Goal: Task Accomplishment & Management: Complete application form

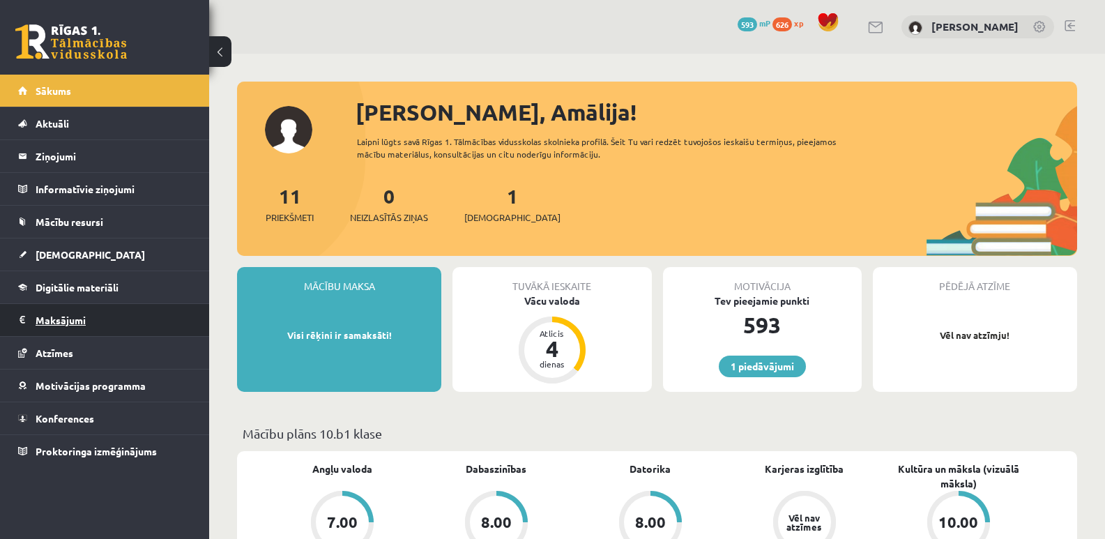
scroll to position [70, 0]
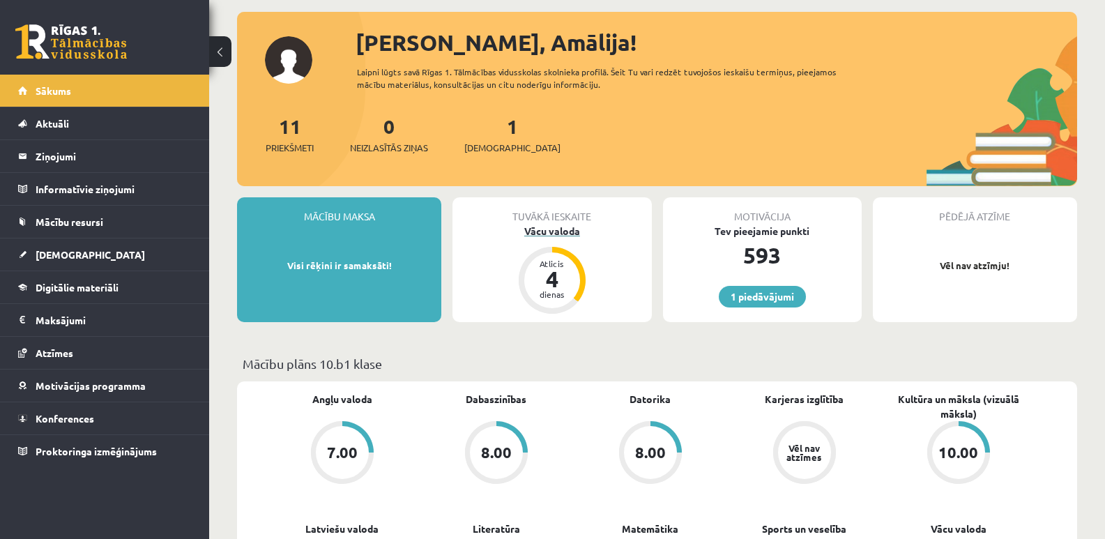
click at [541, 230] on div "Vācu valoda" at bounding box center [551, 231] width 199 height 15
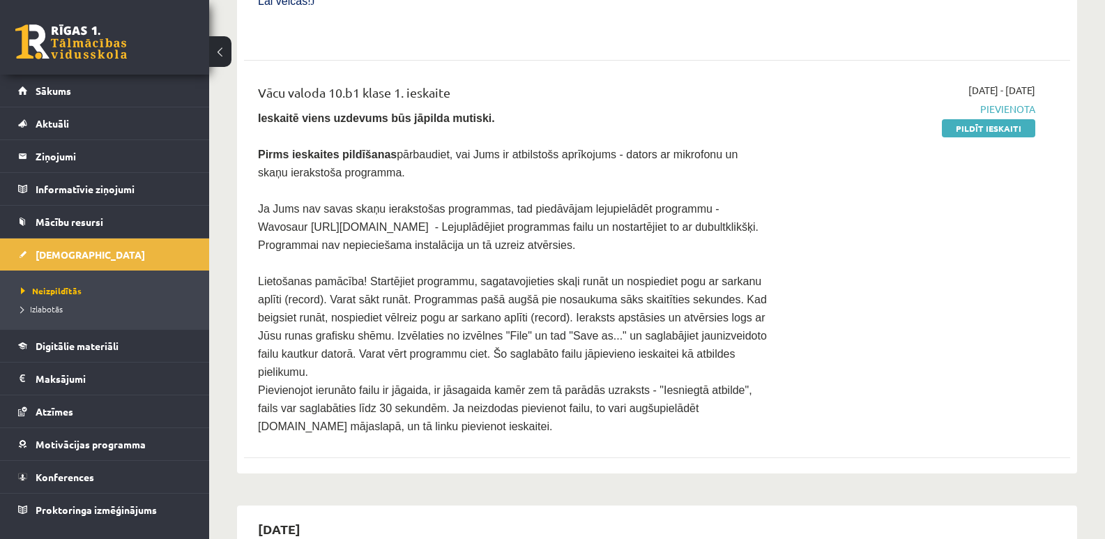
scroll to position [697, 0]
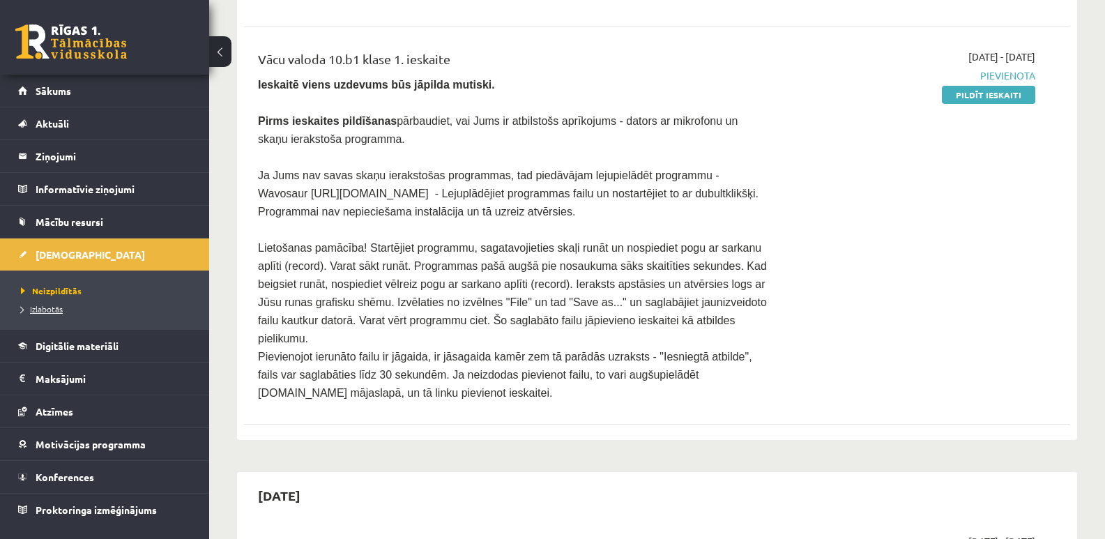
click at [50, 309] on span "Izlabotās" at bounding box center [42, 308] width 42 height 11
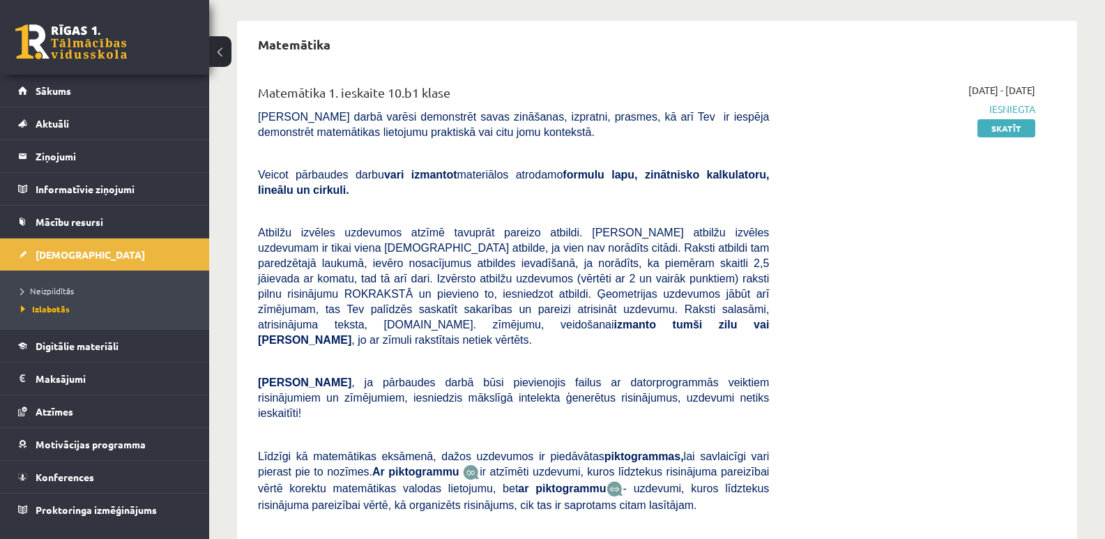
scroll to position [1759, 0]
click at [1021, 120] on link "Skatīt" at bounding box center [1006, 129] width 58 height 18
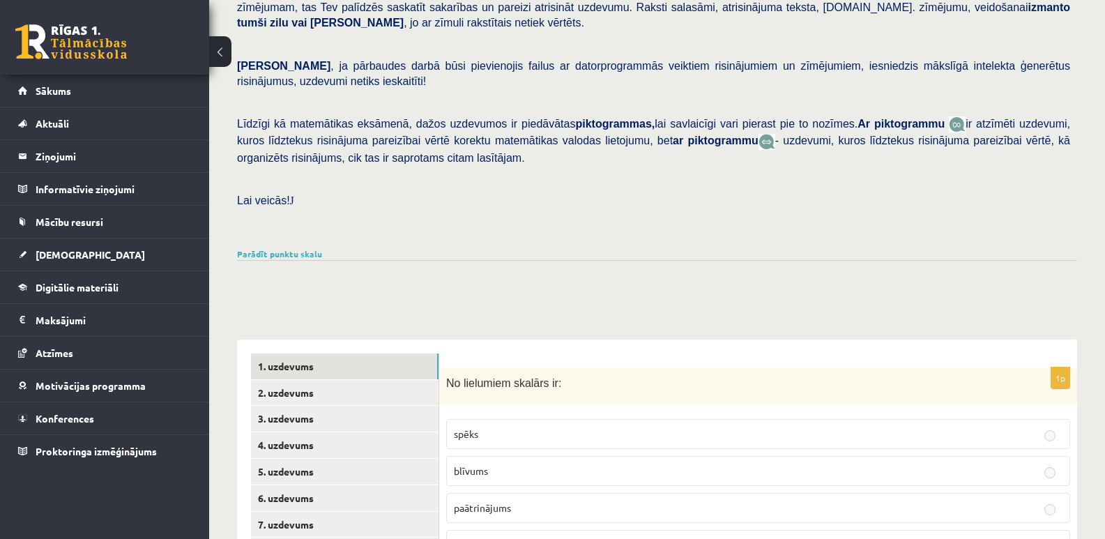
scroll to position [36, 0]
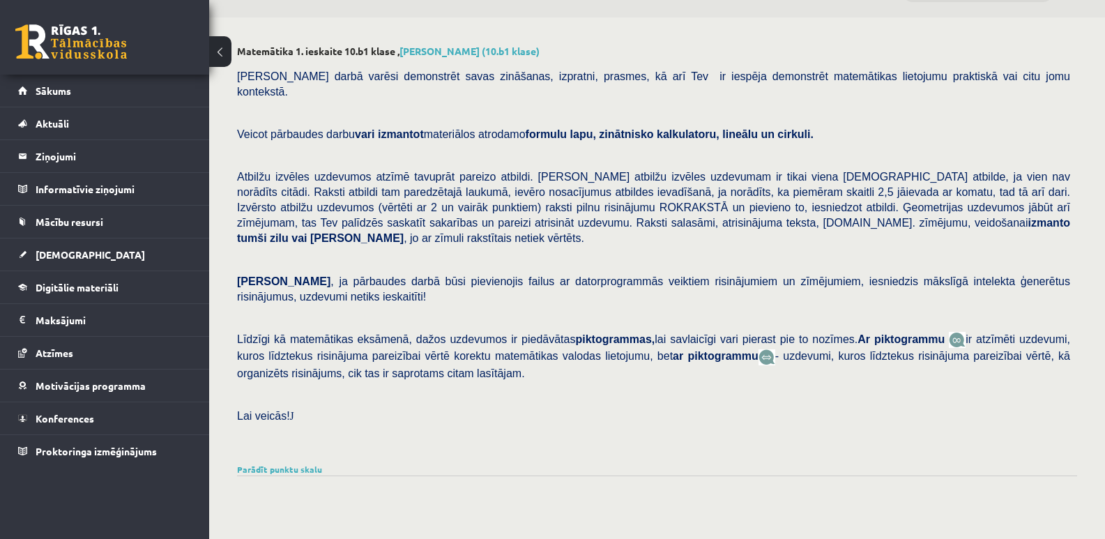
click at [227, 59] on button at bounding box center [220, 51] width 22 height 31
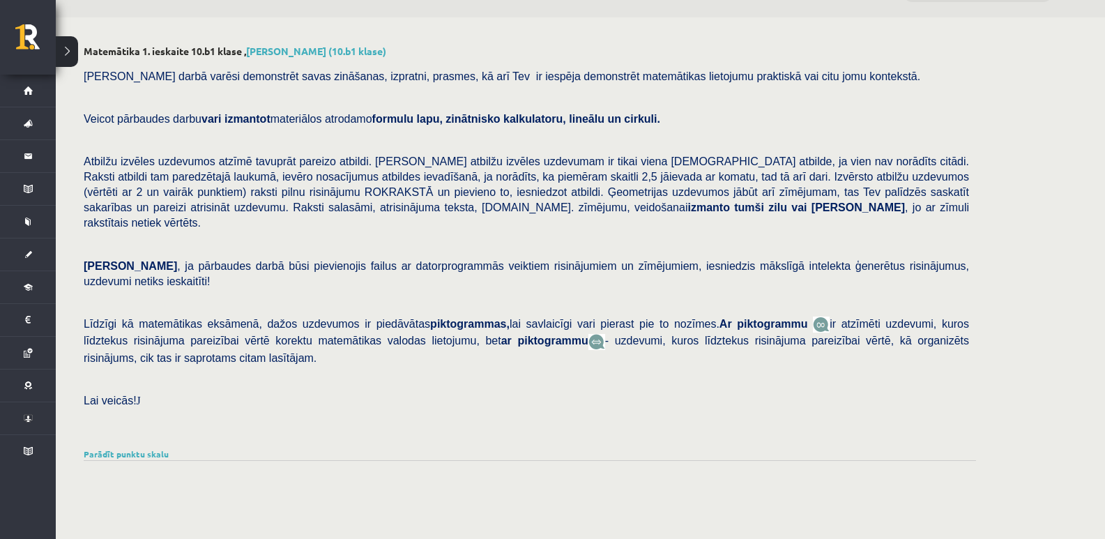
click at [71, 54] on button at bounding box center [67, 51] width 22 height 31
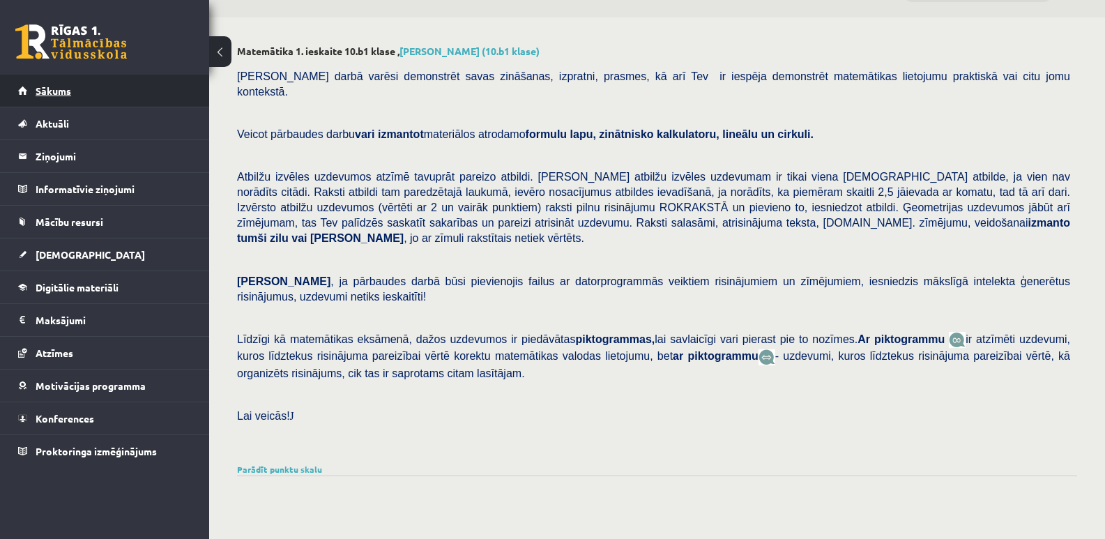
click at [59, 96] on span "Sākums" at bounding box center [54, 90] width 36 height 13
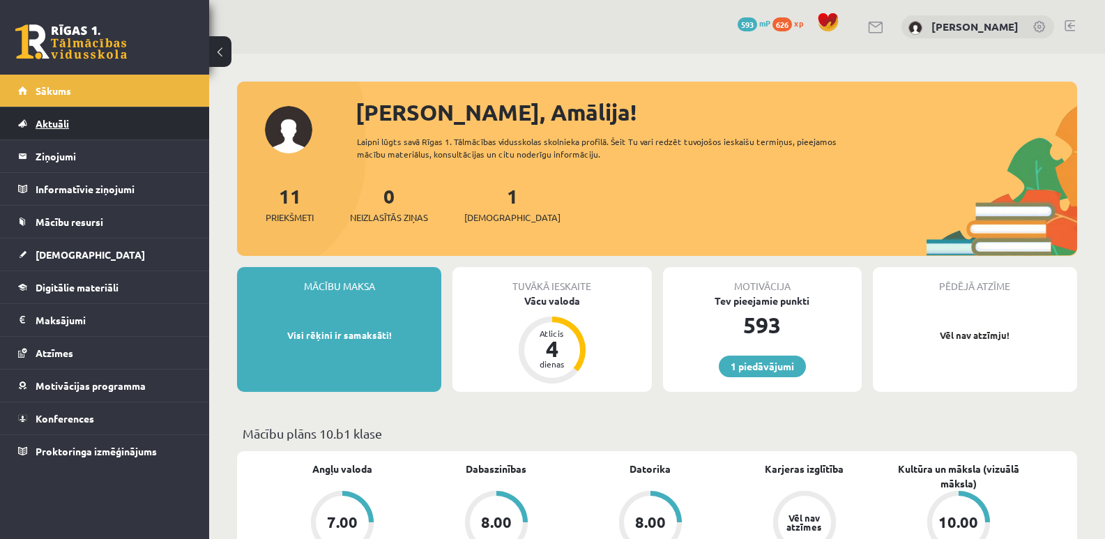
click at [64, 125] on span "Aktuāli" at bounding box center [52, 123] width 33 height 13
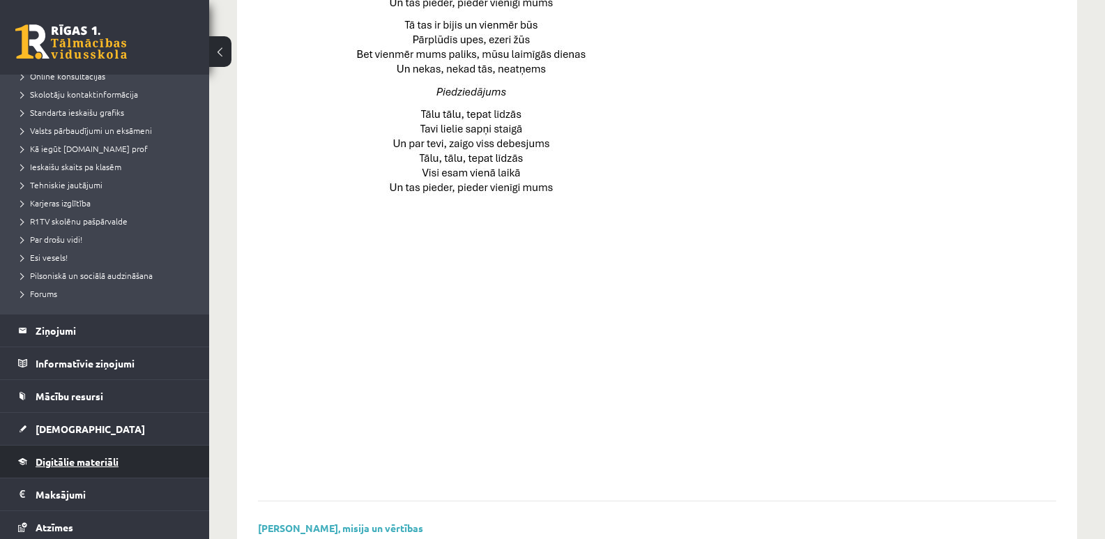
scroll to position [139, 0]
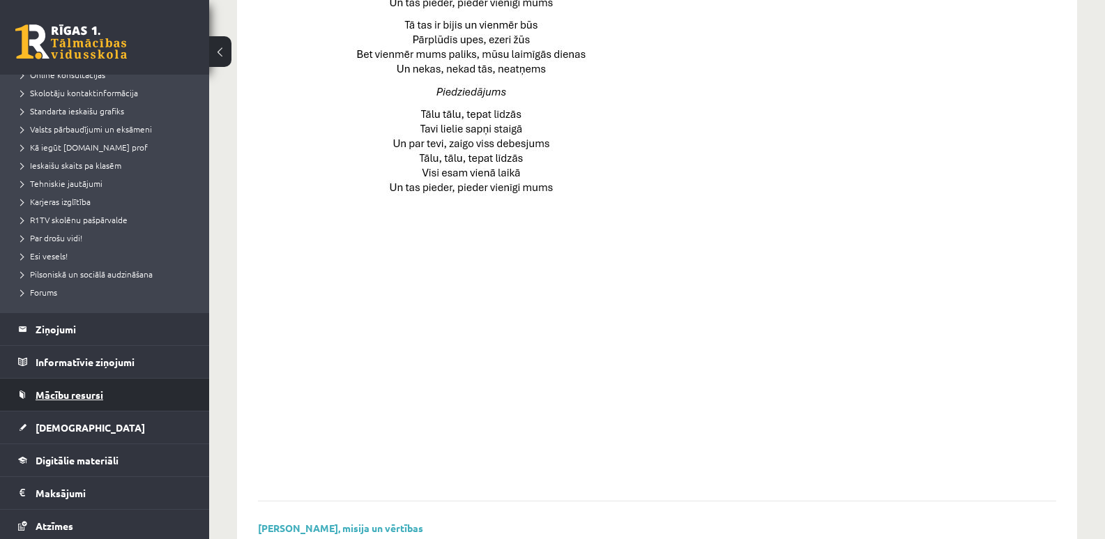
click at [50, 397] on span "Mācību resursi" at bounding box center [70, 394] width 68 height 13
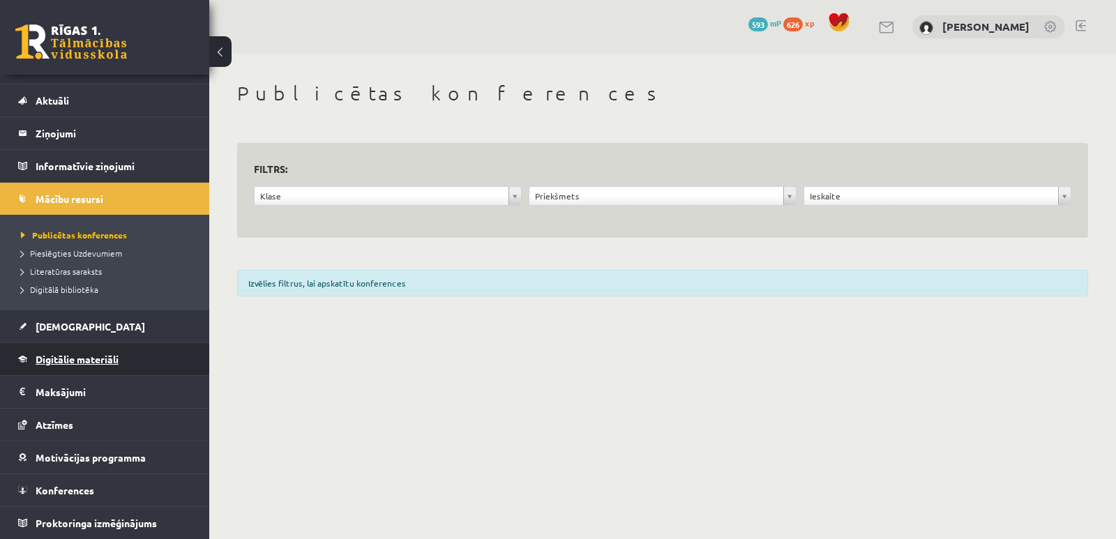
click at [75, 364] on span "Digitālie materiāli" at bounding box center [77, 359] width 83 height 13
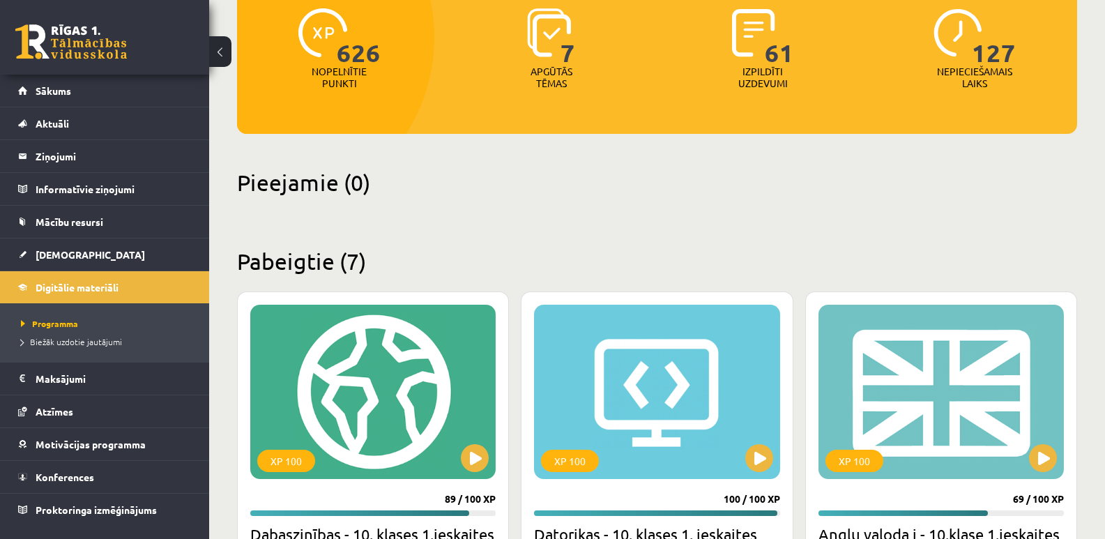
scroll to position [209, 0]
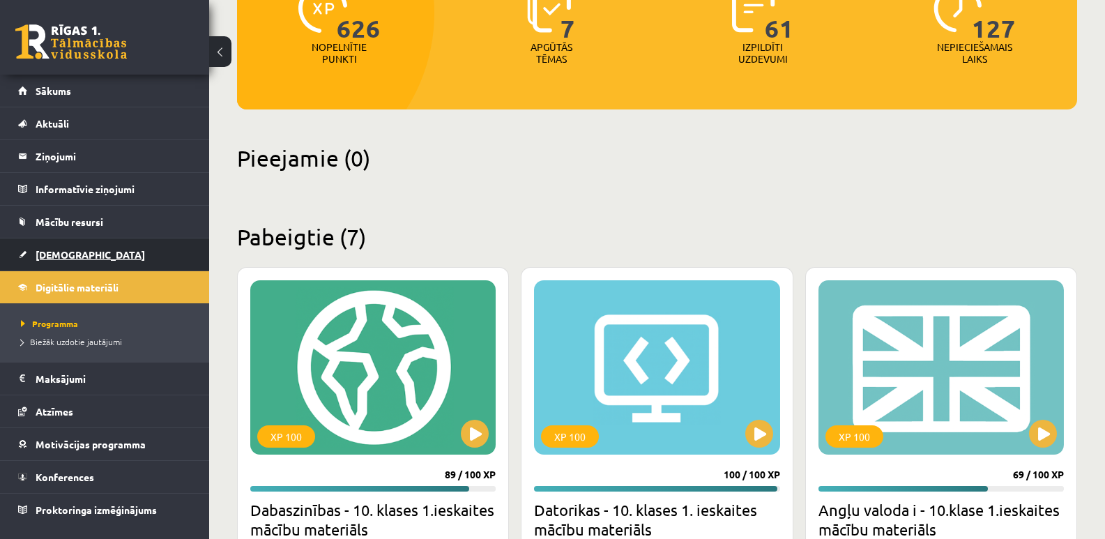
click at [54, 255] on span "[DEMOGRAPHIC_DATA]" at bounding box center [90, 254] width 109 height 13
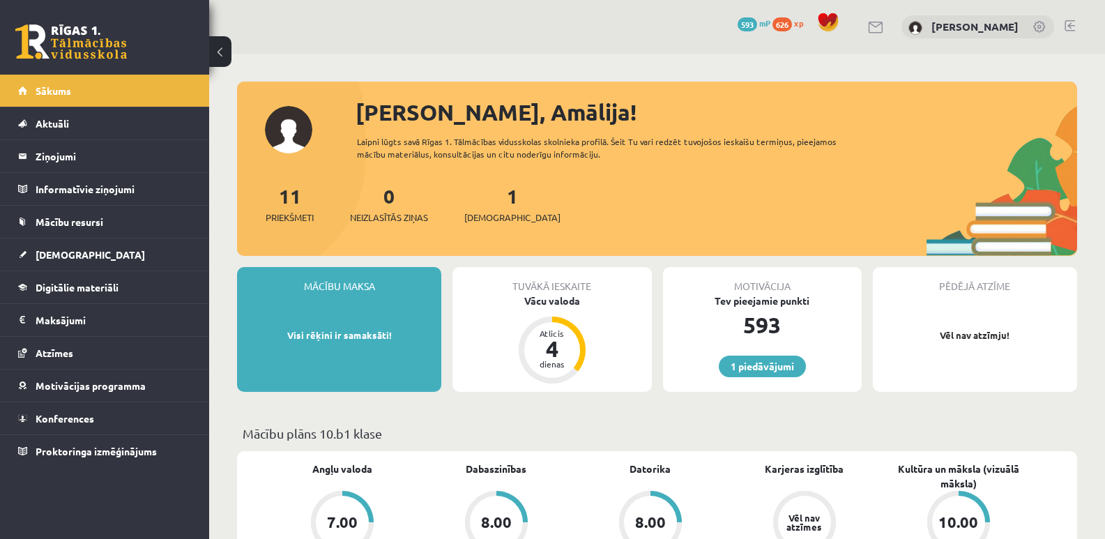
click at [476, 231] on div "11 Priekšmeti 0 Neizlasītās ziņas 1 Ieskaites" at bounding box center [657, 218] width 840 height 75
click at [559, 300] on div "Vācu valoda" at bounding box center [551, 301] width 199 height 15
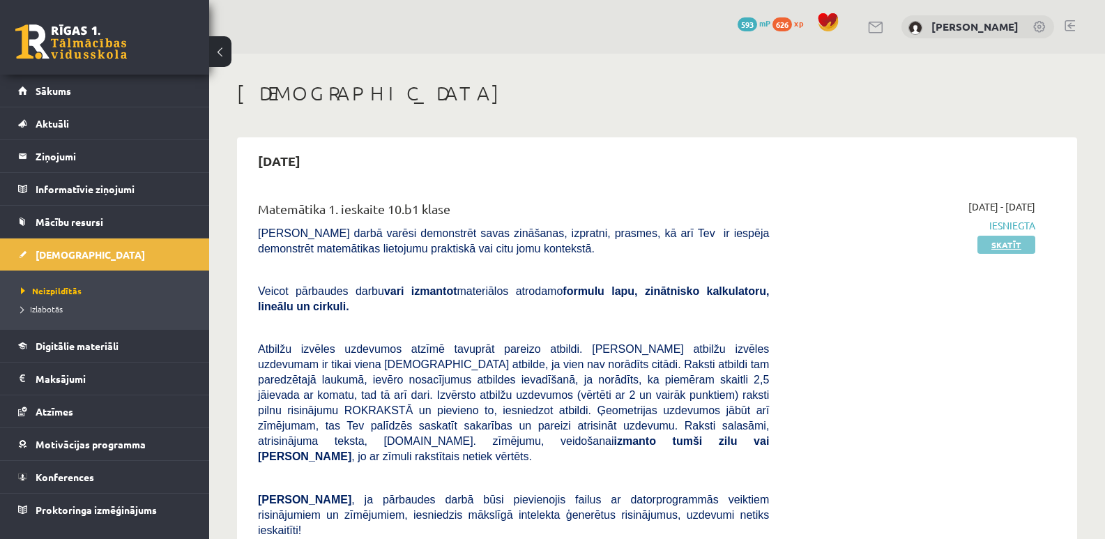
click at [1005, 245] on link "Skatīt" at bounding box center [1006, 245] width 58 height 18
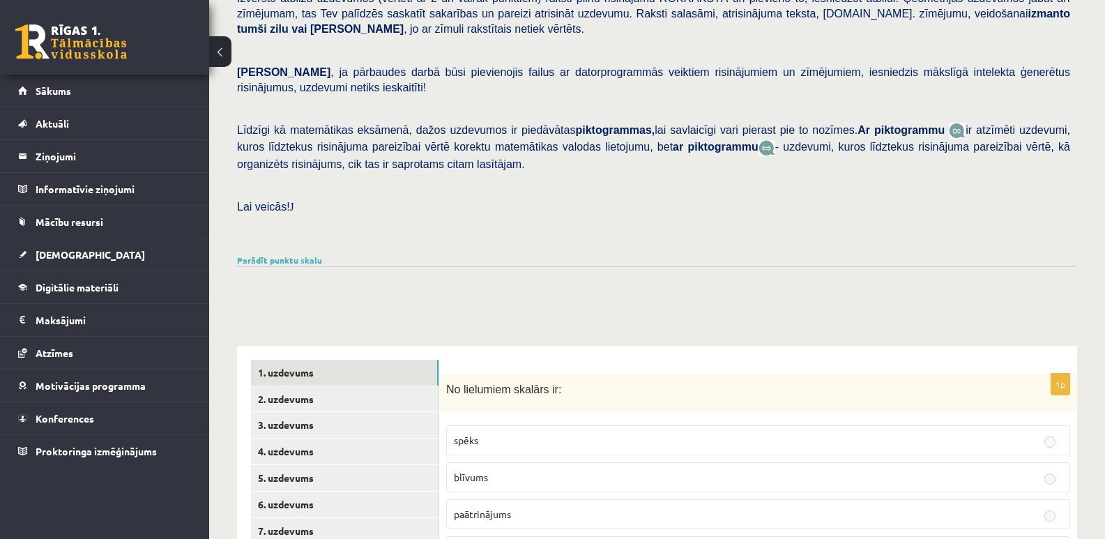
scroll to position [455, 0]
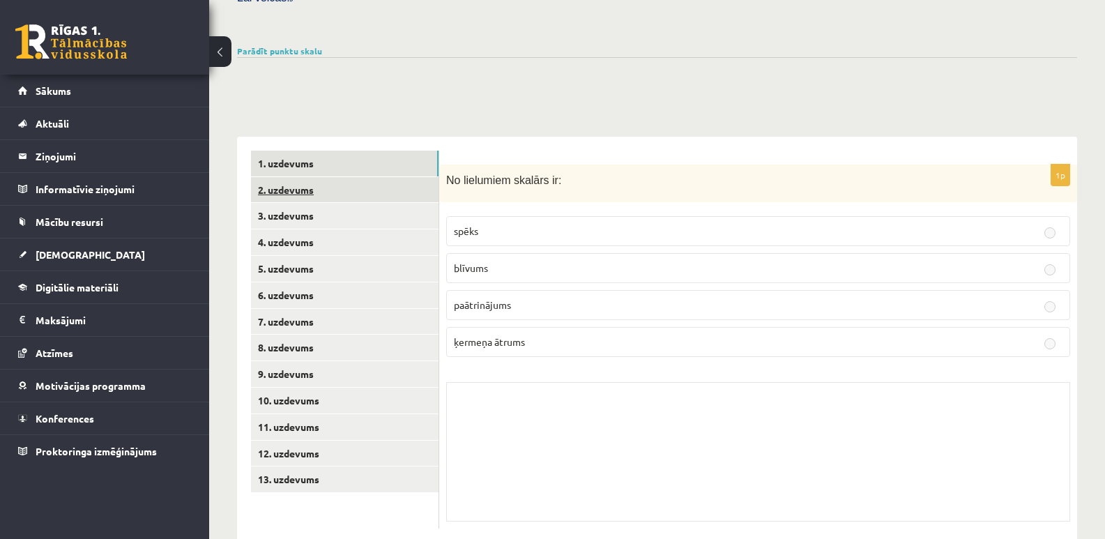
click at [291, 177] on link "2. uzdevums" at bounding box center [345, 190] width 188 height 26
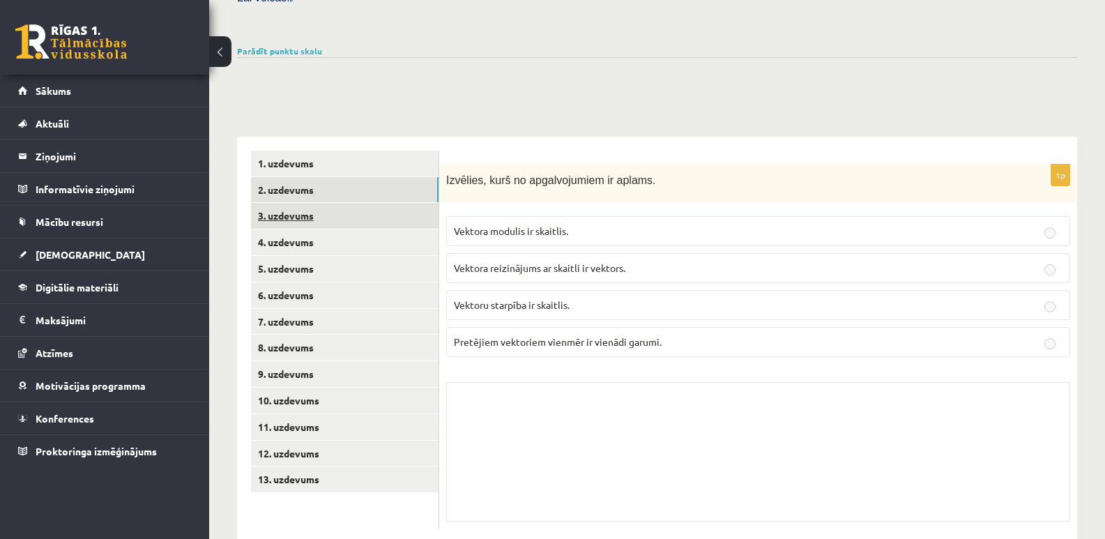
click at [289, 203] on link "3. uzdevums" at bounding box center [345, 216] width 188 height 26
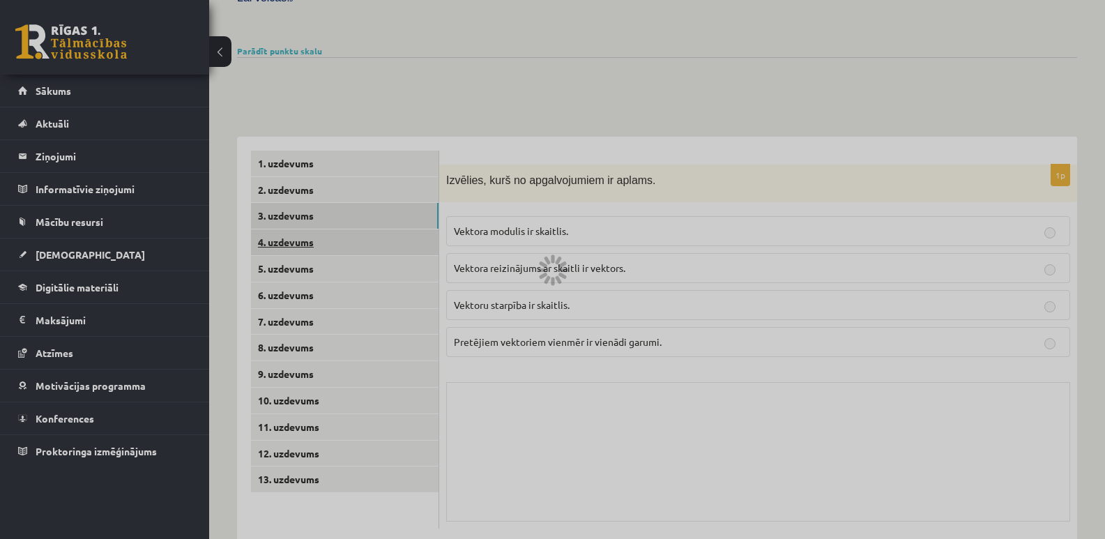
scroll to position [423, 0]
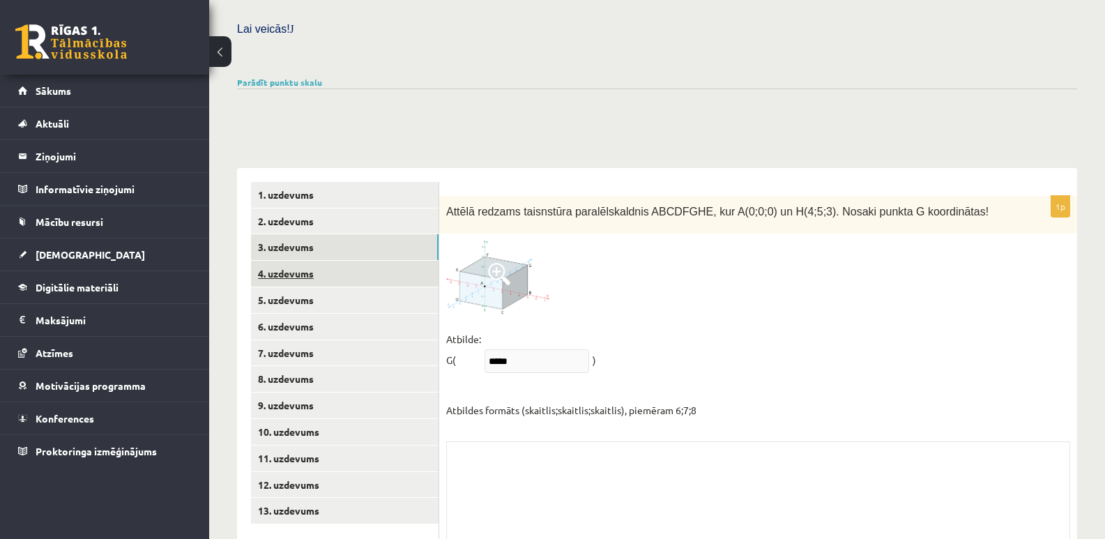
click at [289, 261] on link "4. uzdevums" at bounding box center [345, 274] width 188 height 26
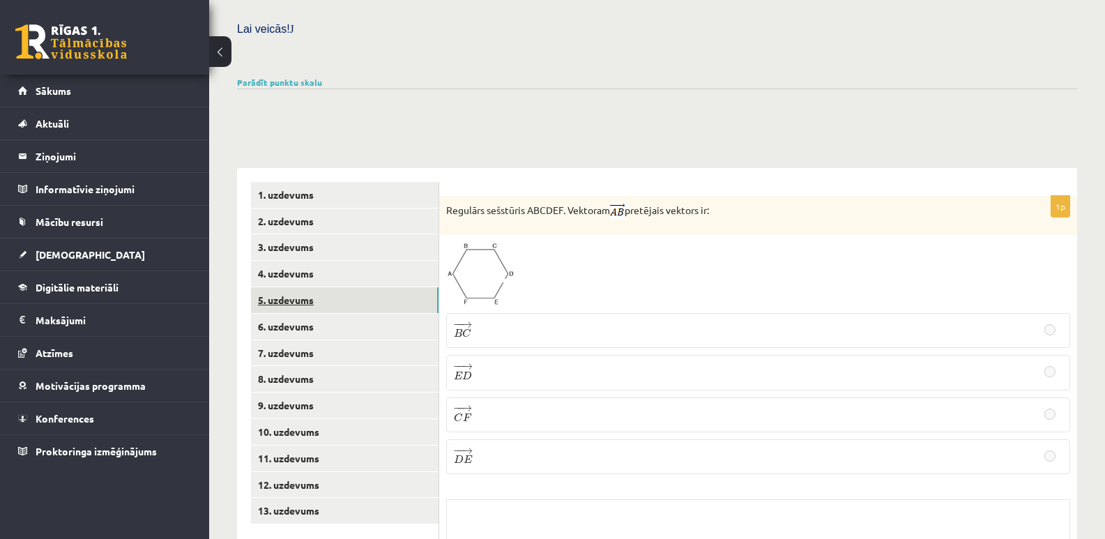
click at [288, 287] on link "5. uzdevums" at bounding box center [345, 300] width 188 height 26
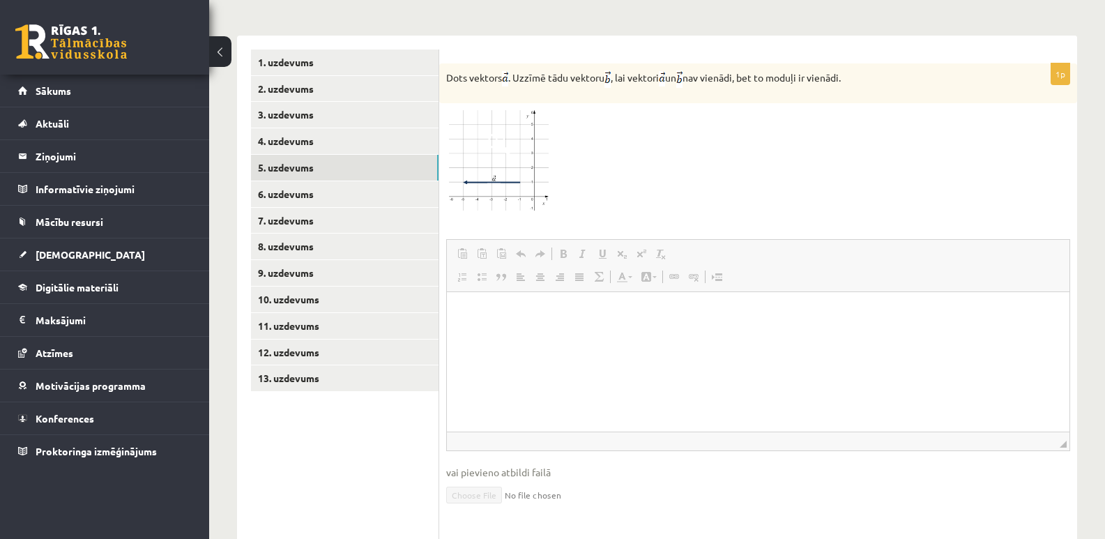
scroll to position [578, 0]
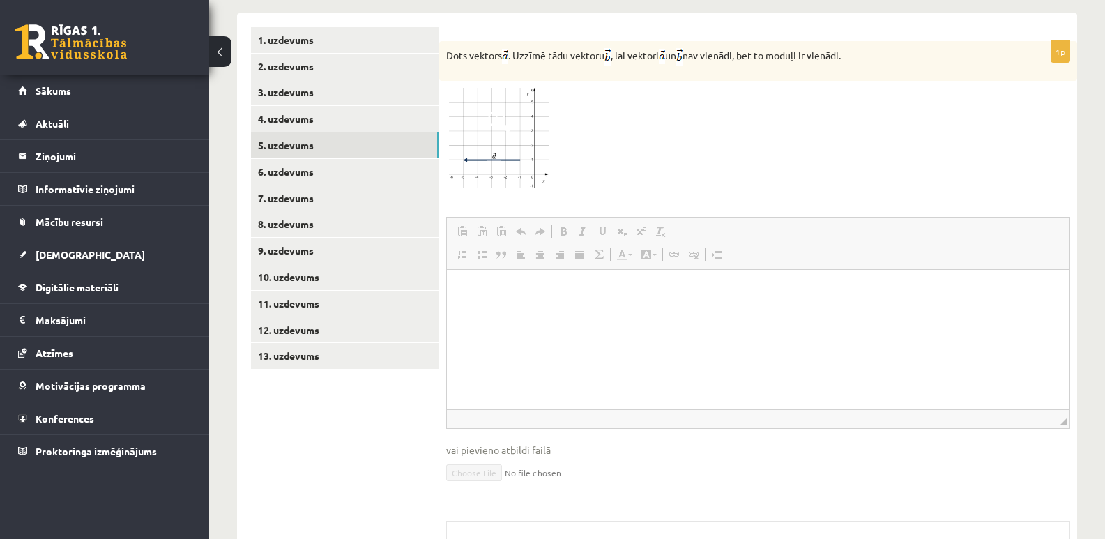
click at [489, 312] on html at bounding box center [758, 291] width 623 height 43
click at [469, 413] on link "body" at bounding box center [464, 419] width 24 height 13
click at [468, 299] on html at bounding box center [758, 291] width 623 height 43
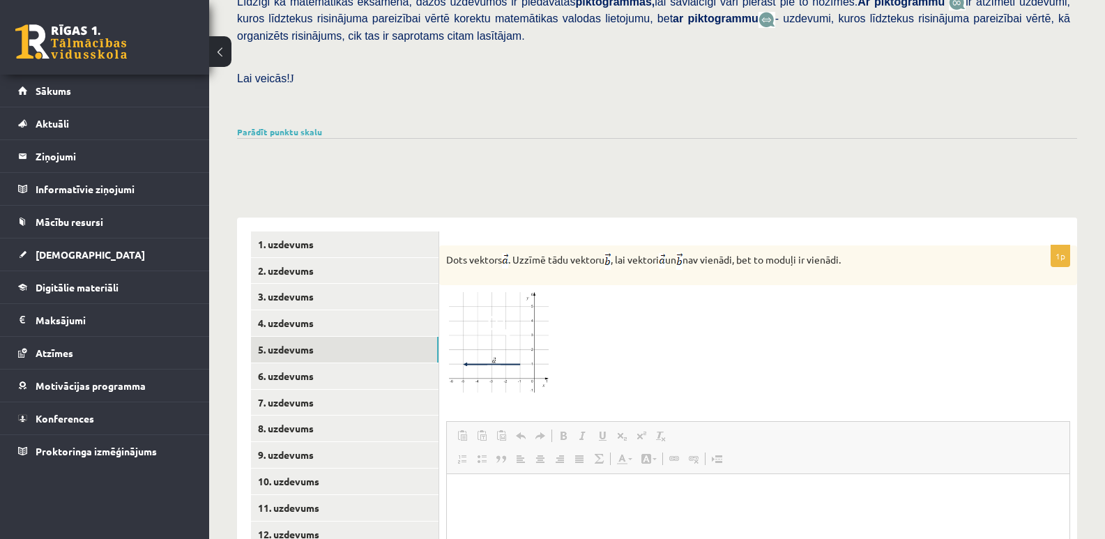
scroll to position [369, 0]
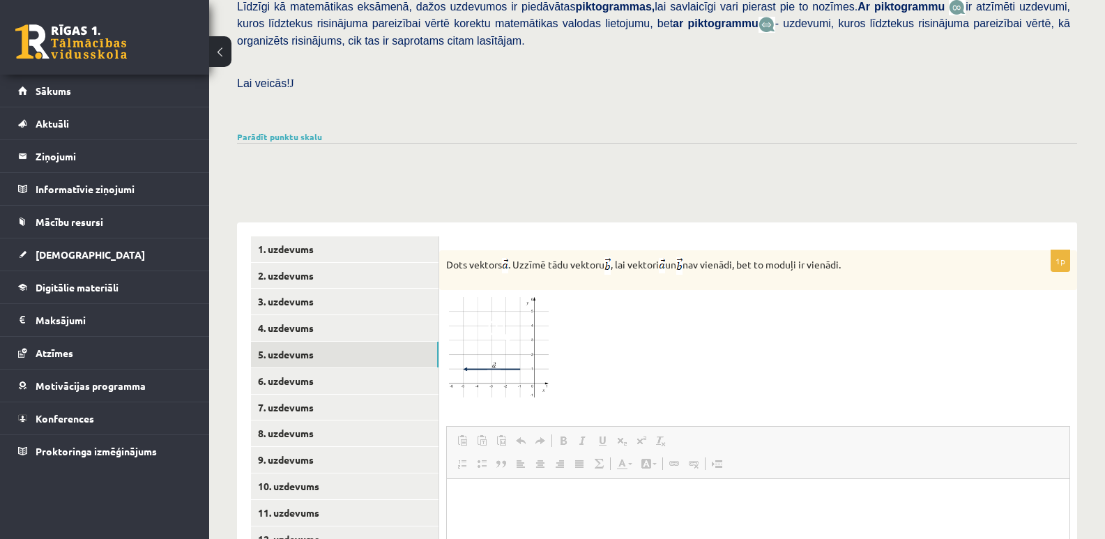
click at [536, 309] on img at bounding box center [498, 347] width 105 height 101
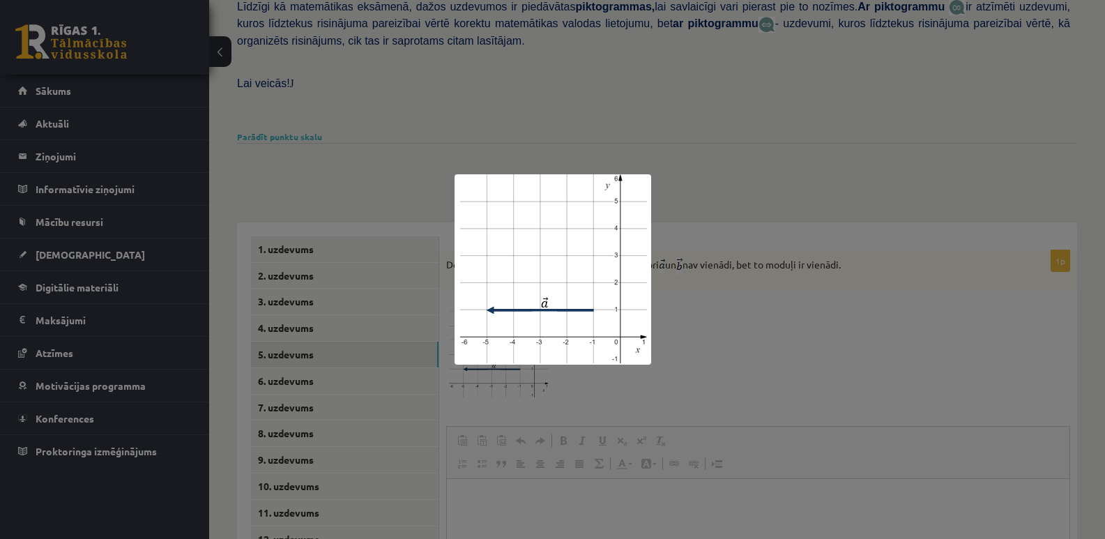
click at [712, 275] on div at bounding box center [552, 269] width 1105 height 539
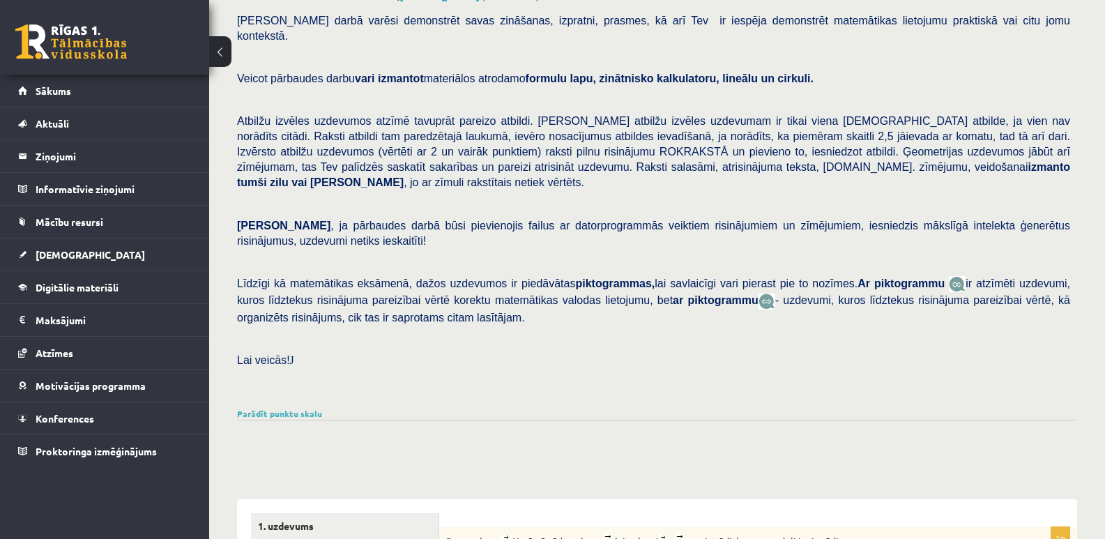
scroll to position [0, 0]
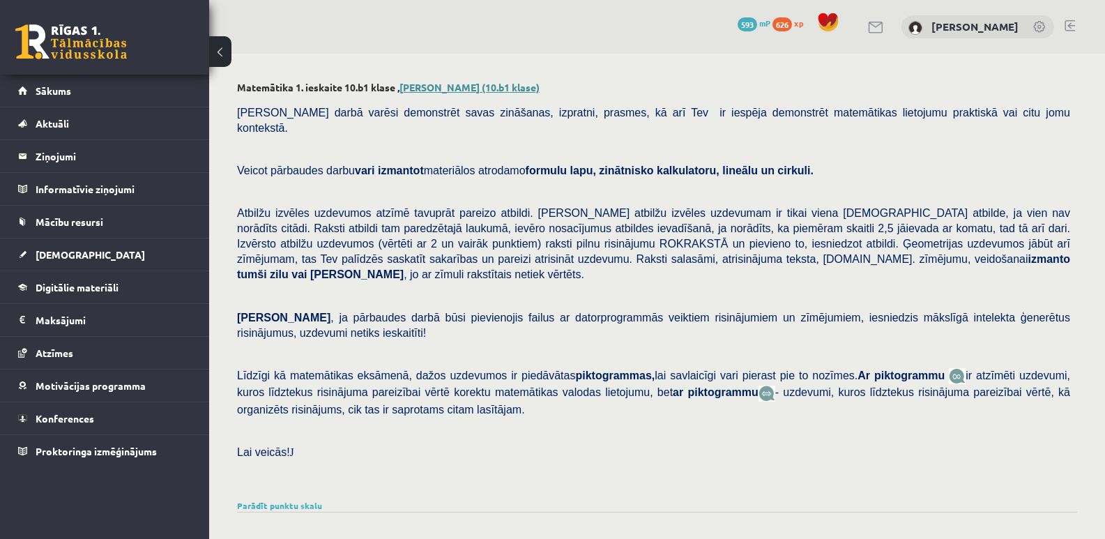
click at [439, 89] on link "Amālija Gabrene (10.b1 klase)" at bounding box center [470, 87] width 140 height 13
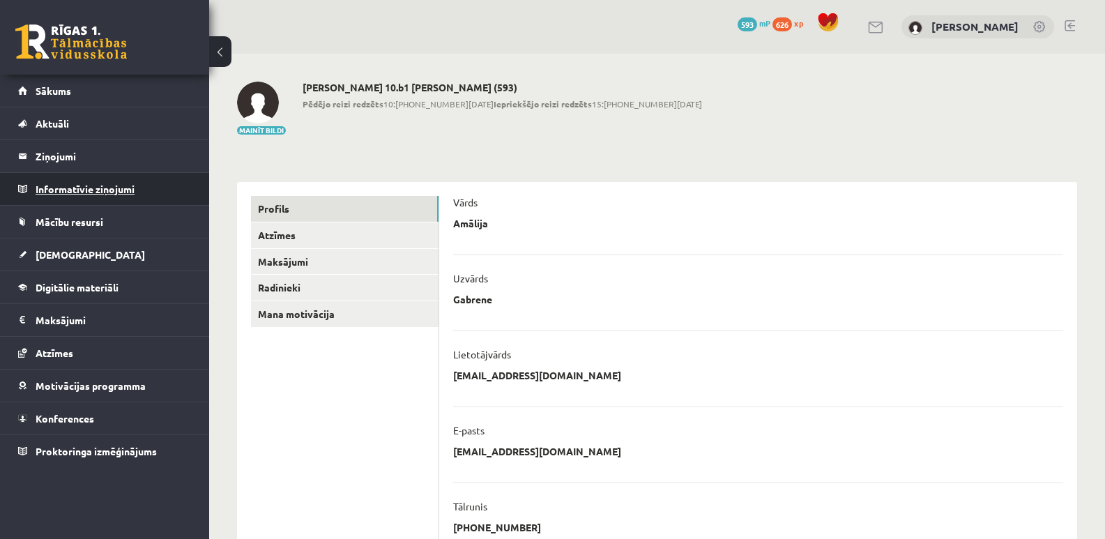
click at [61, 195] on legend "Informatīvie ziņojumi 0" at bounding box center [114, 189] width 156 height 32
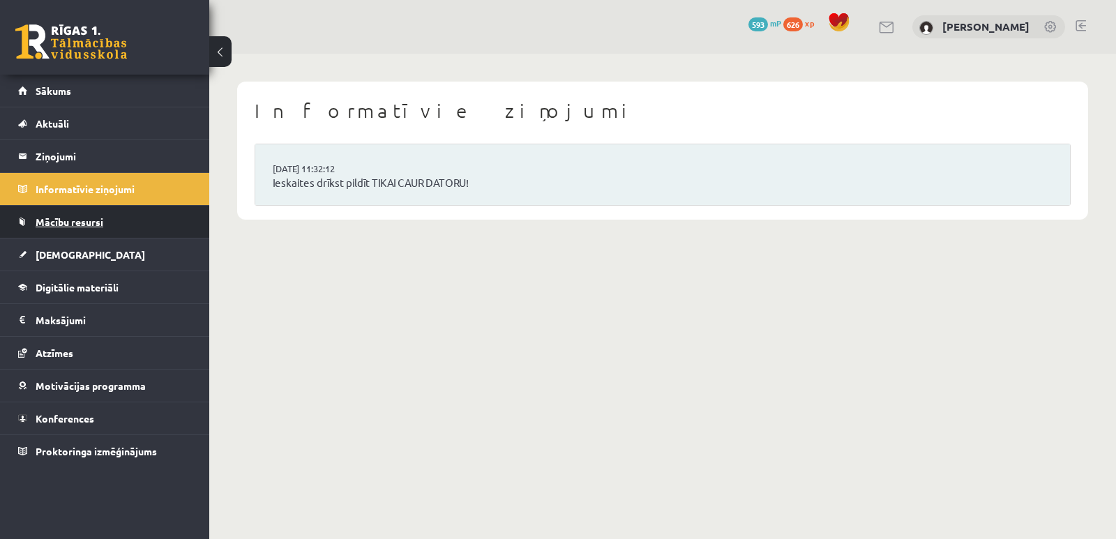
click at [65, 220] on span "Mācību resursi" at bounding box center [70, 221] width 68 height 13
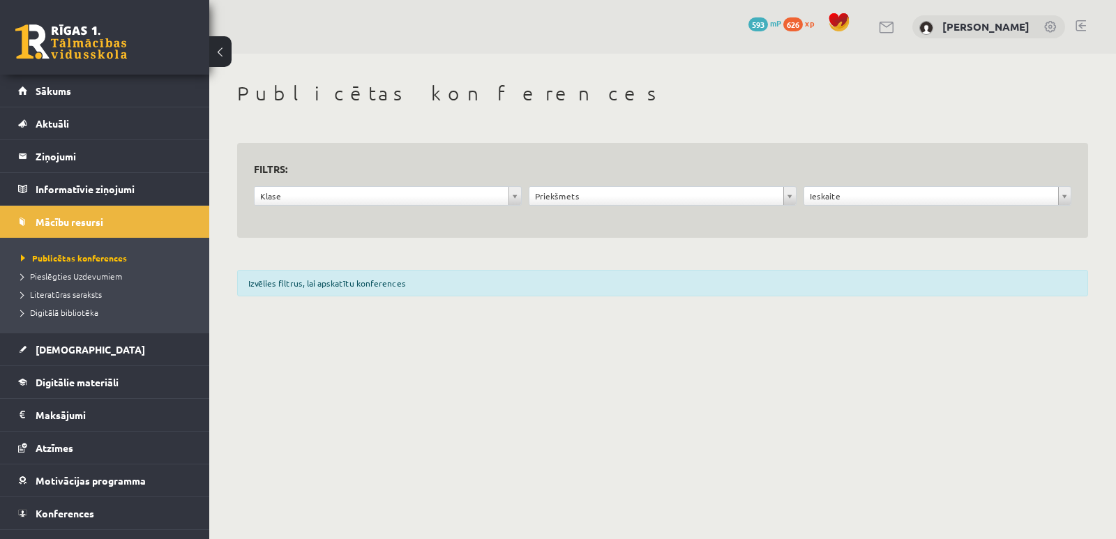
click at [353, 280] on div "Izvēlies filtrus, lai apskatītu konferences" at bounding box center [662, 283] width 851 height 26
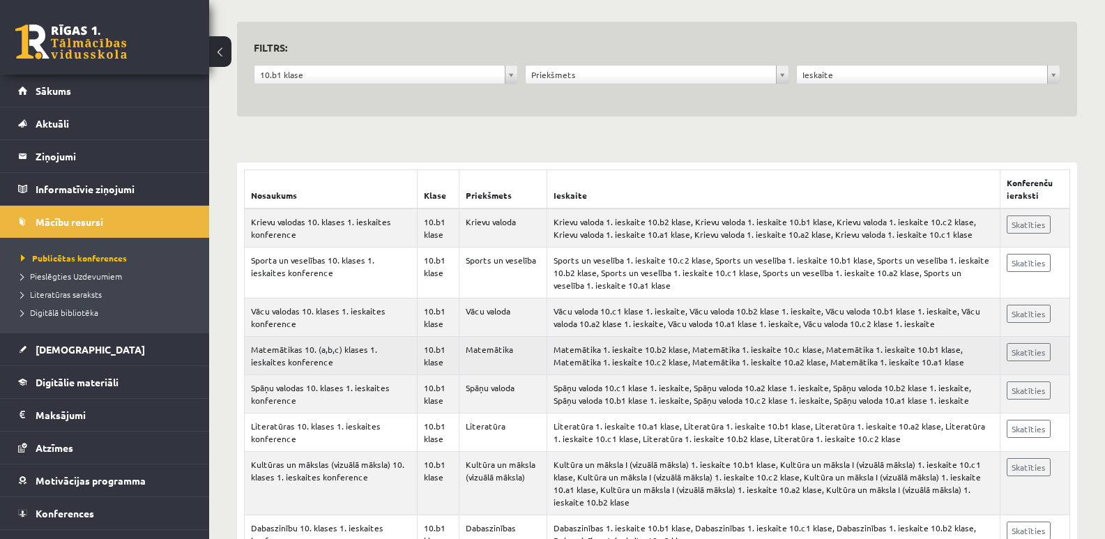
scroll to position [139, 0]
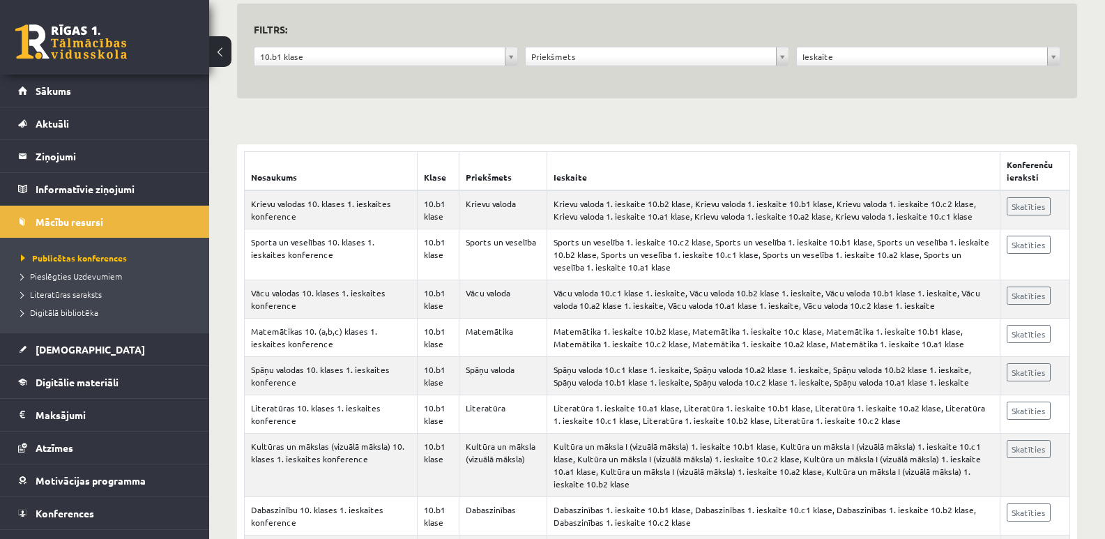
click at [568, 47] on div "Priekšmets" at bounding box center [657, 57] width 264 height 20
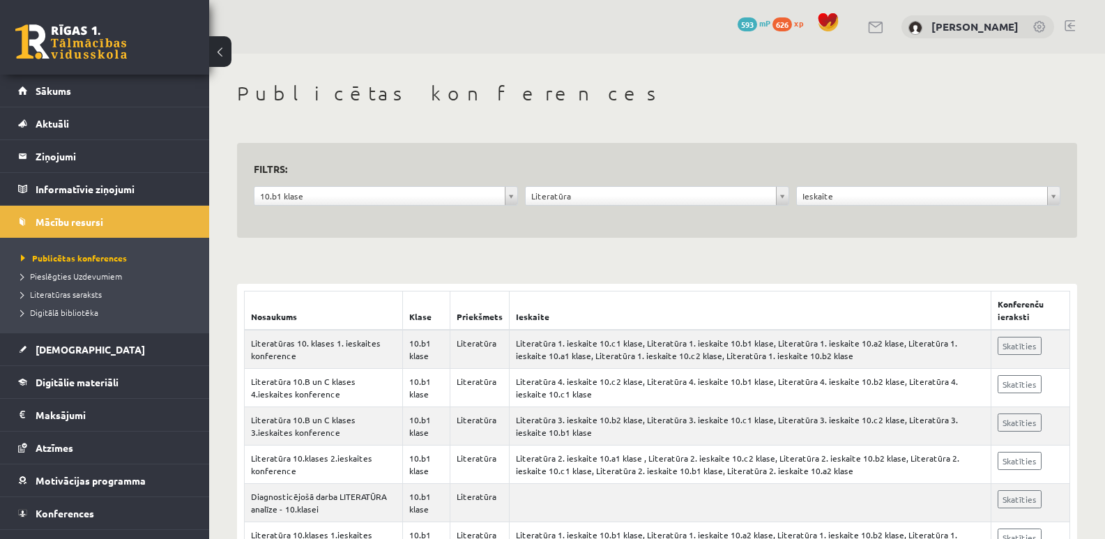
scroll to position [65, 0]
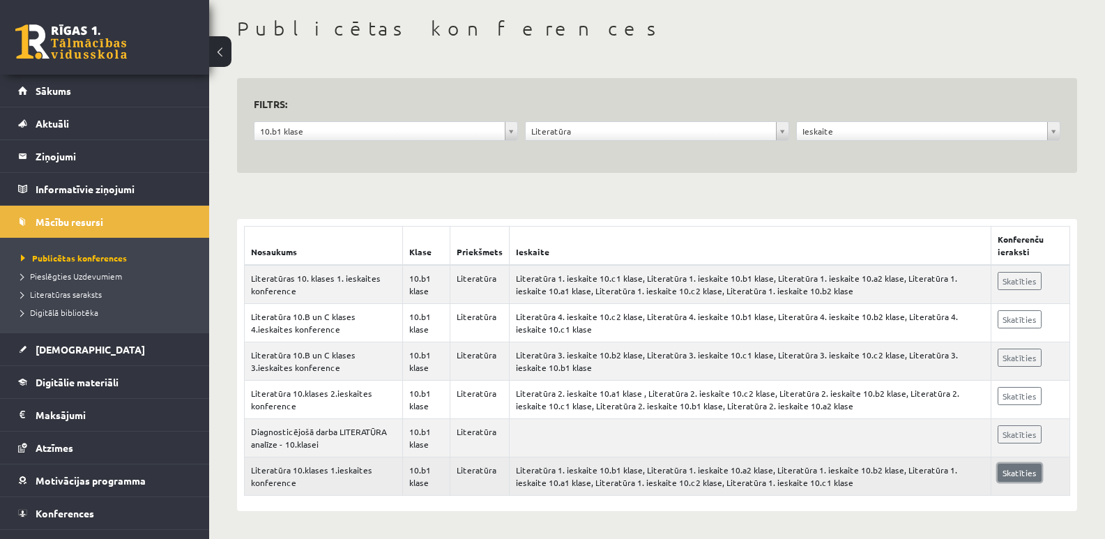
click at [1030, 475] on link "Skatīties" at bounding box center [1020, 473] width 44 height 18
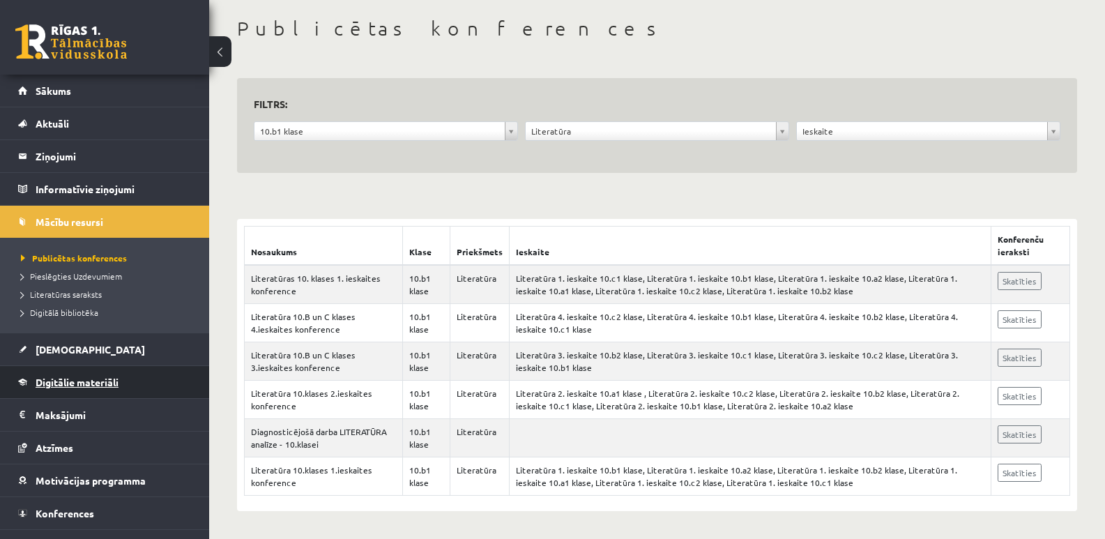
click at [70, 381] on span "Digitālie materiāli" at bounding box center [77, 382] width 83 height 13
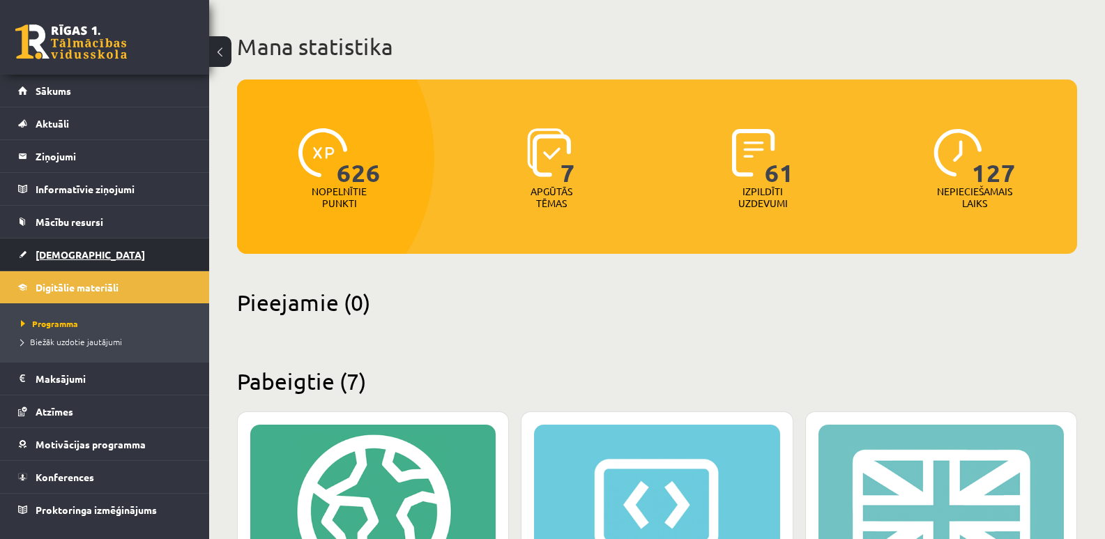
click at [77, 255] on span "[DEMOGRAPHIC_DATA]" at bounding box center [90, 254] width 109 height 13
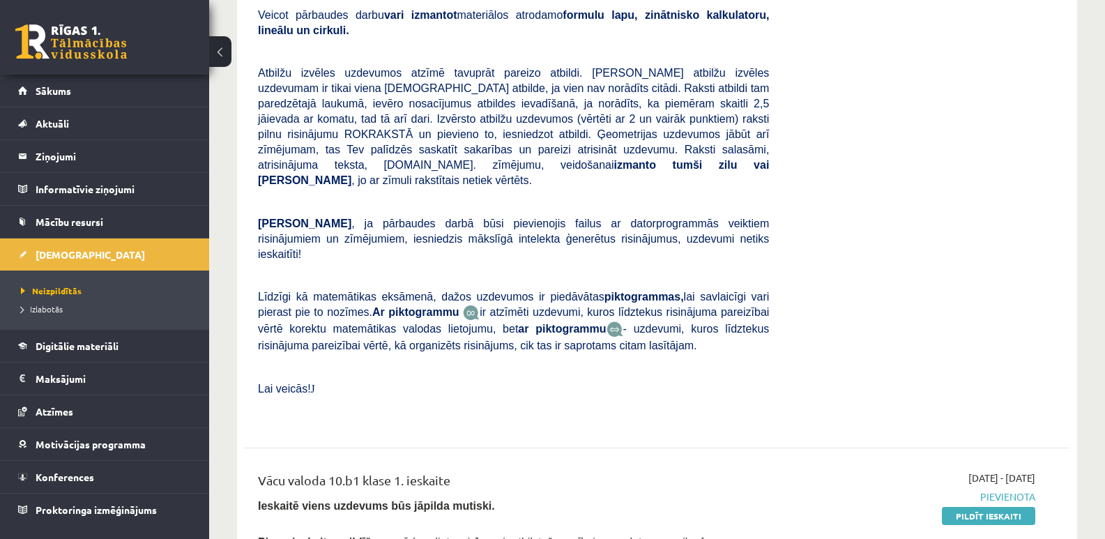
scroll to position [488, 0]
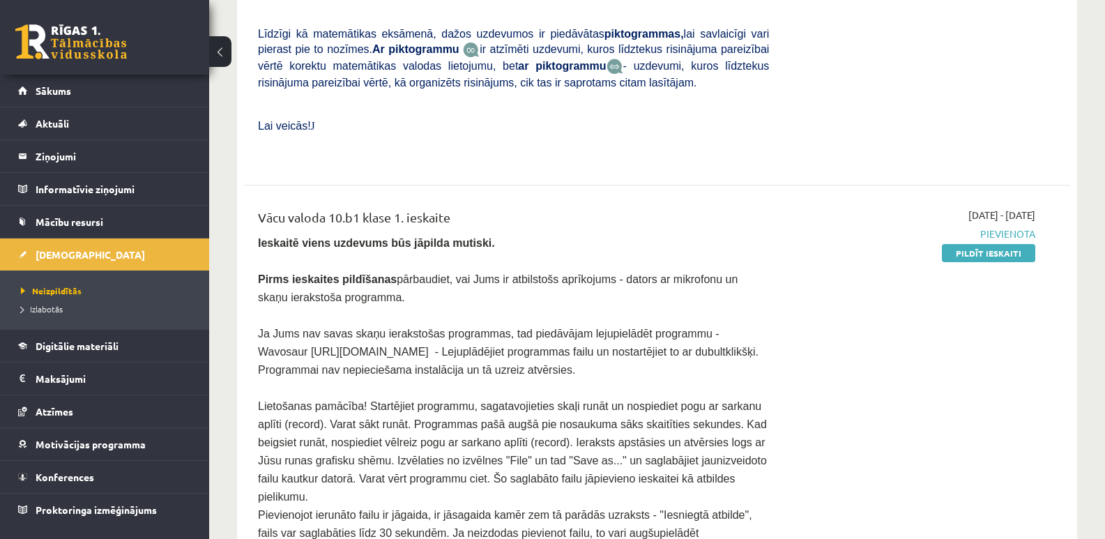
scroll to position [627, 0]
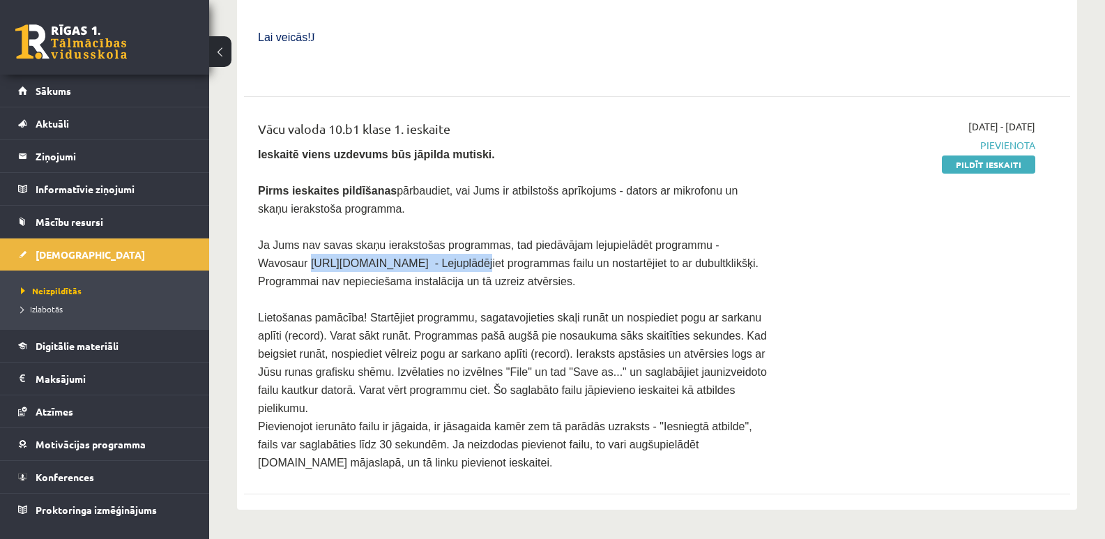
drag, startPoint x: 409, startPoint y: 225, endPoint x: 251, endPoint y: 229, distance: 158.3
click at [251, 229] on div "Vācu valoda 10.b1 klase 1. ieskaite Ieskaitē viens uzdevums būs jāpilda mutiski…" at bounding box center [514, 295] width 532 height 352
copy span "https://wavosaur.en.softonic.com"
click at [804, 298] on div "2025-10-01 - 2025-10-15 Pievienota Pildīt ieskaiti" at bounding box center [912, 295] width 266 height 352
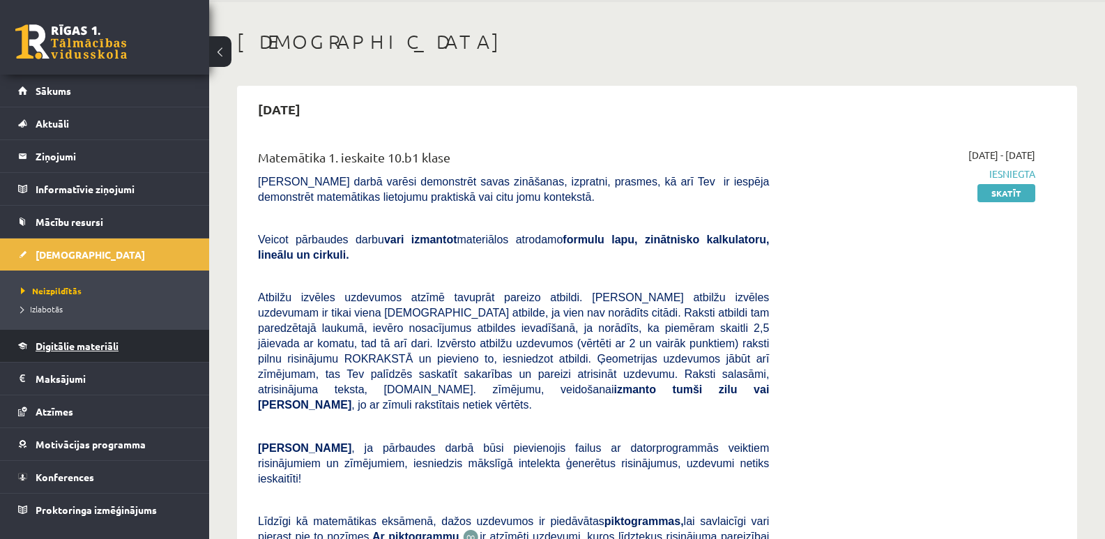
scroll to position [0, 0]
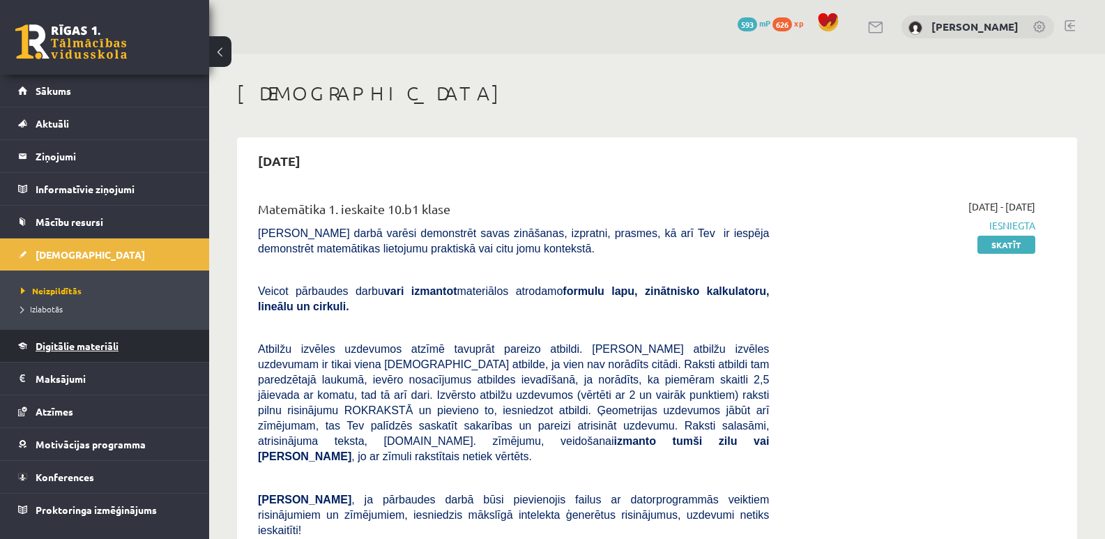
click at [91, 348] on span "Digitālie materiāli" at bounding box center [77, 346] width 83 height 13
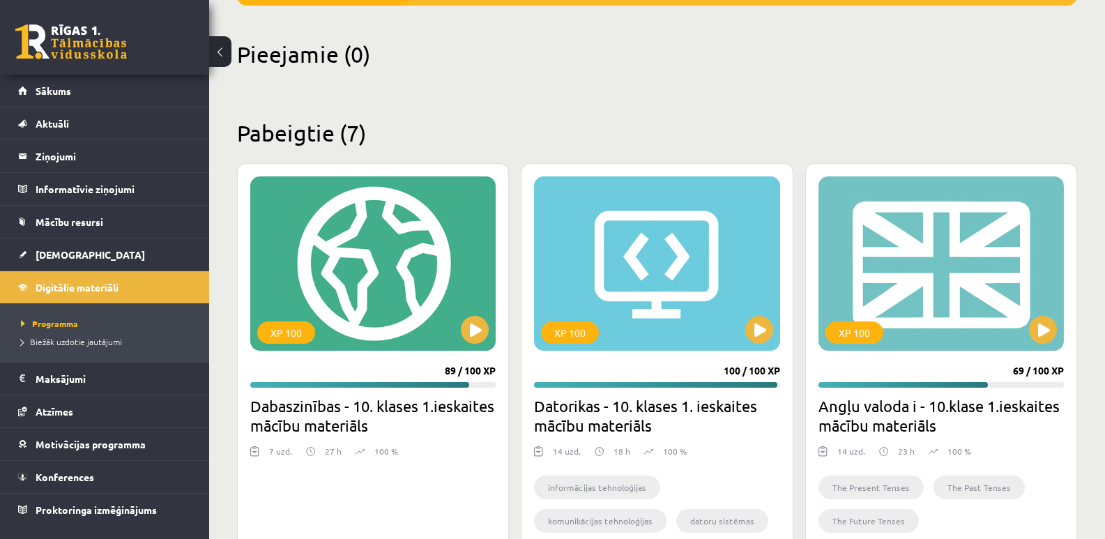
scroll to position [86, 0]
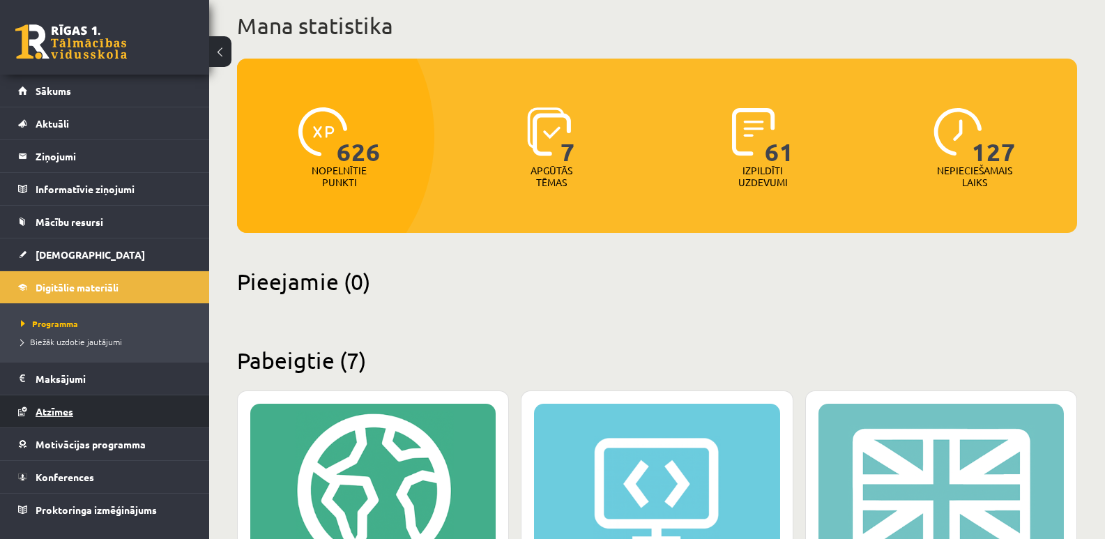
click at [62, 411] on span "Atzīmes" at bounding box center [55, 411] width 38 height 13
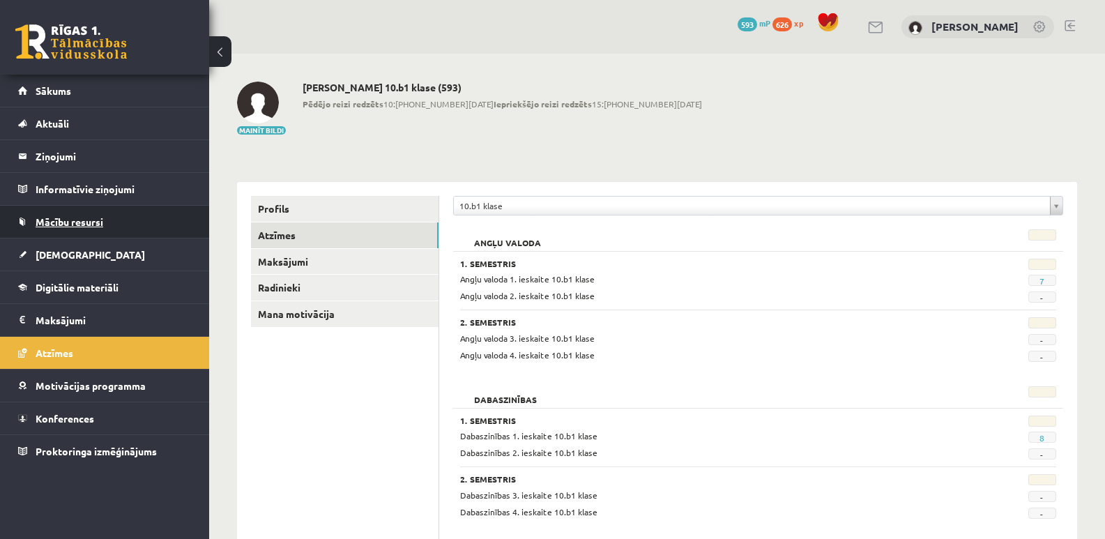
click at [92, 224] on span "Mācību resursi" at bounding box center [70, 221] width 68 height 13
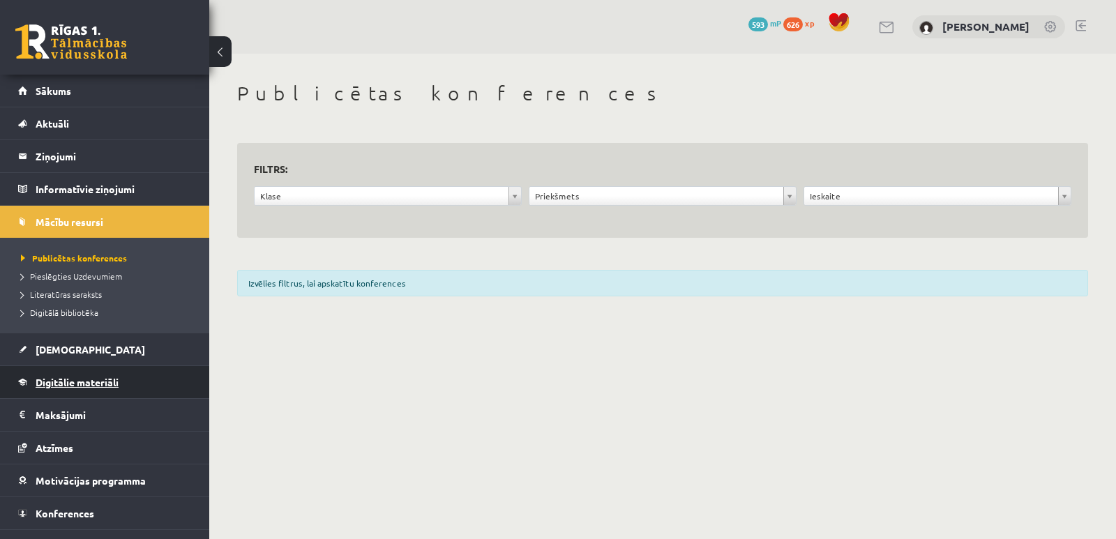
click at [93, 381] on span "Digitālie materiāli" at bounding box center [77, 382] width 83 height 13
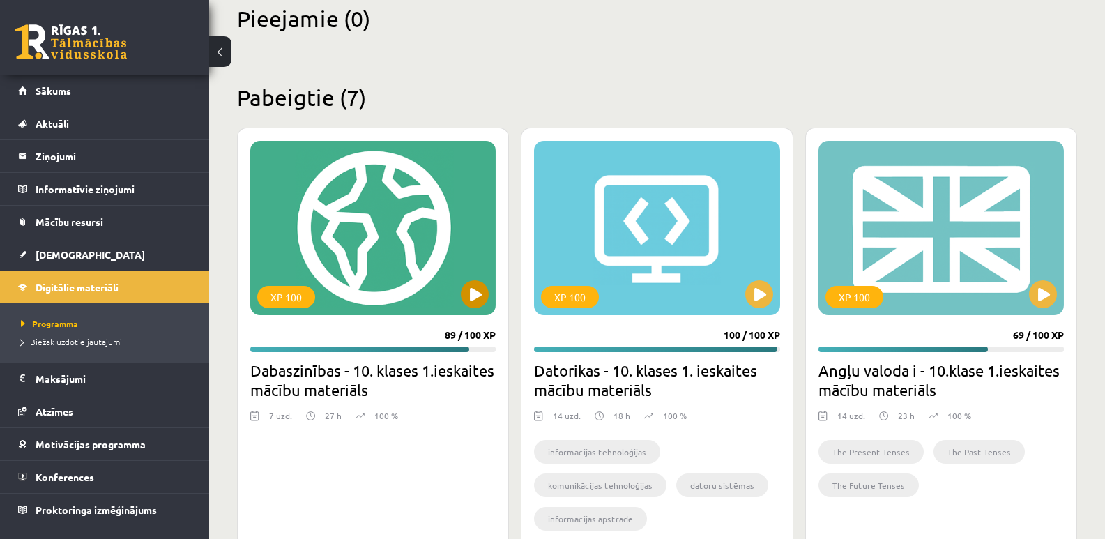
scroll to position [209, 0]
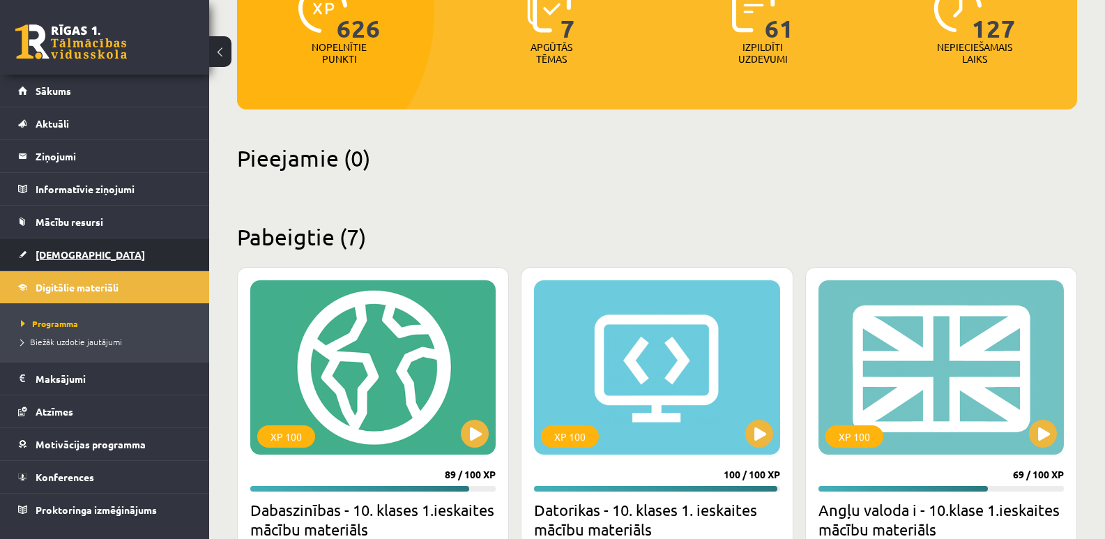
click at [62, 254] on span "[DEMOGRAPHIC_DATA]" at bounding box center [90, 254] width 109 height 13
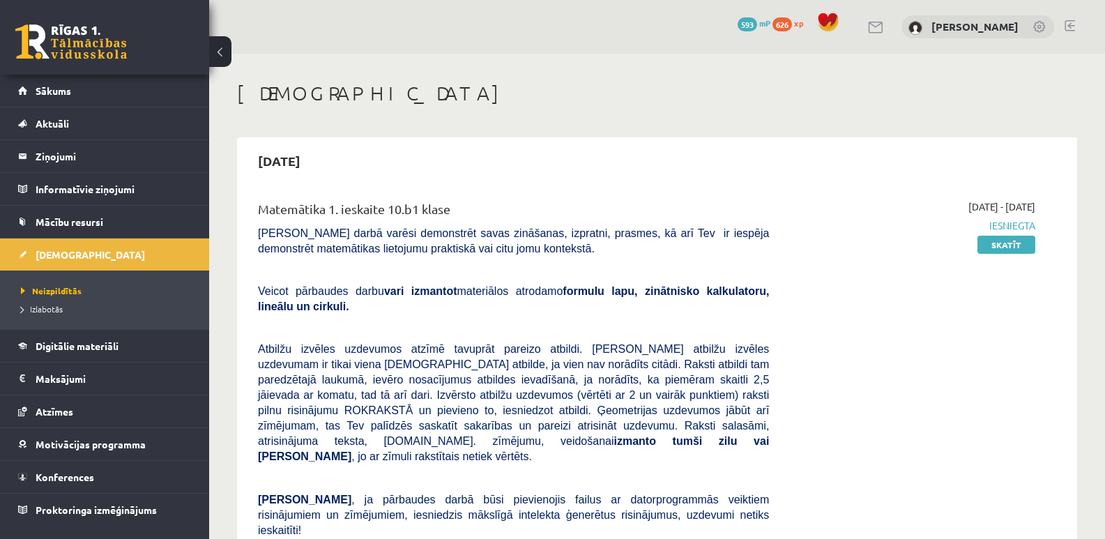
drag, startPoint x: 895, startPoint y: 304, endPoint x: 865, endPoint y: 359, distance: 63.0
click at [895, 304] on div "2025-10-01 - 2025-10-15 Iesniegta Skatīt" at bounding box center [912, 450] width 266 height 502
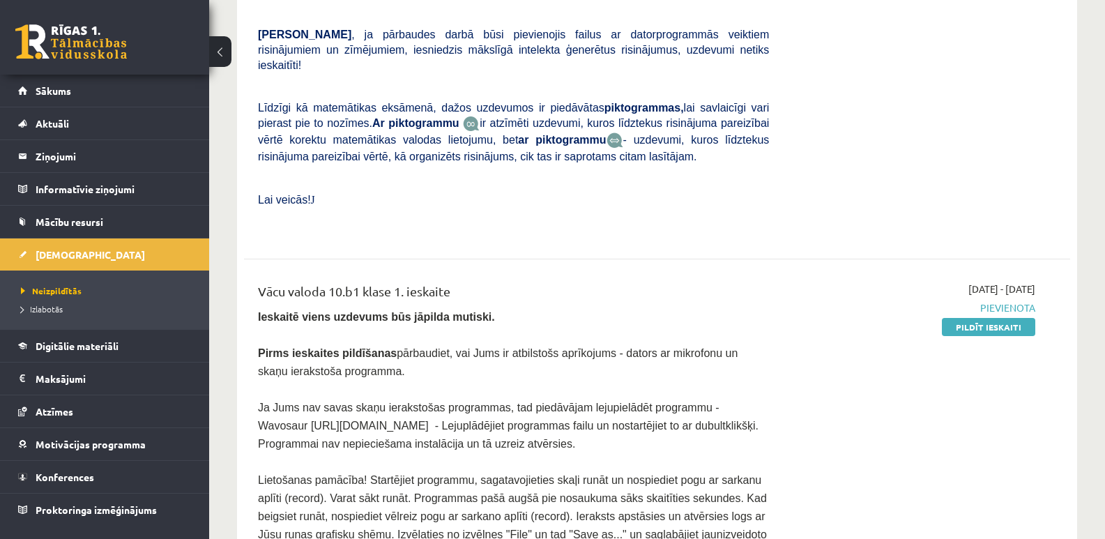
scroll to position [558, 0]
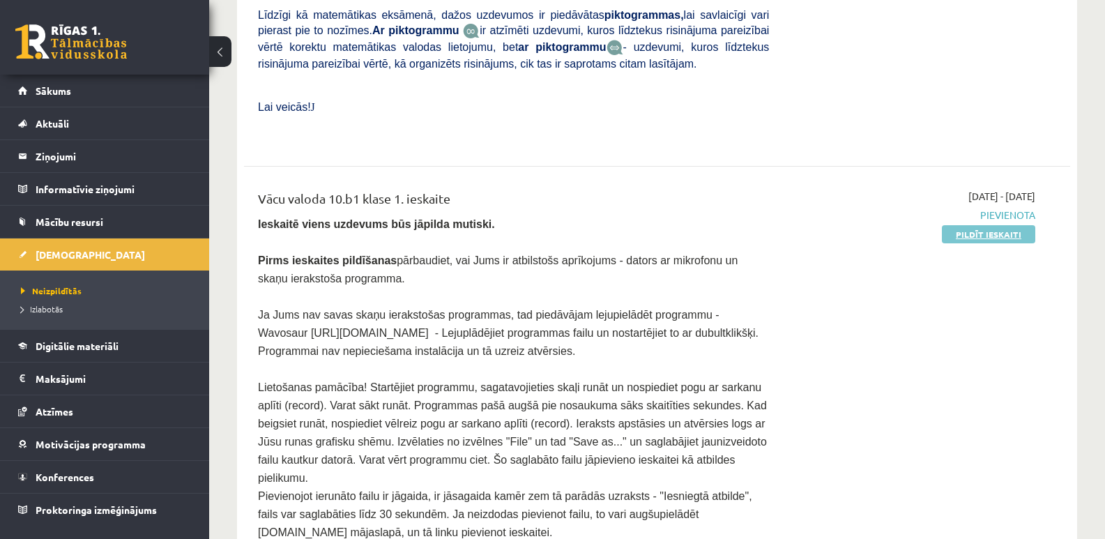
click at [1004, 225] on link "Pildīt ieskaiti" at bounding box center [988, 234] width 93 height 18
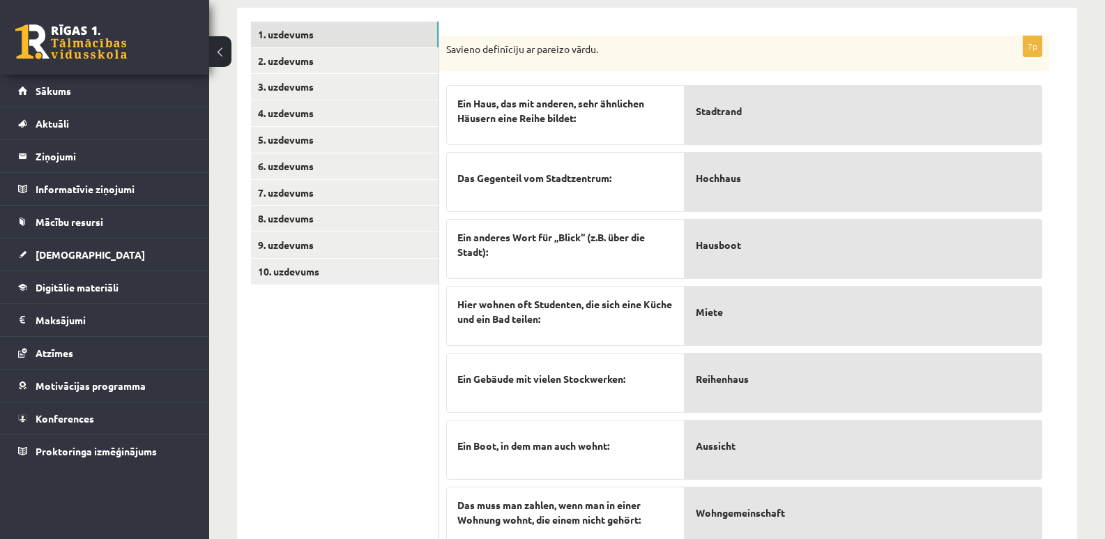
scroll to position [459, 0]
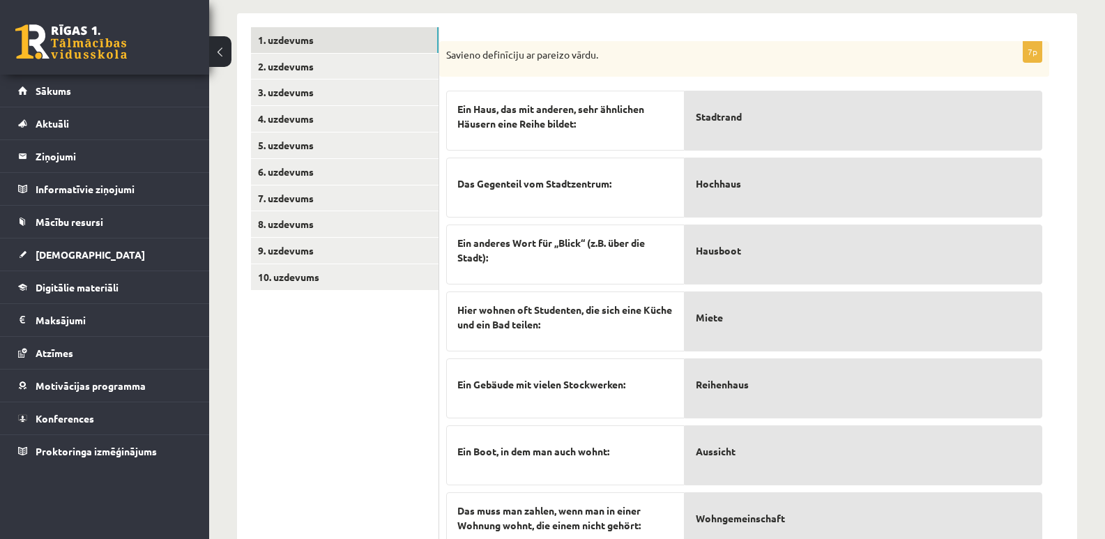
click at [577, 102] on span "Ein Haus, das mit anderen, sehr ähnlichen Häusern eine Reihe bildet:" at bounding box center [565, 116] width 216 height 29
drag, startPoint x: 459, startPoint y: 81, endPoint x: 580, endPoint y: 102, distance: 123.1
click at [580, 102] on span "Ein Haus, das mit anderen, sehr ähnlichen Häusern eine Reihe bildet:" at bounding box center [565, 116] width 216 height 29
copy span "Ein Haus, das mit anderen, sehr ähnlichen Häusern eine Reihe bildet:"
drag, startPoint x: 454, startPoint y: 160, endPoint x: 627, endPoint y: 147, distance: 174.1
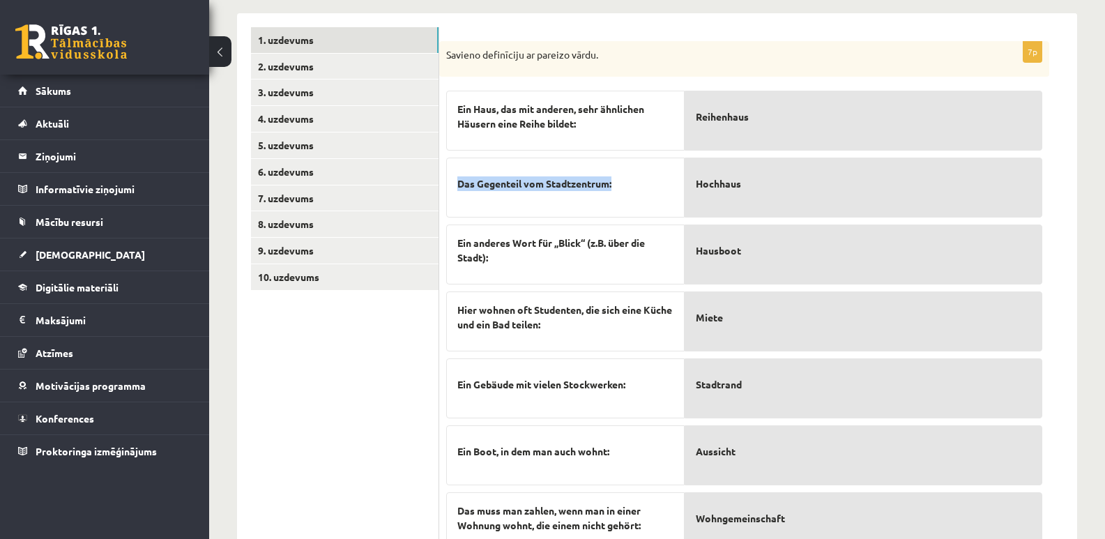
click at [627, 158] on div "Das Gegenteil vom Stadtzentrum:" at bounding box center [565, 188] width 238 height 60
copy span "Das Gegenteil vom Stadtzentrum:"
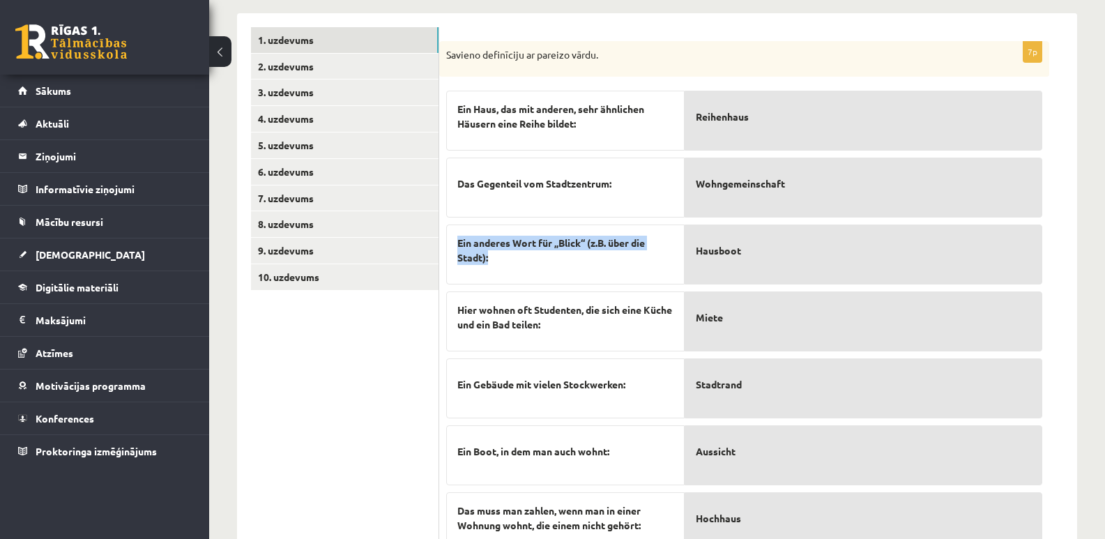
drag, startPoint x: 455, startPoint y: 216, endPoint x: 496, endPoint y: 236, distance: 45.5
click at [496, 236] on div "Ein anderes Wort für „Blick“ (z.B. über die Stadt):" at bounding box center [565, 255] width 238 height 60
copy span "Ein anderes Wort für „Blick“ (z.B. über die Stadt):"
drag, startPoint x: 284, startPoint y: 366, endPoint x: 321, endPoint y: 358, distance: 37.9
click at [284, 367] on ul "1. uzdevums 2. uzdevums 3. uzdevums 4. uzdevums 5. uzdevums 6. uzdevums 7. uzde…" at bounding box center [345, 293] width 188 height 533
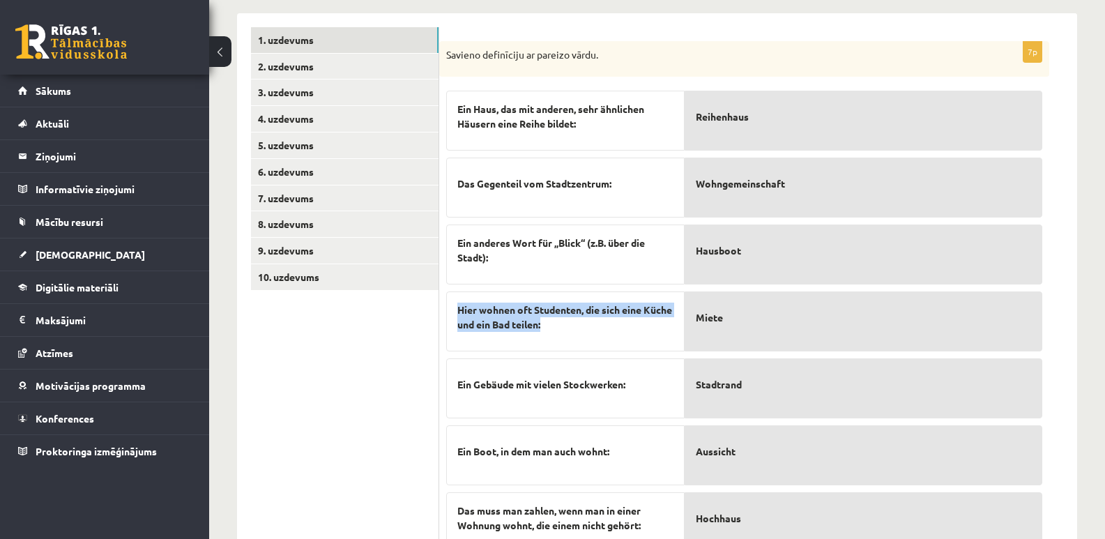
drag, startPoint x: 457, startPoint y: 282, endPoint x: 582, endPoint y: 295, distance: 126.2
click at [582, 295] on div "Hier wohnen oft Studenten, die sich eine Küche und ein Bad teilen:" at bounding box center [565, 321] width 238 height 60
copy span "Hier wohnen oft Studenten, die sich eine Küche und ein Bad teilen:"
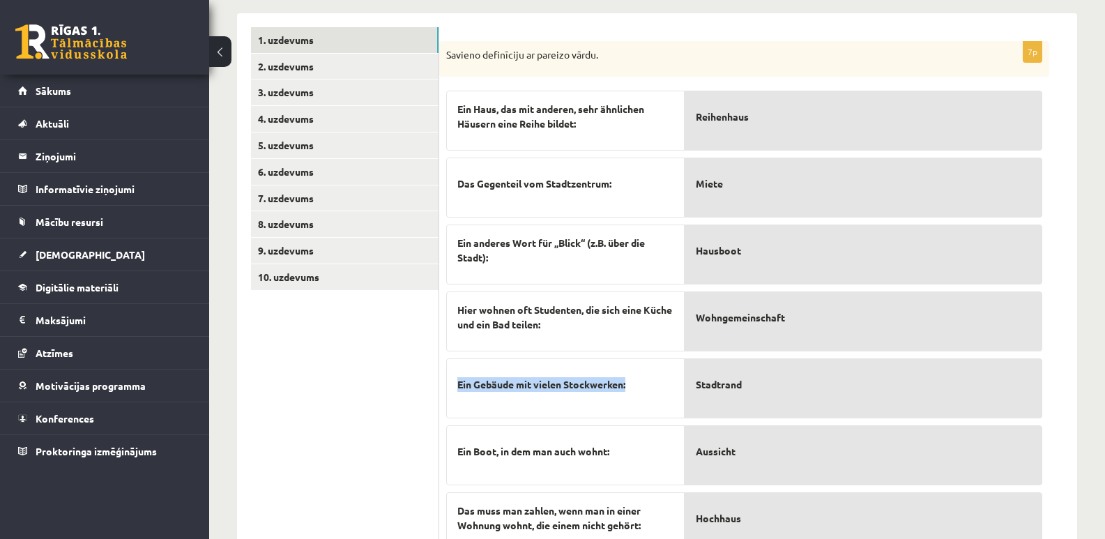
drag, startPoint x: 456, startPoint y: 360, endPoint x: 634, endPoint y: 365, distance: 178.5
click at [634, 365] on div "Ein Gebäude mit vielen Stockwerken:" at bounding box center [565, 388] width 238 height 60
copy span "Ein Gebäude mit vielen Stockwerken:"
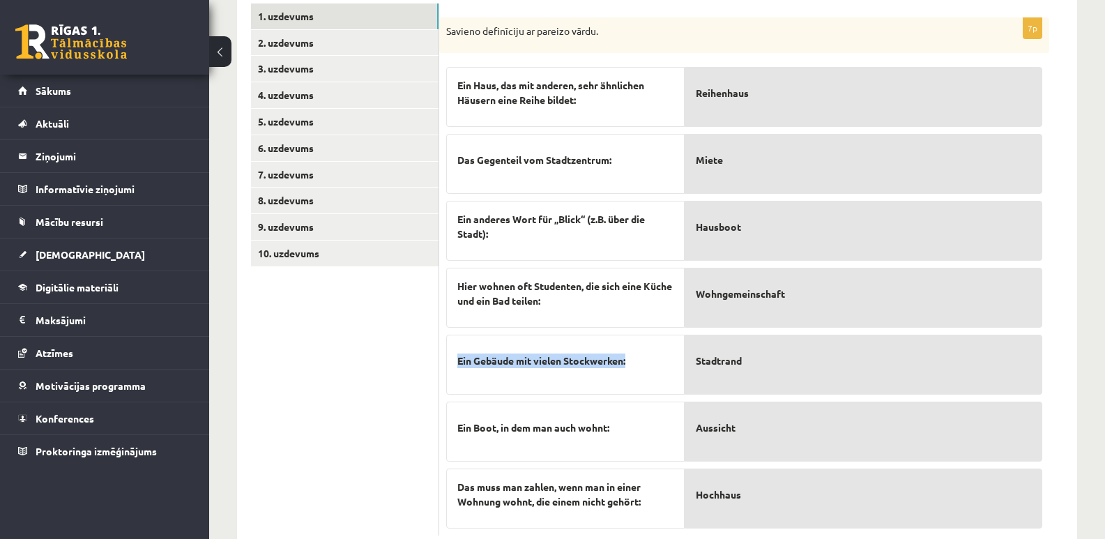
scroll to position [495, 0]
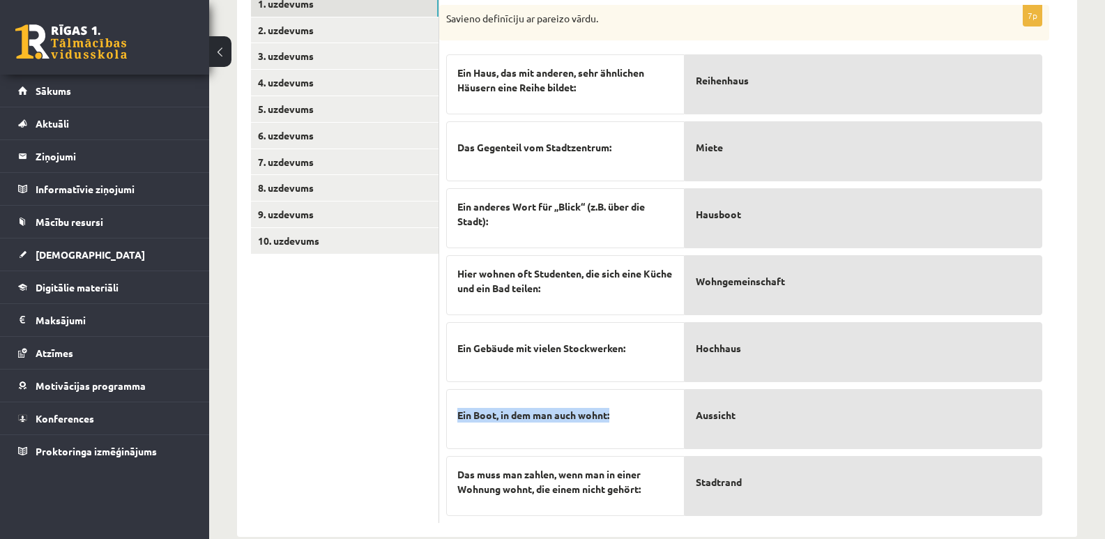
drag, startPoint x: 457, startPoint y: 393, endPoint x: 621, endPoint y: 400, distance: 164.7
click at [621, 400] on div "Ein Boot, in dem man auch wohnt:" at bounding box center [565, 419] width 238 height 60
copy span "Ein Boot, in dem man auch wohnt:"
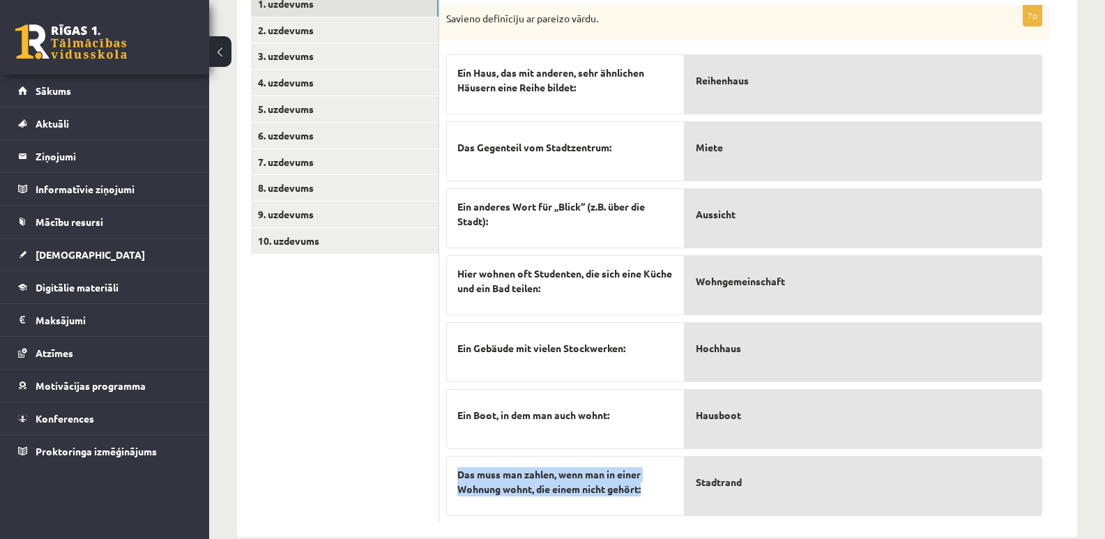
drag, startPoint x: 457, startPoint y: 451, endPoint x: 653, endPoint y: 468, distance: 195.9
click at [653, 468] on span "Das muss man zahlen, wenn man in einer Wohnung wohnt, die einem nicht gehört:" at bounding box center [565, 481] width 216 height 29
copy span "Das muss man zahlen, wenn man in einer Wohnung wohnt, die einem nicht gehört:"
click at [349, 401] on ul "1. uzdevums 2. uzdevums 3. uzdevums 4. uzdevums 5. uzdevums 6. uzdevums 7. uzde…" at bounding box center [345, 257] width 188 height 533
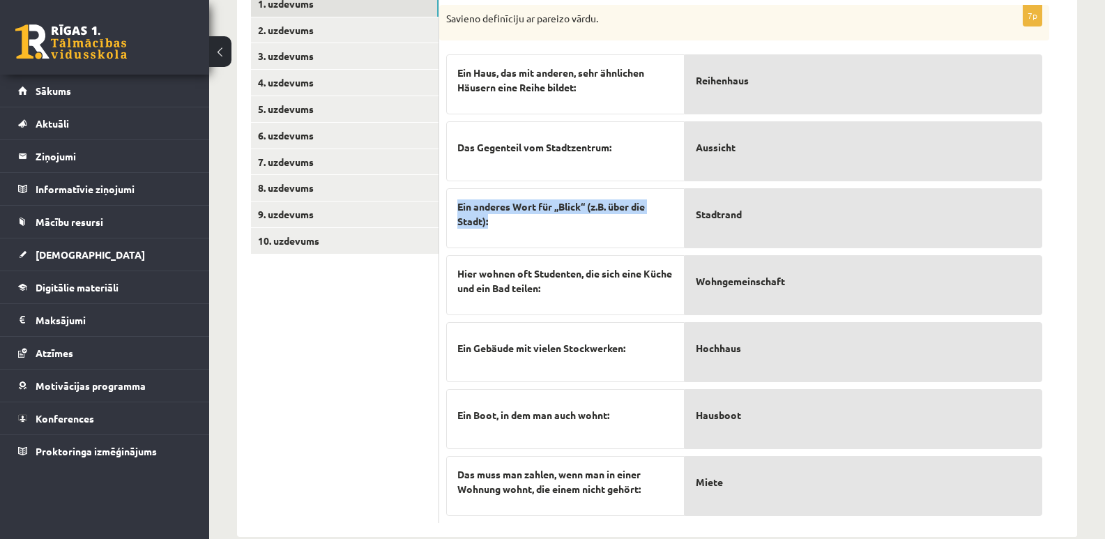
drag, startPoint x: 469, startPoint y: 184, endPoint x: 497, endPoint y: 197, distance: 30.6
click at [497, 197] on div "Ein anderes Wort für „Blick“ (z.B. über die Stadt):" at bounding box center [565, 218] width 238 height 60
copy span "Ein anderes Wort für „Blick“ (z.B. über die Stadt):"
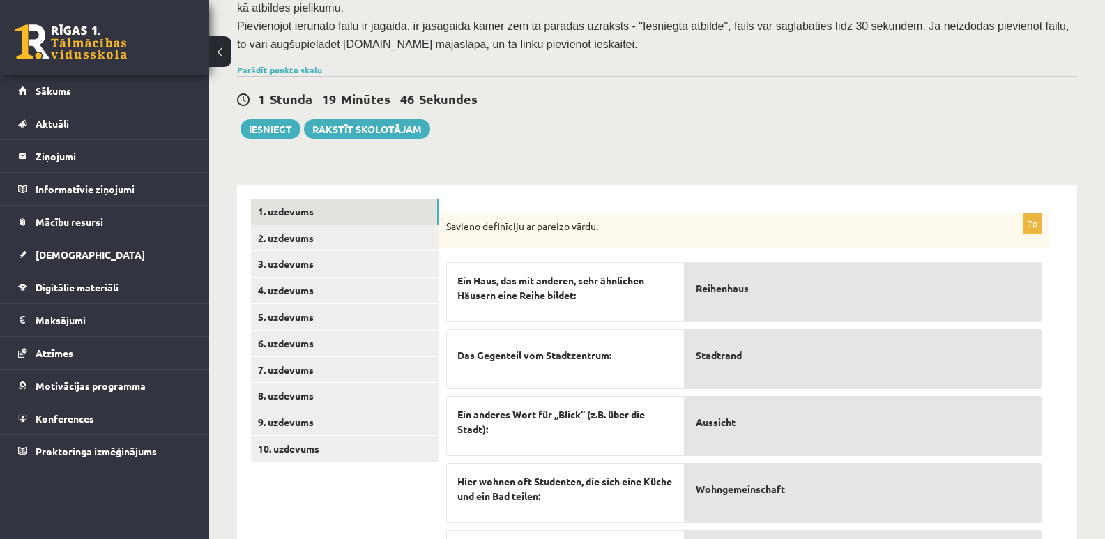
scroll to position [286, 0]
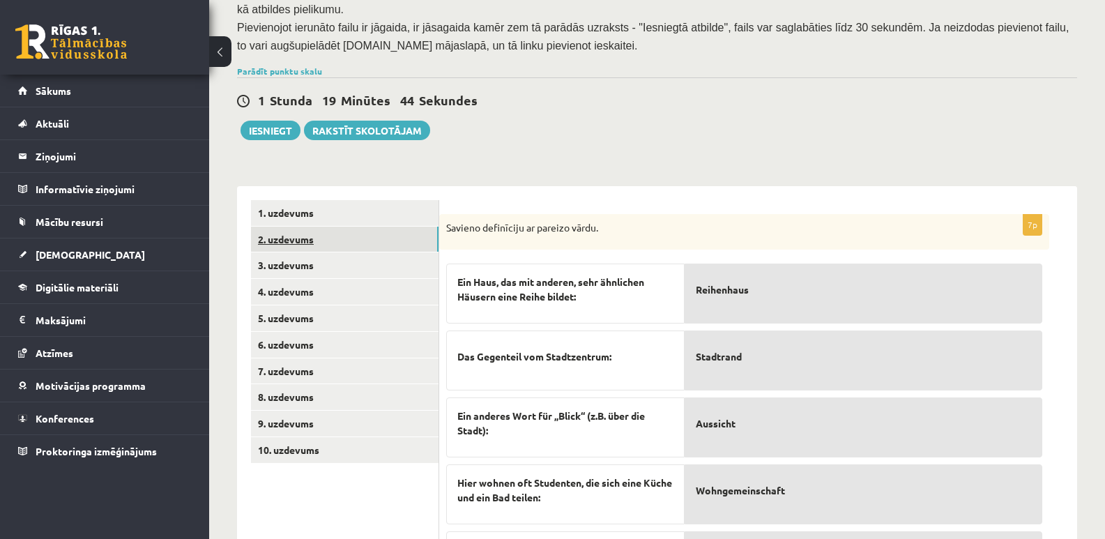
click at [296, 227] on link "2. uzdevums" at bounding box center [345, 240] width 188 height 26
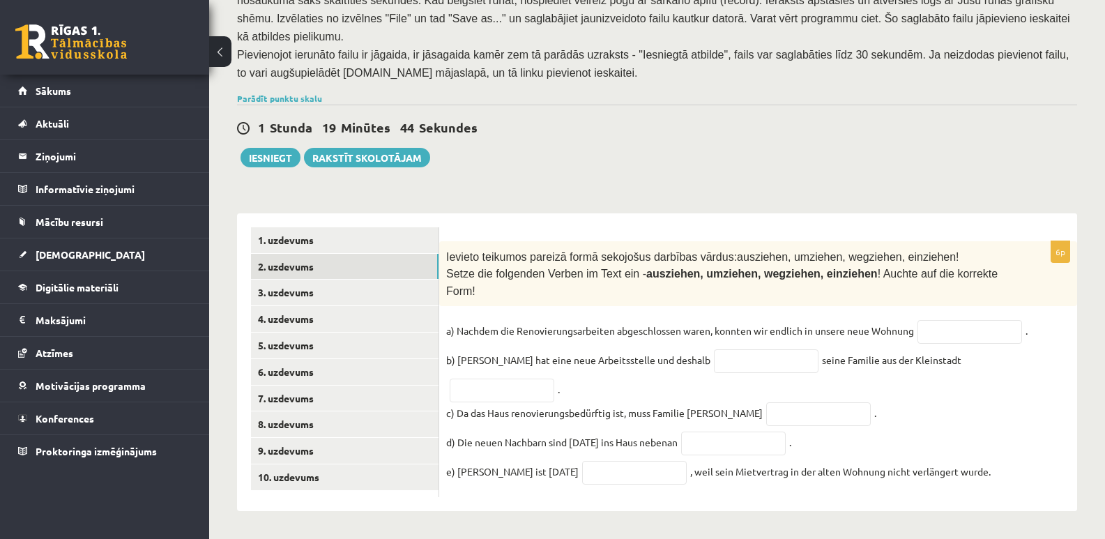
scroll to position [227, 0]
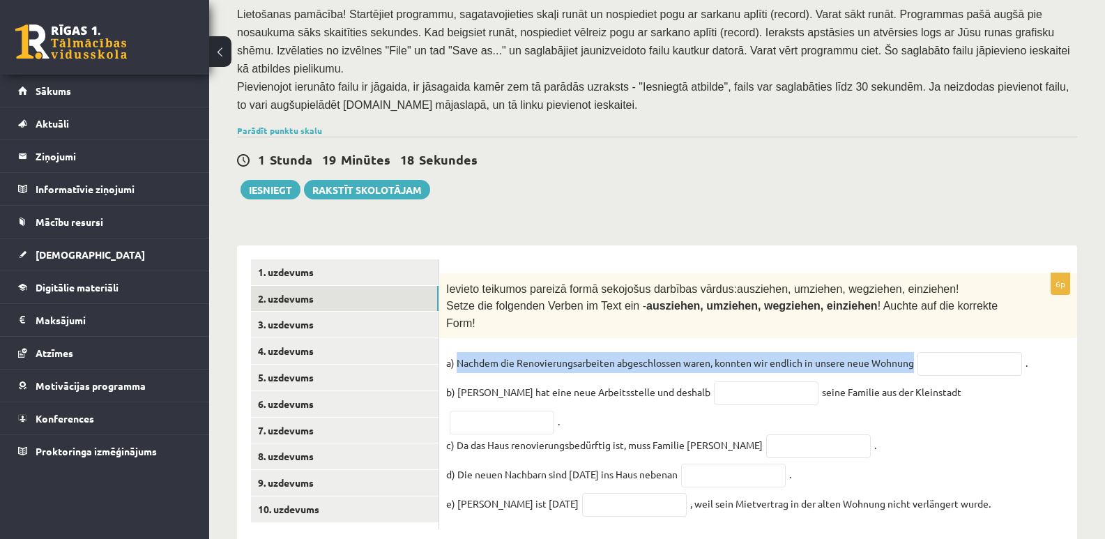
drag, startPoint x: 914, startPoint y: 320, endPoint x: 457, endPoint y: 319, distance: 456.7
click at [457, 352] on p "a) Nachdem die Renovierungsarbeiten abgeschlossen waren, konnten wir endlich in…" at bounding box center [680, 362] width 468 height 21
copy p "Nachdem die Renovierungsarbeiten abgeschlossen waren, konnten wir endlich in un…"
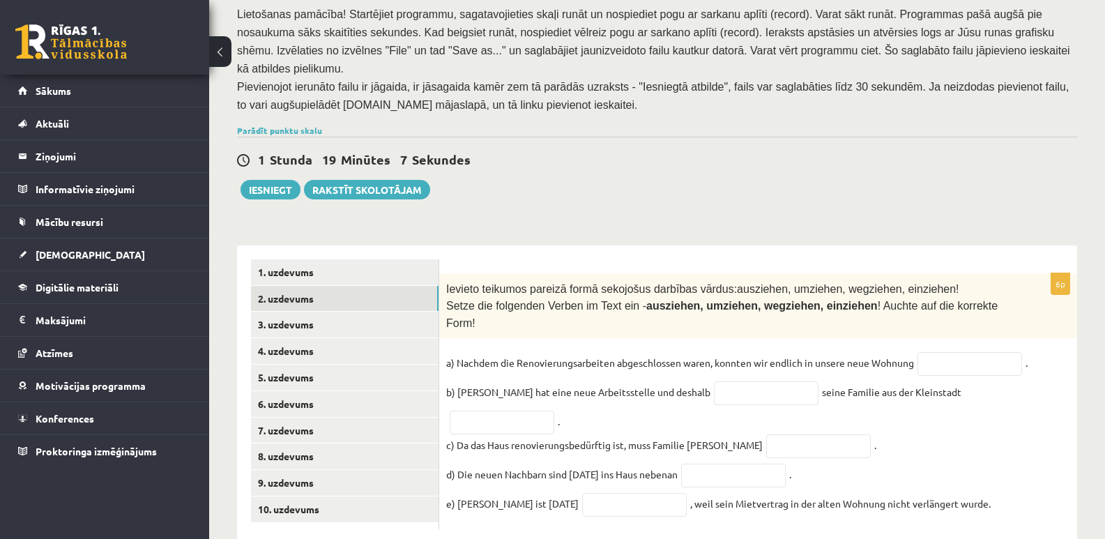
click at [1049, 443] on fieldset "a) Nachdem die Renovierungsarbeiten abgeschlossen waren, konnten wir endlich in…" at bounding box center [758, 437] width 624 height 170
drag, startPoint x: 628, startPoint y: 280, endPoint x: 832, endPoint y: 284, distance: 204.3
click at [832, 300] on span "Setze die folgenden Verben im Text ein - ausziehen, umziehen, wegziehen, einzie…" at bounding box center [721, 314] width 551 height 29
click at [802, 300] on div "6p Ievieto teikumos pareizā formā sekojošus darbības vārdus: ausziehen, umziehe…" at bounding box center [758, 401] width 638 height 256
drag, startPoint x: 627, startPoint y: 280, endPoint x: 830, endPoint y: 276, distance: 203.6
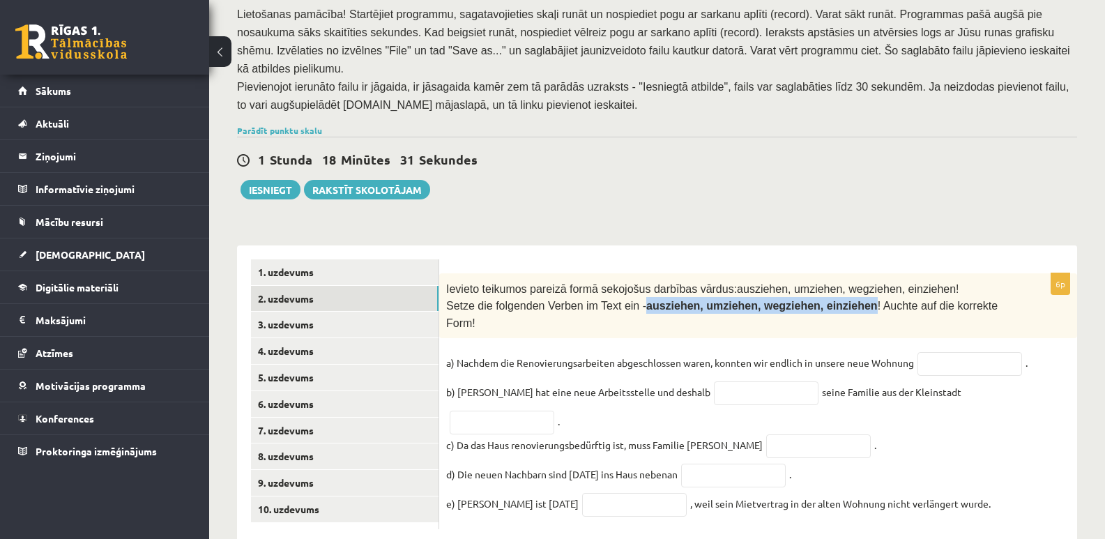
click at [830, 300] on span "Setze die folgenden Verben im Text ein - ausziehen, umziehen, wegziehen, einzie…" at bounding box center [721, 314] width 551 height 29
copy span "ausziehen, umziehen, wegziehen, einziehen"
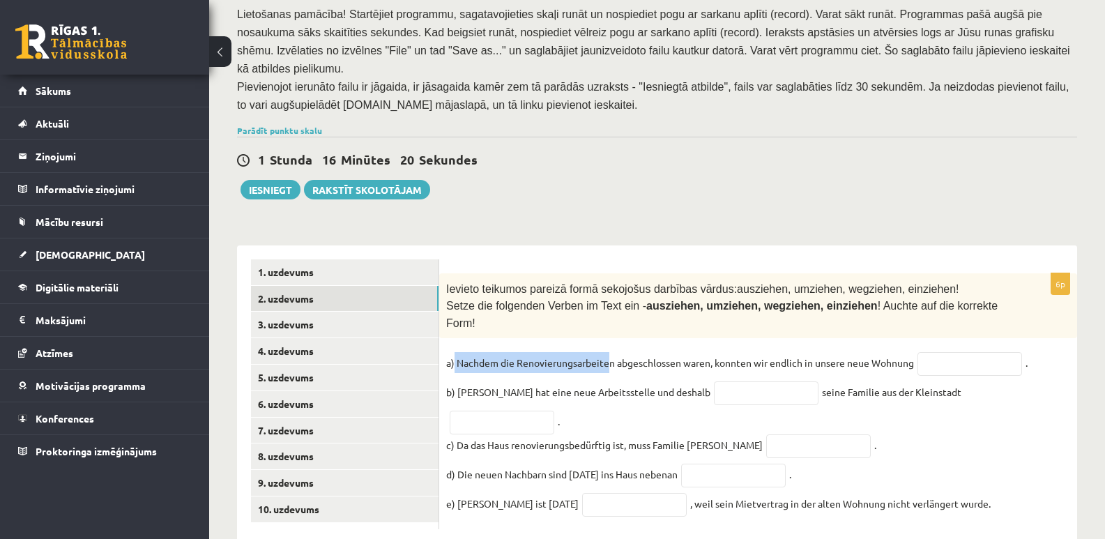
drag, startPoint x: 455, startPoint y: 318, endPoint x: 608, endPoint y: 318, distance: 152.7
click at [608, 352] on p "a) Nachdem die Renovierungsarbeiten abgeschlossen waren, konnten wir endlich in…" at bounding box center [680, 362] width 468 height 21
click at [625, 352] on fieldset "a) Nachdem die Renovierungsarbeiten abgeschlossen waren, konnten wir endlich in…" at bounding box center [758, 437] width 624 height 170
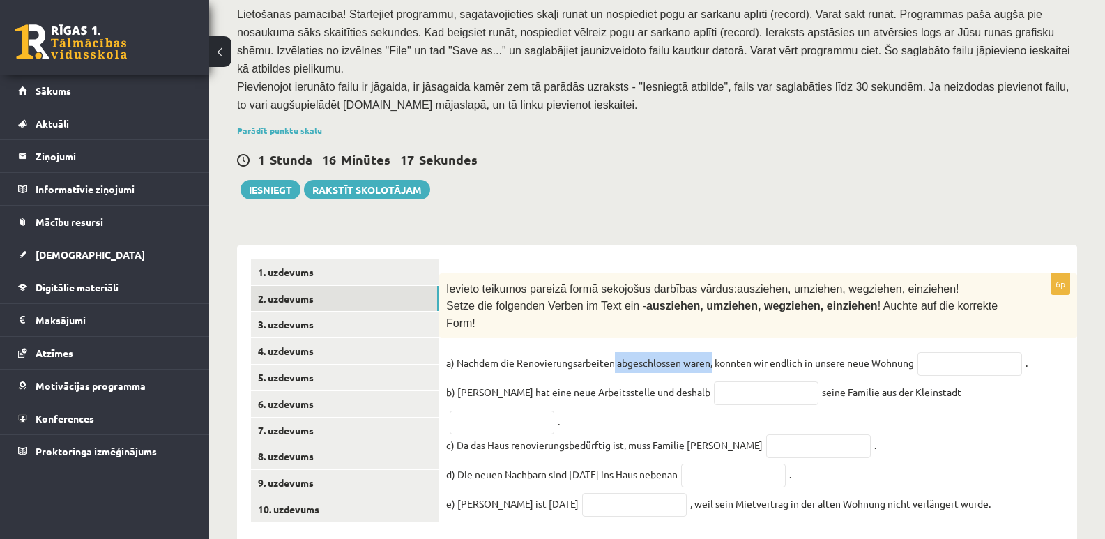
drag, startPoint x: 616, startPoint y: 322, endPoint x: 713, endPoint y: 321, distance: 97.6
click at [713, 352] on p "a) Nachdem die Renovierungsarbeiten abgeschlossen waren, konnten wir endlich in…" at bounding box center [680, 362] width 468 height 21
click at [747, 352] on p "a) Nachdem die Renovierungsarbeiten abgeschlossen waren, konnten wir endlich in…" at bounding box center [680, 362] width 468 height 21
click at [996, 352] on input "text" at bounding box center [970, 364] width 105 height 24
drag, startPoint x: 1030, startPoint y: 294, endPoint x: 1028, endPoint y: 312, distance: 17.7
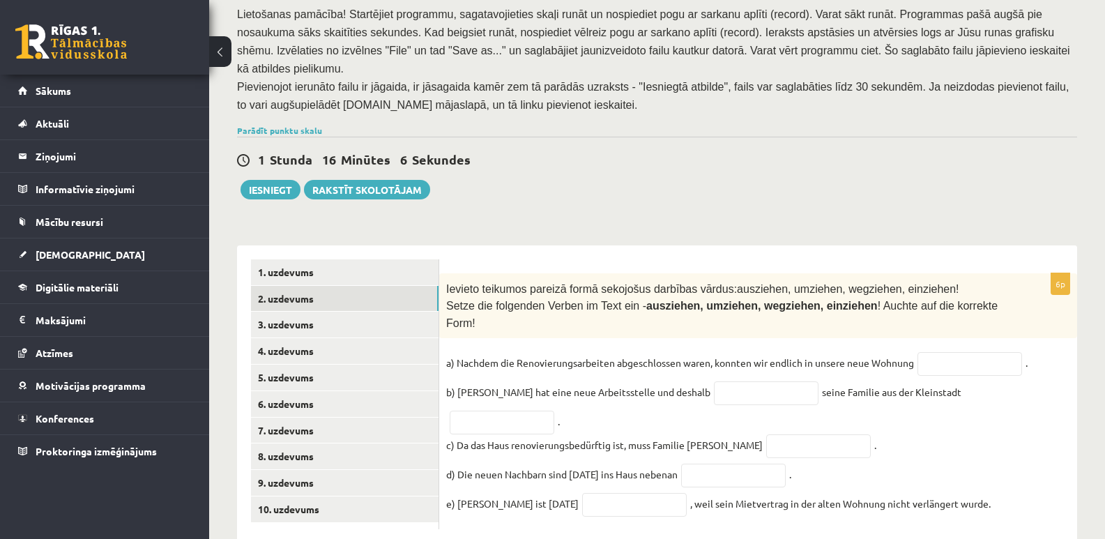
click at [1031, 296] on div "6p Ievieto teikumos pareizā formā sekojošus darbības vārdus: ausziehen, umziehe…" at bounding box center [758, 401] width 638 height 256
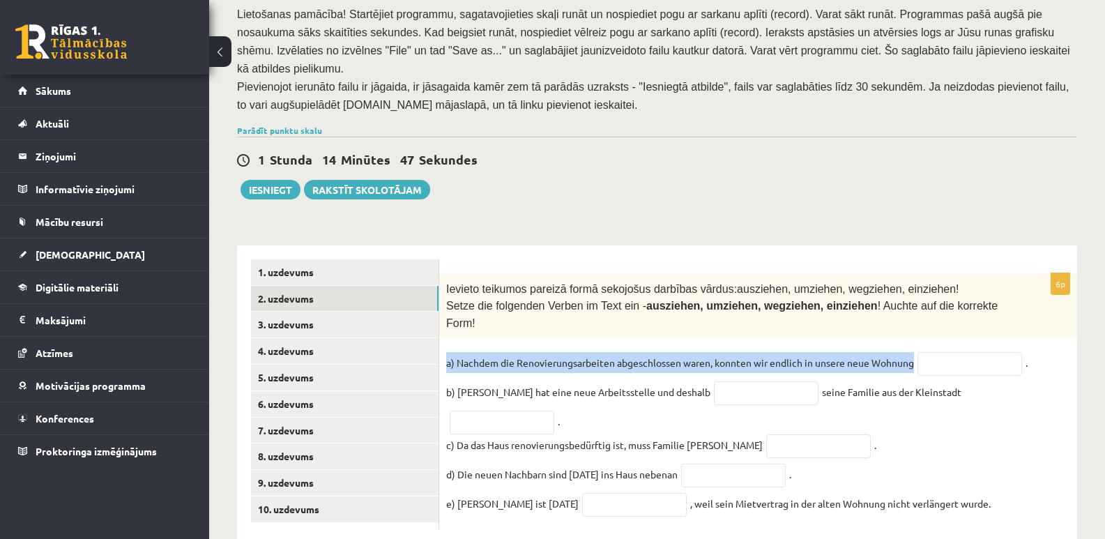
drag, startPoint x: 442, startPoint y: 324, endPoint x: 913, endPoint y: 324, distance: 471.3
click at [913, 324] on div "6p Ievieto teikumos pareizā formā sekojošus darbības vārdus: ausziehen, umziehe…" at bounding box center [758, 401] width 638 height 256
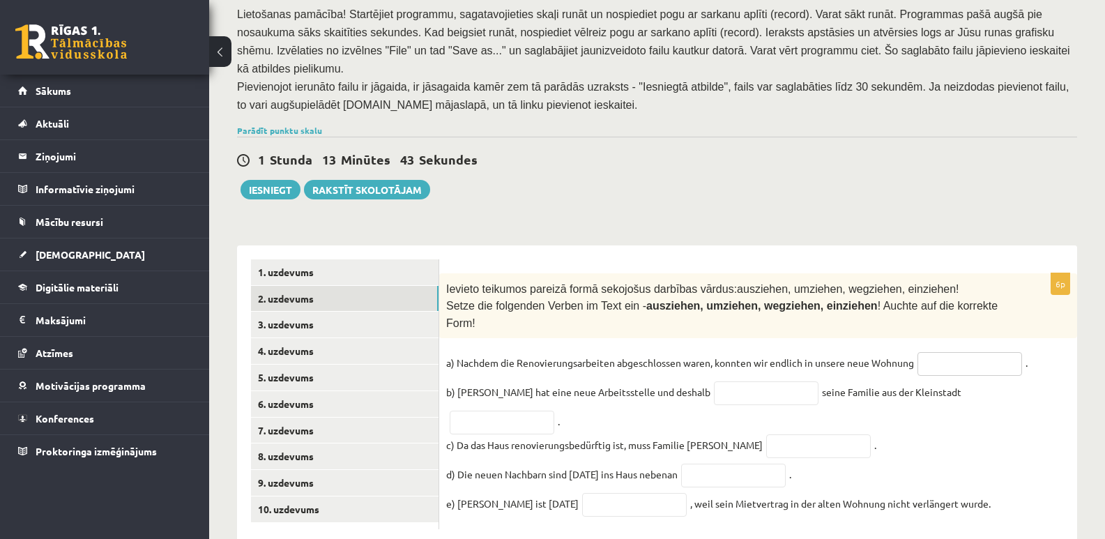
click at [945, 352] on input "text" at bounding box center [970, 364] width 105 height 24
click at [1057, 352] on fieldset "a) Nachdem die Renovierungsarbeiten abgeschlossen waren, konnten wir endlich in…" at bounding box center [758, 437] width 624 height 170
drag, startPoint x: 784, startPoint y: 280, endPoint x: 828, endPoint y: 280, distance: 44.6
click at [828, 300] on span "ausziehen, umziehen, wegziehen, einziehen" at bounding box center [761, 306] width 231 height 12
click at [972, 352] on input "text" at bounding box center [970, 364] width 105 height 24
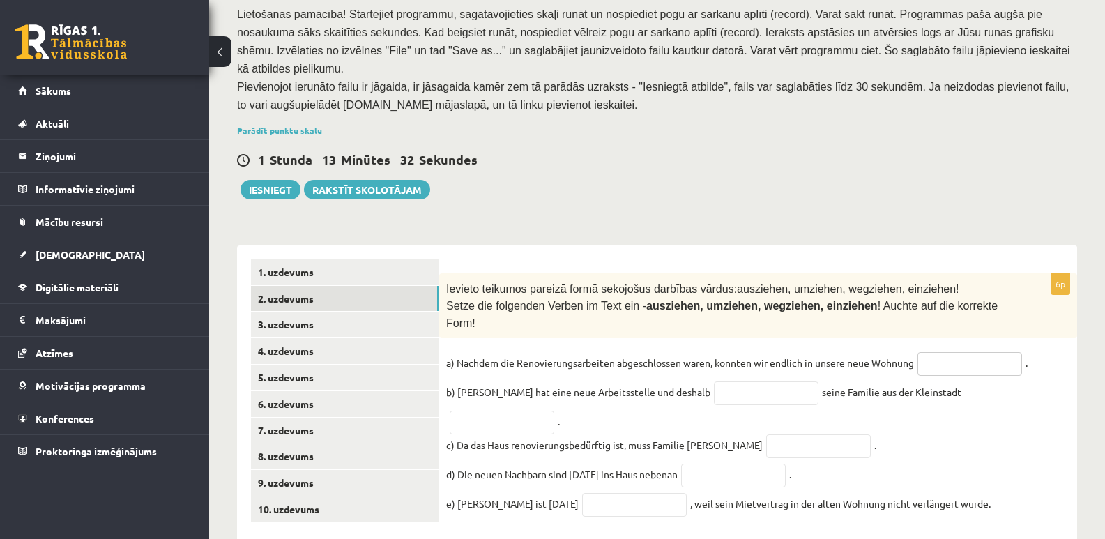
paste input "*********"
type input "*********"
click at [1009, 419] on fieldset "a) Nachdem die Renovierungsarbeiten abgeschlossen waren, konnten wir endlich in…" at bounding box center [758, 437] width 624 height 170
drag, startPoint x: 865, startPoint y: 351, endPoint x: 912, endPoint y: 348, distance: 47.5
click at [912, 352] on fieldset "a) Nachdem die Renovierungsarbeiten abgeschlossen waren, konnten wir endlich in…" at bounding box center [758, 437] width 624 height 170
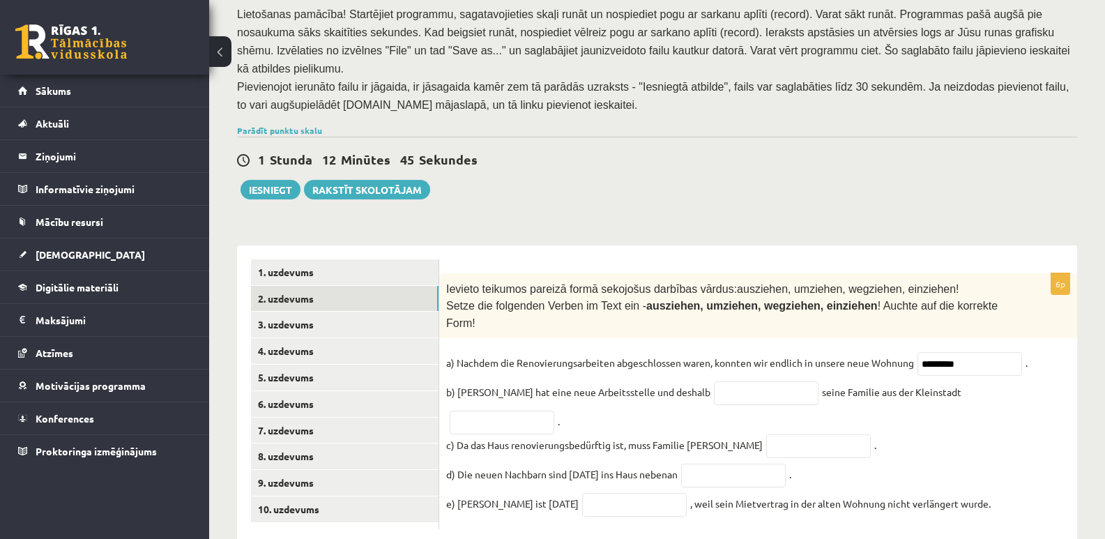
click at [910, 401] on fieldset "a) Nachdem die Renovierungsarbeiten abgeschlossen waren, konnten wir endlich in…" at bounding box center [758, 437] width 624 height 170
drag, startPoint x: 698, startPoint y: 345, endPoint x: 726, endPoint y: 363, distance: 32.9
click at [714, 381] on input "text" at bounding box center [766, 393] width 105 height 24
click at [951, 397] on fieldset "a) Nachdem die Renovierungsarbeiten abgeschlossen waren, konnten wir endlich in…" at bounding box center [758, 437] width 624 height 170
drag, startPoint x: 868, startPoint y: 349, endPoint x: 913, endPoint y: 349, distance: 45.3
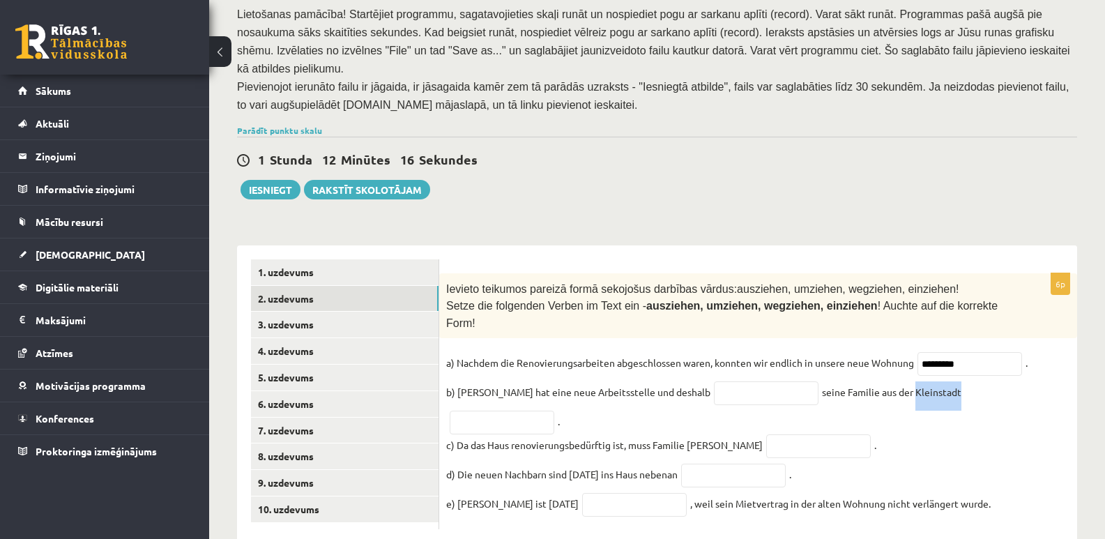
click at [913, 352] on fieldset "a) Nachdem die Renovierungsarbeiten abgeschlossen waren, konnten wir endlich in…" at bounding box center [758, 437] width 624 height 170
click at [974, 412] on fieldset "a) Nachdem die Renovierungsarbeiten abgeschlossen waren, konnten wir endlich in…" at bounding box center [758, 437] width 624 height 170
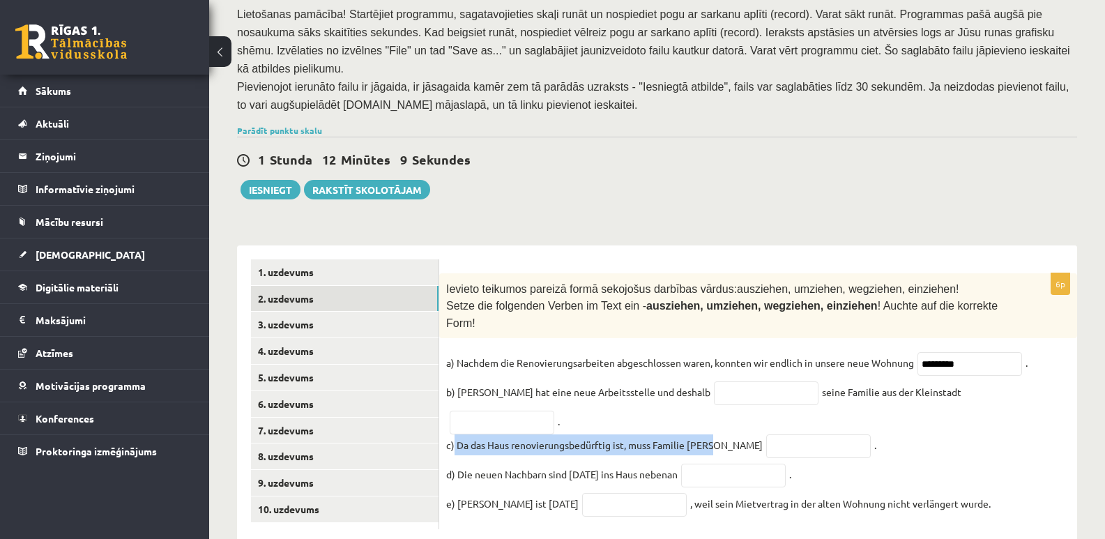
drag, startPoint x: 454, startPoint y: 379, endPoint x: 714, endPoint y: 383, distance: 260.1
click at [714, 434] on p "c) Da das Haus renovierungsbedürftig ist, muss Familie Müller" at bounding box center [604, 444] width 317 height 21
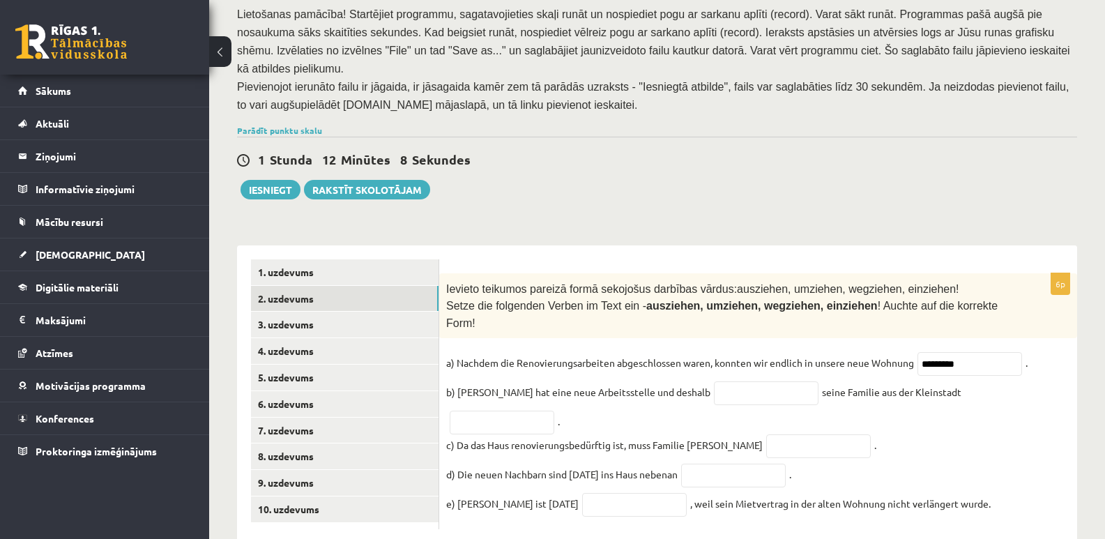
click at [872, 400] on fieldset "a) Nachdem die Renovierungsarbeiten abgeschlossen waren, konnten wir endlich in…" at bounding box center [758, 437] width 624 height 170
drag, startPoint x: 457, startPoint y: 349, endPoint x: 915, endPoint y: 348, distance: 458.8
click at [915, 352] on fieldset "a) Nachdem die Renovierungsarbeiten abgeschlossen waren, konnten wir endlich in…" at bounding box center [758, 437] width 624 height 170
click at [986, 409] on fieldset "a) Nachdem die Renovierungsarbeiten abgeschlossen waren, konnten wir endlich in…" at bounding box center [758, 437] width 624 height 170
drag, startPoint x: 629, startPoint y: 280, endPoint x: 833, endPoint y: 275, distance: 204.3
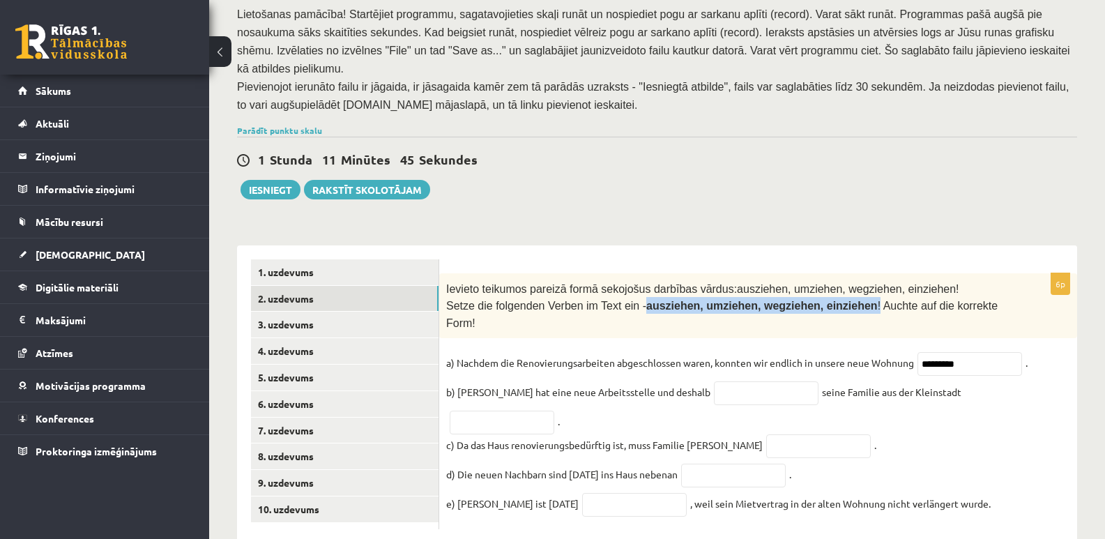
click at [833, 300] on span "Setze die folgenden Verben im Text ein - ausziehen, umziehen, wegziehen, einzie…" at bounding box center [721, 314] width 551 height 29
click at [454, 283] on span "Ievieto teikumos pareizā formā sekojošus darbības vārdus:" at bounding box center [591, 289] width 291 height 12
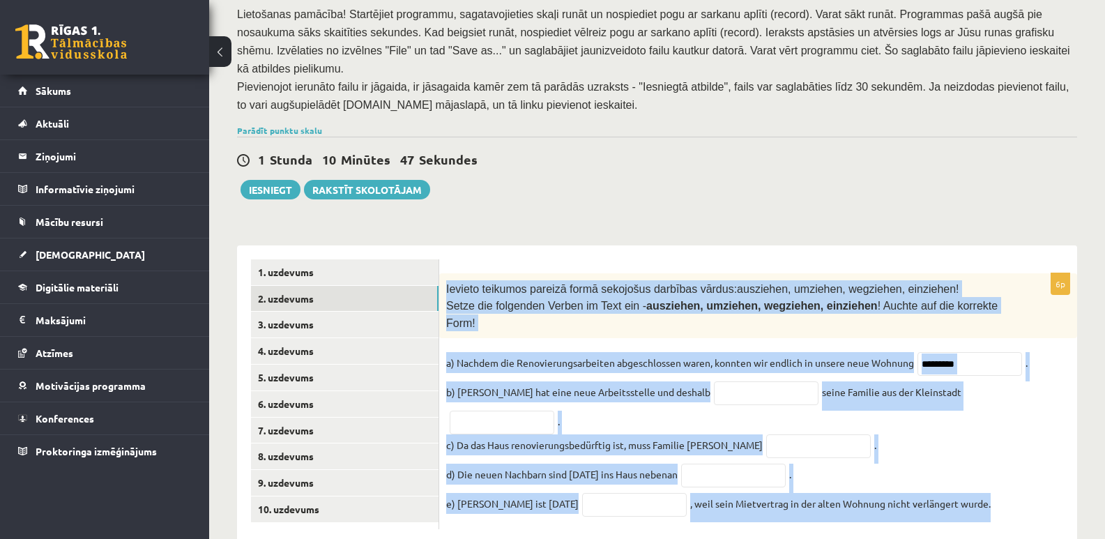
drag, startPoint x: 446, startPoint y: 263, endPoint x: 982, endPoint y: 457, distance: 570.1
click at [982, 457] on div "6p Ievieto teikumos pareizā formā sekojošus darbības vārdus: ausziehen, umziehe…" at bounding box center [758, 401] width 638 height 256
click at [1007, 441] on fieldset "a) Nachdem die Renovierungsarbeiten abgeschlossen waren, konnten wir endlich in…" at bounding box center [758, 437] width 624 height 170
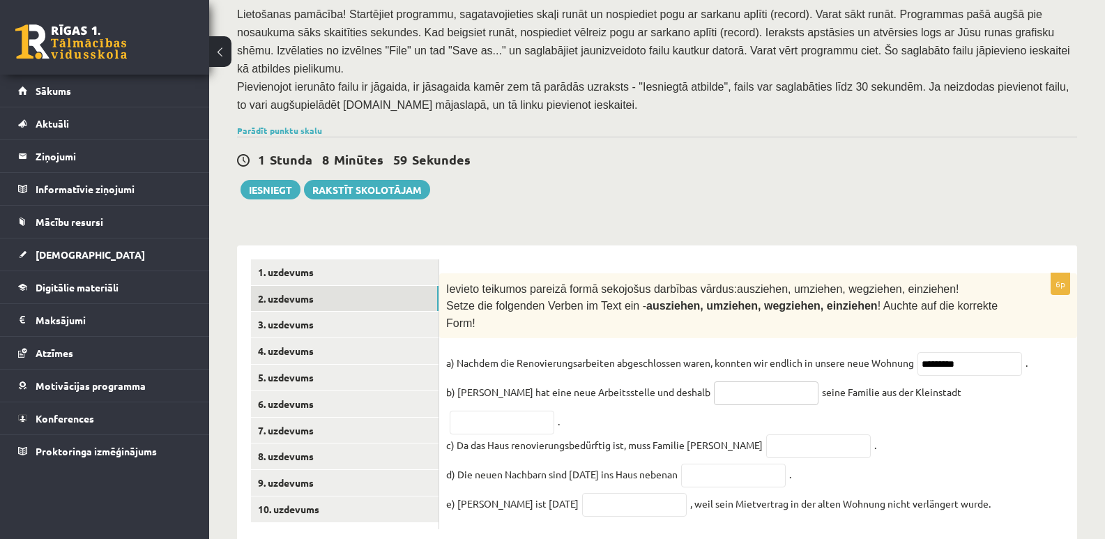
click at [720, 381] on input "text" at bounding box center [766, 393] width 105 height 24
click at [977, 409] on fieldset "a) Nachdem die Renovierungsarbeiten abgeschlossen waren, konnten wir endlich in…" at bounding box center [758, 437] width 624 height 170
click at [554, 411] on input "text" at bounding box center [502, 423] width 105 height 24
drag, startPoint x: 777, startPoint y: 278, endPoint x: 729, endPoint y: 279, distance: 48.1
click at [729, 300] on span "ausziehen, umziehen, wegziehen, einziehen" at bounding box center [761, 306] width 231 height 12
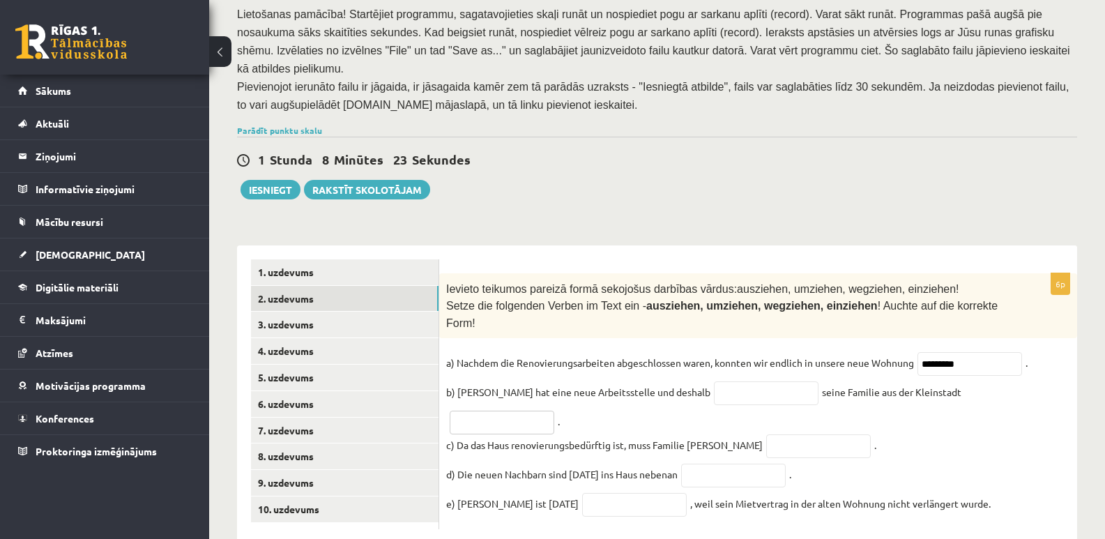
click at [554, 411] on input "text" at bounding box center [502, 423] width 105 height 24
paste input "*********"
type input "*********"
click at [1033, 430] on fieldset "a) Nachdem die Renovierungsarbeiten abgeschlossen waren, konnten wir endlich in…" at bounding box center [758, 437] width 624 height 170
click at [738, 381] on input "text" at bounding box center [766, 393] width 105 height 24
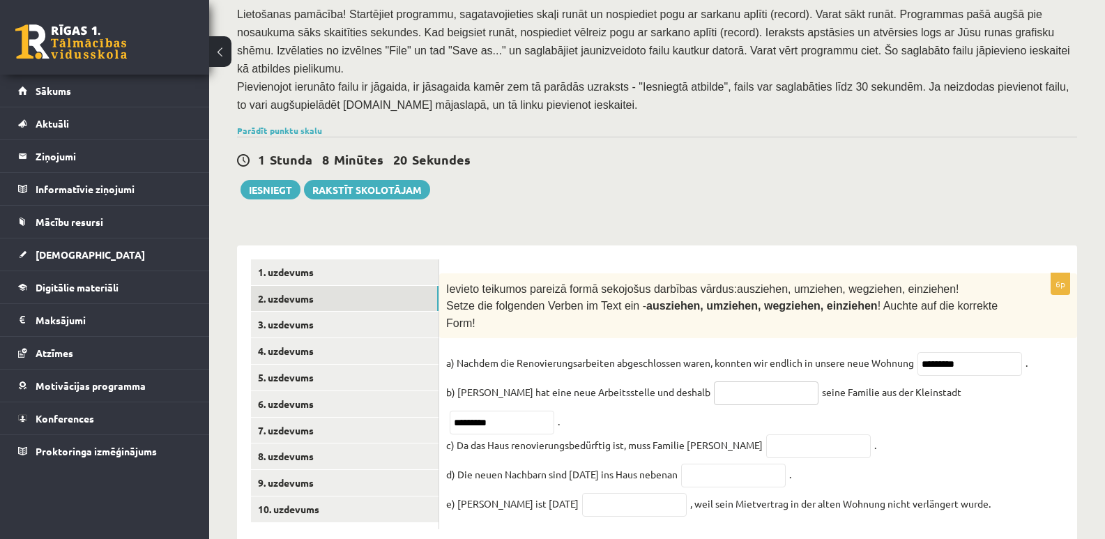
paste input "*********"
click at [957, 399] on fieldset "a) Nachdem die Renovierungsarbeiten abgeschlossen waren, konnten wir endlich in…" at bounding box center [758, 437] width 624 height 170
click at [714, 381] on input "*********" at bounding box center [766, 393] width 105 height 24
type input "******"
drag, startPoint x: 901, startPoint y: 281, endPoint x: 971, endPoint y: 282, distance: 70.4
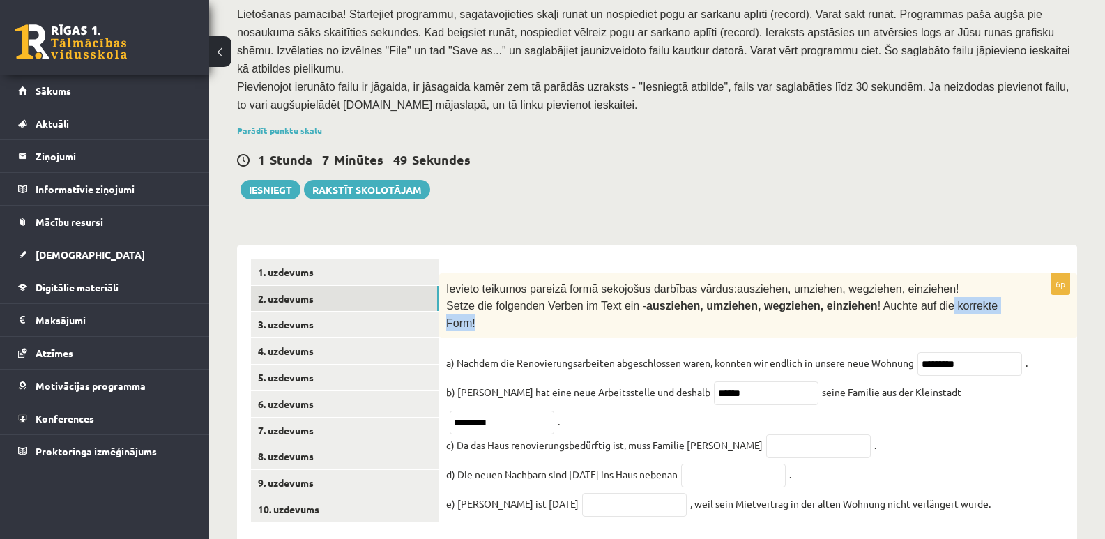
click at [971, 300] on span "! Auchte auf die korrekte Form!" at bounding box center [721, 314] width 551 height 29
click at [714, 381] on input "******" at bounding box center [766, 393] width 105 height 24
click at [554, 411] on input "*********" at bounding box center [502, 423] width 105 height 24
type input "***"
click at [714, 381] on input "******" at bounding box center [766, 393] width 105 height 24
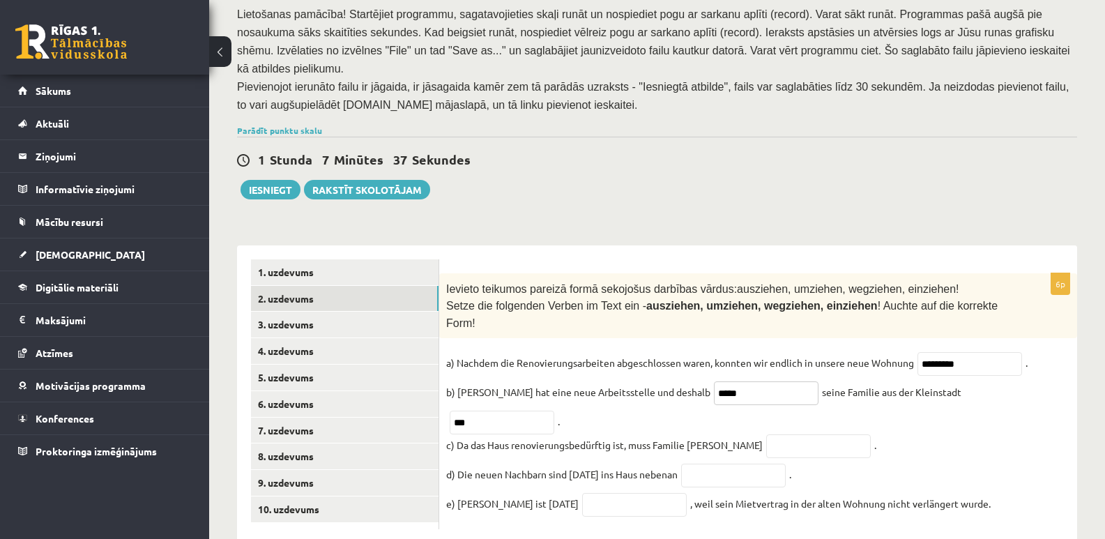
type input "*****"
drag, startPoint x: 723, startPoint y: 277, endPoint x: 680, endPoint y: 285, distance: 43.9
click at [680, 300] on span "ausziehen, umziehen, wegziehen, einziehen" at bounding box center [761, 306] width 231 height 12
click at [766, 434] on input "text" at bounding box center [818, 446] width 105 height 24
paste input "********"
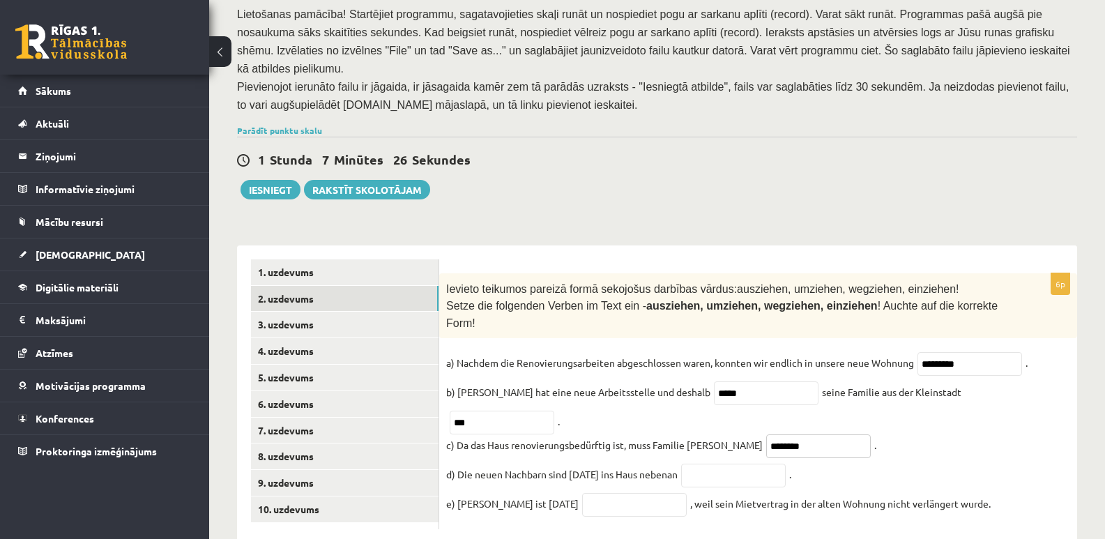
type input "********"
click at [971, 397] on fieldset "a) Nachdem die Renovierungsarbeiten abgeschlossen waren, konnten wir endlich in…" at bounding box center [758, 437] width 624 height 170
drag, startPoint x: 455, startPoint y: 413, endPoint x: 683, endPoint y: 409, distance: 227.3
click at [678, 464] on p "d) Die neuen Nachbarn sind gestern ins Haus nebenan" at bounding box center [561, 474] width 231 height 21
click at [554, 464] on p "d) Die neuen Nachbarn sind gestern ins Haus nebenan" at bounding box center [561, 474] width 231 height 21
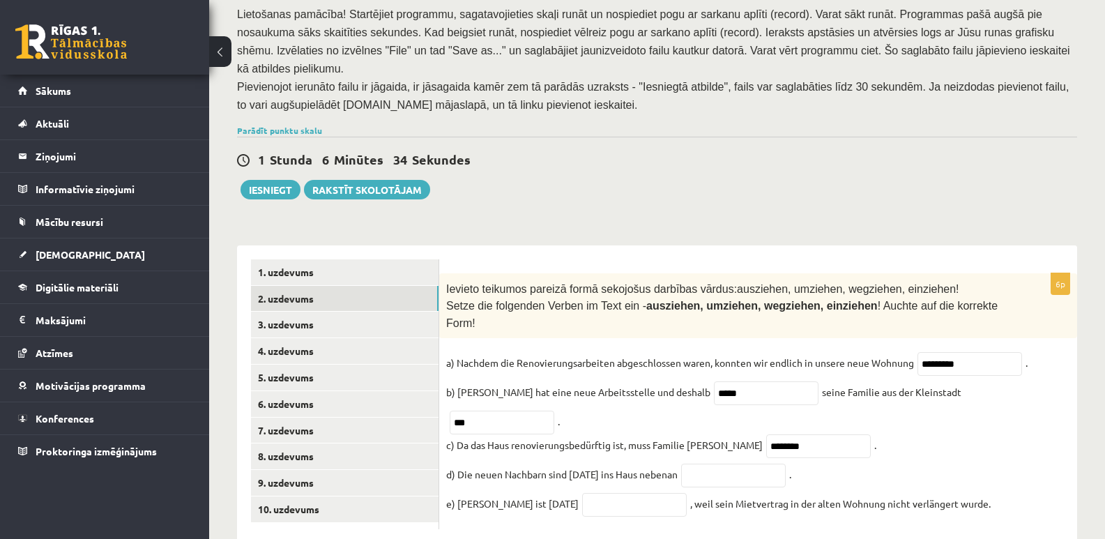
click at [571, 464] on p "d) Die neuen Nachbarn sind gestern ins Haus nebenan" at bounding box center [561, 474] width 231 height 21
drag, startPoint x: 571, startPoint y: 413, endPoint x: 599, endPoint y: 412, distance: 27.9
click at [599, 464] on p "d) Die neuen Nachbarn sind gestern ins Haus nebenan" at bounding box center [561, 474] width 231 height 21
click at [736, 464] on input "text" at bounding box center [733, 476] width 105 height 24
click at [924, 414] on fieldset "a) Nachdem die Renovierungsarbeiten abgeschlossen waren, konnten wir endlich in…" at bounding box center [758, 437] width 624 height 170
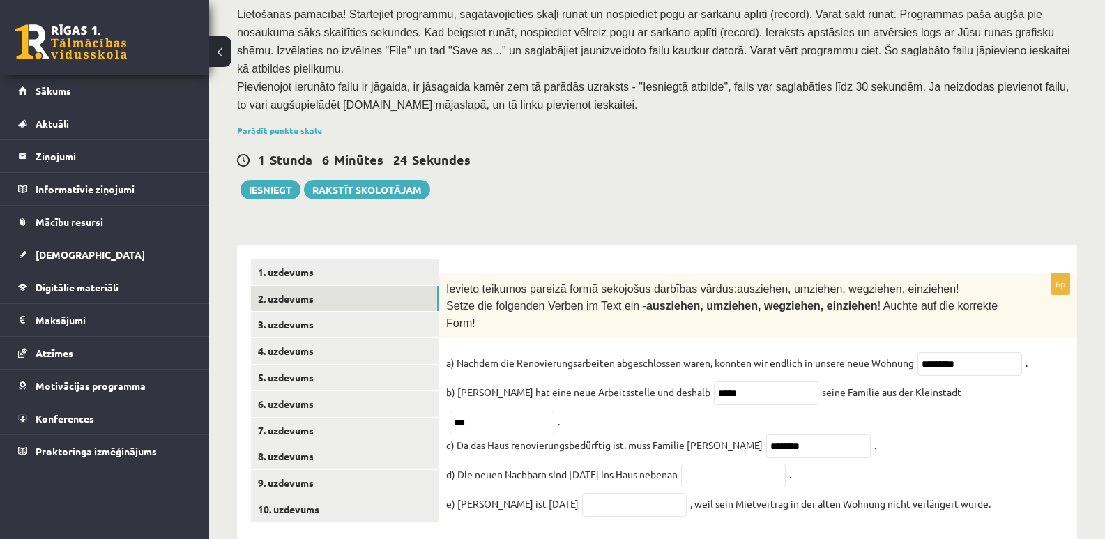
drag, startPoint x: 512, startPoint y: 412, endPoint x: 682, endPoint y: 412, distance: 169.4
click at [678, 464] on p "d) Die neuen Nachbarn sind gestern ins Haus nebenan" at bounding box center [561, 474] width 231 height 21
click at [957, 399] on fieldset "a) Nachdem die Renovierungsarbeiten abgeschlossen waren, konnten wir endlich in…" at bounding box center [758, 437] width 624 height 170
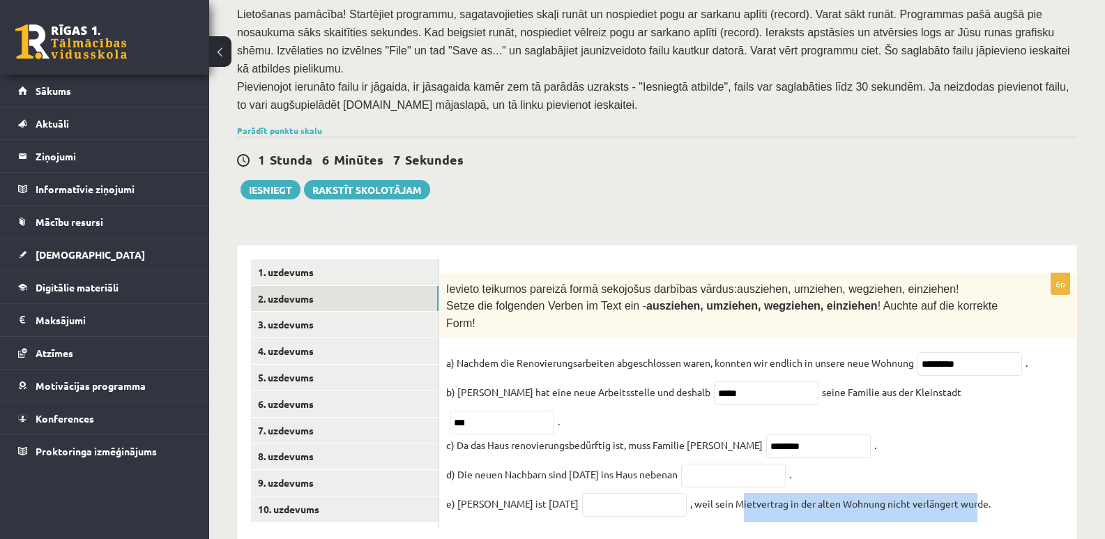
drag, startPoint x: 784, startPoint y: 441, endPoint x: 954, endPoint y: 441, distance: 169.4
click at [954, 441] on fieldset "a) Nachdem die Renovierungsarbeiten abgeschlossen waren, konnten wir endlich in…" at bounding box center [758, 437] width 624 height 170
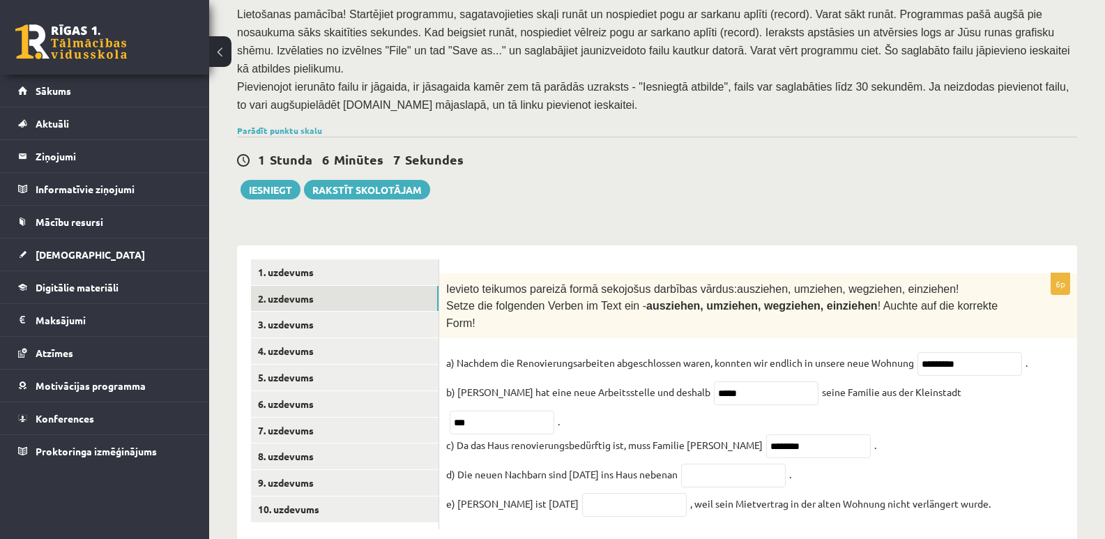
click at [650, 482] on div "6p Ievieto teikumos pareizā formā sekojošus darbības vārdus: ausziehen, umziehe…" at bounding box center [758, 394] width 638 height 298
drag, startPoint x: 672, startPoint y: 277, endPoint x: 630, endPoint y: 281, distance: 42.7
click at [646, 300] on span "ausziehen, umziehen, wegziehen, einziehen" at bounding box center [761, 306] width 231 height 12
click at [605, 493] on input "text" at bounding box center [634, 505] width 105 height 24
paste input "*********"
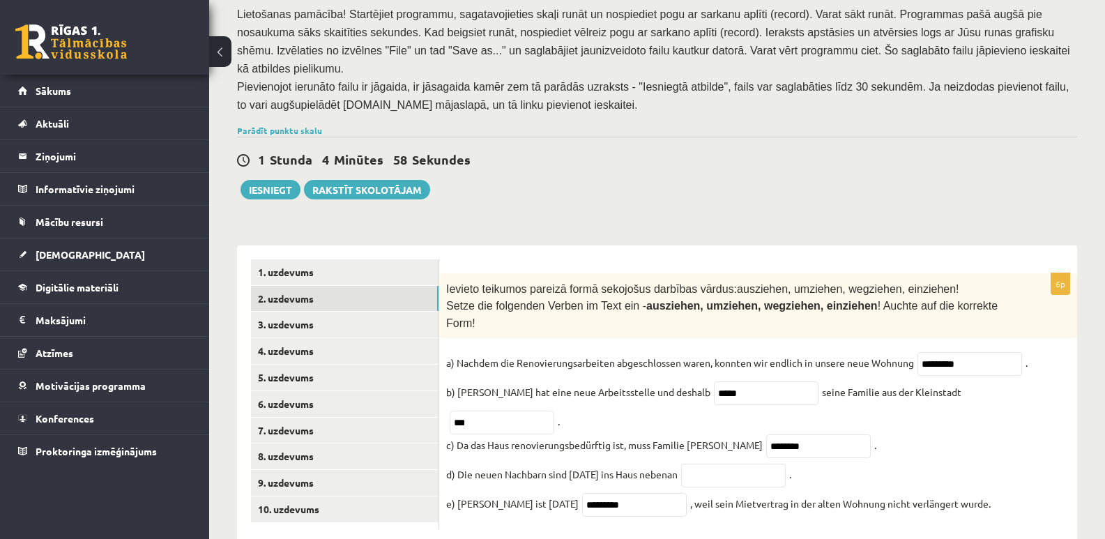
click at [840, 475] on div "6p Ievieto teikumos pareizā formā sekojošus darbības vārdus: ausziehen, umziehe…" at bounding box center [758, 394] width 638 height 298
click at [644, 493] on input "*********" at bounding box center [634, 505] width 105 height 24
drag, startPoint x: 592, startPoint y: 447, endPoint x: 533, endPoint y: 450, distance: 58.7
click at [533, 450] on fieldset "a) Nachdem die Renovierungsarbeiten abgeschlossen waren, konnten wir endlich in…" at bounding box center [758, 437] width 624 height 170
paste input "*"
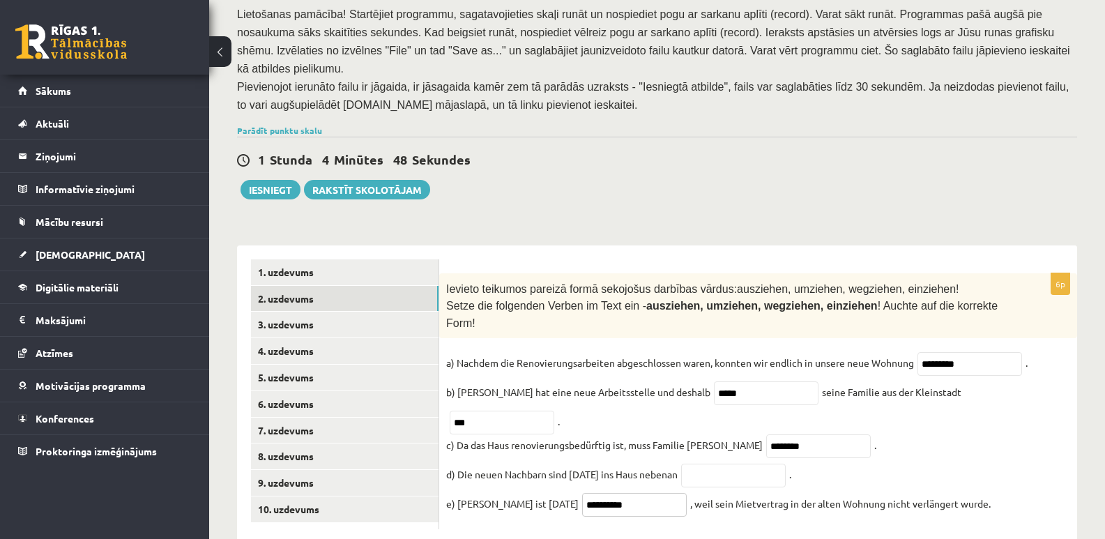
type input "**********"
click at [736, 481] on div "**********" at bounding box center [758, 394] width 638 height 298
click at [704, 464] on input "text" at bounding box center [733, 476] width 105 height 24
paste input "**********"
type input "**********"
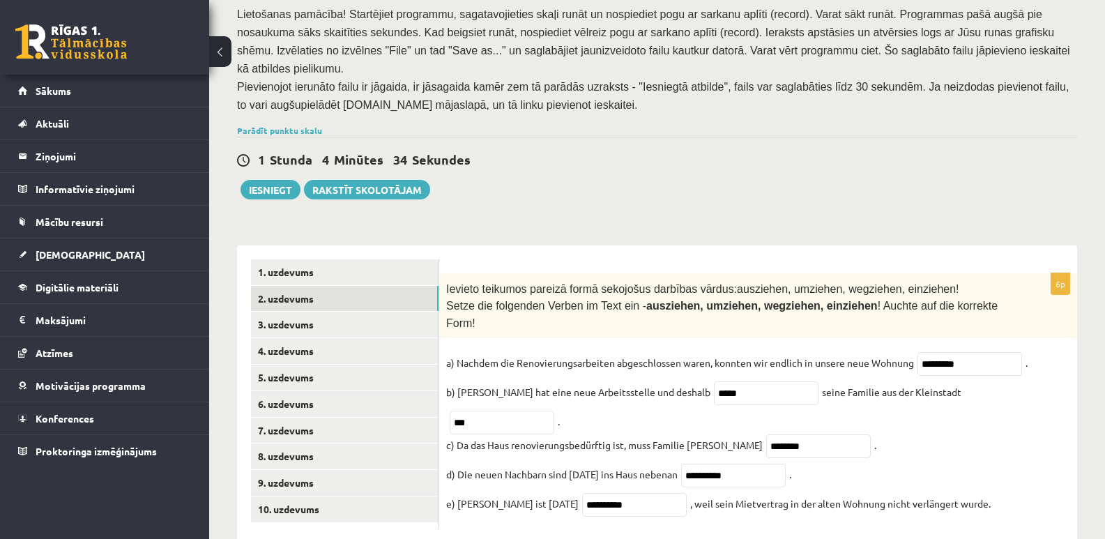
click at [927, 411] on fieldset "**********" at bounding box center [758, 437] width 624 height 170
click at [1004, 388] on fieldset "**********" at bounding box center [758, 437] width 624 height 170
click at [287, 312] on link "3. uzdevums" at bounding box center [345, 325] width 188 height 26
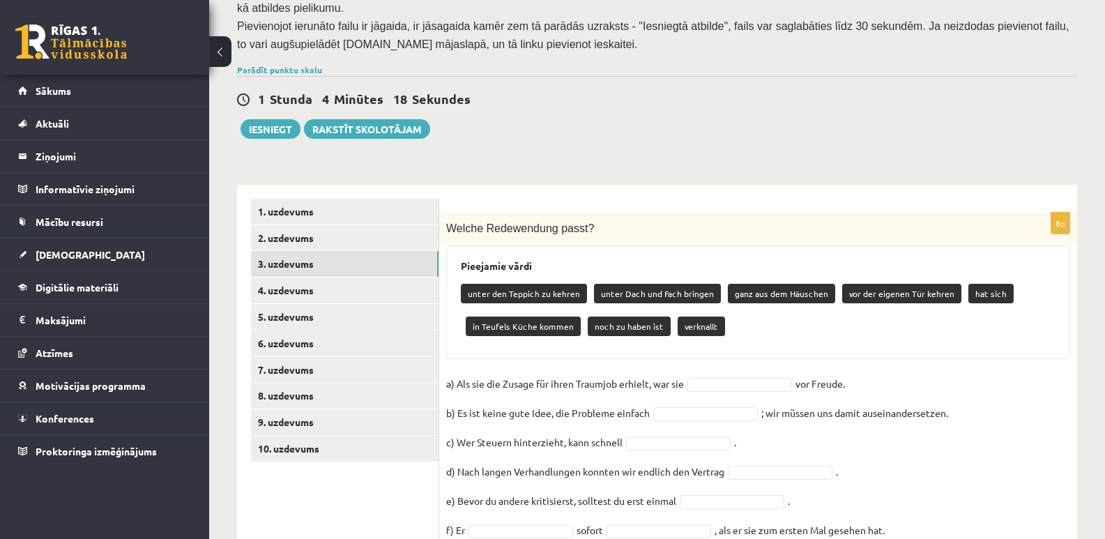
scroll to position [349, 0]
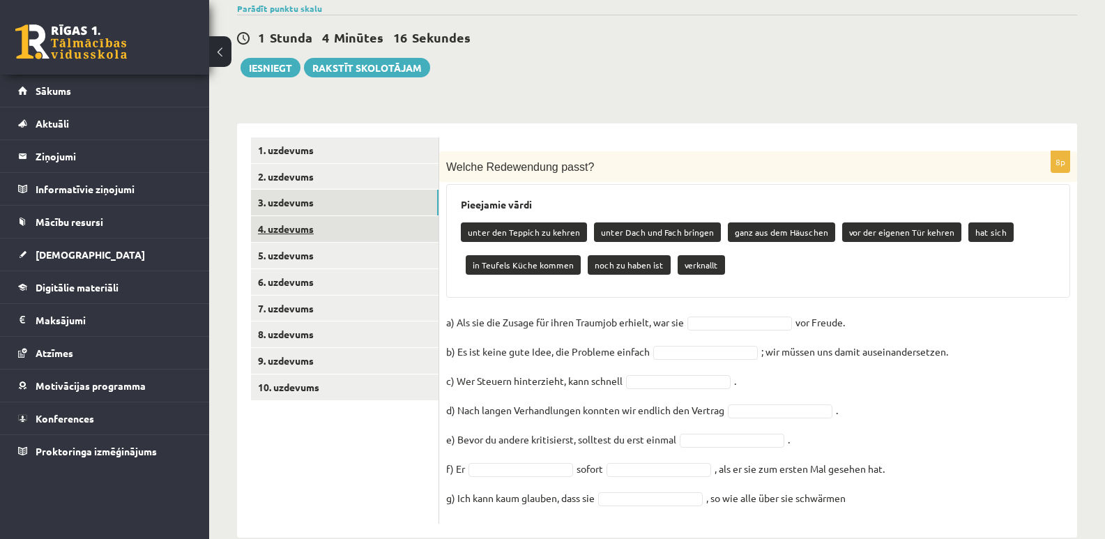
click at [294, 216] on link "4. uzdevums" at bounding box center [345, 229] width 188 height 26
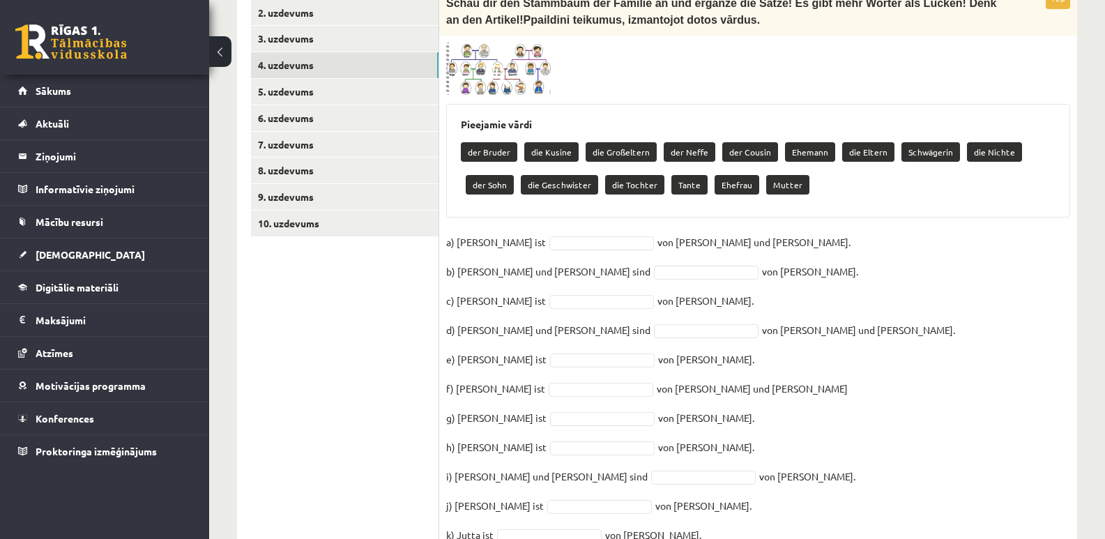
scroll to position [439, 0]
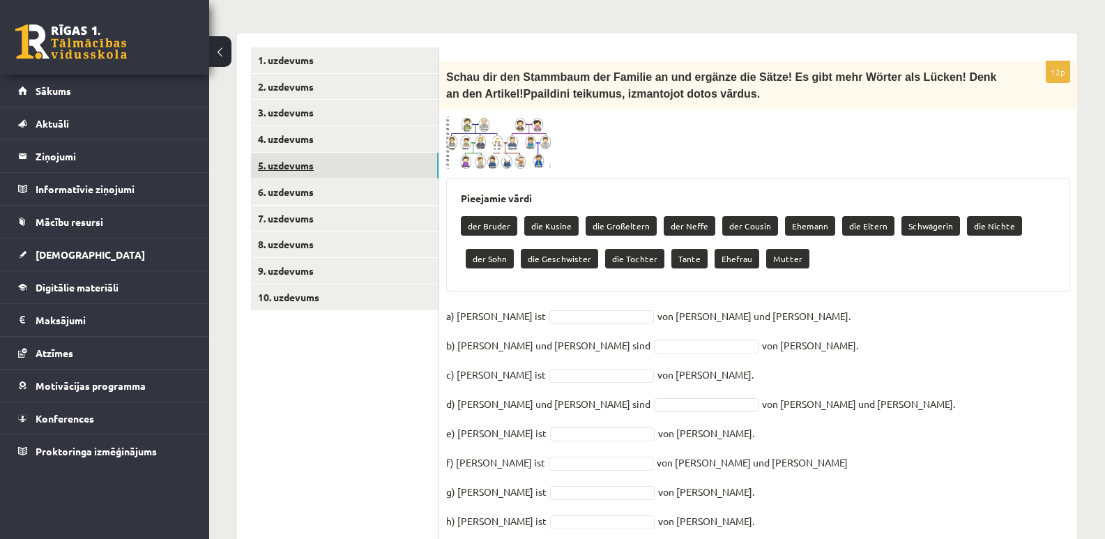
click at [288, 153] on link "5. uzdevums" at bounding box center [345, 166] width 188 height 26
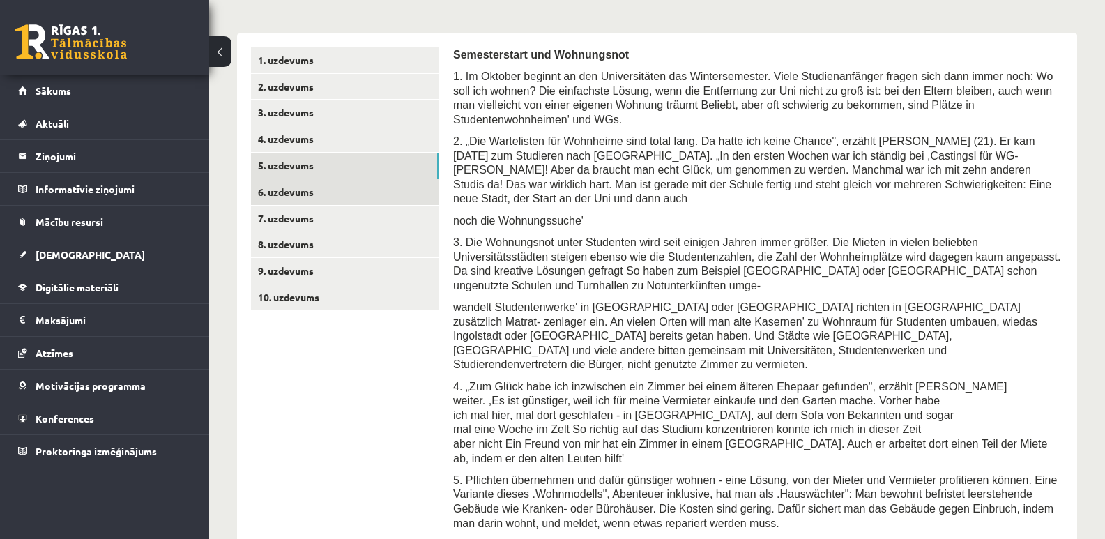
click at [294, 179] on link "6. uzdevums" at bounding box center [345, 192] width 188 height 26
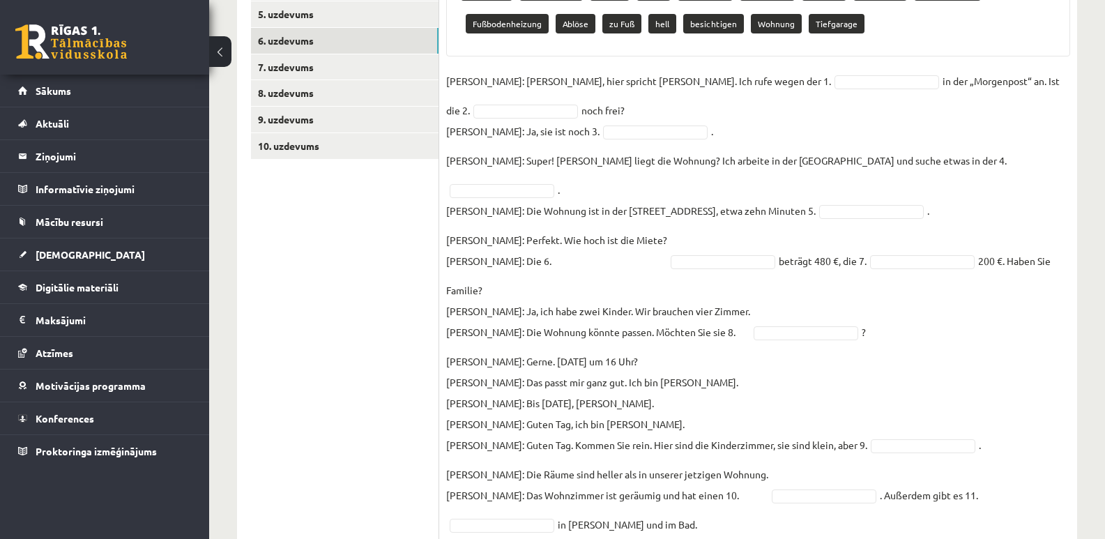
scroll to position [369, 0]
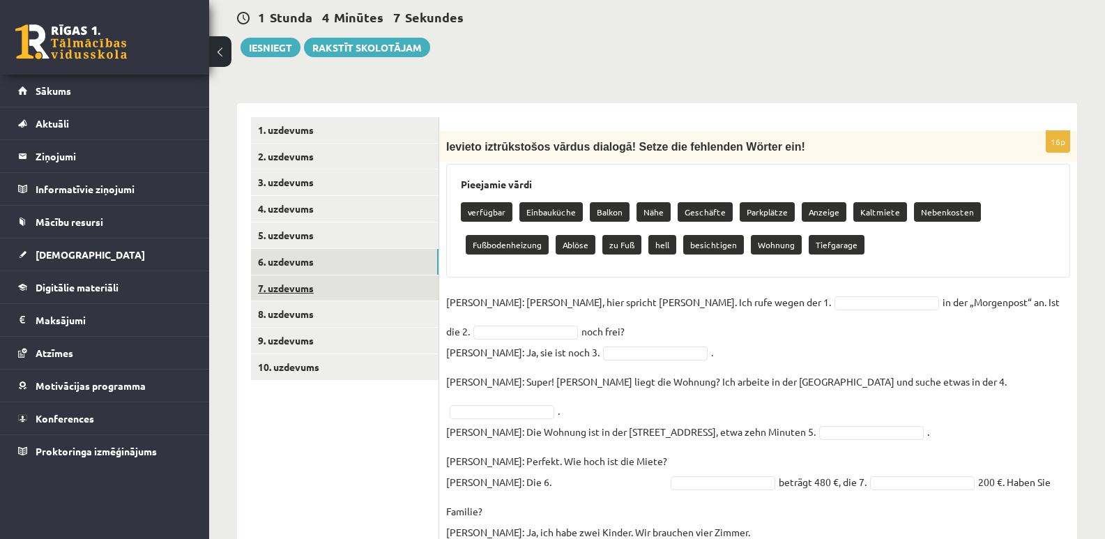
click at [295, 275] on link "7. uzdevums" at bounding box center [345, 288] width 188 height 26
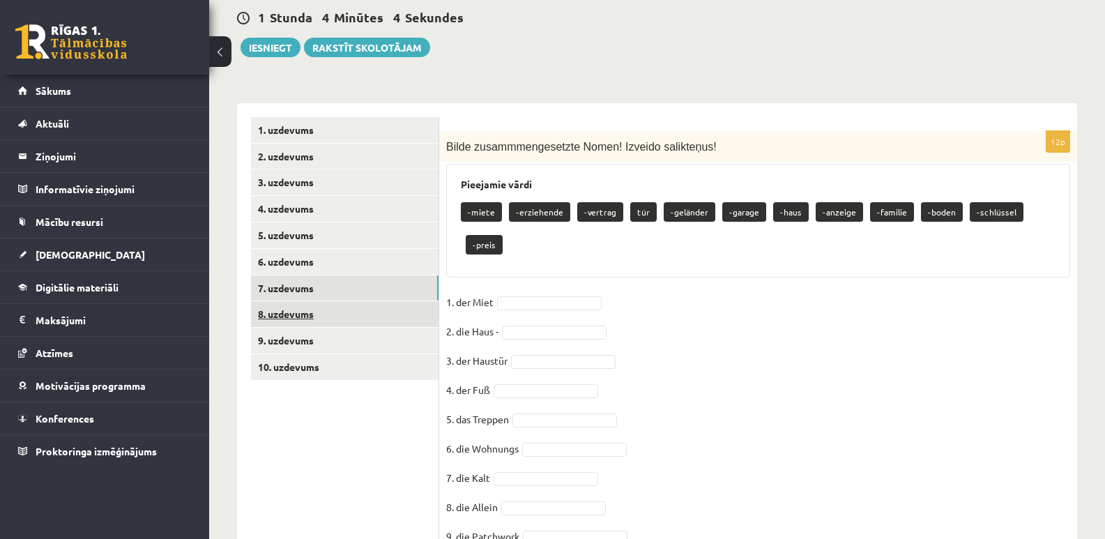
click at [289, 301] on link "8. uzdevums" at bounding box center [345, 314] width 188 height 26
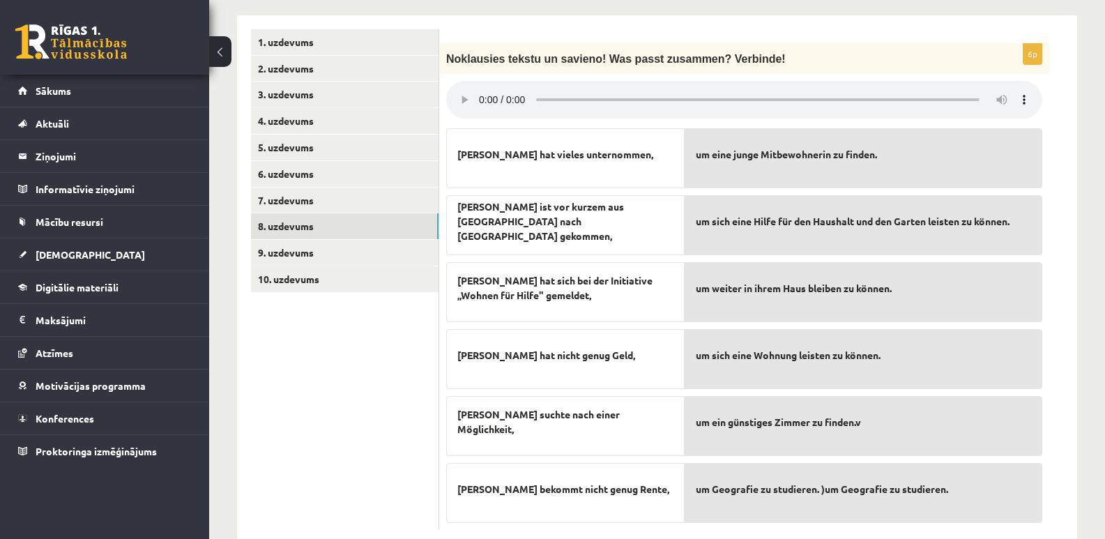
scroll to position [464, 0]
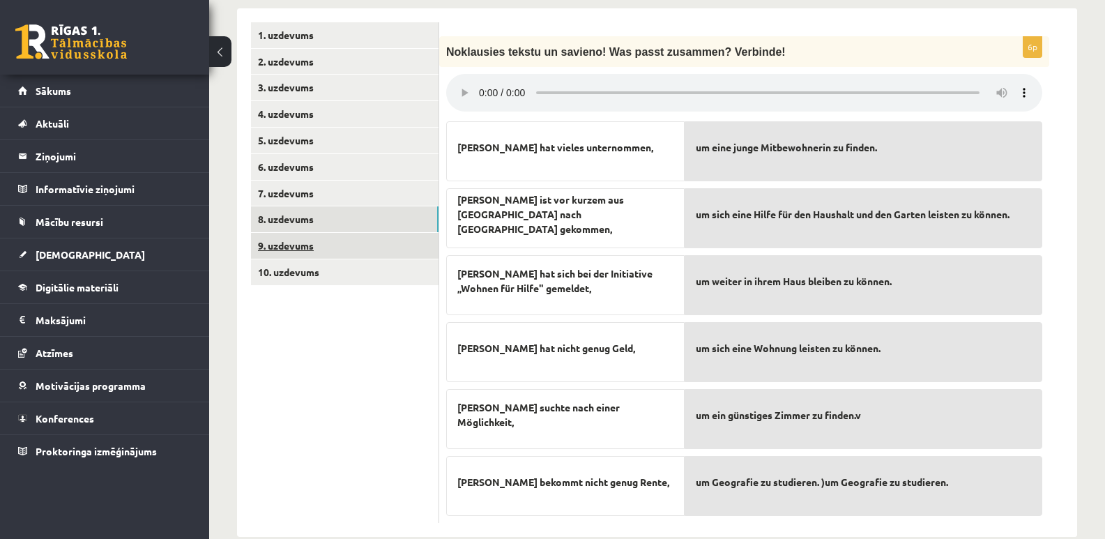
click at [280, 233] on link "9. uzdevums" at bounding box center [345, 246] width 188 height 26
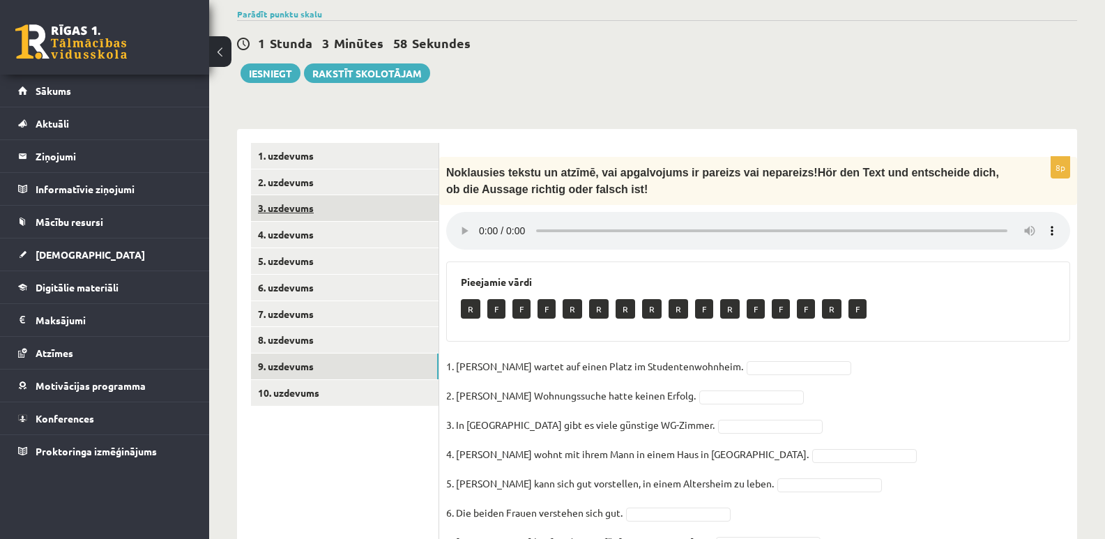
scroll to position [347, 0]
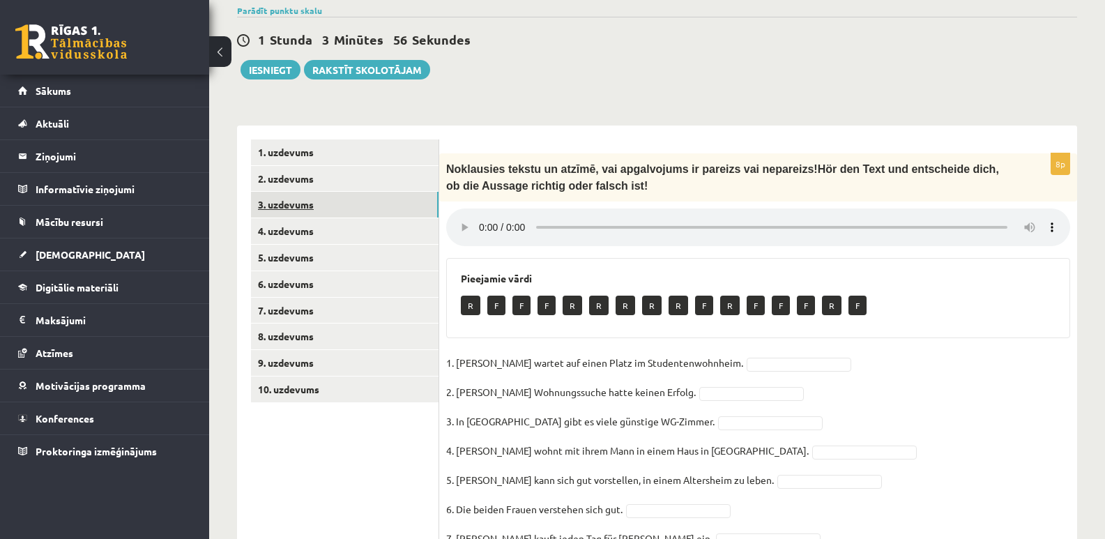
click at [289, 192] on link "3. uzdevums" at bounding box center [345, 205] width 188 height 26
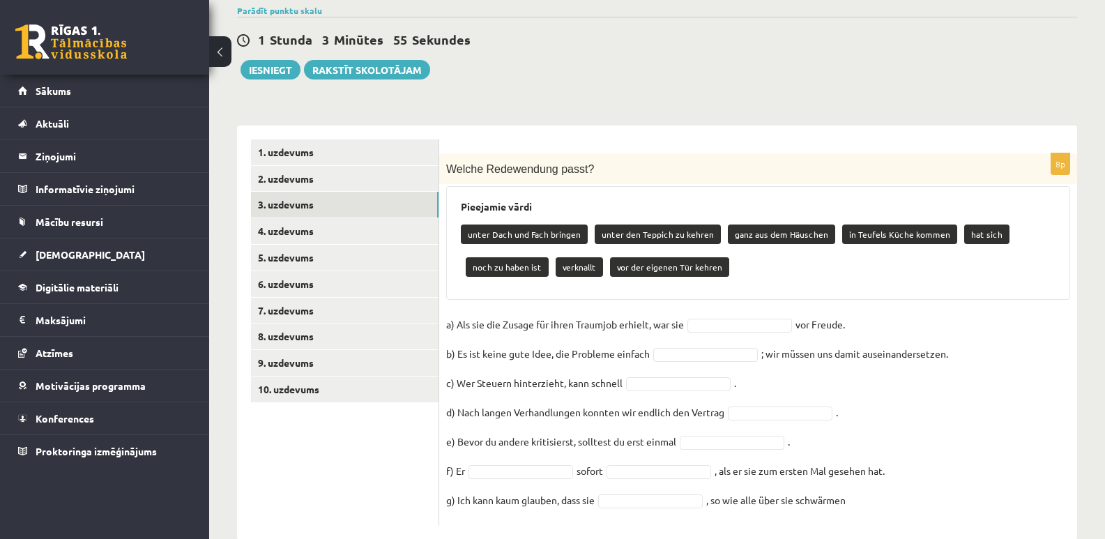
scroll to position [349, 0]
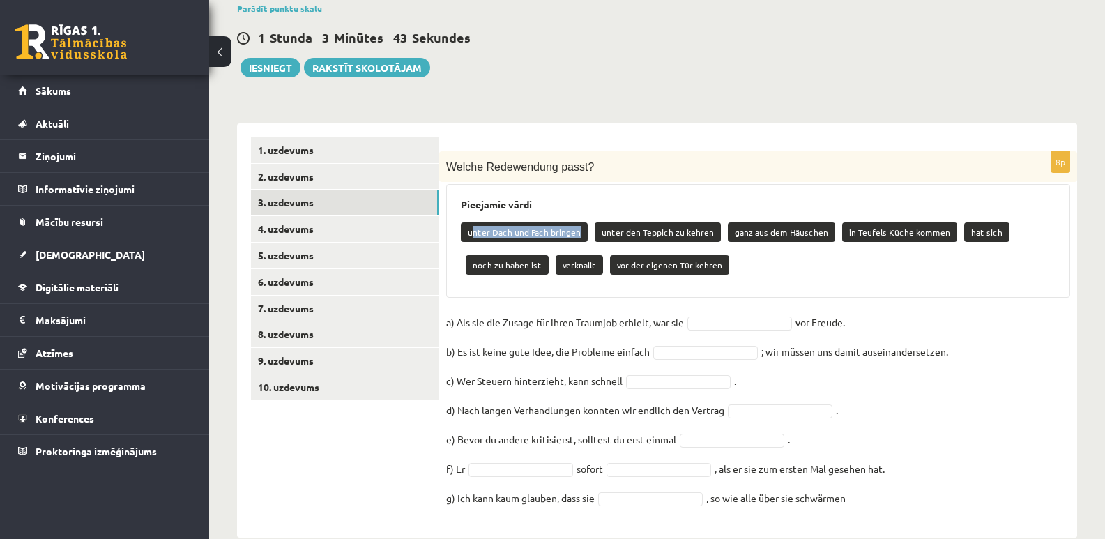
drag, startPoint x: 471, startPoint y: 206, endPoint x: 575, endPoint y: 205, distance: 104.6
click at [575, 222] on p "unter Dach und Fach bringen" at bounding box center [524, 232] width 127 height 20
click at [963, 417] on fieldset "a) Als sie die Zusage für ihren Traumjob erhielt, war sie vor Freude. b) Es ist…" at bounding box center [758, 414] width 624 height 205
drag, startPoint x: 445, startPoint y: 298, endPoint x: 858, endPoint y: 296, distance: 412.8
click at [858, 296] on div "8p Welche Redewendung passt? Pieejamie vārdi unter Dach und Fach bringen unter …" at bounding box center [758, 337] width 638 height 372
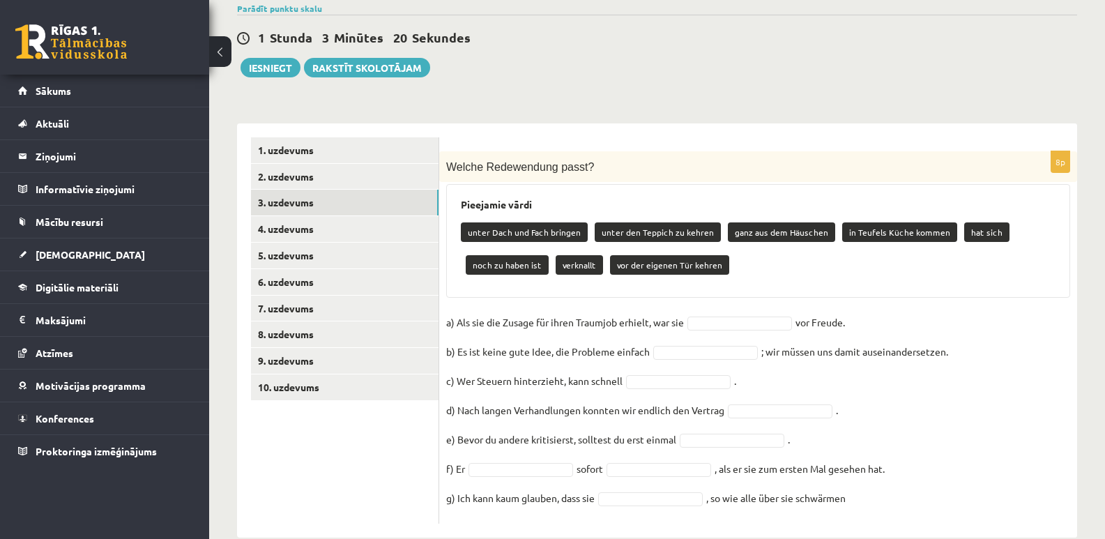
click at [948, 381] on fieldset "a) Als sie die Zusage für ihren Traumjob erhielt, war sie vor Freude. b) Es ist…" at bounding box center [758, 414] width 624 height 205
drag, startPoint x: 450, startPoint y: 298, endPoint x: 864, endPoint y: 296, distance: 413.4
click at [864, 312] on fieldset "a) Als sie die Zusage für ihren Traumjob erhielt, war sie vor Freude. b) Es ist…" at bounding box center [758, 414] width 624 height 205
click at [294, 216] on link "4. uzdevums" at bounding box center [345, 229] width 188 height 26
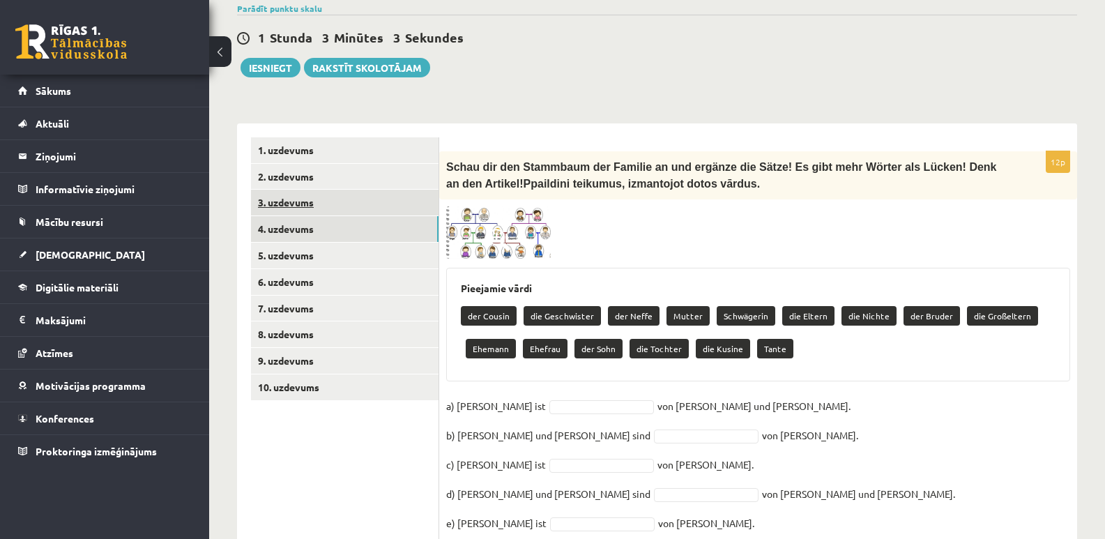
click at [300, 190] on link "3. uzdevums" at bounding box center [345, 203] width 188 height 26
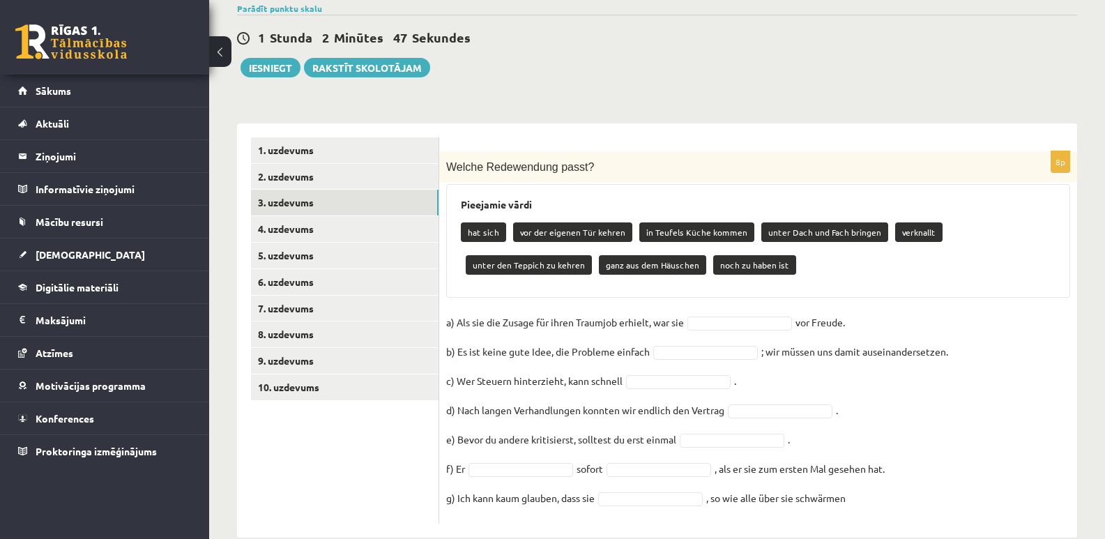
drag, startPoint x: 445, startPoint y: 297, endPoint x: 871, endPoint y: 295, distance: 426.0
click at [871, 295] on div "8p Welche Redewendung passt? Pieejamie vārdi hat sich vor der eigenen Tür kehre…" at bounding box center [758, 337] width 638 height 372
click at [950, 248] on div "hat sich vor der eigenen Tür kehren in Teufels Küche kommen unter Dach und Fach…" at bounding box center [758, 251] width 595 height 66
click at [483, 222] on p "hat sich" at bounding box center [483, 232] width 45 height 20
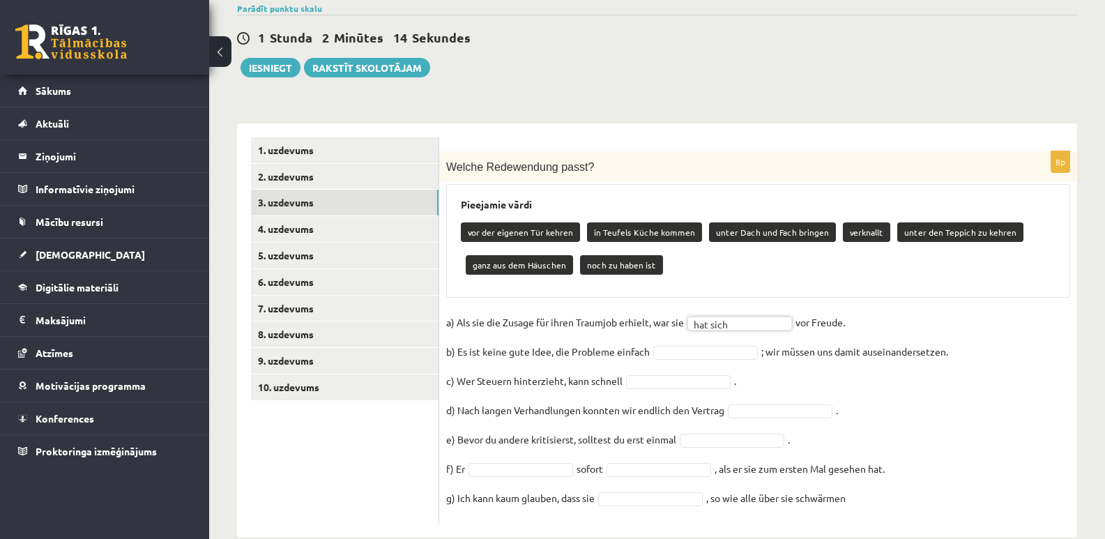
click at [791, 263] on div "Pieejamie vārdi vor der eigenen Tür kehren in Teufels Küche kommen unter Dach u…" at bounding box center [758, 241] width 624 height 114
click at [745, 246] on div "vor der eigenen Tür kehren in Teufels Küche kommen unter Dach und Fach bringen …" at bounding box center [758, 251] width 595 height 66
drag, startPoint x: 892, startPoint y: 205, endPoint x: 1003, endPoint y: 205, distance: 110.9
click at [1003, 222] on p "unter den Teppich zu kehren" at bounding box center [960, 232] width 126 height 20
drag, startPoint x: 708, startPoint y: 206, endPoint x: 816, endPoint y: 205, distance: 108.8
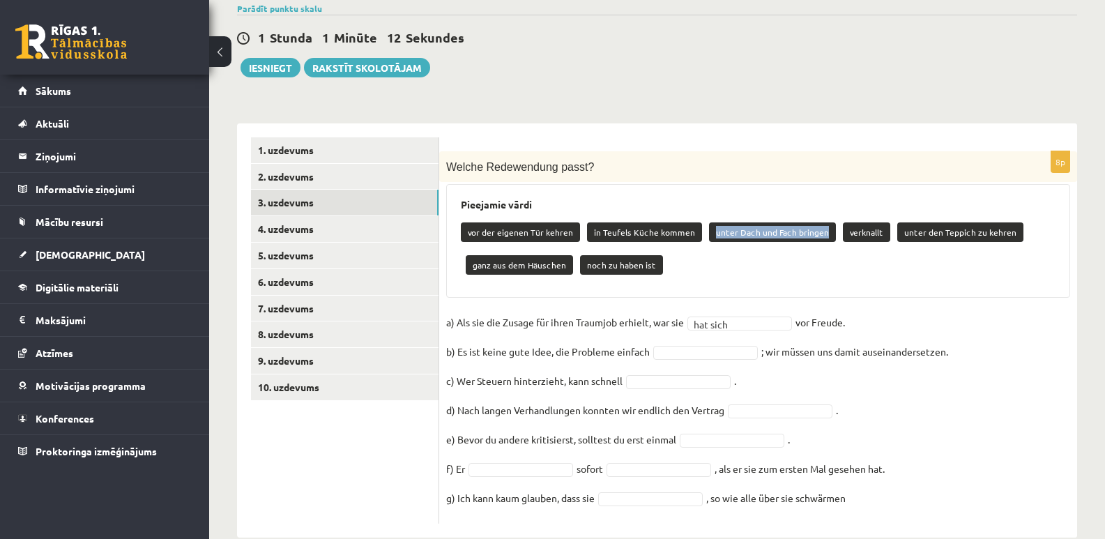
click at [816, 222] on p "unter Dach und Fach bringen" at bounding box center [772, 232] width 127 height 20
drag, startPoint x: 469, startPoint y: 206, endPoint x: 572, endPoint y: 201, distance: 103.3
click at [572, 222] on p "vor der eigenen Tür kehren" at bounding box center [520, 232] width 119 height 20
click at [860, 249] on div "vor der eigenen Tür kehren in Teufels Küche kommen unter Dach und Fach bringen …" at bounding box center [758, 251] width 595 height 66
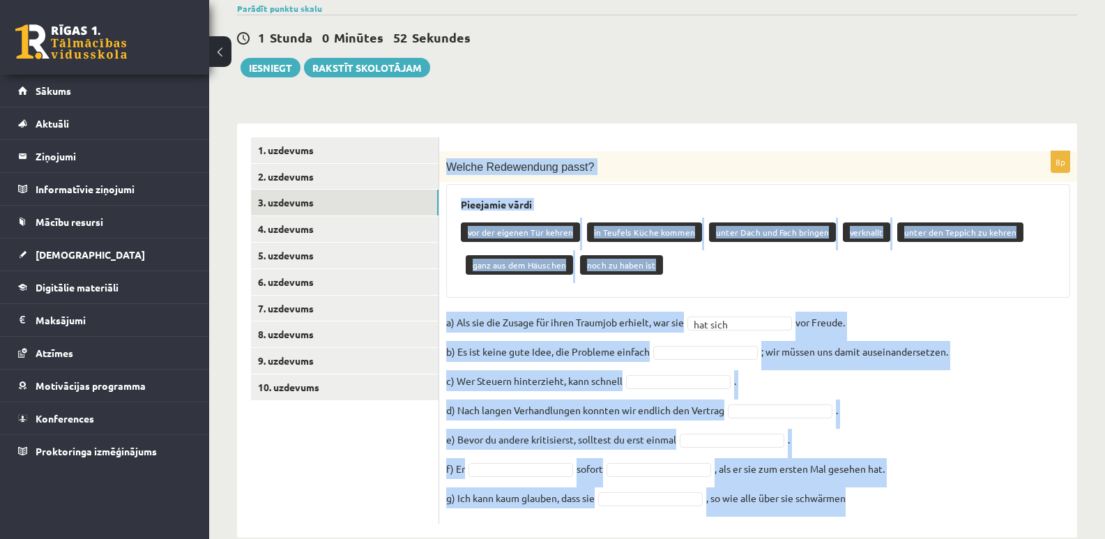
drag, startPoint x: 448, startPoint y: 139, endPoint x: 863, endPoint y: 473, distance: 532.7
click at [863, 473] on div "8p Welche Redewendung passt? Pieejamie vārdi vor der eigenen Tür kehren in Teuf…" at bounding box center [758, 337] width 638 height 372
click at [782, 244] on div "vor der eigenen Tür kehren in Teufels Küche kommen unter Dach und Fach bringen …" at bounding box center [758, 251] width 595 height 66
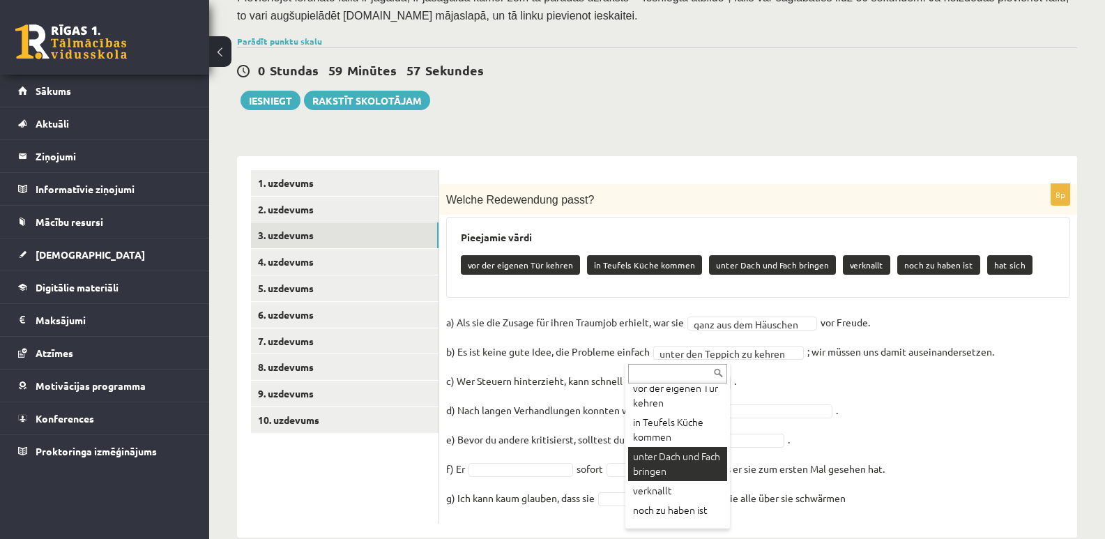
scroll to position [41, 0]
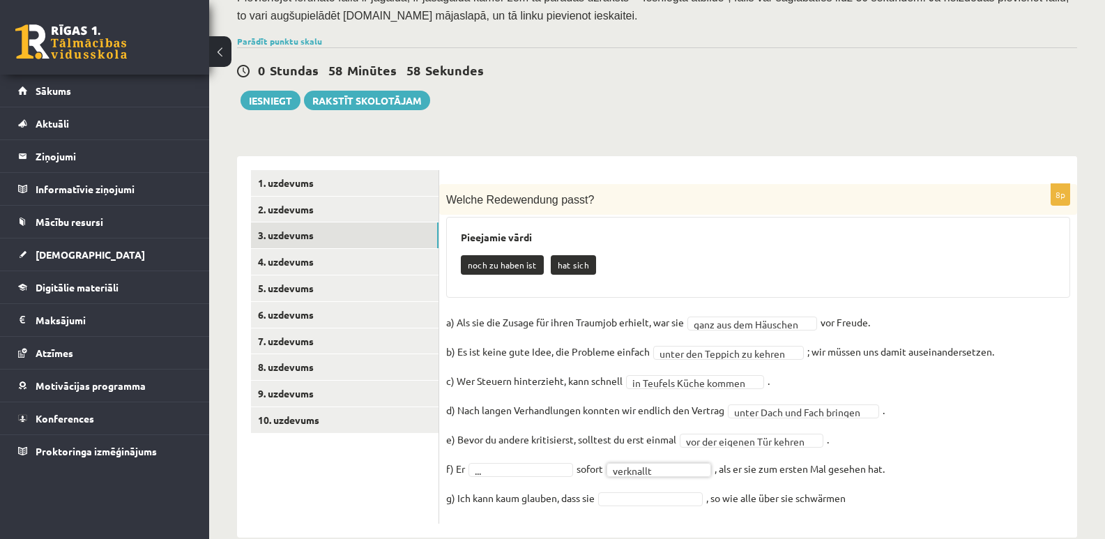
click at [982, 407] on fieldset "**********" at bounding box center [758, 414] width 624 height 205
drag, startPoint x: 663, startPoint y: 473, endPoint x: 672, endPoint y: 473, distance: 9.1
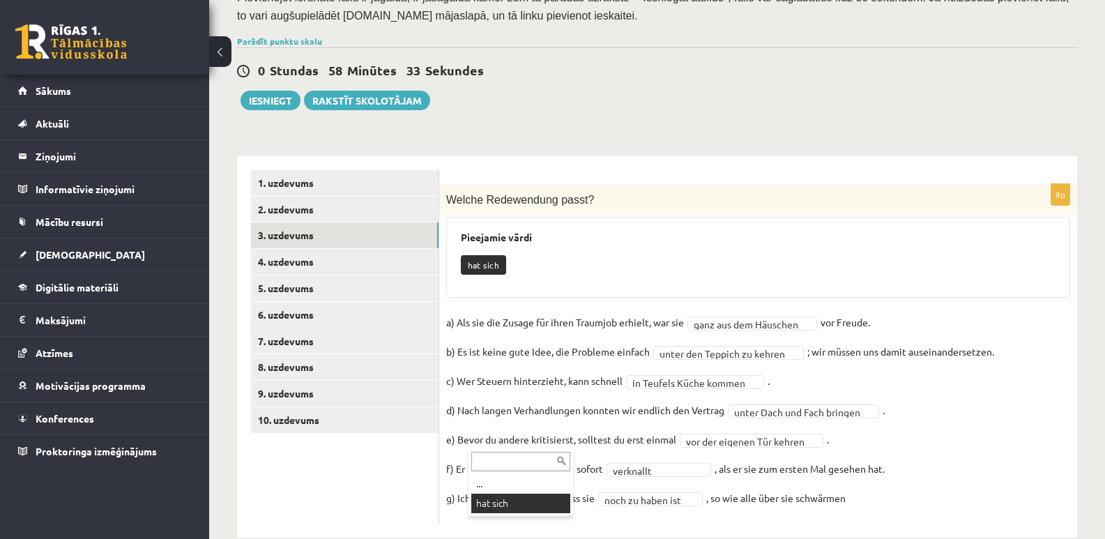
scroll to position [283, 0]
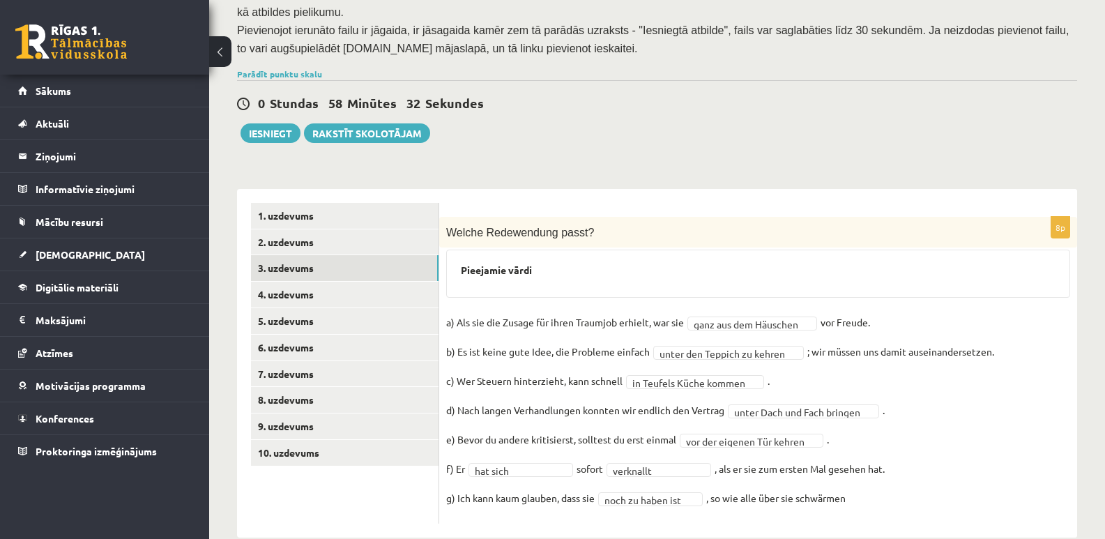
click at [966, 420] on fieldset "**********" at bounding box center [758, 414] width 624 height 205
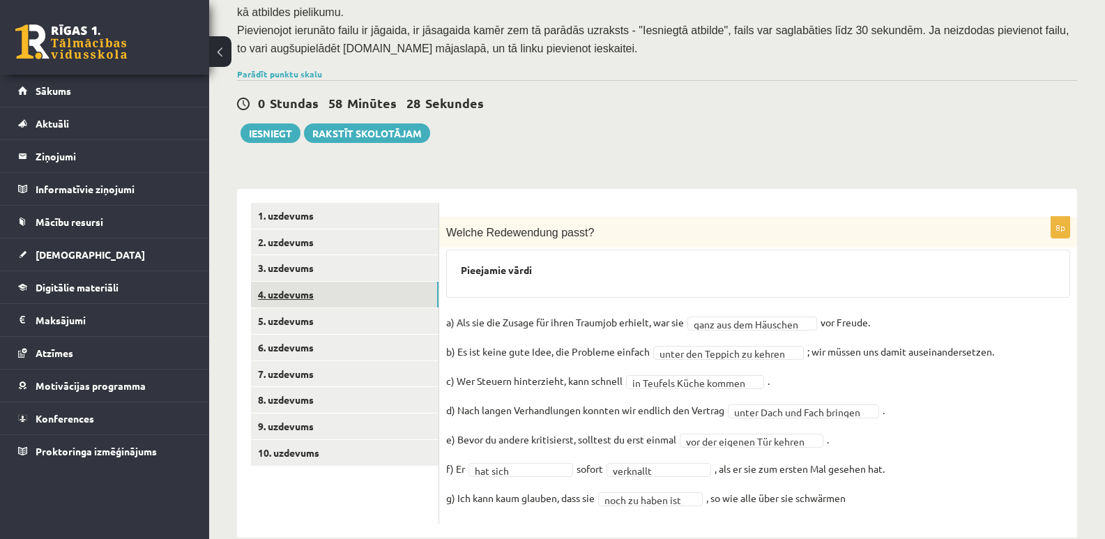
click at [295, 282] on link "4. uzdevums" at bounding box center [345, 295] width 188 height 26
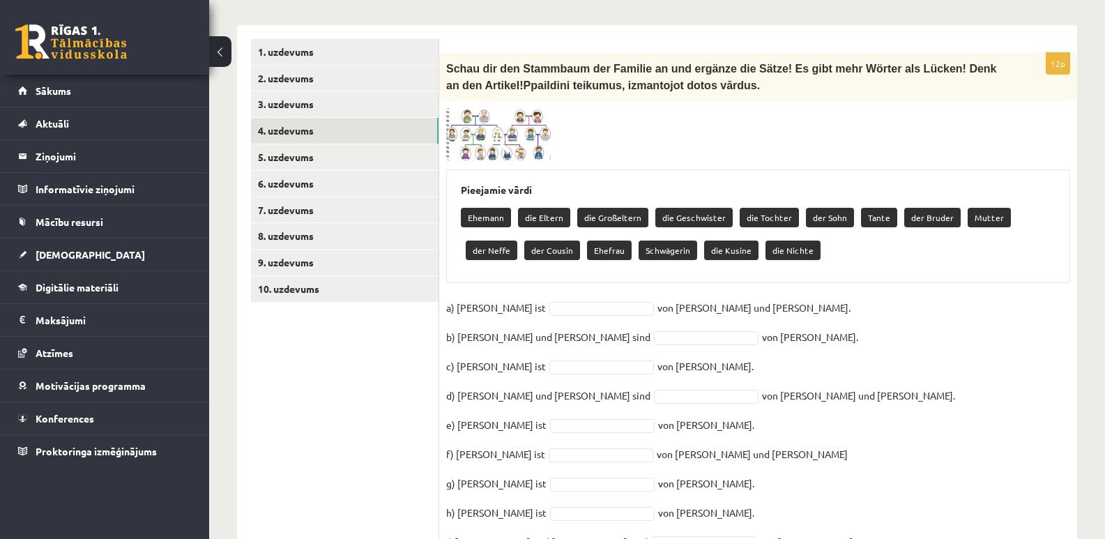
scroll to position [423, 0]
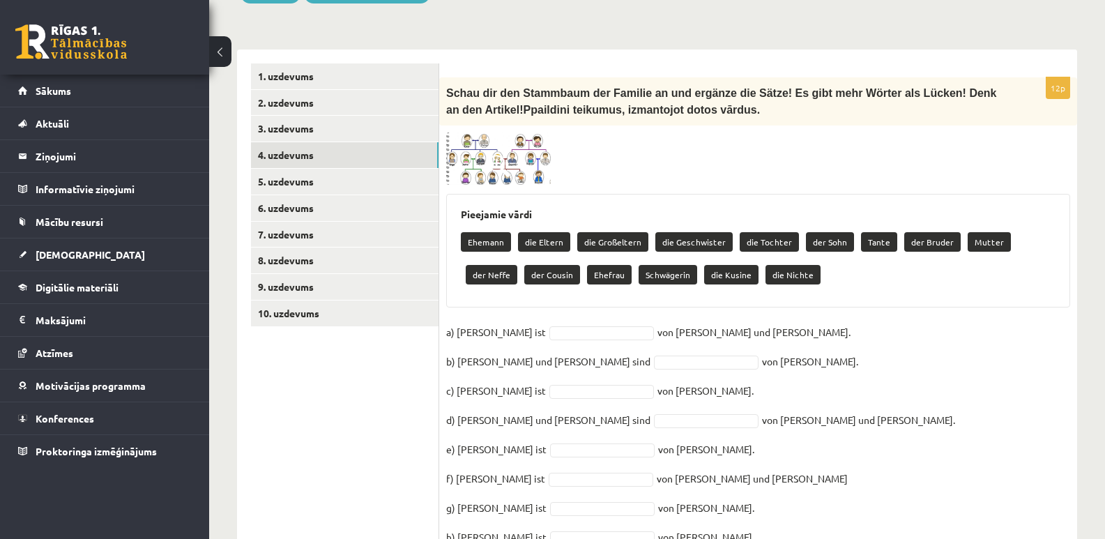
click at [514, 137] on img at bounding box center [498, 158] width 105 height 53
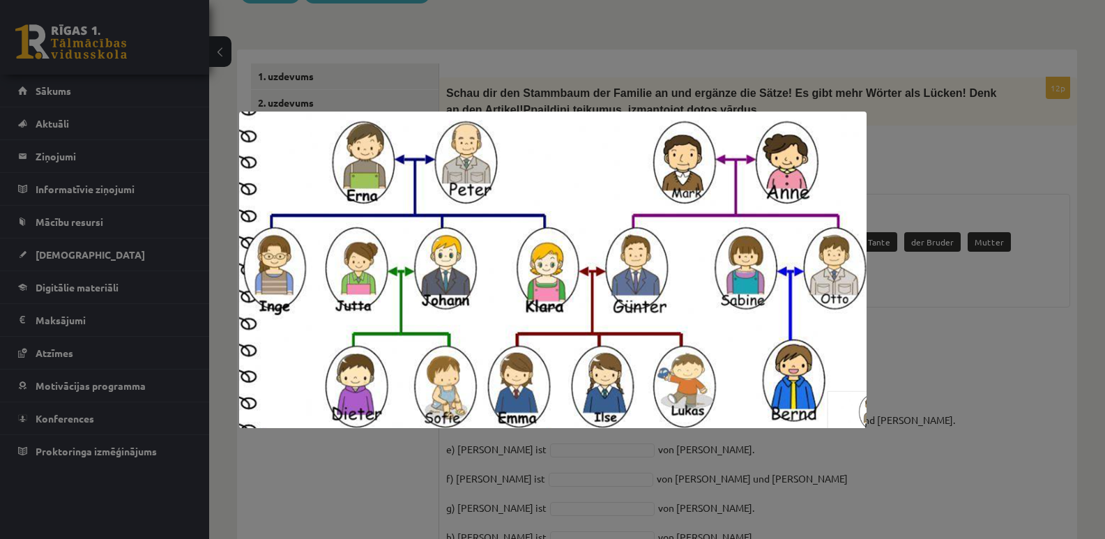
click at [957, 404] on div at bounding box center [552, 269] width 1105 height 539
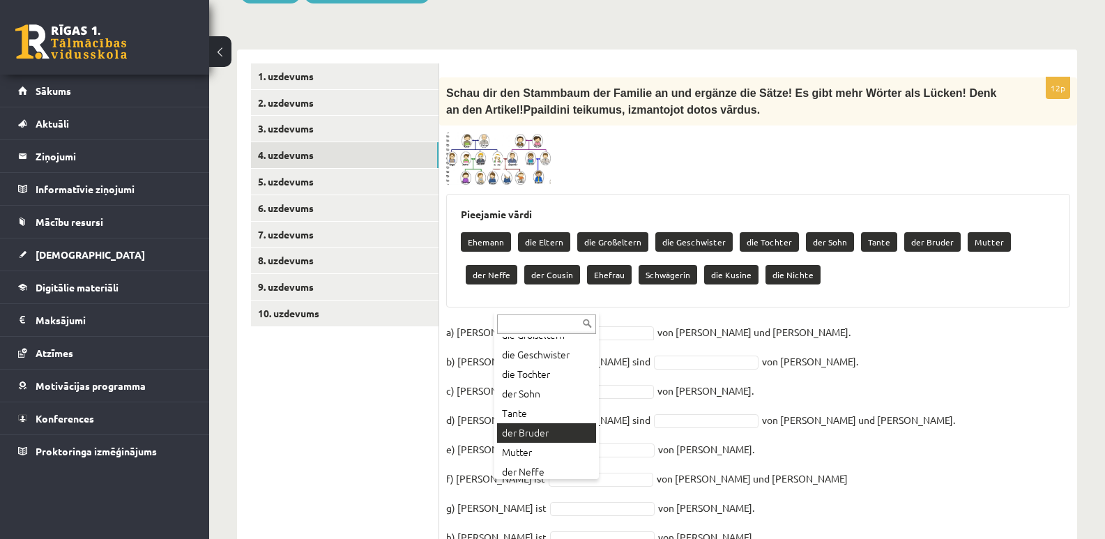
scroll to position [75, 0]
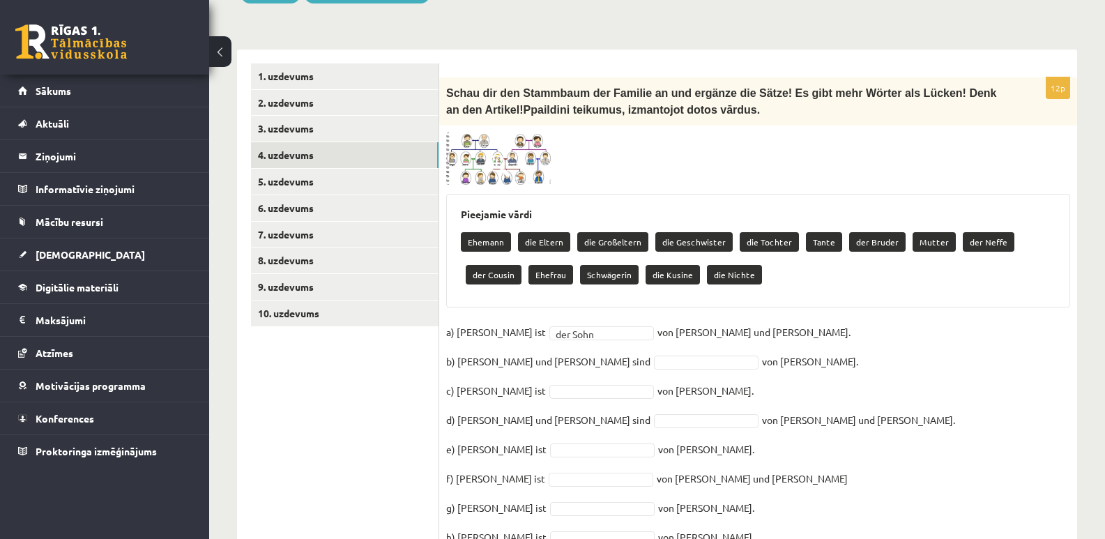
click at [519, 138] on img at bounding box center [498, 158] width 105 height 53
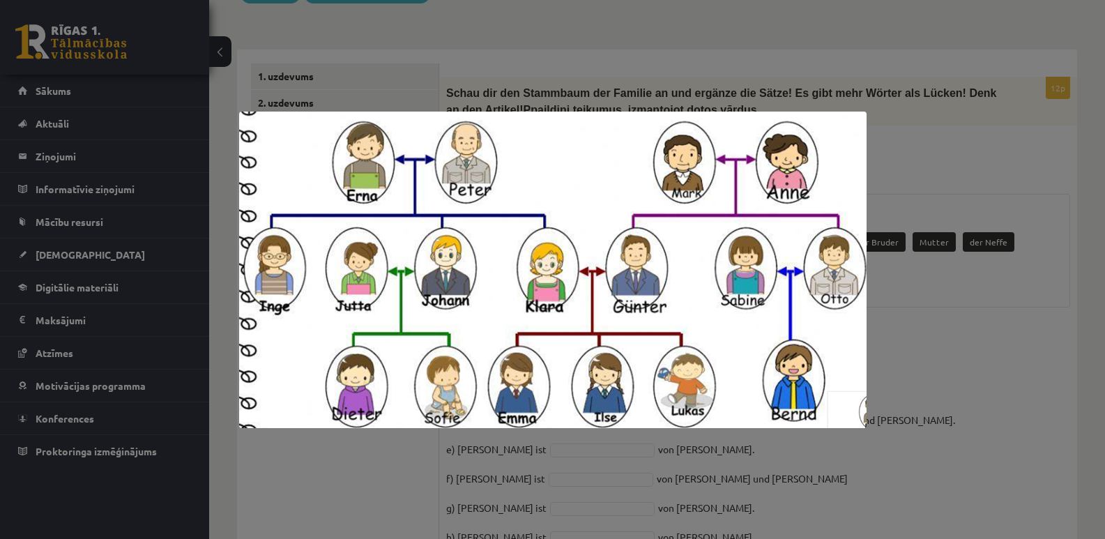
click at [948, 367] on div at bounding box center [552, 269] width 1105 height 539
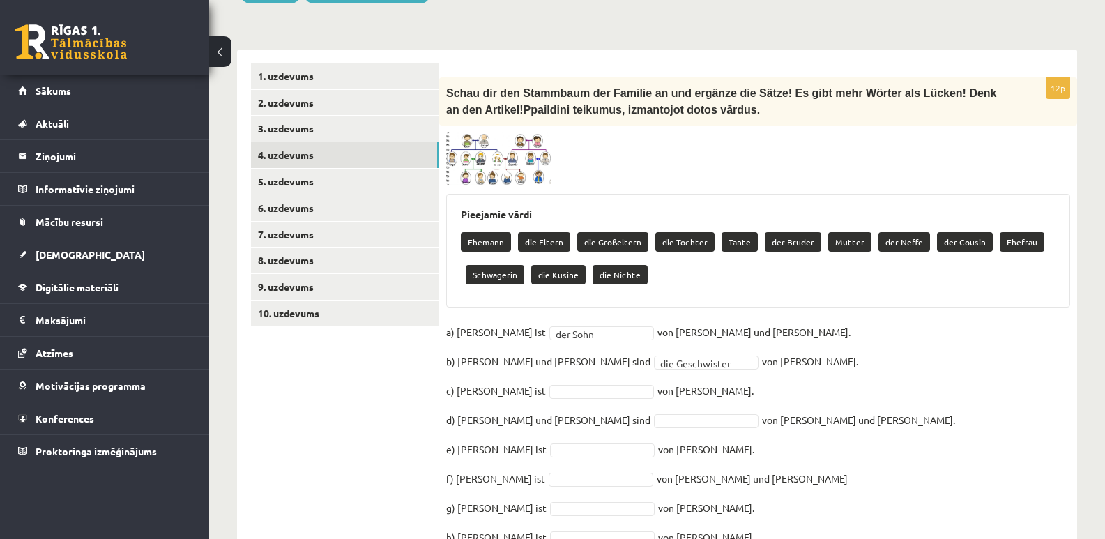
click at [887, 421] on fieldset "**********" at bounding box center [758, 496] width 624 height 351
click at [527, 132] on img at bounding box center [498, 158] width 105 height 53
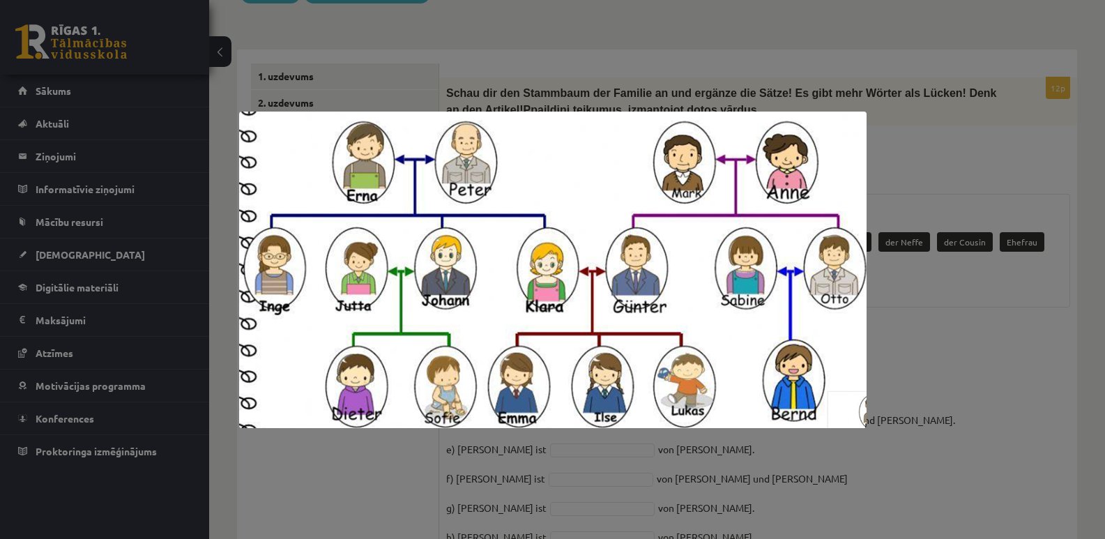
click at [998, 376] on div at bounding box center [552, 269] width 1105 height 539
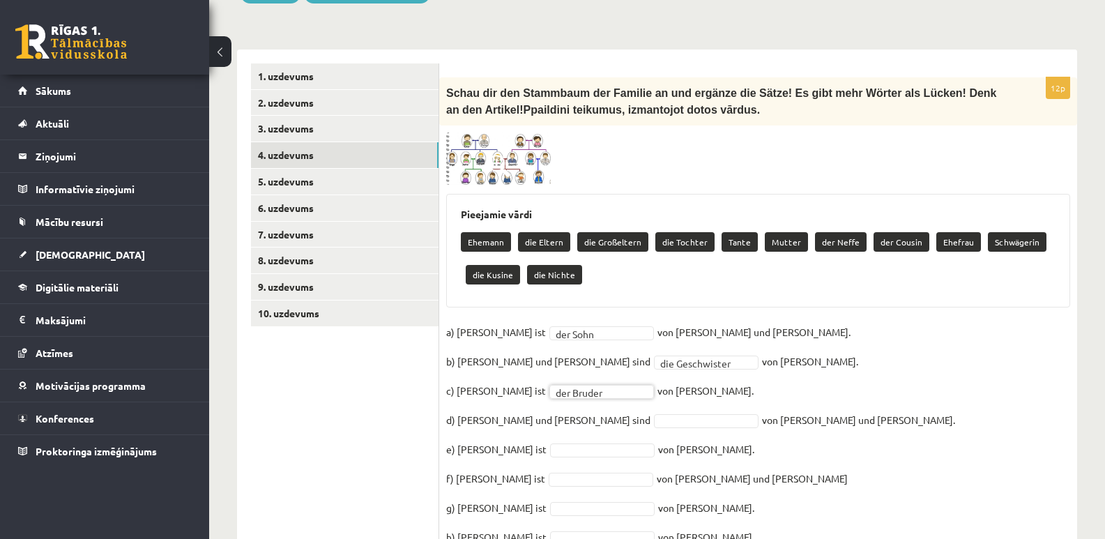
click at [889, 434] on fieldset "**********" at bounding box center [758, 496] width 624 height 351
click at [496, 155] on span at bounding box center [499, 166] width 22 height 22
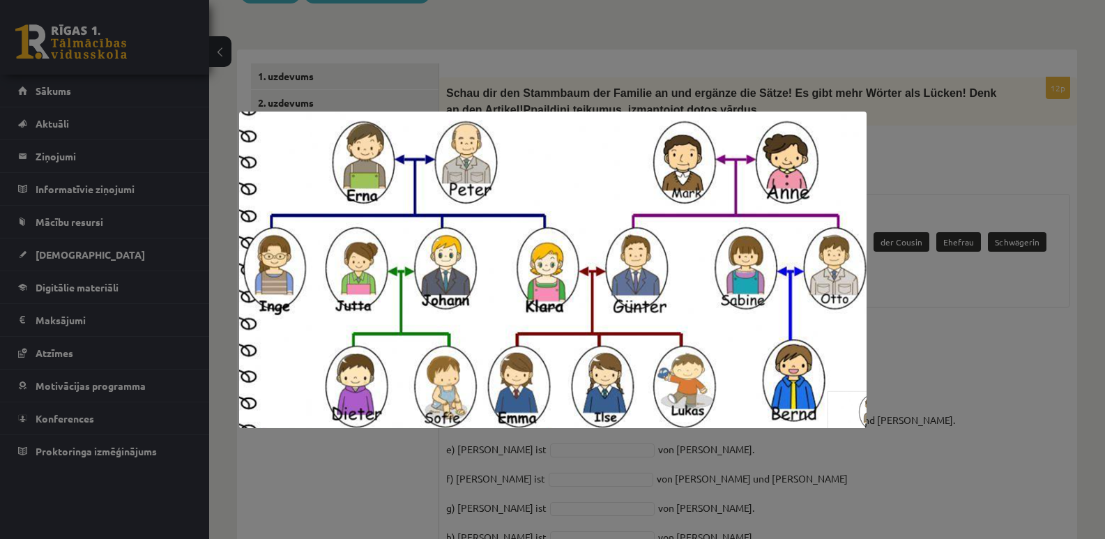
click at [995, 383] on div at bounding box center [552, 269] width 1105 height 539
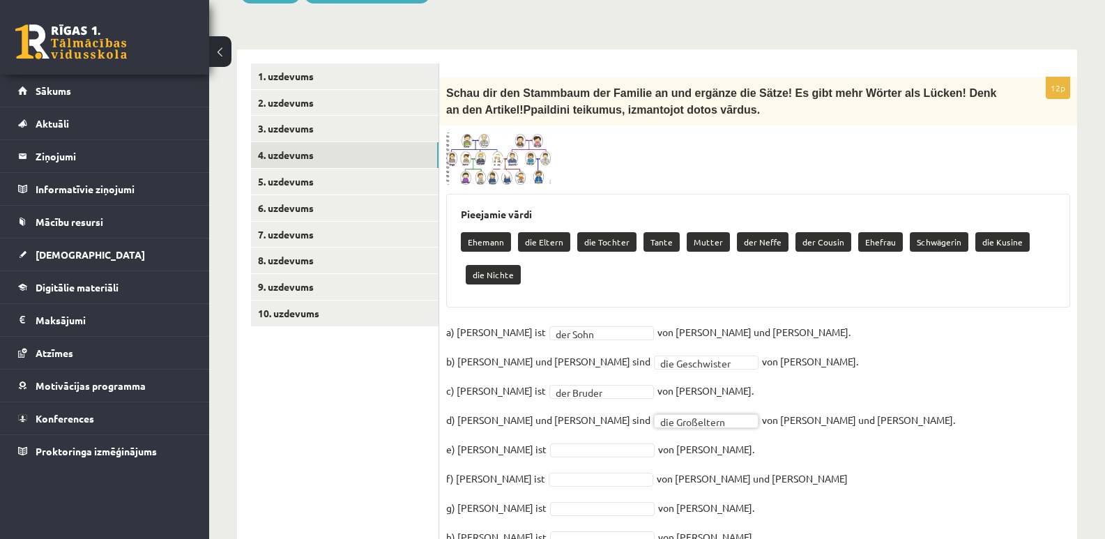
click at [899, 452] on fieldset "**********" at bounding box center [758, 496] width 624 height 351
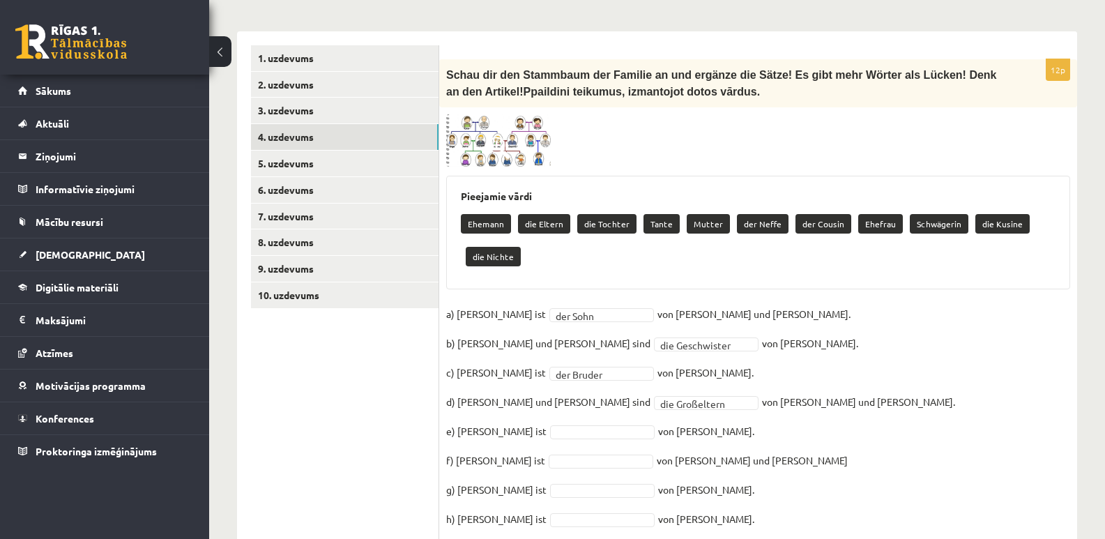
scroll to position [492, 0]
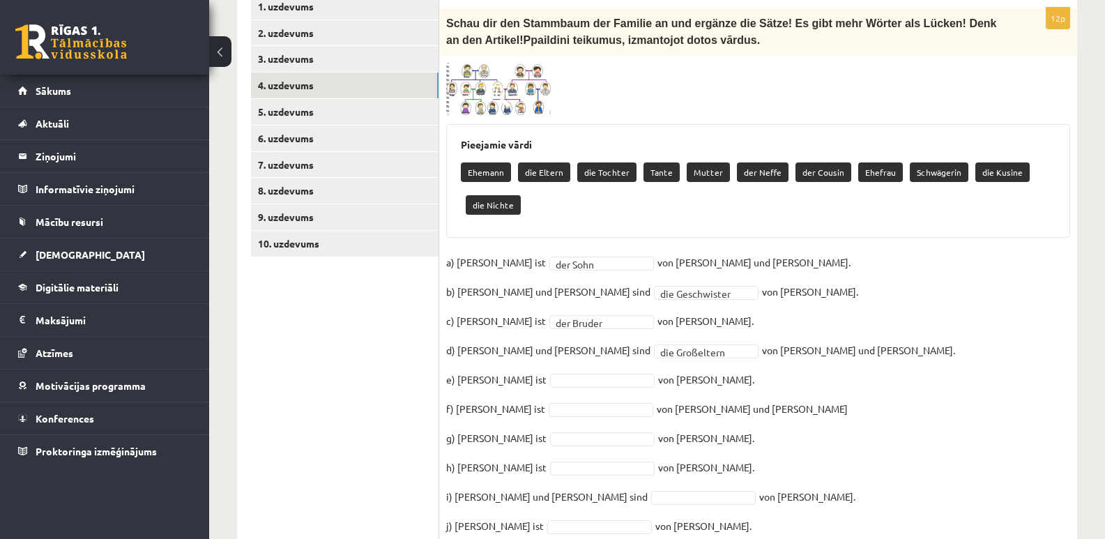
click at [528, 76] on img at bounding box center [498, 89] width 105 height 53
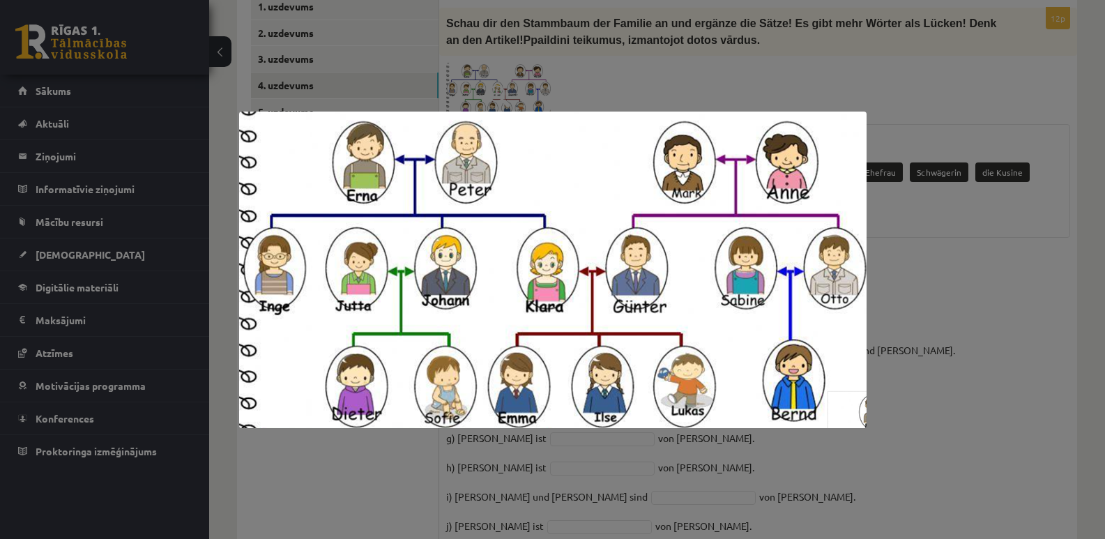
click at [970, 365] on div at bounding box center [552, 269] width 1105 height 539
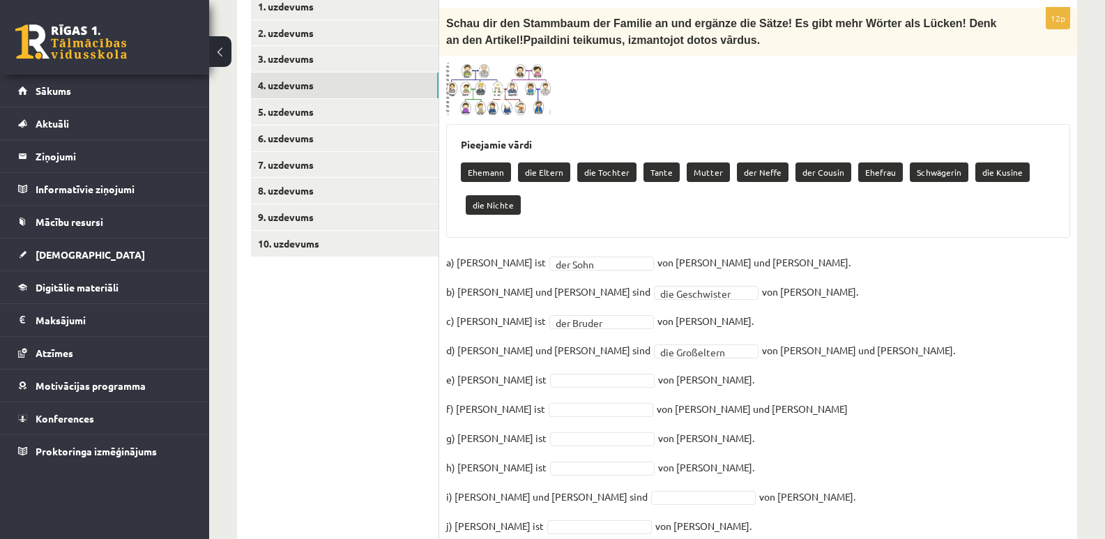
click at [519, 70] on img at bounding box center [498, 89] width 105 height 53
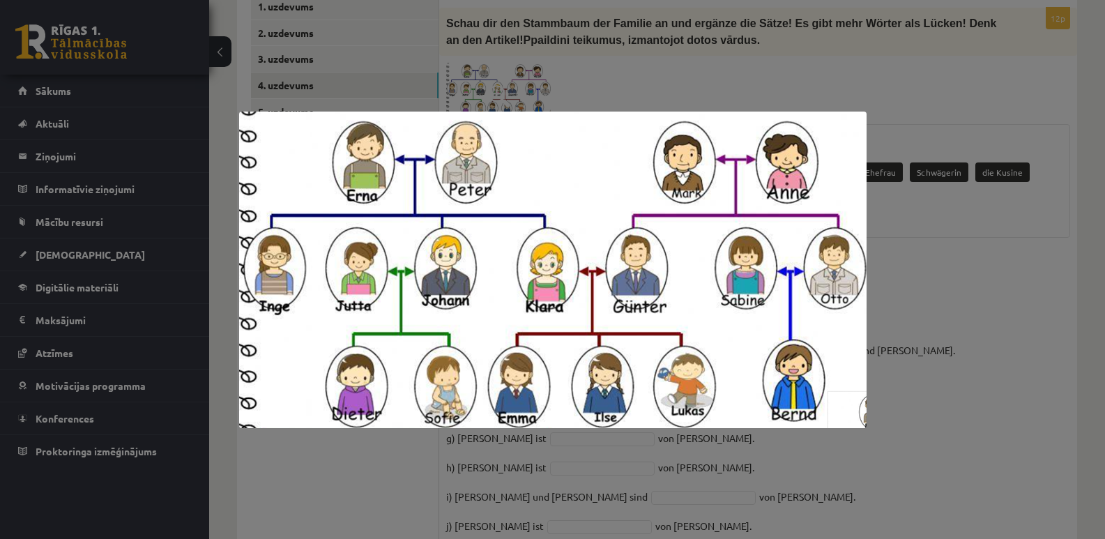
click at [989, 317] on div at bounding box center [552, 269] width 1105 height 539
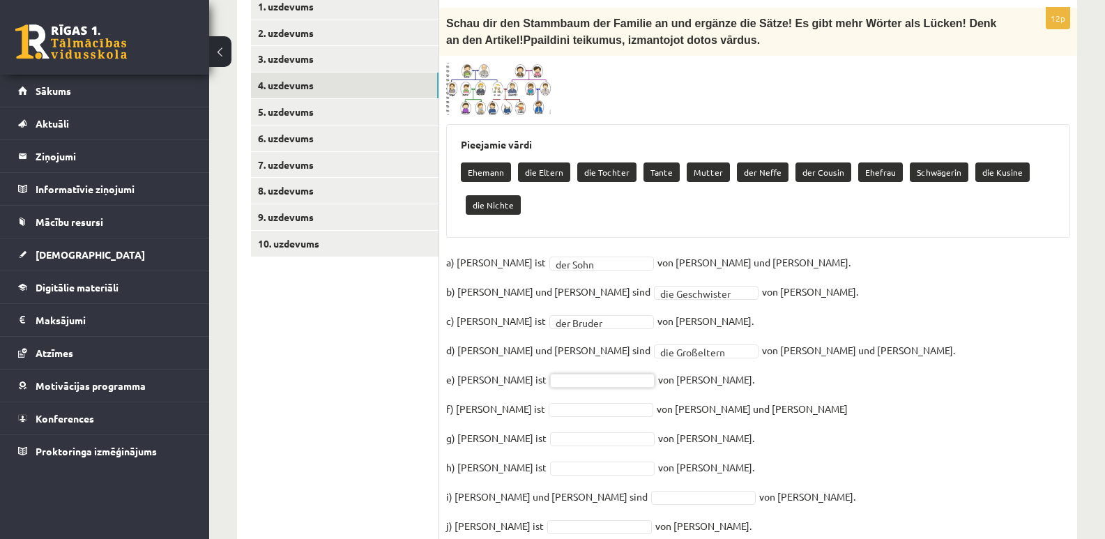
click at [526, 65] on img at bounding box center [498, 89] width 105 height 53
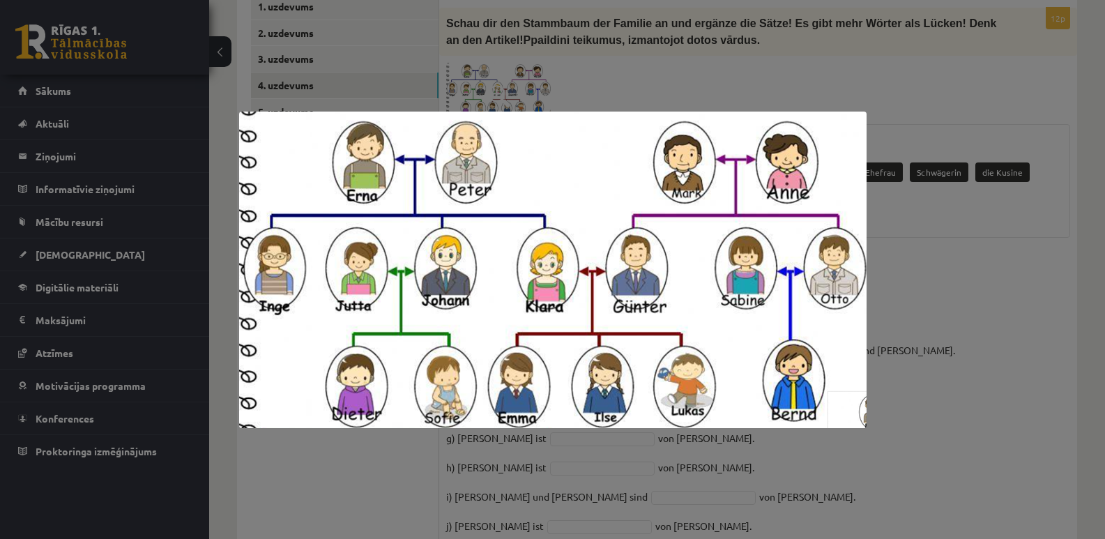
click at [957, 320] on div at bounding box center [552, 269] width 1105 height 539
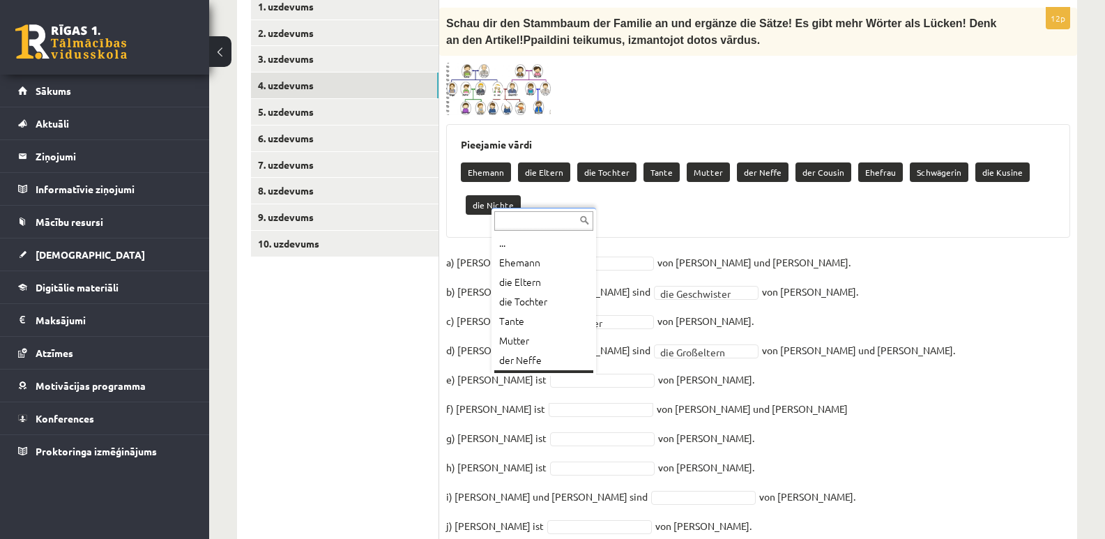
scroll to position [17, 0]
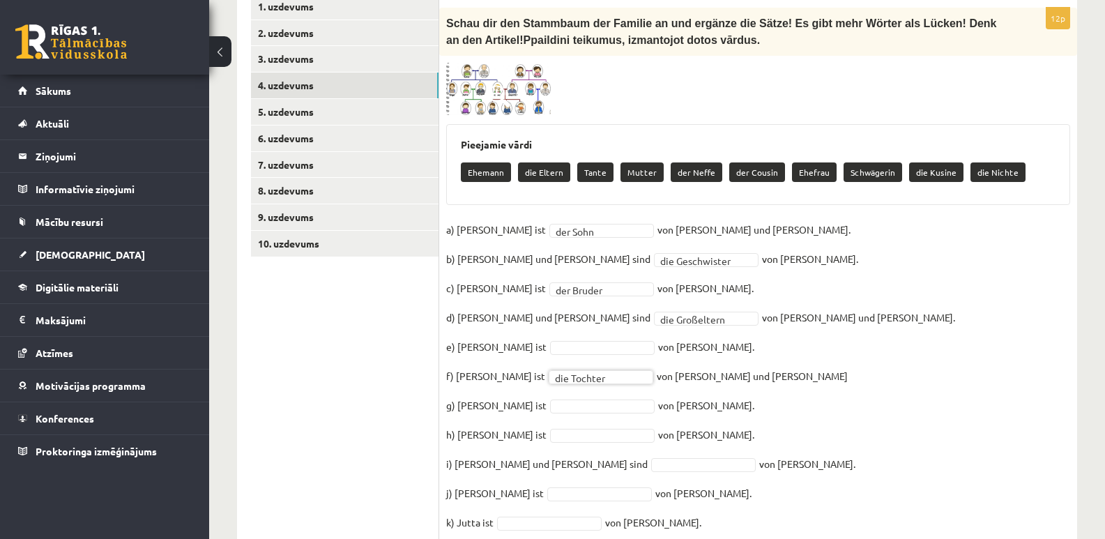
click at [899, 436] on fieldset "**********" at bounding box center [758, 394] width 624 height 351
click at [526, 68] on img at bounding box center [498, 89] width 105 height 53
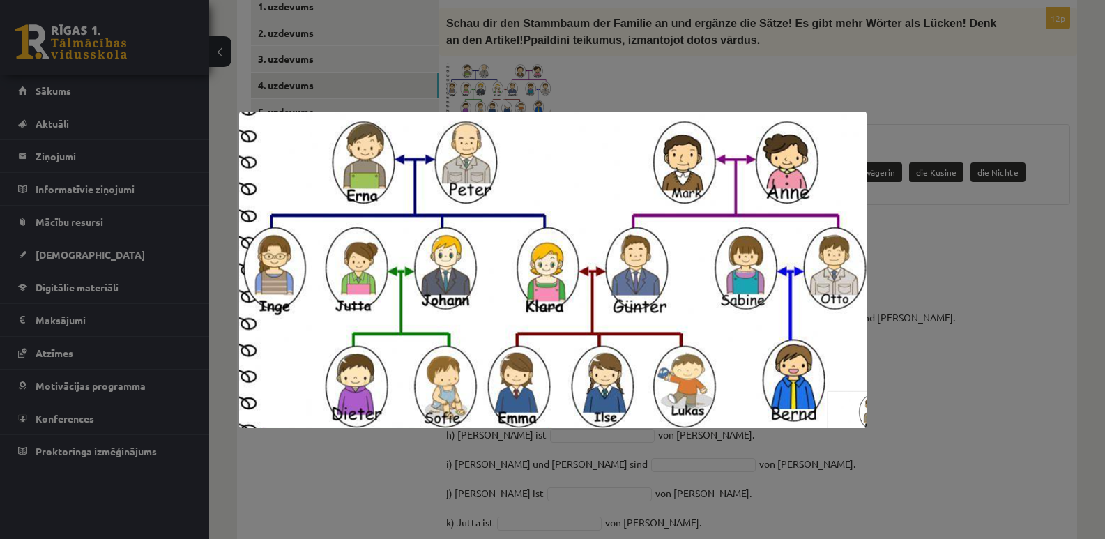
click at [967, 351] on div at bounding box center [552, 269] width 1105 height 539
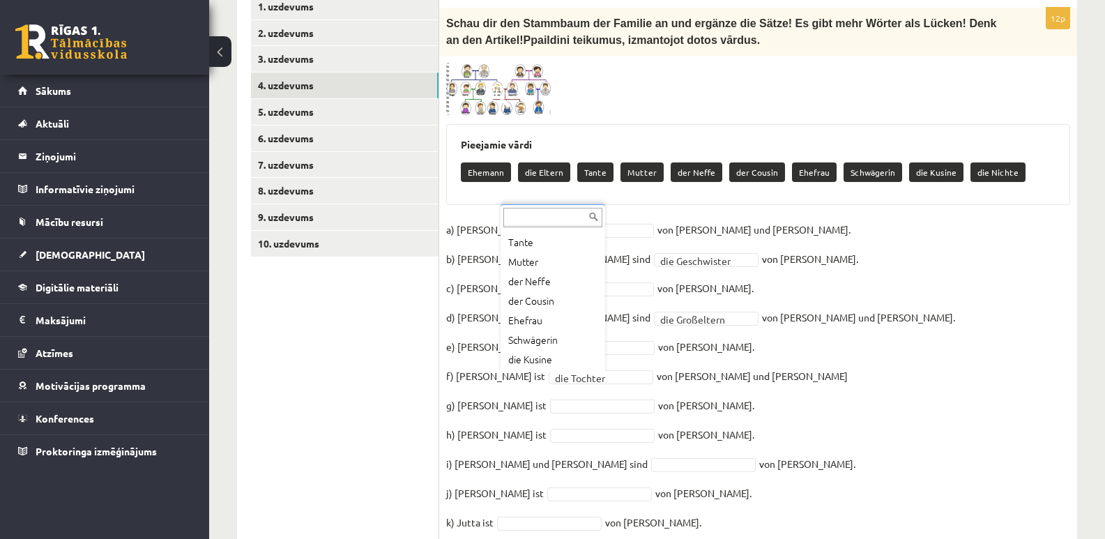
scroll to position [75, 0]
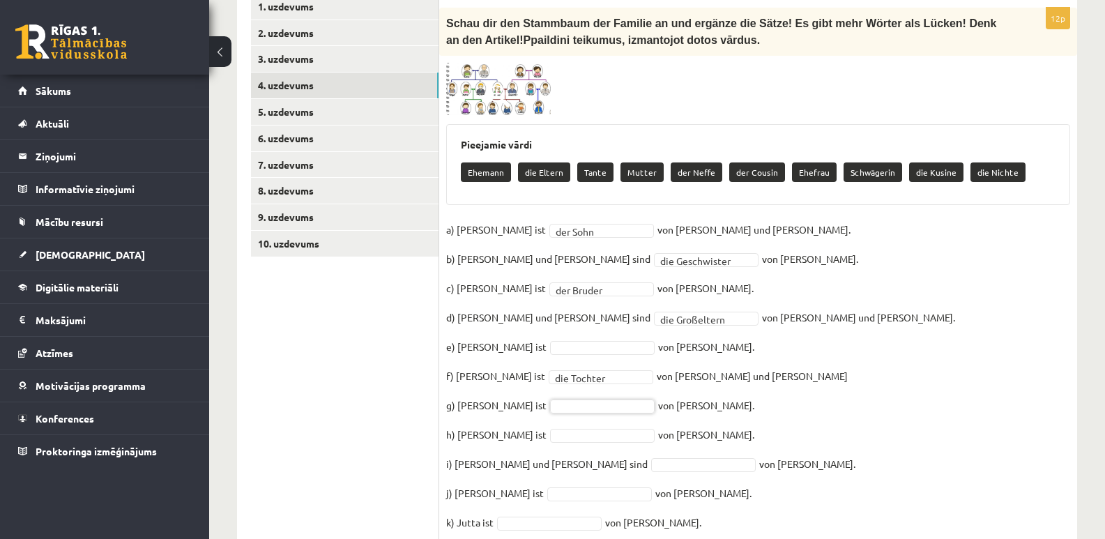
click at [516, 63] on img at bounding box center [498, 89] width 105 height 53
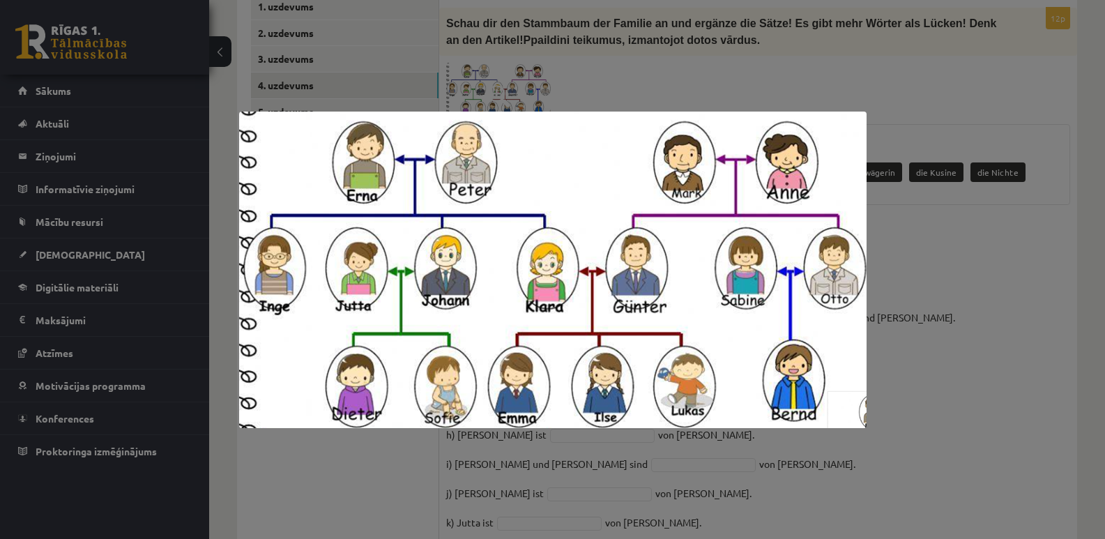
click at [963, 276] on div at bounding box center [552, 269] width 1105 height 539
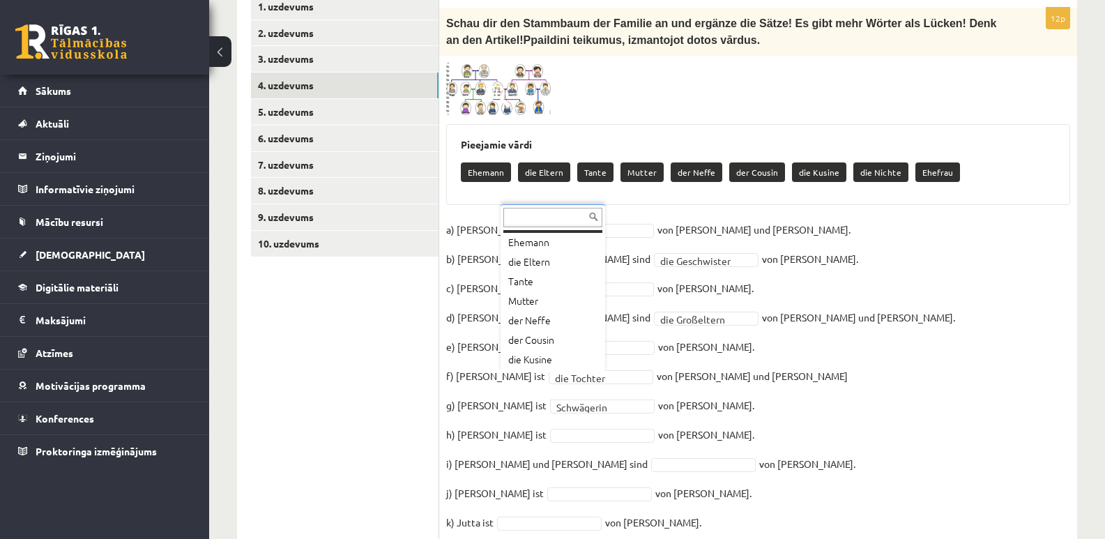
scroll to position [17, 0]
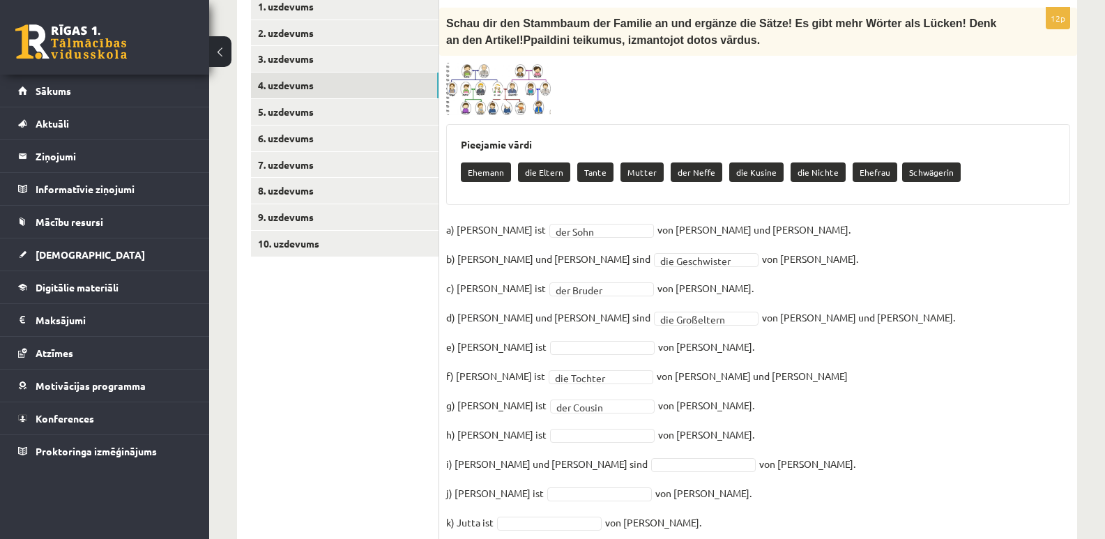
click at [821, 423] on fieldset "**********" at bounding box center [758, 394] width 624 height 351
click at [516, 63] on img at bounding box center [498, 89] width 105 height 53
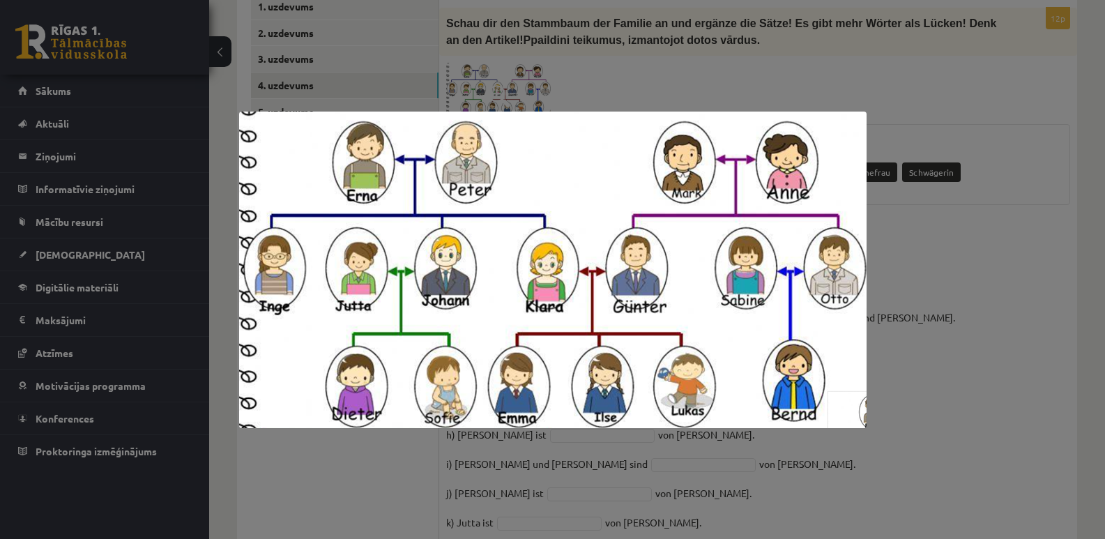
click at [1012, 347] on div at bounding box center [552, 269] width 1105 height 539
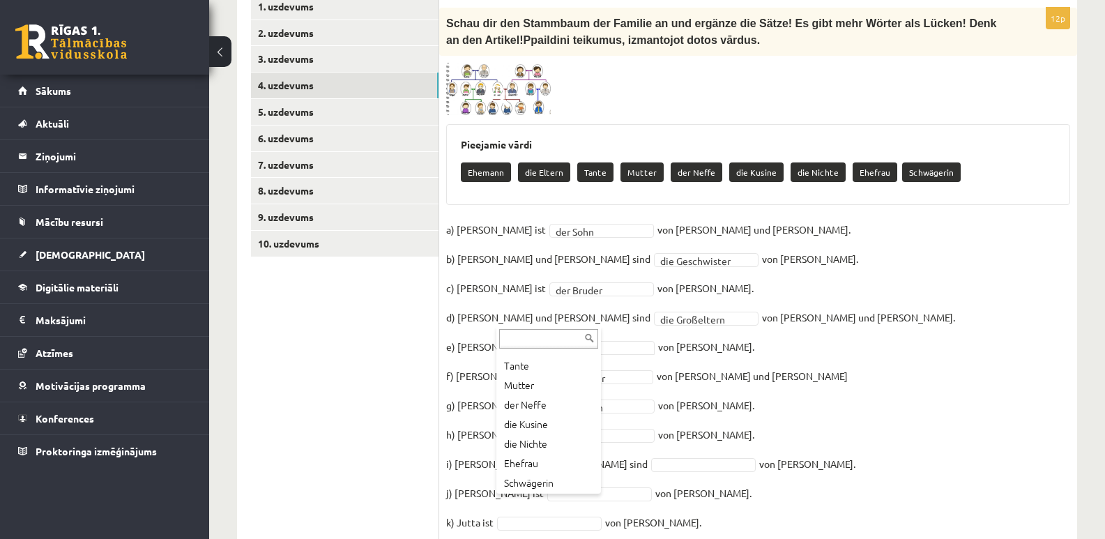
scroll to position [56, 0]
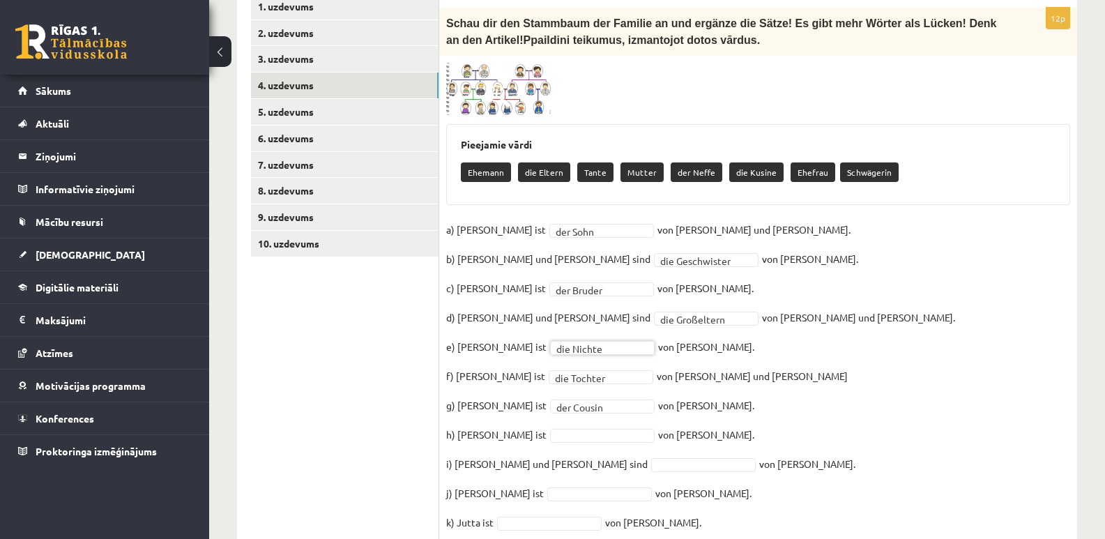
click at [865, 370] on fieldset "**********" at bounding box center [758, 394] width 624 height 351
click at [515, 63] on img at bounding box center [498, 89] width 105 height 53
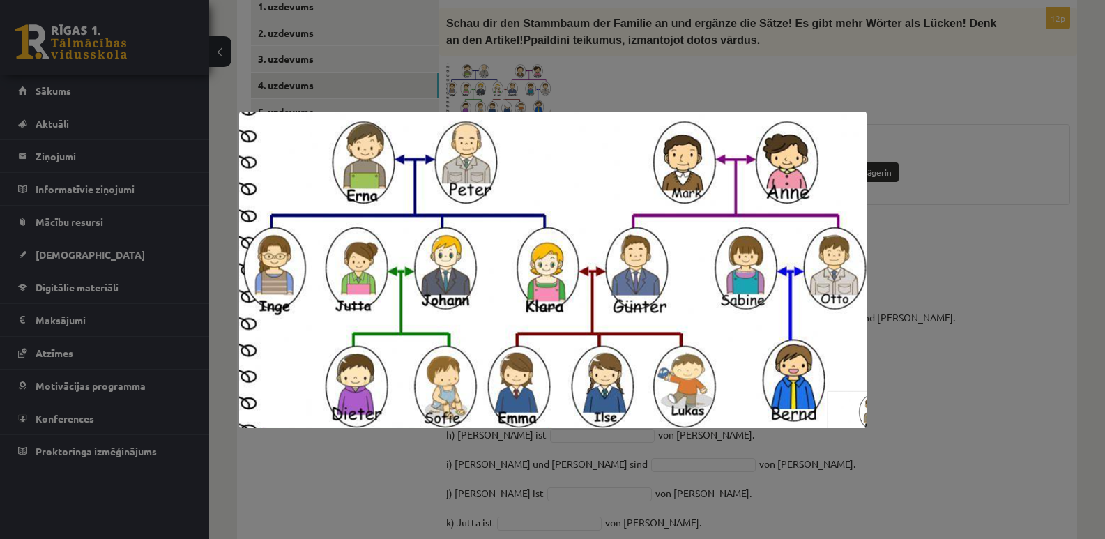
click at [1008, 287] on div at bounding box center [552, 269] width 1105 height 539
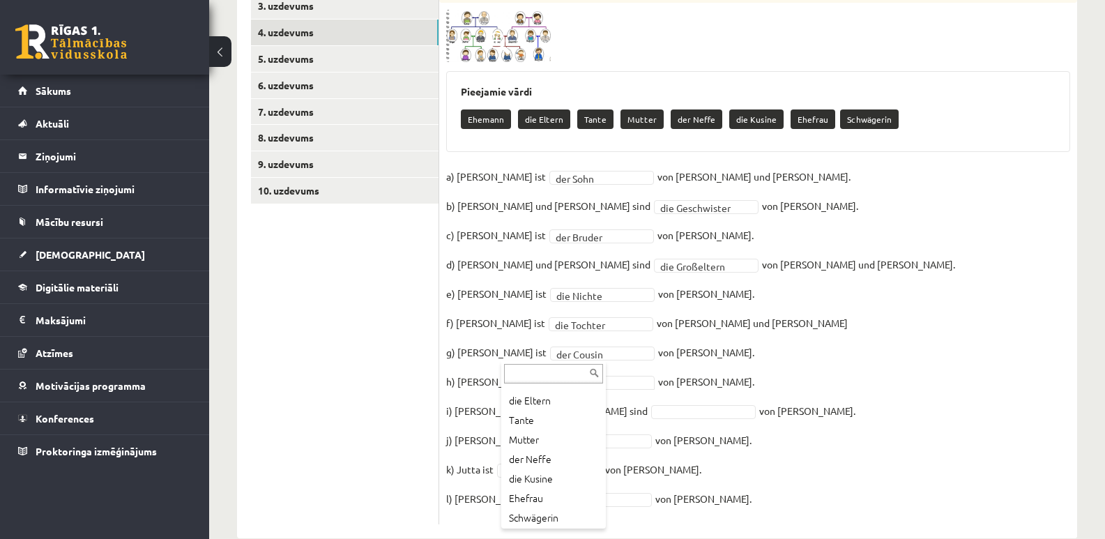
scroll to position [36, 0]
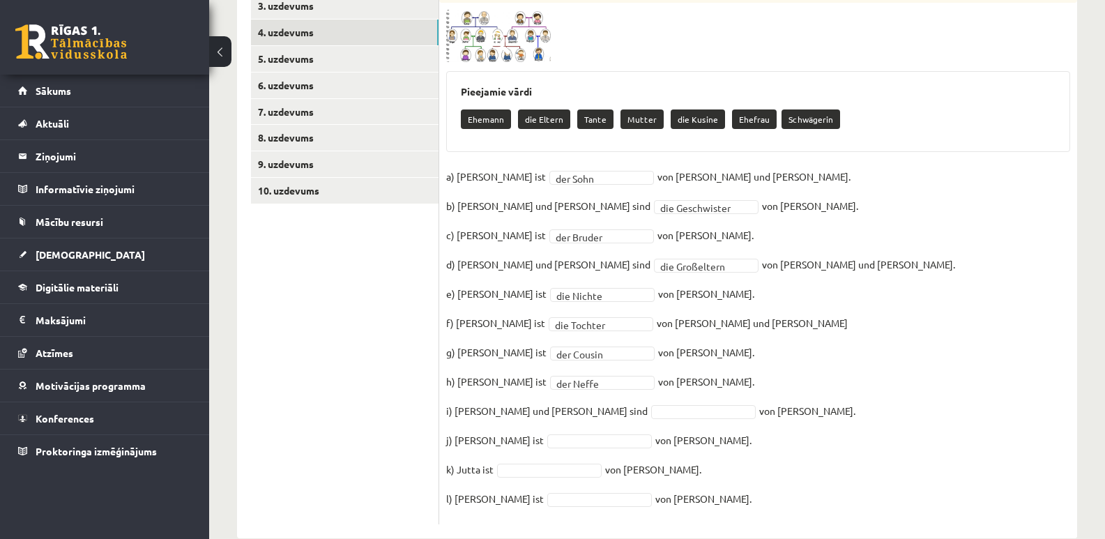
click at [895, 396] on fieldset "**********" at bounding box center [758, 341] width 624 height 351
click at [885, 401] on fieldset "**********" at bounding box center [758, 341] width 624 height 351
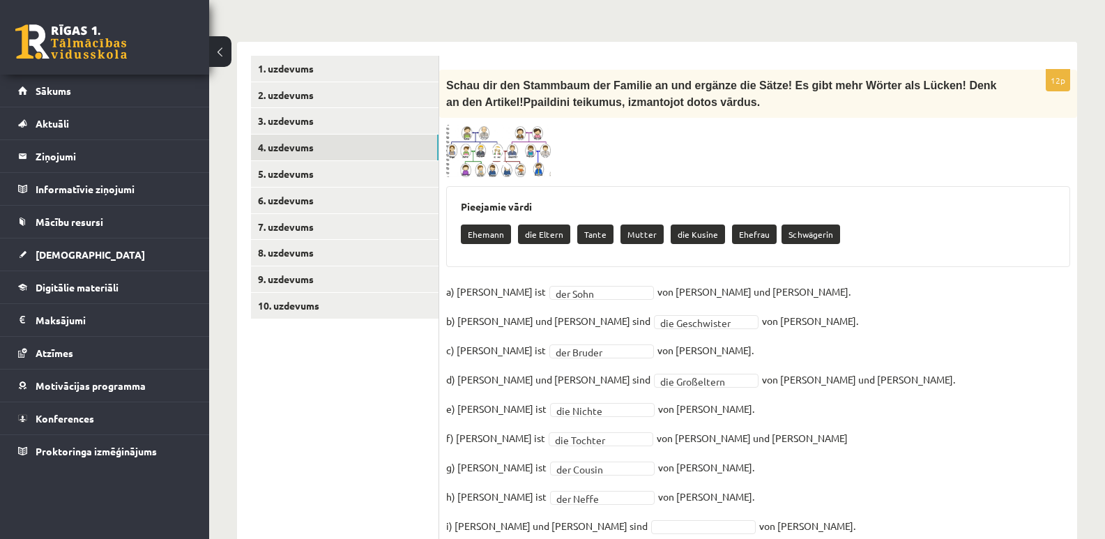
scroll to position [406, 0]
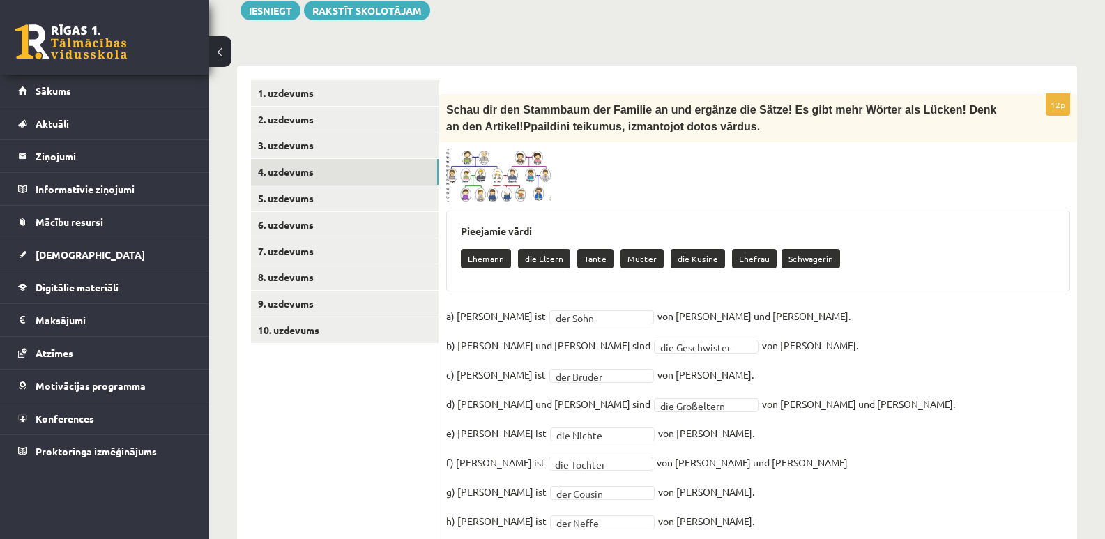
click at [515, 152] on img at bounding box center [498, 175] width 105 height 53
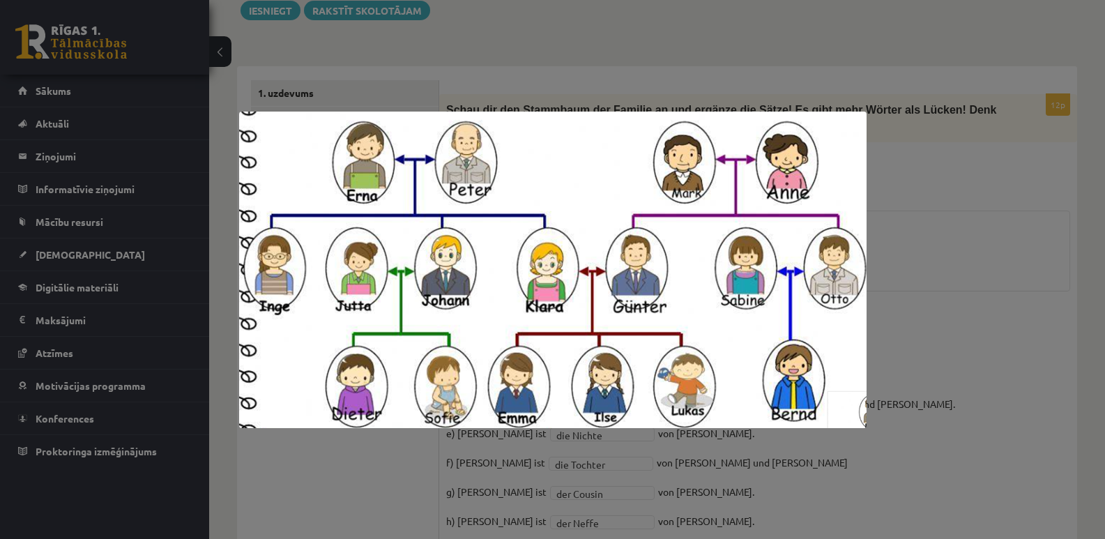
click at [968, 361] on div at bounding box center [552, 269] width 1105 height 539
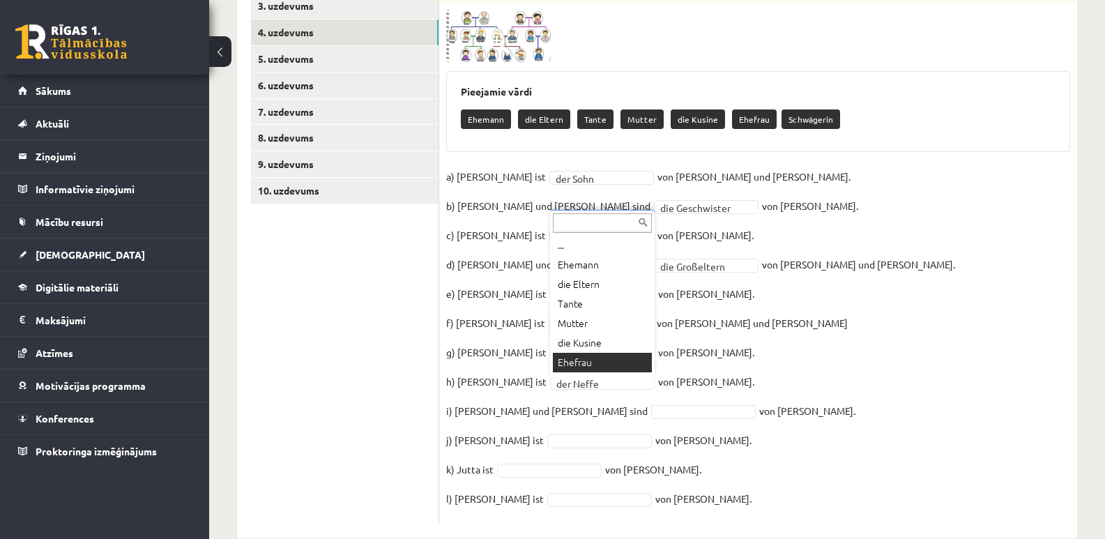
scroll to position [17, 0]
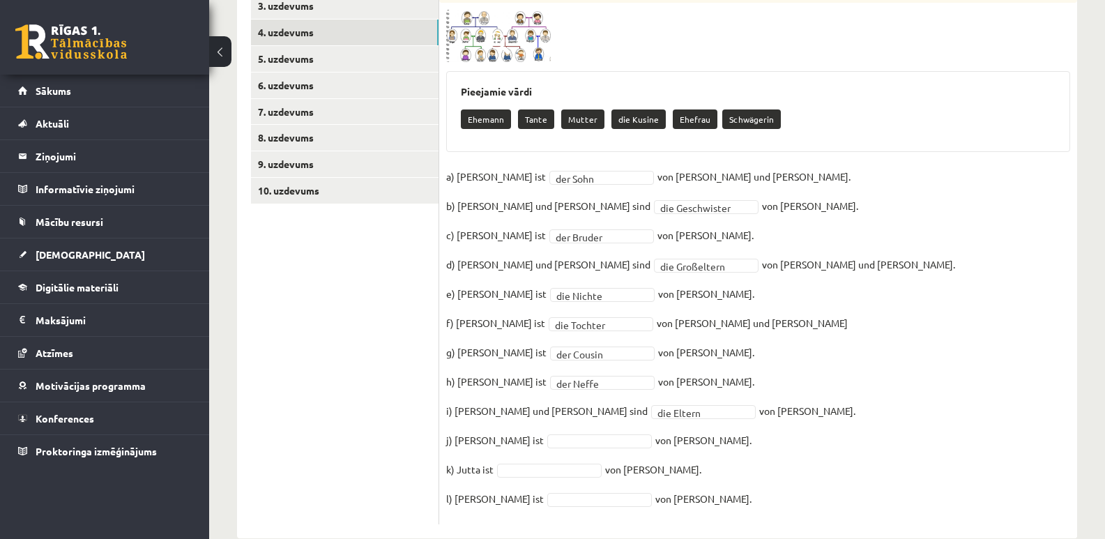
click at [874, 429] on fieldset "**********" at bounding box center [758, 341] width 624 height 351
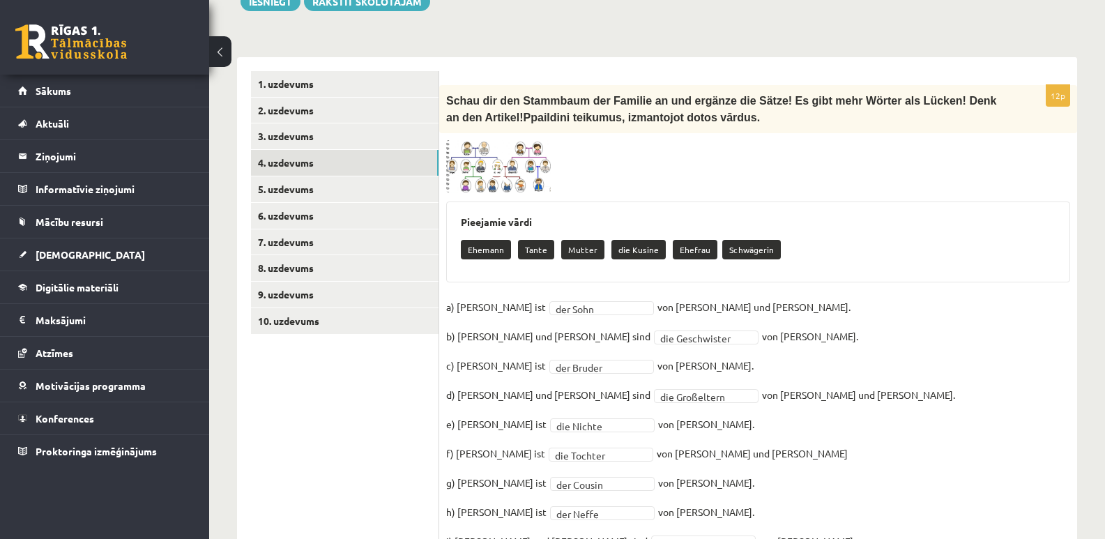
scroll to position [406, 0]
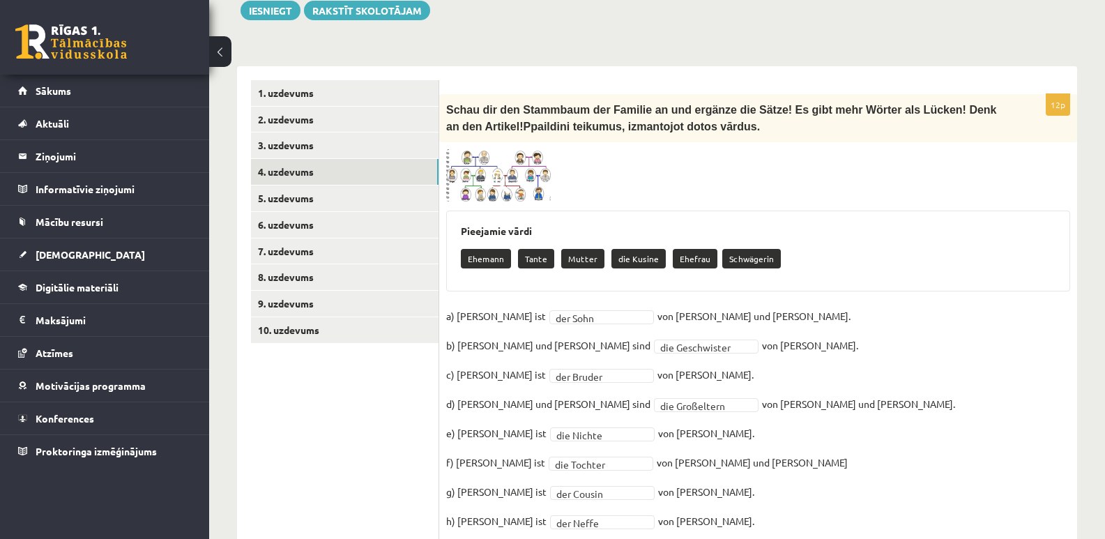
click at [512, 149] on img at bounding box center [498, 175] width 105 height 53
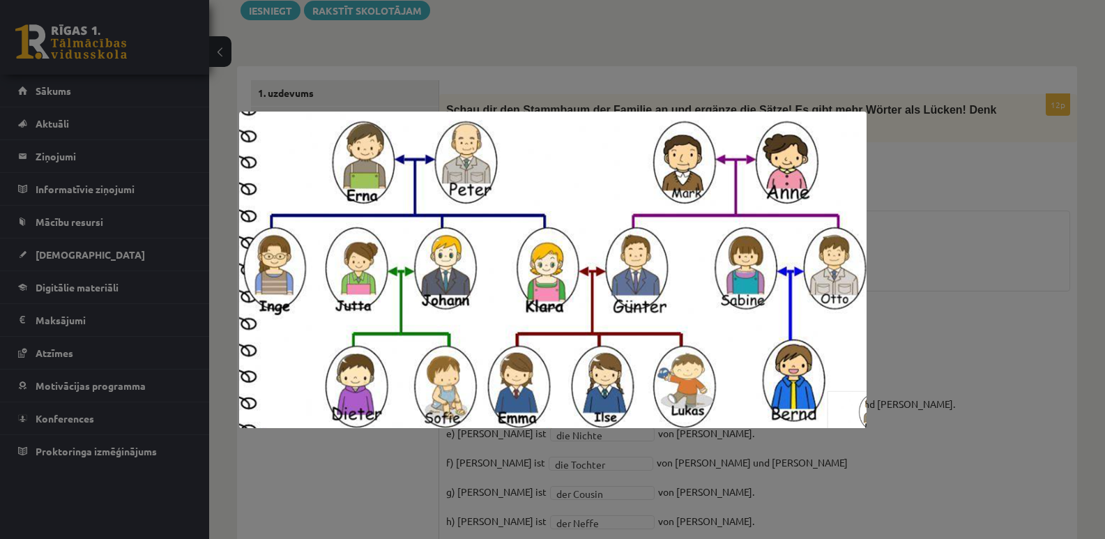
click at [984, 418] on div at bounding box center [552, 269] width 1105 height 539
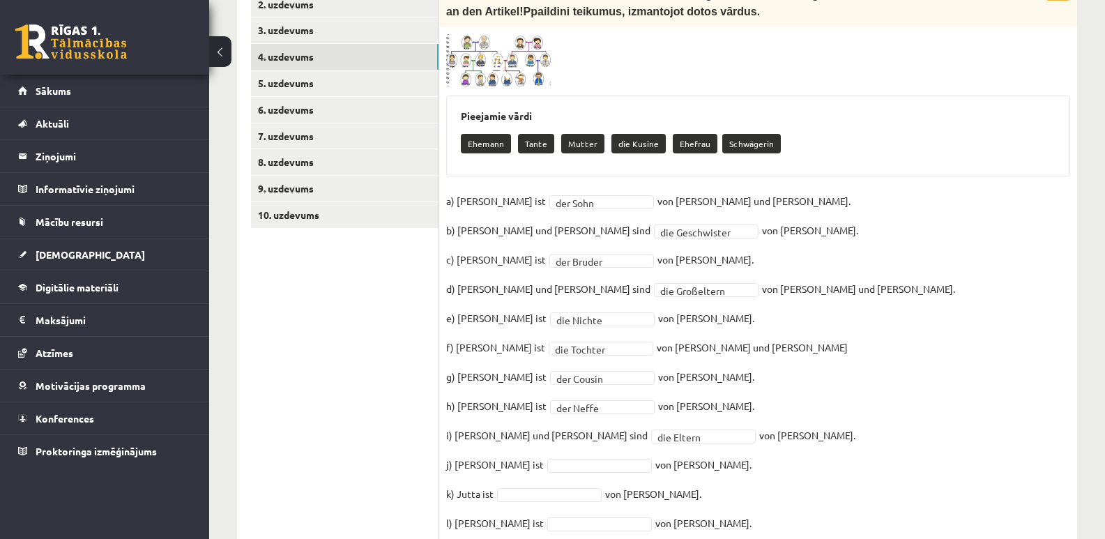
scroll to position [545, 0]
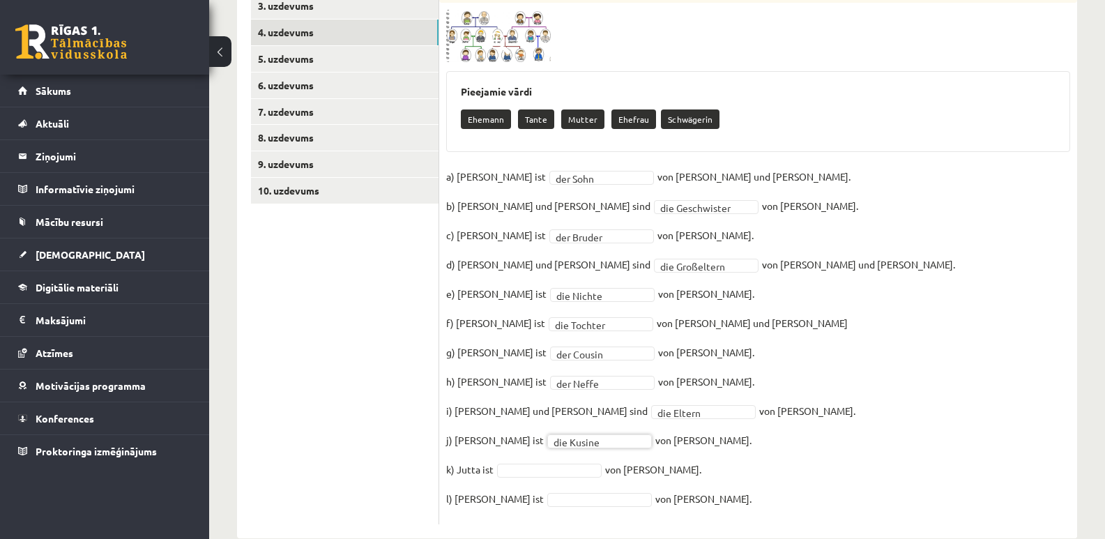
click at [839, 455] on fieldset "**********" at bounding box center [758, 341] width 624 height 351
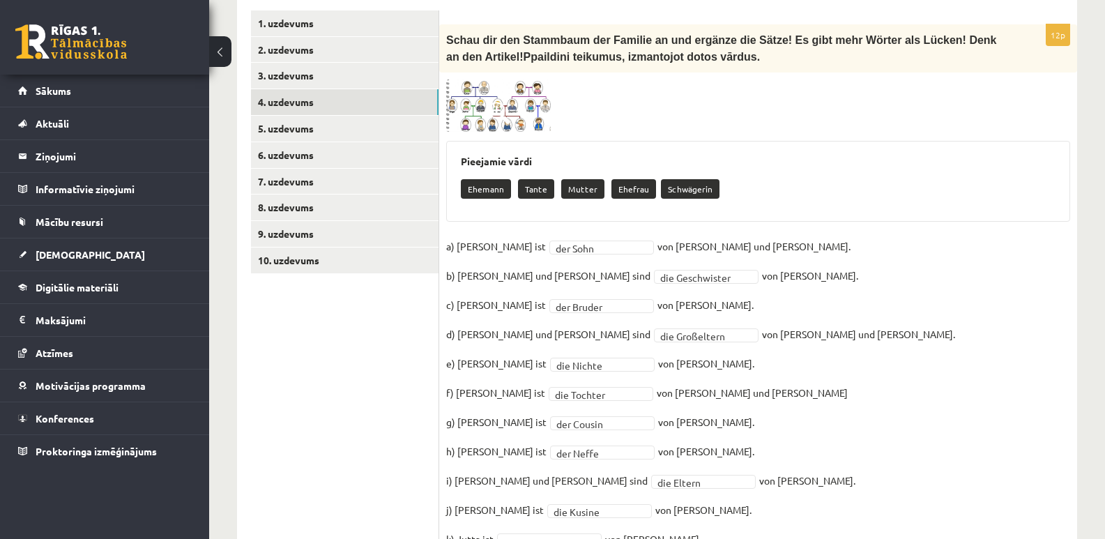
click at [528, 89] on img at bounding box center [498, 105] width 105 height 53
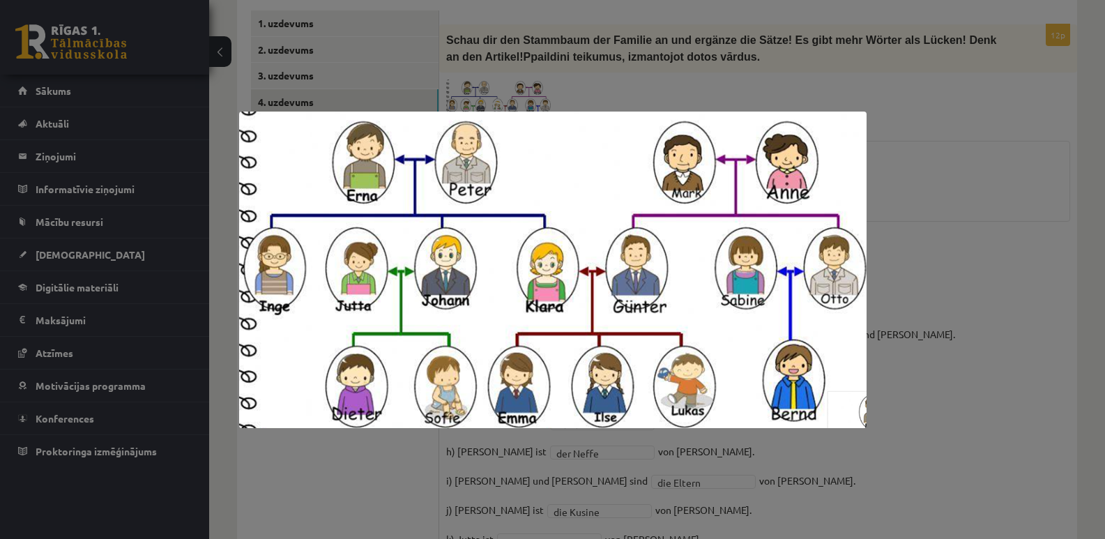
click at [945, 296] on div at bounding box center [552, 269] width 1105 height 539
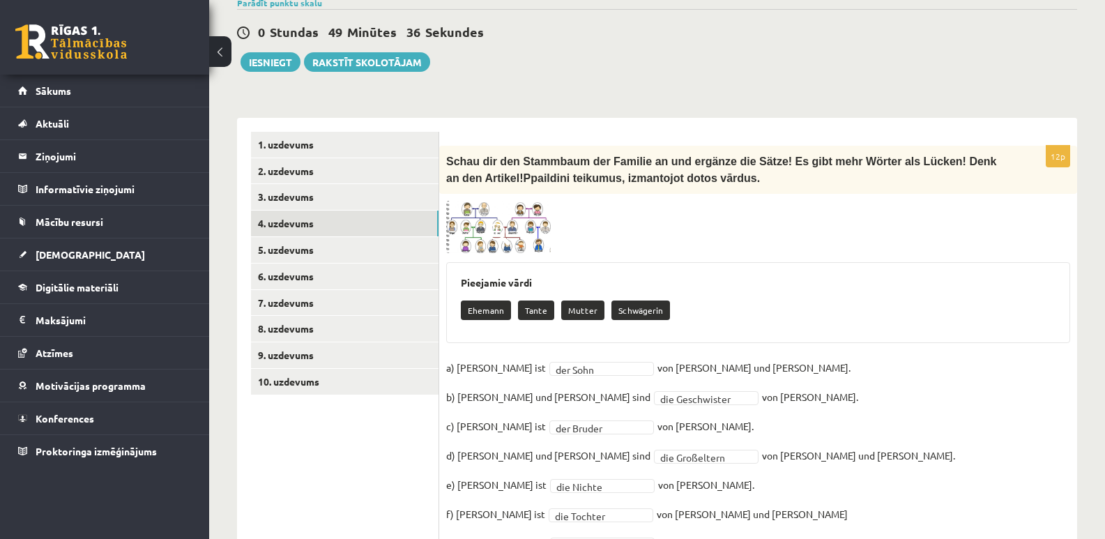
scroll to position [336, 0]
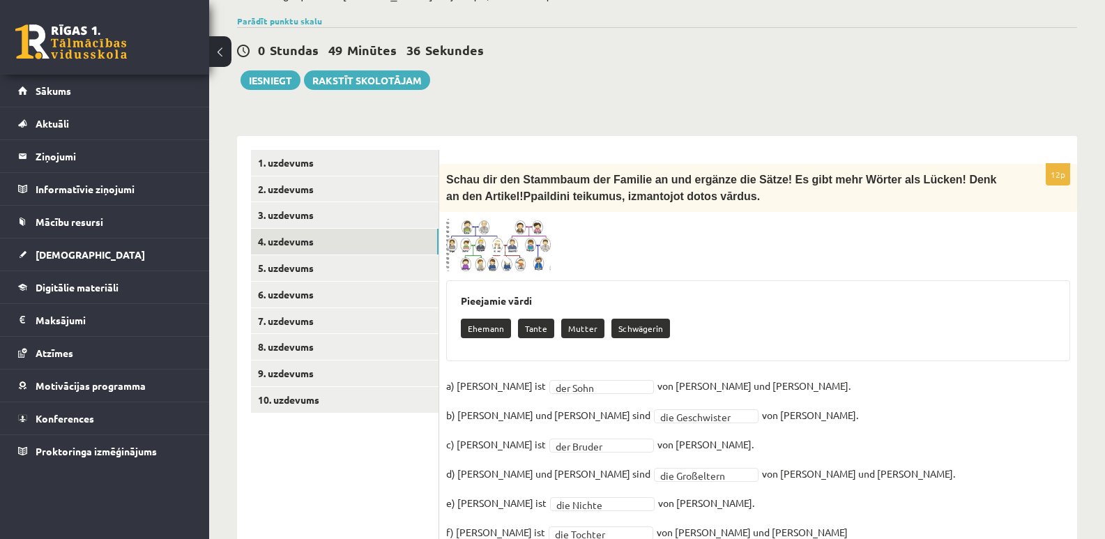
click at [496, 241] on span at bounding box center [499, 252] width 22 height 22
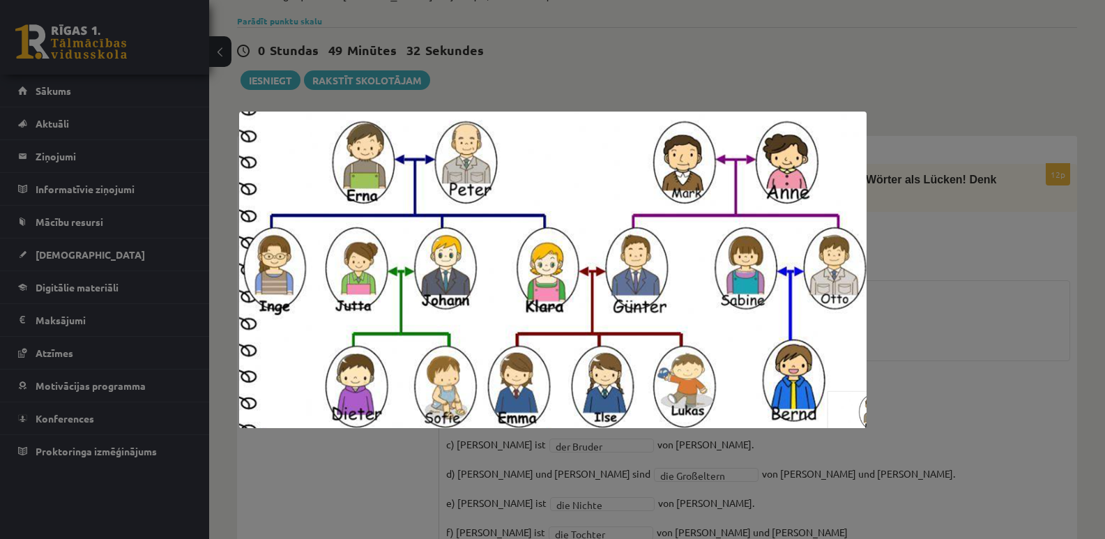
click at [996, 457] on div at bounding box center [552, 269] width 1105 height 539
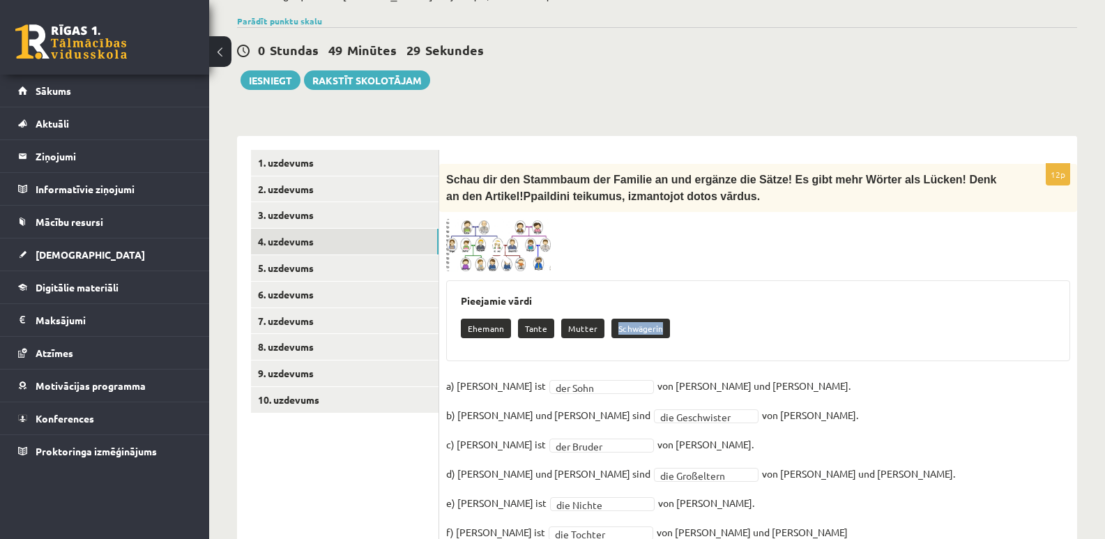
drag, startPoint x: 614, startPoint y: 302, endPoint x: 660, endPoint y: 298, distance: 46.8
click at [660, 319] on \} "Schwägerin" at bounding box center [640, 329] width 59 height 20
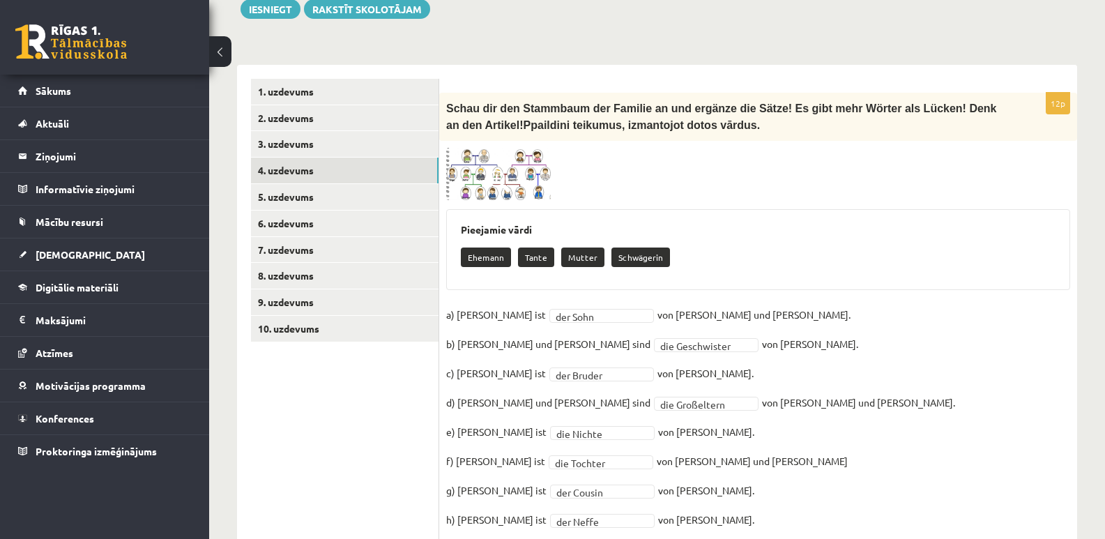
scroll to position [406, 0]
click at [522, 149] on img at bounding box center [498, 175] width 105 height 53
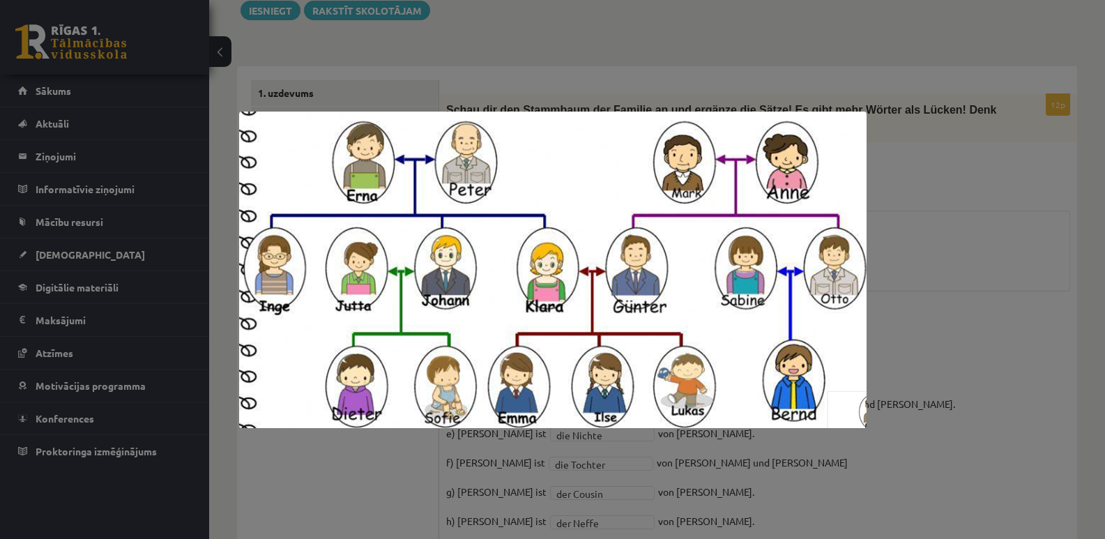
click at [1002, 441] on div at bounding box center [552, 269] width 1105 height 539
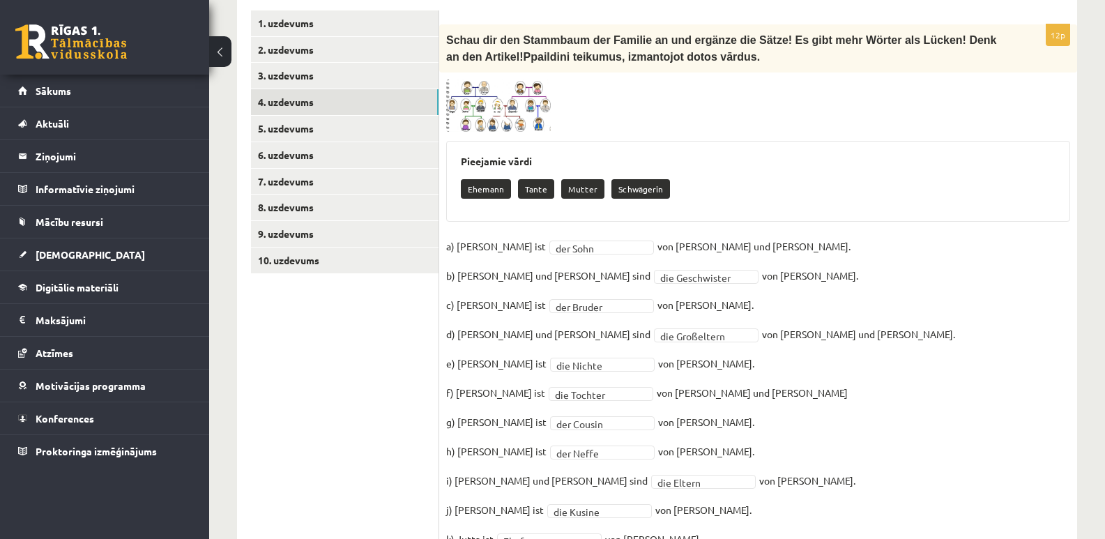
scroll to position [545, 0]
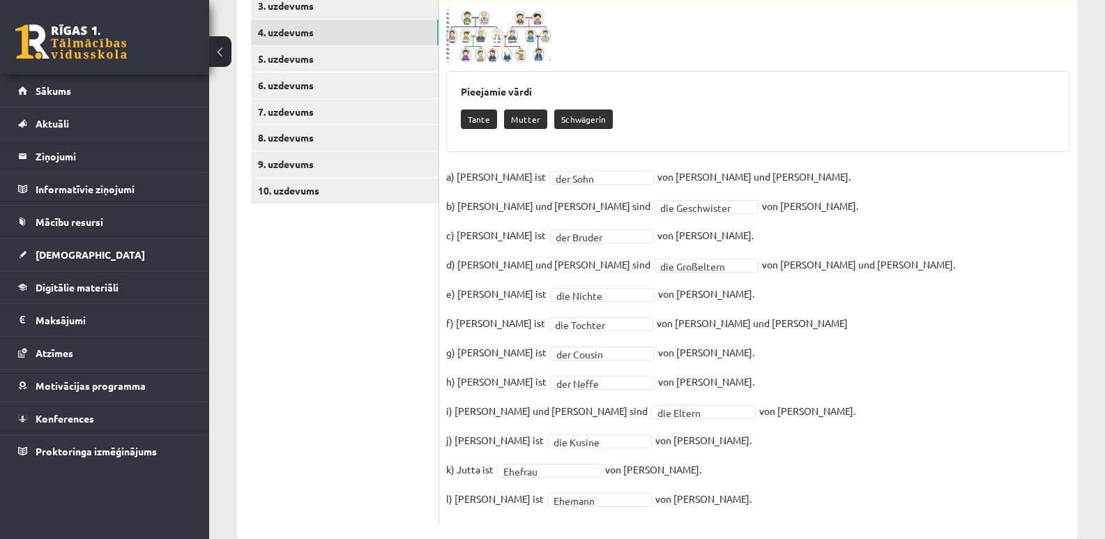
click at [804, 450] on fieldset "**********" at bounding box center [758, 341] width 624 height 351
click at [918, 446] on fieldset "**********" at bounding box center [758, 341] width 624 height 351
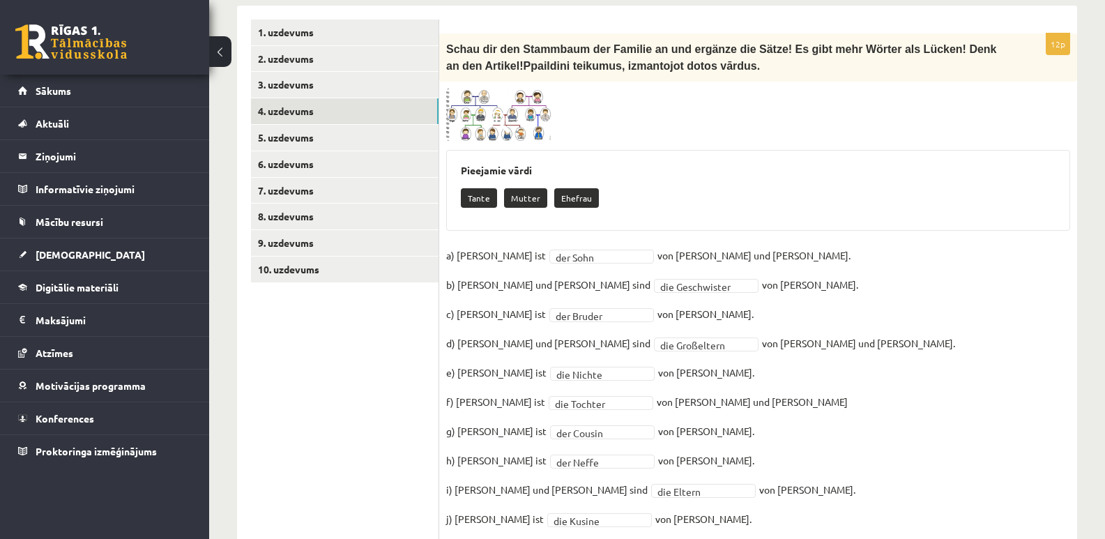
scroll to position [336, 0]
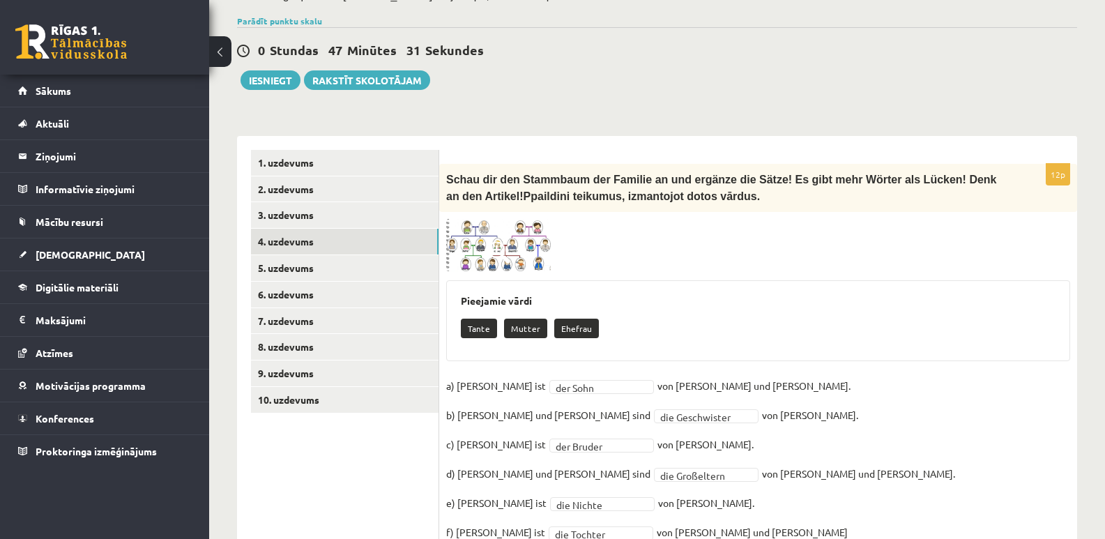
click at [518, 219] on img at bounding box center [498, 245] width 105 height 53
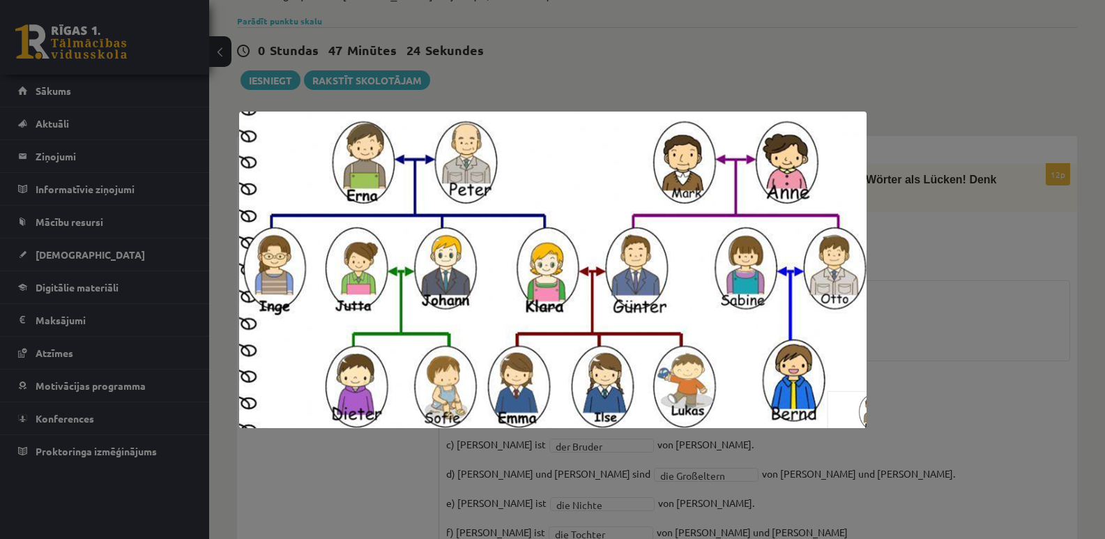
click at [1002, 327] on div at bounding box center [552, 269] width 1105 height 539
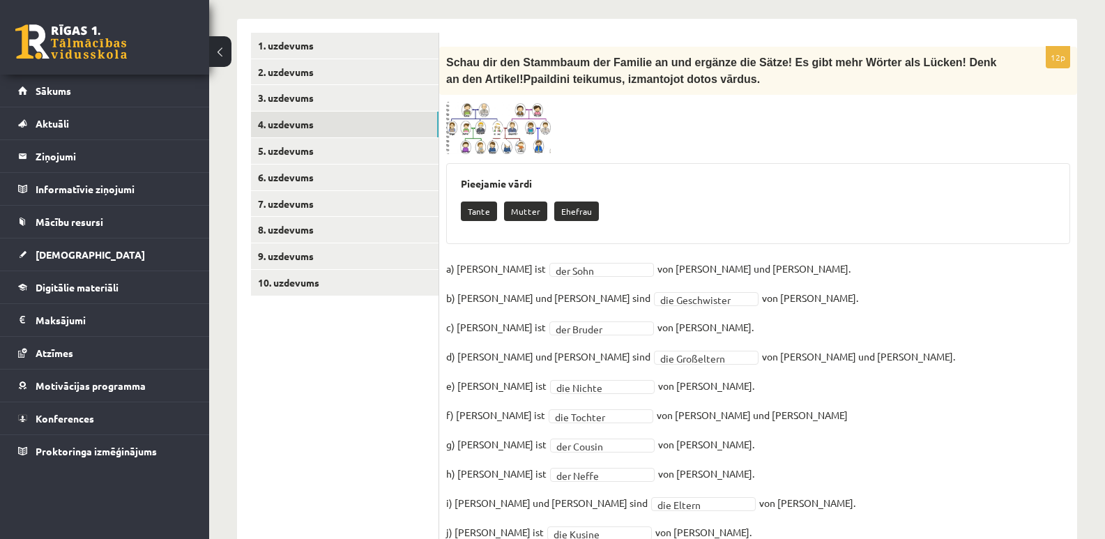
scroll to position [545, 0]
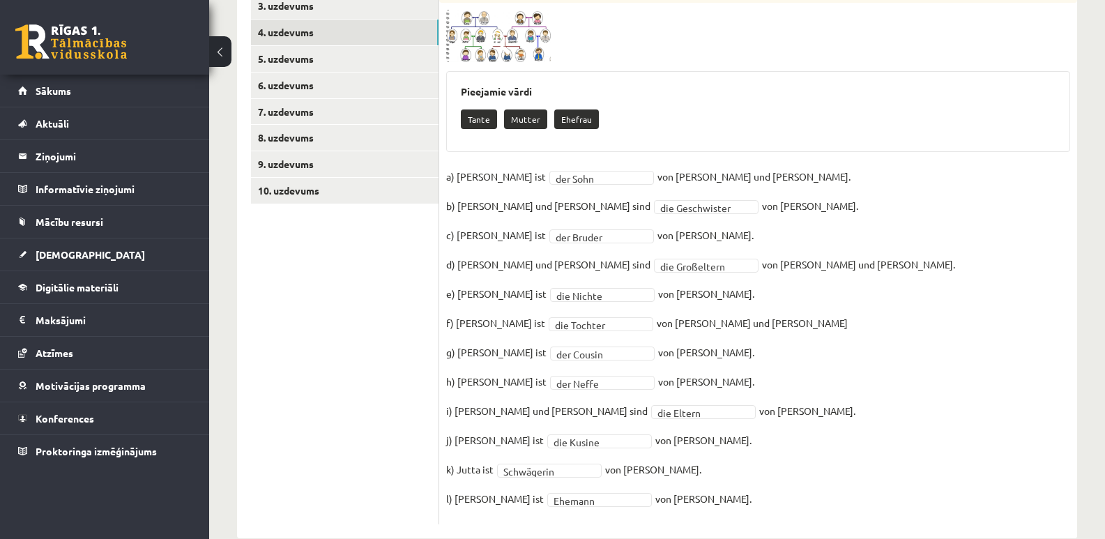
click at [835, 443] on fieldset "**********" at bounding box center [758, 341] width 624 height 351
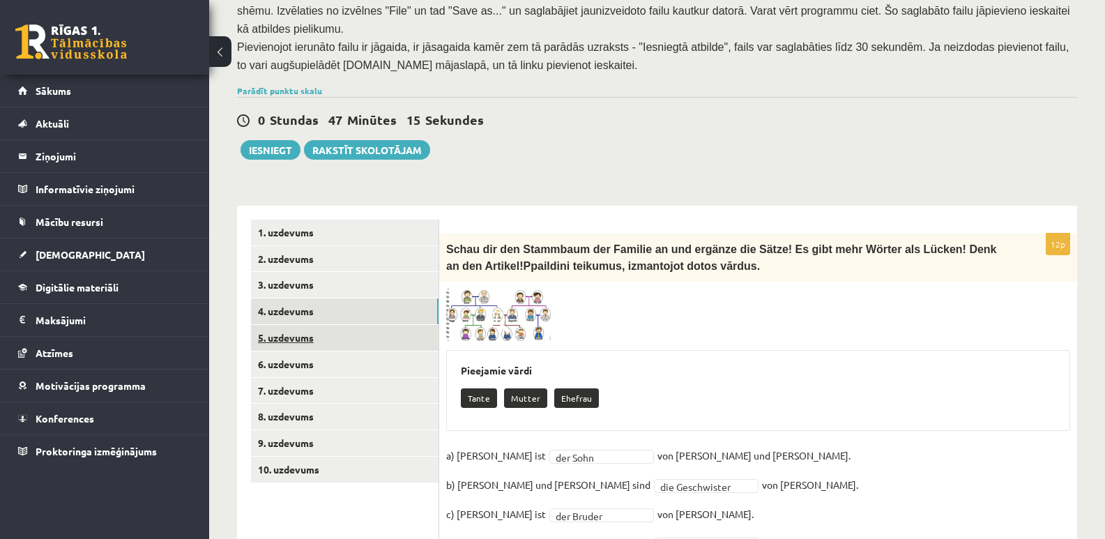
click at [294, 325] on link "5. uzdevums" at bounding box center [345, 338] width 188 height 26
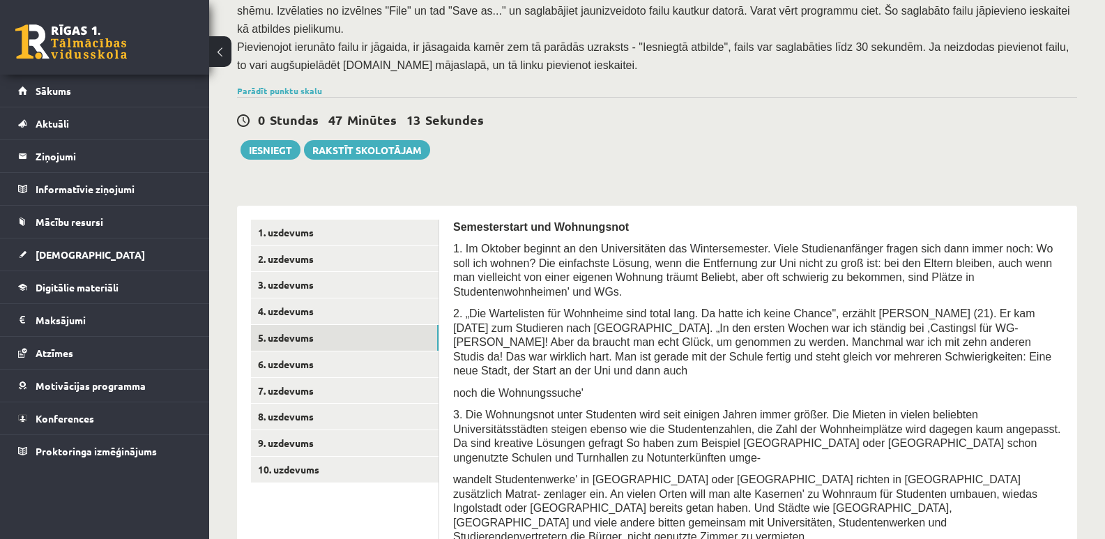
click at [710, 348] on div "Semesterstart und Wohnungsnot 1. Im Oktober beginnt an den Universitäten das Wi…" at bounding box center [758, 523] width 610 height 606
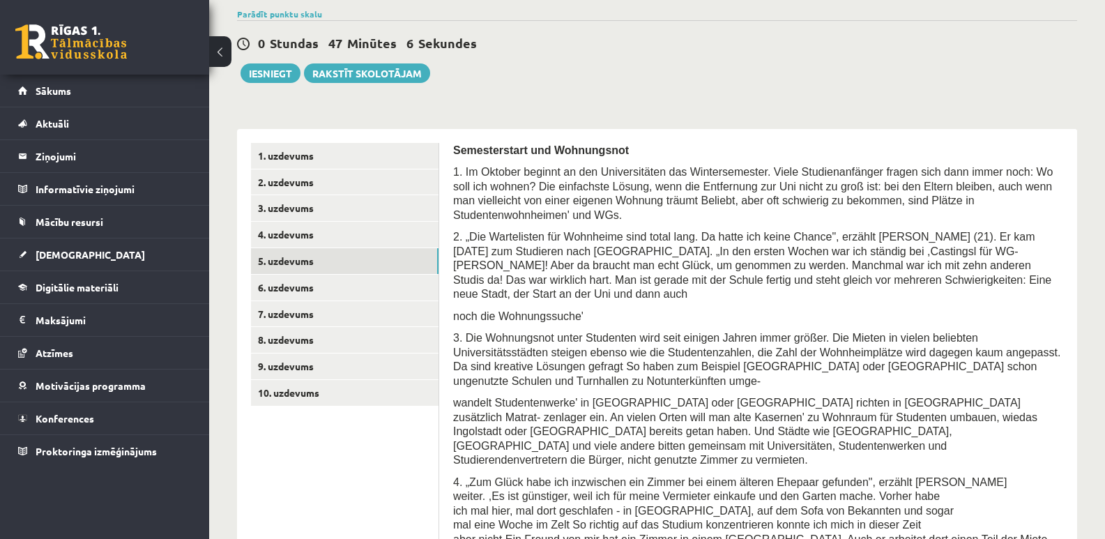
scroll to position [321, 0]
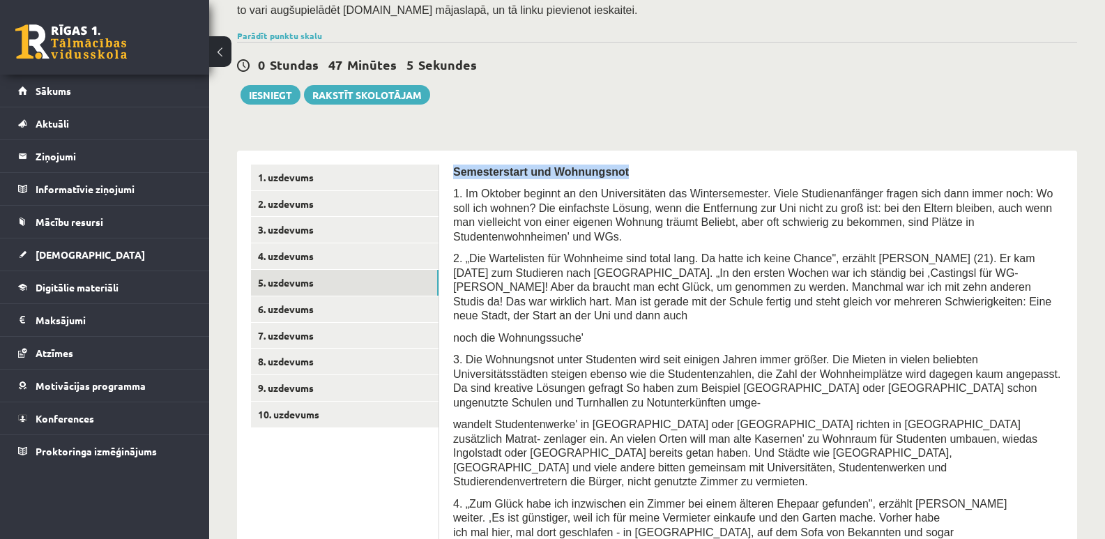
drag, startPoint x: 451, startPoint y: 146, endPoint x: 616, endPoint y: 148, distance: 165.2
click at [706, 254] on span "2. „Die Wartelisten für Wohnheime sind total lang. Da hatte ich keine Chance", …" at bounding box center [752, 286] width 598 height 69
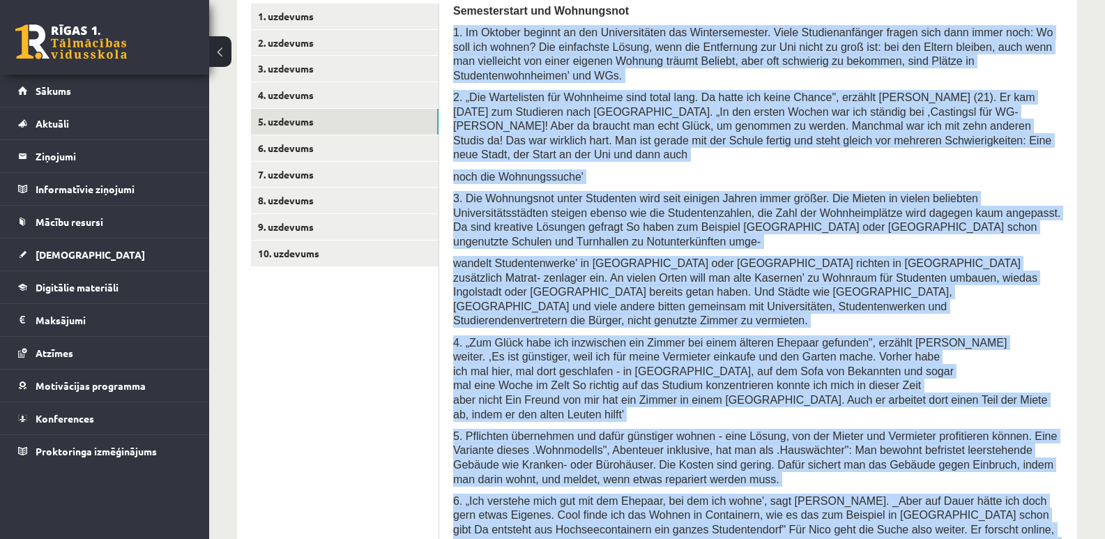
scroll to position [485, 0]
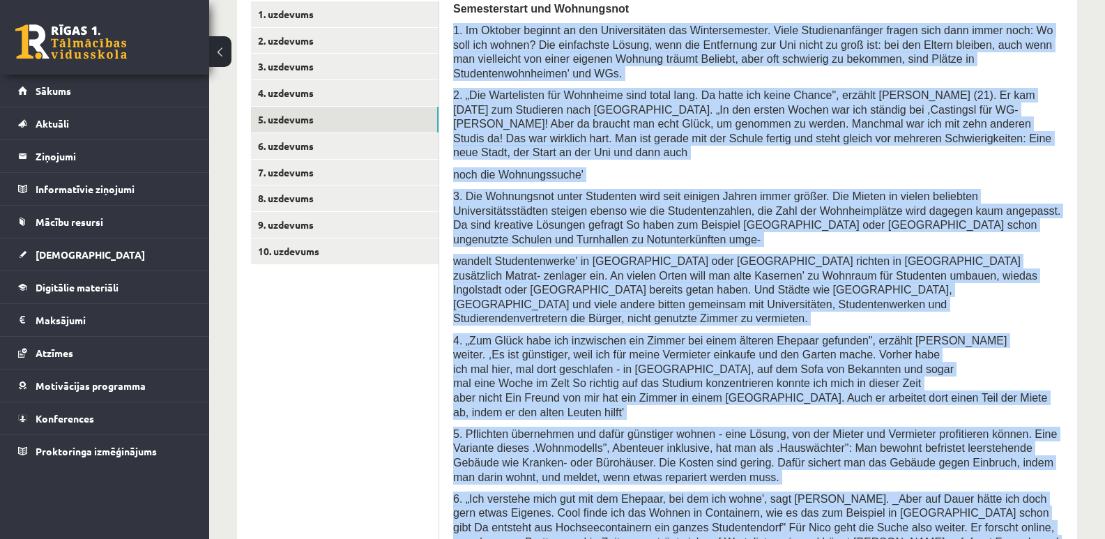
drag, startPoint x: 452, startPoint y: 167, endPoint x: 897, endPoint y: 478, distance: 543.1
click at [897, 478] on div "Semesterstart und Wohnungsnot 1. Im Oktober beginnt an den Universitäten das Wi…" at bounding box center [758, 495] width 638 height 1017
click at [648, 363] on span "ich mal hier, mal dort geschlafen - in Jugendherbergen, auf dem Sofa von Bekann…" at bounding box center [725, 383] width 545 height 40
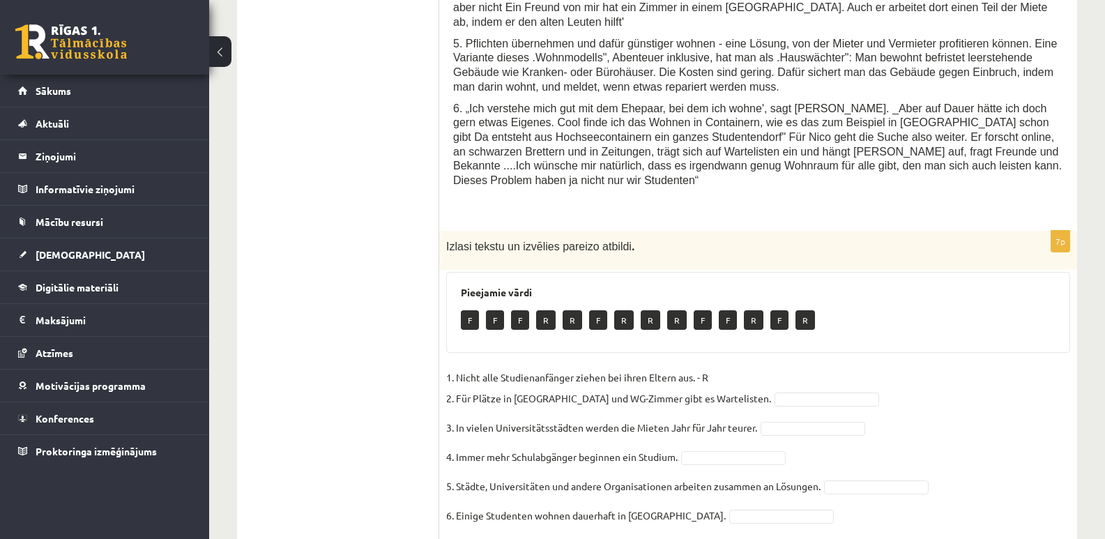
scroll to position [879, 0]
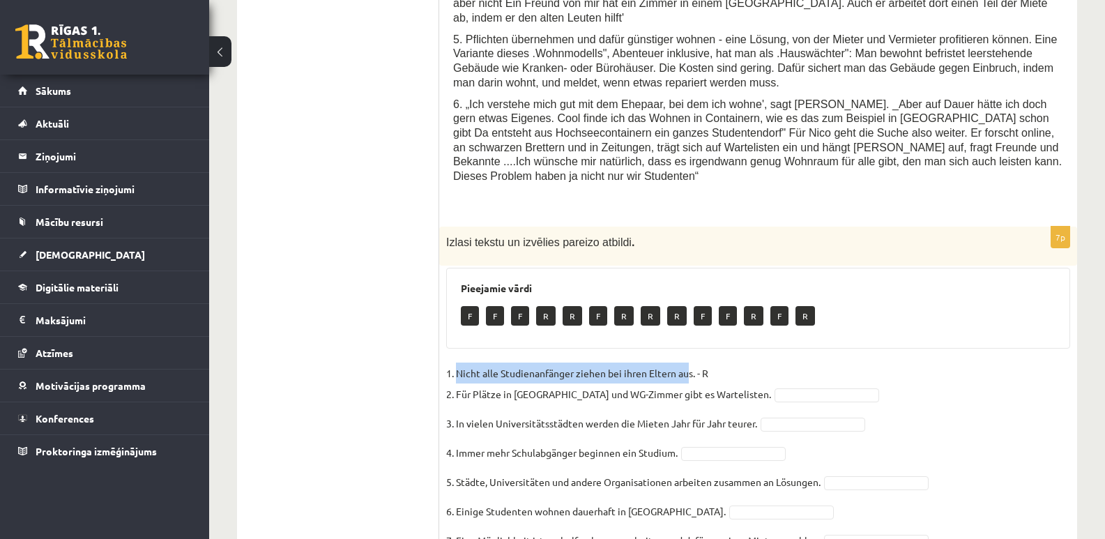
drag, startPoint x: 458, startPoint y: 275, endPoint x: 690, endPoint y: 269, distance: 232.3
click at [690, 363] on p "1. Nicht alle Studienanfänger ziehen bei ihren Eltern aus. - R 2. Für Plätze in…" at bounding box center [608, 384] width 325 height 42
click at [796, 363] on fieldset "1. Nicht alle Studienanfänger ziehen bei ihren Eltern aus. - R 2. Für Plätze in…" at bounding box center [758, 476] width 624 height 226
drag, startPoint x: 457, startPoint y: 273, endPoint x: 697, endPoint y: 270, distance: 239.9
click at [697, 363] on p "1. Nicht alle Studienanfänger ziehen bei ihren Eltern aus. - R 2. Für Plätze in…" at bounding box center [608, 384] width 325 height 42
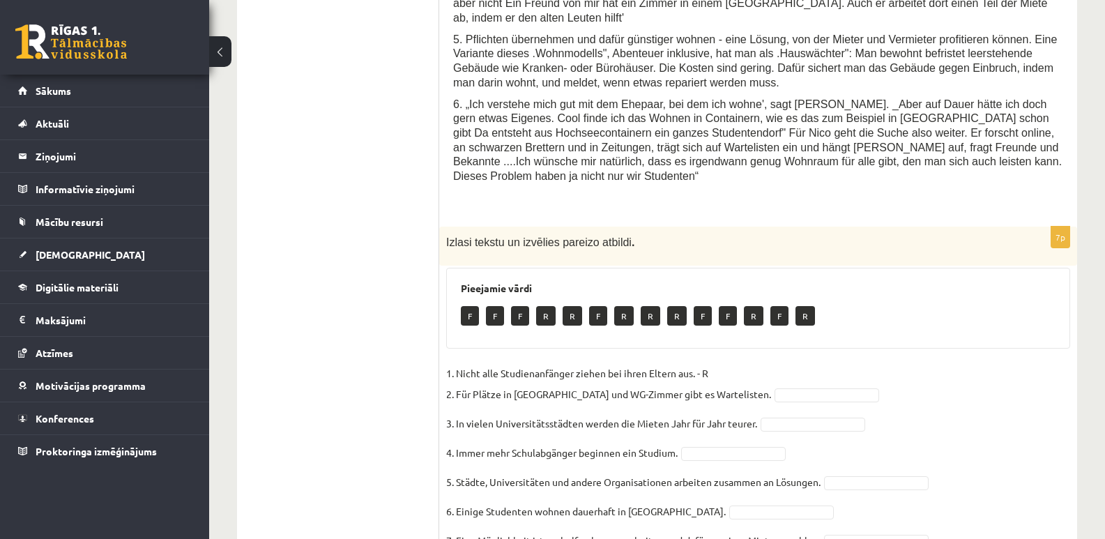
click at [855, 363] on fieldset "1. Nicht alle Studienanfänger ziehen bei ihren Eltern aus. - R 2. Für Plätze in…" at bounding box center [758, 476] width 624 height 226
drag, startPoint x: 457, startPoint y: 275, endPoint x: 697, endPoint y: 273, distance: 239.2
click at [697, 363] on p "1. Nicht alle Studienanfänger ziehen bei ihren Eltern aus. - R 2. Für Plätze in…" at bounding box center [608, 384] width 325 height 42
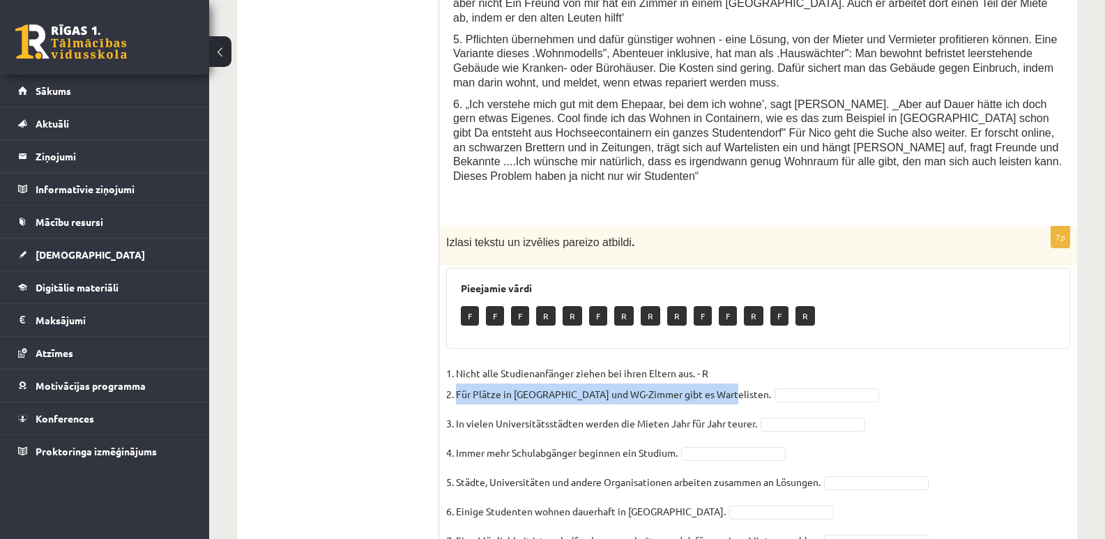
drag, startPoint x: 456, startPoint y: 296, endPoint x: 732, endPoint y: 296, distance: 276.1
click at [732, 363] on p "1. Nicht alle Studienanfänger ziehen bei ihren Eltern aus. - R 2. Für Plätze in…" at bounding box center [608, 384] width 325 height 42
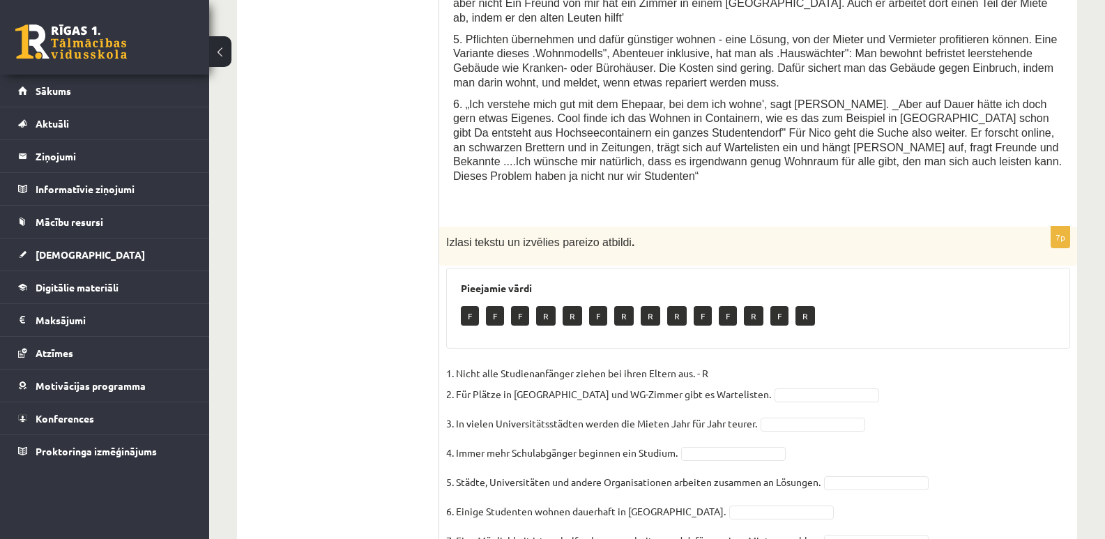
click at [752, 306] on p "R" at bounding box center [754, 316] width 20 height 20
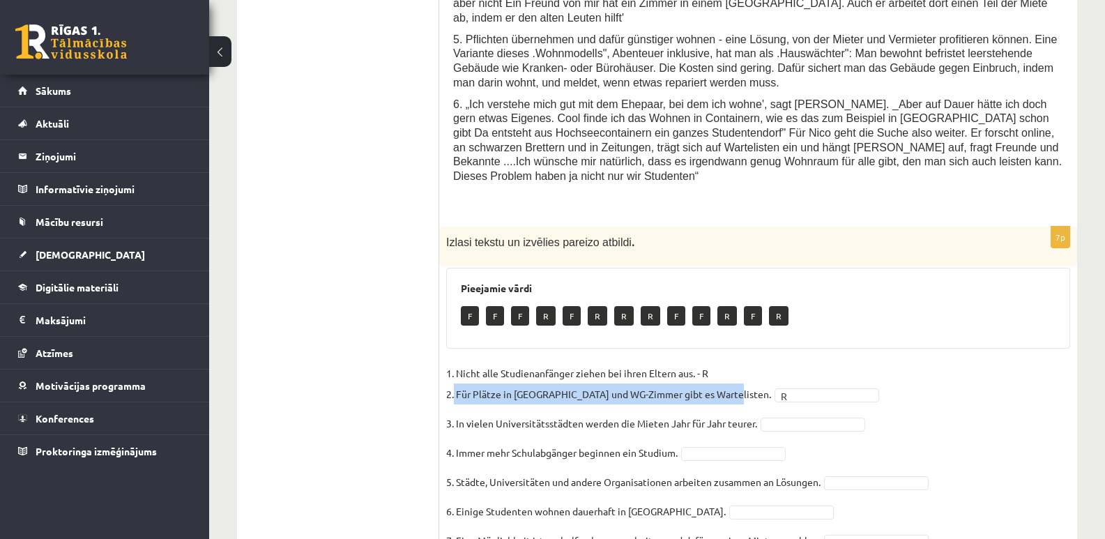
drag, startPoint x: 455, startPoint y: 295, endPoint x: 735, endPoint y: 296, distance: 280.3
click at [735, 363] on fieldset "1. Nicht alle Studienanfänger ziehen bei ihren Eltern aus. - R 2. Für Plätze in…" at bounding box center [758, 476] width 624 height 226
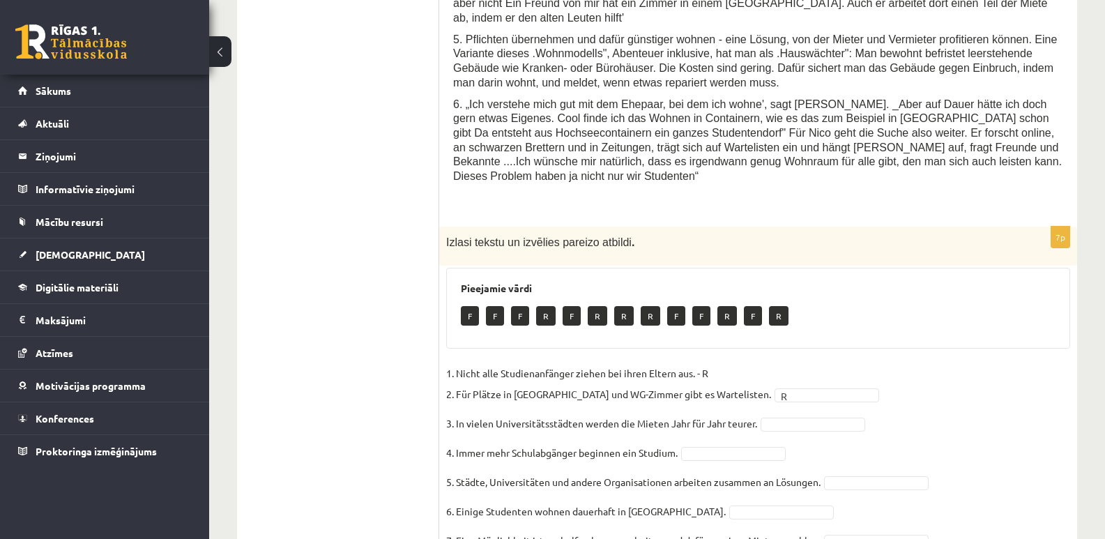
click at [509, 413] on p "3. In vielen Universitätsstädten werden die Mieten Jahr für Jahr teurer." at bounding box center [601, 423] width 311 height 21
drag, startPoint x: 455, startPoint y: 326, endPoint x: 766, endPoint y: 329, distance: 311.0
click at [766, 363] on fieldset "1. Nicht alle Studienanfänger ziehen bei ihren Eltern aus. - R 2. Für Plätze in…" at bounding box center [758, 476] width 624 height 226
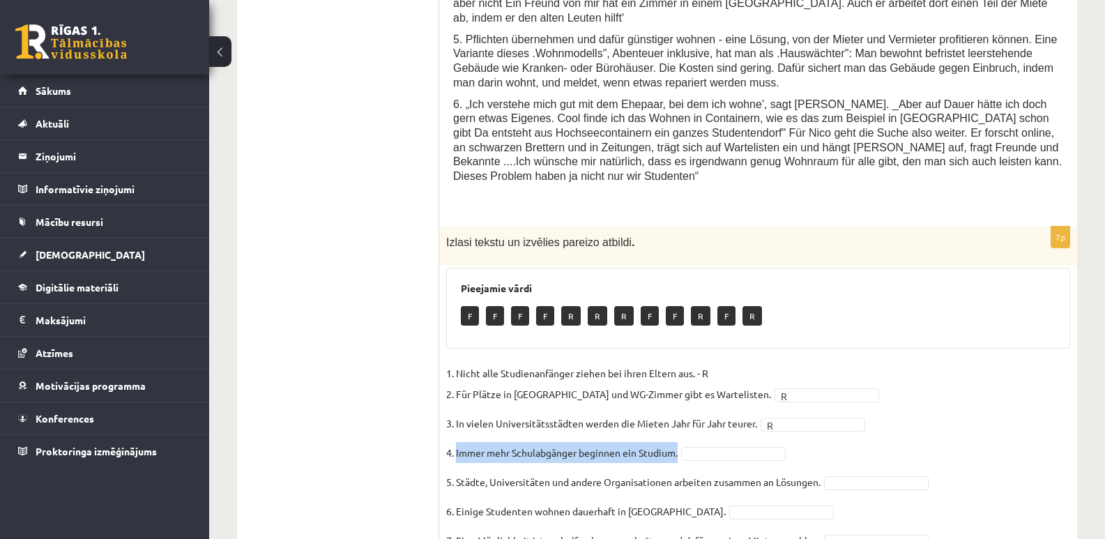
drag, startPoint x: 455, startPoint y: 356, endPoint x: 680, endPoint y: 353, distance: 224.5
click at [680, 363] on fieldset "1. Nicht alle Studienanfänger ziehen bei ihren Eltern aus. - R 2. Für Plätze in…" at bounding box center [758, 476] width 624 height 226
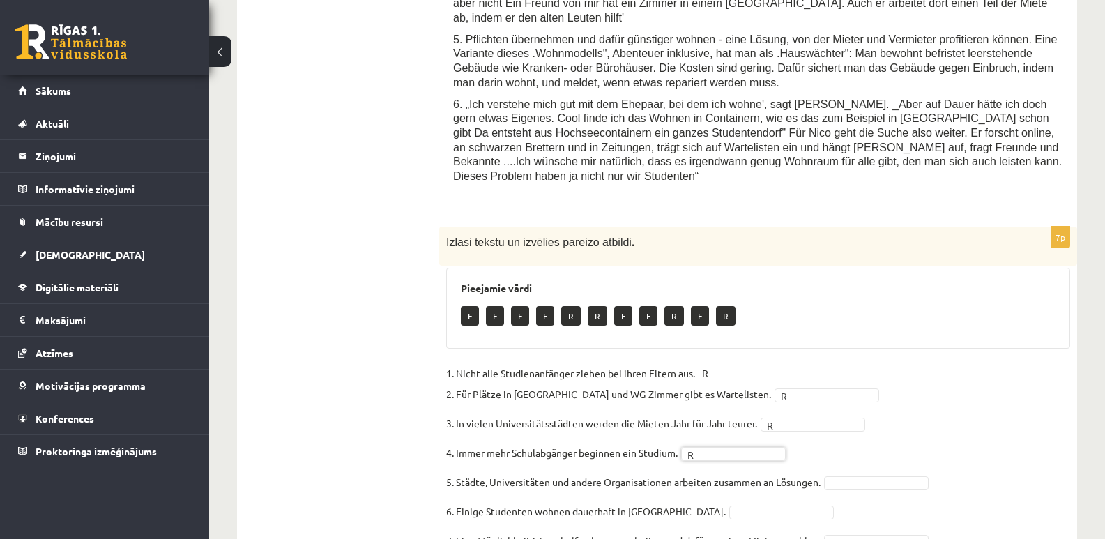
click at [551, 471] on p "5. Städte, Universitäten und andere Organisationen arbeiten zusammen an Lösunge…" at bounding box center [633, 481] width 374 height 21
drag, startPoint x: 457, startPoint y: 381, endPoint x: 823, endPoint y: 388, distance: 366.1
click at [823, 388] on fieldset "1. Nicht alle Studienanfänger ziehen bei ihren Eltern aus. - R 2. Für Plätze in…" at bounding box center [758, 476] width 624 height 226
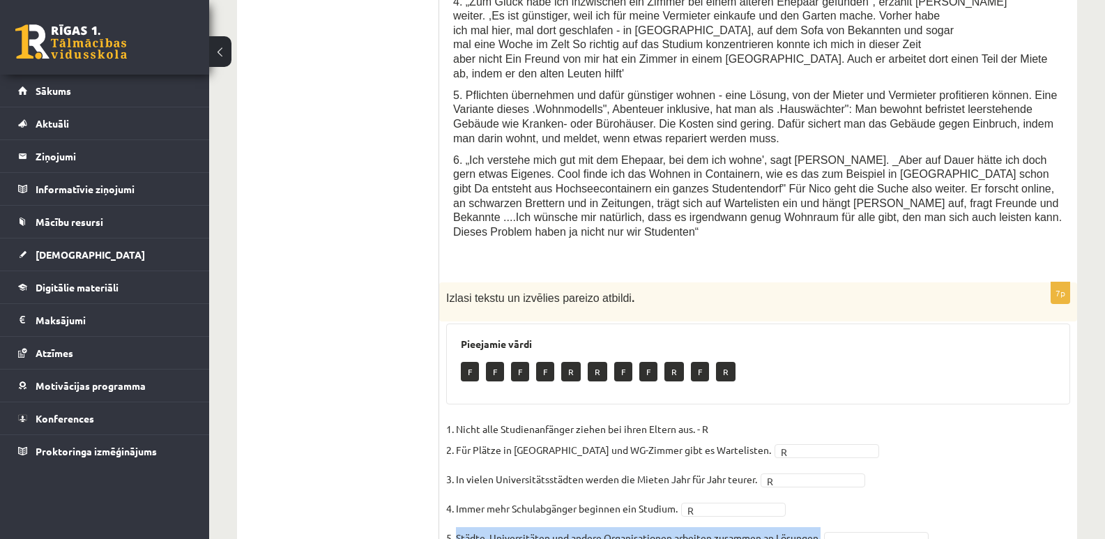
scroll to position [879, 0]
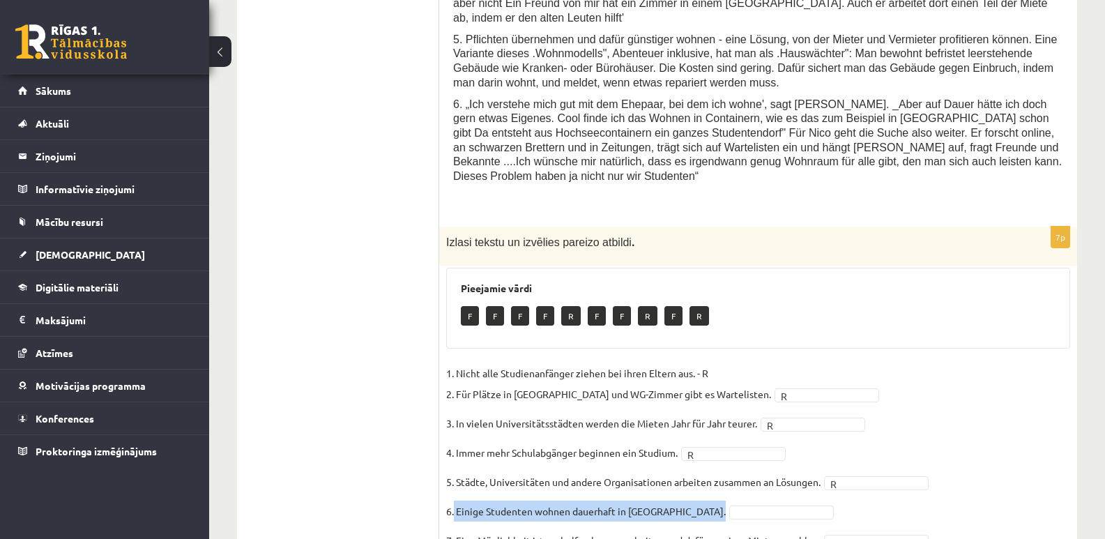
drag, startPoint x: 455, startPoint y: 414, endPoint x: 704, endPoint y: 412, distance: 249.6
click at [704, 412] on fieldset "1. Nicht alle Studienanfänger ziehen bei ihren Eltern aus. - R 2. Für Plätze in…" at bounding box center [758, 476] width 624 height 226
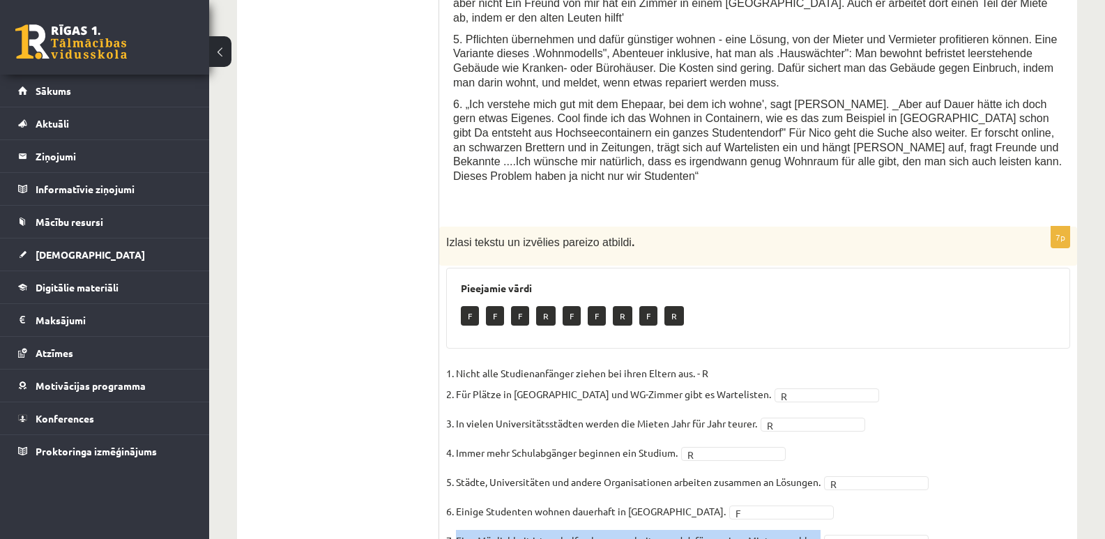
drag, startPoint x: 519, startPoint y: 442, endPoint x: 842, endPoint y: 455, distance: 323.1
click at [842, 455] on fieldset "1. Nicht alle Studienanfänger ziehen bei ihren Eltern aus. - R 2. Für Plätze in…" at bounding box center [758, 476] width 624 height 226
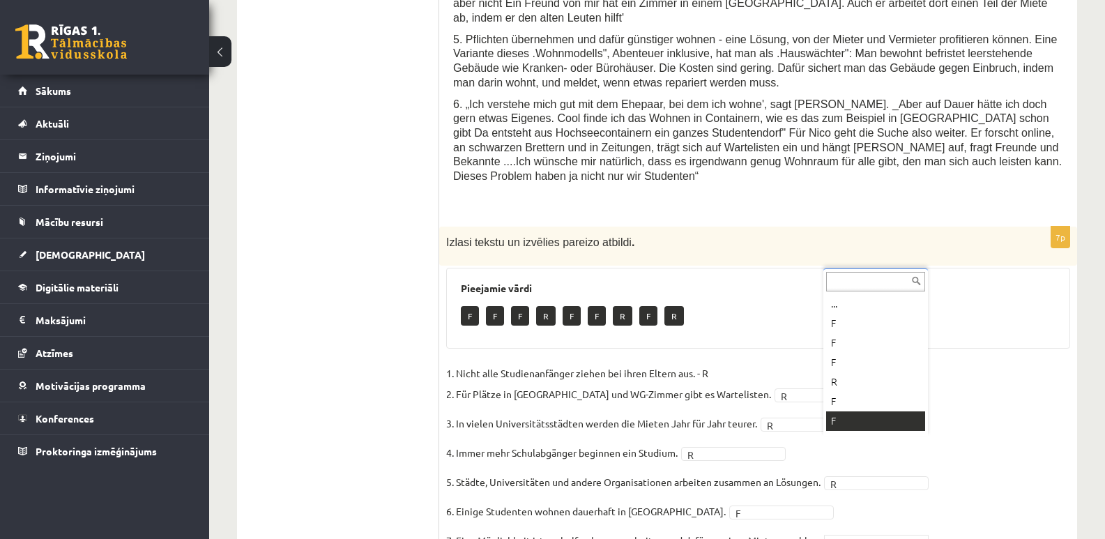
scroll to position [17, 0]
drag, startPoint x: 456, startPoint y: 470, endPoint x: 764, endPoint y: 473, distance: 308.2
click at [764, 473] on fieldset "1. Nicht alle Studienanfänger ziehen bei ihren Eltern aus. - R 2. Für Plätze in…" at bounding box center [758, 476] width 624 height 226
click at [991, 390] on fieldset "1. Nicht alle Studienanfänger ziehen bei ihren Eltern aus. - R 2. Für Plätze in…" at bounding box center [758, 476] width 624 height 226
drag, startPoint x: 1004, startPoint y: 473, endPoint x: 949, endPoint y: 457, distance: 57.2
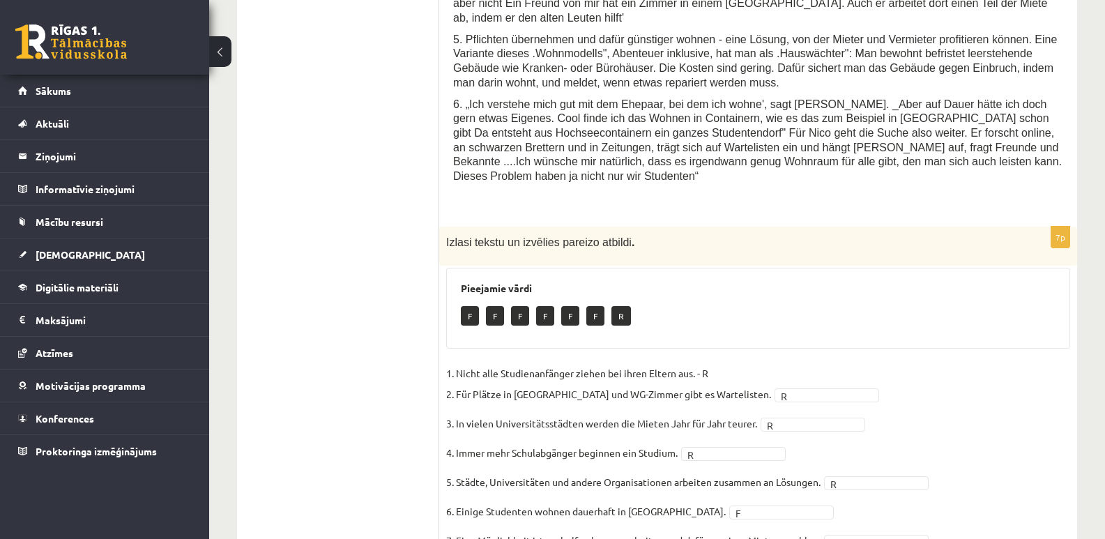
click at [1005, 473] on fieldset "1. Nicht alle Studienanfänger ziehen bei ihren Eltern aus. - R 2. Für Plätze in…" at bounding box center [758, 476] width 624 height 226
click at [1003, 463] on fieldset "1. Nicht alle Studienanfänger ziehen bei ihren Eltern aus. - R 2. Für Plätze in…" at bounding box center [758, 476] width 624 height 226
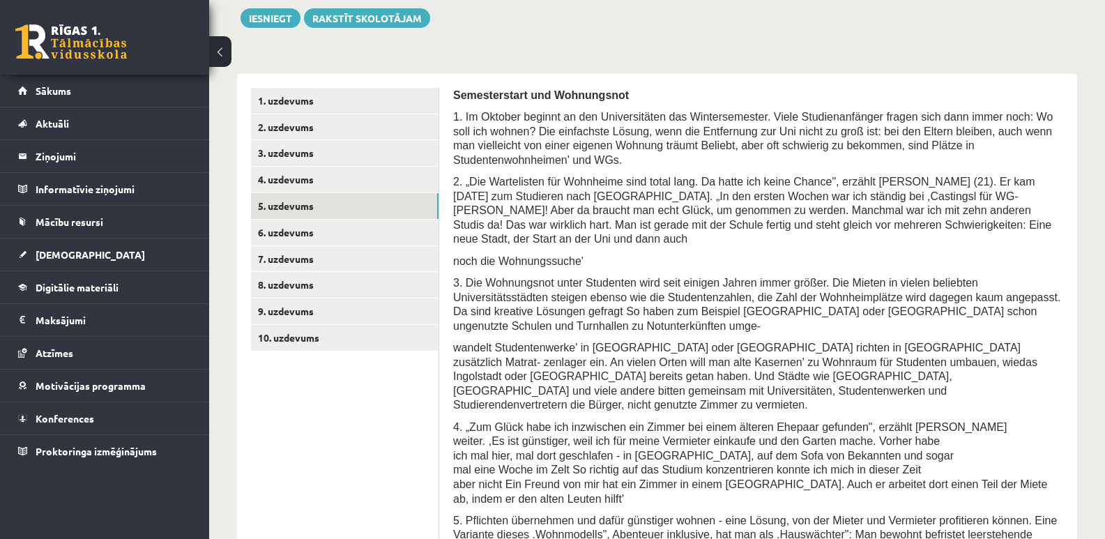
scroll to position [321, 0]
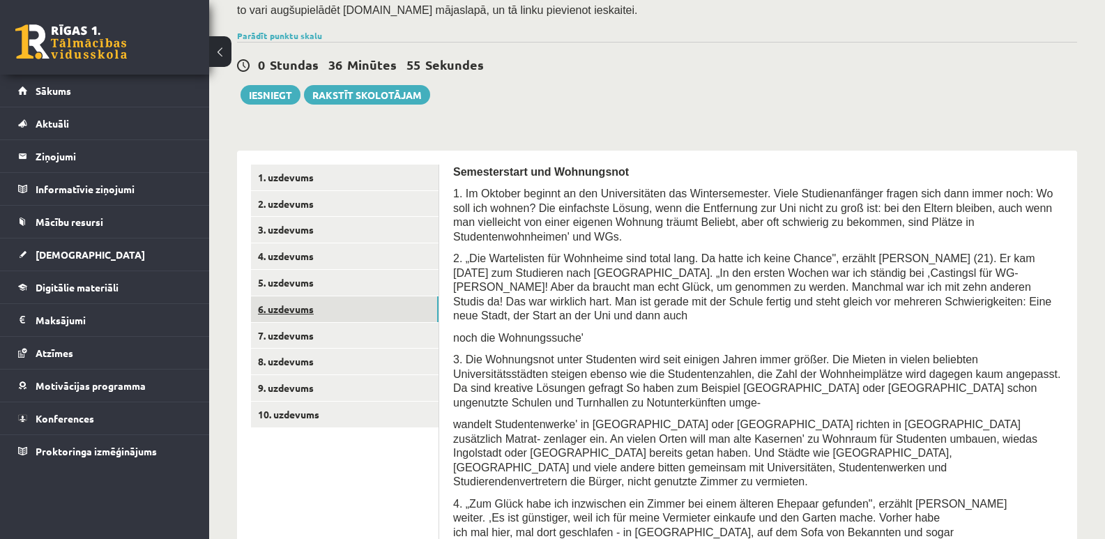
click at [294, 296] on link "6. uzdevums" at bounding box center [345, 309] width 188 height 26
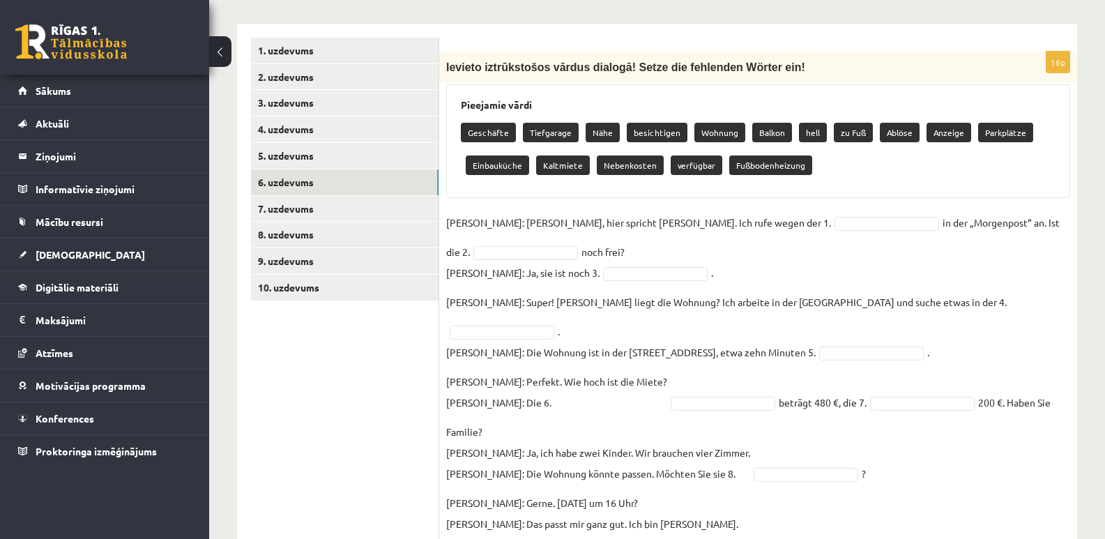
scroll to position [441, 0]
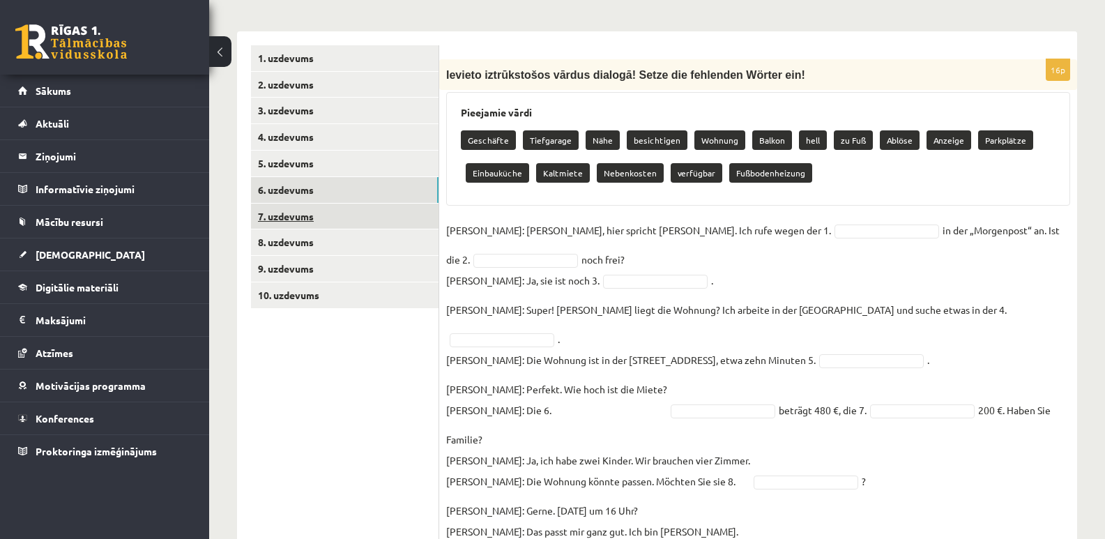
click at [273, 204] on link "7. uzdevums" at bounding box center [345, 217] width 188 height 26
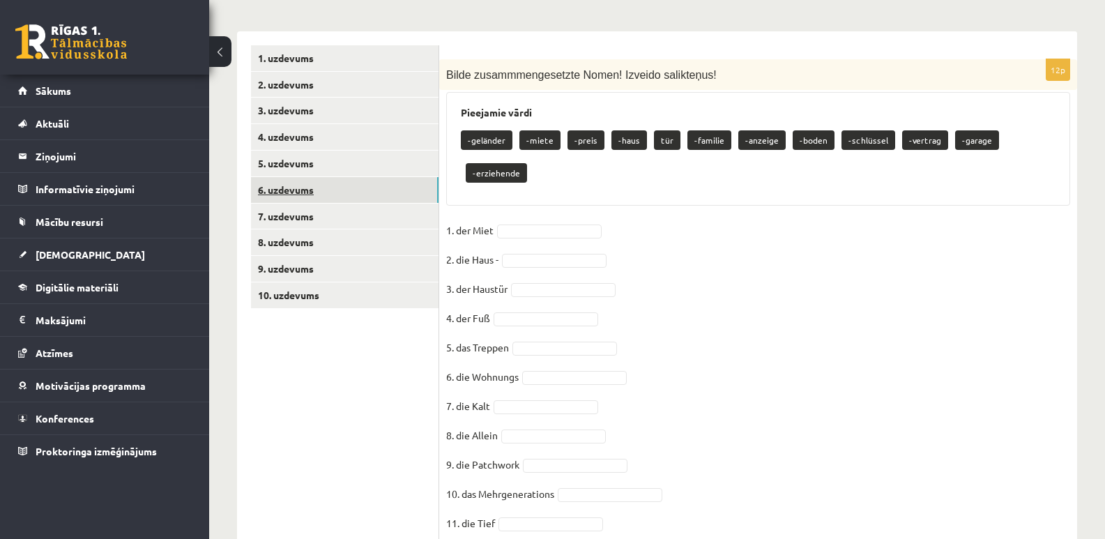
click at [298, 177] on link "6. uzdevums" at bounding box center [345, 190] width 188 height 26
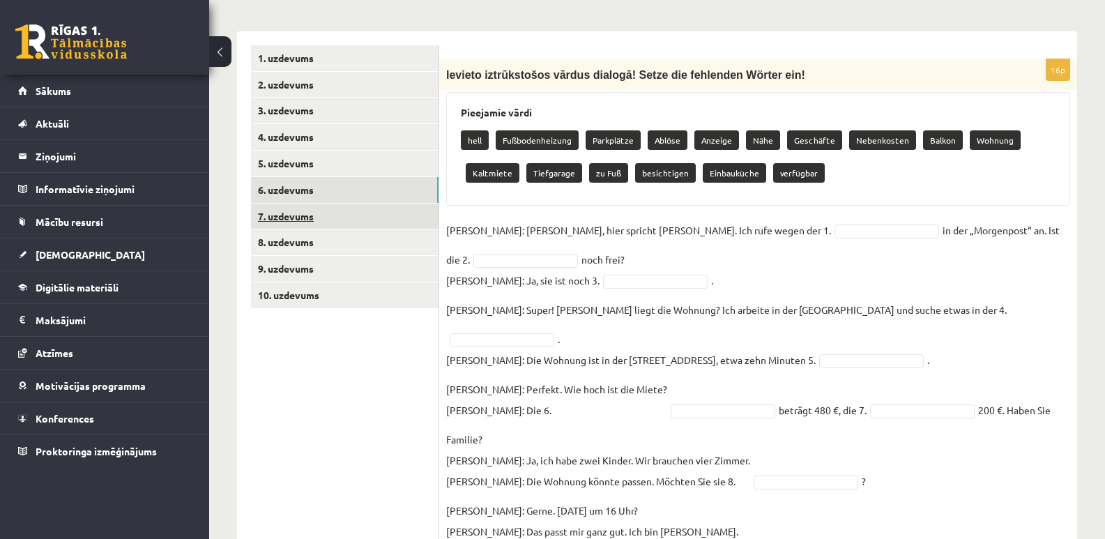
click at [293, 204] on link "7. uzdevums" at bounding box center [345, 217] width 188 height 26
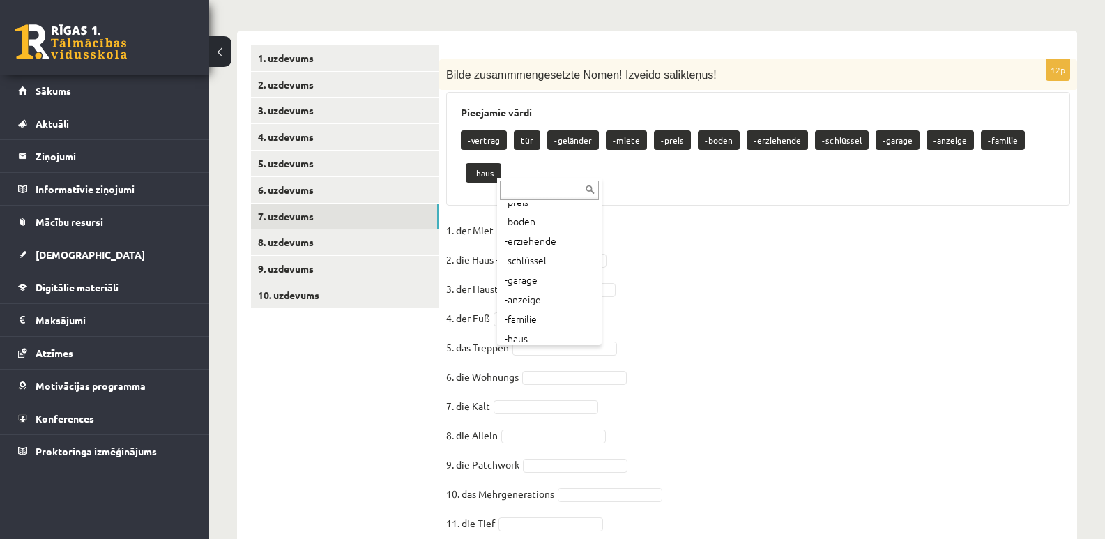
scroll to position [114, 0]
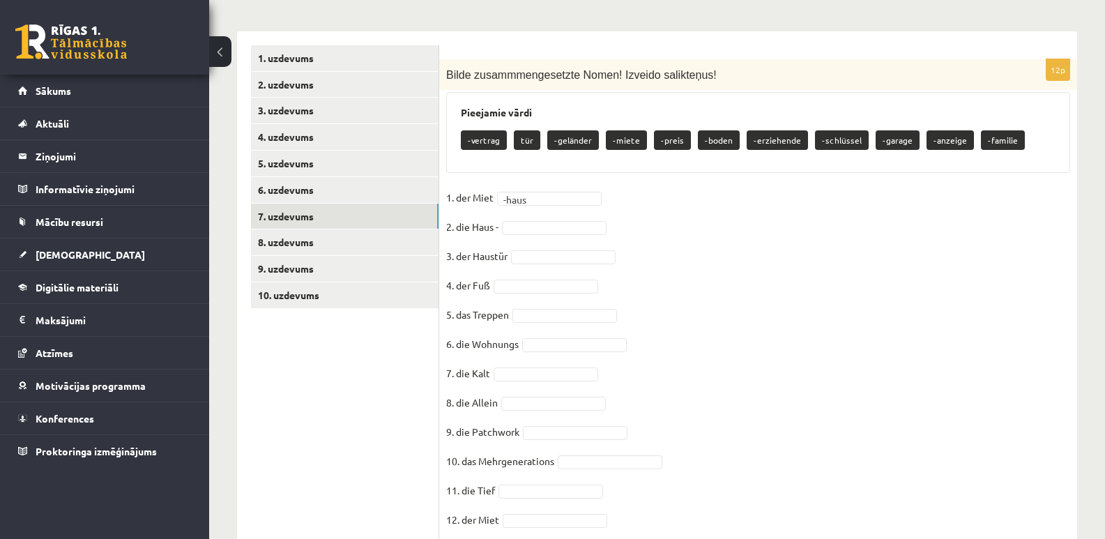
click at [796, 240] on fieldset "1. der Miet -haus ***** 2. die Haus - 3. der Haustür 4. der Fuß 5. das Treppen …" at bounding box center [758, 362] width 624 height 351
click at [812, 278] on fieldset "1. der Miet -haus ***** 2. die Haus - -boden ****** 3. der Haustür 4. der Fuß 5…" at bounding box center [758, 362] width 624 height 351
click at [726, 273] on fieldset "1. der Miet -haus ***** 2. die Haus - -boden ****** 3. der Haustür ... 4. der F…" at bounding box center [758, 362] width 624 height 351
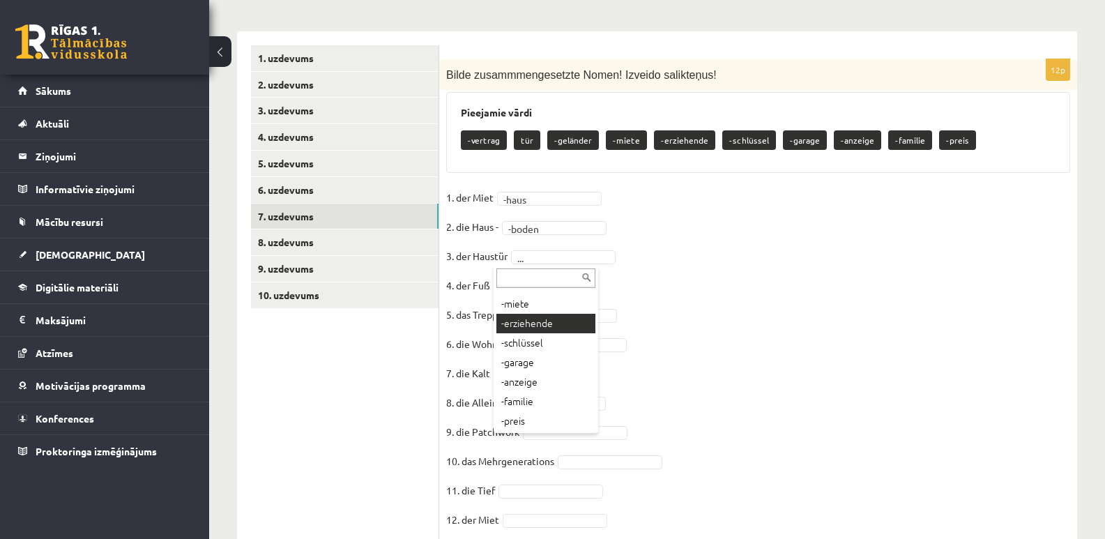
scroll to position [75, 0]
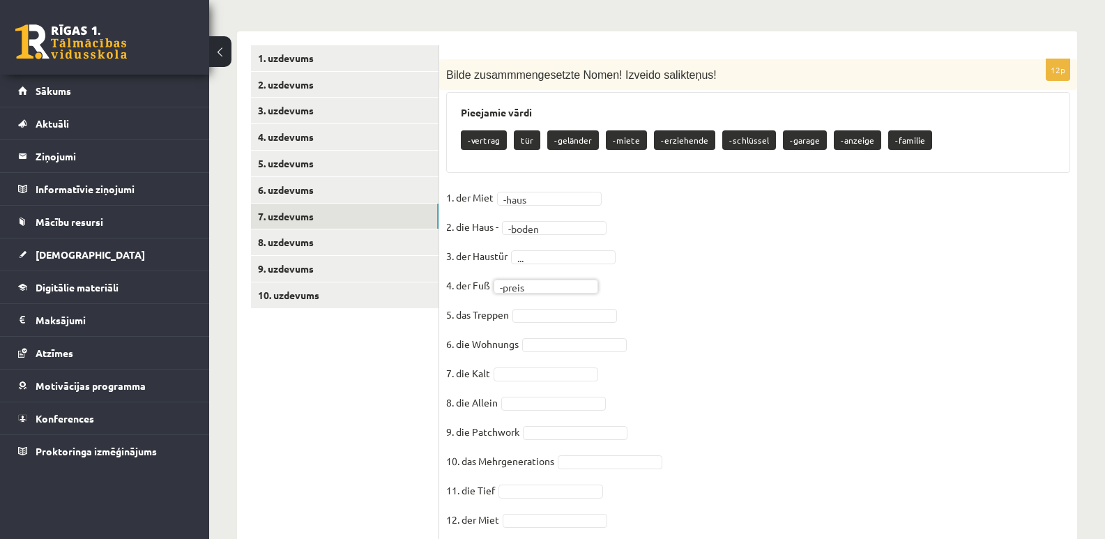
click at [754, 342] on fieldset "1. der Miet -haus ***** 2. die Haus - -boden ****** 3. der Haustür ... 4. der F…" at bounding box center [758, 362] width 624 height 351
drag, startPoint x: 475, startPoint y: 259, endPoint x: 529, endPoint y: 260, distance: 53.7
click at [529, 260] on fieldset "1. der Miet -haus ***** 2. die Haus - -boden ****** 3. der Haustür ... 4. der F…" at bounding box center [758, 362] width 624 height 351
click at [814, 251] on fieldset "1. der Miet -haus ***** 2. die Haus - -boden ****** 3. der Haustür ... 4. der F…" at bounding box center [758, 362] width 624 height 351
drag, startPoint x: 457, startPoint y: 259, endPoint x: 492, endPoint y: 264, distance: 35.1
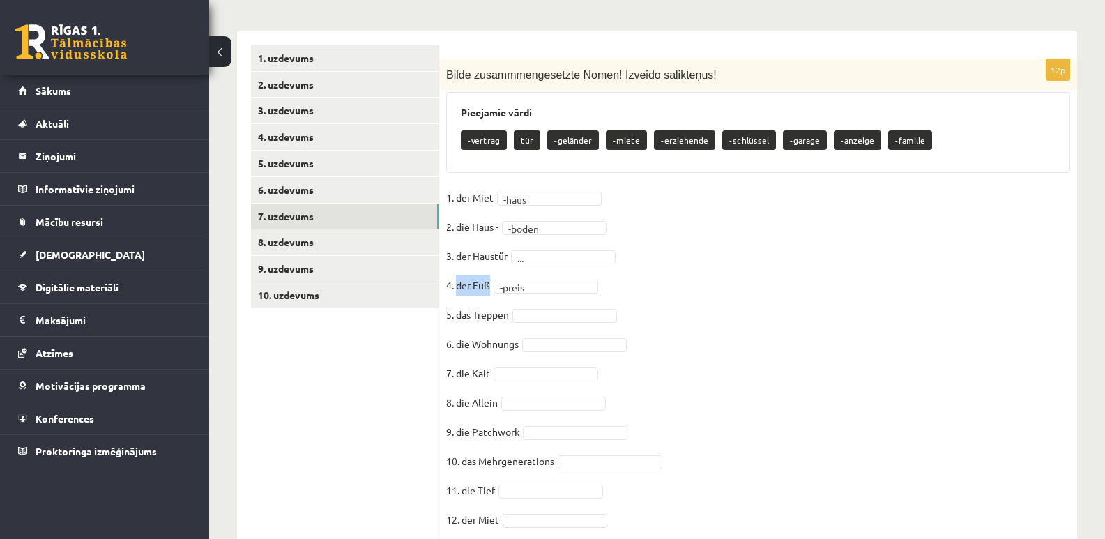
click at [492, 264] on fieldset "1. der Miet -haus ***** 2. die Haus - -boden ****** 3. der Haustür ... 4. der F…" at bounding box center [758, 362] width 624 height 351
click at [537, 280] on input "text" at bounding box center [545, 278] width 99 height 20
click at [877, 363] on fieldset "1. der Miet -haus ***** 2. die Haus - -boden ****** 3. der Haustür ... 4. der F…" at bounding box center [758, 362] width 624 height 351
drag, startPoint x: 473, startPoint y: 286, endPoint x: 525, endPoint y: 288, distance: 51.6
click at [525, 288] on fieldset "1. der Miet -haus ***** 2. die Haus - -boden ****** 3. der Haustür ... 4. der F…" at bounding box center [758, 362] width 624 height 351
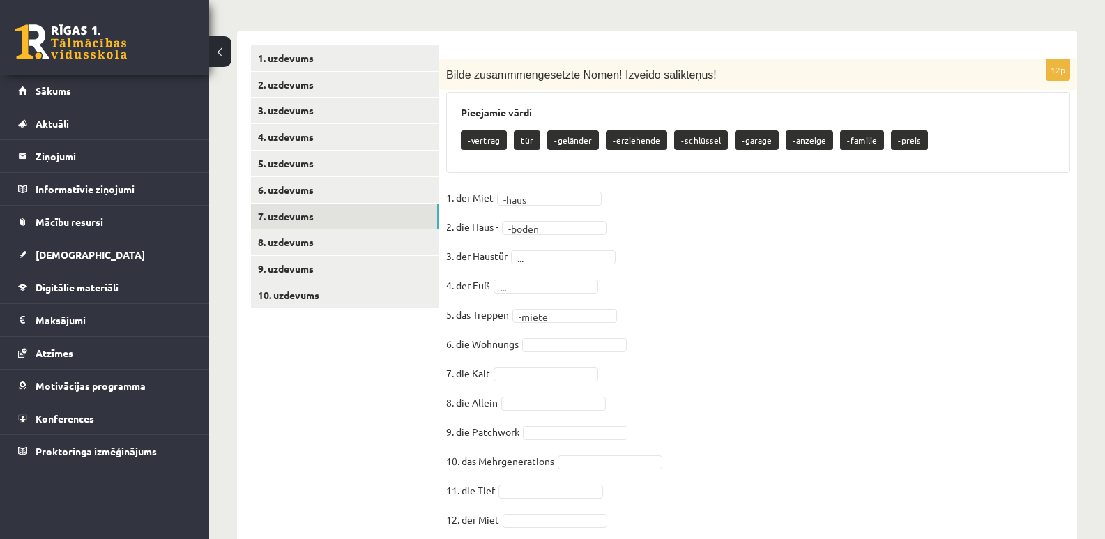
click at [848, 349] on fieldset "1. der Miet -haus ***** 2. die Haus - -boden ****** 3. der Haustür ... 4. der F…" at bounding box center [758, 362] width 624 height 351
click at [841, 356] on fieldset "1. der Miet -haus ***** 2. die Haus - -boden ****** 3. der Haustür ... 4. der F…" at bounding box center [758, 362] width 624 height 351
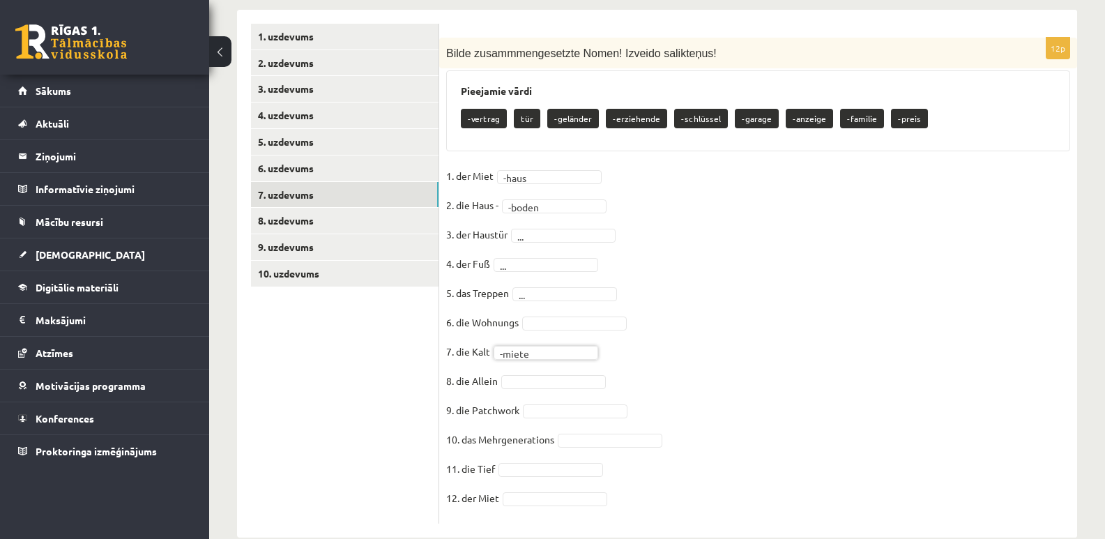
click at [823, 404] on fieldset "1. der Miet -haus ***** 2. die Haus - -boden ****** 3. der Haustür ... 4. der F…" at bounding box center [758, 340] width 624 height 351
drag, startPoint x: 460, startPoint y: 414, endPoint x: 556, endPoint y: 413, distance: 96.2
click at [556, 413] on fieldset "1. der Miet -haus ***** 2. die Haus - -boden ****** 3. der Haustür ... 4. der F…" at bounding box center [758, 340] width 624 height 351
click at [846, 376] on fieldset "1. der Miet -haus ***** 2. die Haus - -boden ****** 3. der Haustür ... 4. der F…" at bounding box center [758, 340] width 624 height 351
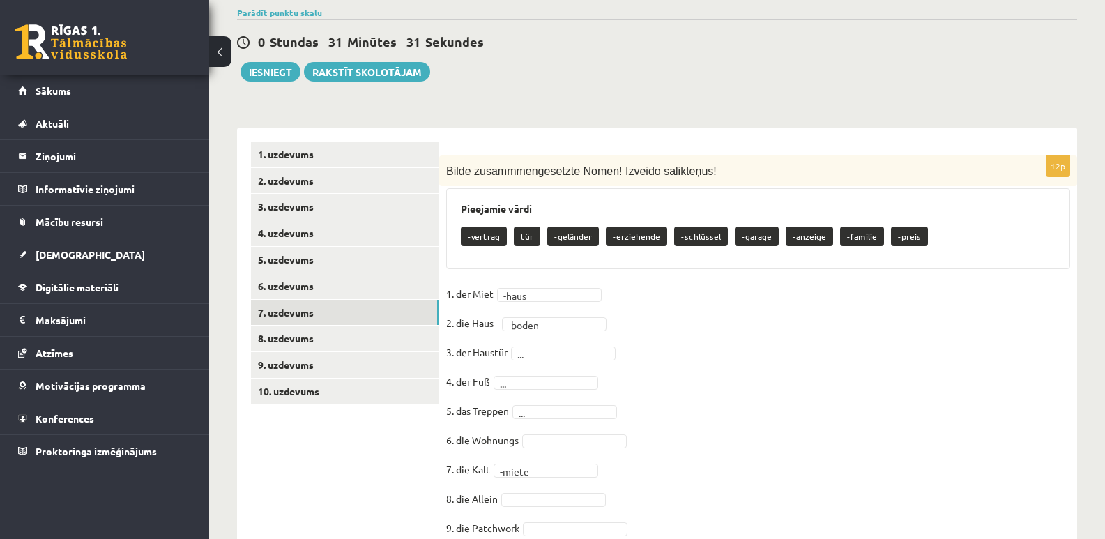
scroll to position [462, 0]
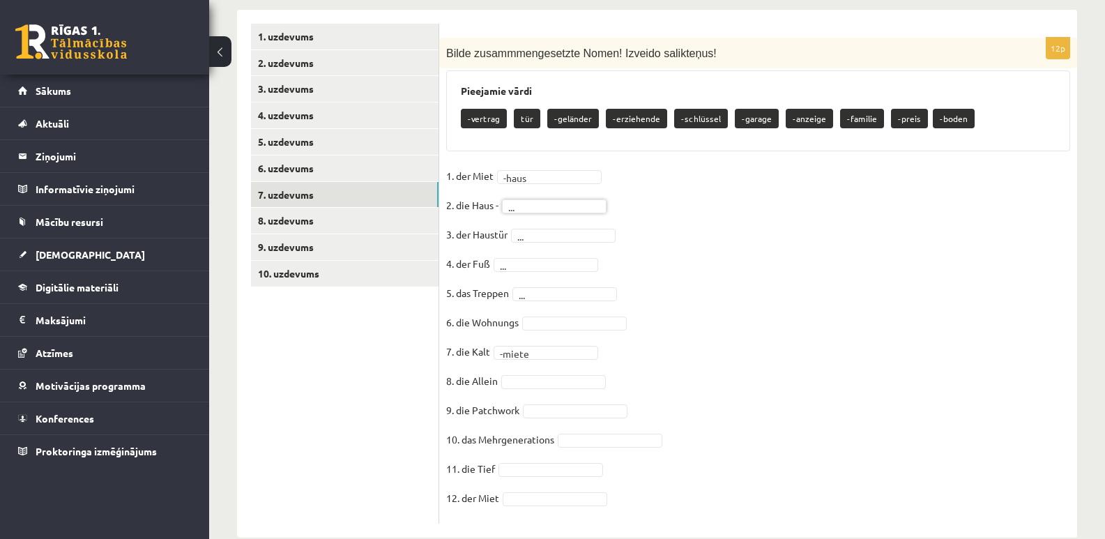
click at [846, 247] on fieldset "1. der Miet -haus ***** 2. die Haus - ... 3. der Haustür ... 4. der Fuß ... 5. …" at bounding box center [758, 340] width 624 height 351
click at [839, 317] on fieldset "1. der Miet ... 2. die Haus - ... 3. der Haustür ... 4. der Fuß ... 5. das Trep…" at bounding box center [758, 340] width 624 height 351
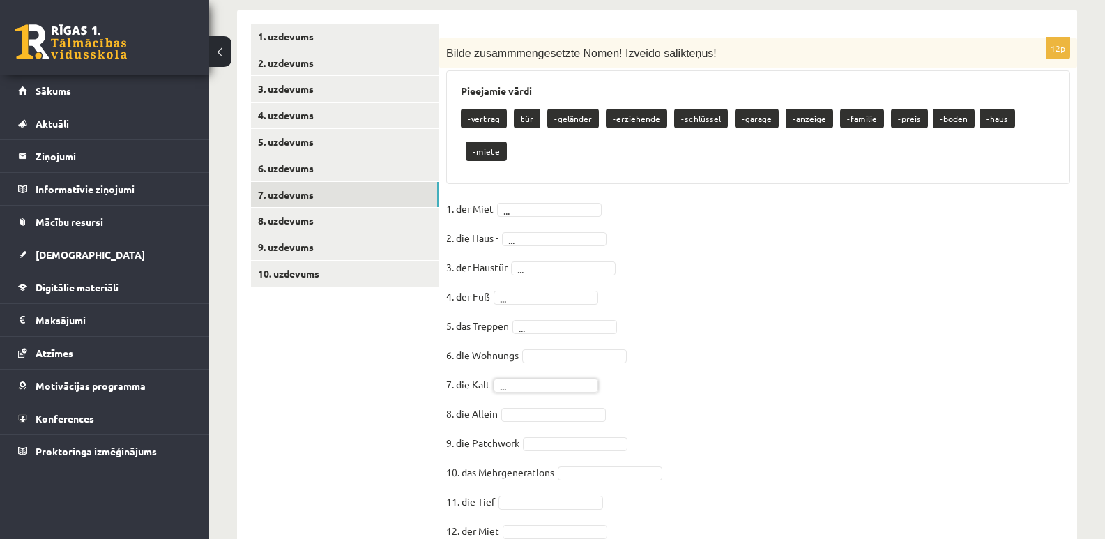
click at [867, 362] on fieldset "1. der Miet ... 2. die Haus - ... 3. der Haustür ... 4. der Fuß ... 5. das Trep…" at bounding box center [758, 373] width 624 height 351
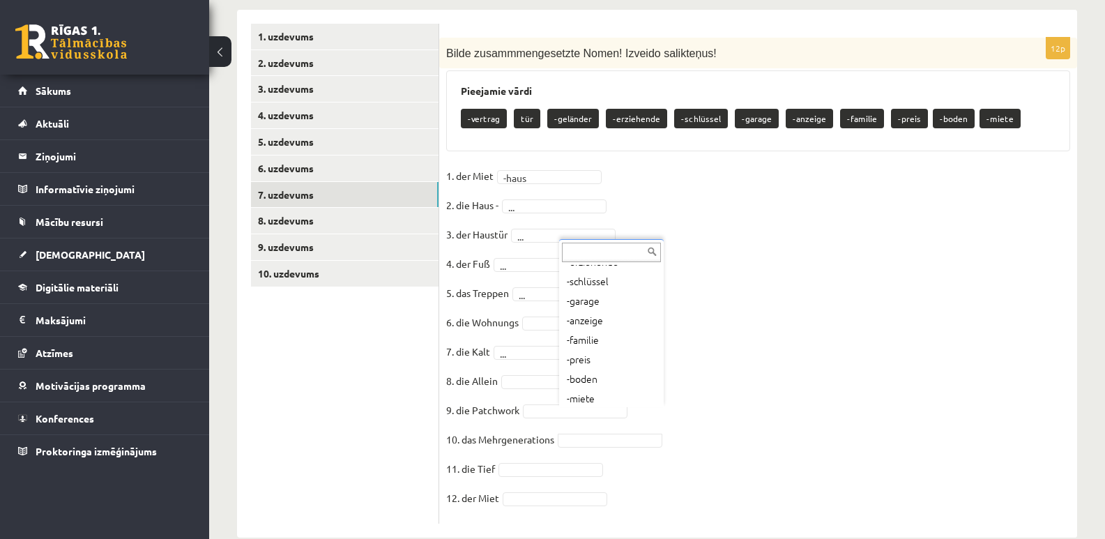
scroll to position [95, 0]
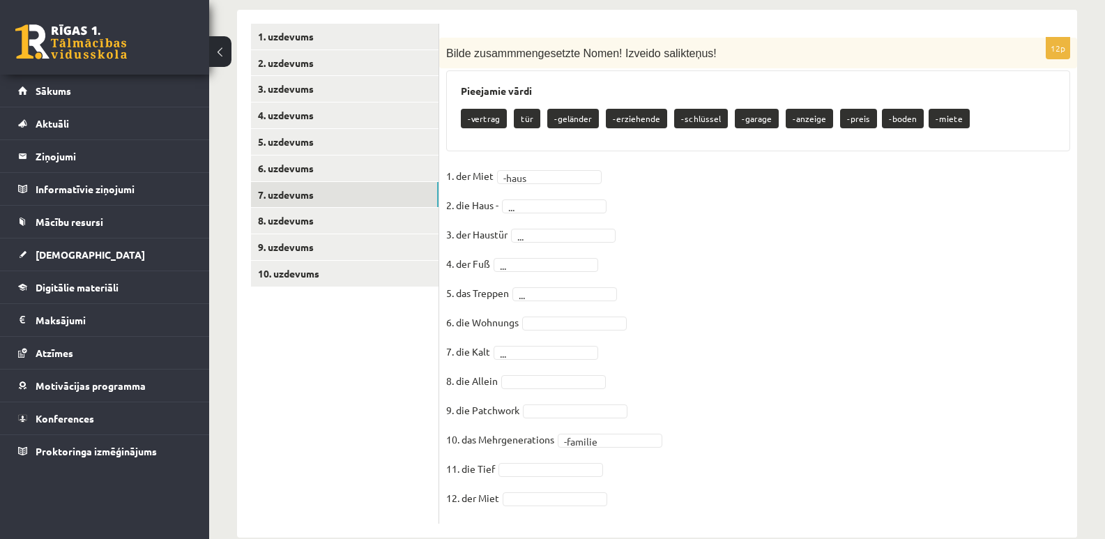
click at [770, 372] on fieldset "1. der Miet -haus ***** 2. die Haus - ... 3. der Haustür ... 4. der Fuß ... 5. …" at bounding box center [758, 340] width 624 height 351
click at [815, 287] on fieldset "**********" at bounding box center [758, 340] width 624 height 351
click at [777, 273] on fieldset "1. der Miet ... 2. die Haus - ... 3. der Haustür ... 4. der Fuß ... 5. das Trep…" at bounding box center [758, 340] width 624 height 351
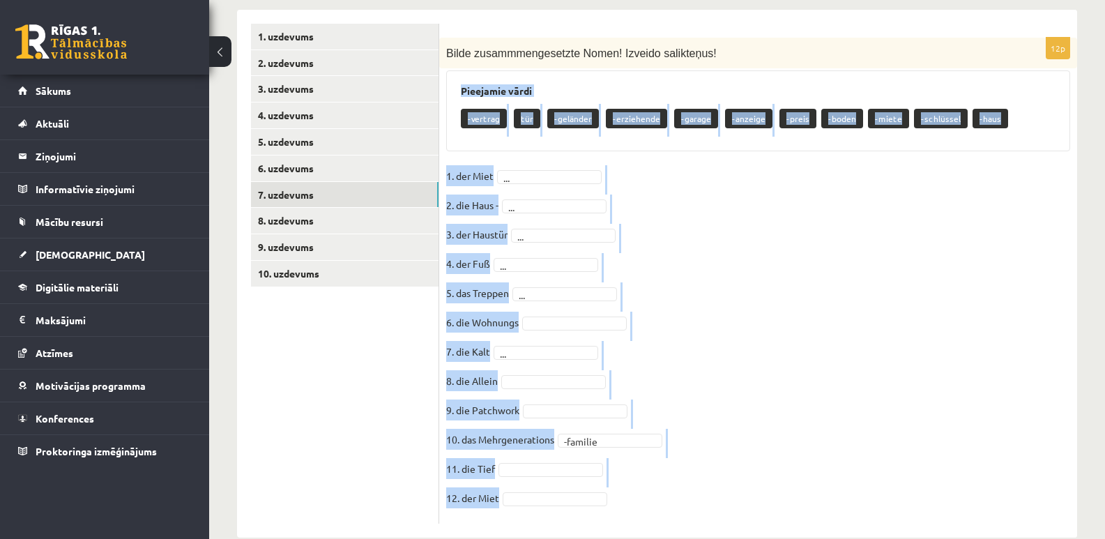
drag, startPoint x: 458, startPoint y: 64, endPoint x: 559, endPoint y: 452, distance: 401.3
click at [565, 467] on div "12p Bilde zusammmengesetzte Nomen! Izveido salikteņus! Pieejamie vārdi -vertrag…" at bounding box center [758, 281] width 638 height 486
click at [839, 402] on fieldset "1. der Miet ... 2. die Haus - ... 3. der Haustür ... 4. der Fuß ... 5. das Trep…" at bounding box center [758, 340] width 624 height 351
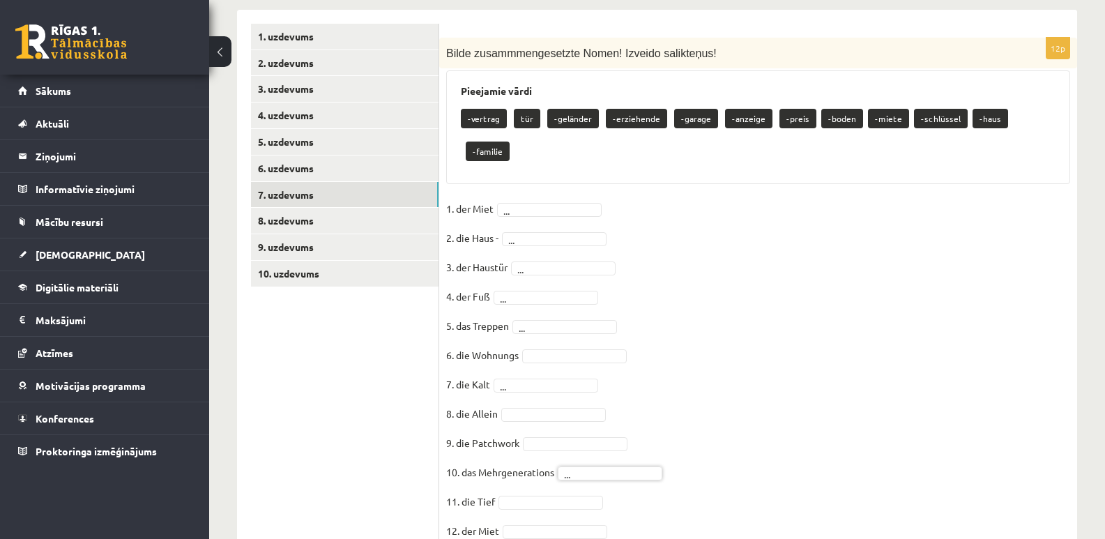
click at [807, 312] on fieldset "1. der Miet ... 2. die Haus - ... 3. der Haustür ... 4. der Fuß ... 5. das Trep…" at bounding box center [758, 373] width 624 height 351
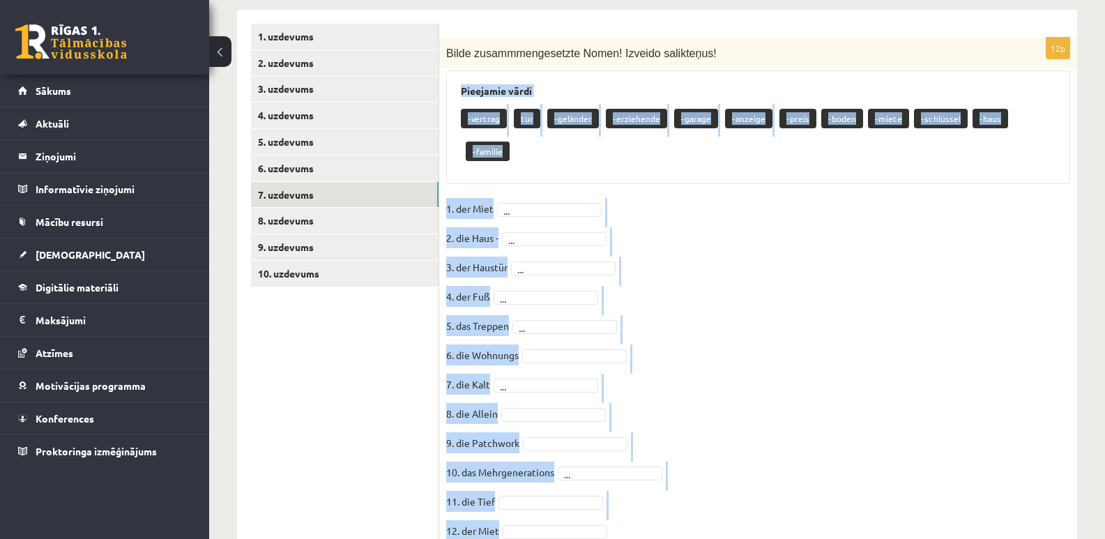
drag, startPoint x: 458, startPoint y: 63, endPoint x: 574, endPoint y: 464, distance: 417.9
click at [574, 464] on div "12p Bilde zusammmengesetzte Nomen! Izveido salikteņus! Pieejamie vārdi -vertrag…" at bounding box center [758, 297] width 638 height 519
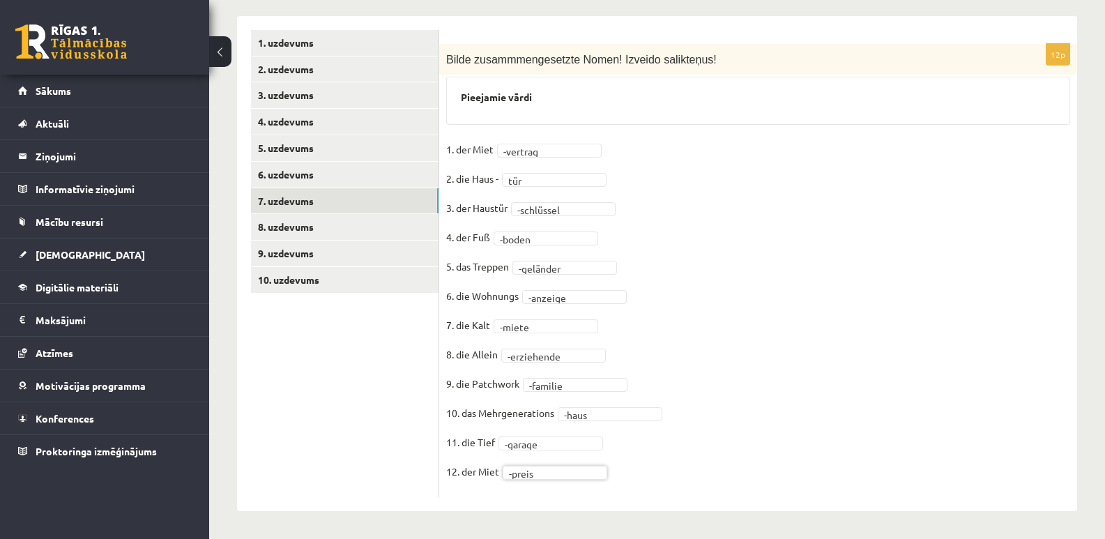
scroll to position [429, 0]
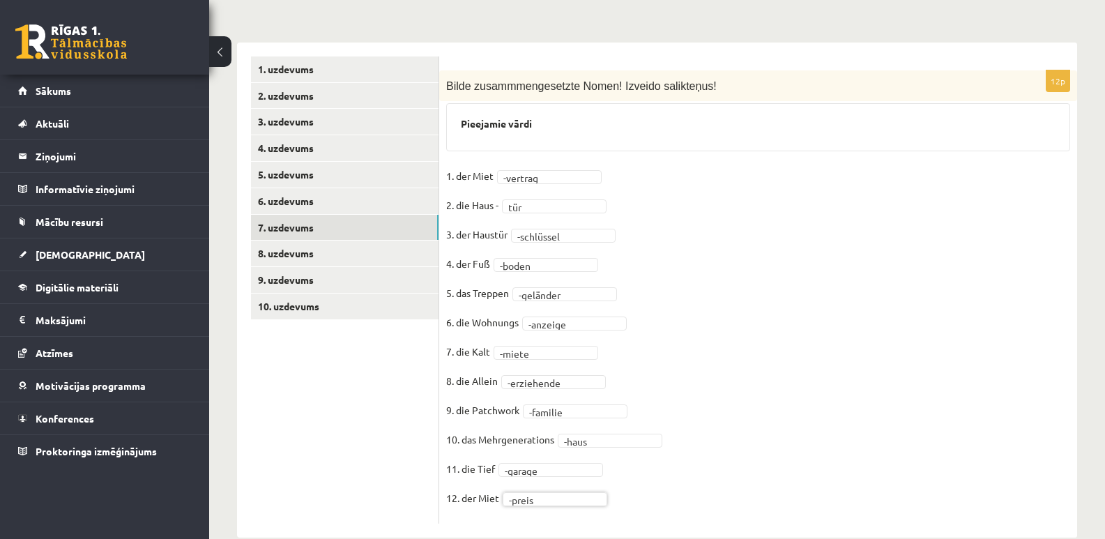
click at [886, 436] on fieldset "**********" at bounding box center [758, 340] width 624 height 351
click at [298, 188] on link "6. uzdevums" at bounding box center [345, 201] width 188 height 26
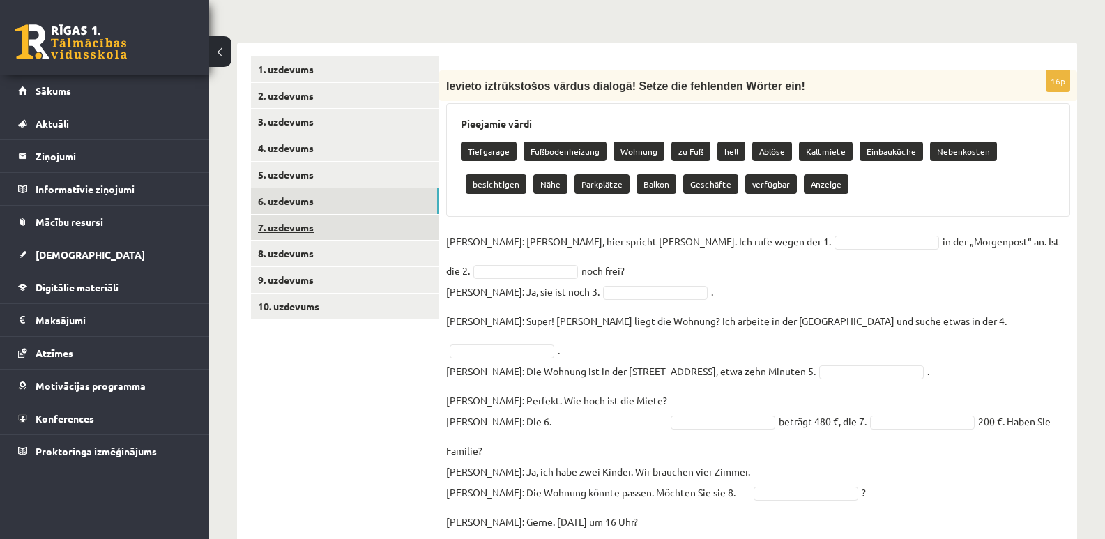
click at [290, 215] on link "7. uzdevums" at bounding box center [345, 228] width 188 height 26
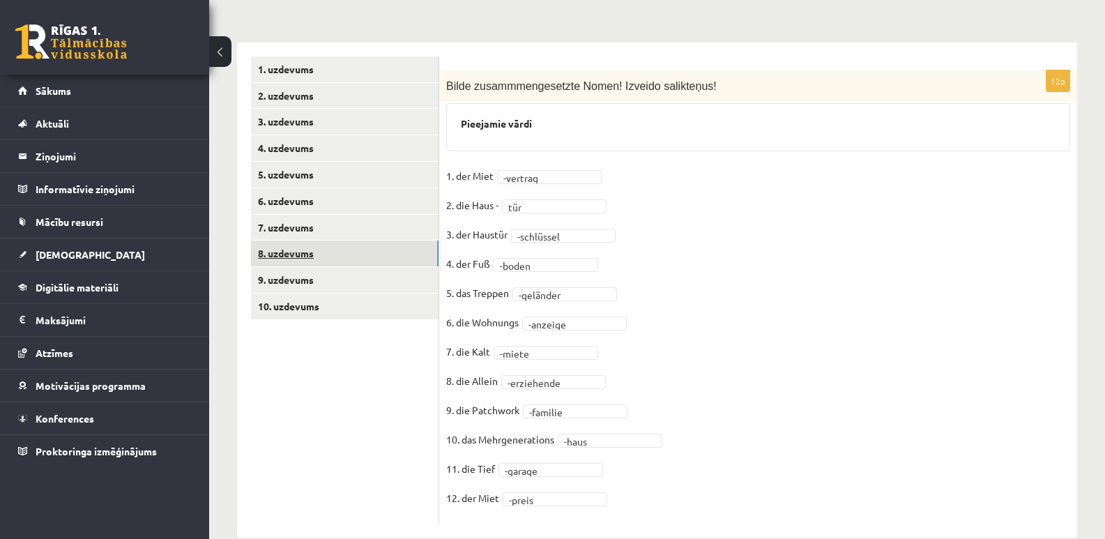
click at [281, 241] on link "8. uzdevums" at bounding box center [345, 254] width 188 height 26
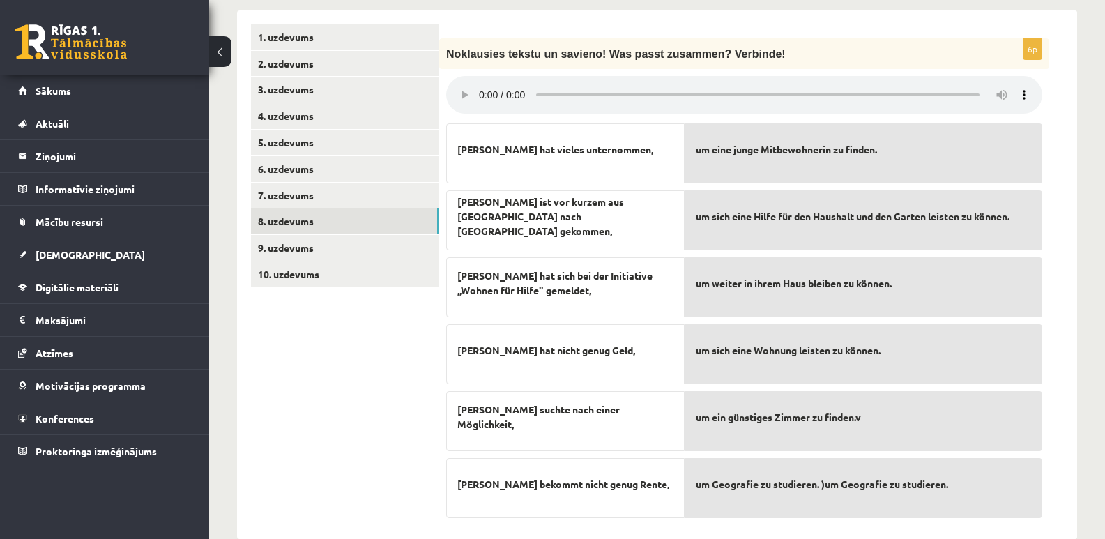
scroll to position [464, 0]
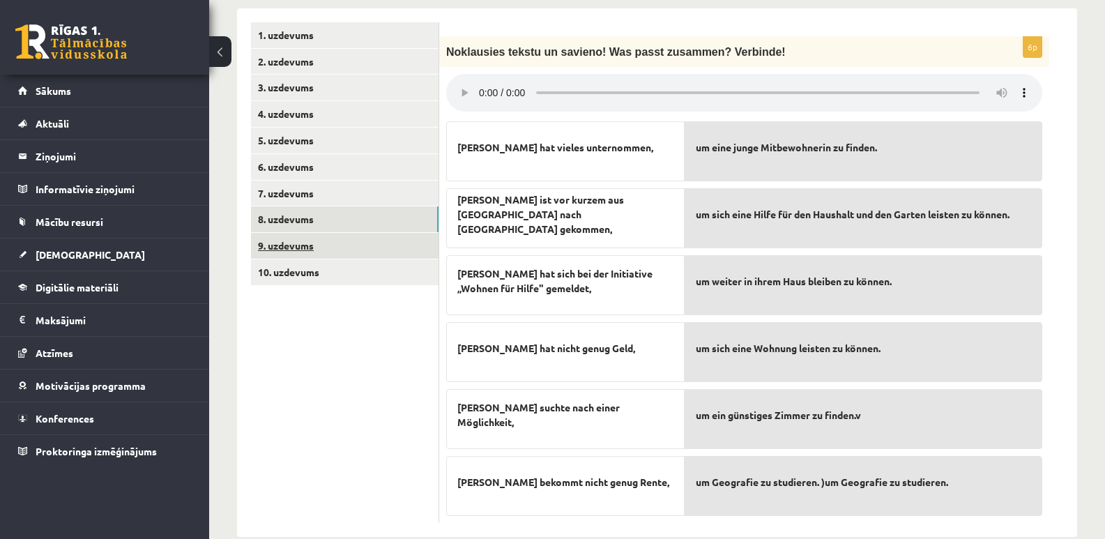
click at [292, 233] on link "9. uzdevums" at bounding box center [345, 246] width 188 height 26
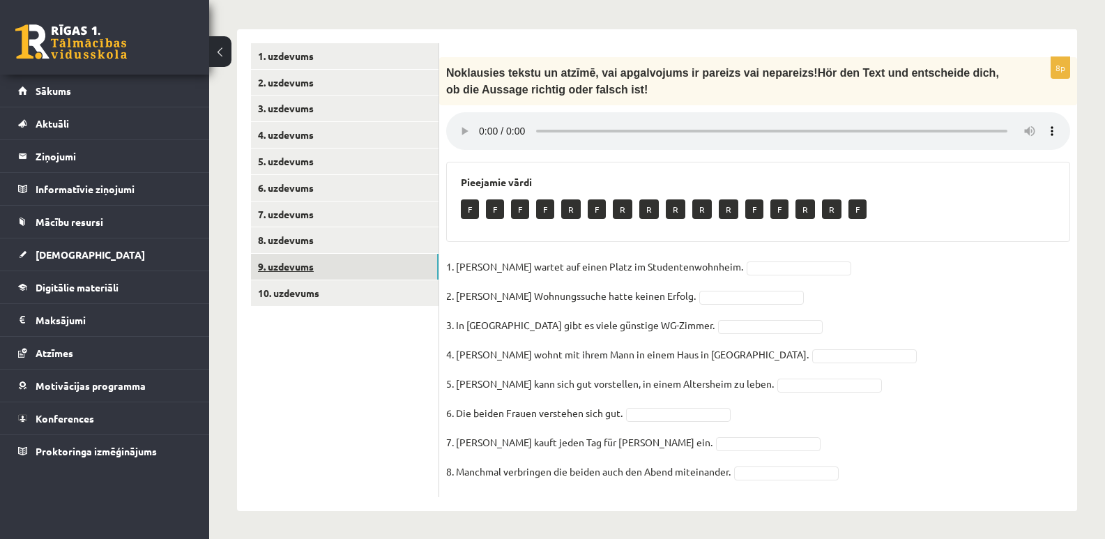
scroll to position [416, 0]
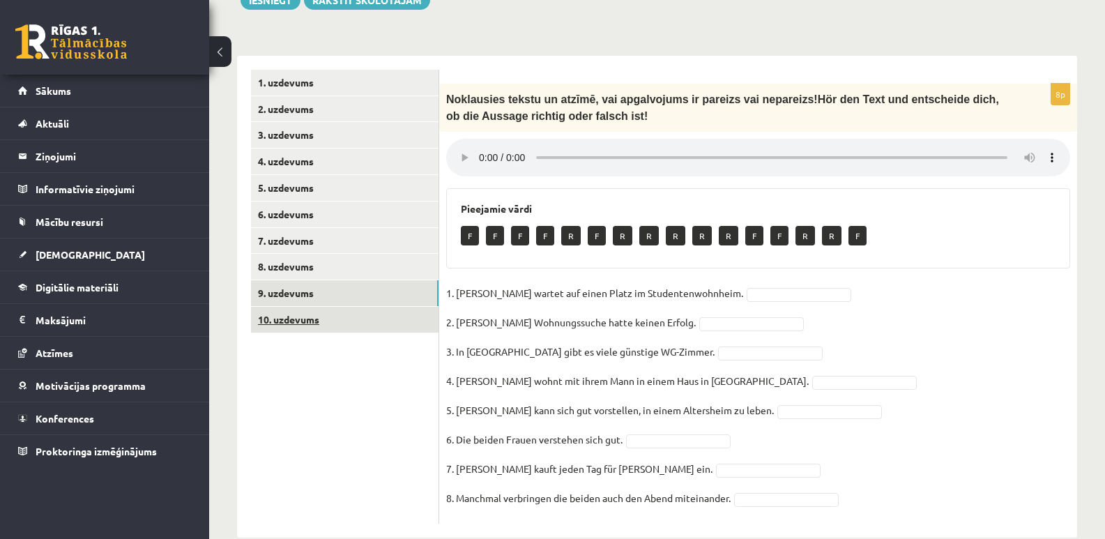
click at [293, 307] on link "10. uzdevums" at bounding box center [345, 320] width 188 height 26
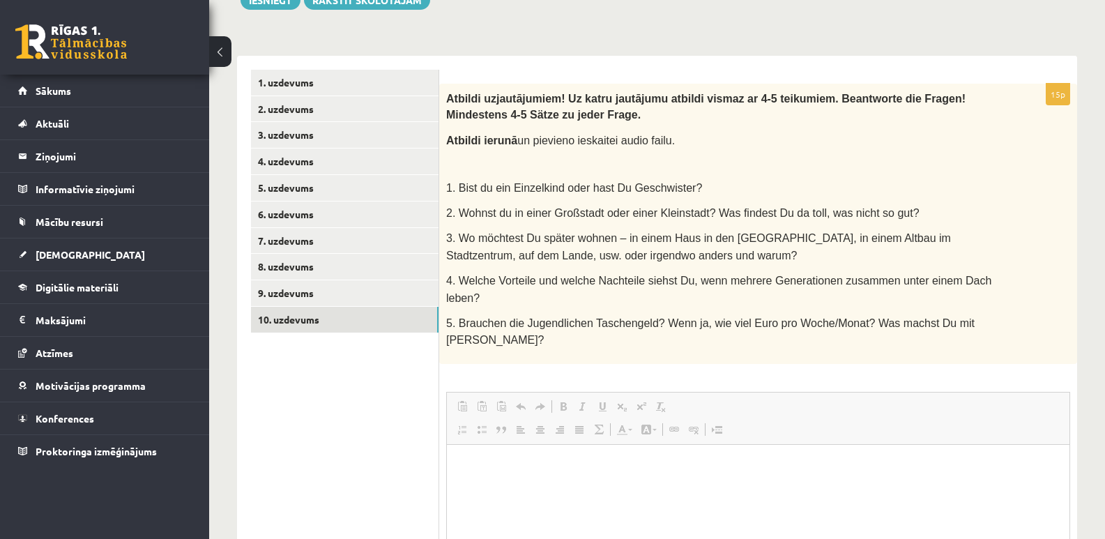
scroll to position [0, 0]
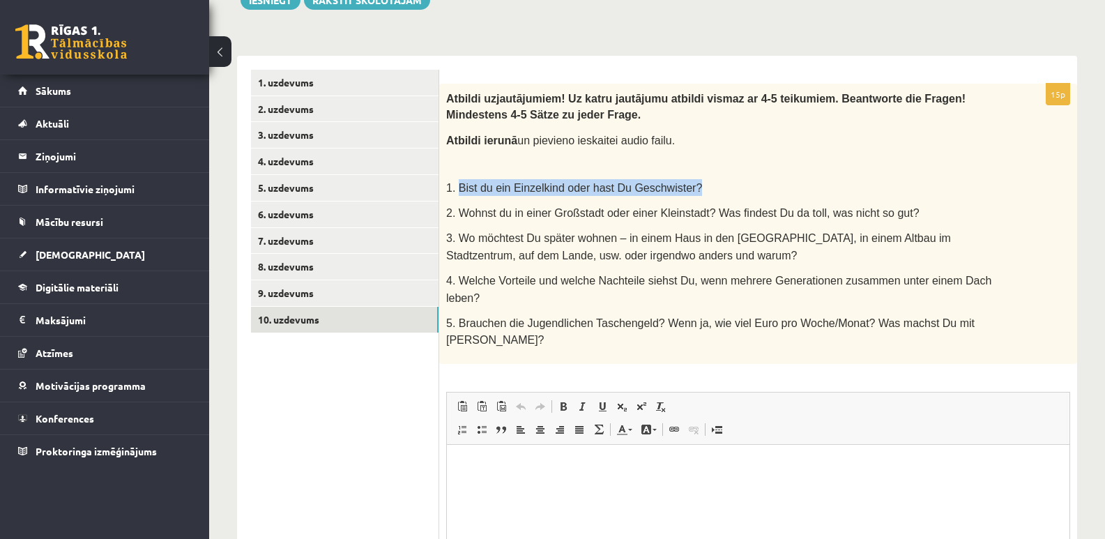
drag, startPoint x: 458, startPoint y: 160, endPoint x: 681, endPoint y: 160, distance: 223.1
click at [681, 179] on p "1. Bist du ein Einzelkind oder hast Du Geschwister?" at bounding box center [723, 187] width 554 height 17
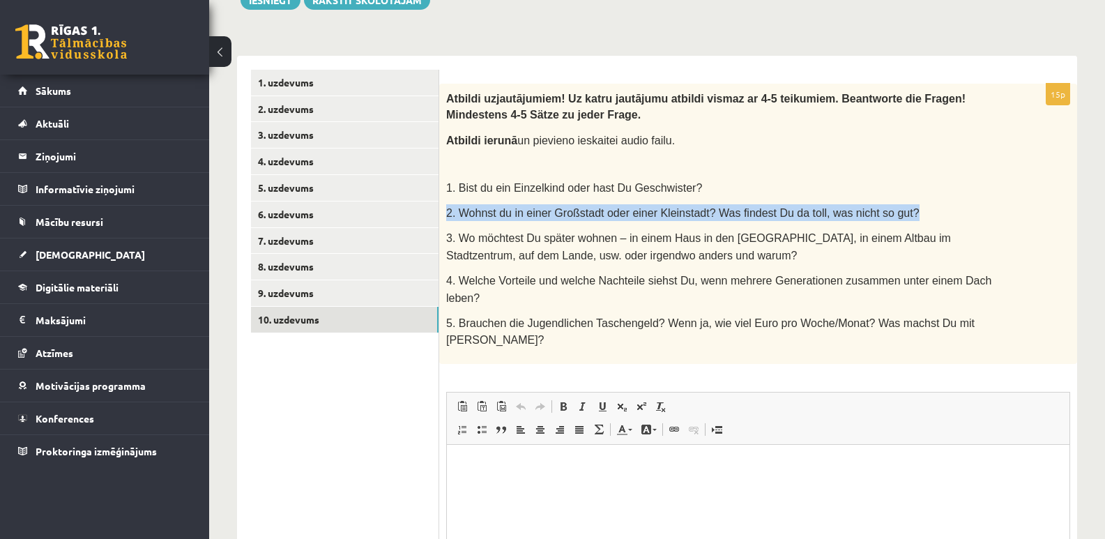
drag, startPoint x: 444, startPoint y: 187, endPoint x: 885, endPoint y: 188, distance: 440.6
click at [885, 188] on div "Atbildi uz jautājumiem! Uz katru jautājumu atbildi vismaz ar 4-5 teikumiem. Bea…" at bounding box center [758, 224] width 638 height 280
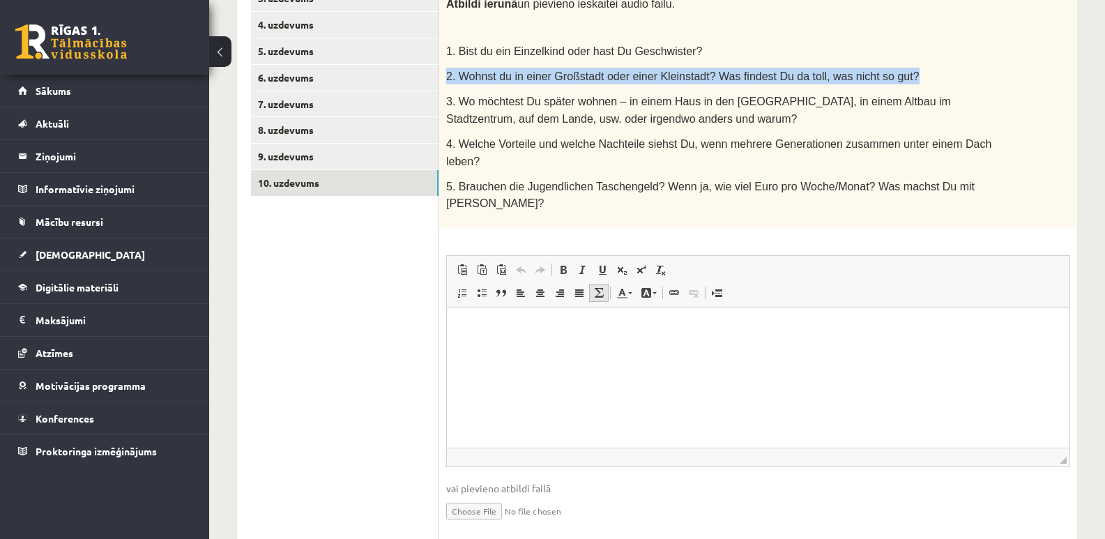
scroll to position [483, 0]
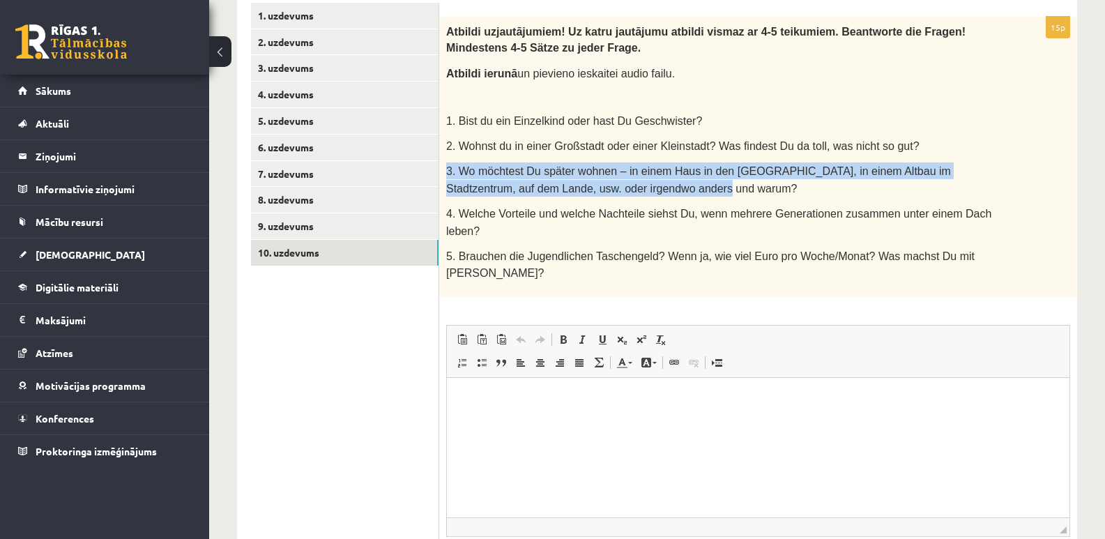
drag, startPoint x: 445, startPoint y: 144, endPoint x: 610, endPoint y: 163, distance: 166.4
click at [610, 163] on div "Atbildi uz jautājumiem! Uz katru jautājumu atbildi vismaz ar 4-5 teikumiem. Bea…" at bounding box center [758, 157] width 638 height 280
click at [796, 167] on p "3. Wo möchtest Du später wohnen – in einem Haus in den Bergen, in einem Altbau …" at bounding box center [723, 179] width 554 height 34
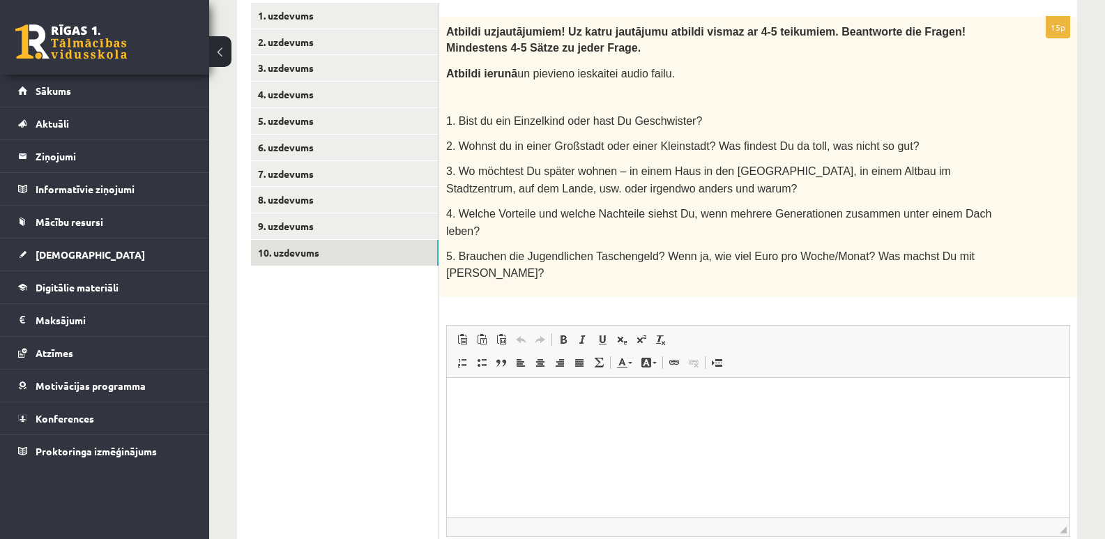
click at [319, 339] on ul "1. uzdevums 2. uzdevums 3. uzdevums 4. uzdevums 5. uzdevums 6. uzdevums 7. uzde…" at bounding box center [345, 309] width 188 height 612
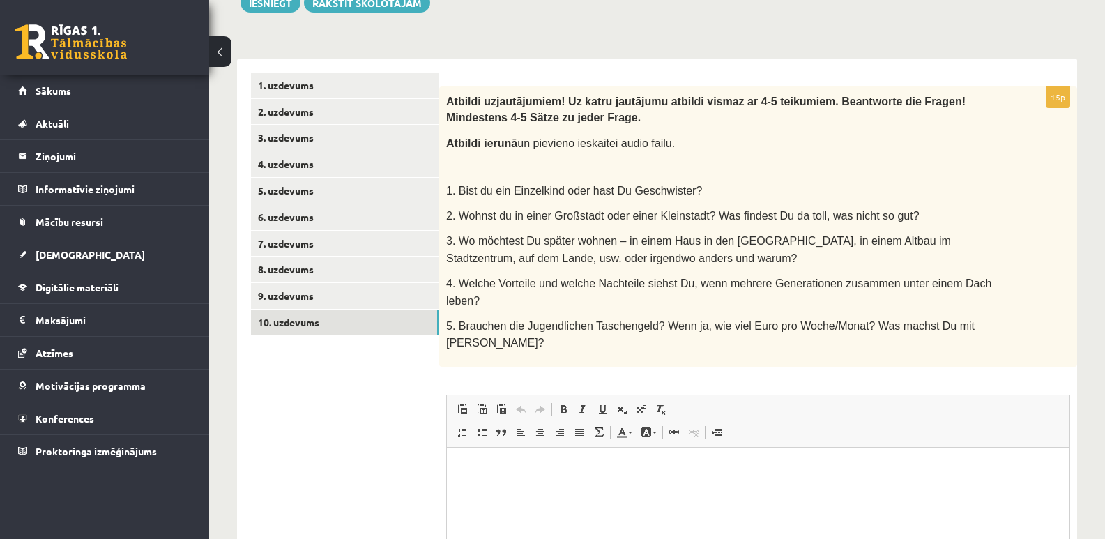
click at [446, 163] on div "Atbildi uz jautājumiem! Uz katru jautājumu atbildi vismaz ar 4-5 teikumiem. Bea…" at bounding box center [758, 226] width 638 height 280
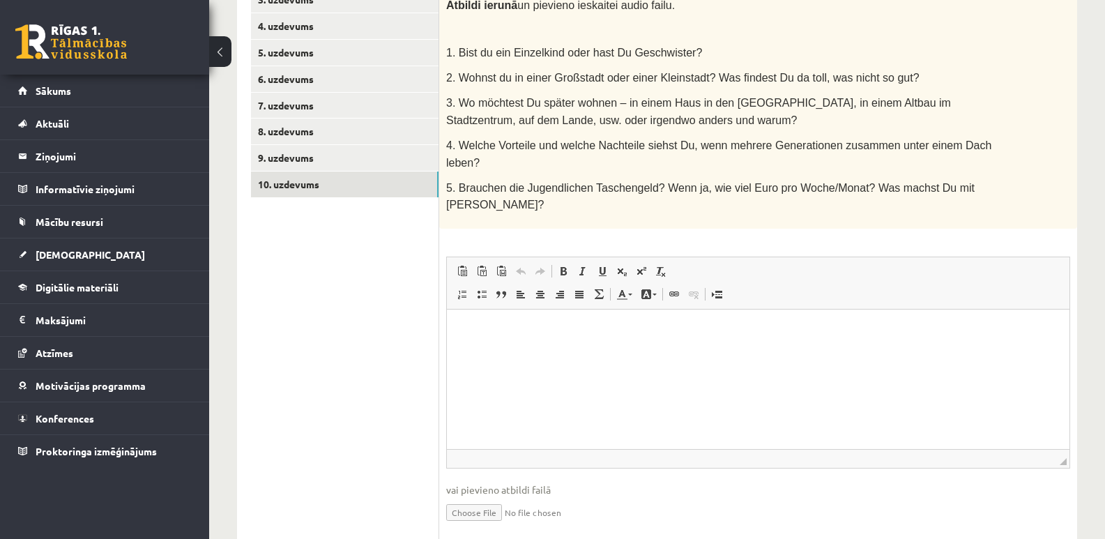
scroll to position [553, 0]
click at [481, 496] on input "file" at bounding box center [758, 510] width 624 height 29
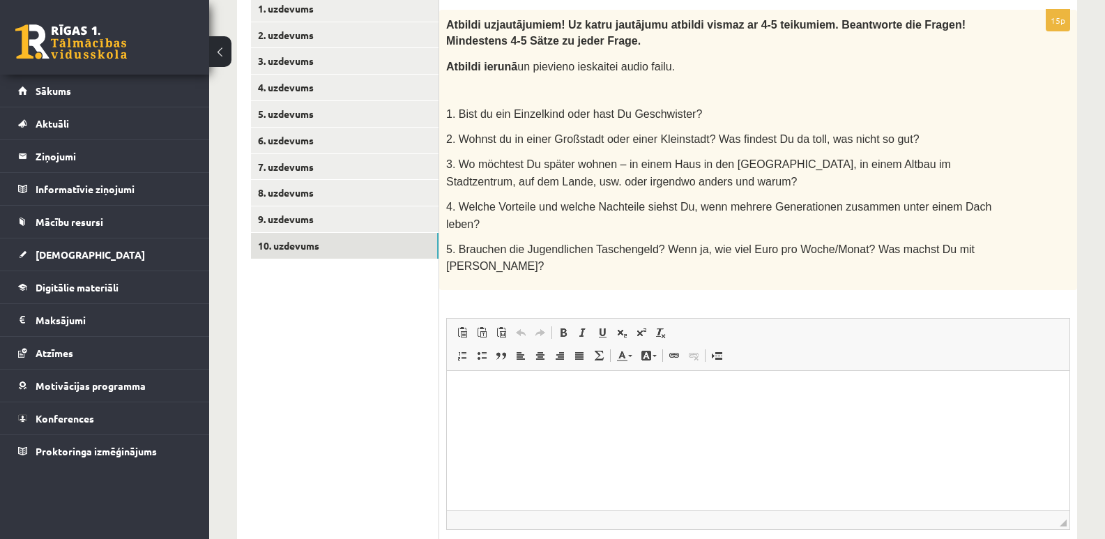
scroll to position [568, 0]
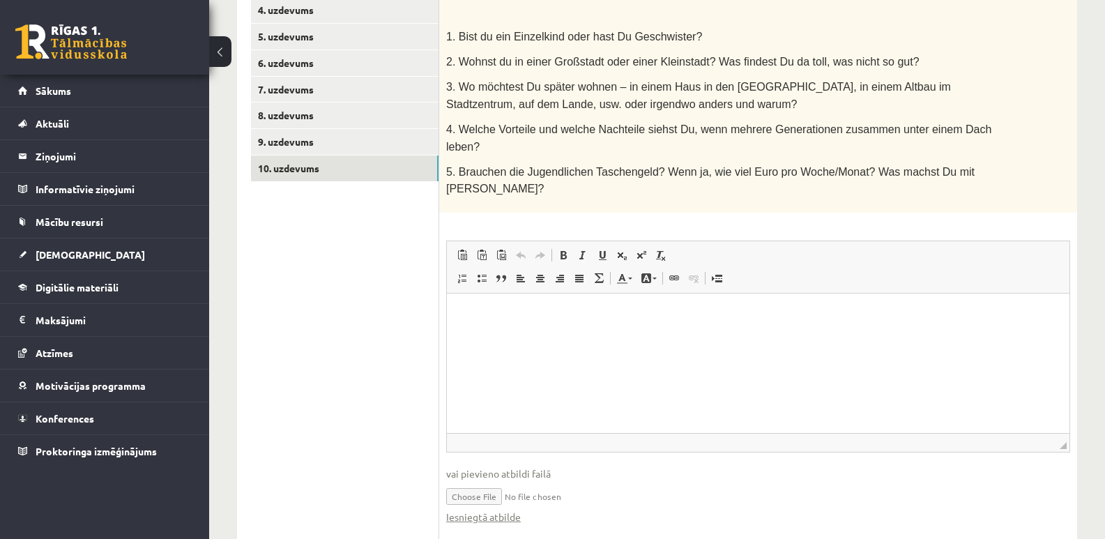
click at [481, 481] on input "file" at bounding box center [758, 495] width 624 height 29
type input "**********"
click at [487, 481] on input "file" at bounding box center [758, 495] width 624 height 29
click at [545, 335] on html at bounding box center [758, 314] width 623 height 43
click at [490, 481] on input "file" at bounding box center [758, 495] width 624 height 29
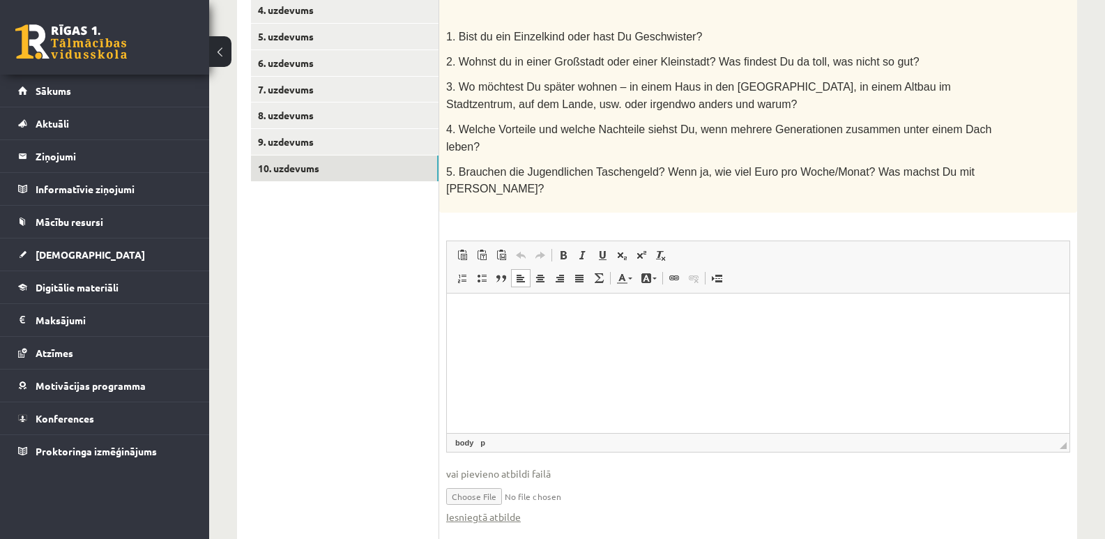
type input "**********"
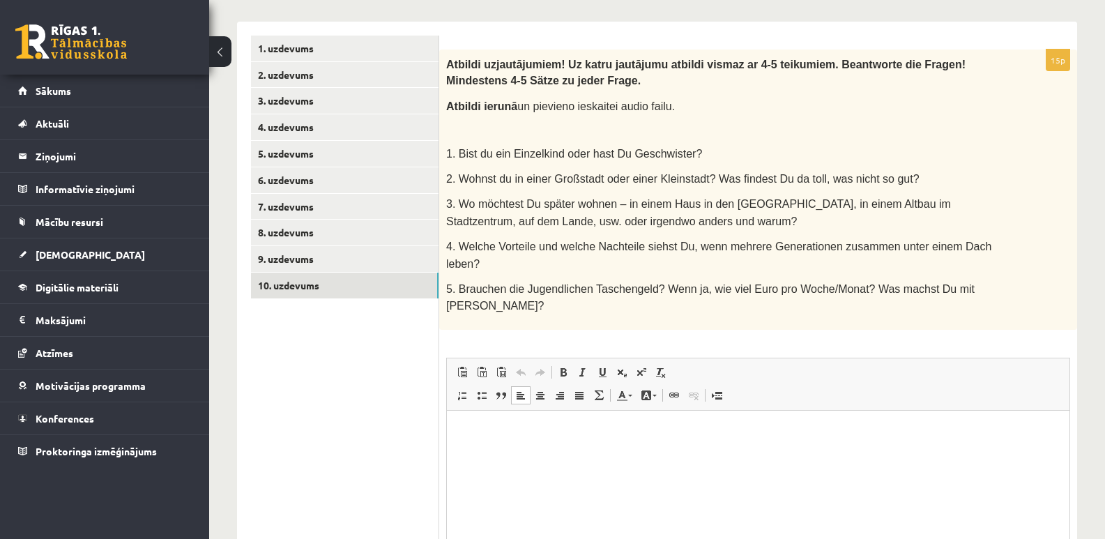
scroll to position [428, 0]
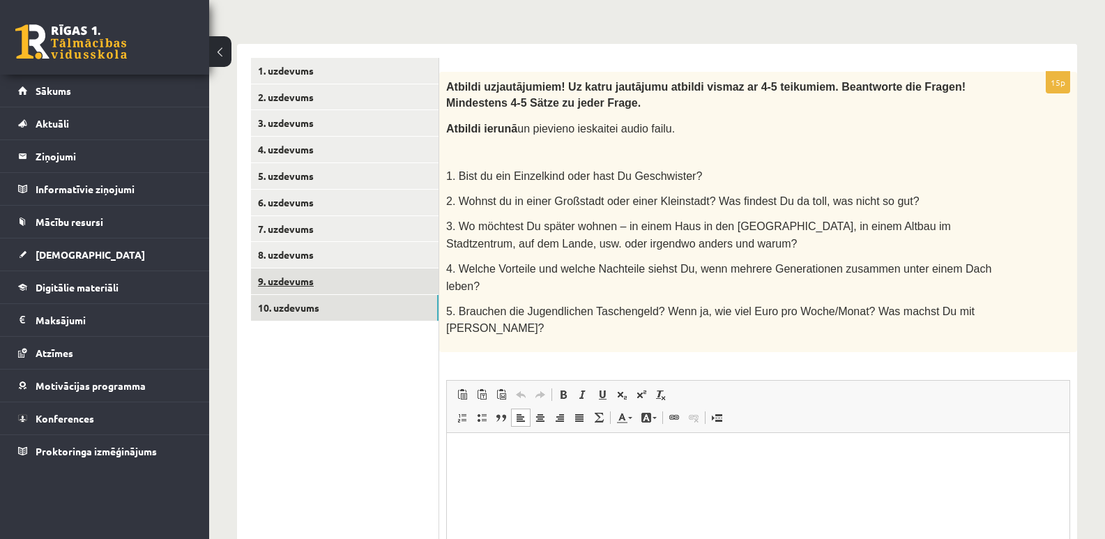
click at [298, 268] on link "9. uzdevums" at bounding box center [345, 281] width 188 height 26
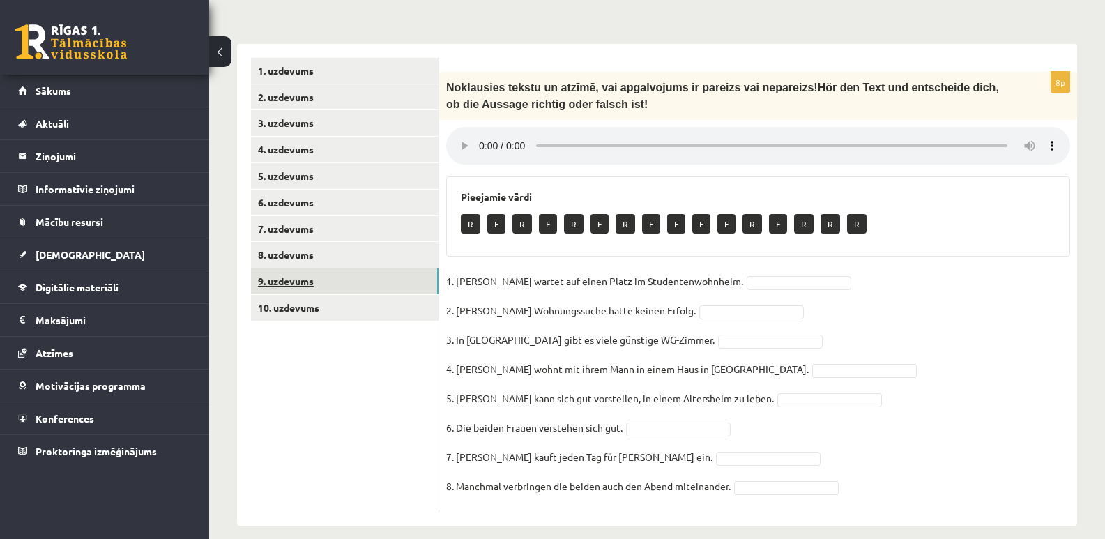
scroll to position [417, 0]
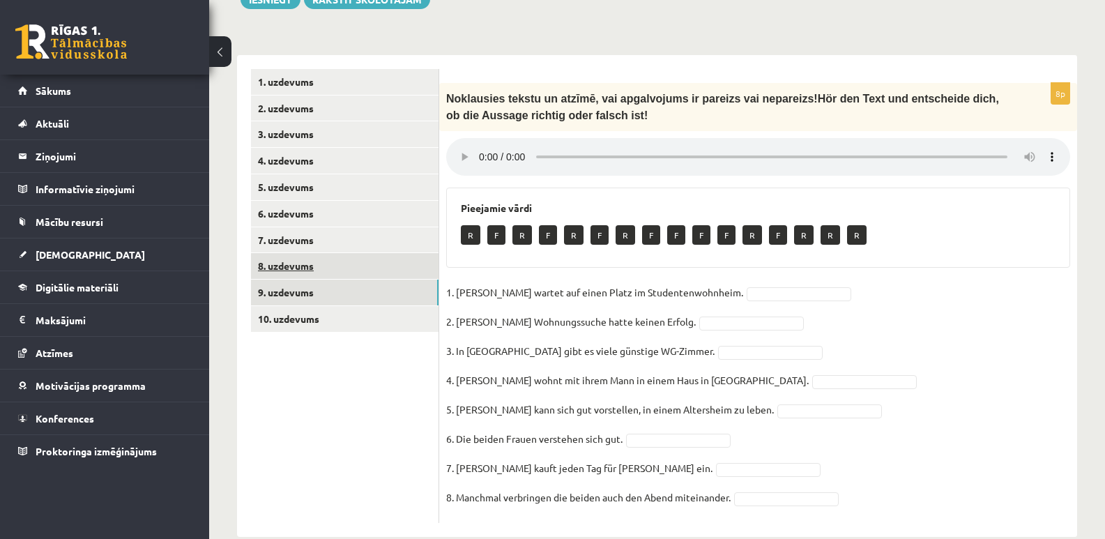
click at [291, 253] on link "8. uzdevums" at bounding box center [345, 266] width 188 height 26
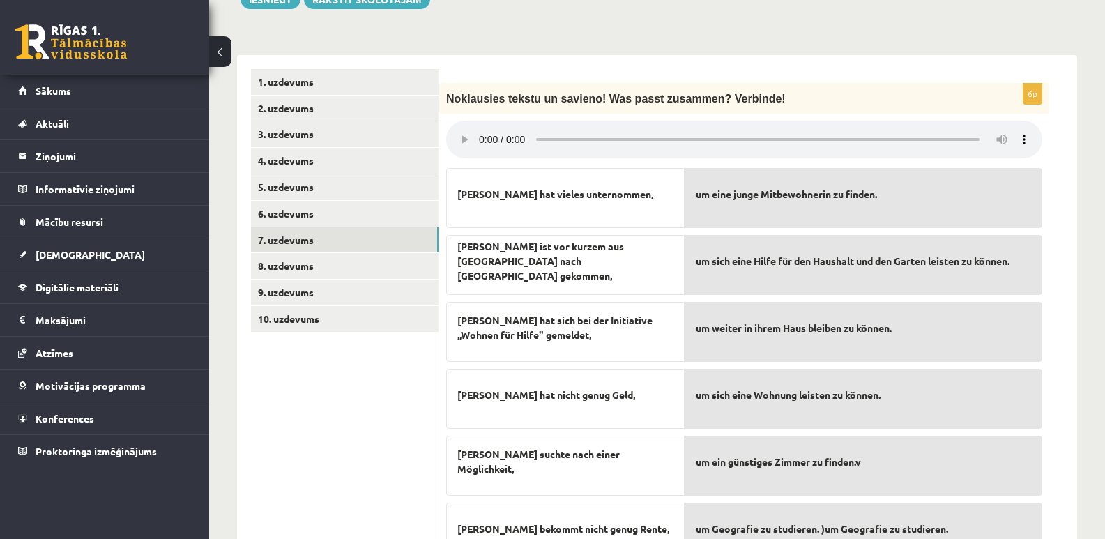
click at [294, 227] on link "7. uzdevums" at bounding box center [345, 240] width 188 height 26
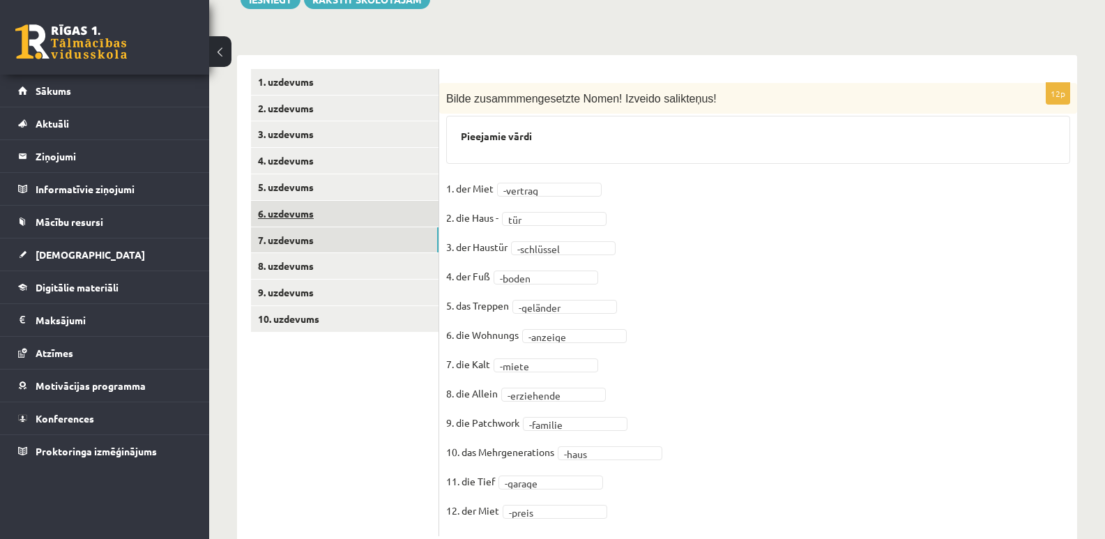
click at [303, 201] on link "6. uzdevums" at bounding box center [345, 214] width 188 height 26
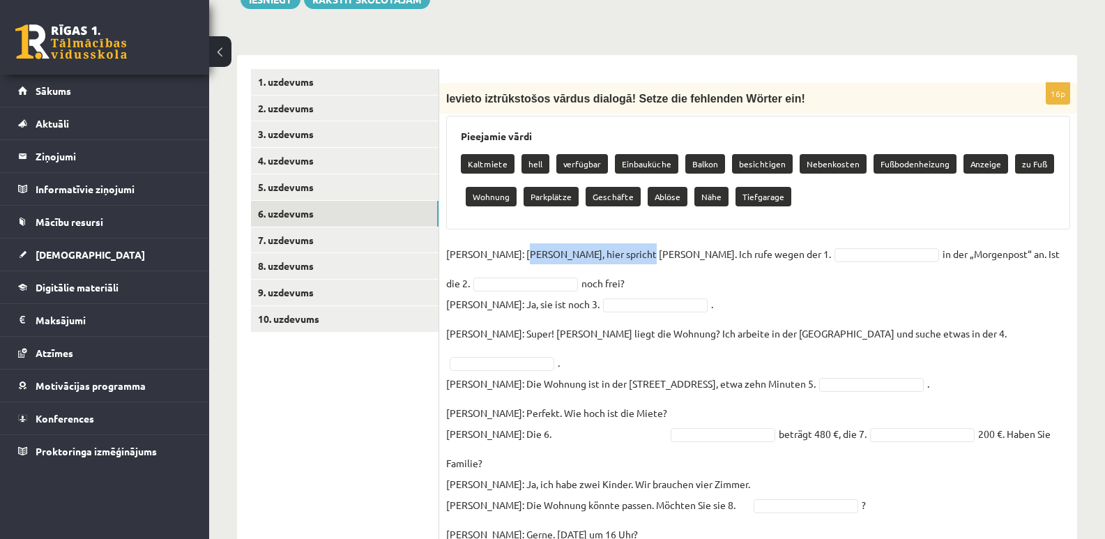
drag, startPoint x: 523, startPoint y: 226, endPoint x: 636, endPoint y: 227, distance: 113.0
click at [636, 243] on p "Frau Nowak: Hallo, hier spricht Frau Nowak. Ich rufe wegen der 1." at bounding box center [638, 253] width 385 height 21
click at [446, 243] on p "Frau Nowak: Hallo, hier spricht Frau Nowak. Ich rufe wegen der 1." at bounding box center [638, 253] width 385 height 21
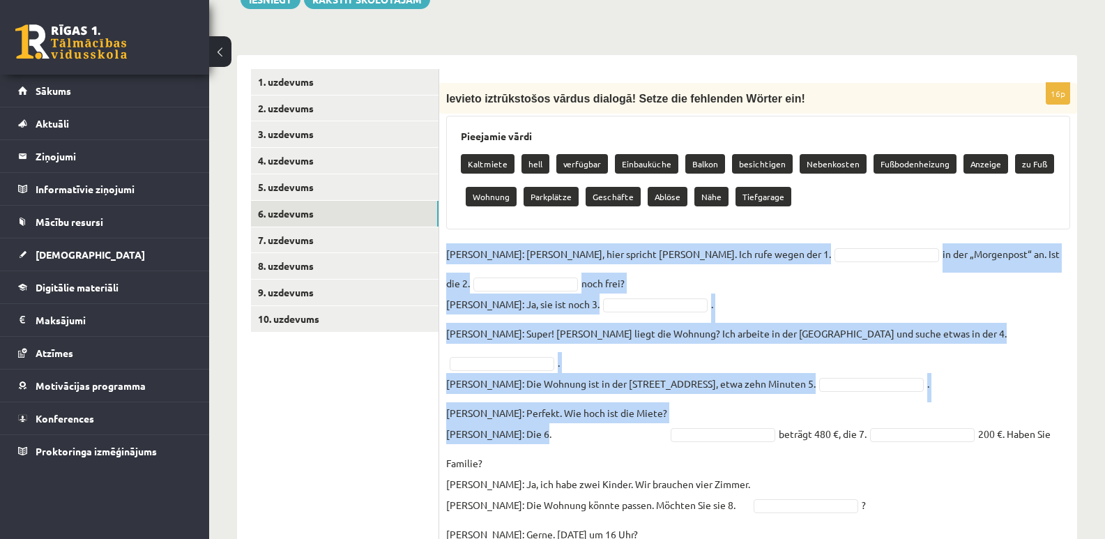
drag, startPoint x: 446, startPoint y: 226, endPoint x: 542, endPoint y: 392, distance: 191.8
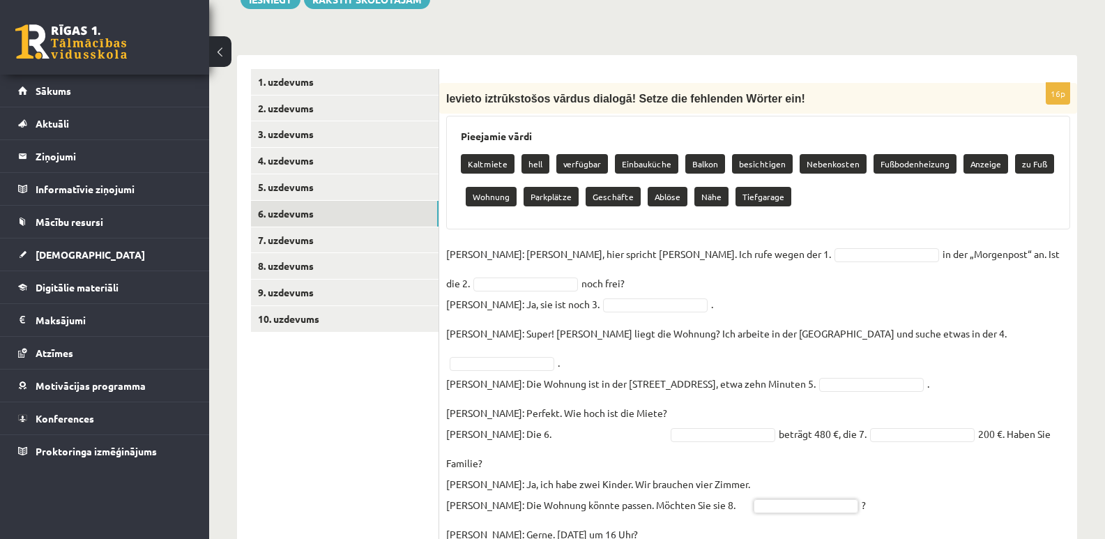
drag, startPoint x: 445, startPoint y: 225, endPoint x: 648, endPoint y: 282, distance: 211.6
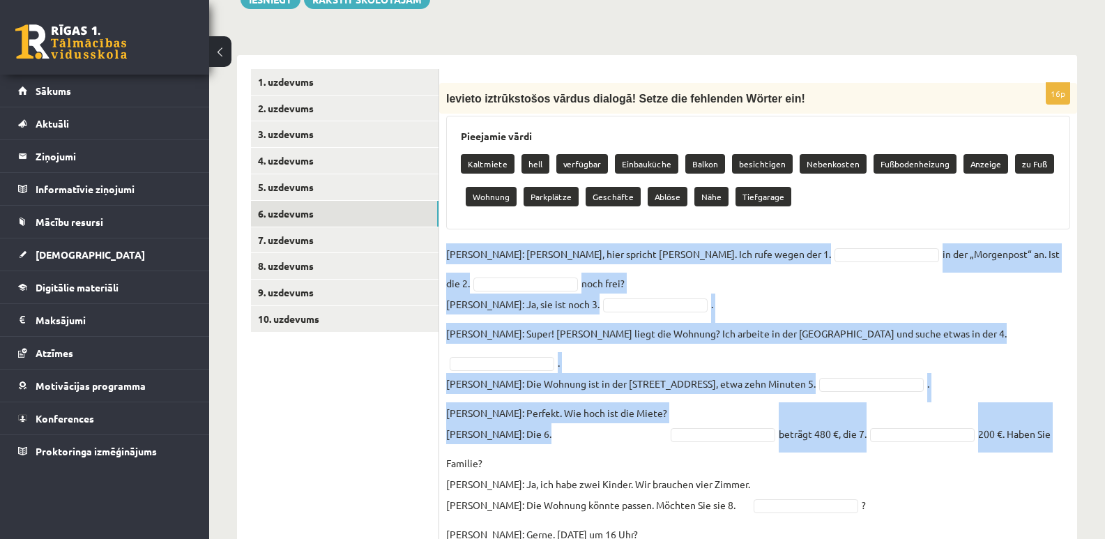
drag, startPoint x: 446, startPoint y: 225, endPoint x: 1037, endPoint y: 400, distance: 616.6
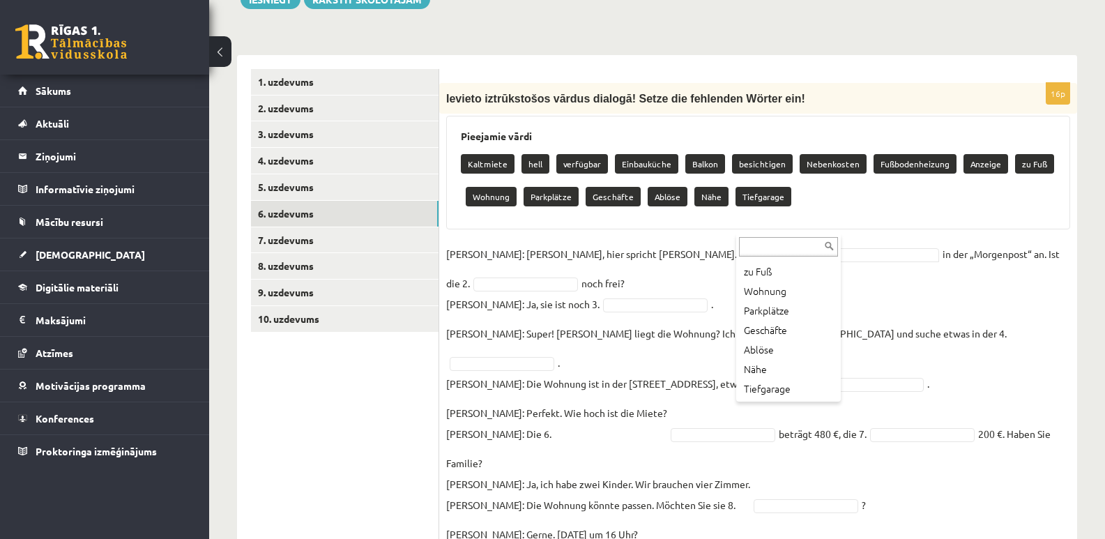
scroll to position [186, 0]
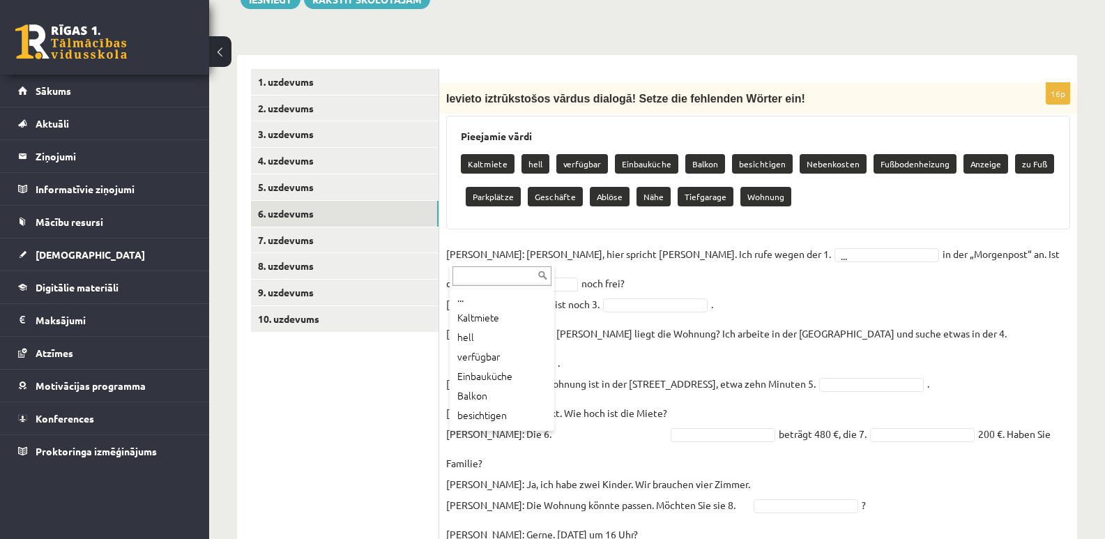
scroll to position [192, 0]
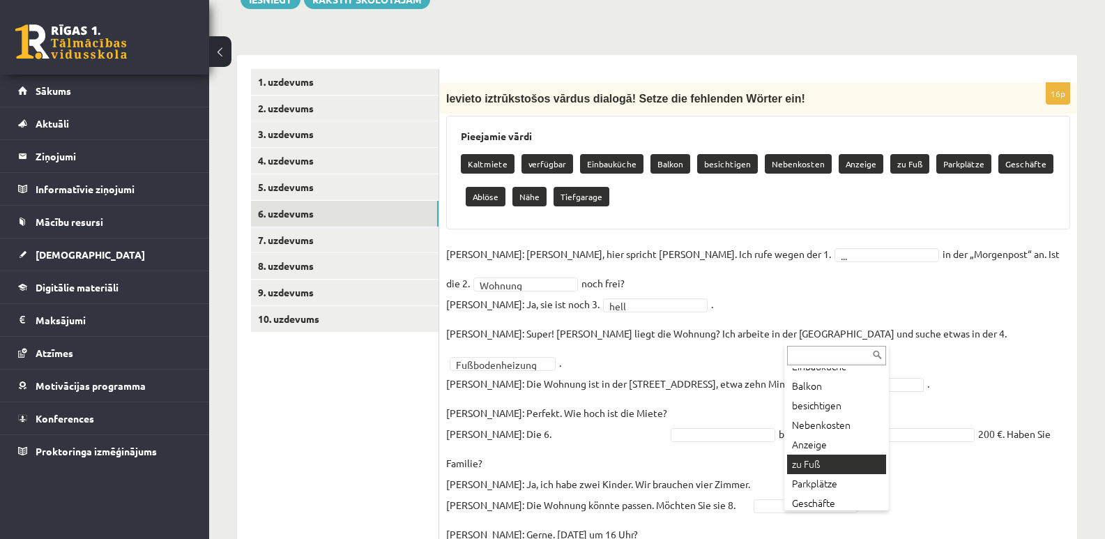
scroll to position [134, 0]
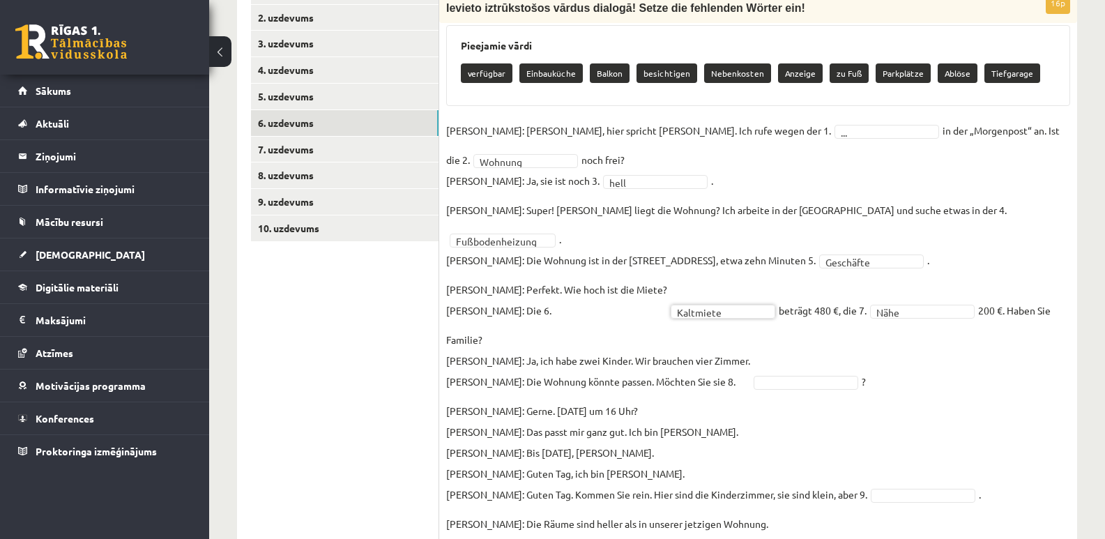
scroll to position [487, 0]
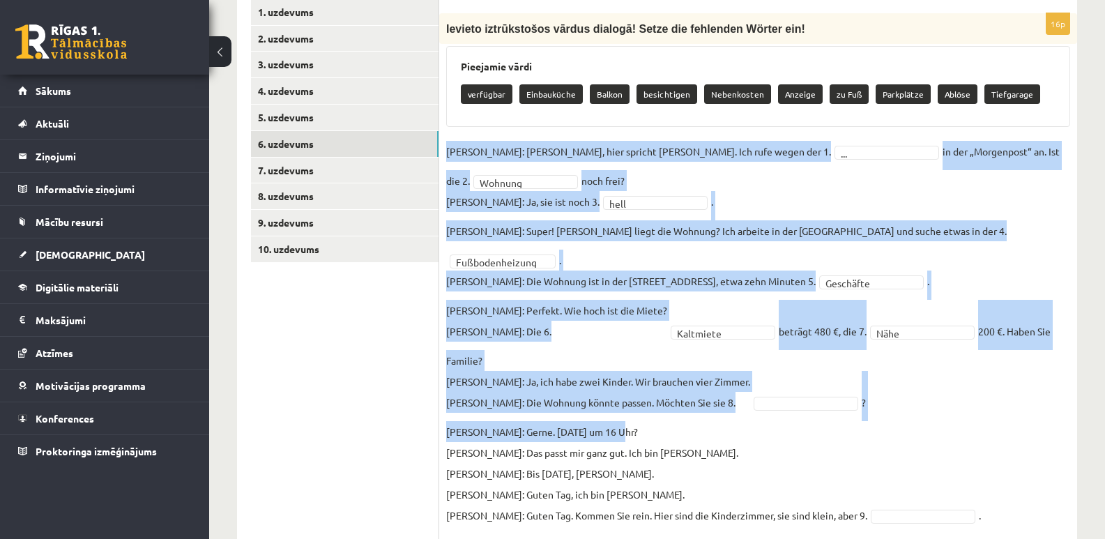
drag, startPoint x: 447, startPoint y: 122, endPoint x: 746, endPoint y: 386, distance: 398.6
click at [746, 386] on fieldset "**********" at bounding box center [758, 509] width 624 height 736
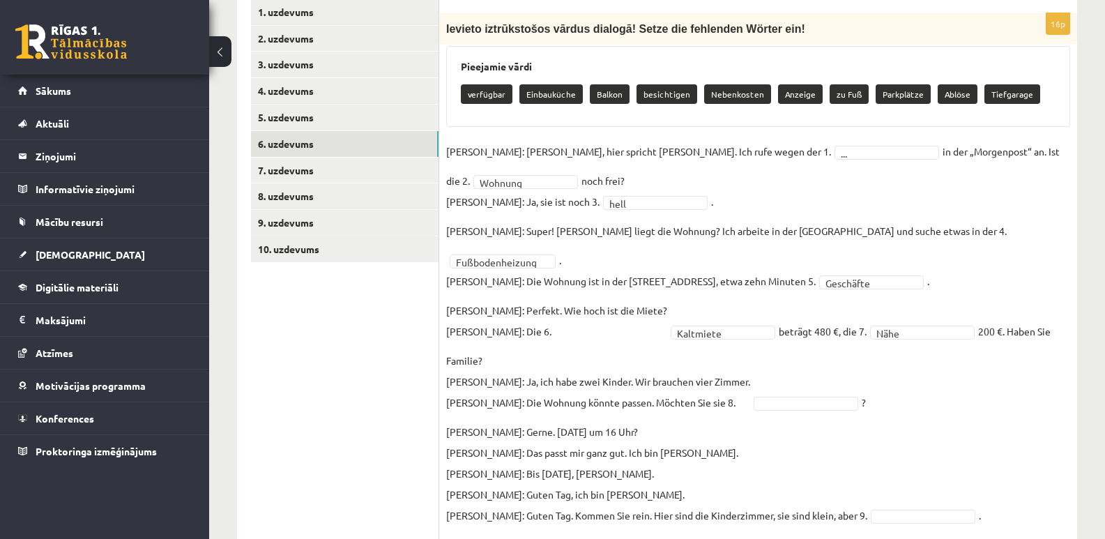
click at [982, 383] on fieldset "**********" at bounding box center [758, 509] width 624 height 736
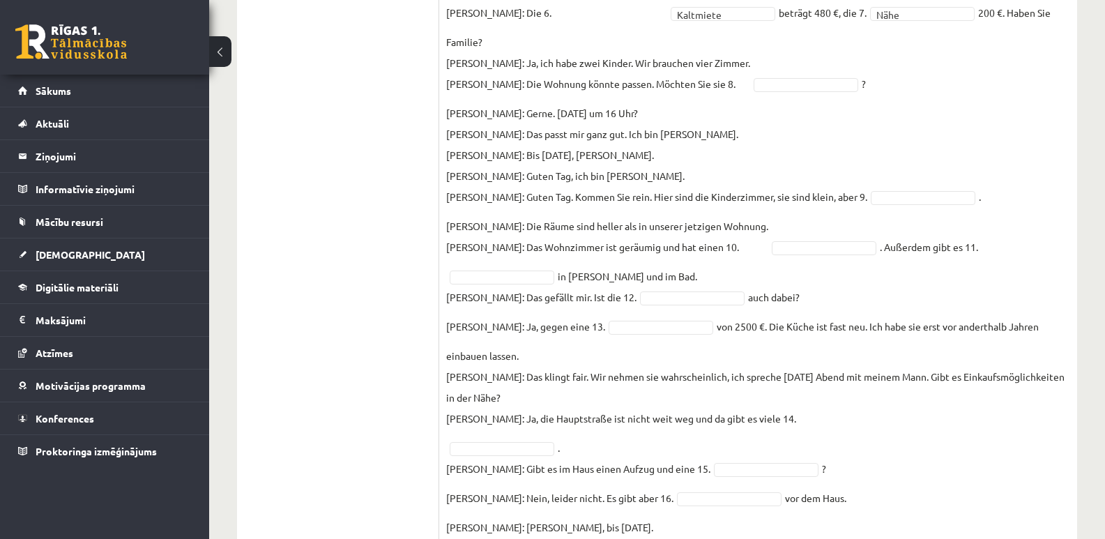
scroll to position [827, 0]
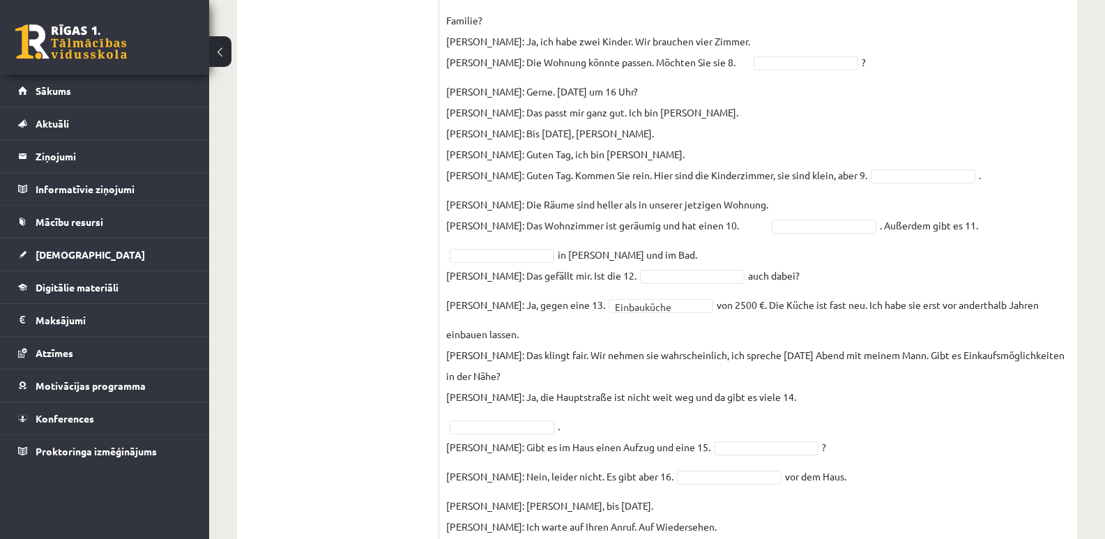
drag, startPoint x: 446, startPoint y: 258, endPoint x: 484, endPoint y: 284, distance: 45.6
click at [484, 284] on fieldset "**********" at bounding box center [758, 169] width 624 height 736
click at [886, 382] on fieldset "**********" at bounding box center [758, 169] width 624 height 736
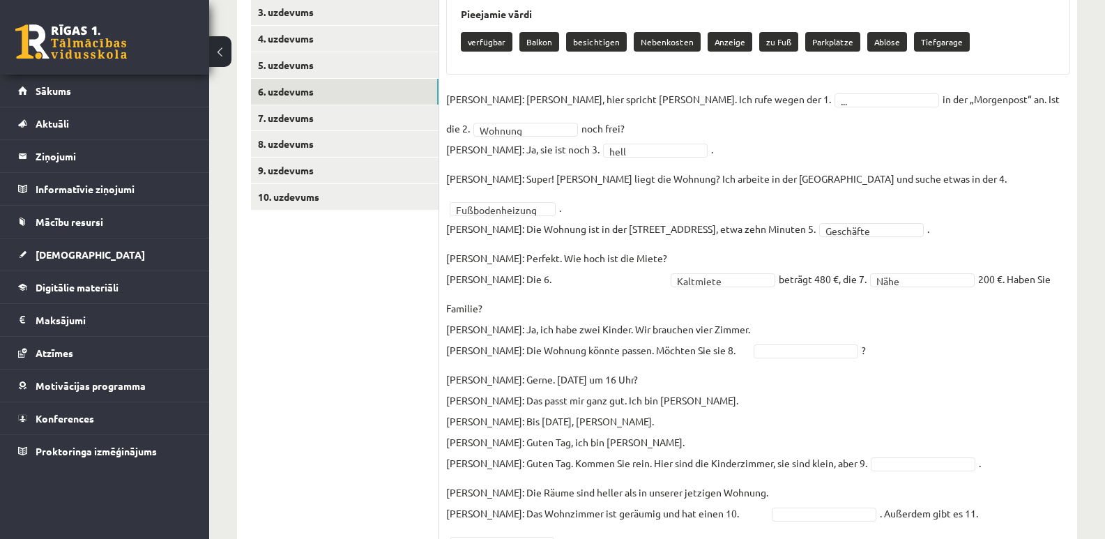
scroll to position [478, 0]
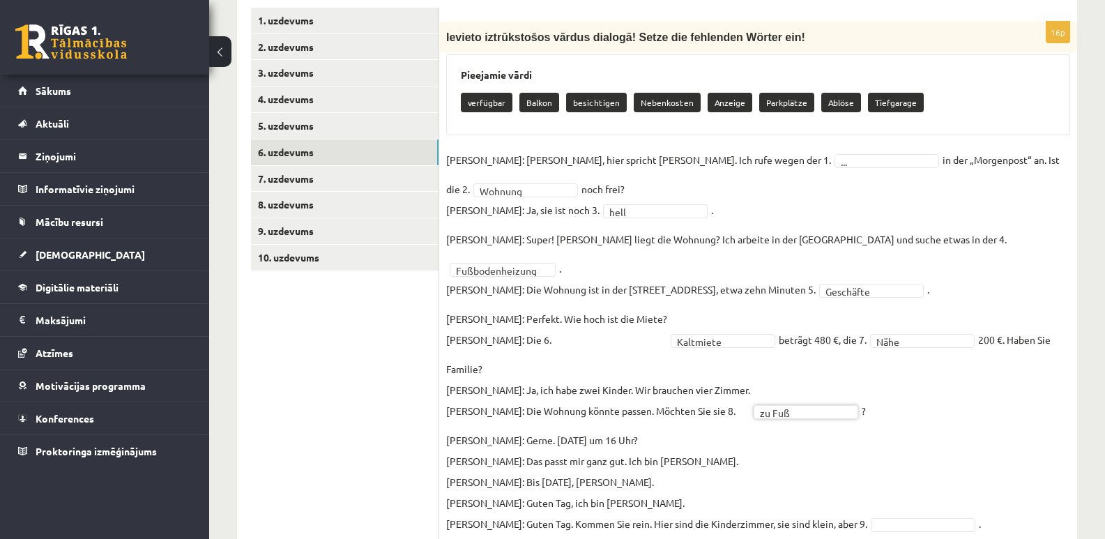
click at [973, 379] on fieldset "**********" at bounding box center [758, 517] width 624 height 736
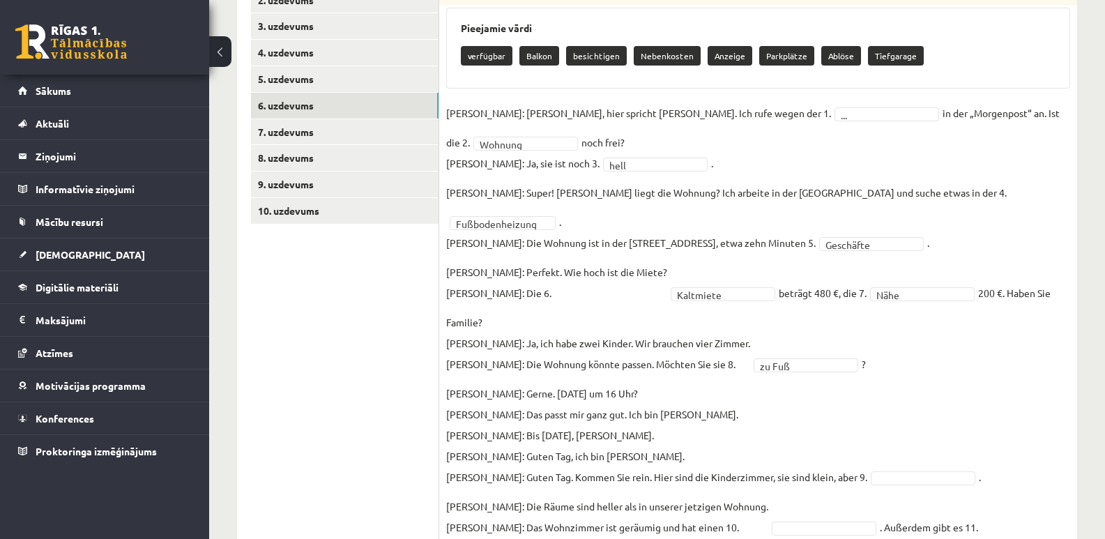
scroll to position [548, 0]
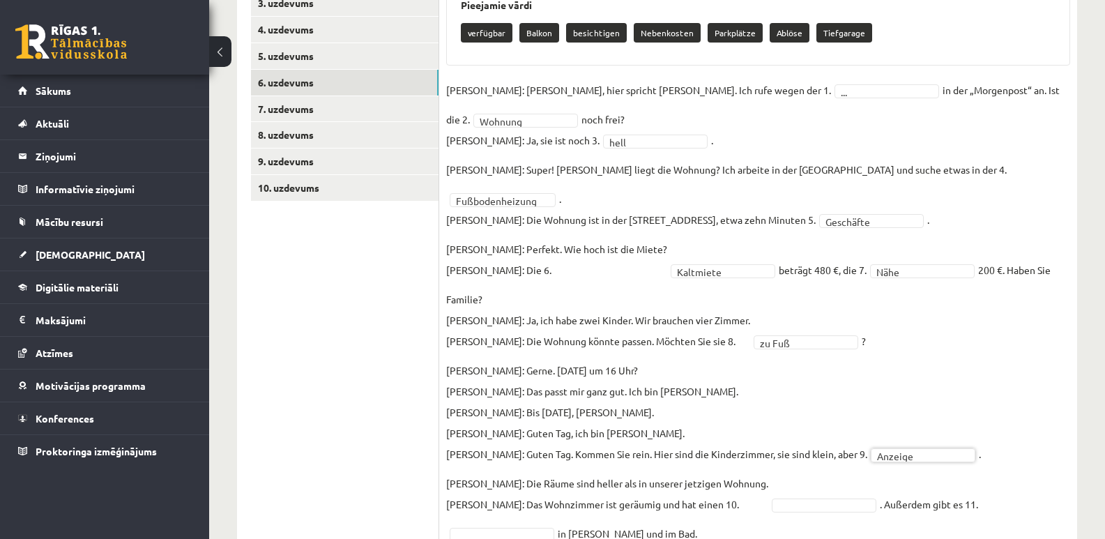
click at [945, 338] on fieldset "**********" at bounding box center [758, 447] width 624 height 736
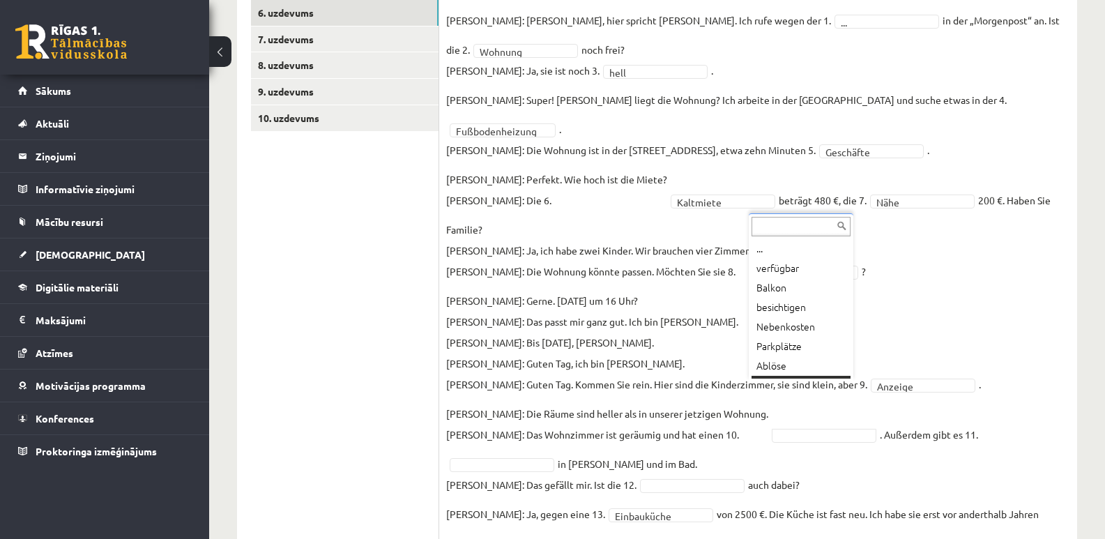
scroll to position [17, 0]
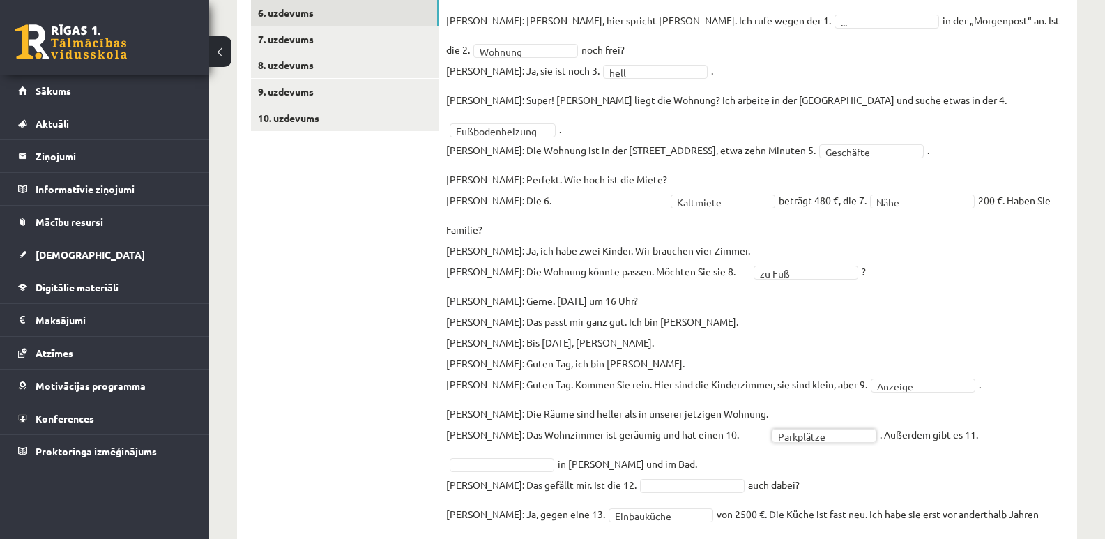
click at [946, 259] on fieldset "**********" at bounding box center [758, 378] width 624 height 736
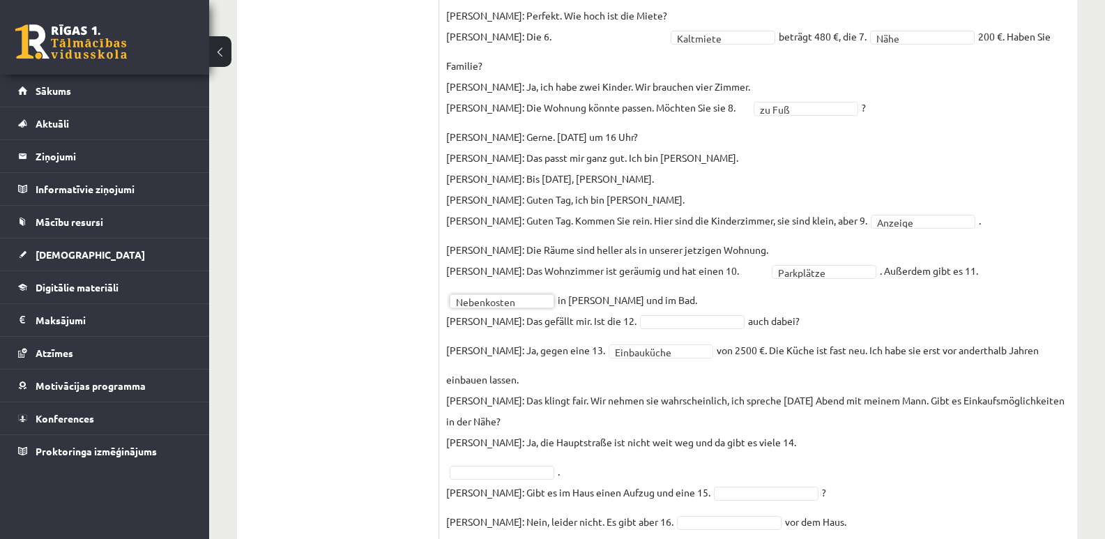
scroll to position [757, 0]
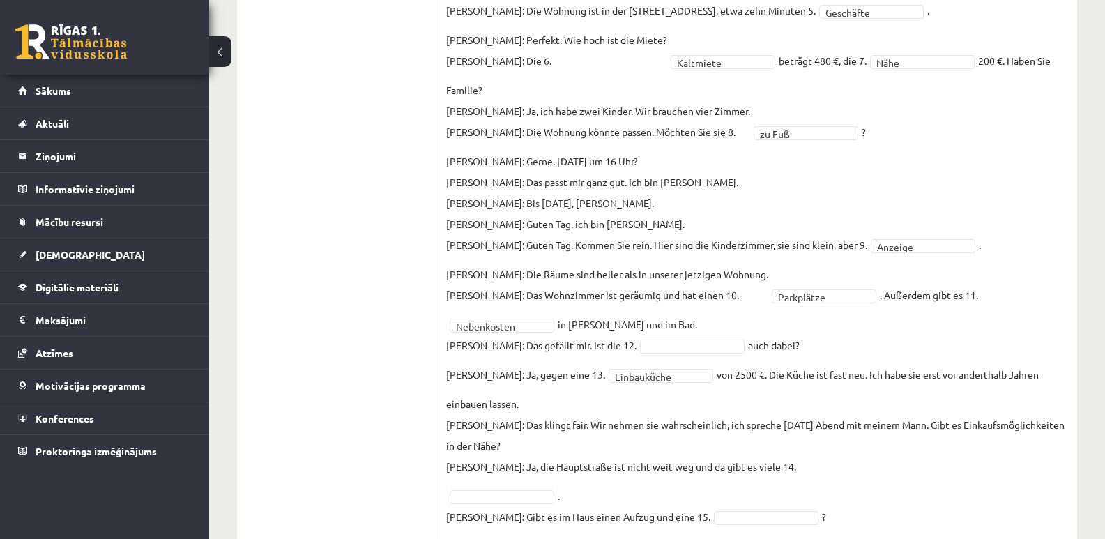
drag, startPoint x: 494, startPoint y: 302, endPoint x: 802, endPoint y: 300, distance: 307.5
click at [802, 300] on fieldset "**********" at bounding box center [758, 238] width 624 height 736
click at [878, 290] on fieldset "**********" at bounding box center [758, 238] width 624 height 736
click at [885, 414] on p "Frau Nowak: Das klingt fair. Wir nehmen sie wahrscheinlich, ich spreche heute A…" at bounding box center [758, 445] width 624 height 63
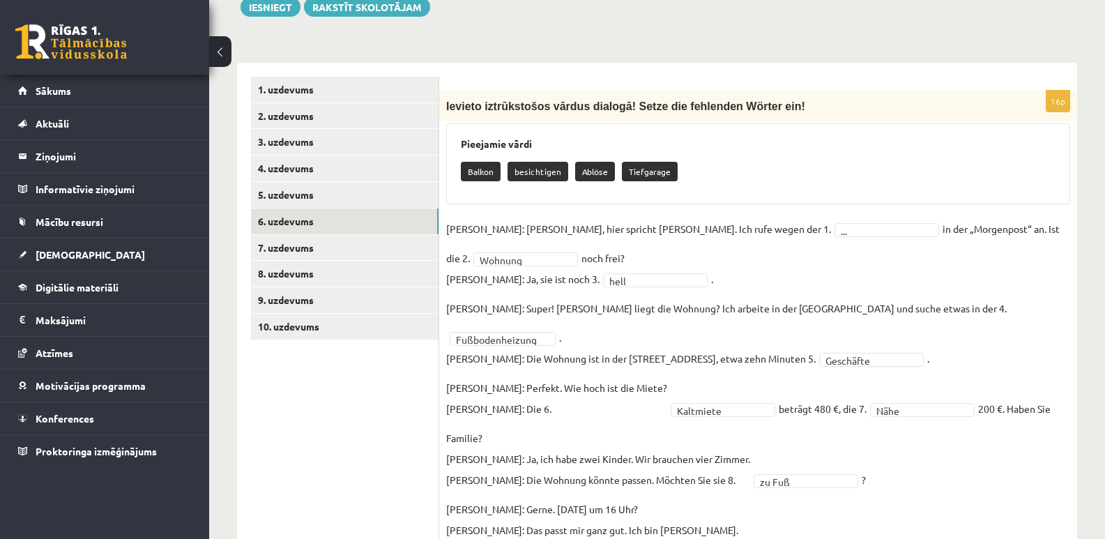
scroll to position [409, 0]
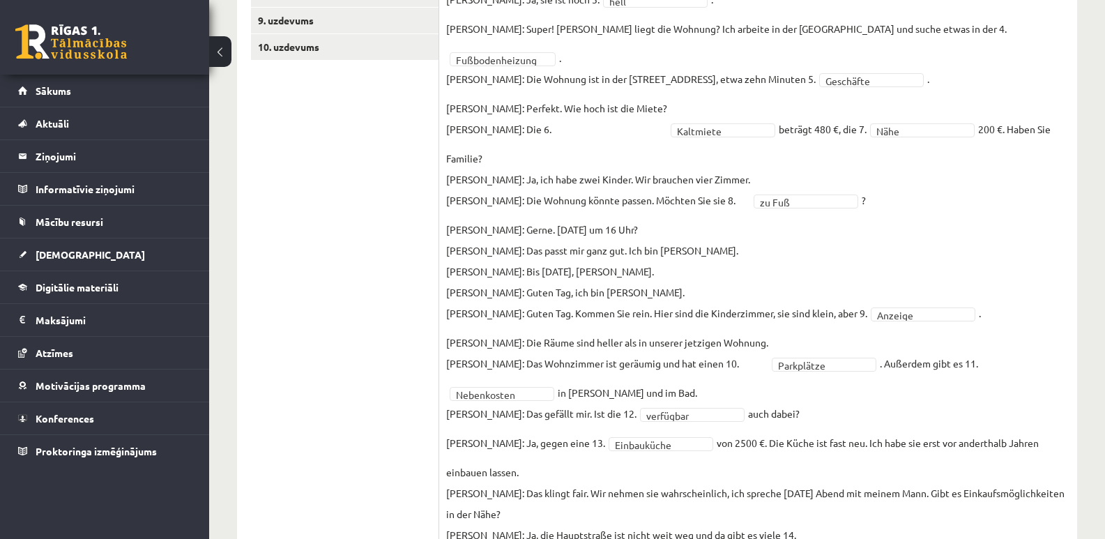
scroll to position [827, 0]
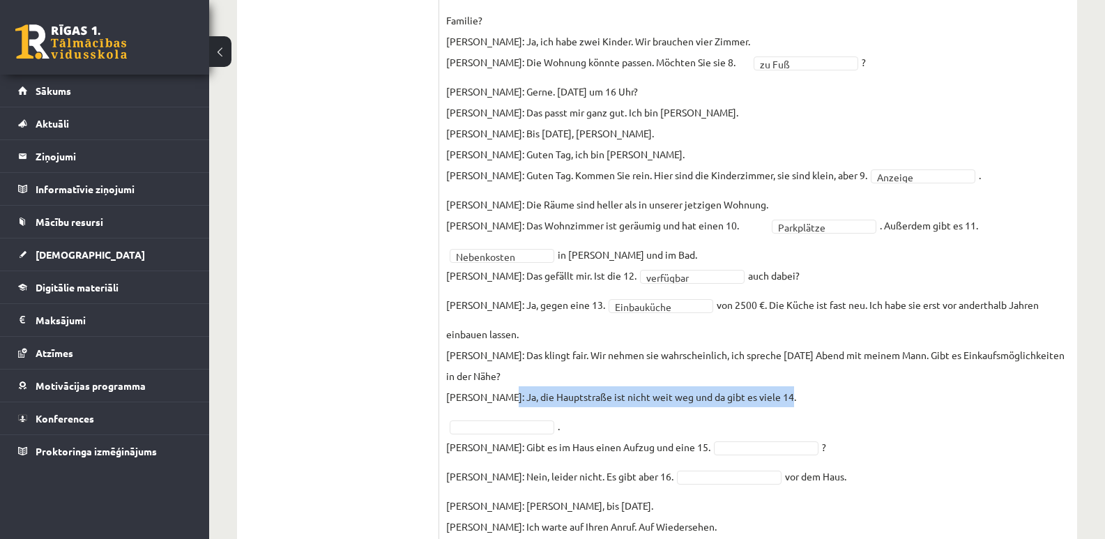
drag, startPoint x: 501, startPoint y: 349, endPoint x: 789, endPoint y: 348, distance: 287.9
click at [789, 348] on p "Frau Nowak: Das klingt fair. Wir nehmen sie wahrscheinlich, ich spreche heute A…" at bounding box center [758, 375] width 624 height 63
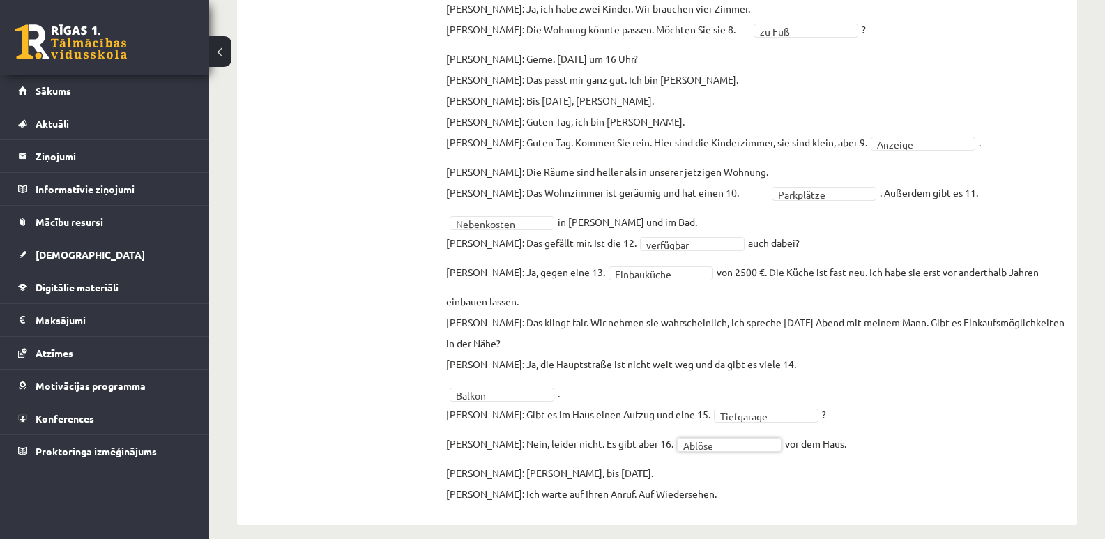
scroll to position [794, 0]
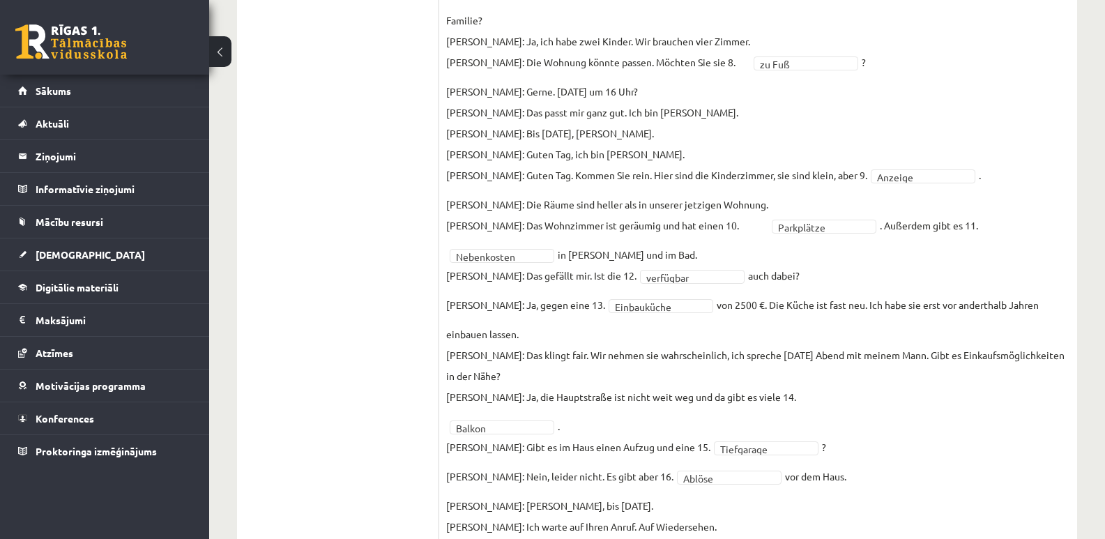
click at [922, 430] on fieldset "**********" at bounding box center [758, 169] width 624 height 736
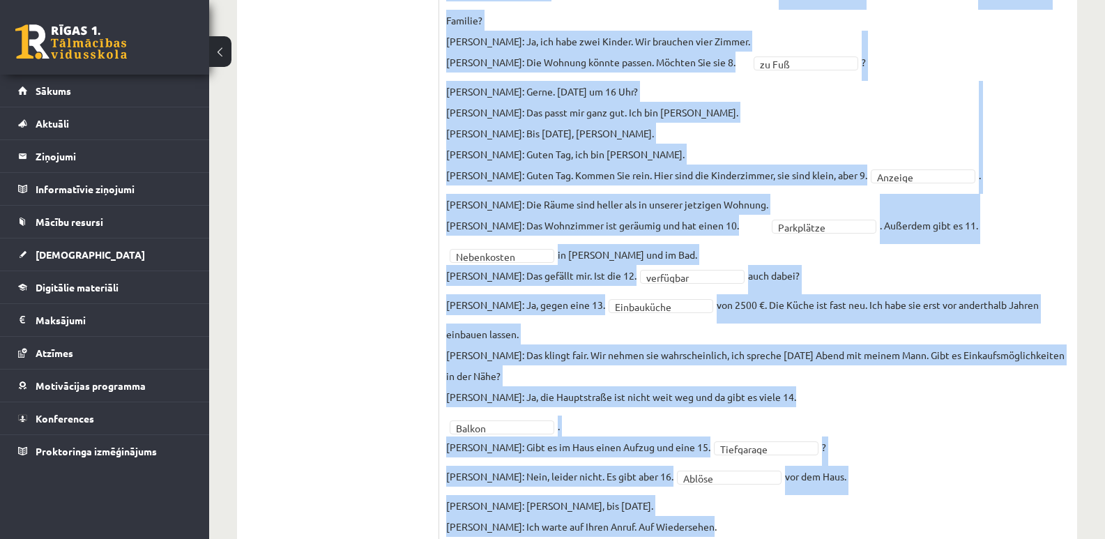
drag, startPoint x: 443, startPoint y: 134, endPoint x: 716, endPoint y: 487, distance: 446.4
click at [716, 487] on div "**********" at bounding box center [758, 125] width 638 height 838
click at [948, 402] on fieldset "**********" at bounding box center [758, 169] width 624 height 736
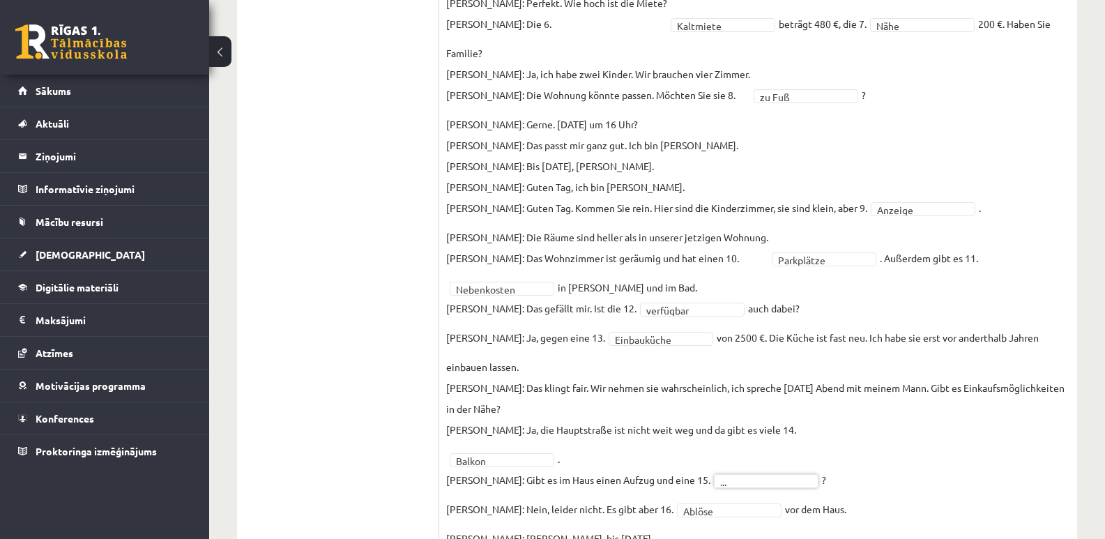
click at [807, 203] on fieldset "**********" at bounding box center [758, 201] width 624 height 736
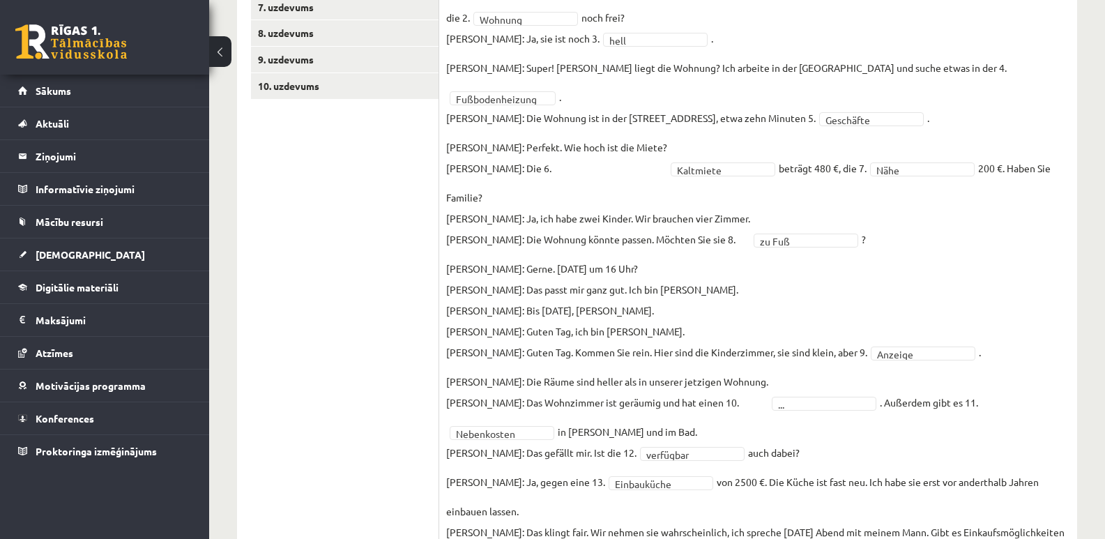
scroll to position [655, 0]
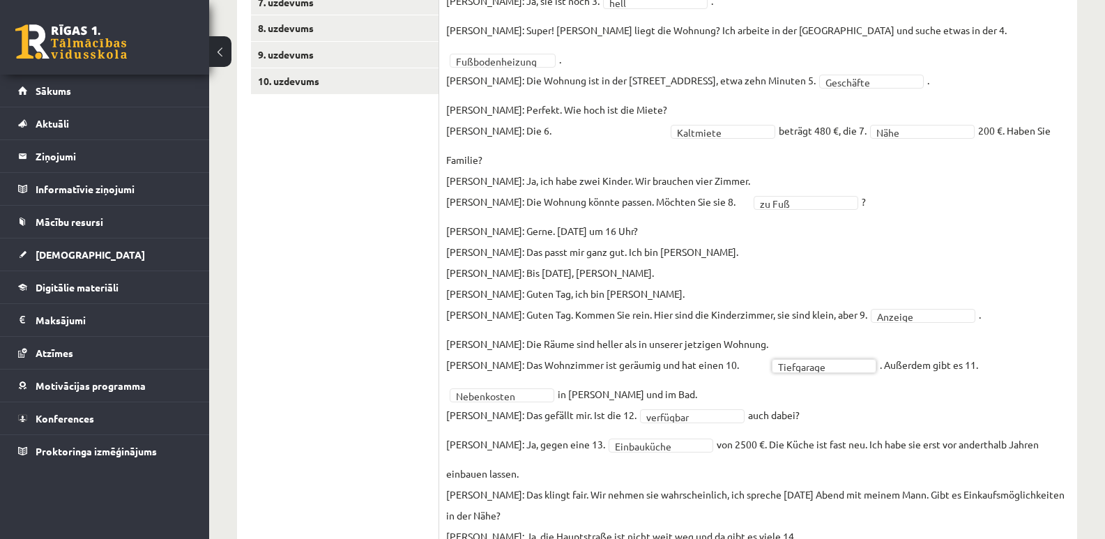
click at [932, 367] on fieldset "**********" at bounding box center [758, 308] width 624 height 736
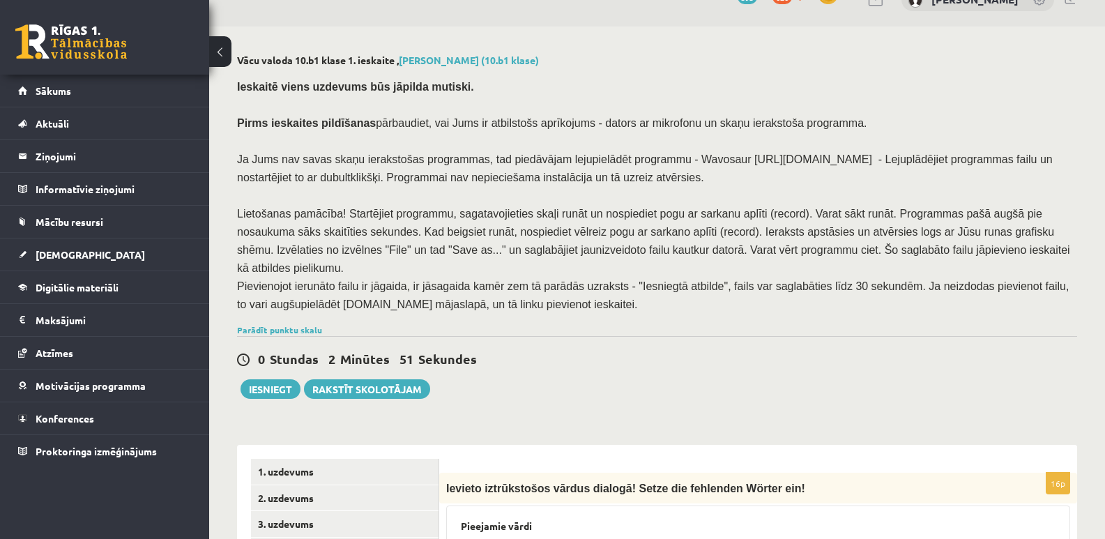
scroll to position [167, 0]
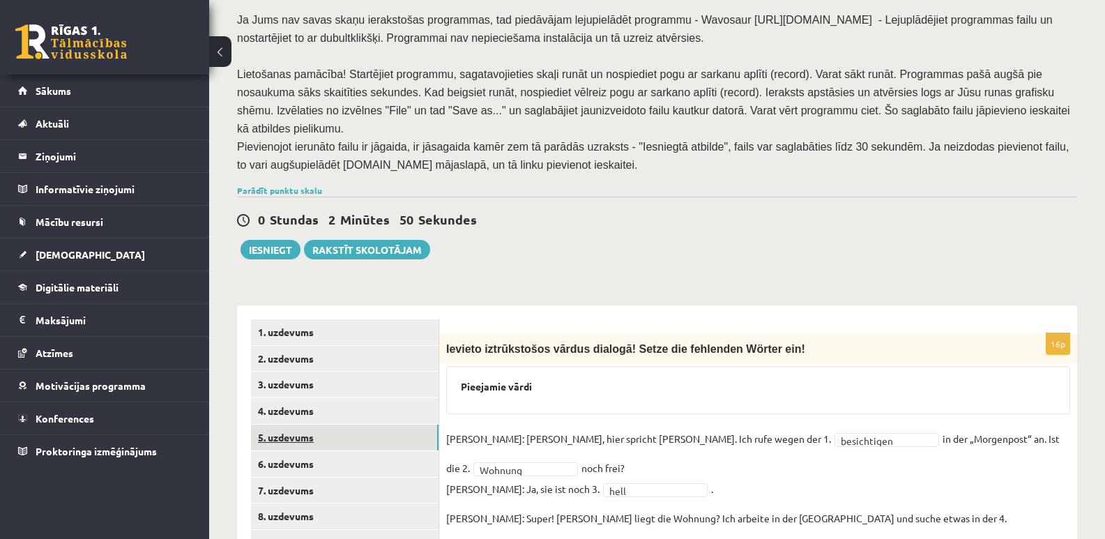
click at [300, 425] on link "5. uzdevums" at bounding box center [345, 438] width 188 height 26
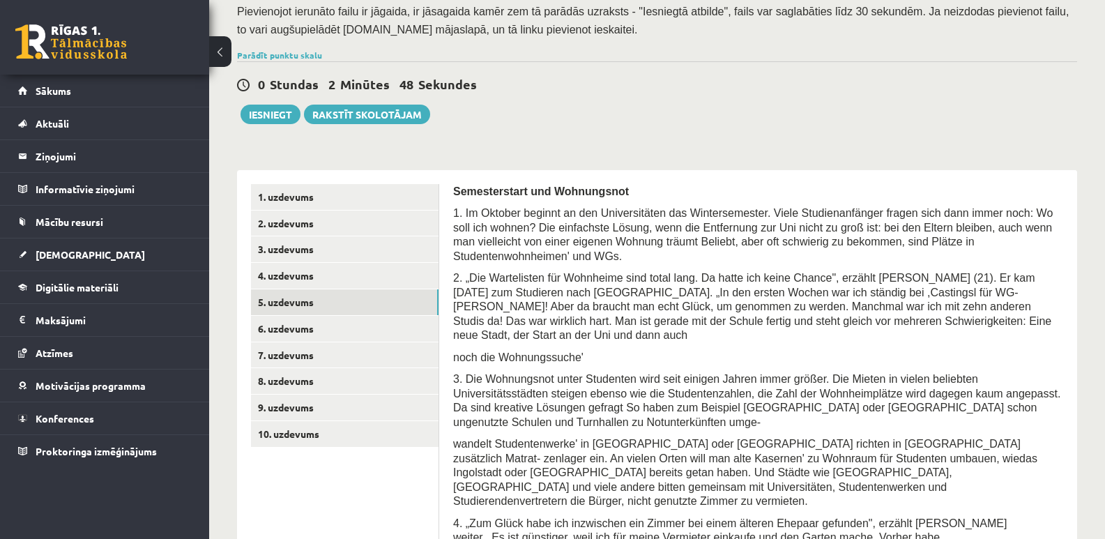
scroll to position [515, 0]
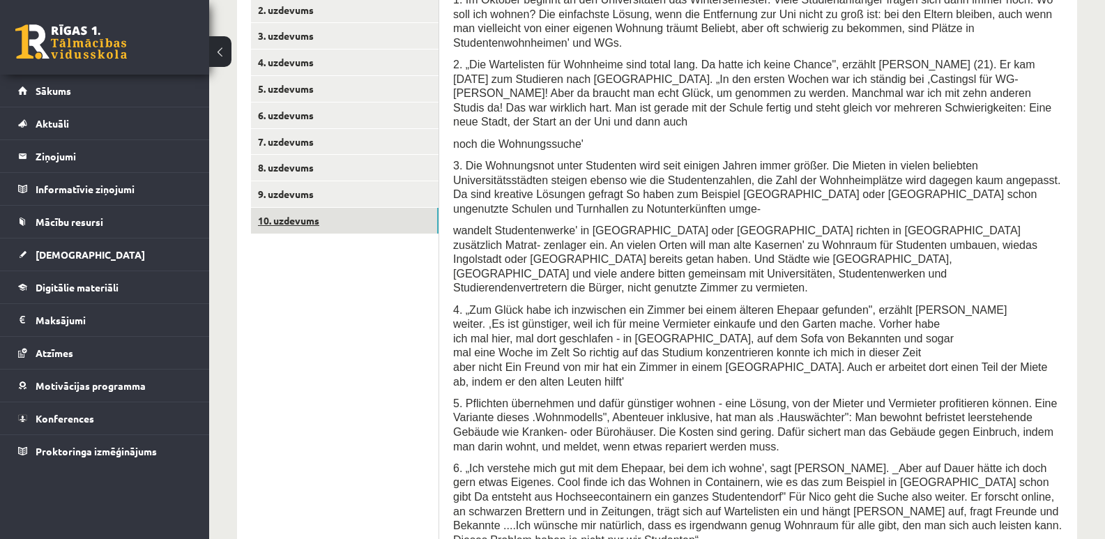
click at [280, 208] on link "10. uzdevums" at bounding box center [345, 221] width 188 height 26
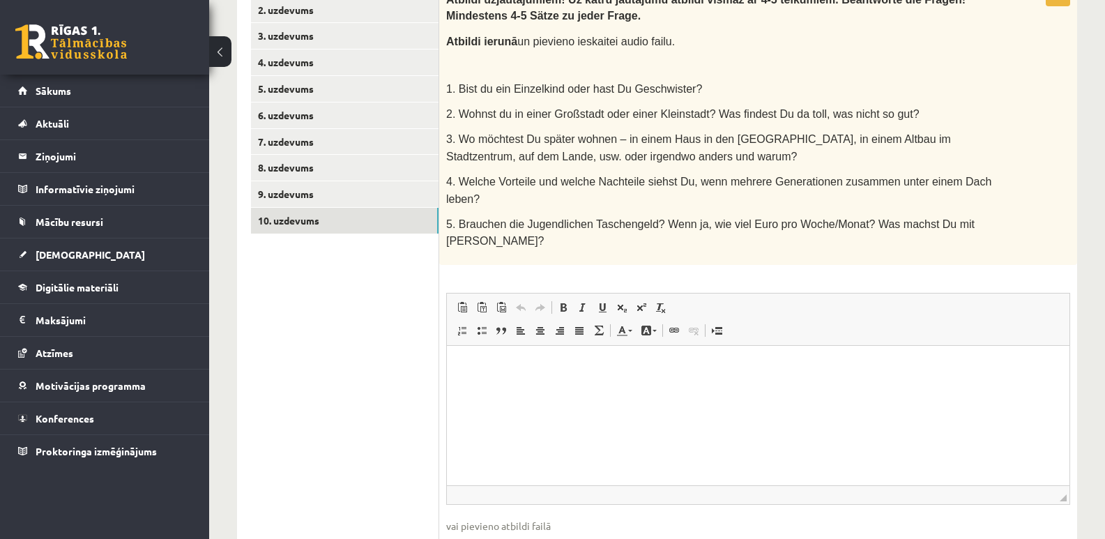
scroll to position [0, 0]
click at [477, 533] on input "file" at bounding box center [758, 547] width 624 height 29
type input "**********"
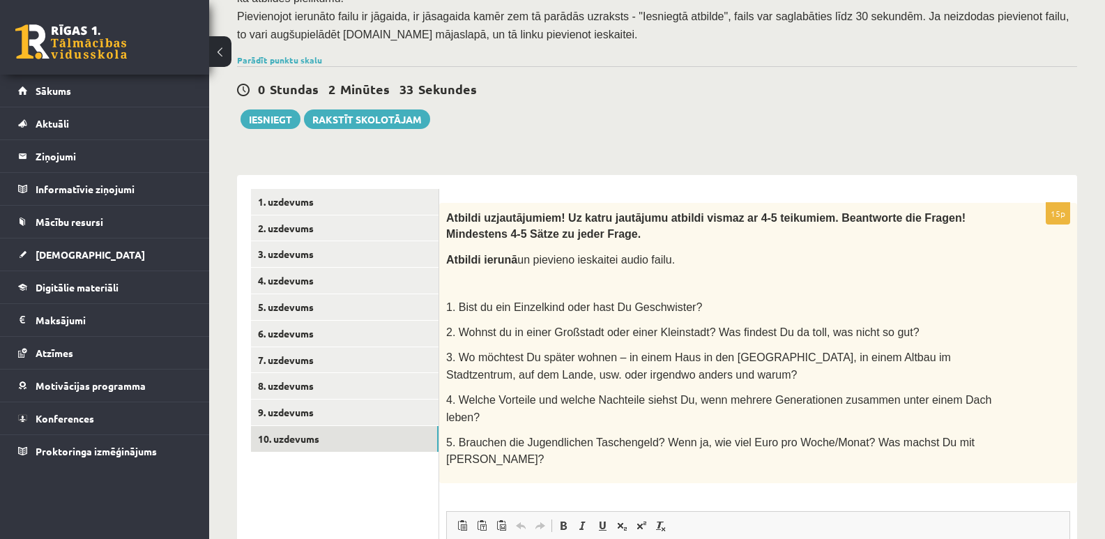
scroll to position [289, 0]
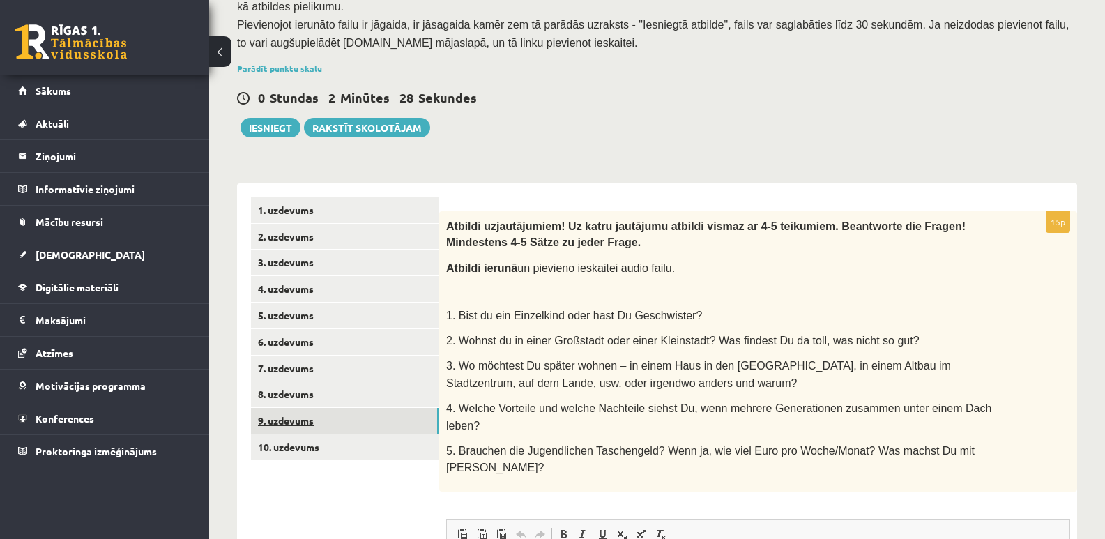
click at [300, 408] on link "9. uzdevums" at bounding box center [345, 421] width 188 height 26
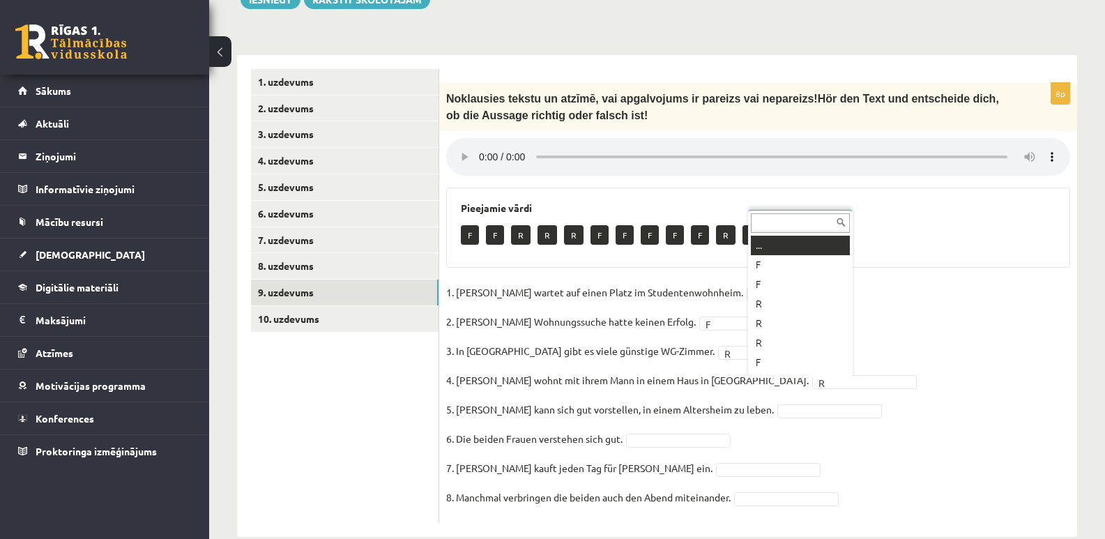
scroll to position [17, 0]
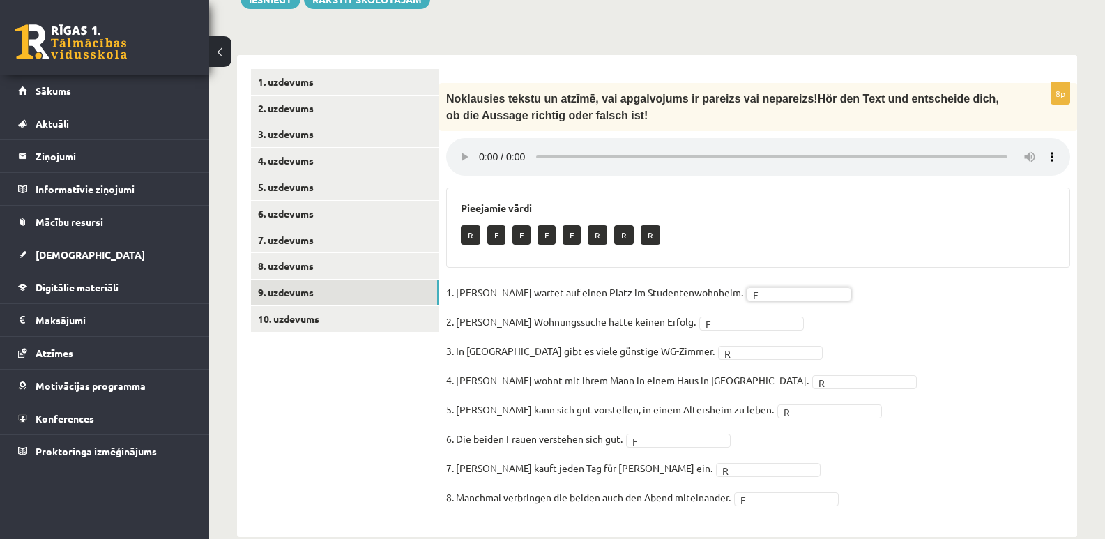
click at [928, 348] on fieldset "1. Simone wartet auf einen Platz im Studentenwohnheim. F * 2. Simones Wohnungss…" at bounding box center [758, 399] width 624 height 234
click at [302, 253] on link "8. uzdevums" at bounding box center [345, 266] width 188 height 26
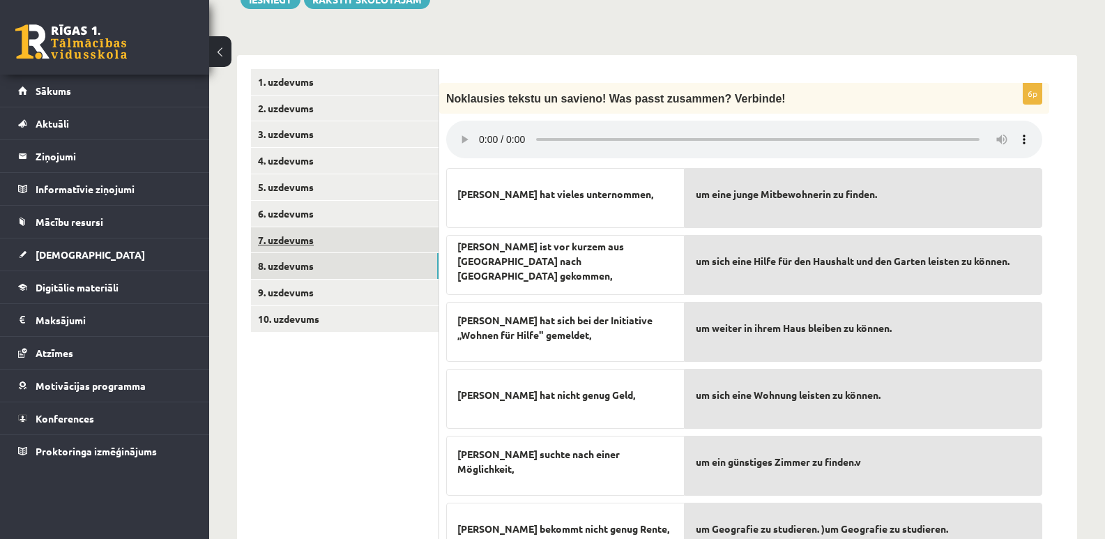
click at [296, 227] on link "7. uzdevums" at bounding box center [345, 240] width 188 height 26
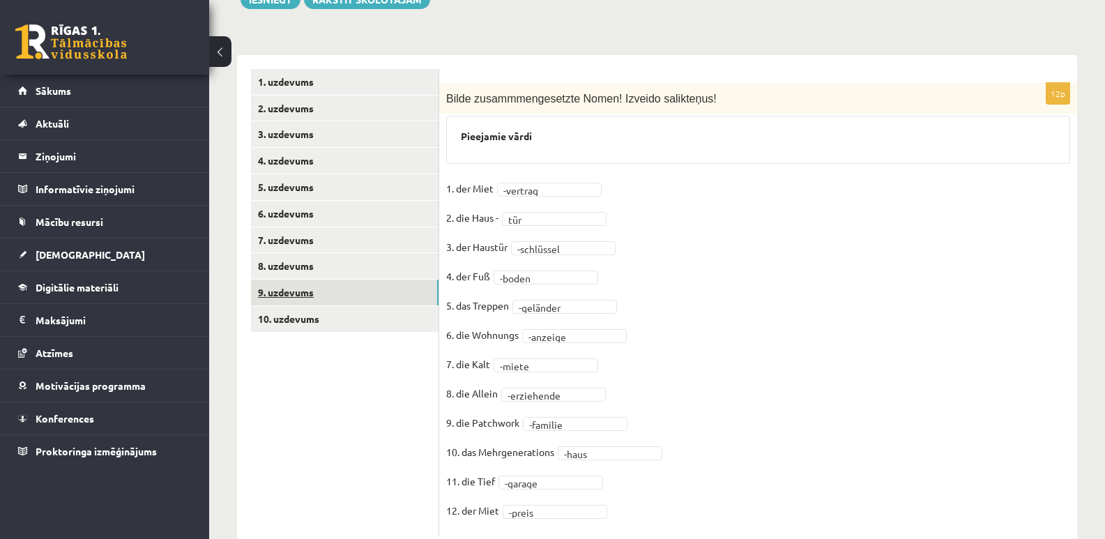
click at [294, 280] on link "9. uzdevums" at bounding box center [345, 293] width 188 height 26
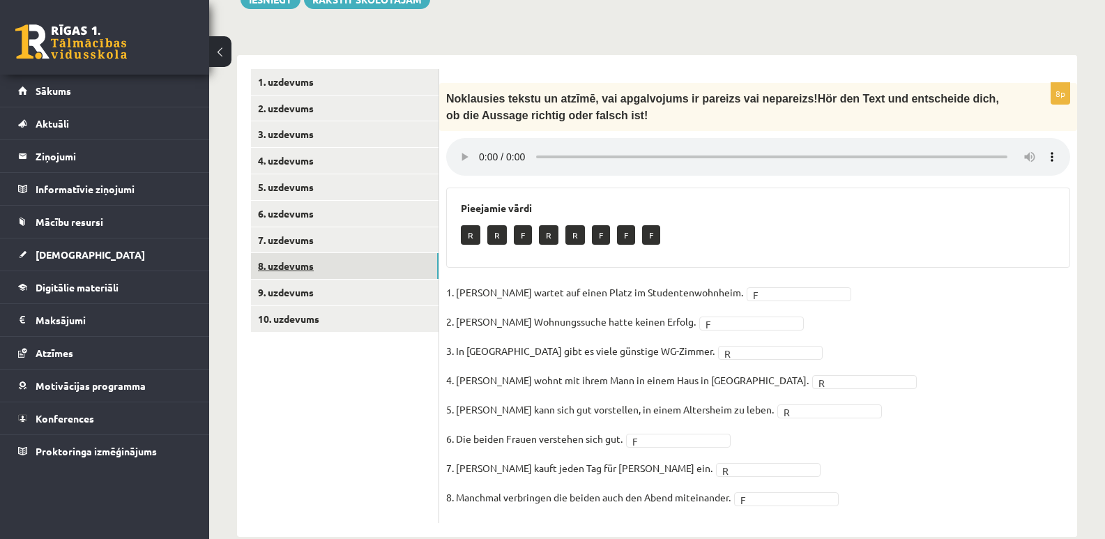
click at [271, 253] on link "8. uzdevums" at bounding box center [345, 266] width 188 height 26
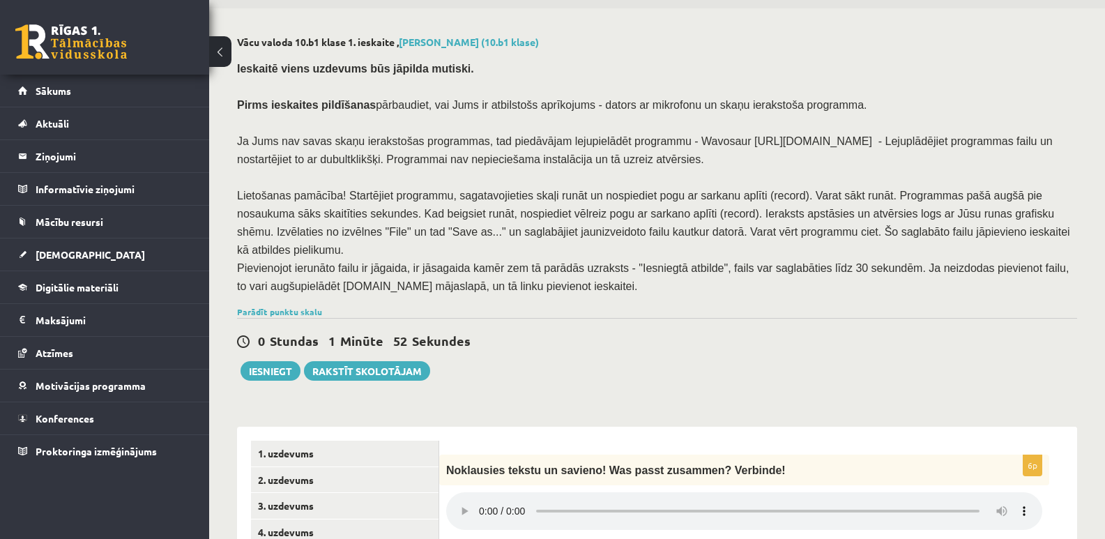
scroll to position [70, 0]
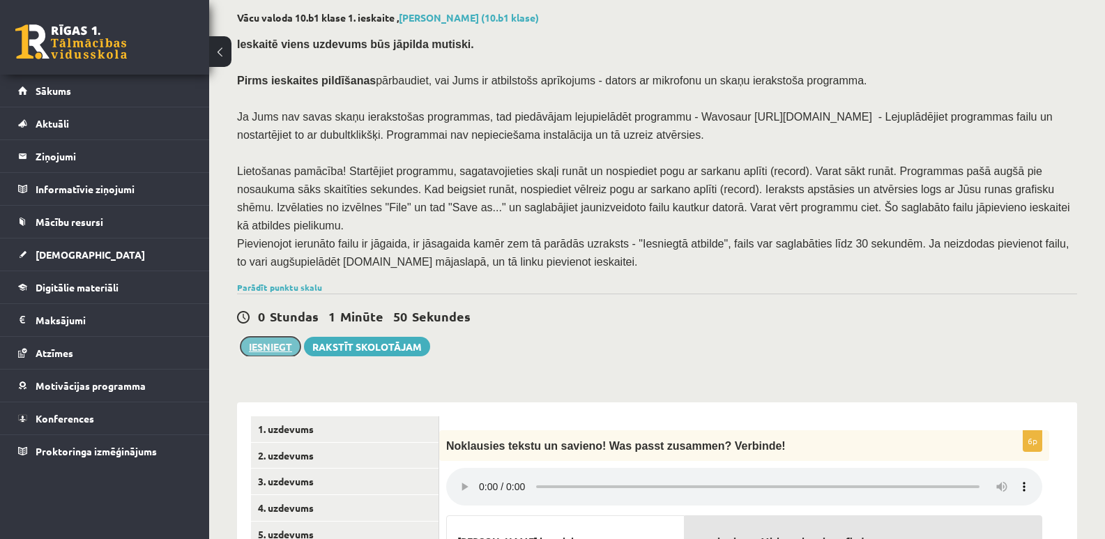
click at [276, 337] on button "Iesniegt" at bounding box center [271, 347] width 60 height 20
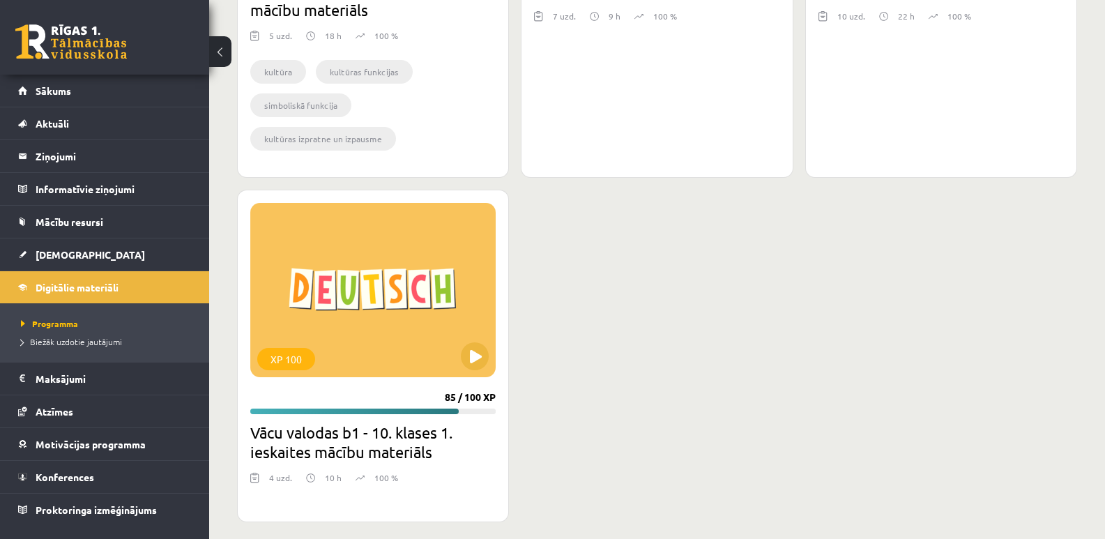
scroll to position [1201, 0]
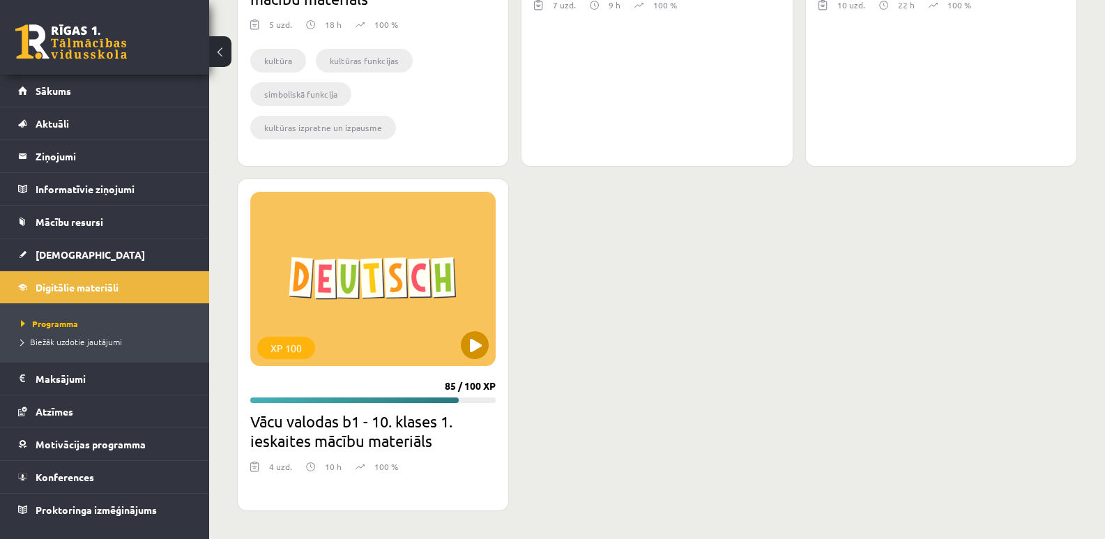
click at [413, 293] on div "XP 100" at bounding box center [372, 279] width 245 height 174
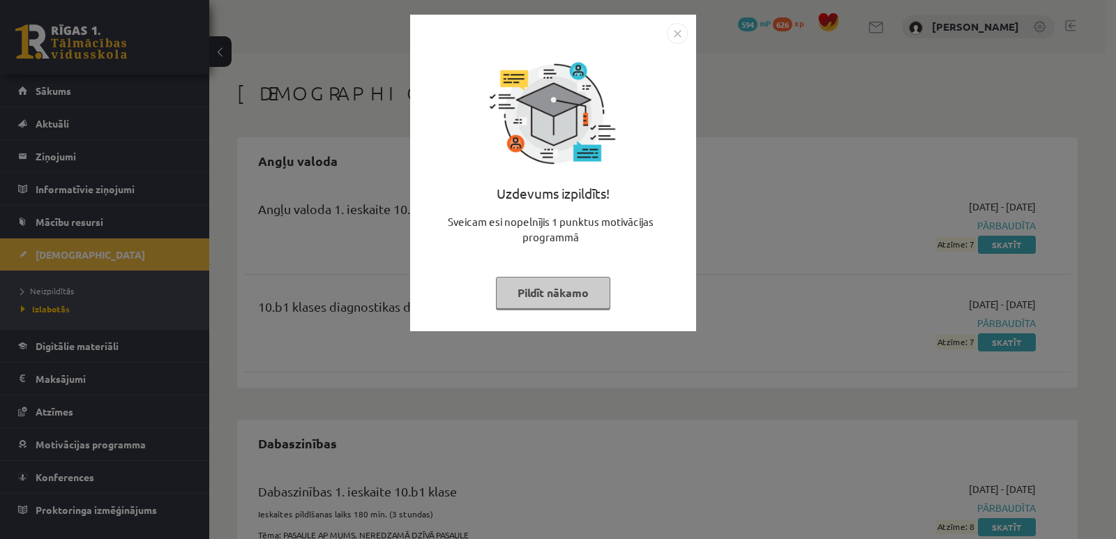
click at [682, 35] on img "Close" at bounding box center [677, 33] width 21 height 21
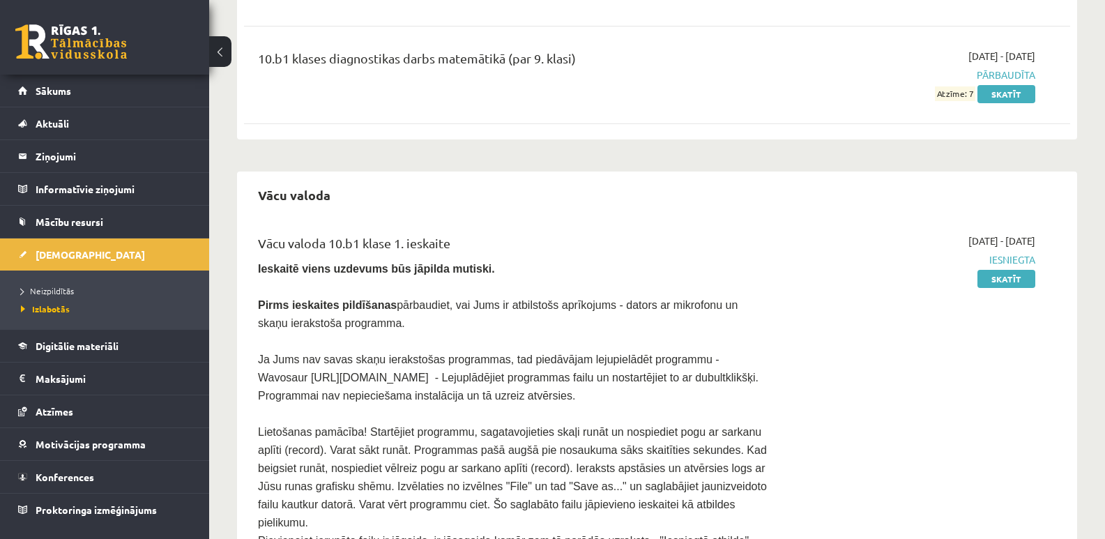
scroll to position [2336, 0]
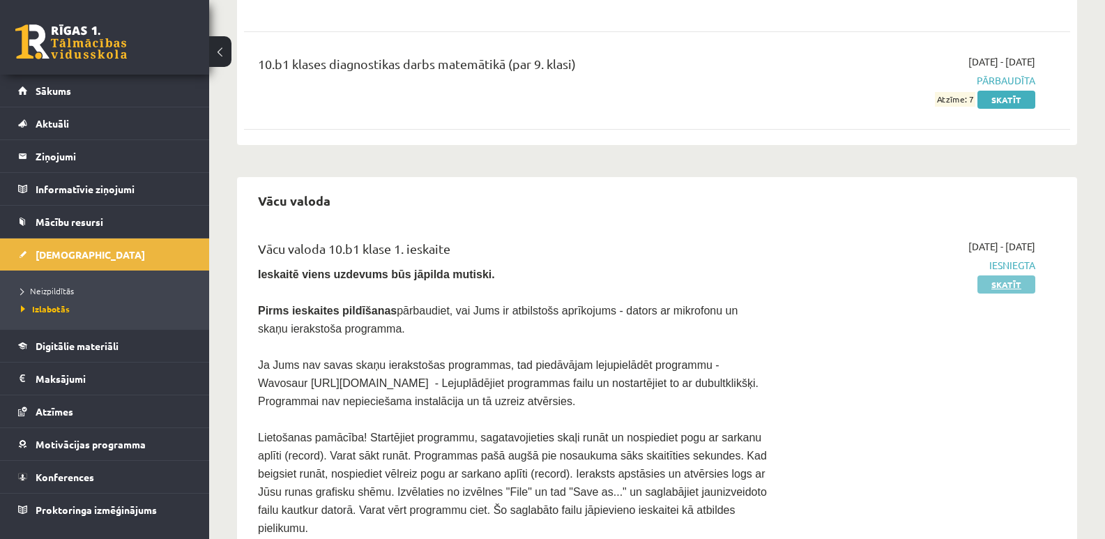
click at [1017, 275] on link "Skatīt" at bounding box center [1006, 284] width 58 height 18
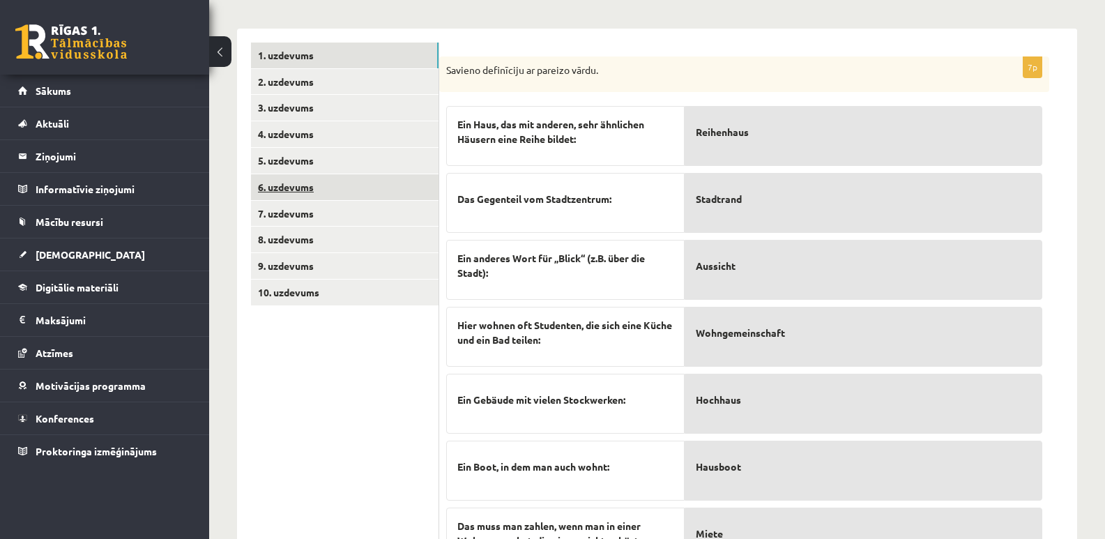
scroll to position [347, 0]
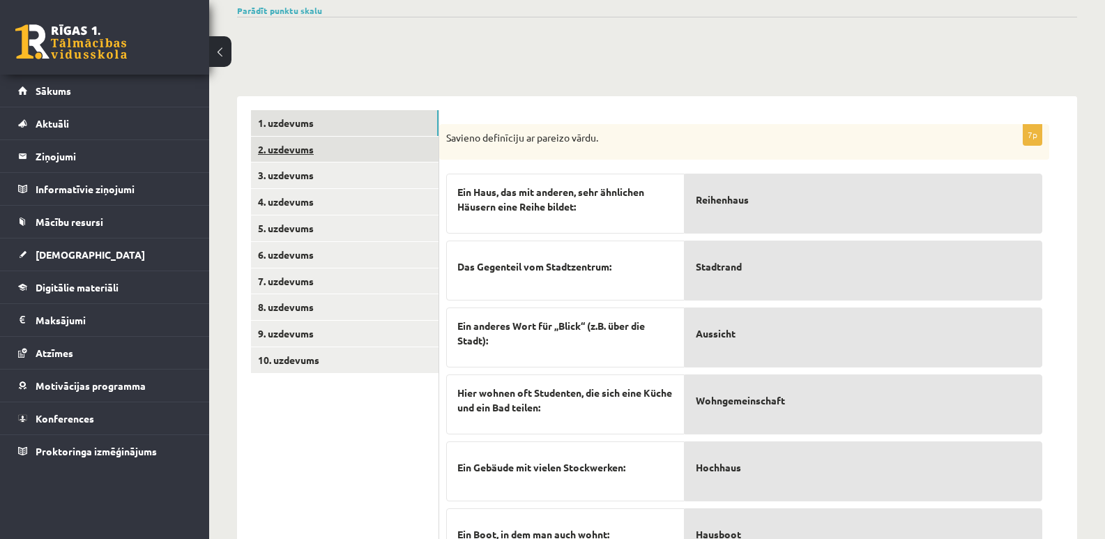
click at [302, 137] on link "2. uzdevums" at bounding box center [345, 150] width 188 height 26
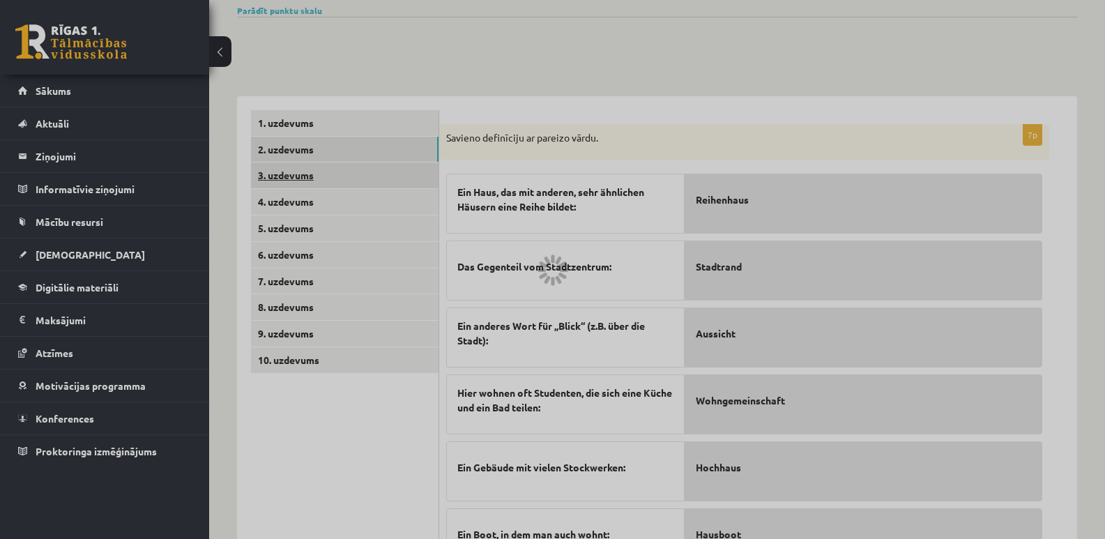
scroll to position [328, 0]
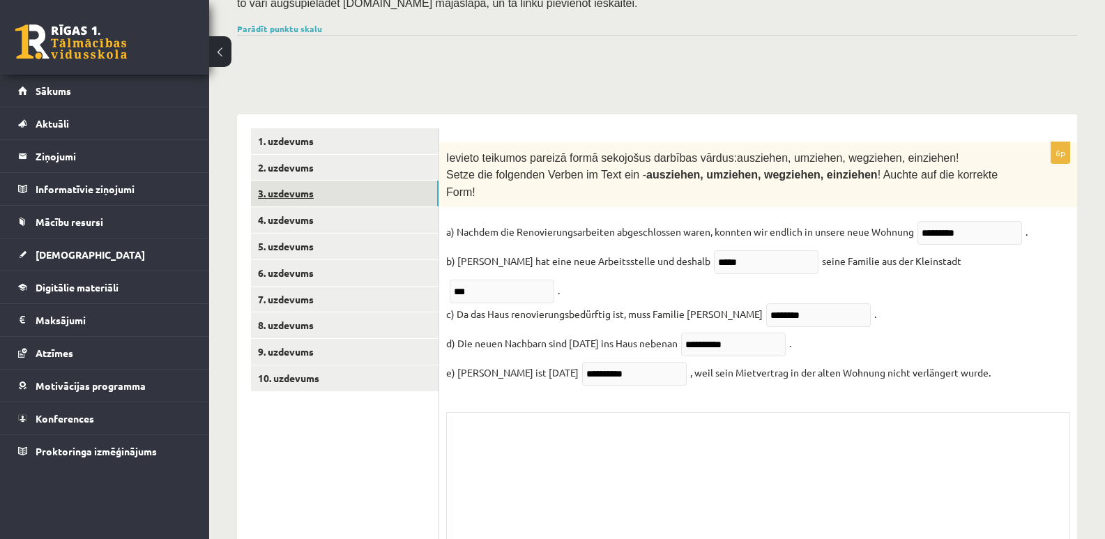
click at [302, 181] on link "3. uzdevums" at bounding box center [345, 194] width 188 height 26
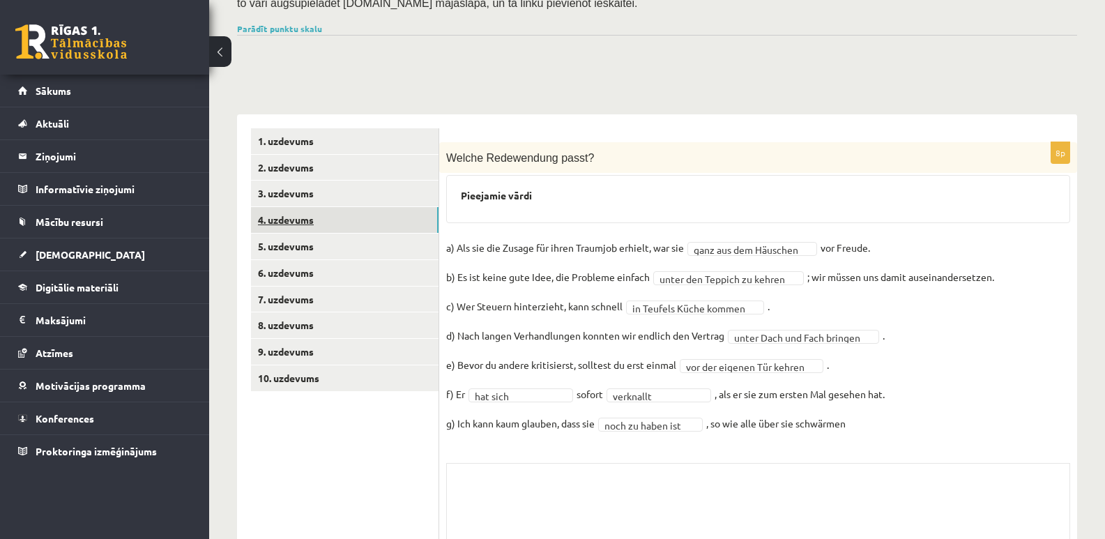
click at [289, 207] on link "4. uzdevums" at bounding box center [345, 220] width 188 height 26
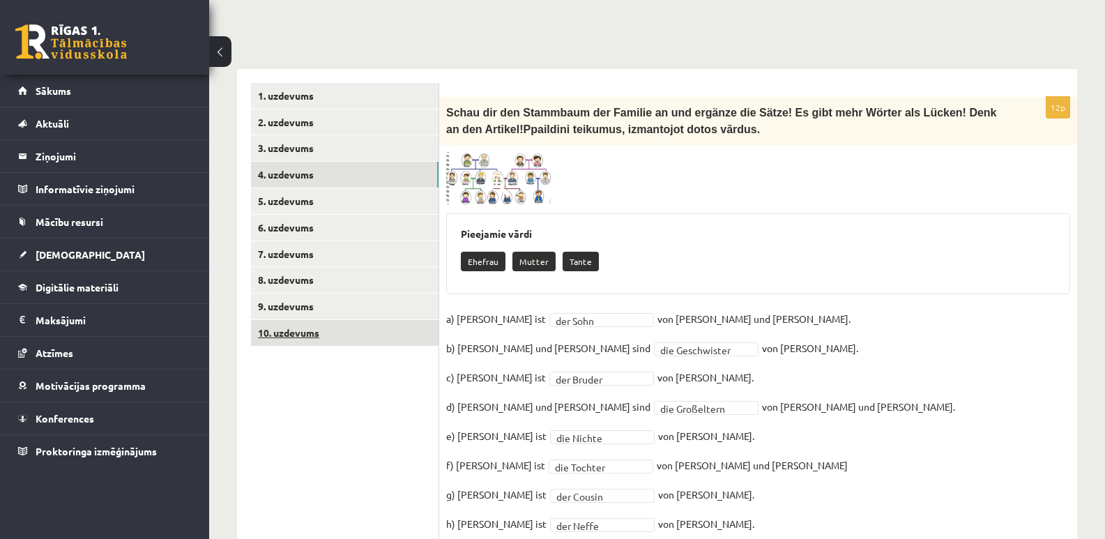
scroll to position [398, 0]
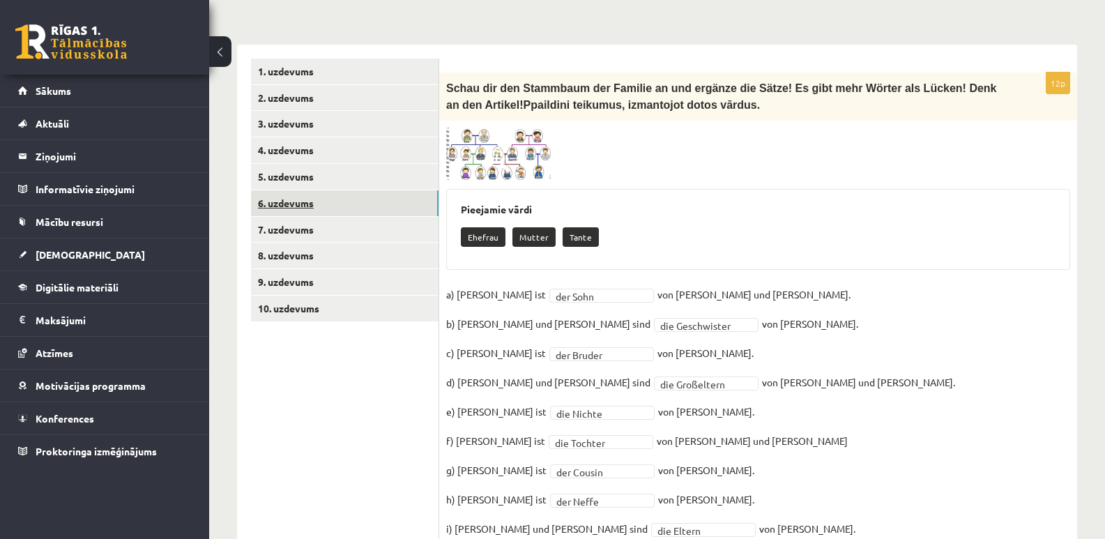
click at [288, 190] on link "6. uzdevums" at bounding box center [345, 203] width 188 height 26
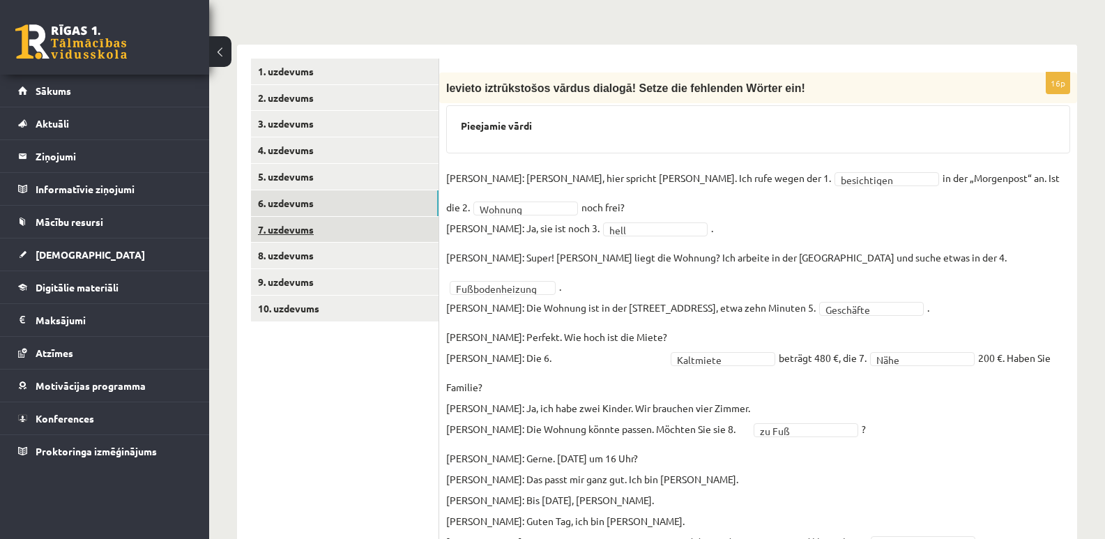
click at [300, 217] on link "7. uzdevums" at bounding box center [345, 230] width 188 height 26
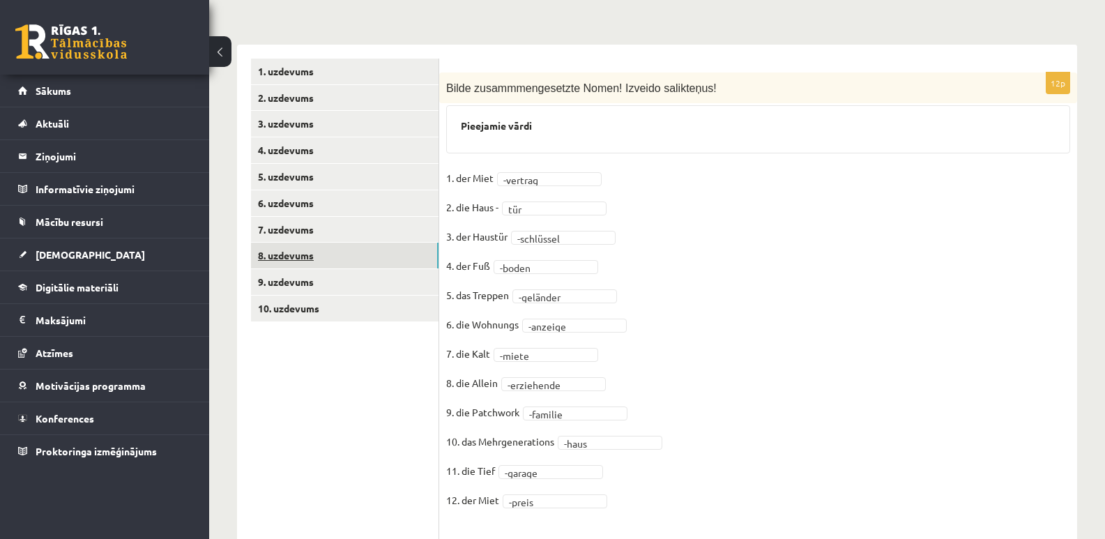
click at [294, 243] on link "8. uzdevums" at bounding box center [345, 256] width 188 height 26
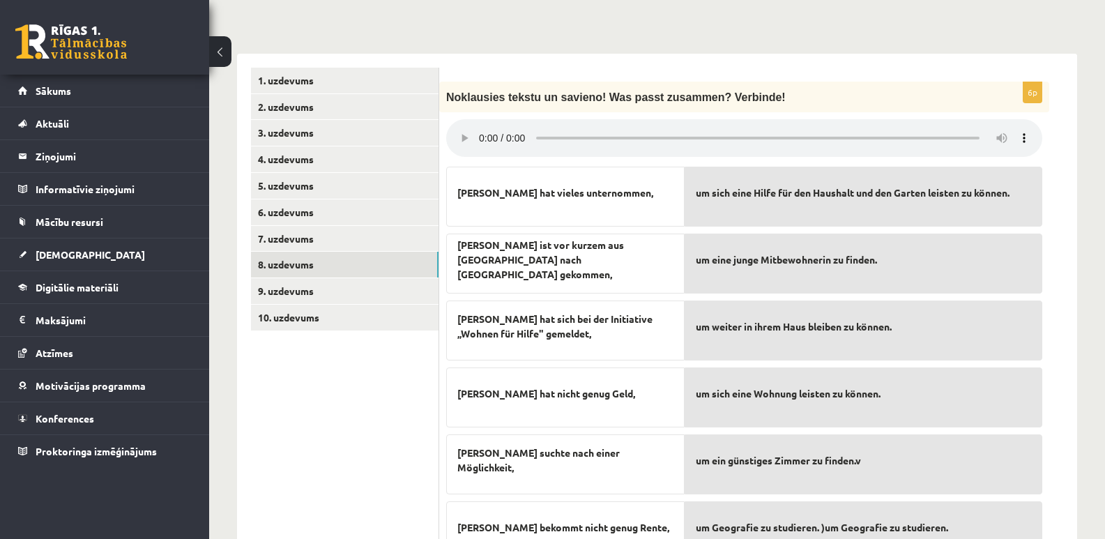
scroll to position [385, 0]
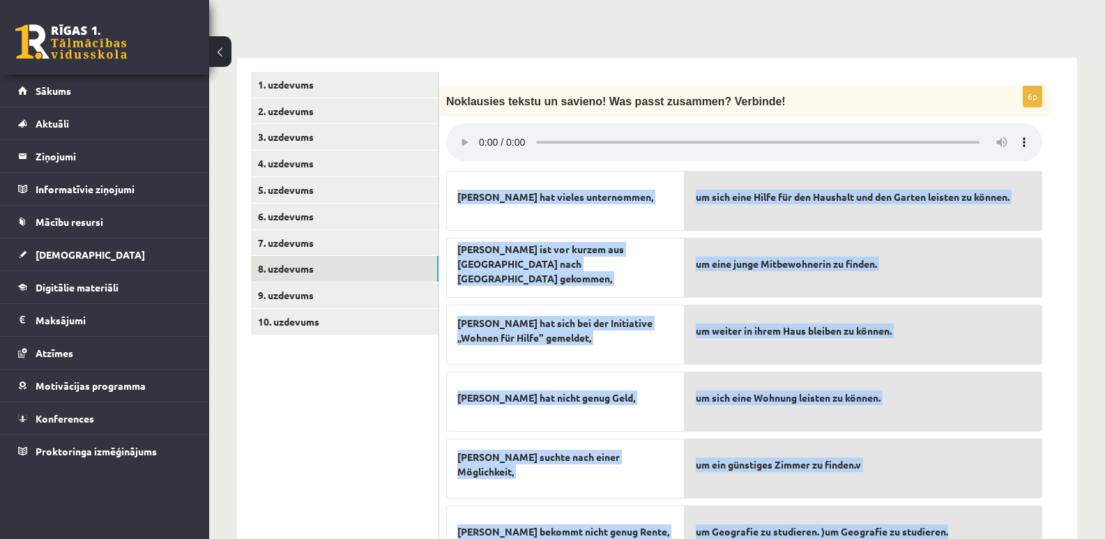
drag, startPoint x: 459, startPoint y: 166, endPoint x: 977, endPoint y: 521, distance: 627.9
click at [977, 521] on fieldset "[PERSON_NAME] hat vieles unternommen, [PERSON_NAME] ist vor kurzem aus [GEOGRAP…" at bounding box center [744, 365] width 596 height 402
copy fieldset "[PERSON_NAME] hat vieles unternommen, [PERSON_NAME] ist vor kurzem aus Mayen na…"
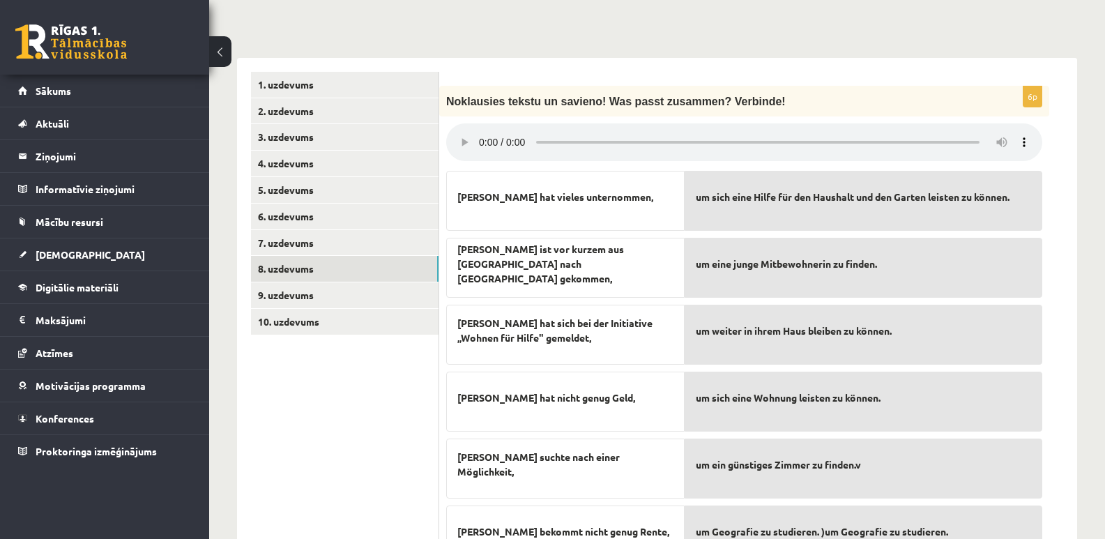
click at [358, 400] on ul "1. uzdevums 2. uzdevums 3. uzdevums 4. uzdevums 5. uzdevums 6. uzdevums 7. uzde…" at bounding box center [345, 402] width 188 height 661
click at [324, 282] on link "9. uzdevums" at bounding box center [345, 295] width 188 height 26
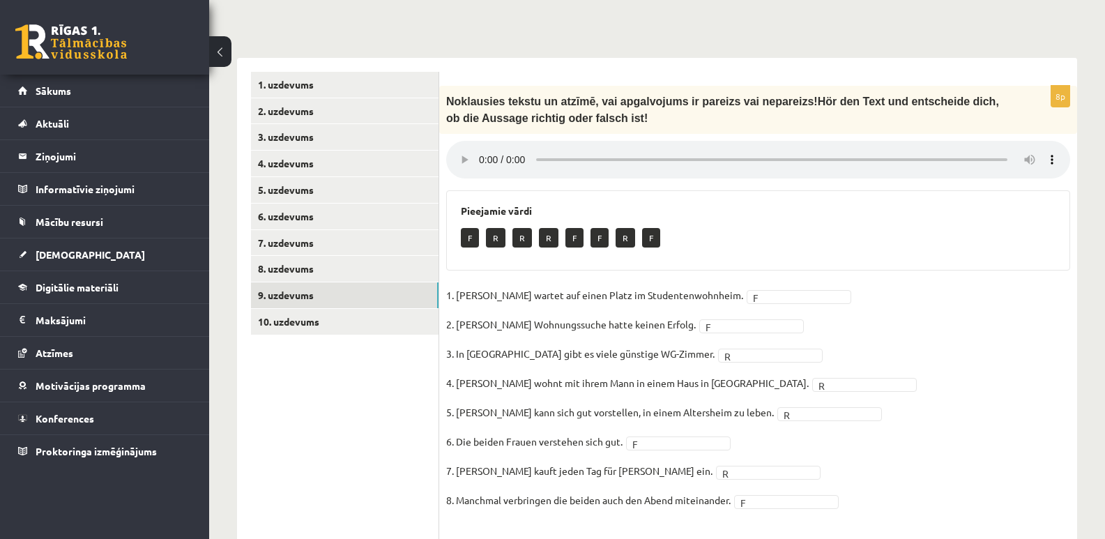
scroll to position [455, 0]
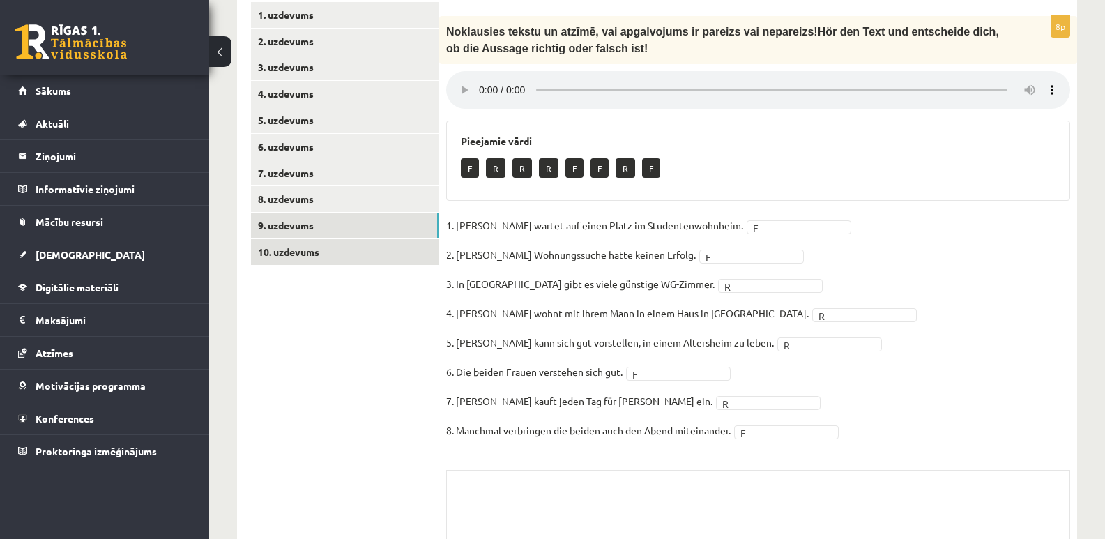
click at [328, 239] on link "10. uzdevums" at bounding box center [345, 252] width 188 height 26
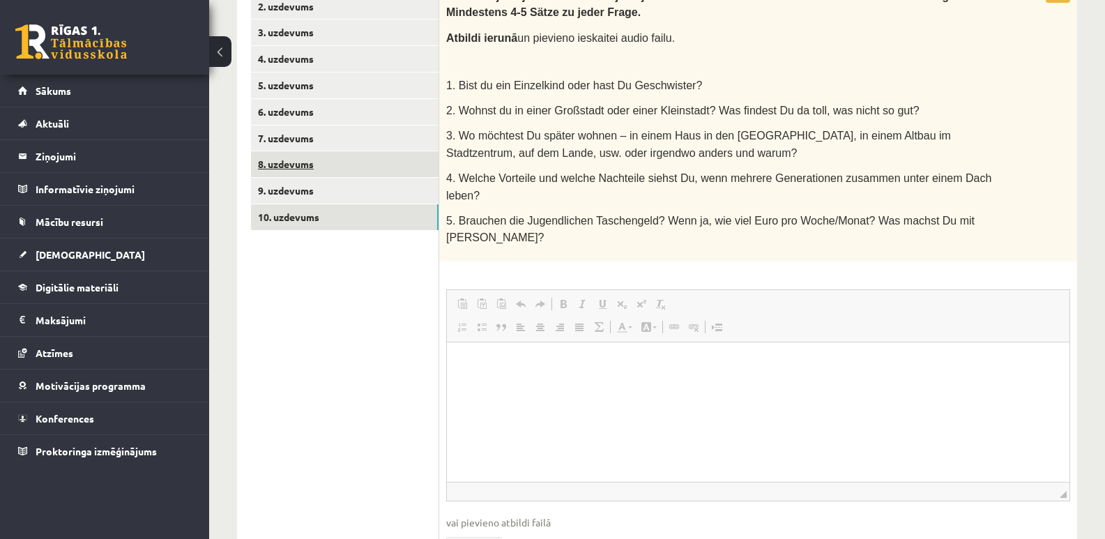
scroll to position [489, 0]
click at [298, 152] on link "8. uzdevums" at bounding box center [345, 165] width 188 height 26
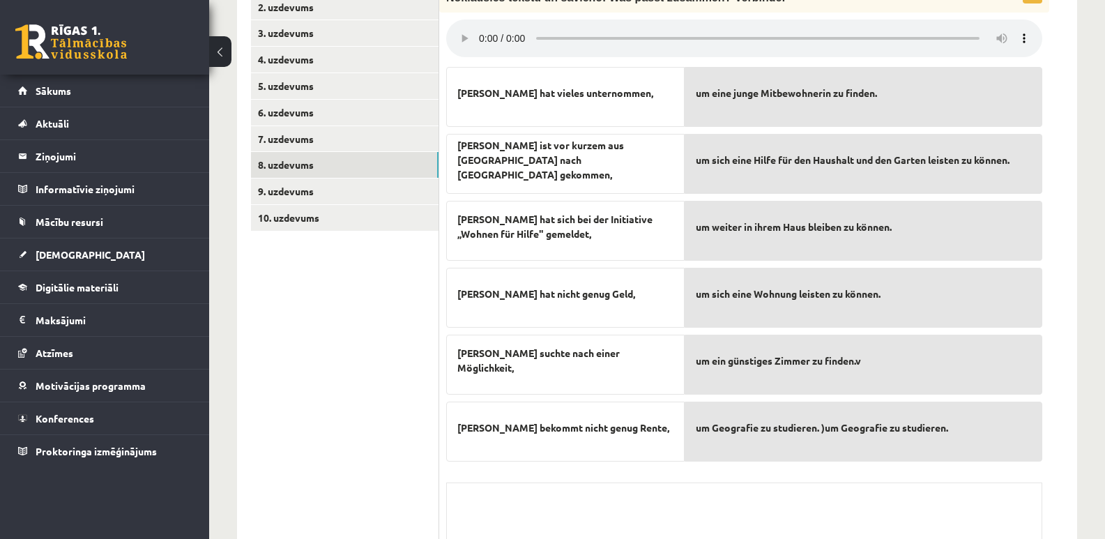
scroll to position [419, 0]
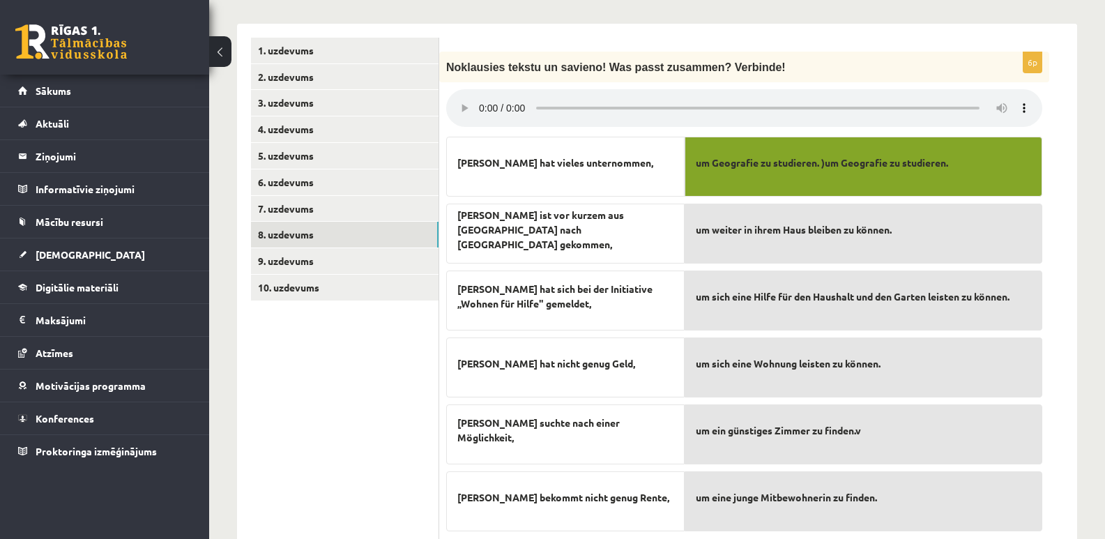
click at [789, 423] on span "um ein günstiges Zimmer zu finden.v" at bounding box center [778, 430] width 165 height 15
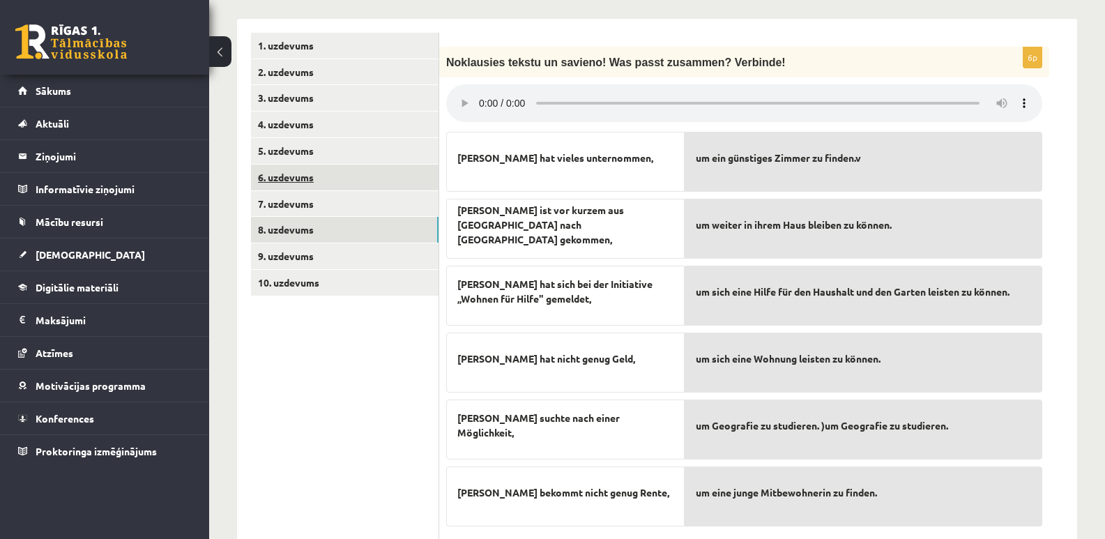
scroll to position [349, 0]
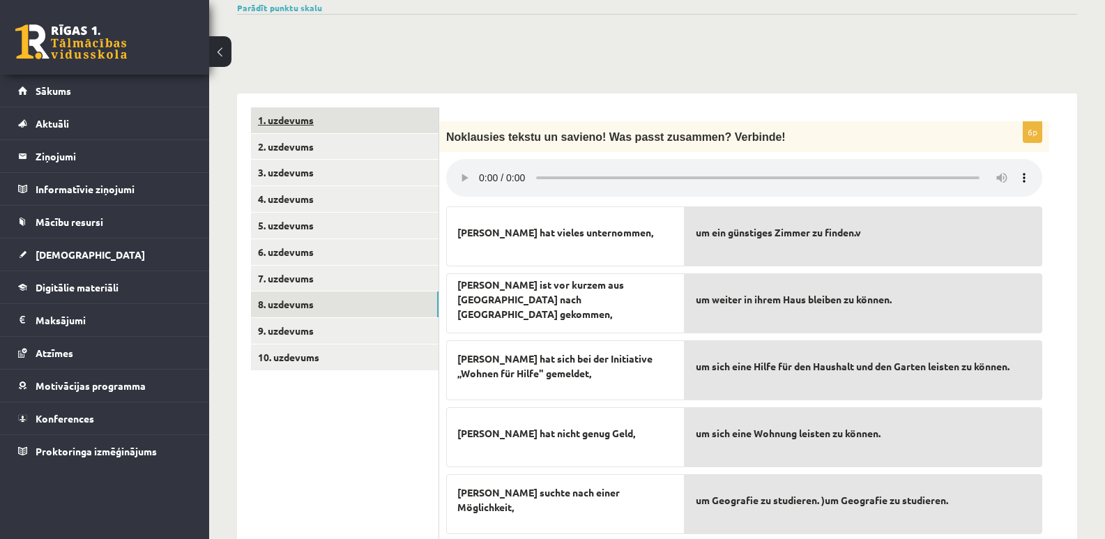
click at [292, 107] on link "1. uzdevums" at bounding box center [345, 120] width 188 height 26
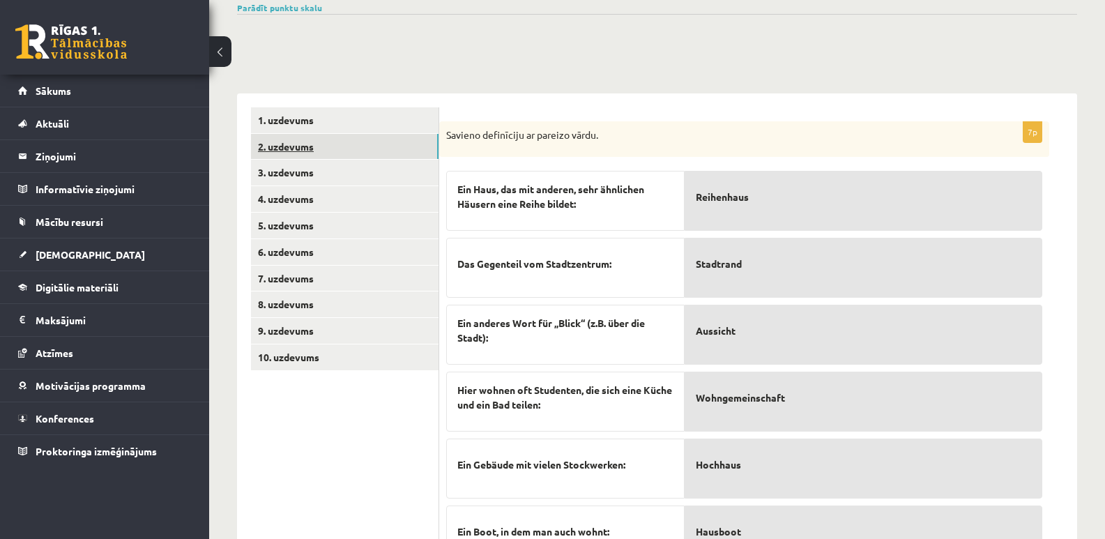
click at [294, 134] on link "2. uzdevums" at bounding box center [345, 147] width 188 height 26
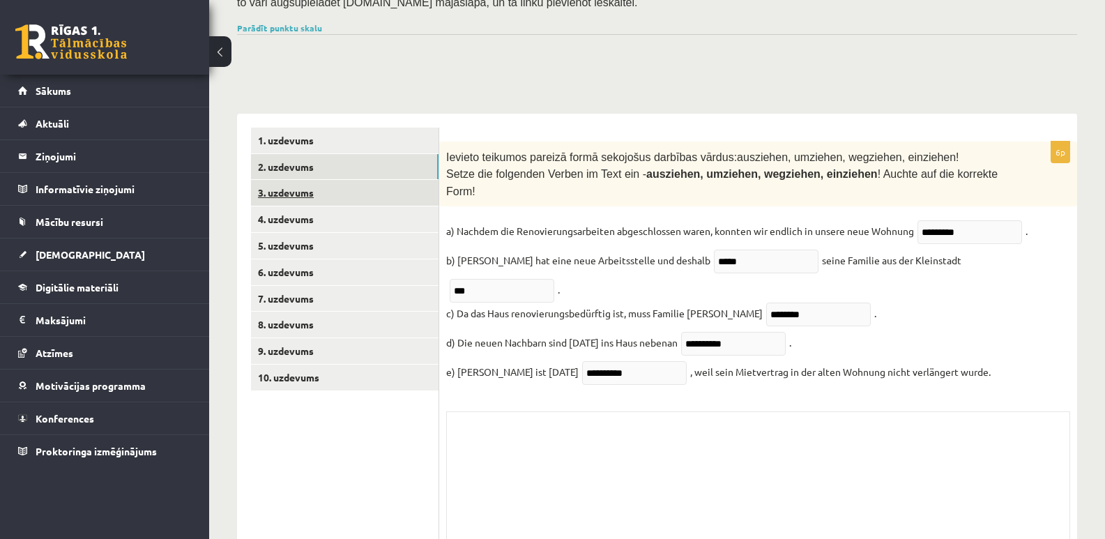
click at [307, 180] on link "3. uzdevums" at bounding box center [345, 193] width 188 height 26
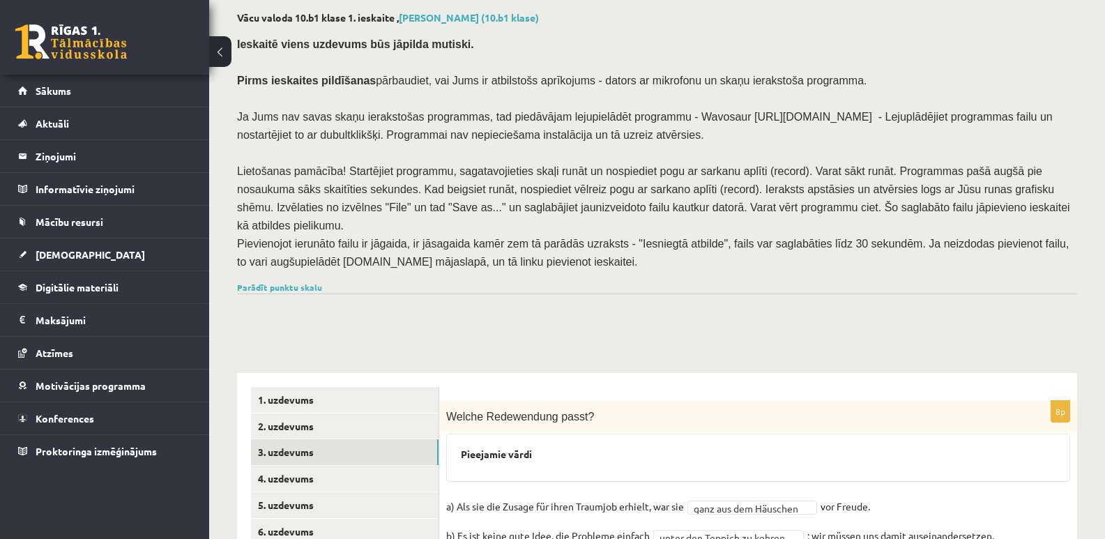
scroll to position [50, 0]
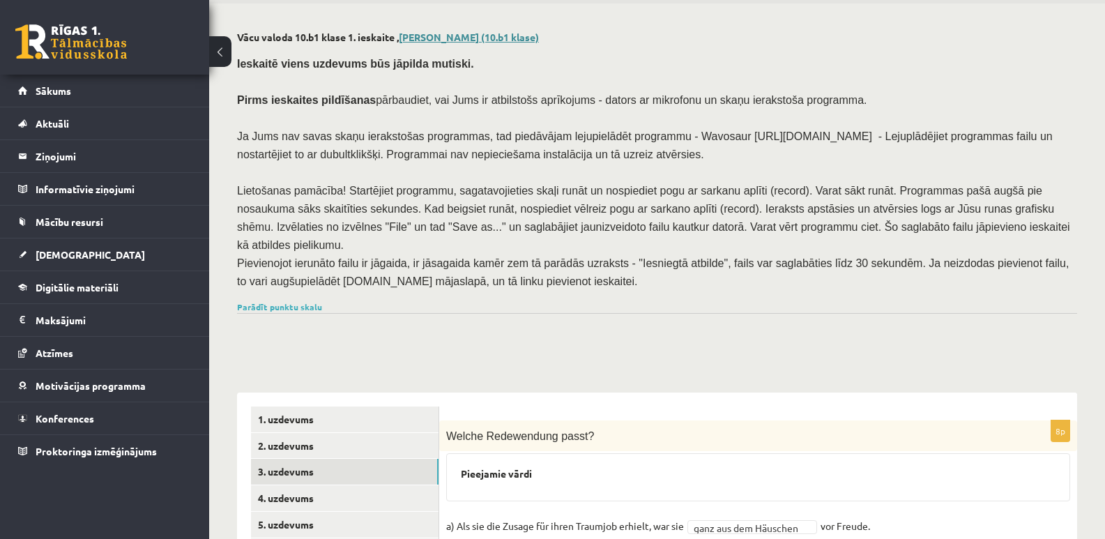
click at [432, 37] on link "[PERSON_NAME] (10.b1 klase)" at bounding box center [469, 37] width 140 height 13
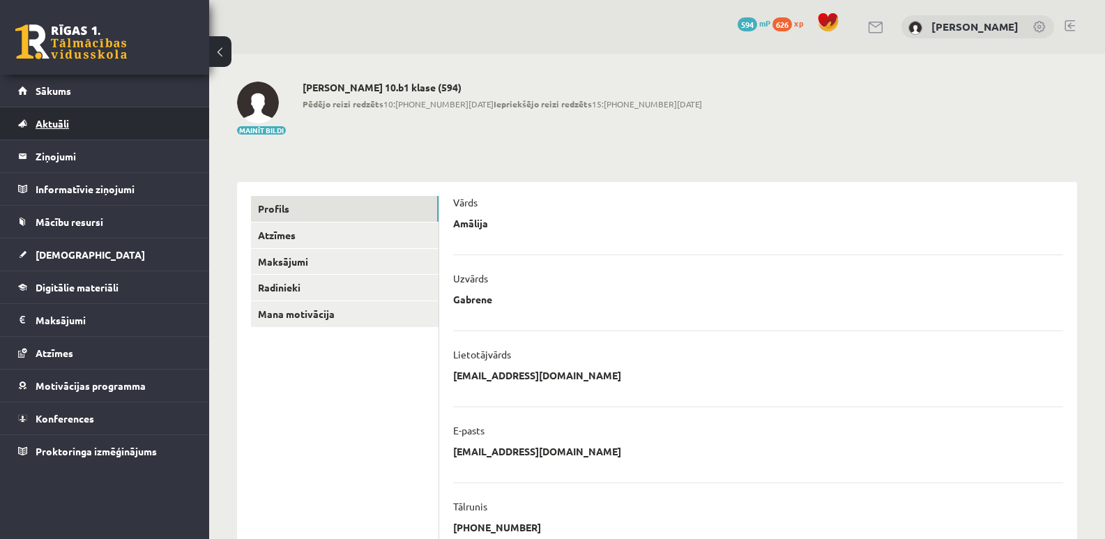
click at [43, 129] on link "Aktuāli" at bounding box center [105, 123] width 174 height 32
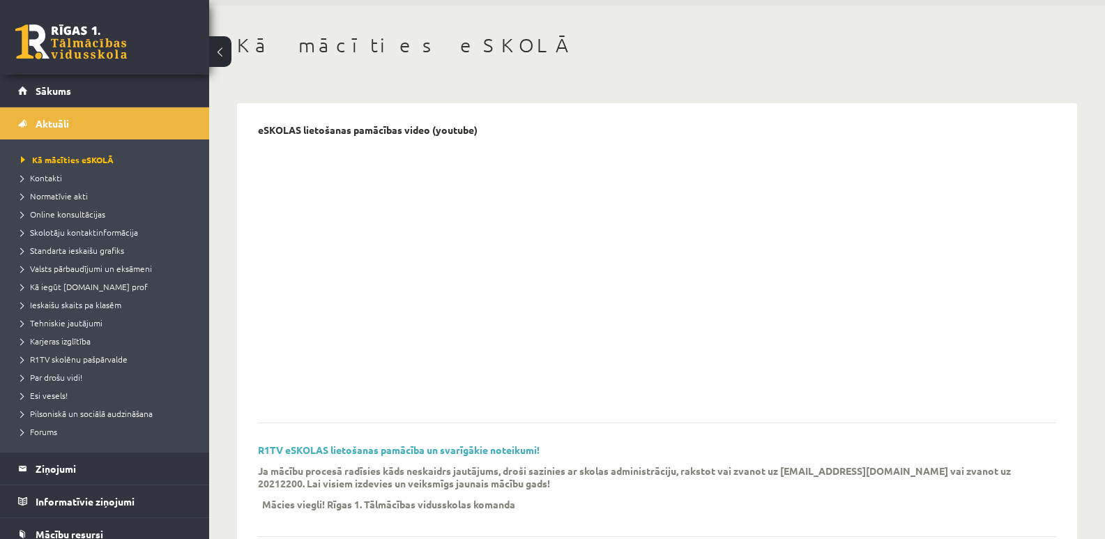
scroll to position [70, 0]
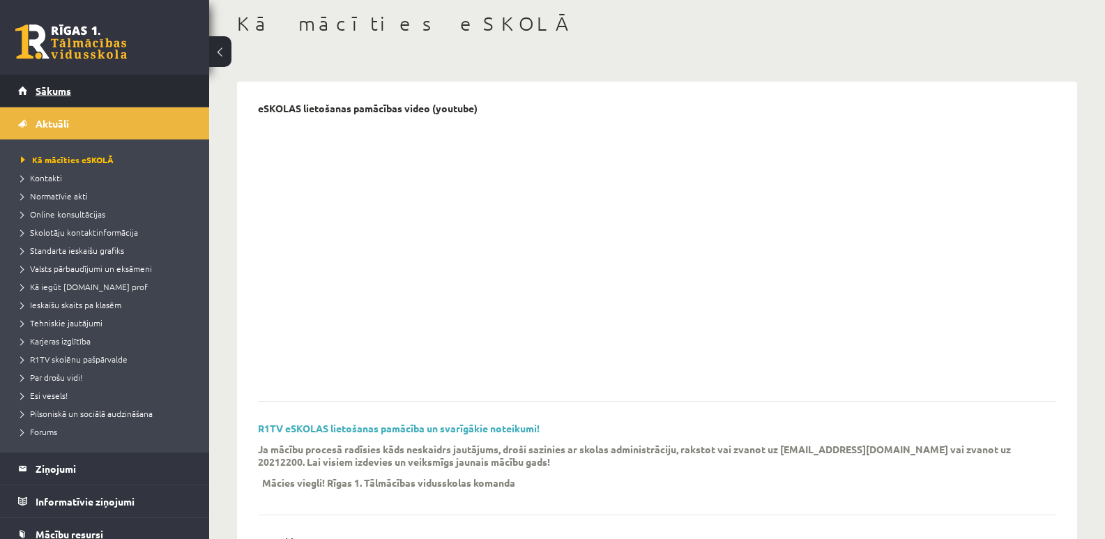
click at [144, 93] on link "Sākums" at bounding box center [105, 91] width 174 height 32
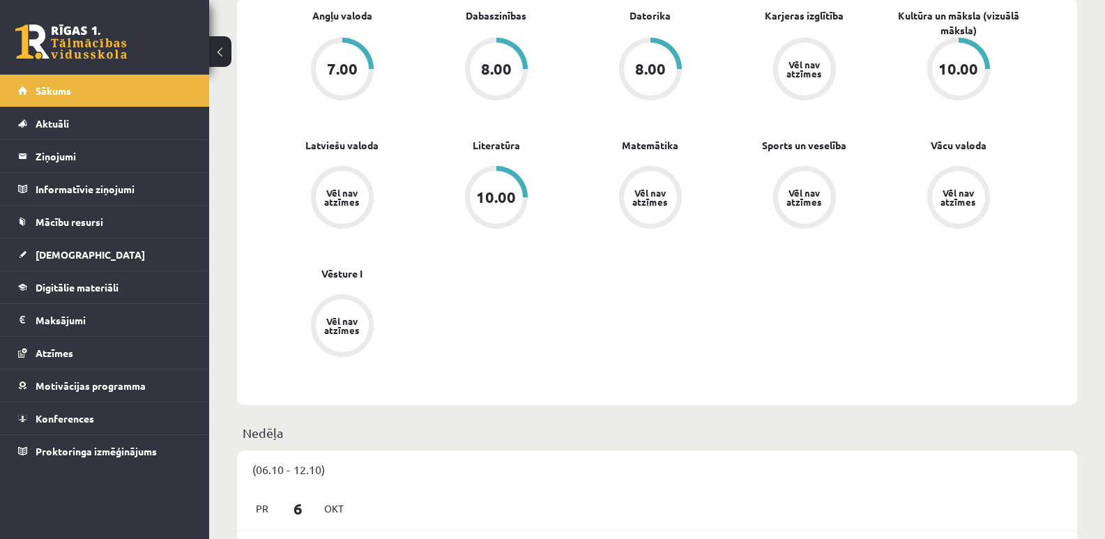
scroll to position [418, 0]
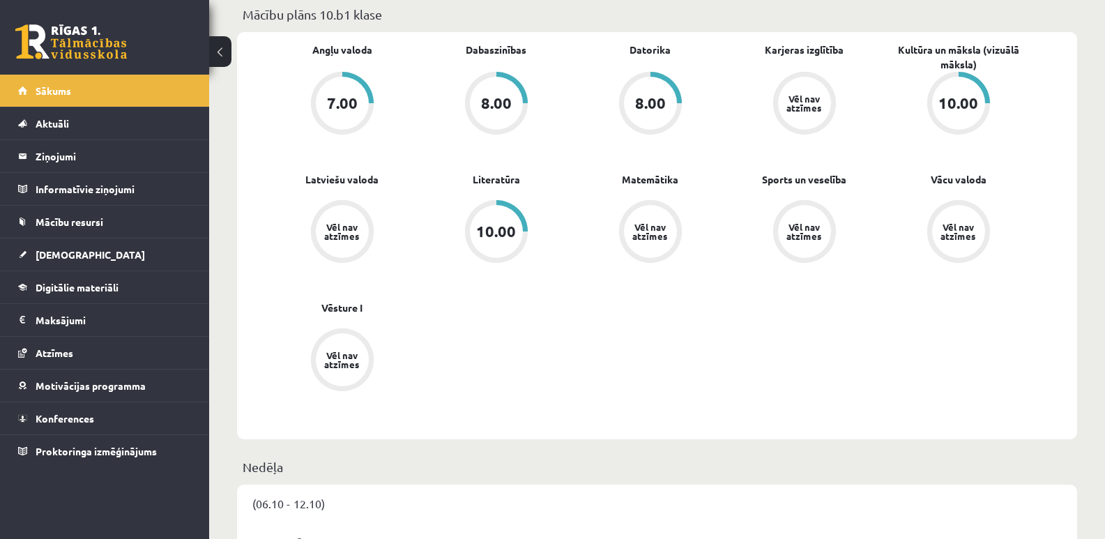
click at [662, 218] on div "Vēl nav atzīmes" at bounding box center [650, 231] width 53 height 53
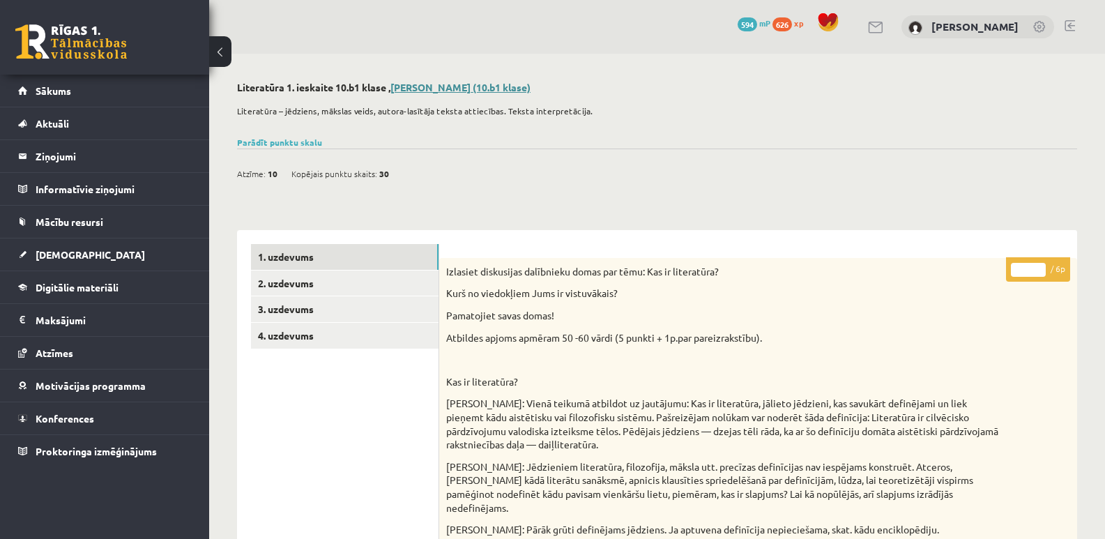
click at [451, 89] on link "Amālija Gabrene (10.b1 klase)" at bounding box center [460, 87] width 140 height 13
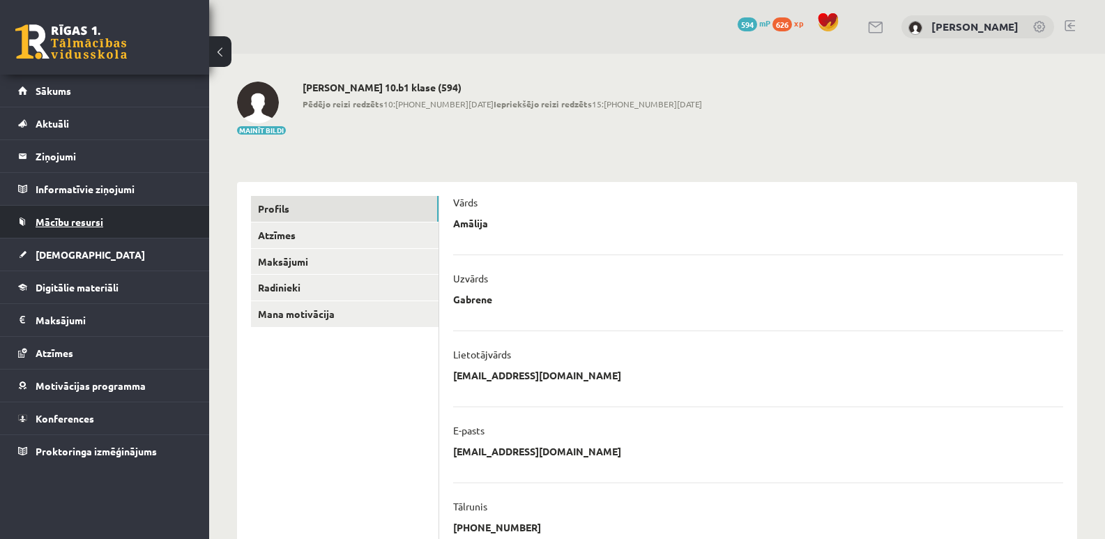
click at [69, 218] on span "Mācību resursi" at bounding box center [70, 221] width 68 height 13
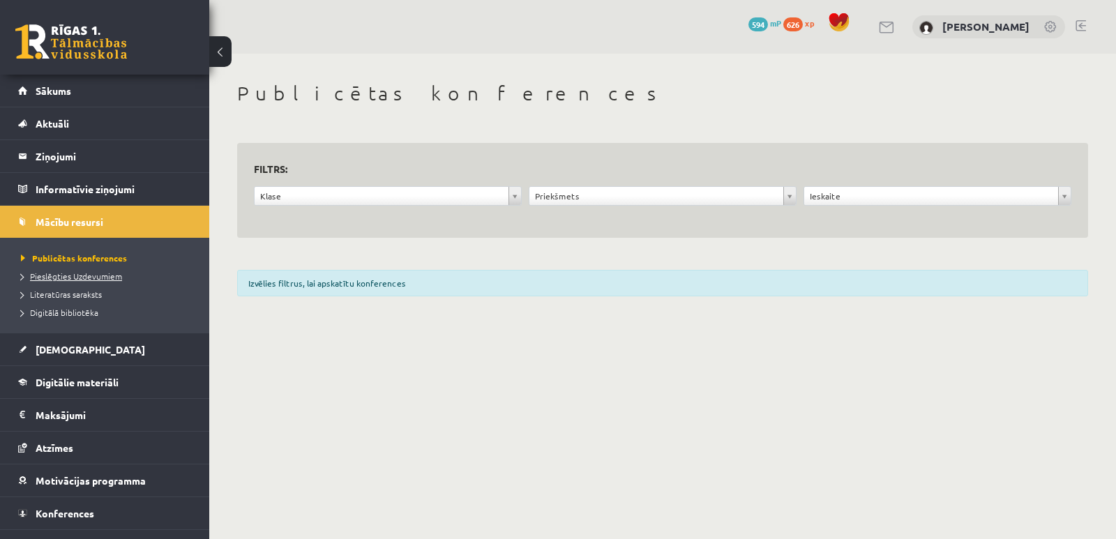
click at [100, 276] on span "Pieslēgties Uzdevumiem" at bounding box center [71, 276] width 101 height 11
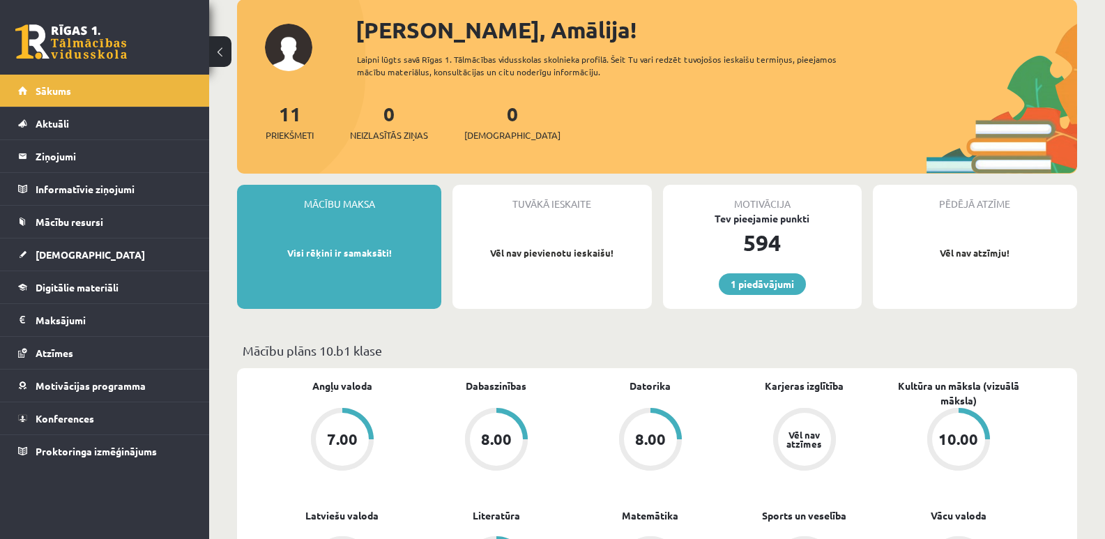
scroll to position [209, 0]
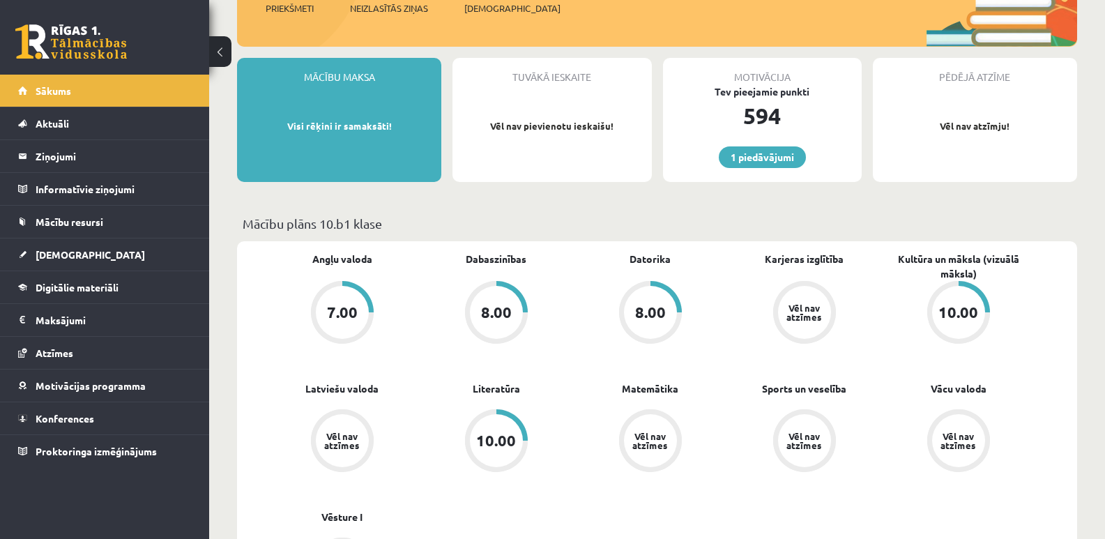
click at [646, 424] on div "Vēl nav atzīmes" at bounding box center [650, 440] width 53 height 53
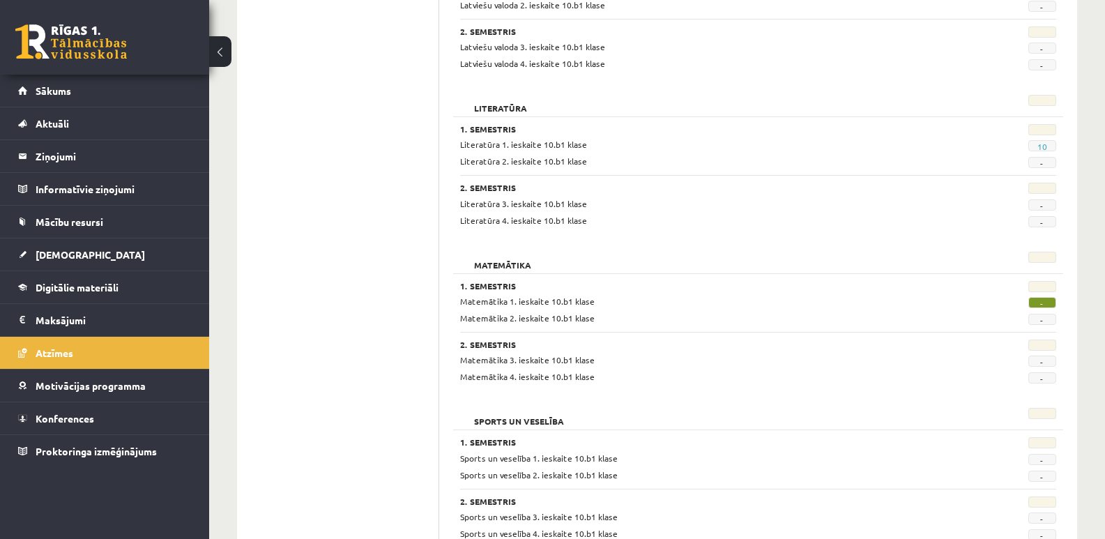
scroll to position [906, 0]
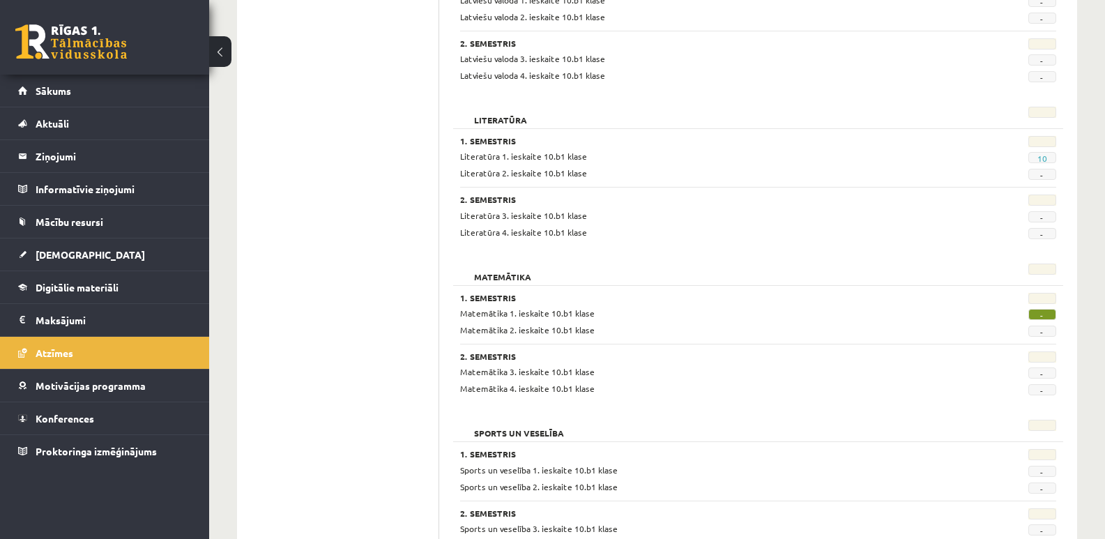
click at [1040, 316] on span "-" at bounding box center [1042, 314] width 28 height 11
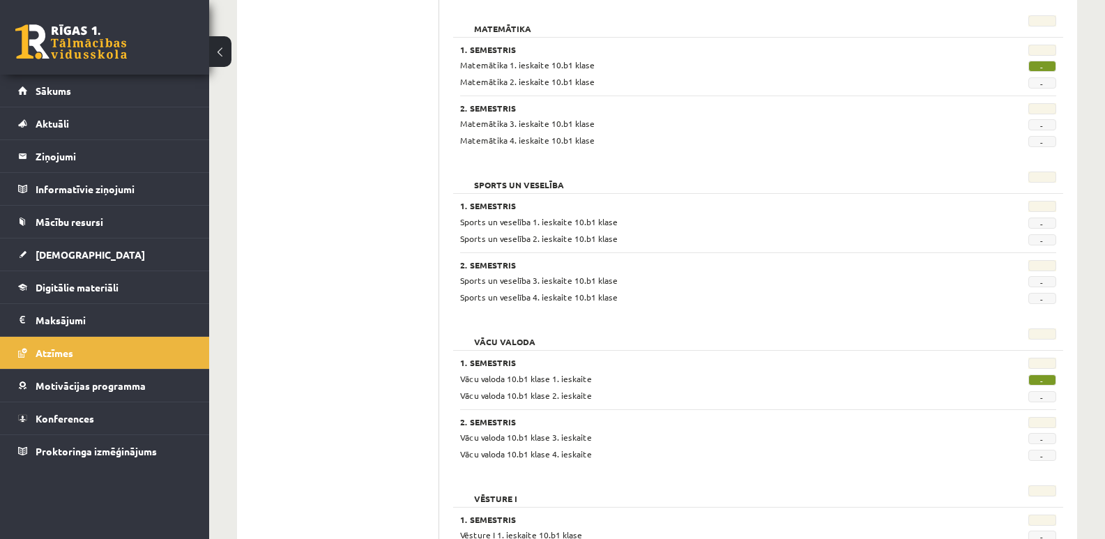
scroll to position [1153, 0]
click at [61, 219] on span "Mācību resursi" at bounding box center [70, 221] width 68 height 13
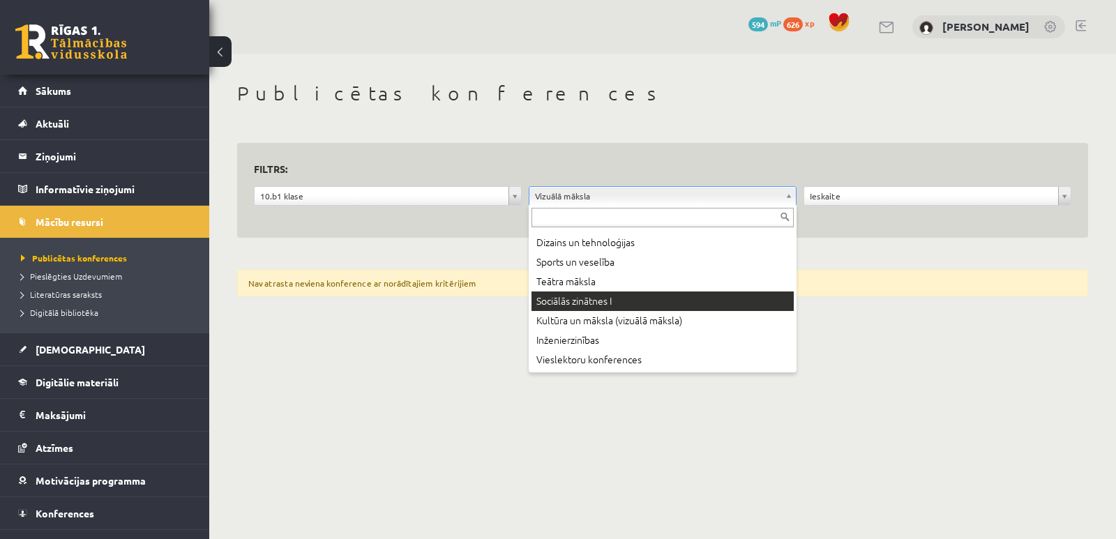
scroll to position [418, 0]
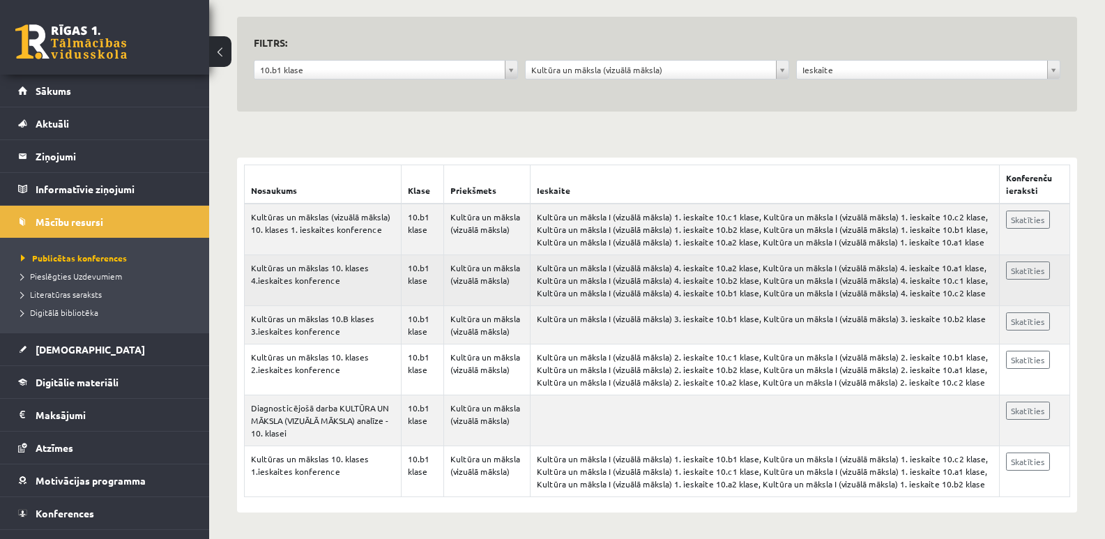
scroll to position [128, 0]
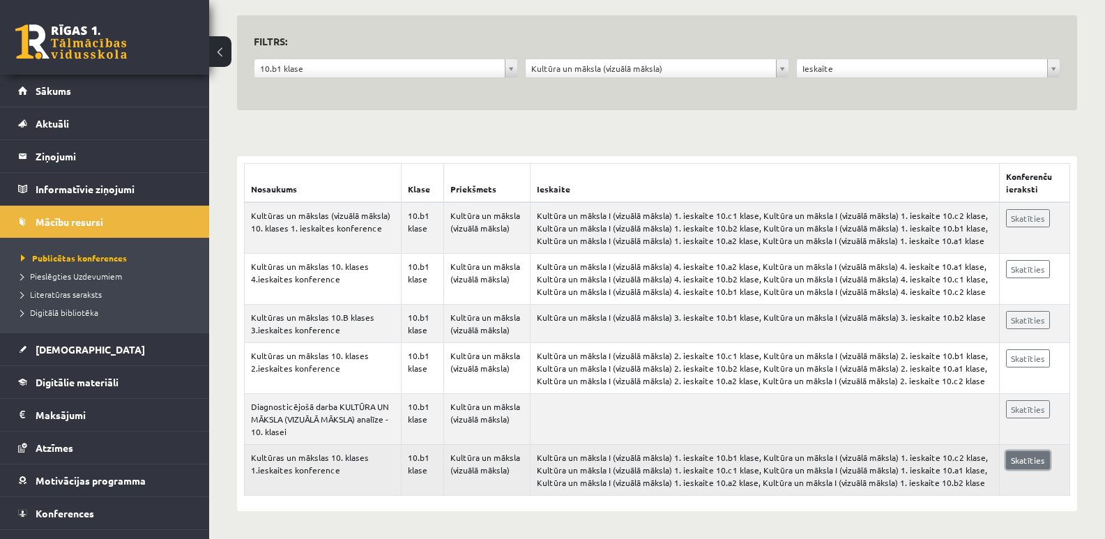
click at [1044, 462] on link "Skatīties" at bounding box center [1028, 460] width 44 height 18
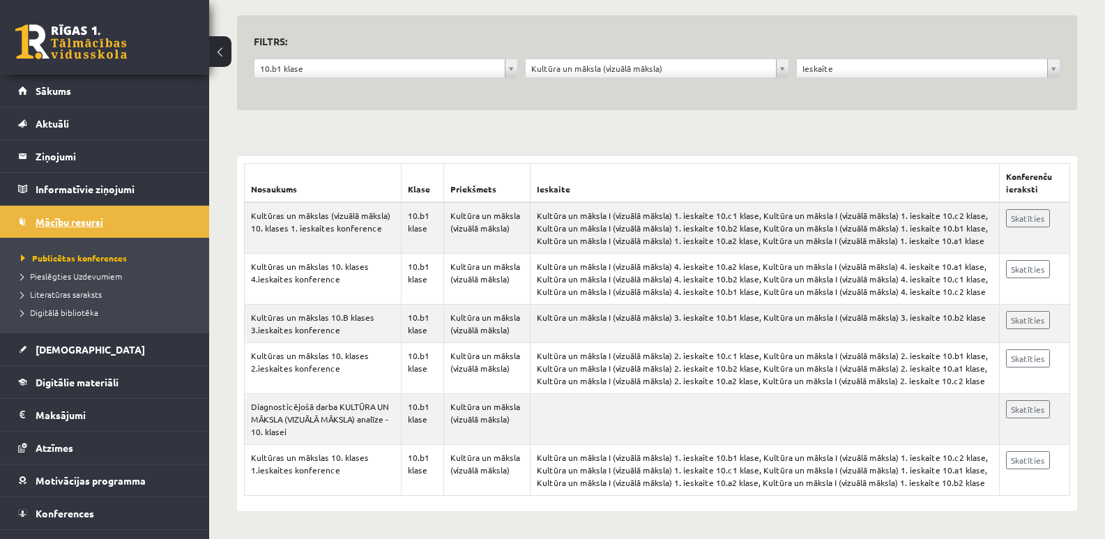
click at [87, 218] on span "Mācību resursi" at bounding box center [70, 221] width 68 height 13
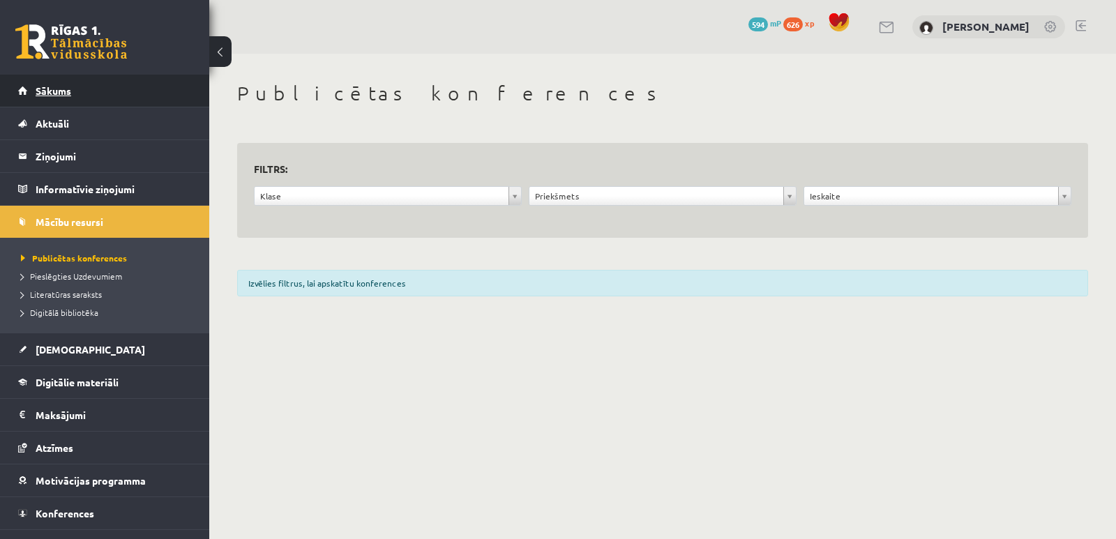
click at [61, 99] on link "Sākums" at bounding box center [105, 91] width 174 height 32
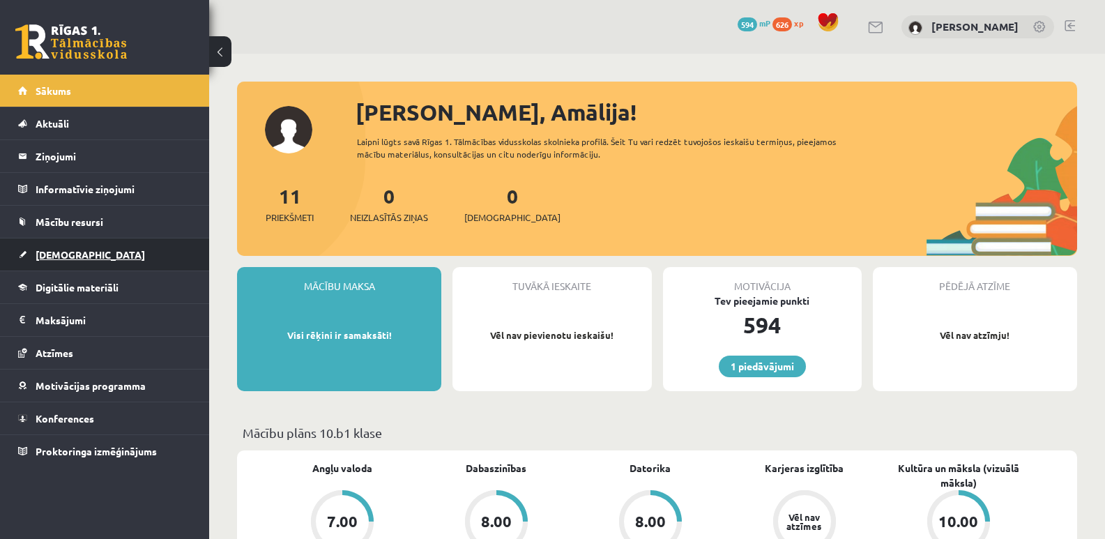
click at [51, 246] on link "[DEMOGRAPHIC_DATA]" at bounding box center [105, 254] width 174 height 32
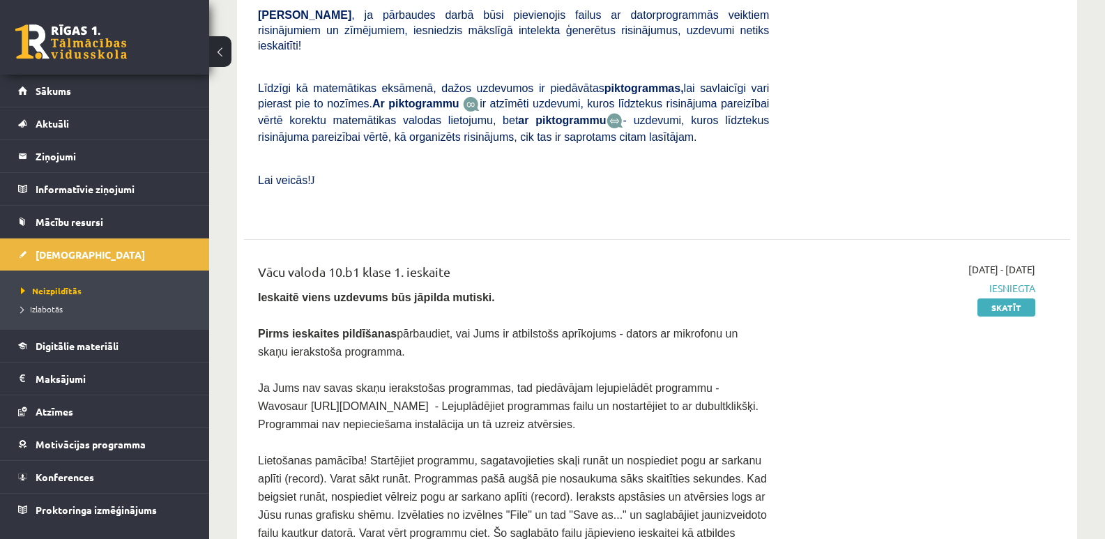
scroll to position [488, 0]
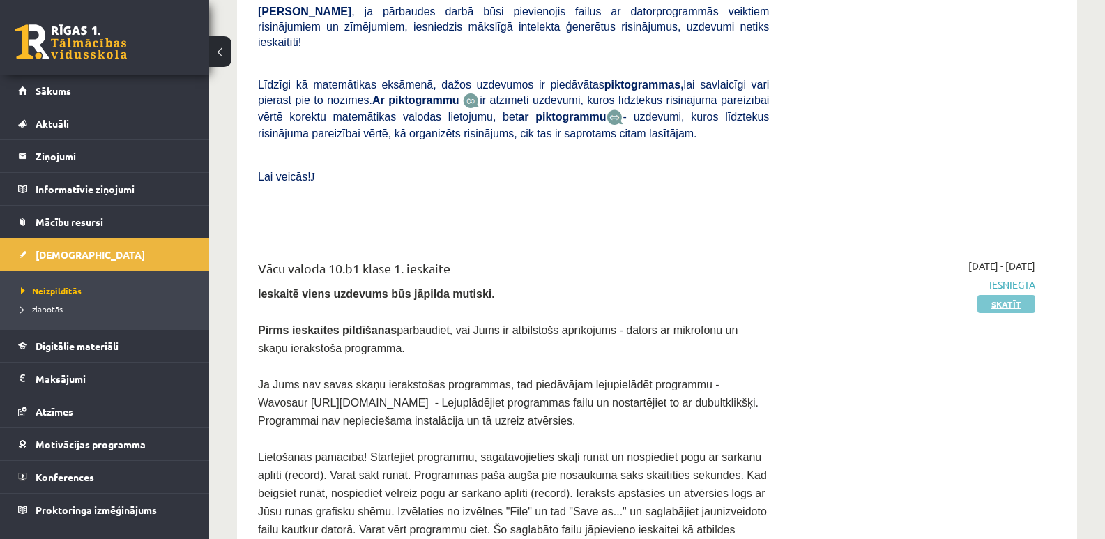
click at [1010, 295] on link "Skatīt" at bounding box center [1006, 304] width 58 height 18
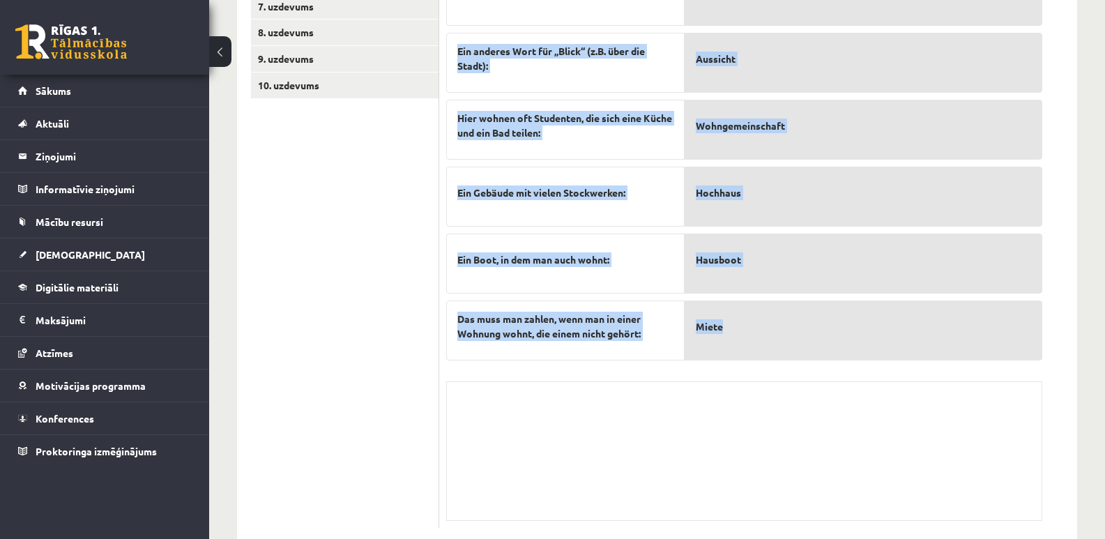
scroll to position [625, 0]
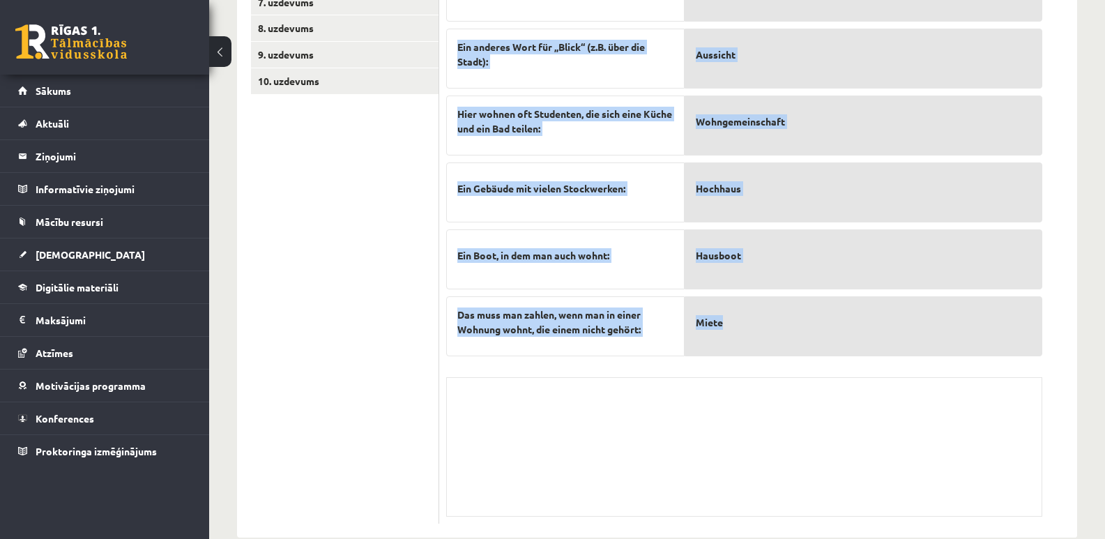
drag, startPoint x: 457, startPoint y: 162, endPoint x: 897, endPoint y: 365, distance: 484.8
click at [897, 365] on div "7p Savieno definīciju ar pareizo vārdu. Ein Haus, das mit anderen, sehr ähnlich…" at bounding box center [744, 184] width 610 height 679
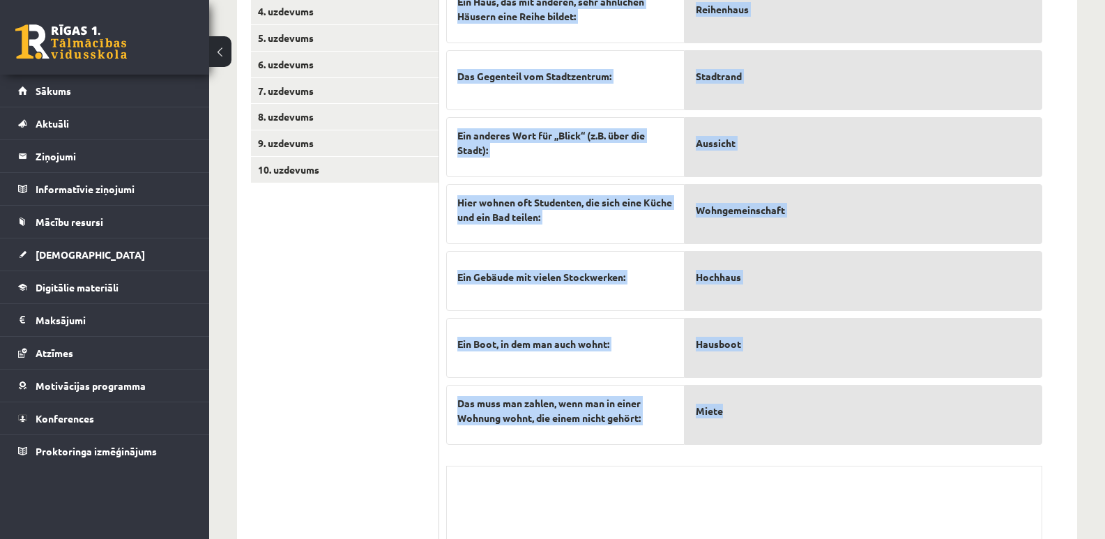
scroll to position [347, 0]
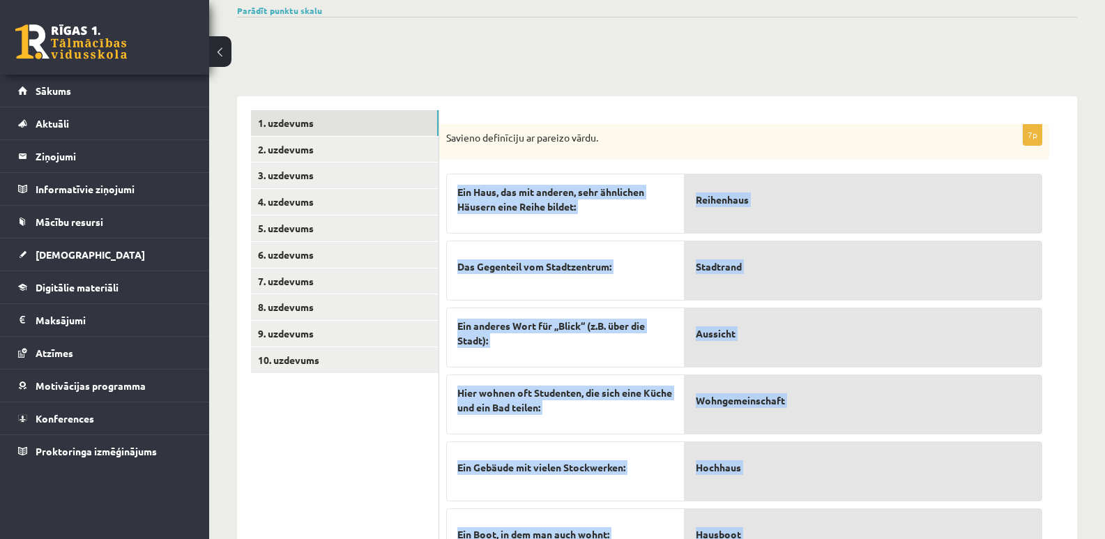
copy div "Ein Haus, das mit anderen, sehr ähnlichen Häusern eine Reihe bildet: Das Gegent…"
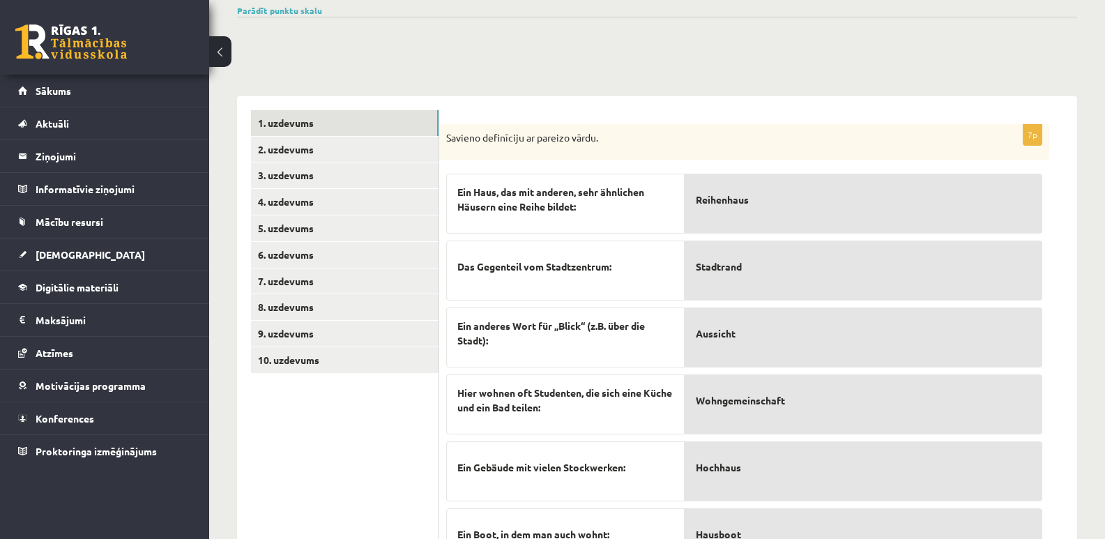
click at [802, 319] on p "Aussicht" at bounding box center [863, 333] width 335 height 29
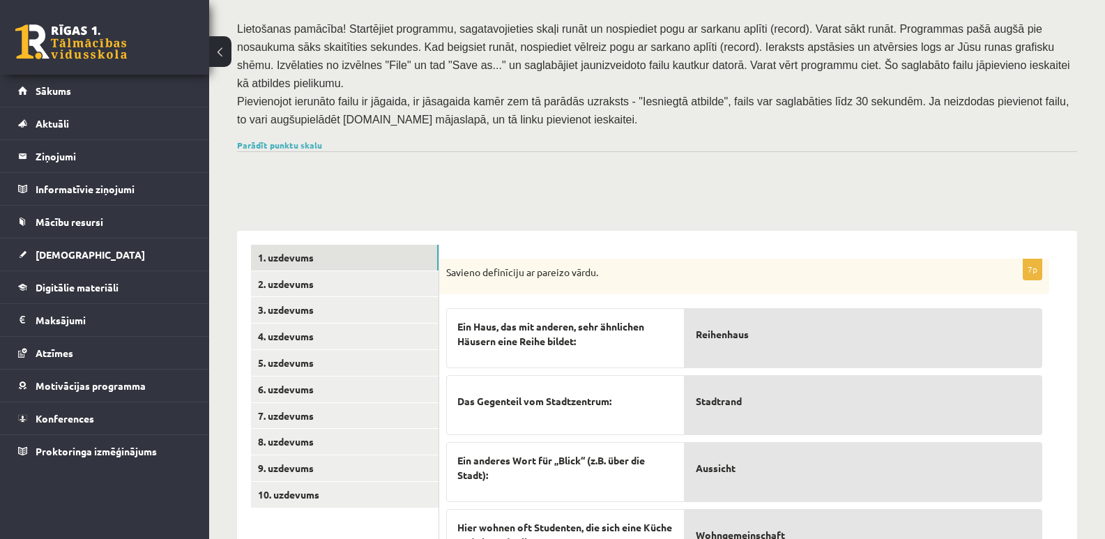
scroll to position [207, 0]
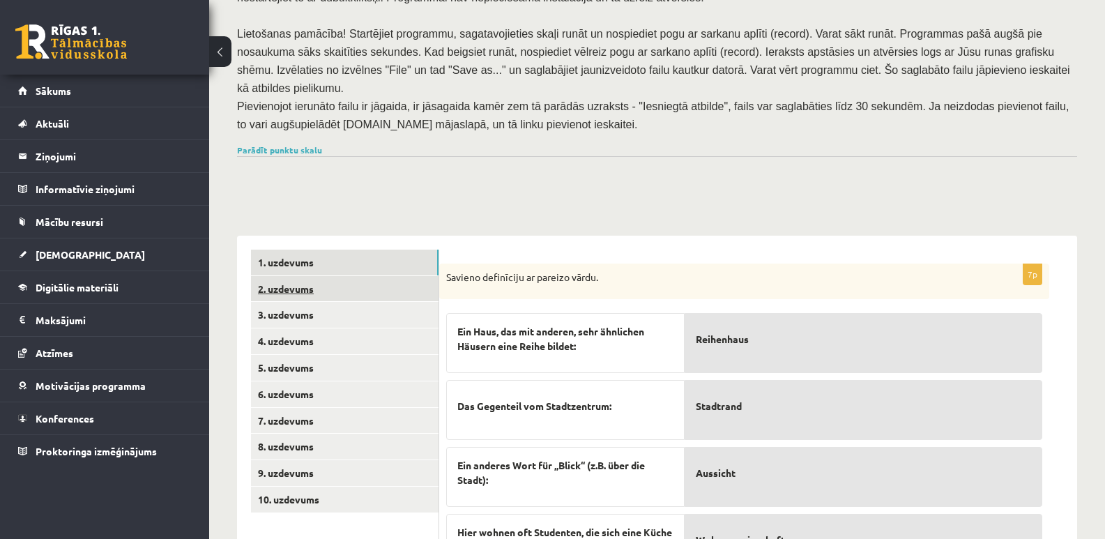
click at [284, 276] on link "2. uzdevums" at bounding box center [345, 289] width 188 height 26
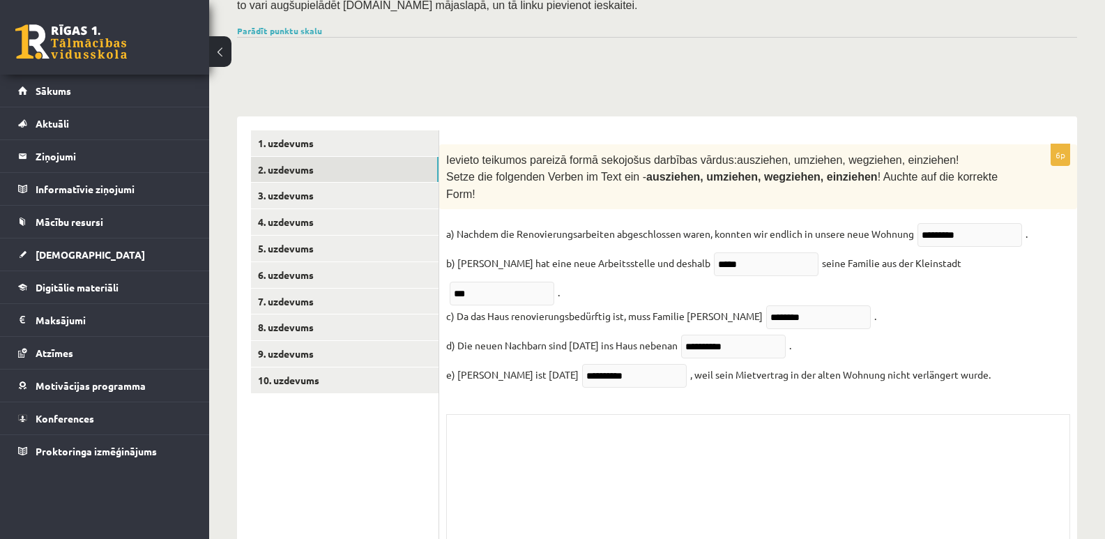
scroll to position [328, 0]
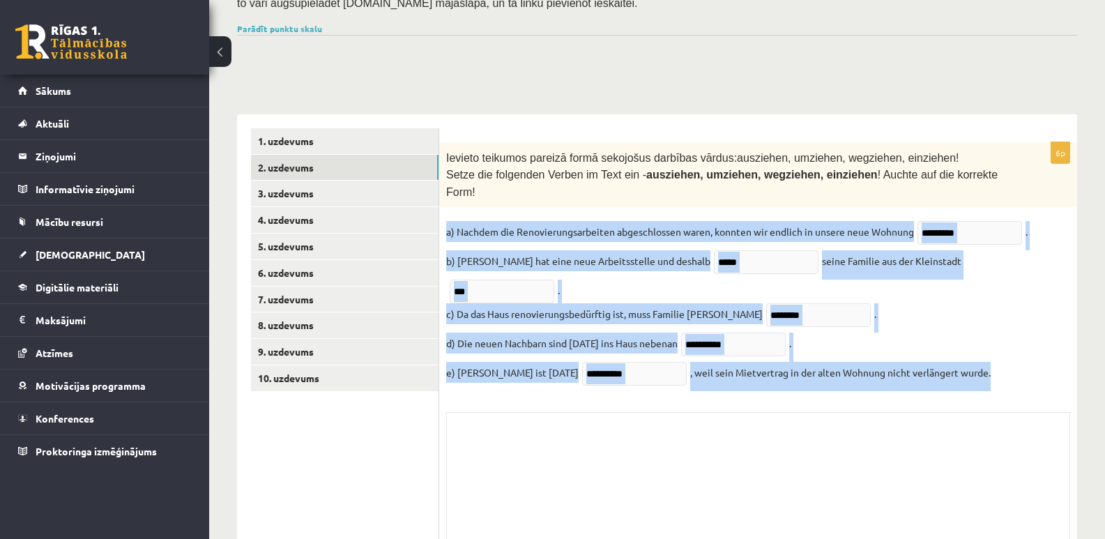
drag, startPoint x: 446, startPoint y: 183, endPoint x: 977, endPoint y: 304, distance: 544.8
click at [977, 304] on div "**********" at bounding box center [758, 350] width 638 height 416
copy fieldset "a) Nachdem die Renovierungsarbeiten abgeschlossen waren, konnten wir endlich in…"
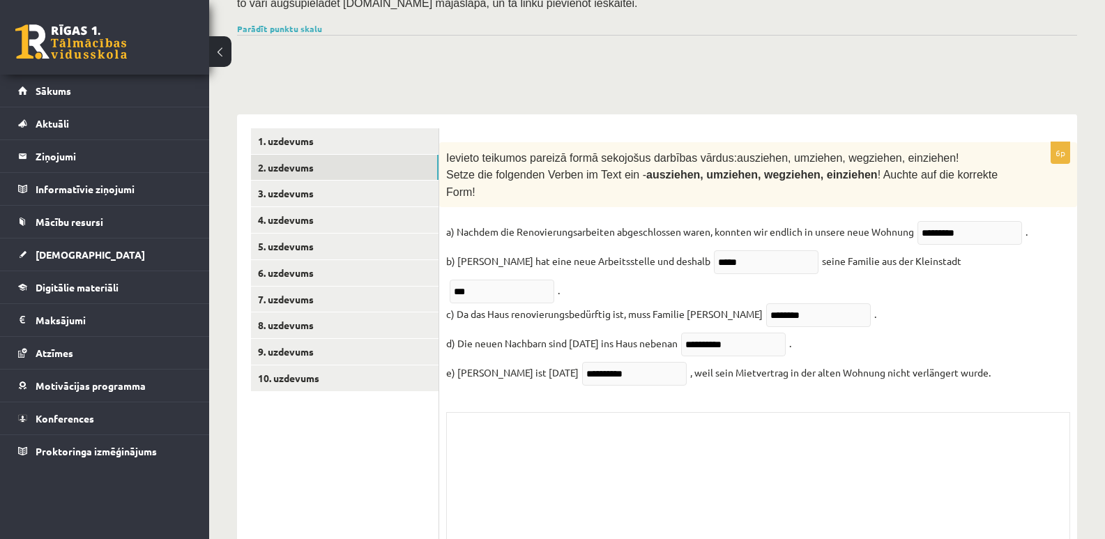
click at [520, 412] on div "Skolotāja pielikums" at bounding box center [758, 481] width 624 height 139
click at [302, 181] on link "3. uzdevums" at bounding box center [345, 194] width 188 height 26
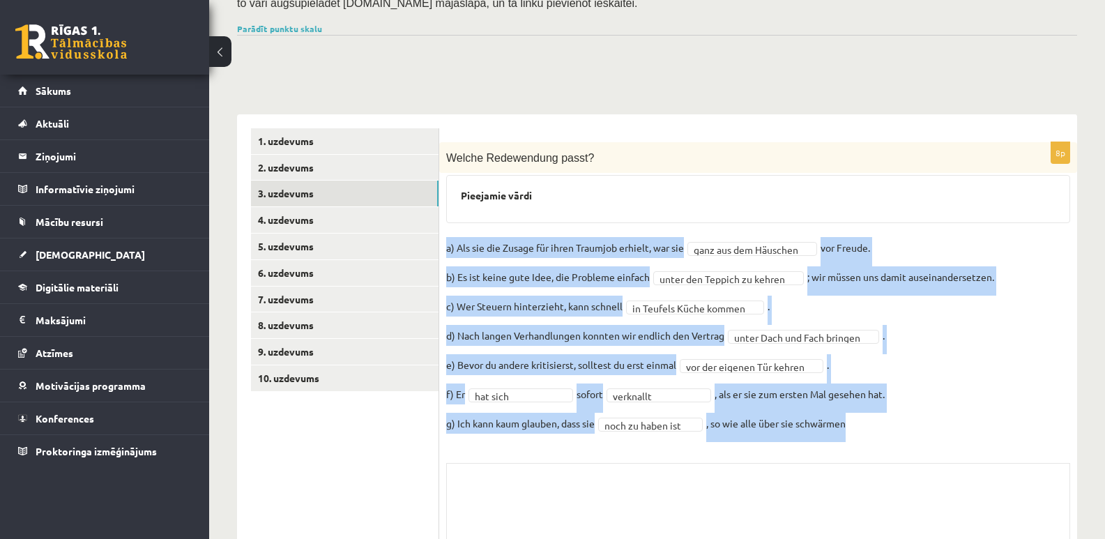
drag, startPoint x: 443, startPoint y: 224, endPoint x: 904, endPoint y: 401, distance: 493.7
click at [904, 401] on div "**********" at bounding box center [758, 375] width 638 height 467
click at [920, 376] on fieldset "**********" at bounding box center [758, 339] width 624 height 205
drag, startPoint x: 945, startPoint y: 402, endPoint x: 445, endPoint y: 220, distance: 532.4
click at [445, 220] on div "**********" at bounding box center [758, 375] width 638 height 467
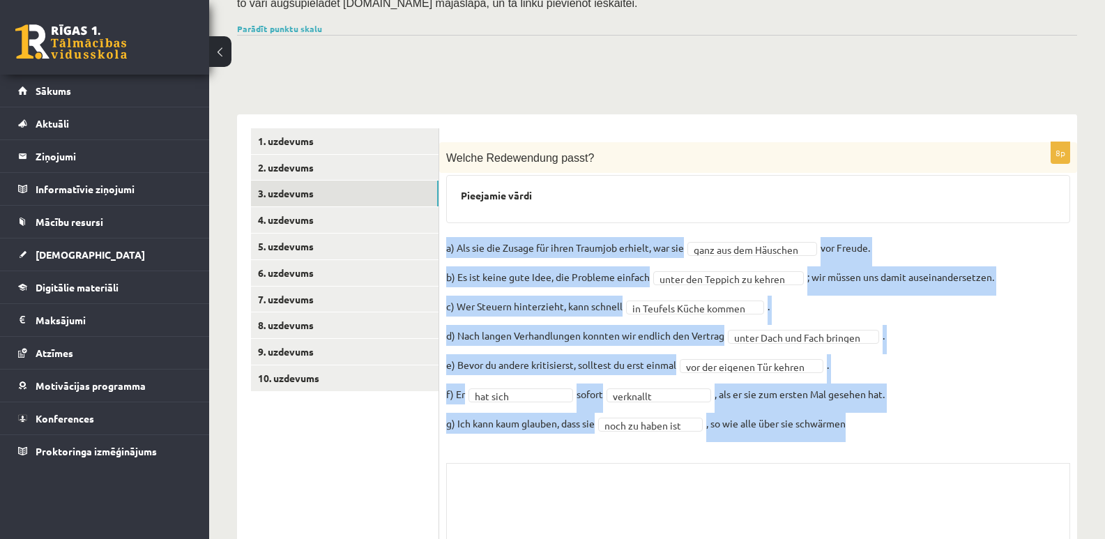
copy fieldset "a) Als sie die Zusage für ihren Traumjob erhielt, war sie ganz aus dem Häuschen…"
drag, startPoint x: 697, startPoint y: 216, endPoint x: 717, endPoint y: 218, distance: 19.6
click at [748, 201] on div "**********" at bounding box center [758, 375] width 638 height 467
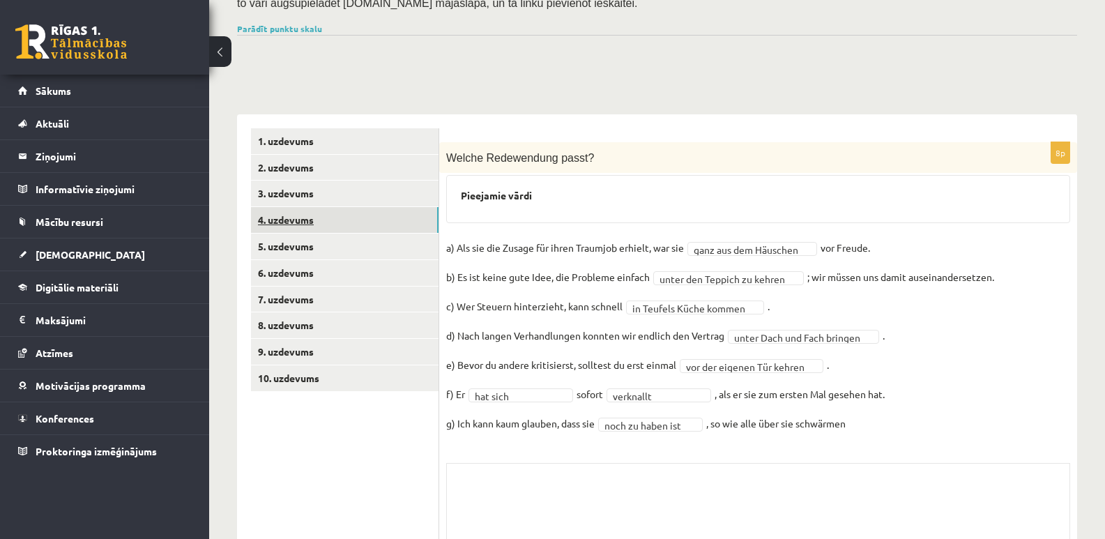
click at [280, 207] on link "4. uzdevums" at bounding box center [345, 220] width 188 height 26
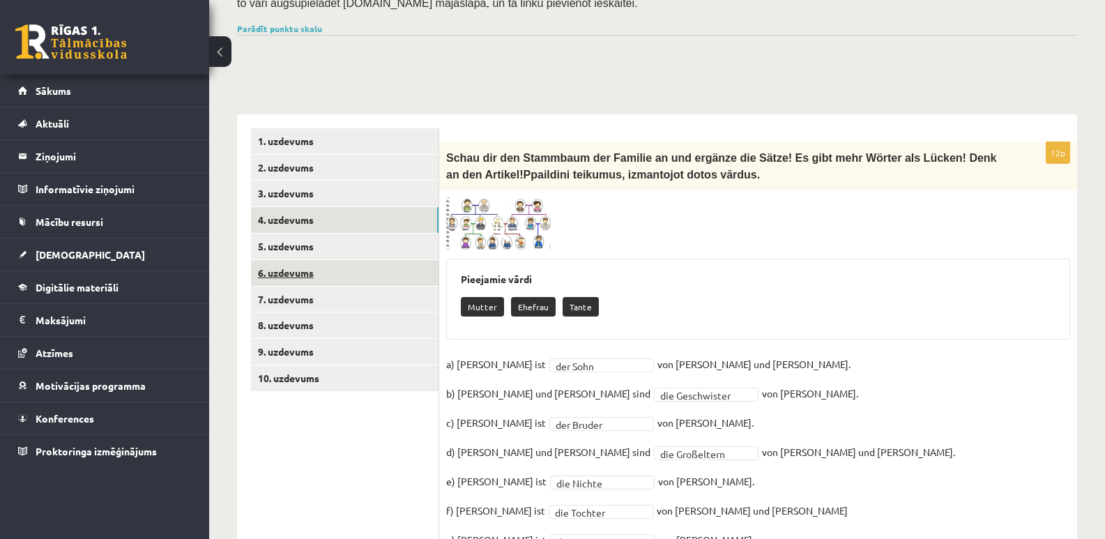
click at [296, 260] on link "6. uzdevums" at bounding box center [345, 273] width 188 height 26
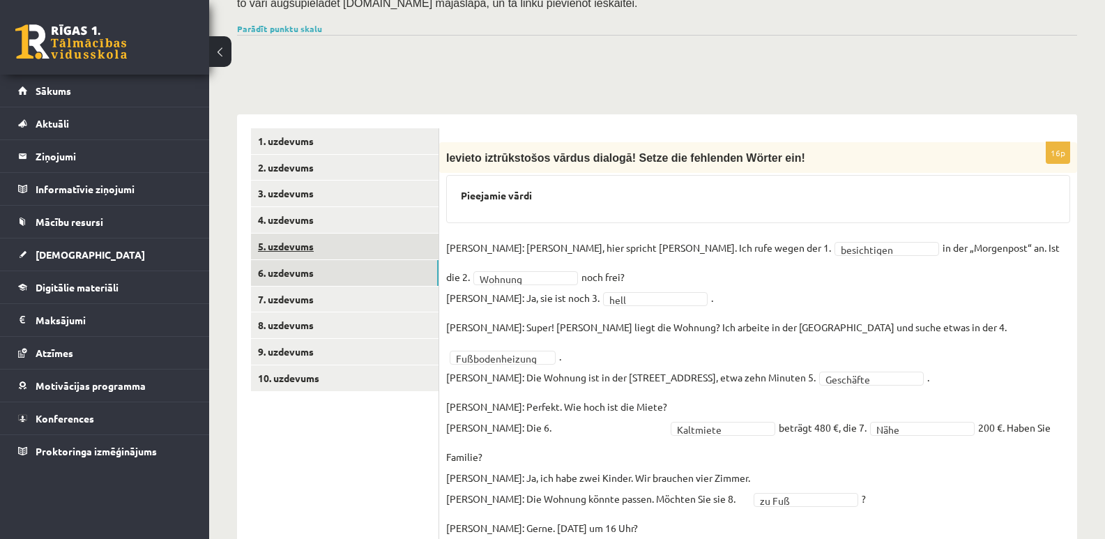
click at [319, 234] on link "5. uzdevums" at bounding box center [345, 247] width 188 height 26
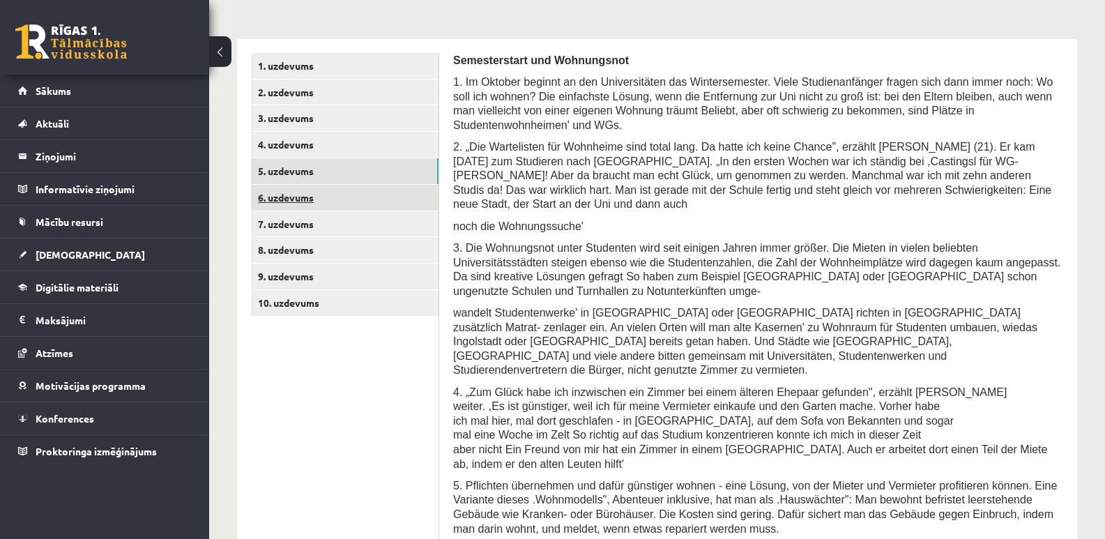
scroll to position [398, 0]
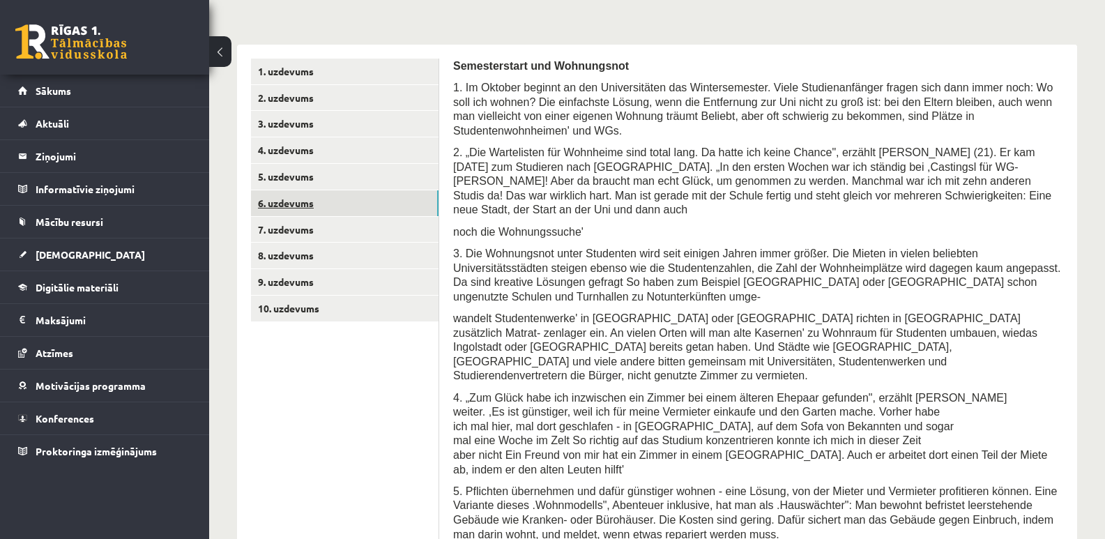
click at [283, 190] on link "6. uzdevums" at bounding box center [345, 203] width 188 height 26
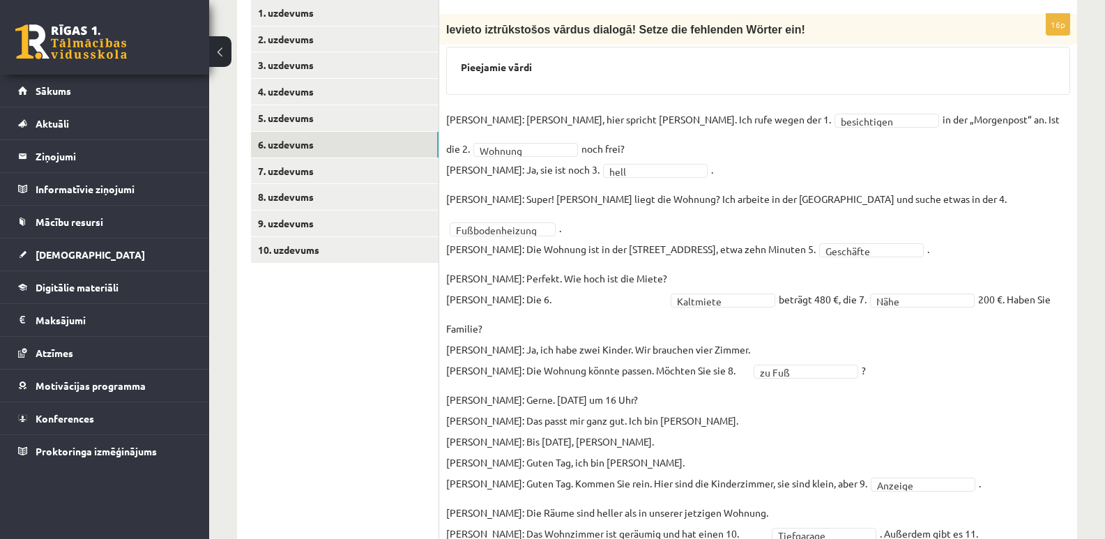
scroll to position [436, 0]
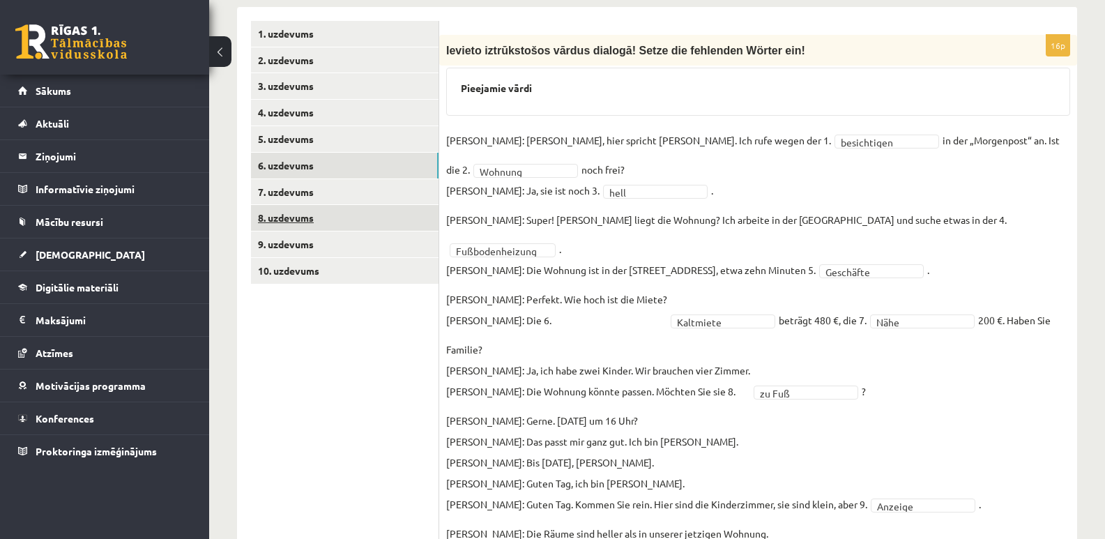
click at [284, 205] on link "8. uzdevums" at bounding box center [345, 218] width 188 height 26
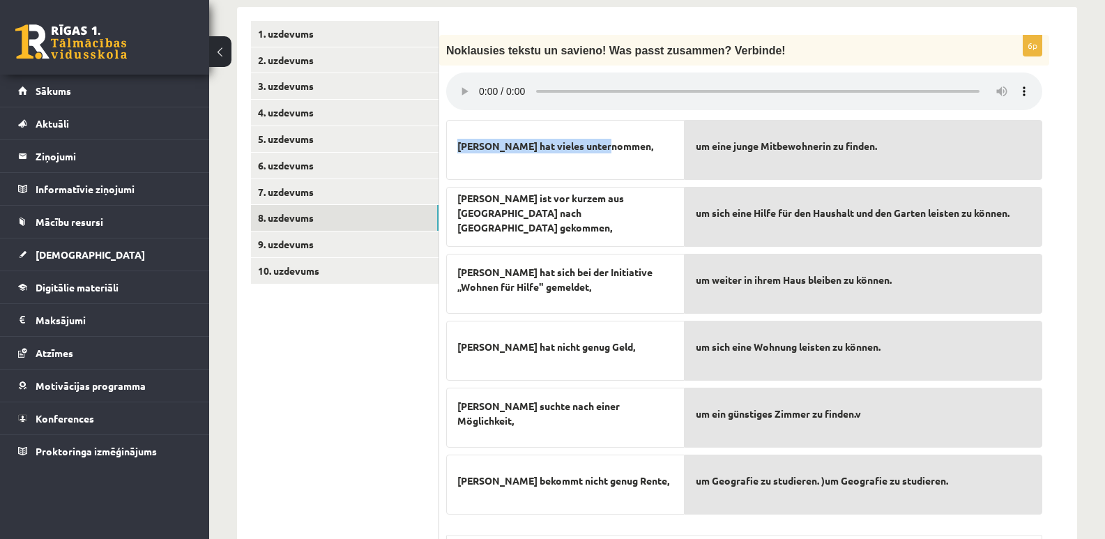
drag, startPoint x: 457, startPoint y: 121, endPoint x: 621, endPoint y: 123, distance: 163.9
click at [621, 131] on p "[PERSON_NAME] hat vieles unternommen," at bounding box center [565, 145] width 216 height 29
copy span "[PERSON_NAME] hat vieles unternommen,"
click at [651, 131] on p "[PERSON_NAME] hat vieles unternommen," at bounding box center [565, 145] width 216 height 29
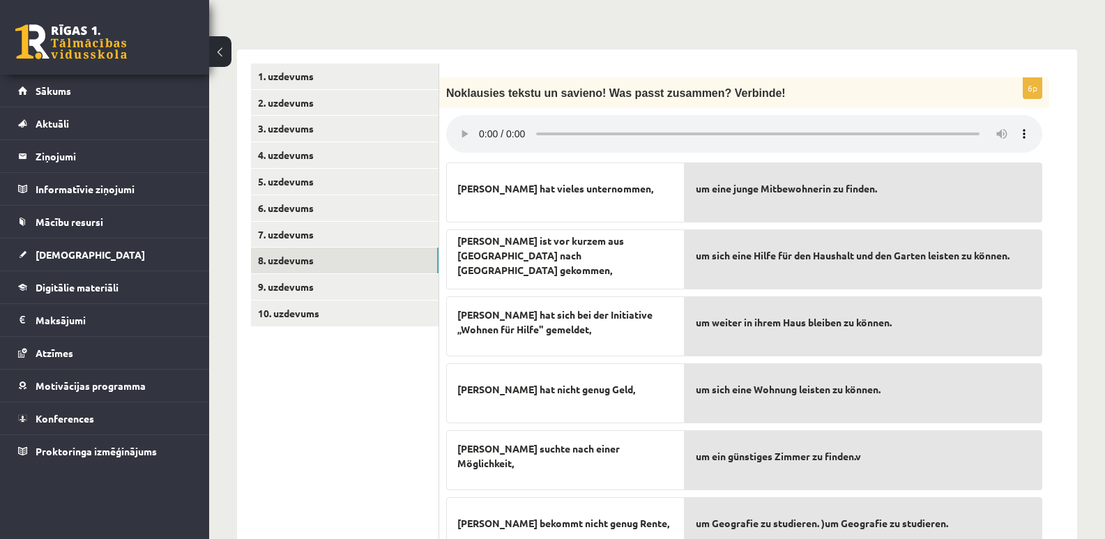
scroll to position [385, 0]
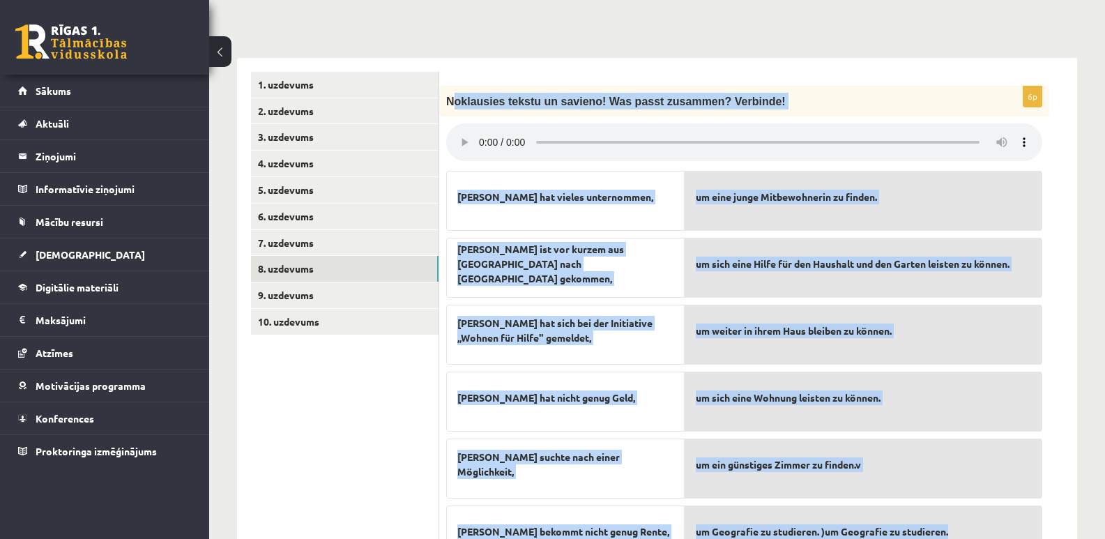
drag, startPoint x: 454, startPoint y: 39, endPoint x: 1010, endPoint y: 519, distance: 734.5
click at [1010, 519] on div "6p Noklausies tekstu un savieno! Was passt zusammen? Verbinde! Simone hat viele…" at bounding box center [758, 402] width 638 height 689
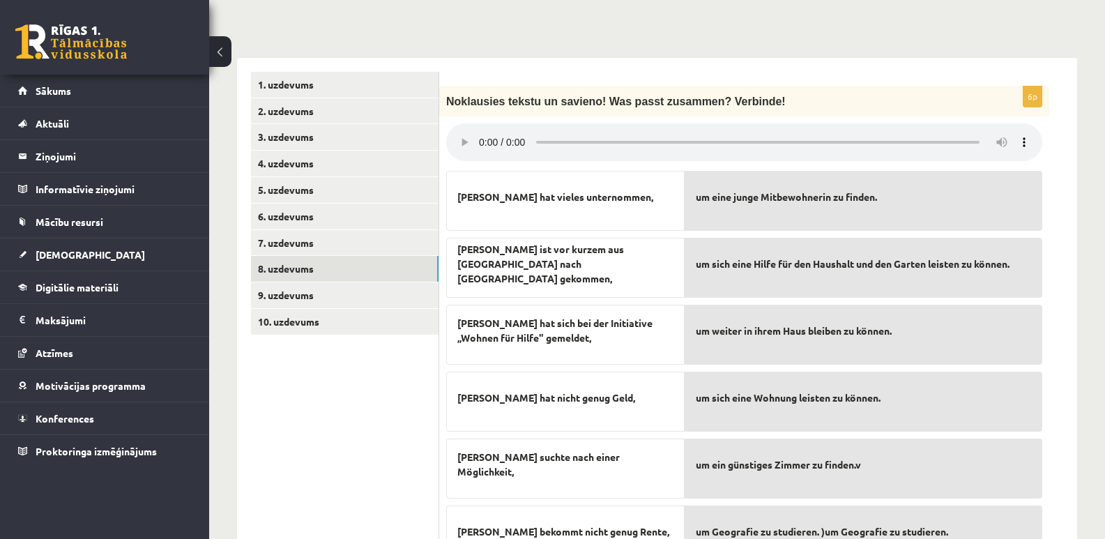
click at [374, 440] on ul "1. uzdevums 2. uzdevums 3. uzdevums 4. uzdevums 5. uzdevums 6. uzdevums 7. uzde…" at bounding box center [345, 402] width 188 height 661
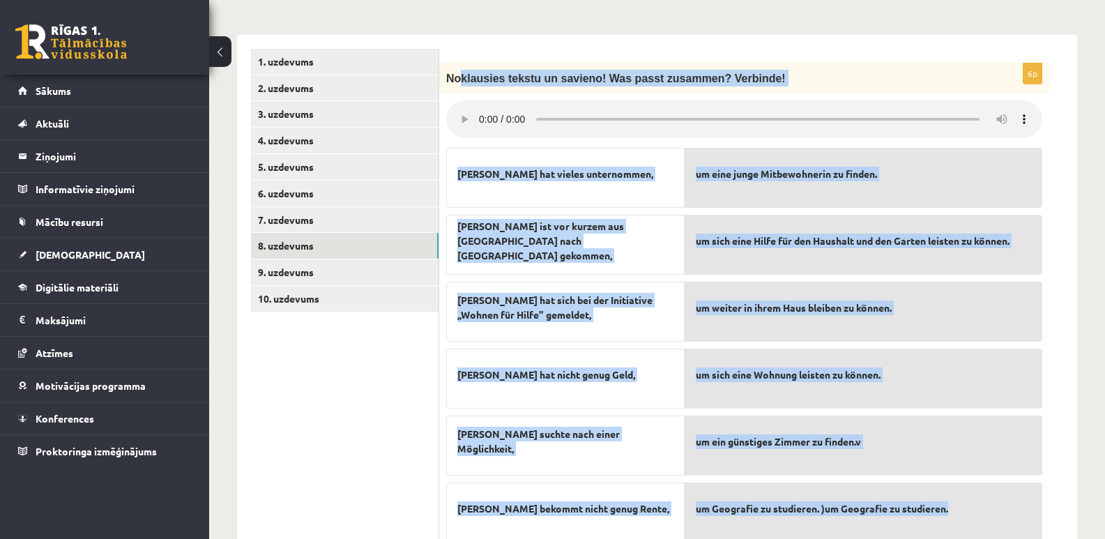
scroll to position [411, 0]
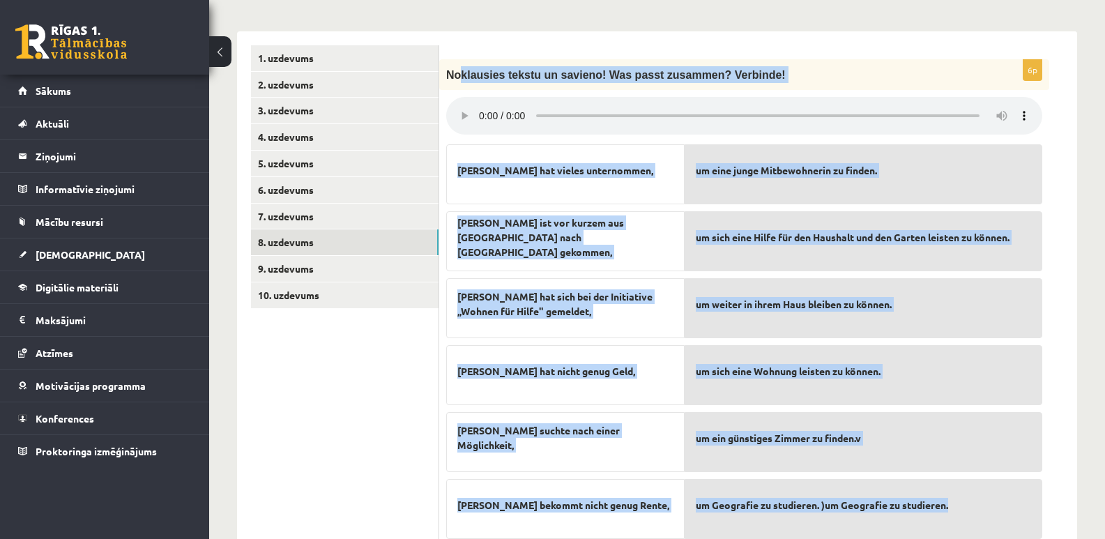
drag, startPoint x: 464, startPoint y: 47, endPoint x: 961, endPoint y: 501, distance: 673.2
click at [961, 501] on form "6p Noklausies tekstu un savieno! Was passt zusammen? Verbinde! Simone hat viele…" at bounding box center [758, 375] width 610 height 661
click at [541, 144] on div "Simone hat vieles unternommen," at bounding box center [565, 174] width 238 height 60
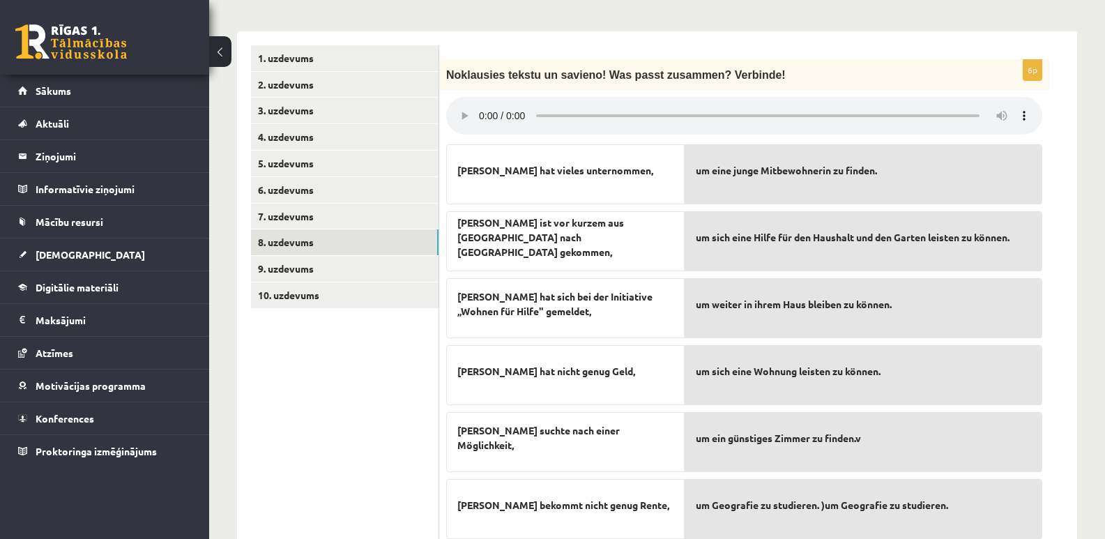
click at [459, 163] on span "Simone hat vieles unternommen," at bounding box center [555, 170] width 196 height 15
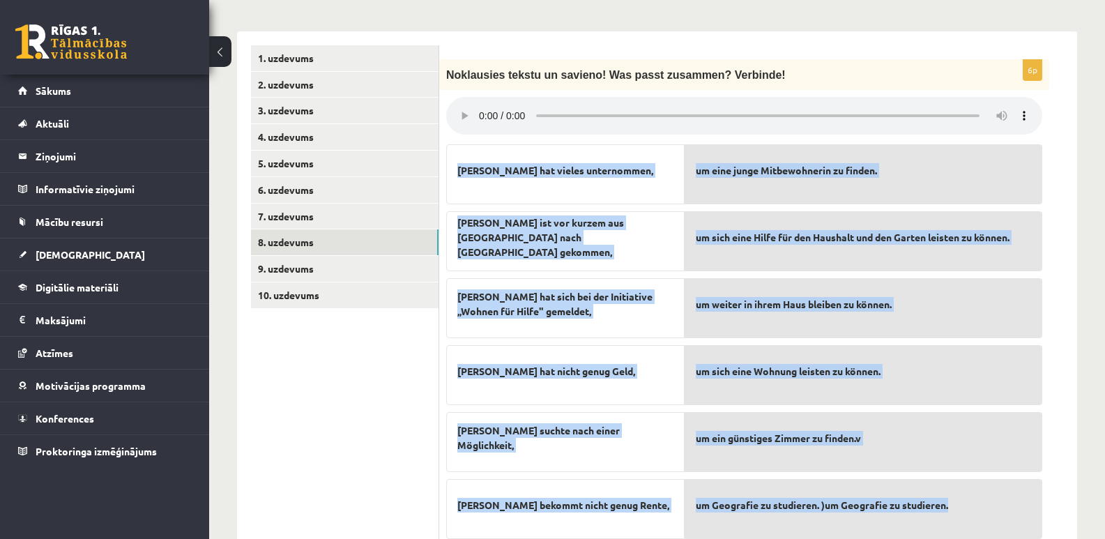
drag, startPoint x: 459, startPoint y: 145, endPoint x: 994, endPoint y: 487, distance: 635.2
click at [994, 487] on fieldset "Simone hat vieles unternommen, Simone ist vor kurzem aus Mayen nach Bonn gekomm…" at bounding box center [744, 338] width 596 height 402
copy div "Simone hat vieles unternommen, Simone ist vor kurzem aus Mayen nach Bonn gekomm…"
click at [457, 382] on div "Simone hat vieles unternommen, Simone ist vor kurzem aus Mayen nach Bonn gekomm…" at bounding box center [565, 338] width 238 height 402
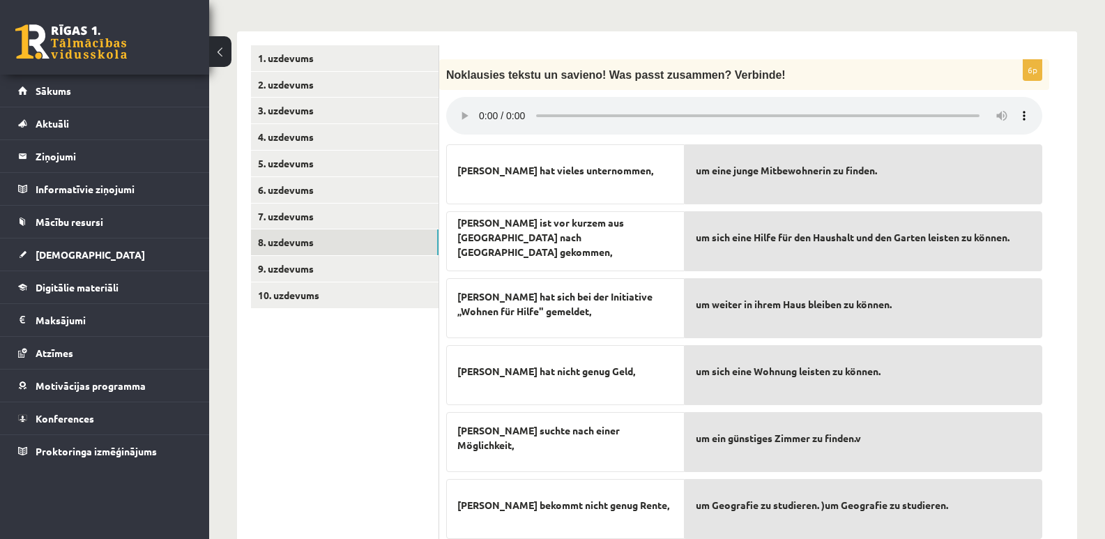
click at [413, 352] on ul "1. uzdevums 2. uzdevums 3. uzdevums 4. uzdevums 5. uzdevums 6. uzdevums 7. uzde…" at bounding box center [345, 375] width 188 height 661
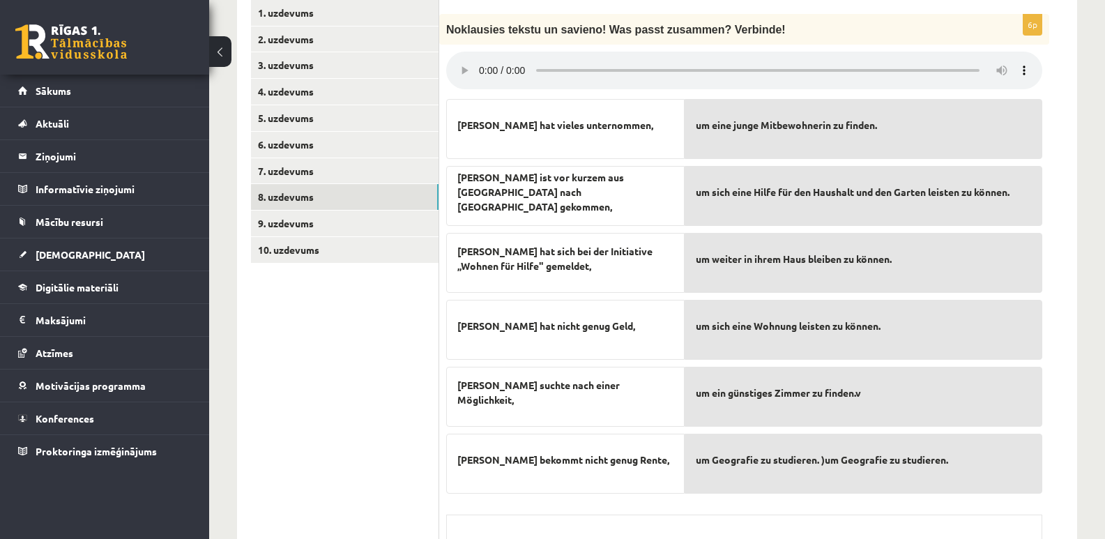
scroll to position [481, 0]
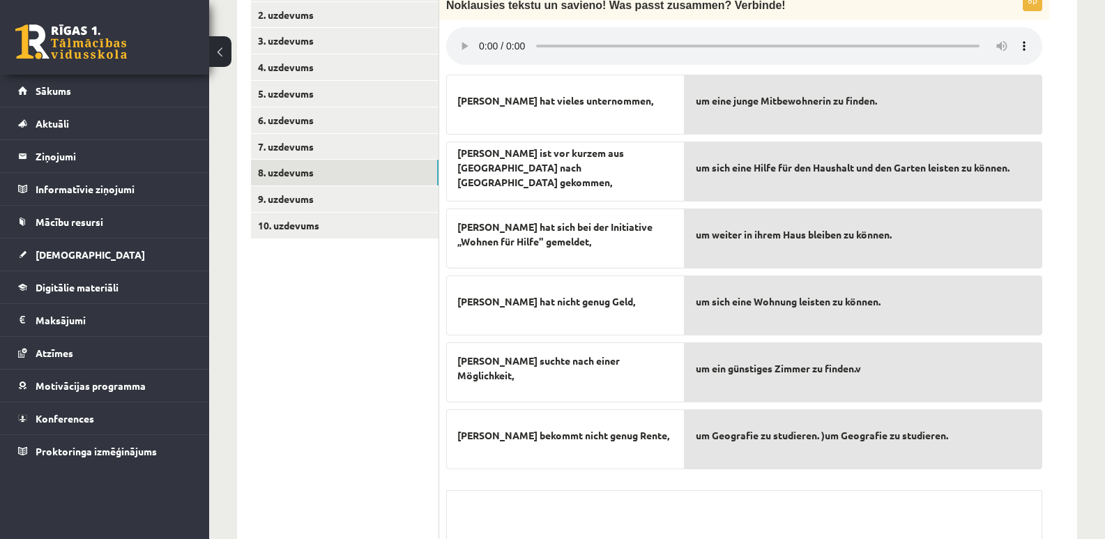
click at [779, 353] on p "um ein günstiges Zimmer zu finden.v" at bounding box center [863, 367] width 335 height 29
click at [786, 287] on p "um sich eine Wohnung leisten zu können." at bounding box center [863, 301] width 335 height 29
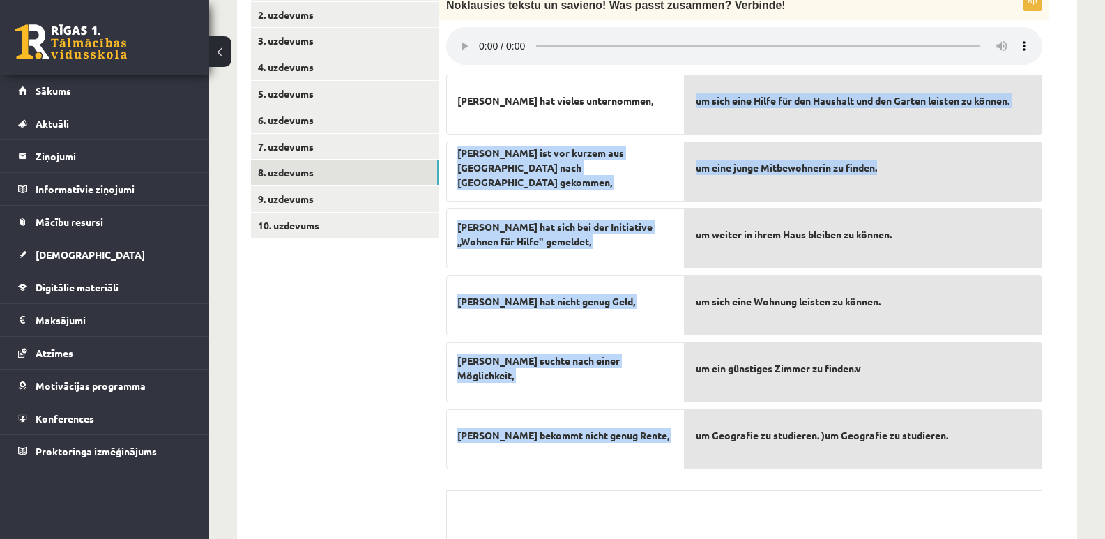
drag, startPoint x: 450, startPoint y: 130, endPoint x: 892, endPoint y: 139, distance: 442.1
click at [892, 139] on fieldset "Simone hat vieles unternommen, Simone ist vor kurzem aus Mayen nach Bonn gekomm…" at bounding box center [744, 269] width 596 height 402
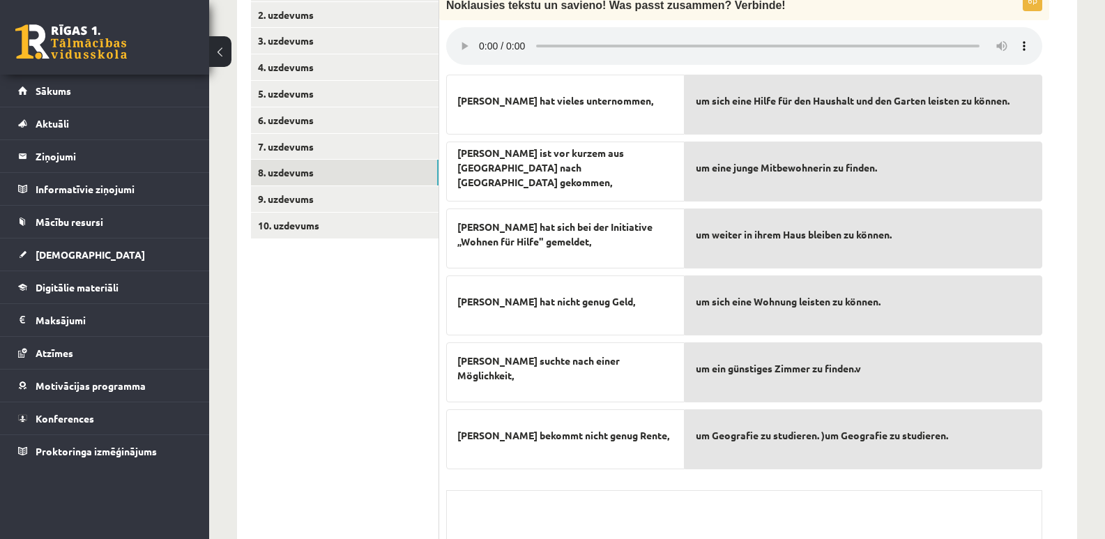
click at [925, 153] on p "um eine junge Mitbewohnerin zu finden." at bounding box center [863, 167] width 335 height 29
drag, startPoint x: 925, startPoint y: 144, endPoint x: 469, endPoint y: 132, distance: 456.1
click at [469, 132] on fieldset "Simone hat vieles unternommen, Simone ist vor kurzem aus Mayen nach Bonn gekomm…" at bounding box center [744, 269] width 596 height 402
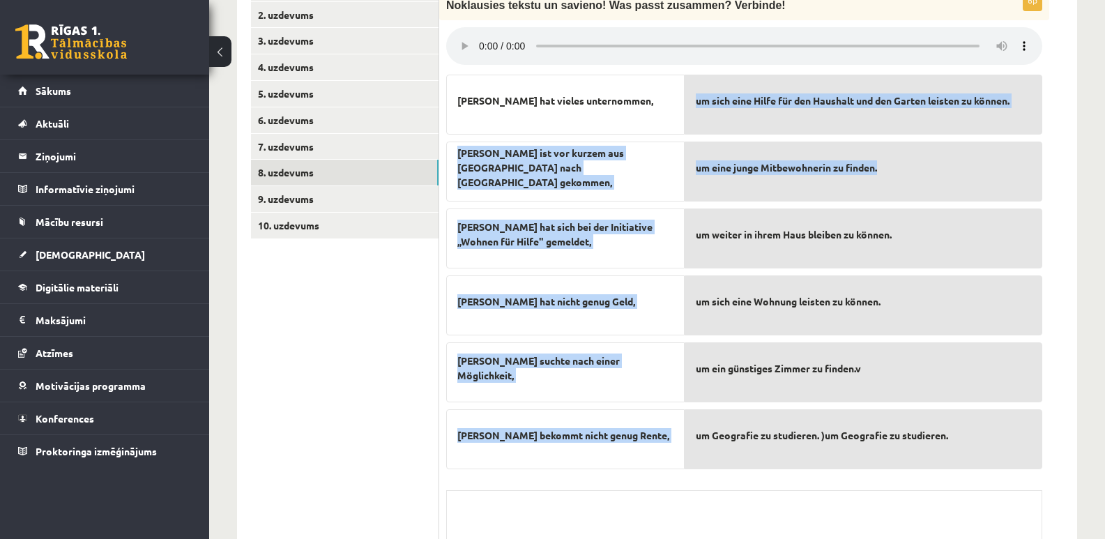
drag, startPoint x: 458, startPoint y: 130, endPoint x: 887, endPoint y: 147, distance: 429.1
click at [887, 147] on fieldset "Simone hat vieles unternommen, Simone ist vor kurzem aus Mayen nach Bonn gekomm…" at bounding box center [744, 269] width 596 height 402
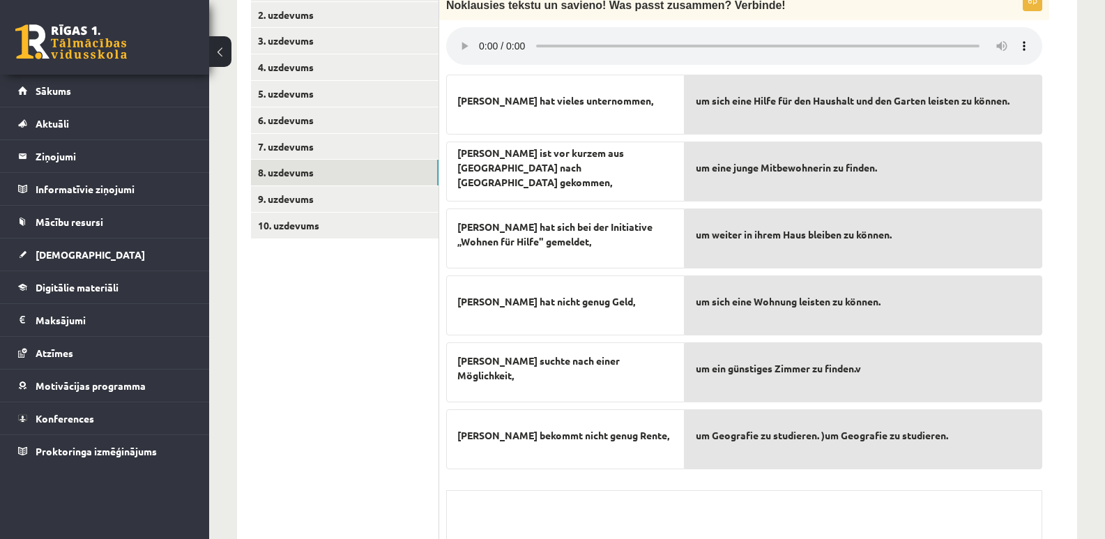
click at [895, 153] on p "um eine junge Mitbewohnerin zu finden." at bounding box center [863, 167] width 335 height 29
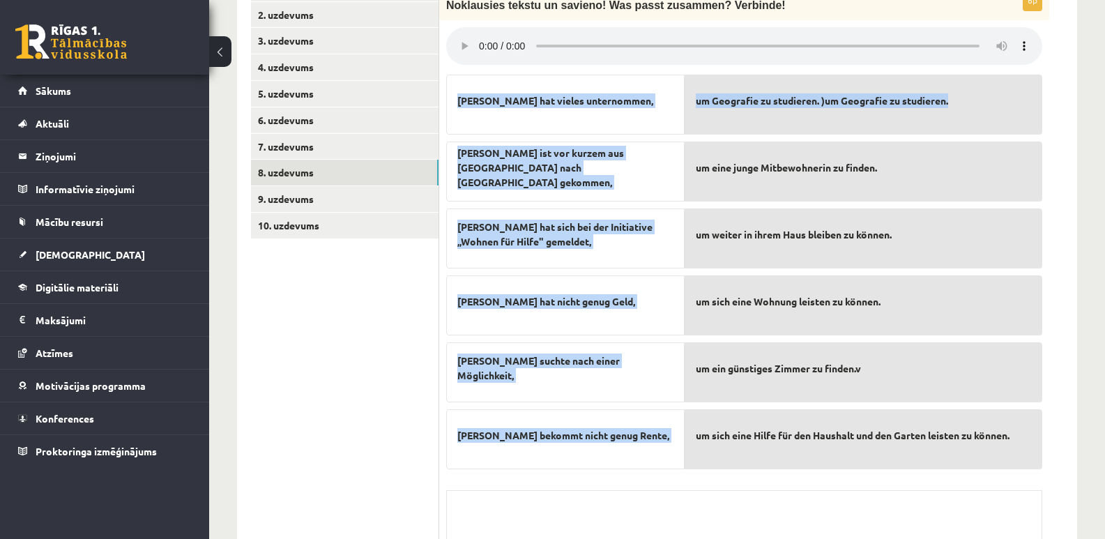
drag, startPoint x: 457, startPoint y: 72, endPoint x: 959, endPoint y: 80, distance: 502.8
click at [959, 80] on fieldset "Simone hat vieles unternommen, Simone ist vor kurzem aus Mayen nach Bonn gekomm…" at bounding box center [744, 269] width 596 height 402
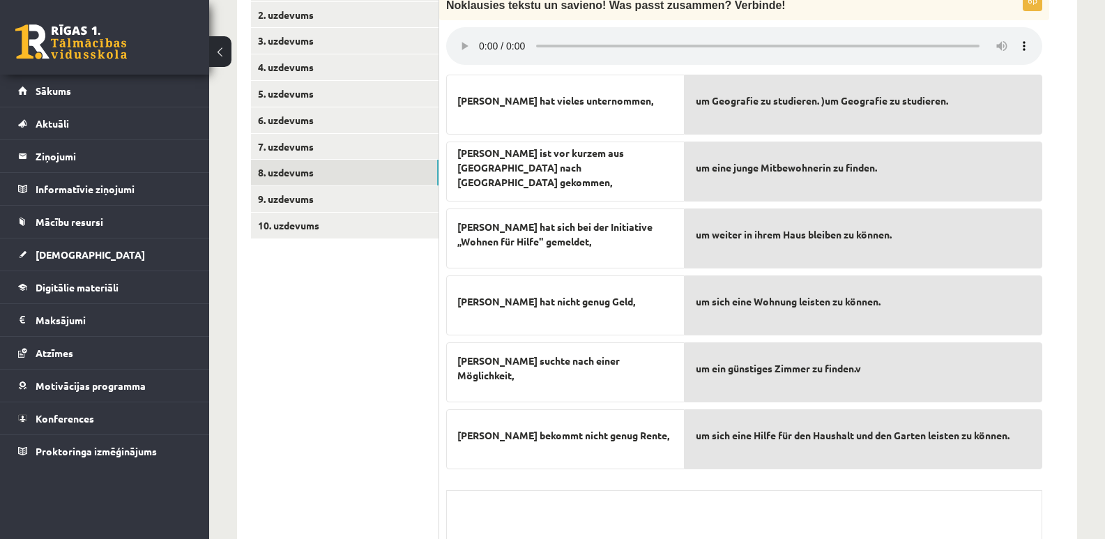
click at [957, 153] on p "um eine junge Mitbewohnerin zu finden." at bounding box center [863, 167] width 335 height 29
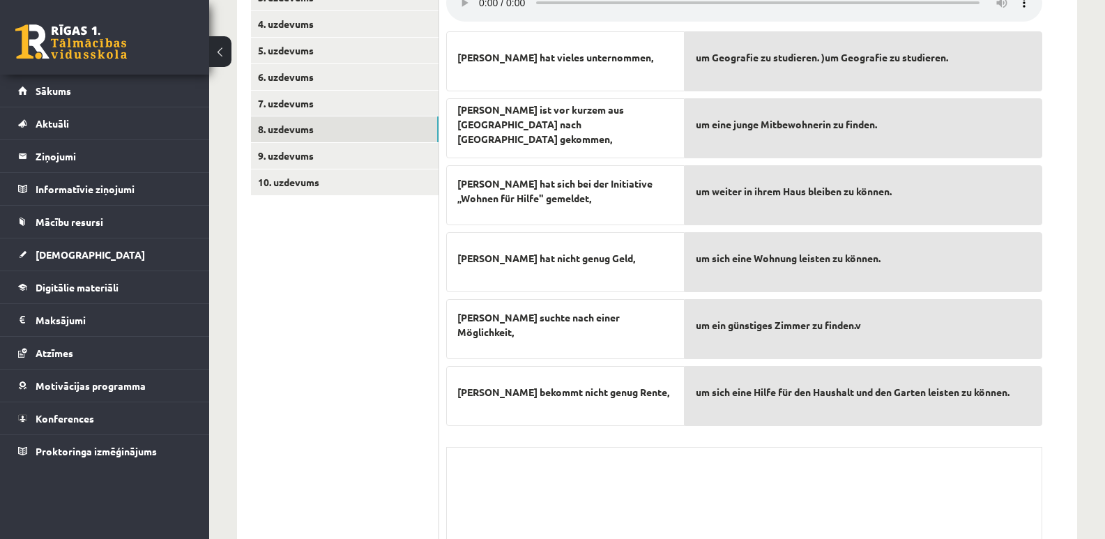
scroll to position [455, 0]
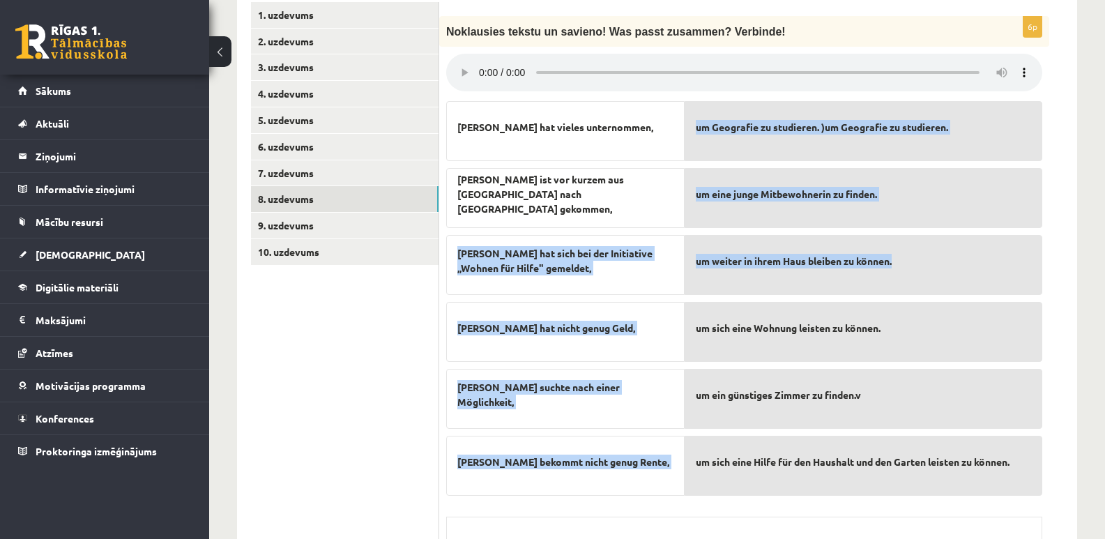
drag, startPoint x: 459, startPoint y: 227, endPoint x: 897, endPoint y: 252, distance: 438.6
click at [897, 252] on fieldset "Simone hat vieles unternommen, Simone ist vor kurzem aus Mayen nach Bonn gekomm…" at bounding box center [744, 295] width 596 height 402
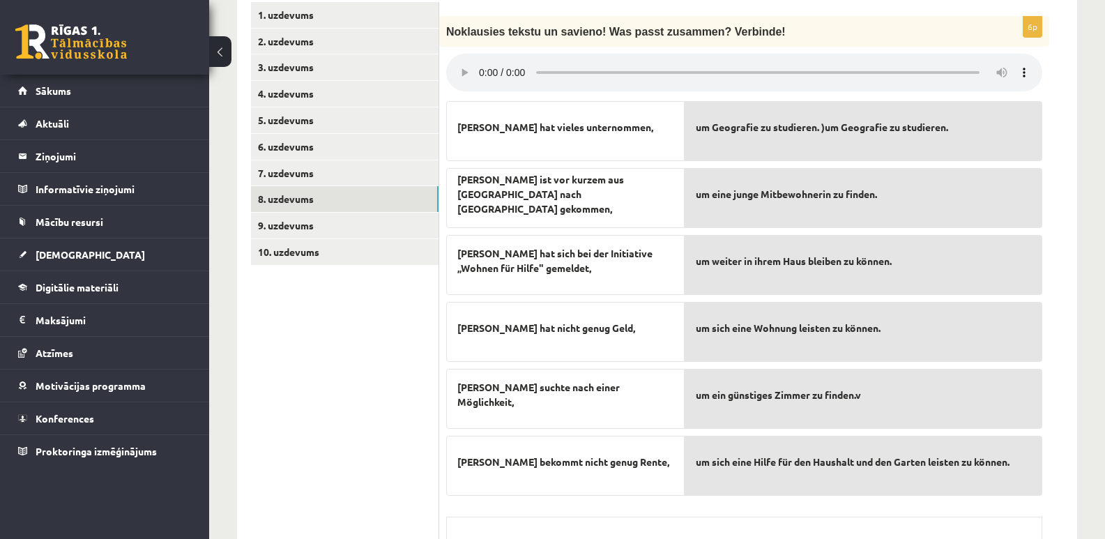
click at [300, 388] on ul "1. uzdevums 2. uzdevums 3. uzdevums 4. uzdevums 5. uzdevums 6. uzdevums 7. uzde…" at bounding box center [345, 332] width 188 height 661
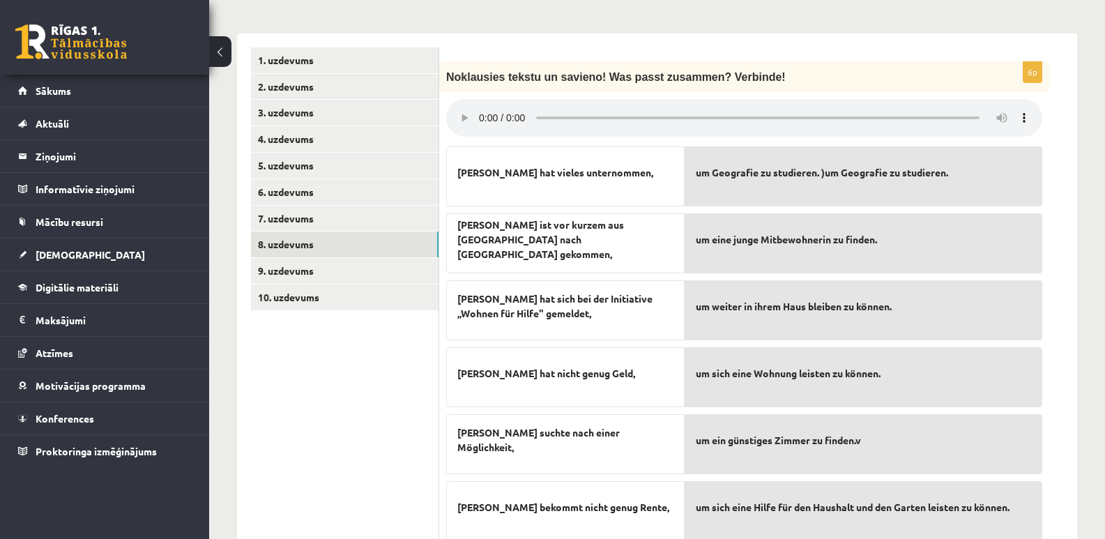
scroll to position [385, 0]
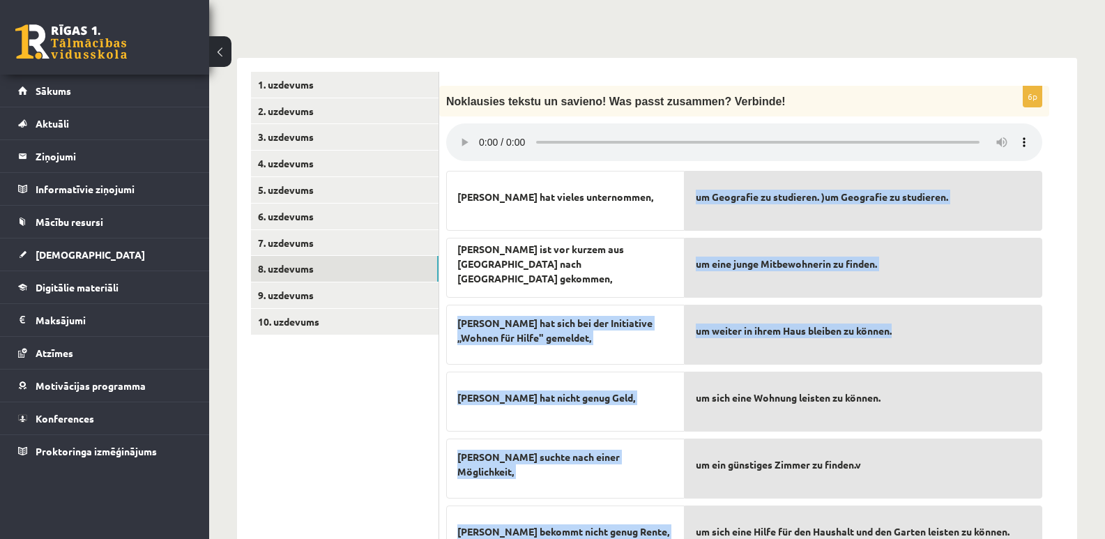
drag, startPoint x: 459, startPoint y: 298, endPoint x: 901, endPoint y: 312, distance: 442.2
click at [901, 312] on fieldset "Simone hat vieles unternommen, Simone ist vor kurzem aus Mayen nach Bonn gekomm…" at bounding box center [744, 365] width 596 height 402
copy fieldset "Margarete hat sich bei der Initiative „Wohnen für Hilfe" gemeldet, Simone hat n…"
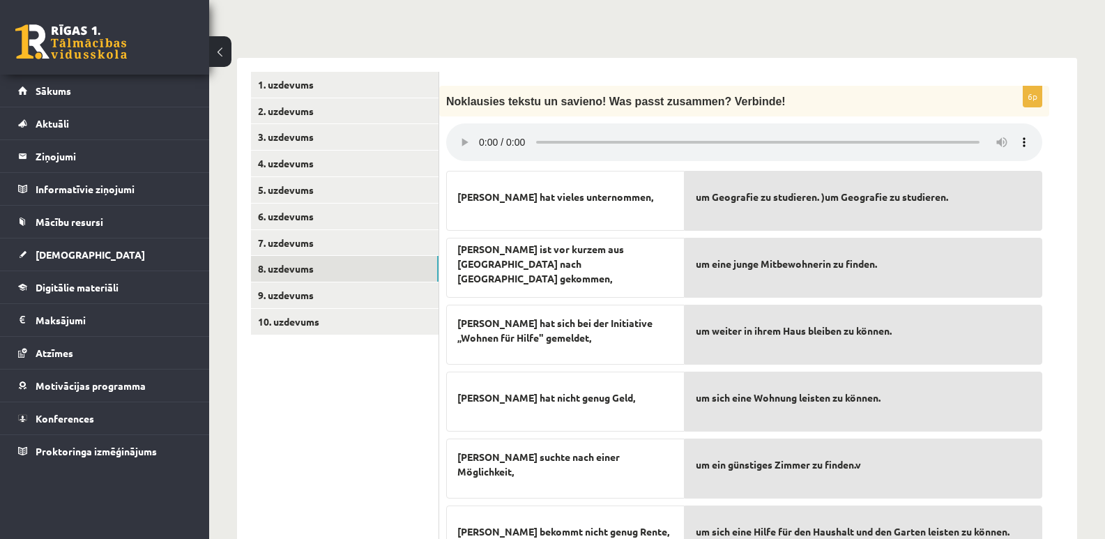
click at [349, 353] on ul "1. uzdevums 2. uzdevums 3. uzdevums 4. uzdevums 5. uzdevums 6. uzdevums 7. uzde…" at bounding box center [345, 402] width 188 height 661
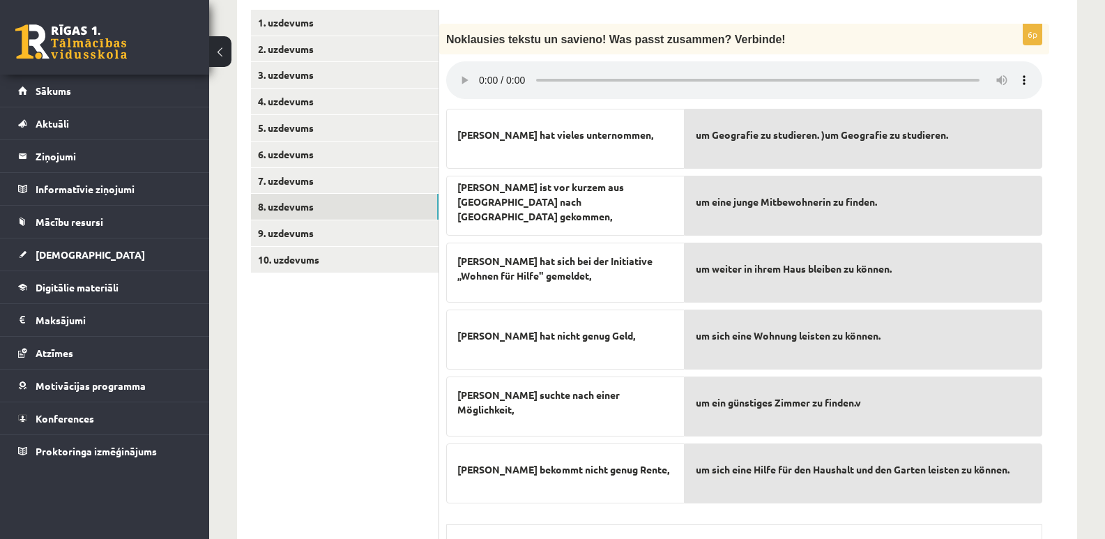
scroll to position [524, 0]
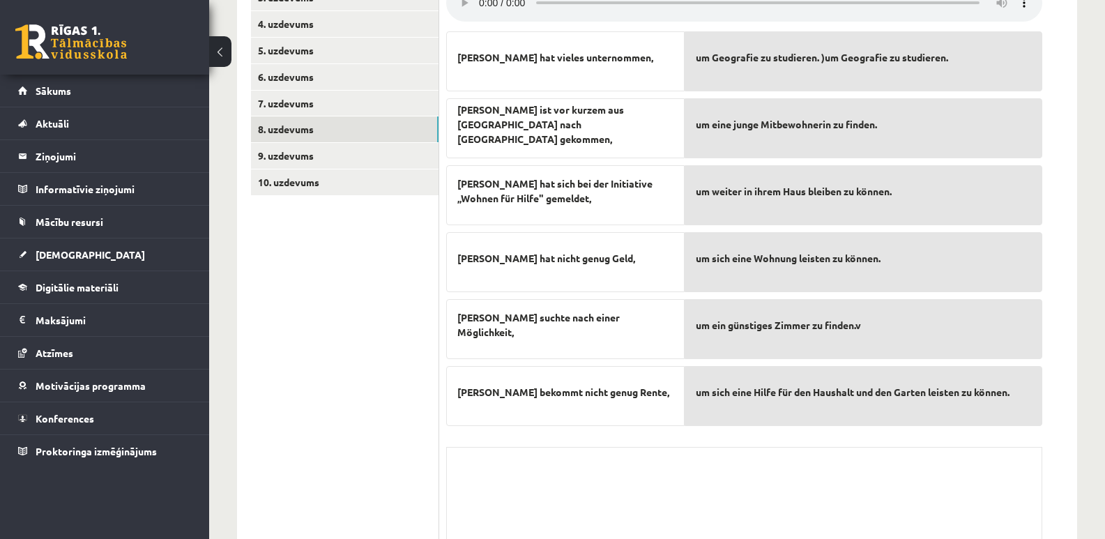
click at [756, 318] on span "um ein günstiges Zimmer zu finden.v" at bounding box center [778, 325] width 165 height 15
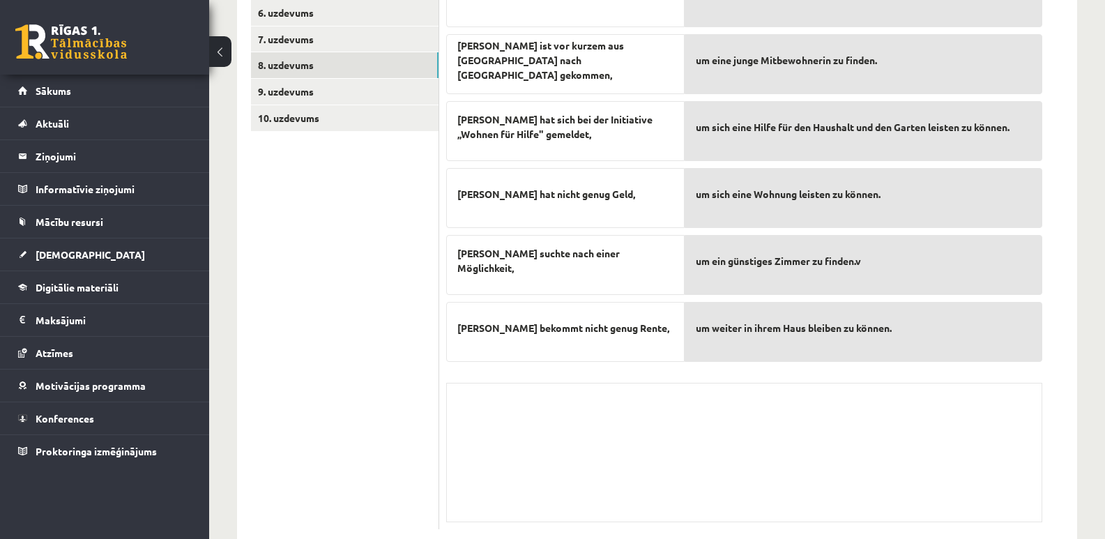
scroll to position [594, 0]
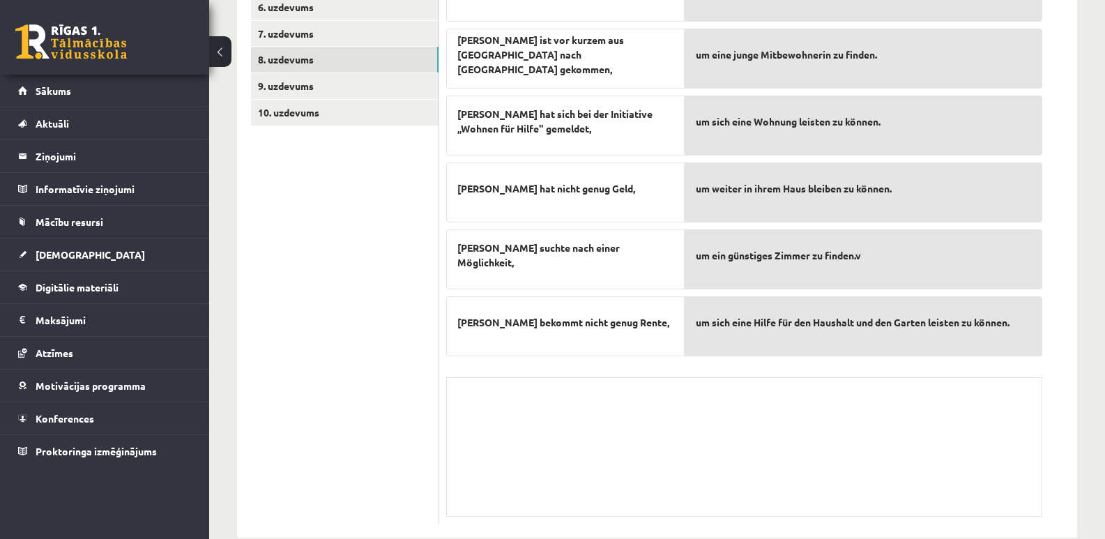
click at [579, 412] on div "Skolotāja pielikums" at bounding box center [744, 446] width 596 height 139
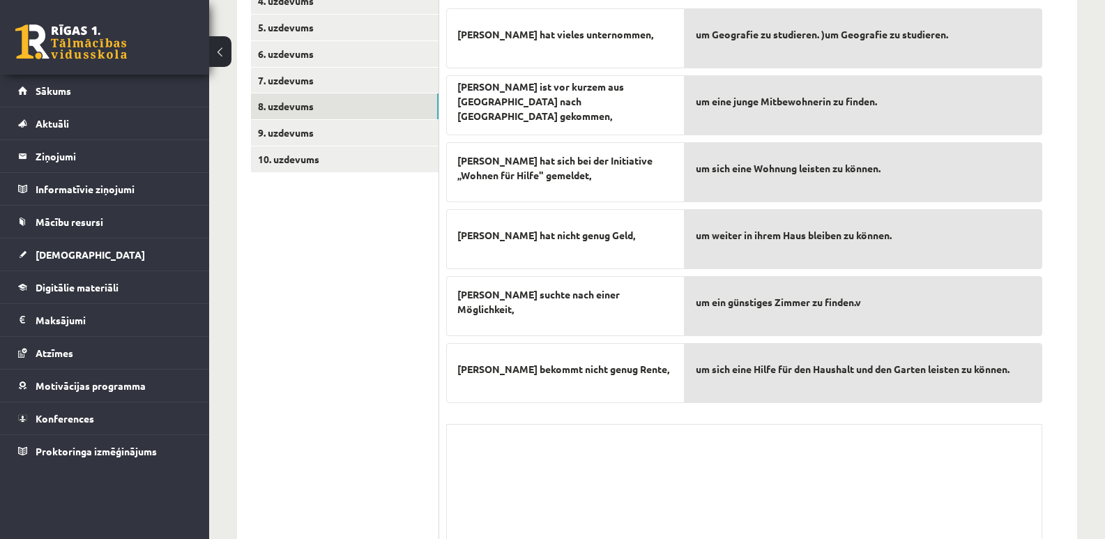
scroll to position [524, 0]
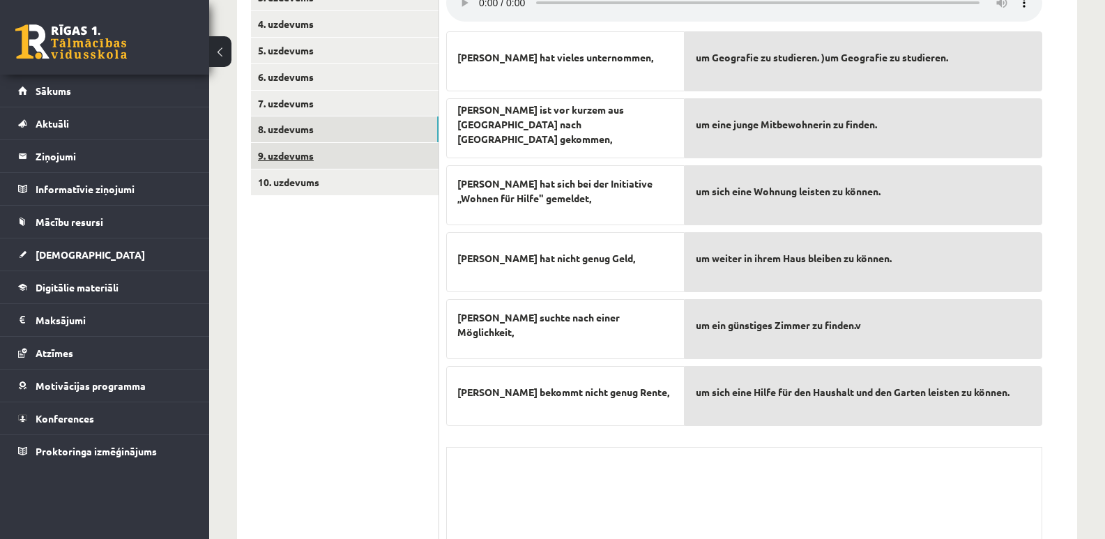
click at [282, 143] on link "9. uzdevums" at bounding box center [345, 156] width 188 height 26
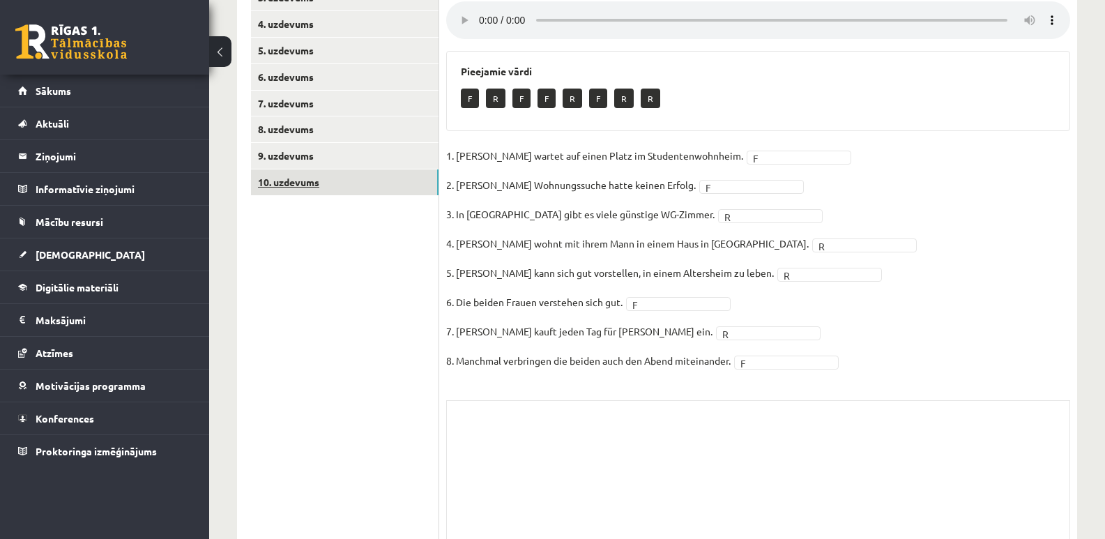
click at [309, 169] on link "10. uzdevums" at bounding box center [345, 182] width 188 height 26
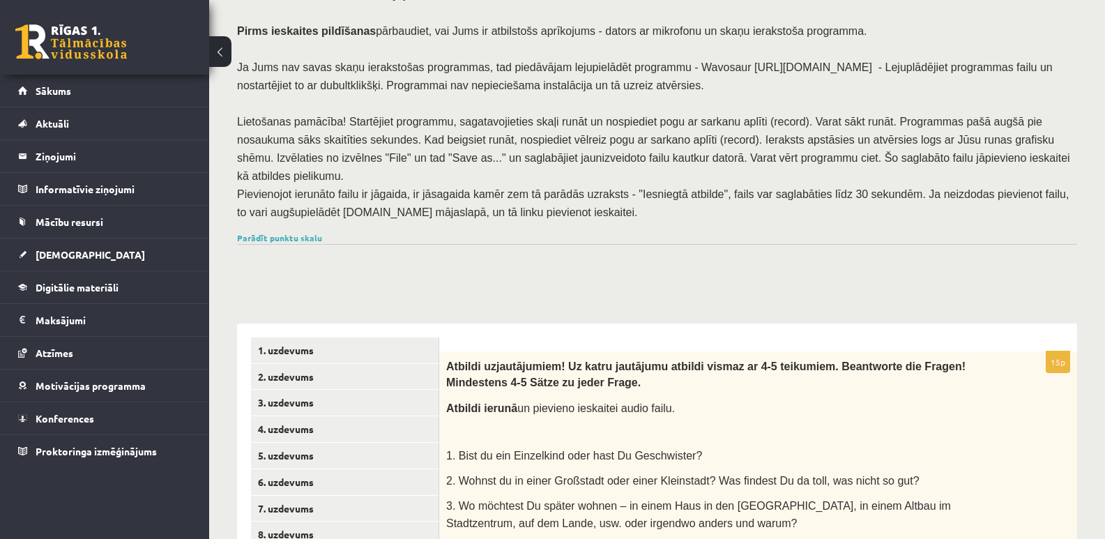
scroll to position [36, 0]
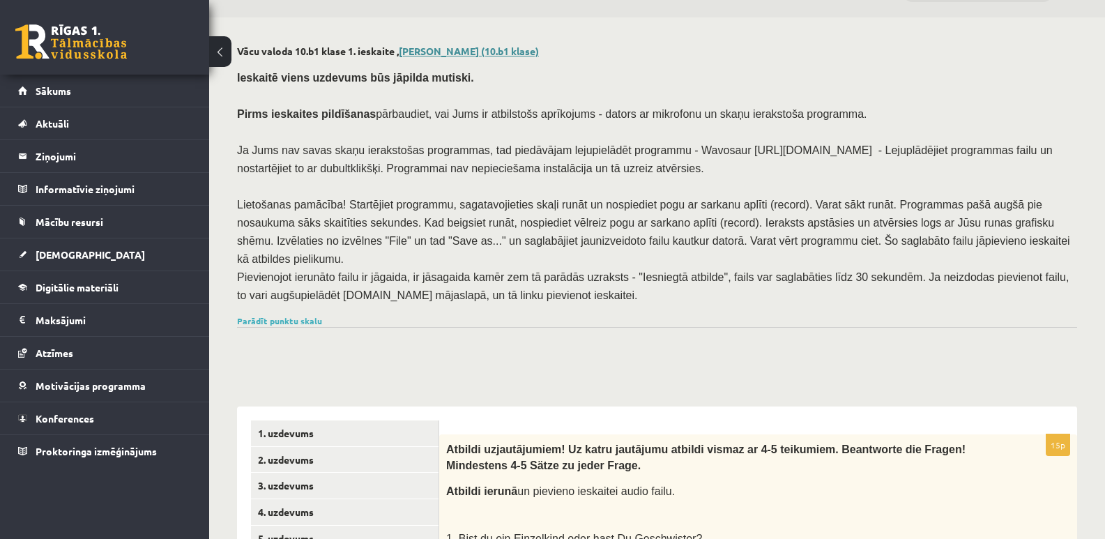
click at [441, 53] on link "Amālija Gabrene (10.b1 klase)" at bounding box center [469, 51] width 140 height 13
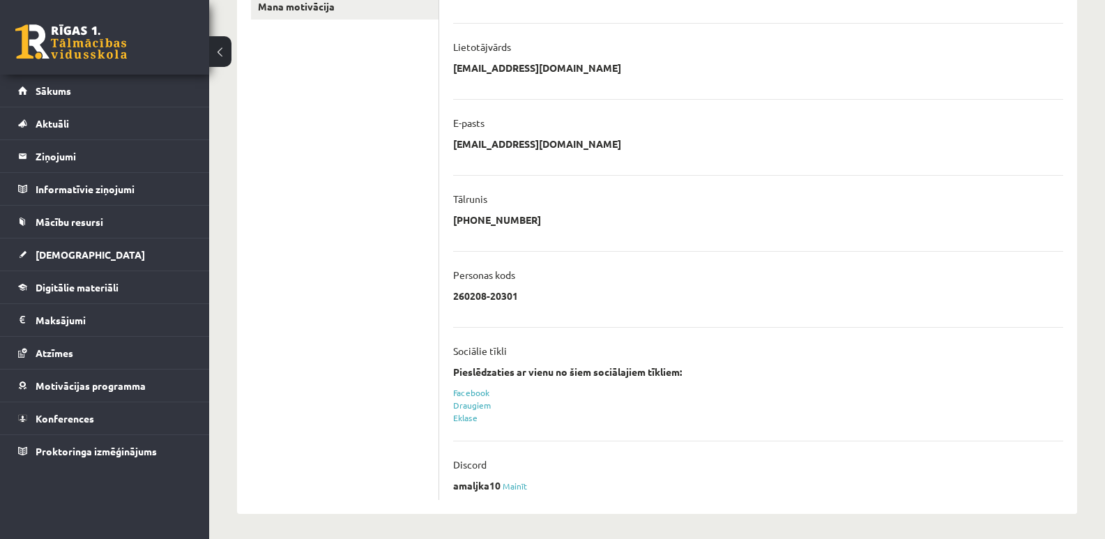
scroll to position [310, 0]
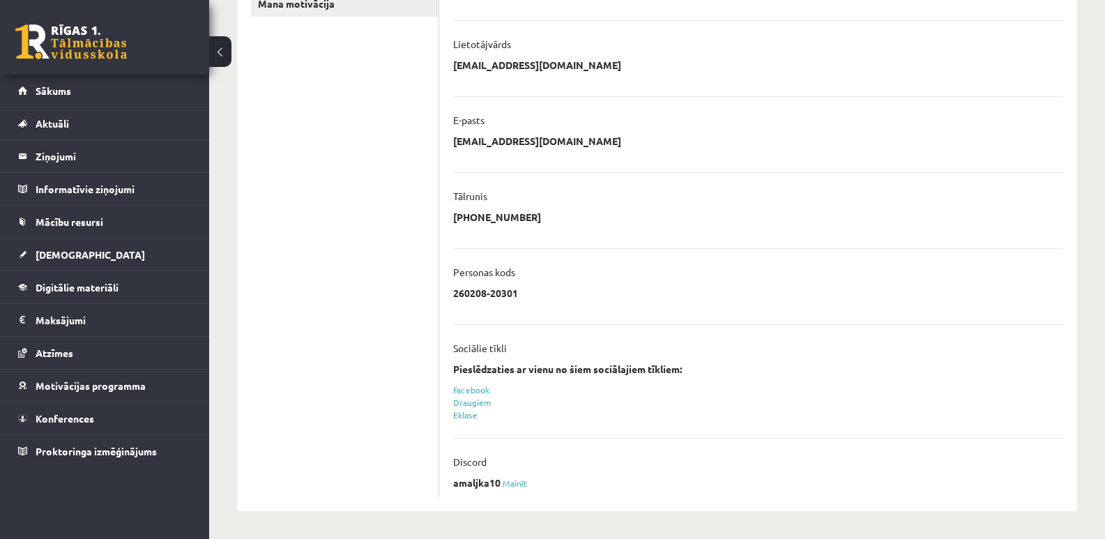
click at [475, 482] on p "amaljka10" at bounding box center [476, 482] width 47 height 13
click at [517, 485] on link "Mainīt" at bounding box center [515, 483] width 25 height 11
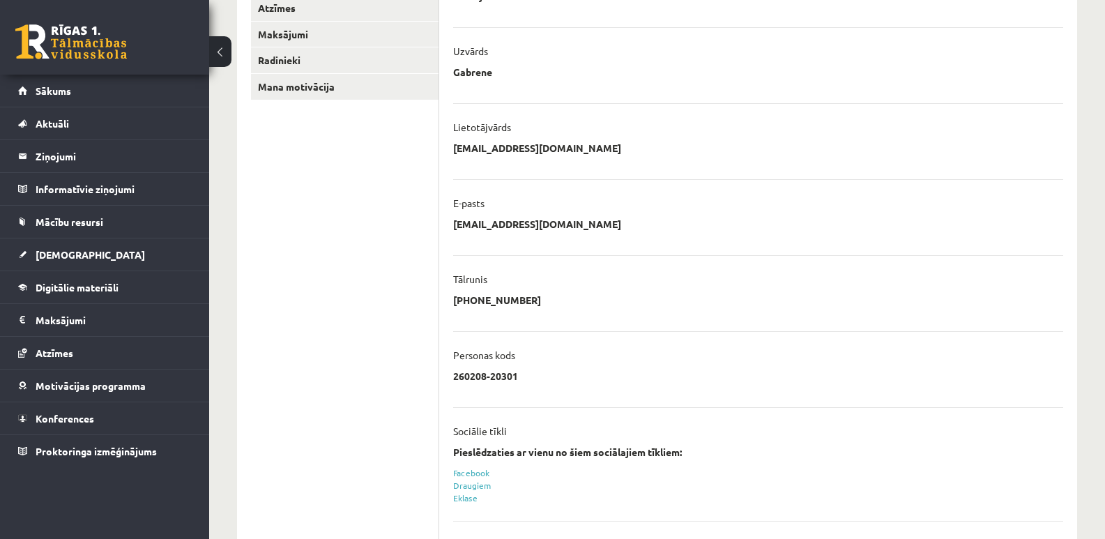
scroll to position [345, 0]
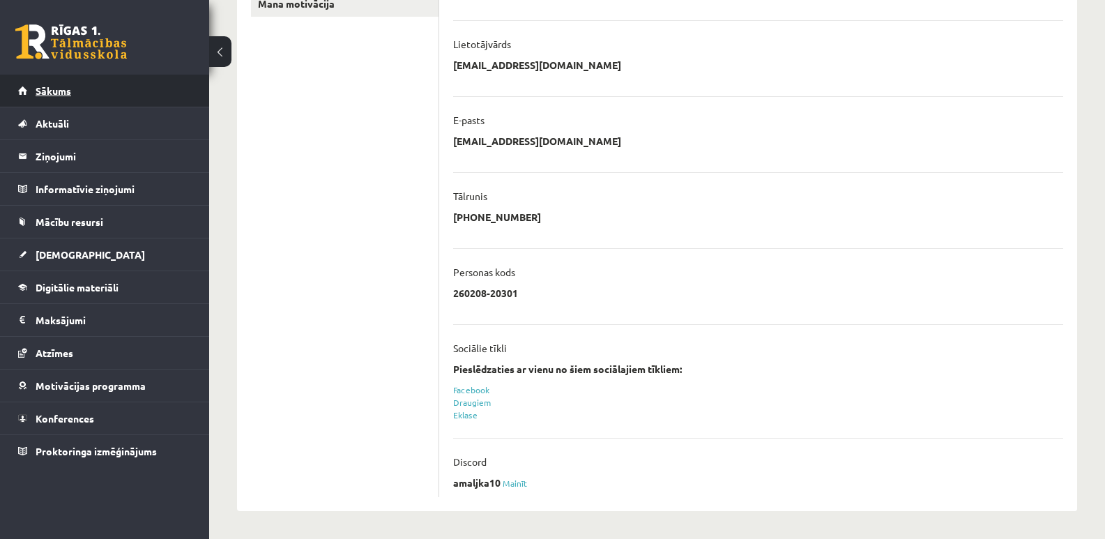
click at [40, 87] on span "Sākums" at bounding box center [54, 90] width 36 height 13
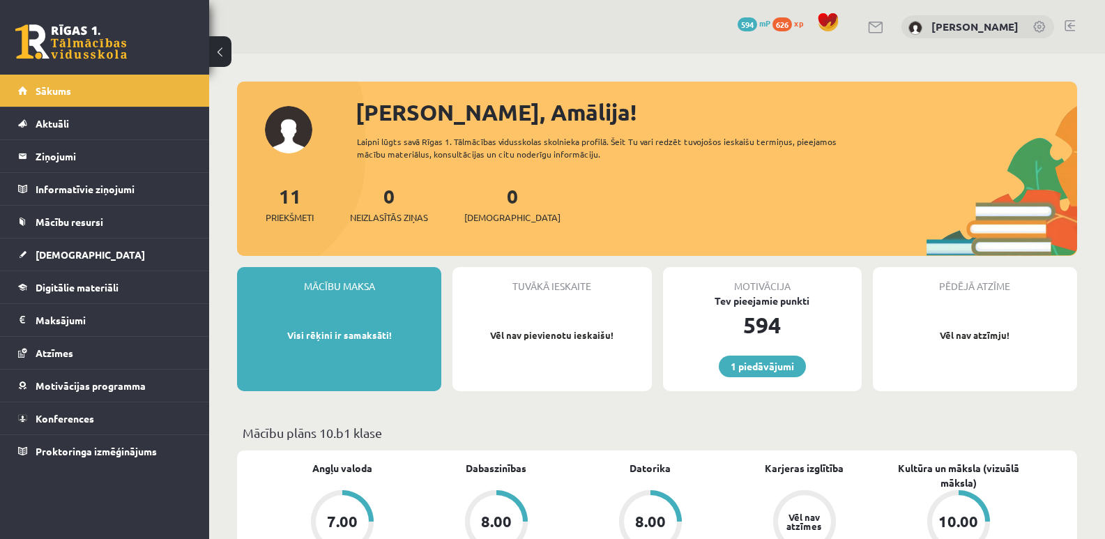
click at [284, 128] on div "[PERSON_NAME], Amālija! Laipni lūgts savā Rīgas 1. Tālmācības vidusskolas skoln…" at bounding box center [657, 176] width 840 height 160
click at [59, 258] on span "[DEMOGRAPHIC_DATA]" at bounding box center [90, 254] width 109 height 13
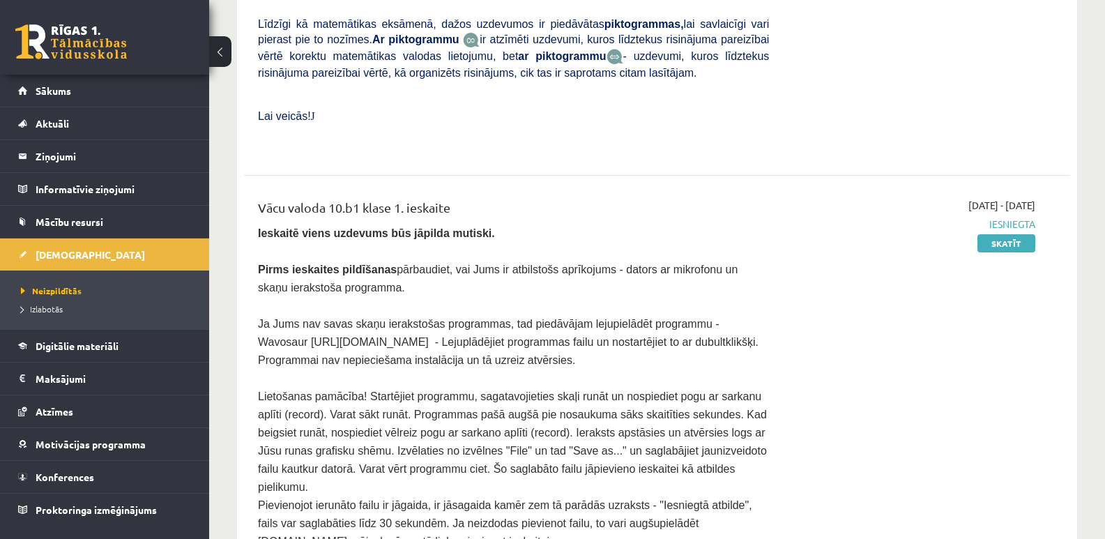
scroll to position [558, 0]
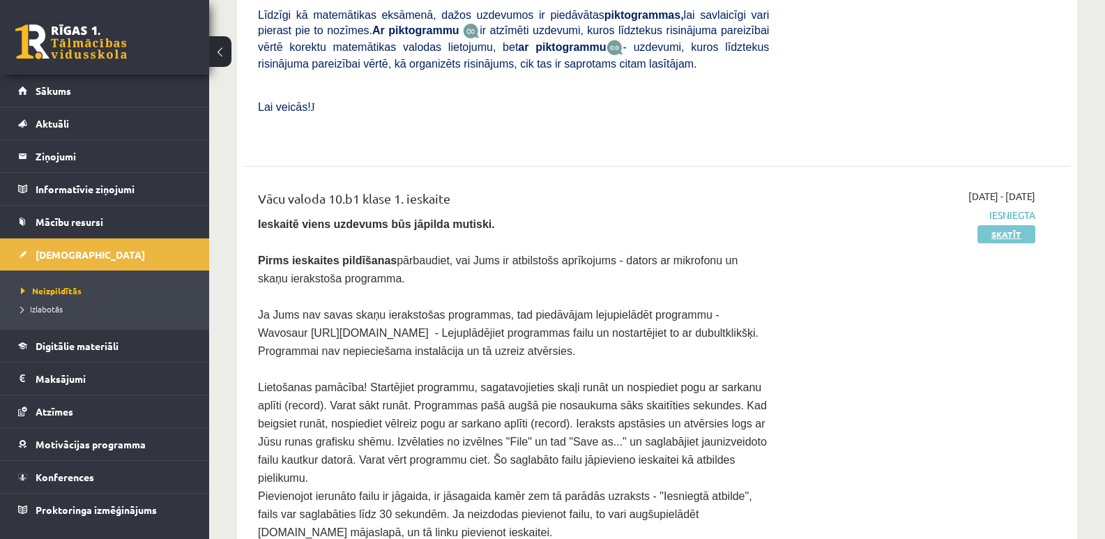
click at [1007, 225] on link "Skatīt" at bounding box center [1006, 234] width 58 height 18
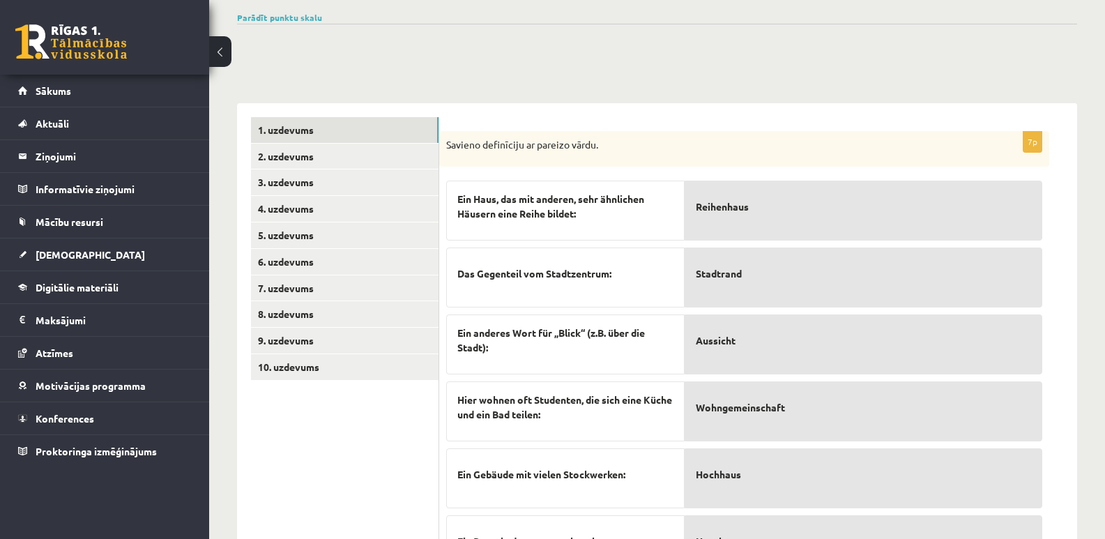
scroll to position [418, 0]
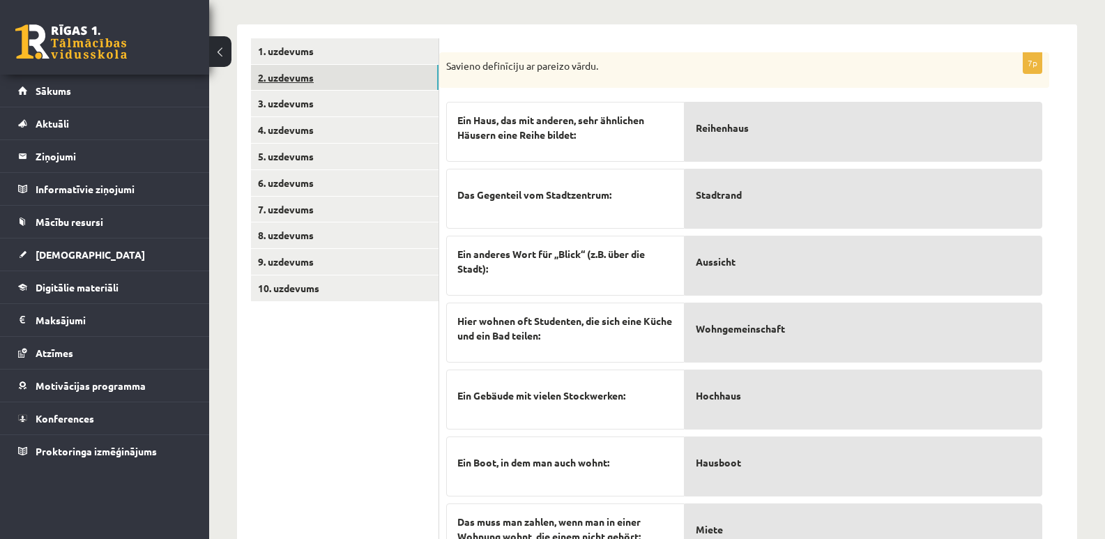
click at [322, 65] on link "2. uzdevums" at bounding box center [345, 78] width 188 height 26
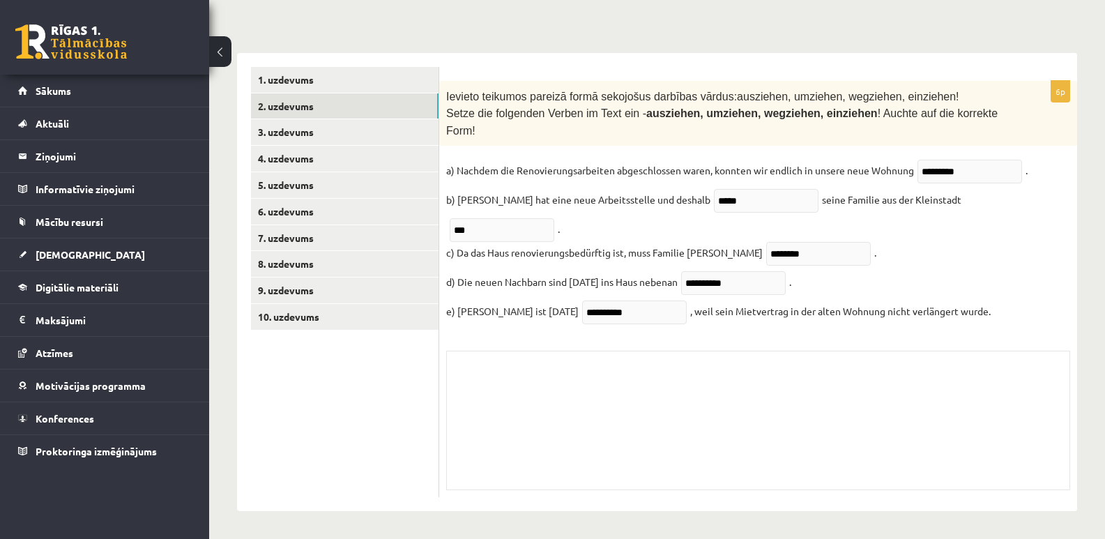
scroll to position [328, 0]
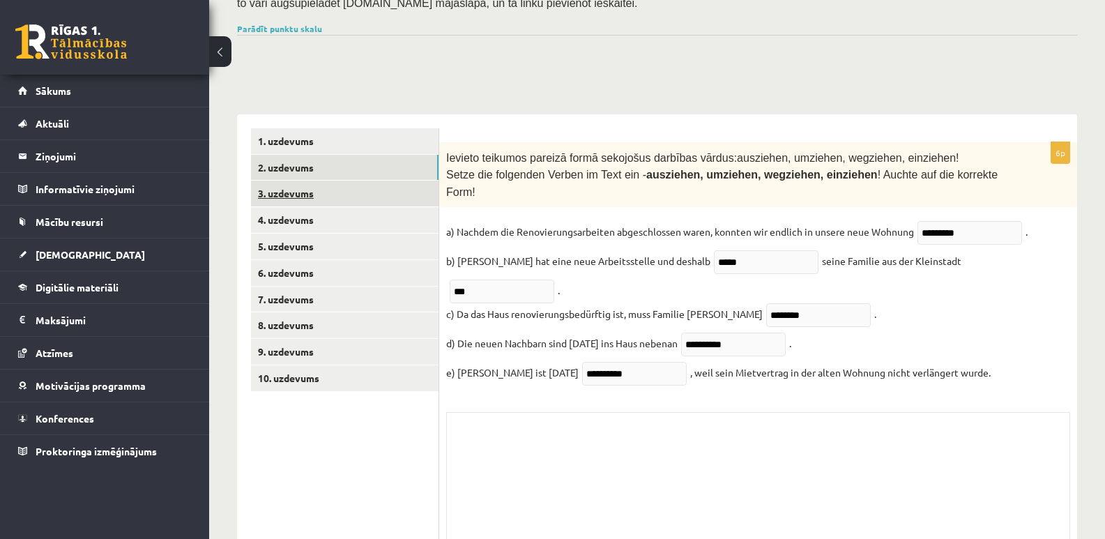
click at [277, 181] on link "3. uzdevums" at bounding box center [345, 194] width 188 height 26
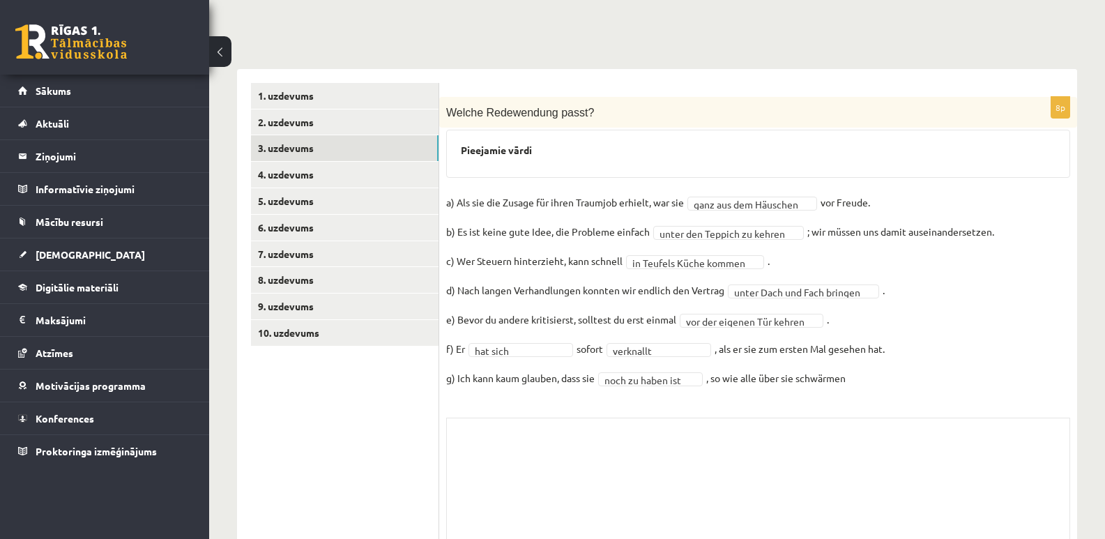
scroll to position [398, 0]
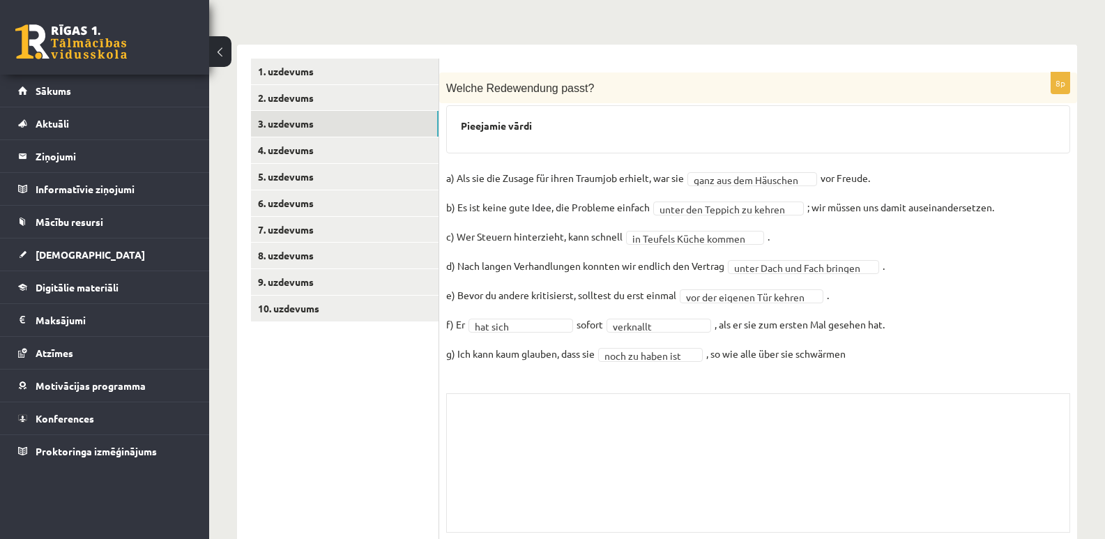
drag, startPoint x: 655, startPoint y: 176, endPoint x: 710, endPoint y: 178, distance: 55.1
click at [276, 137] on link "4. uzdevums" at bounding box center [345, 150] width 188 height 26
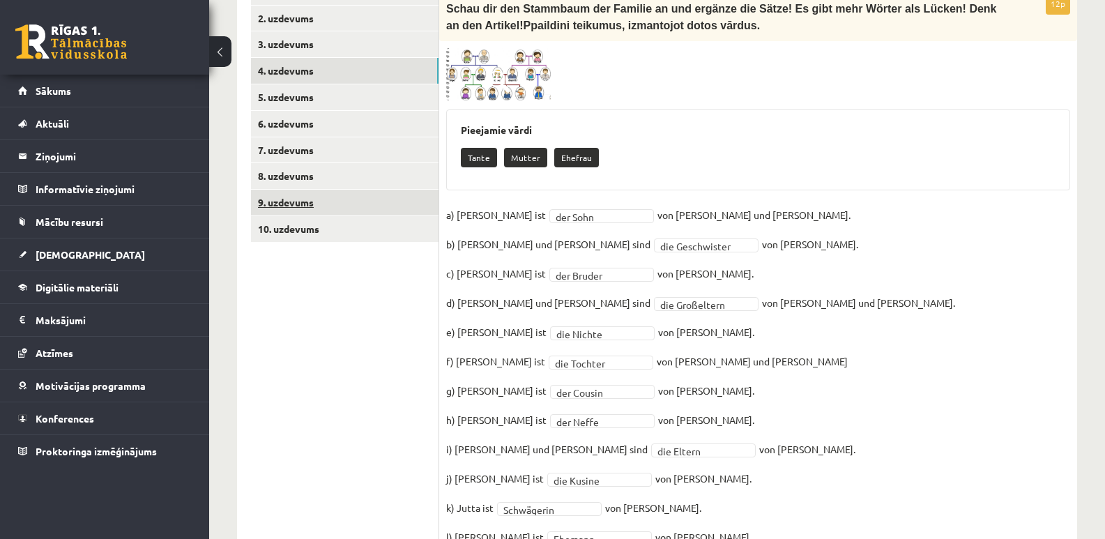
scroll to position [466, 0]
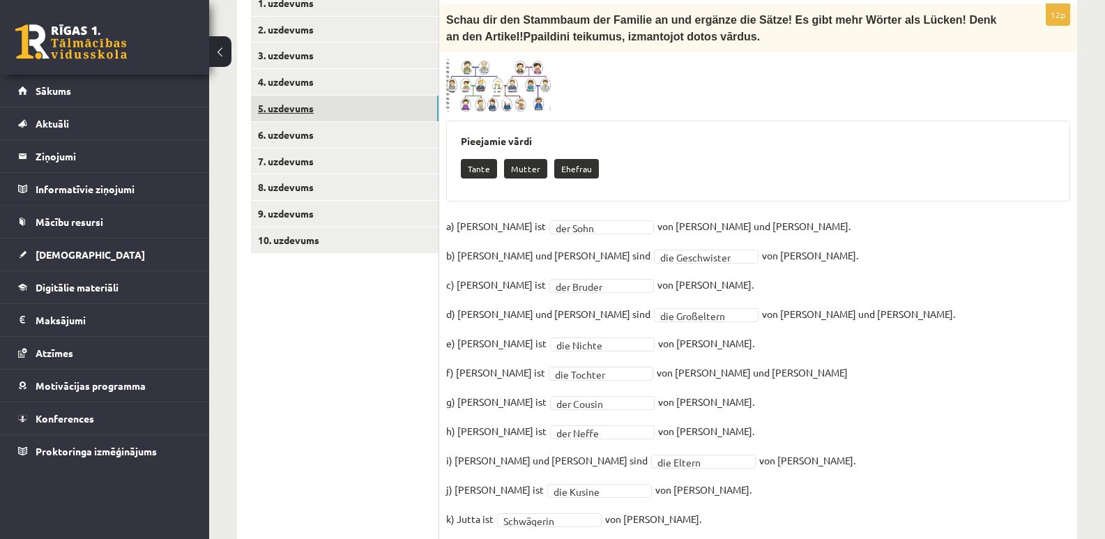
click at [279, 96] on link "5. uzdevums" at bounding box center [345, 109] width 188 height 26
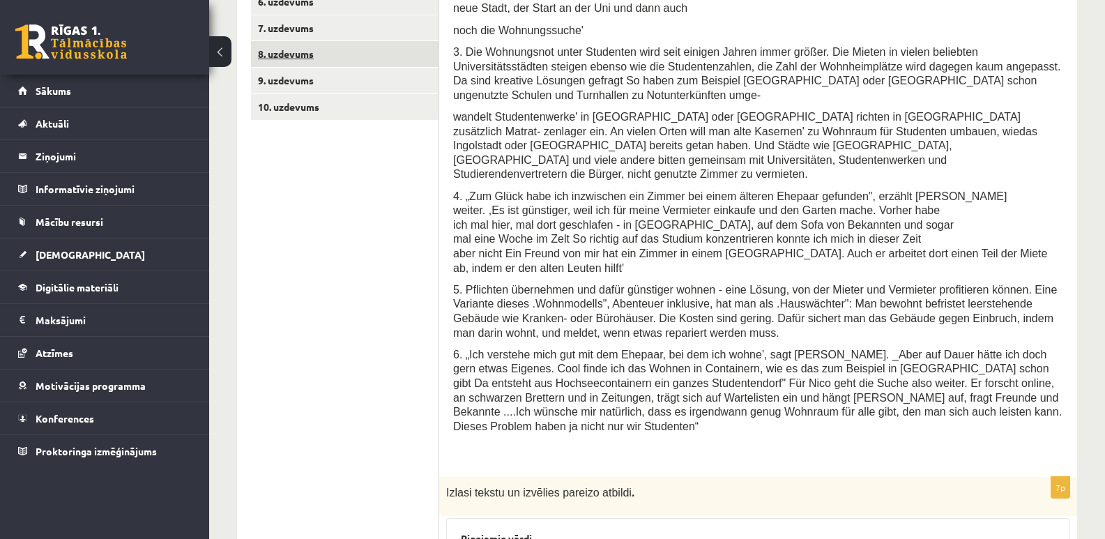
scroll to position [452, 0]
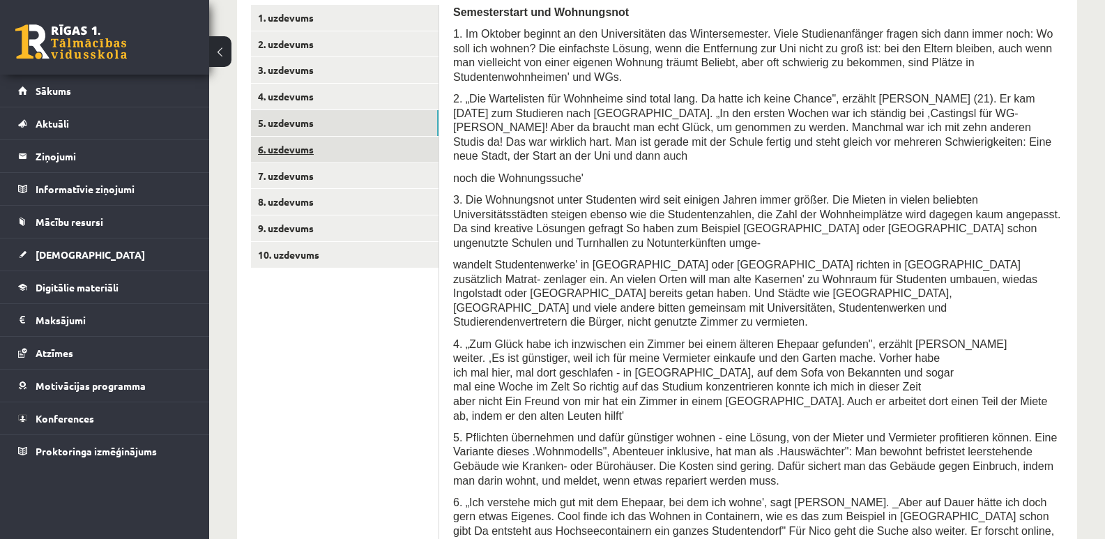
click at [285, 137] on link "6. uzdevums" at bounding box center [345, 150] width 188 height 26
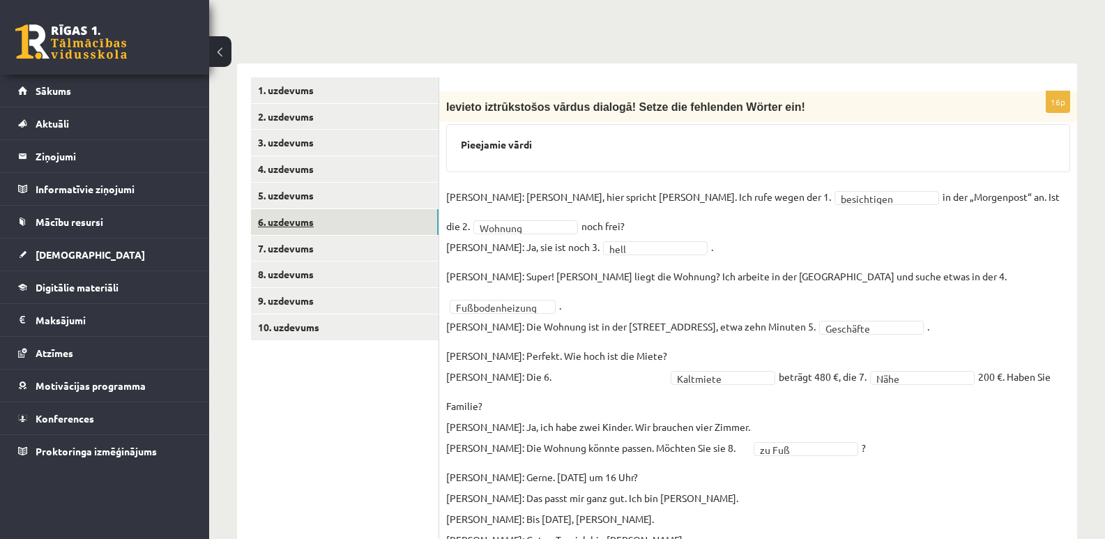
scroll to position [366, 0]
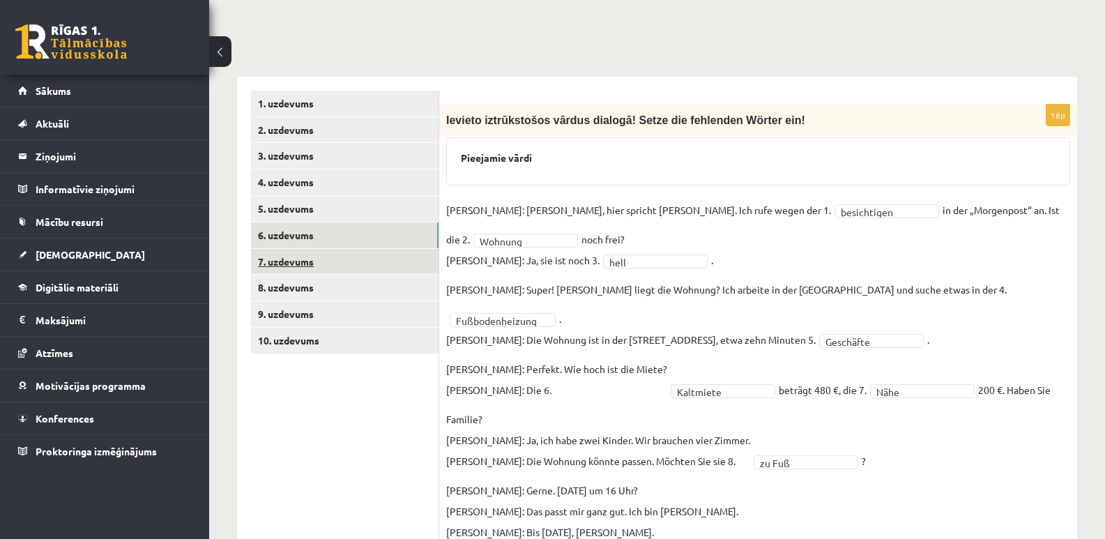
click at [296, 249] on link "7. uzdevums" at bounding box center [345, 262] width 188 height 26
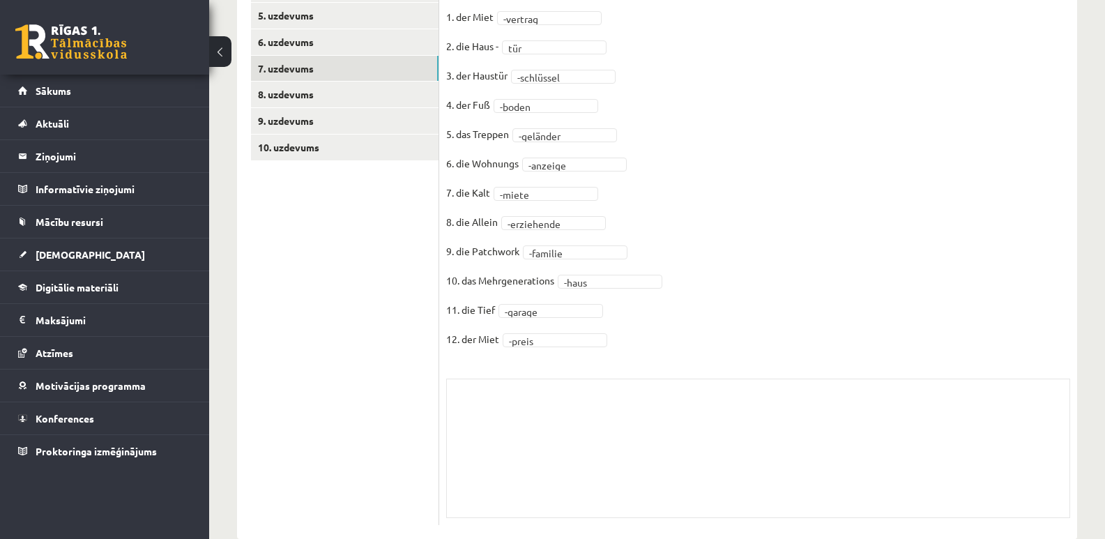
scroll to position [560, 0]
click at [296, 81] on link "8. uzdevums" at bounding box center [345, 94] width 188 height 26
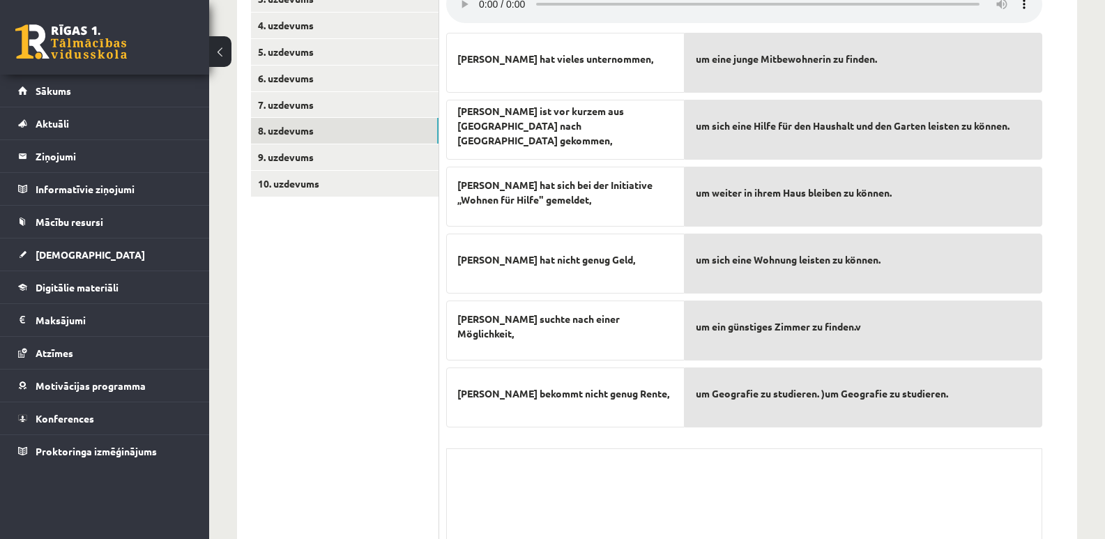
scroll to position [490, 0]
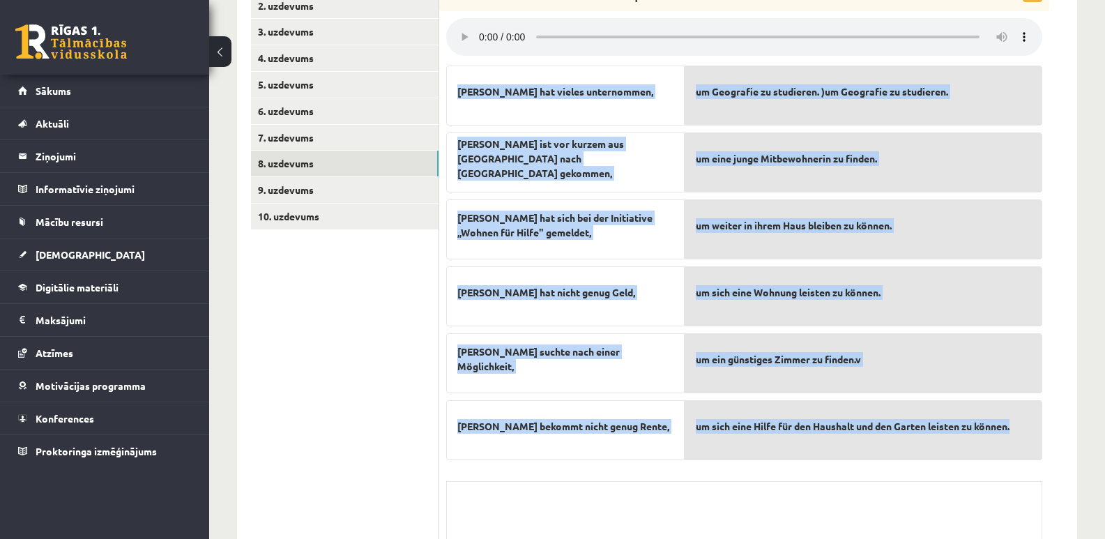
drag, startPoint x: 458, startPoint y: 63, endPoint x: 1040, endPoint y: 456, distance: 702.5
click at [1040, 456] on div "6p Noklausies tekstu un savieno! Was passt zusammen? Verbinde! [PERSON_NAME] ha…" at bounding box center [744, 303] width 610 height 647
copy body "[PERSON_NAME] hat vieles unternommen, [PERSON_NAME] ist vor kurzem aus Mayen na…"
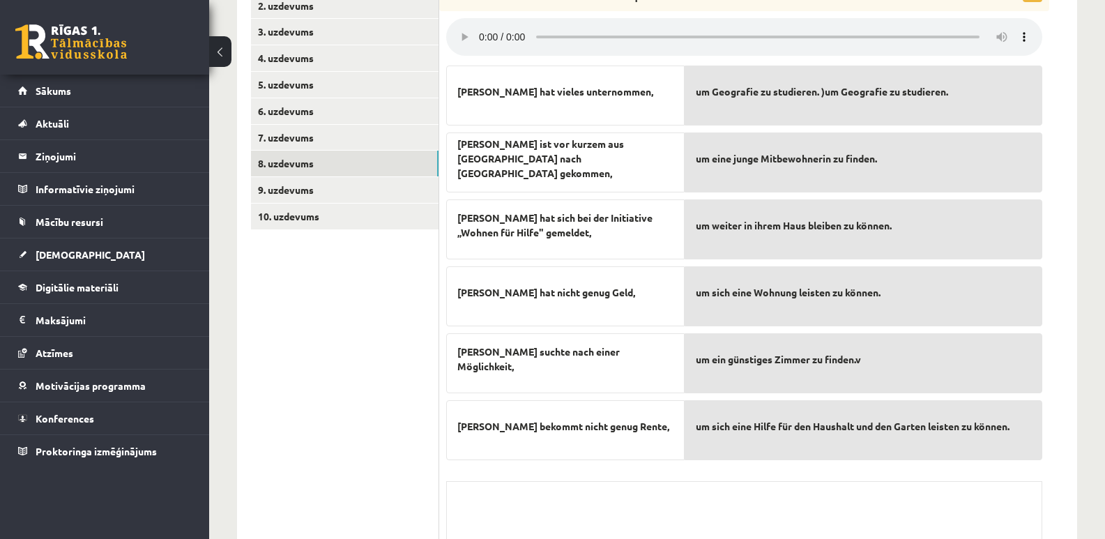
drag, startPoint x: 434, startPoint y: 441, endPoint x: 439, endPoint y: 427, distance: 14.1
click at [435, 439] on ul "1. uzdevums 2. uzdevums 3. uzdevums 4. uzdevums 5. uzdevums 6. uzdevums 7. uzde…" at bounding box center [345, 297] width 188 height 661
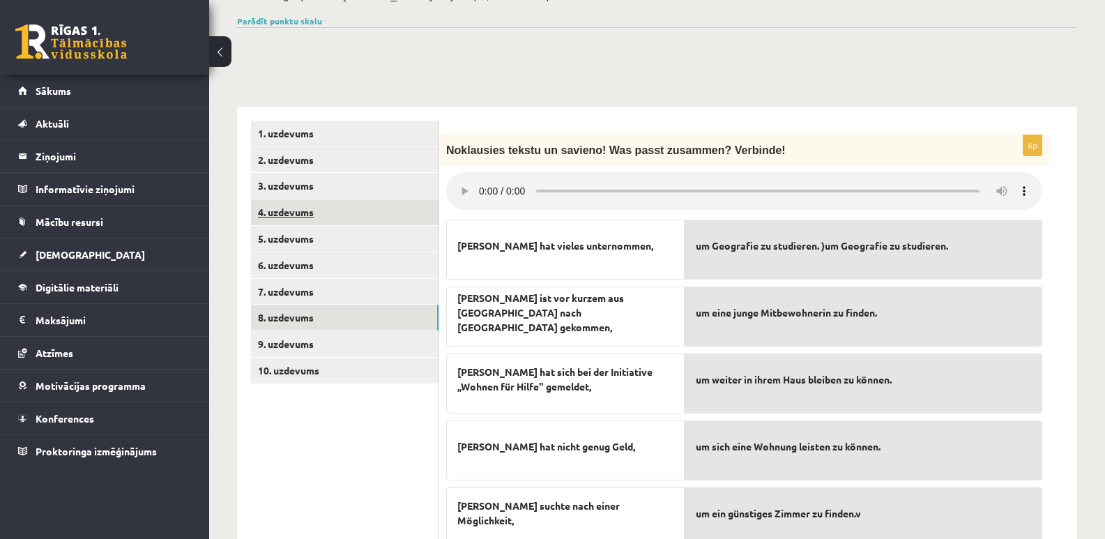
scroll to position [315, 0]
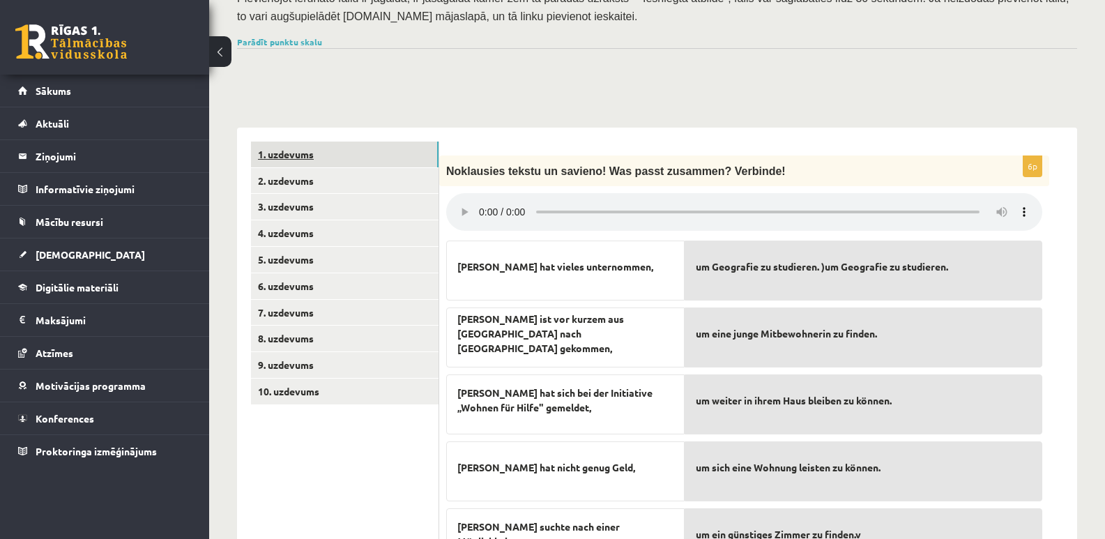
click at [279, 142] on link "1. uzdevums" at bounding box center [345, 155] width 188 height 26
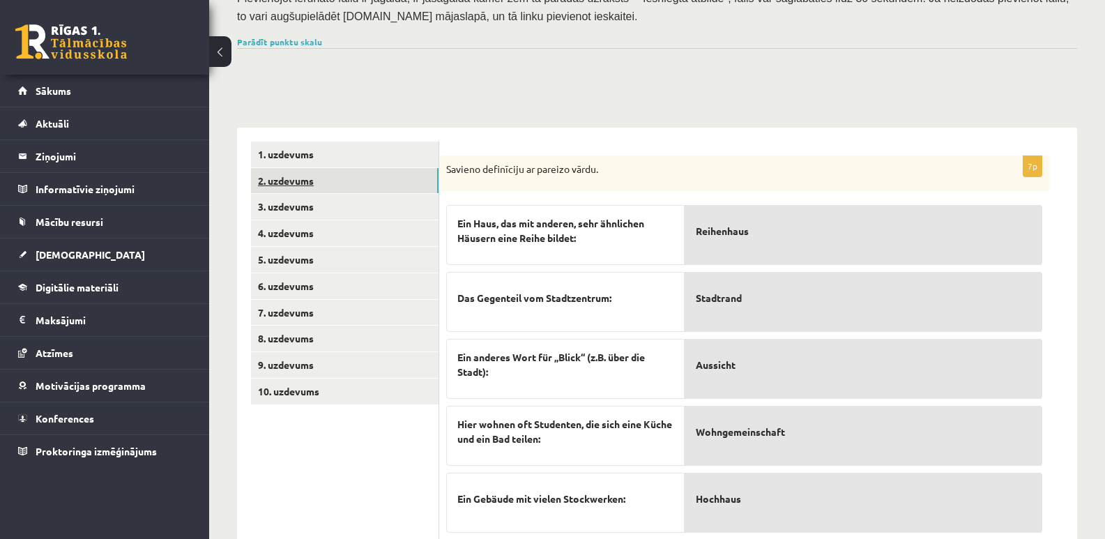
click at [280, 168] on link "2. uzdevums" at bounding box center [345, 181] width 188 height 26
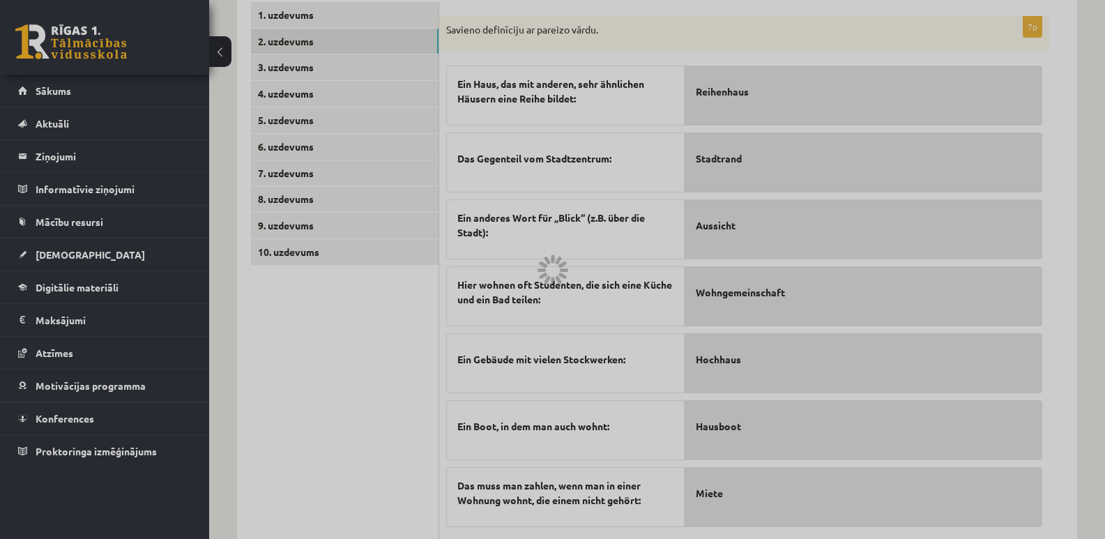
scroll to position [328, 0]
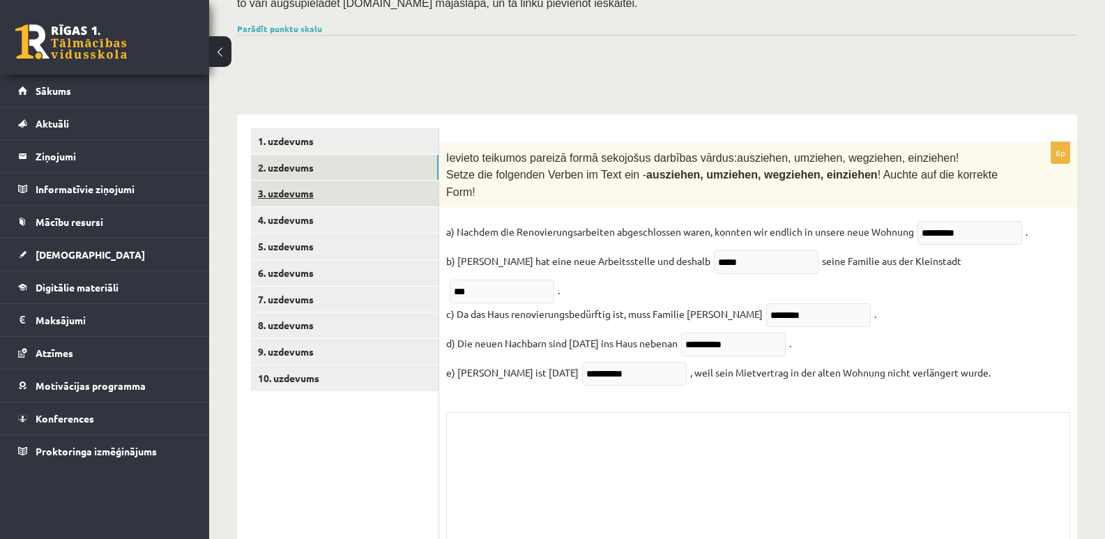
click at [278, 181] on link "3. uzdevums" at bounding box center [345, 194] width 188 height 26
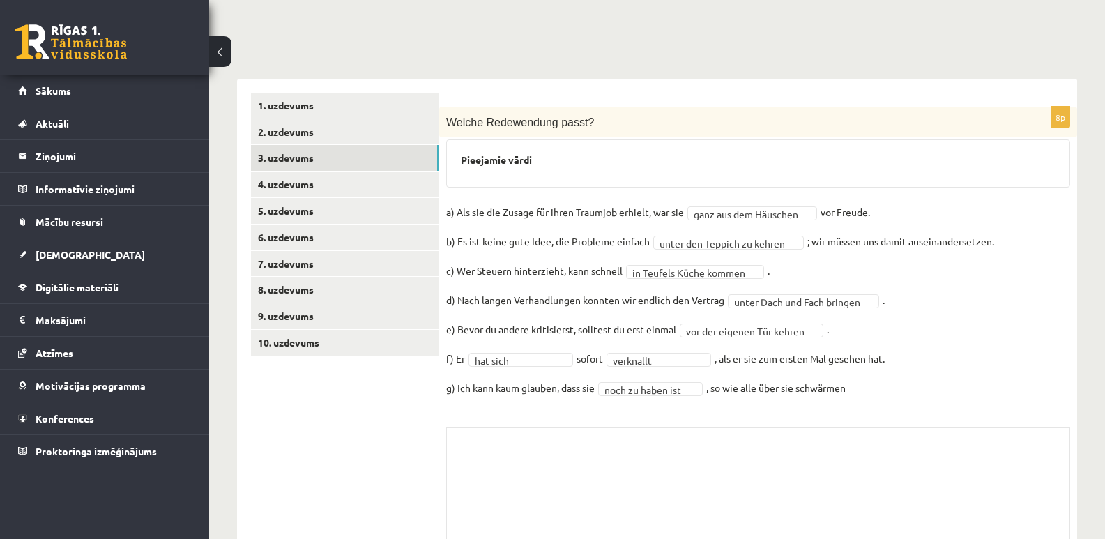
scroll to position [413, 0]
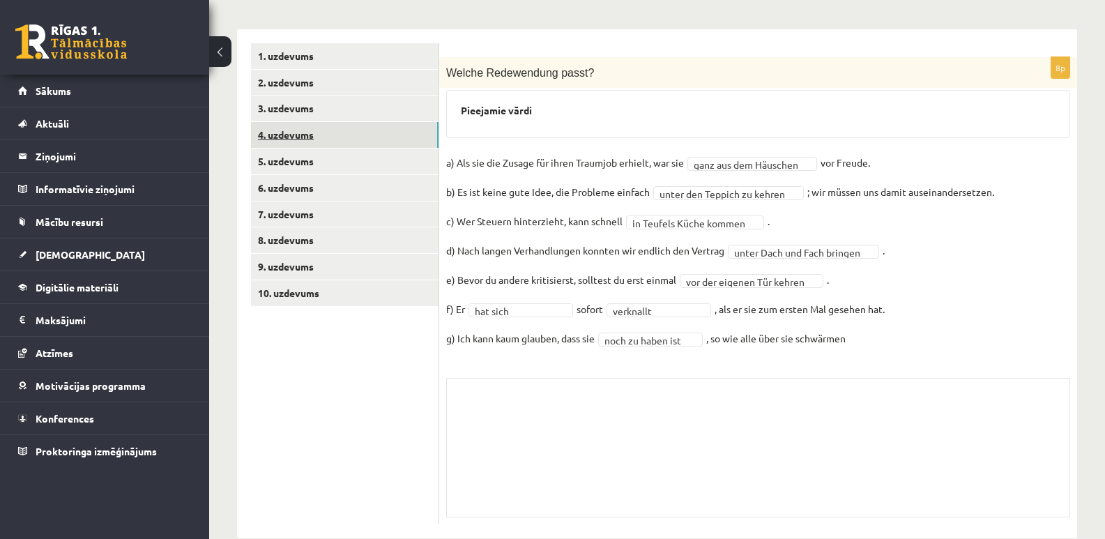
click at [302, 122] on link "4. uzdevums" at bounding box center [345, 135] width 188 height 26
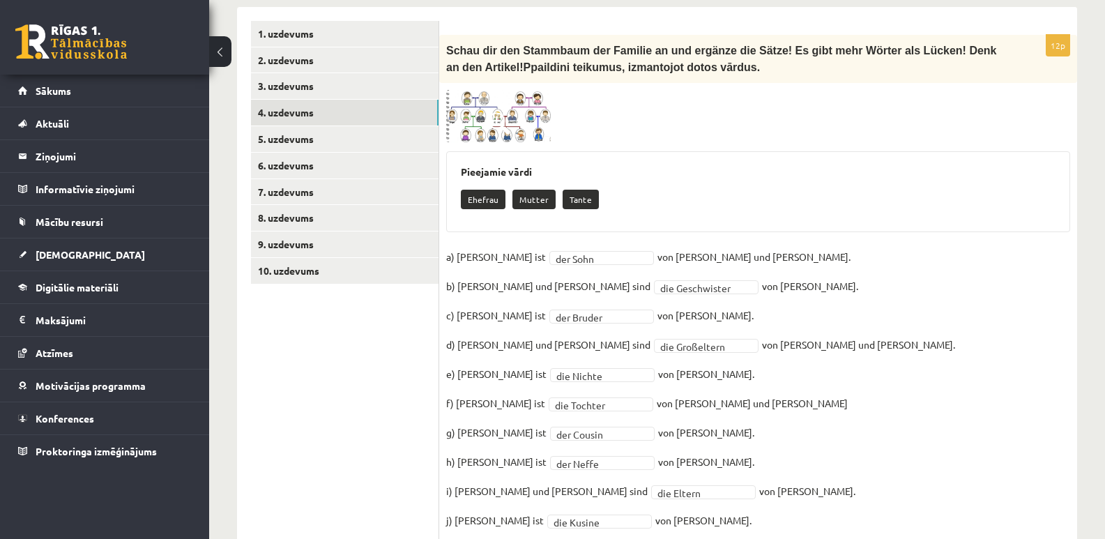
scroll to position [397, 0]
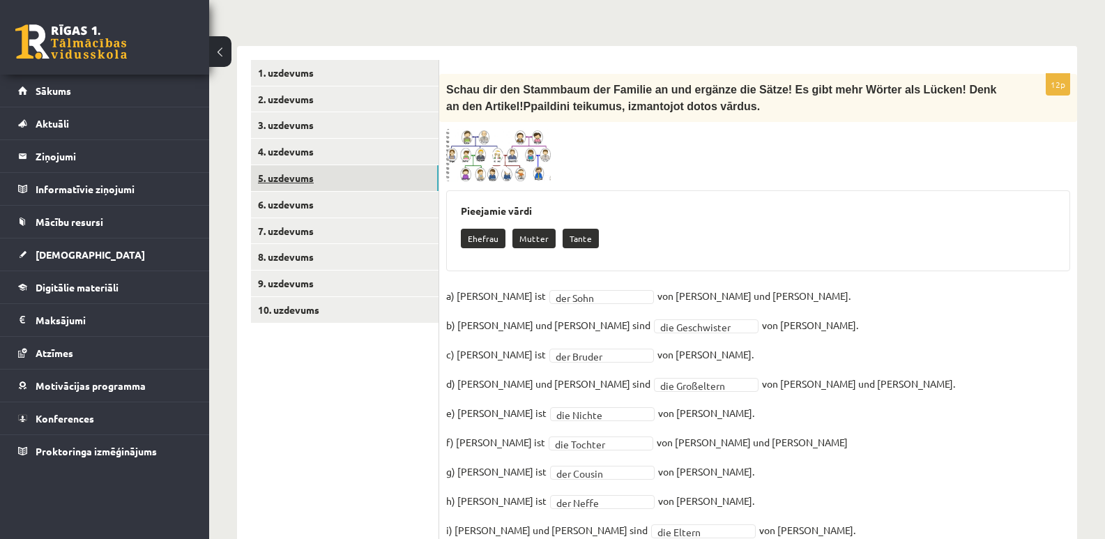
click at [300, 165] on link "5. uzdevums" at bounding box center [345, 178] width 188 height 26
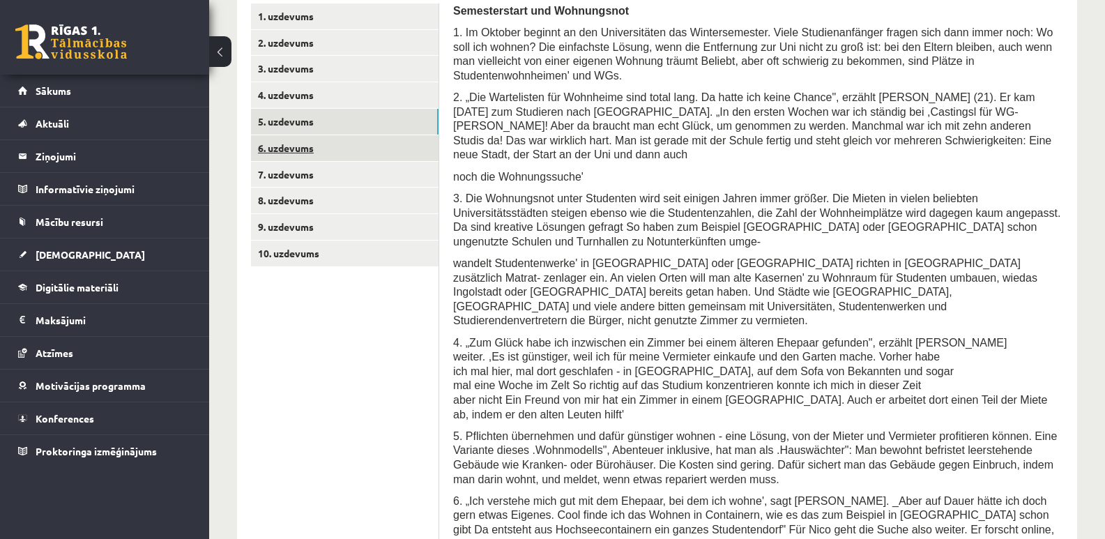
scroll to position [452, 0]
click at [299, 137] on link "6. uzdevums" at bounding box center [345, 150] width 188 height 26
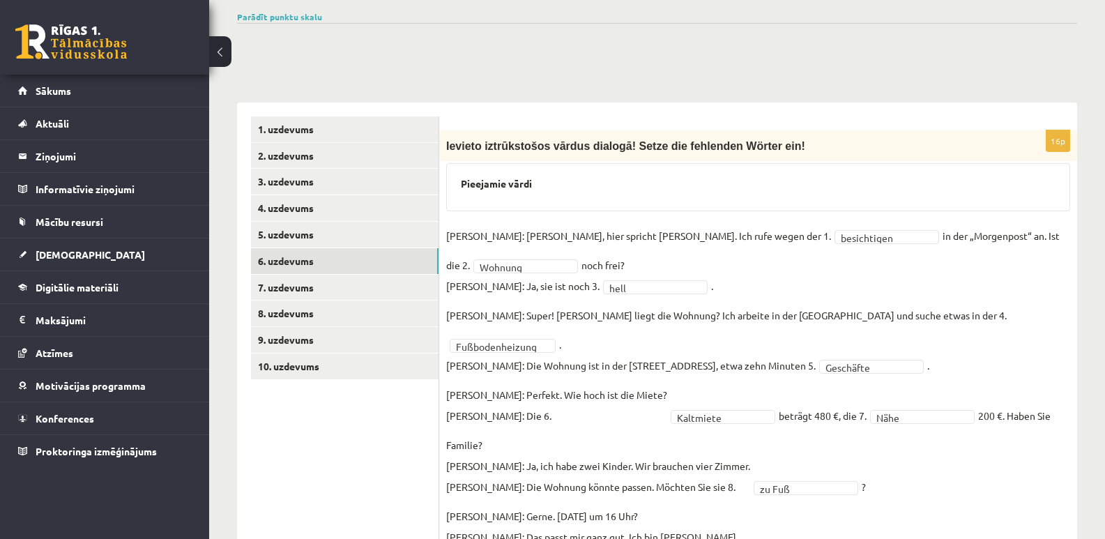
scroll to position [312, 0]
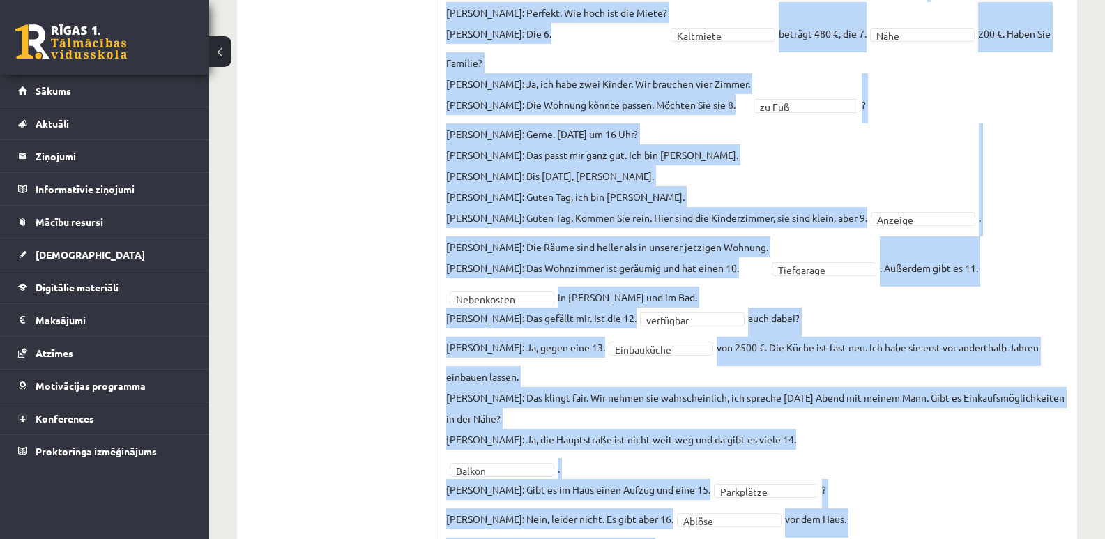
drag, startPoint x: 446, startPoint y: 230, endPoint x: 962, endPoint y: 528, distance: 596.0
click at [962, 528] on div "**********" at bounding box center [758, 247] width 638 height 998
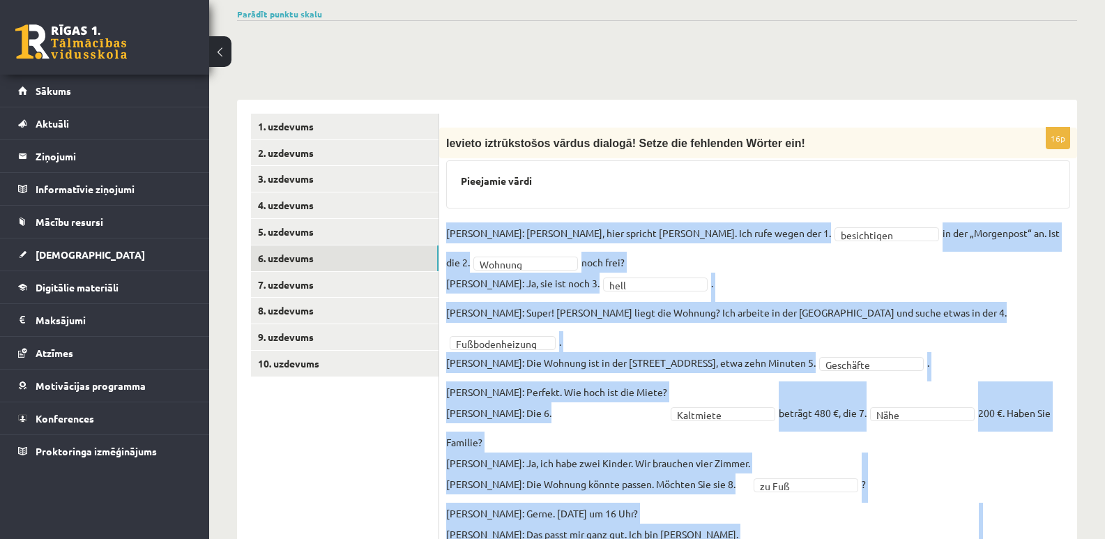
scroll to position [436, 0]
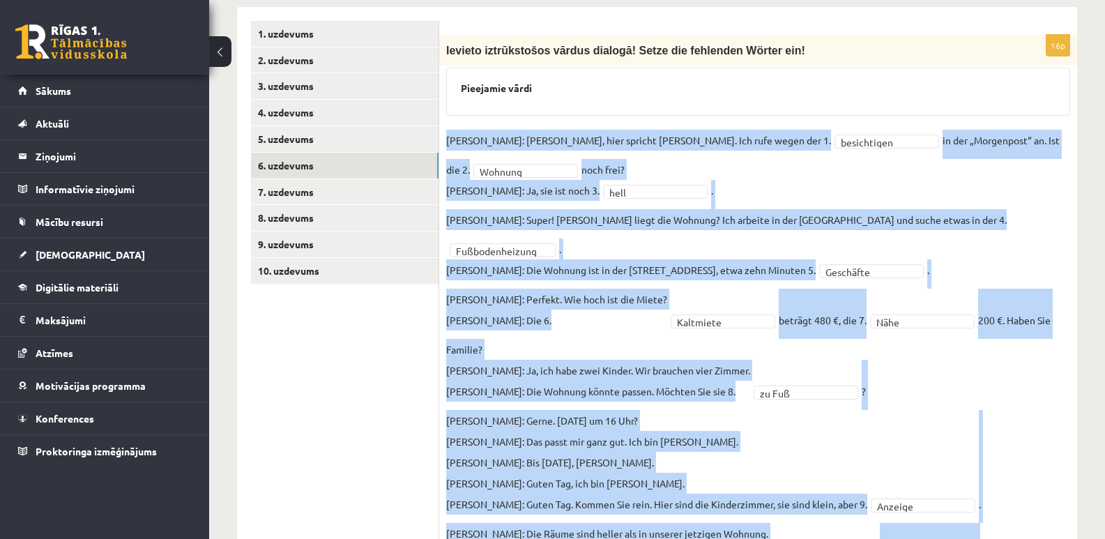
click at [678, 135] on fieldset "**********" at bounding box center [758, 498] width 624 height 736
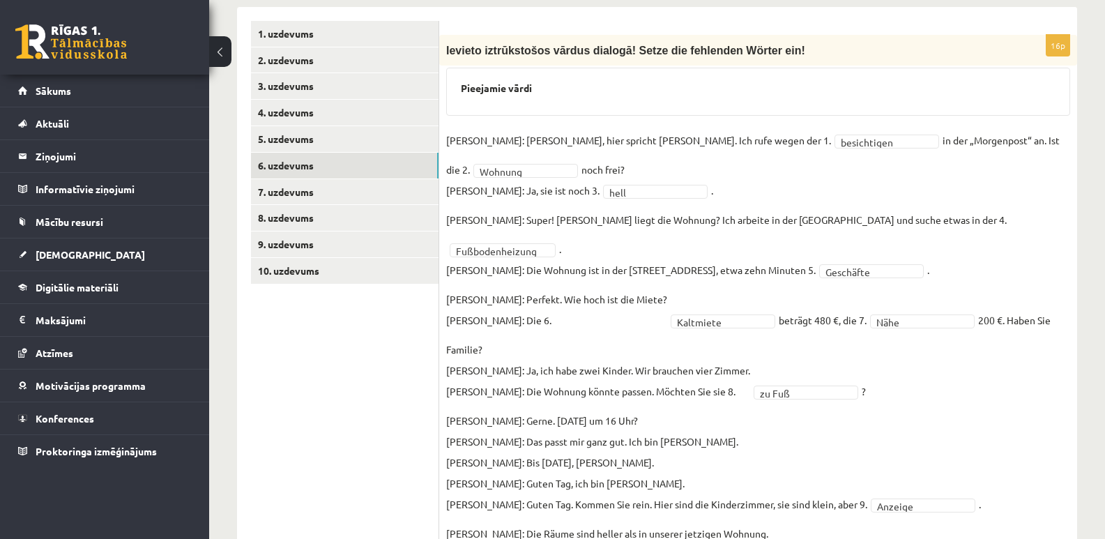
drag, startPoint x: 515, startPoint y: 141, endPoint x: 473, endPoint y: 142, distance: 41.9
click at [445, 112] on div "**********" at bounding box center [758, 534] width 638 height 998
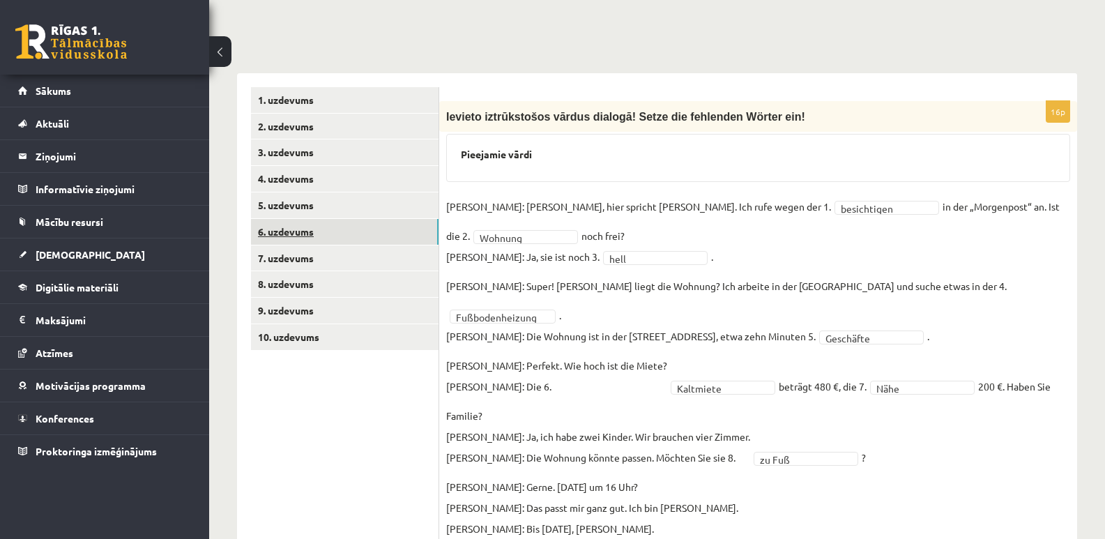
scroll to position [366, 0]
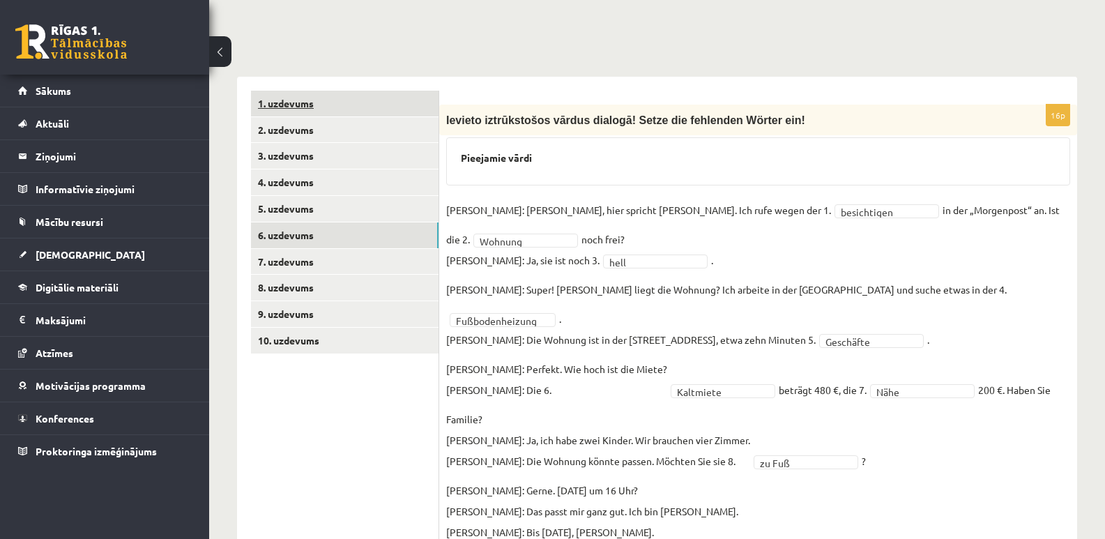
click at [277, 91] on link "1. uzdevums" at bounding box center [345, 104] width 188 height 26
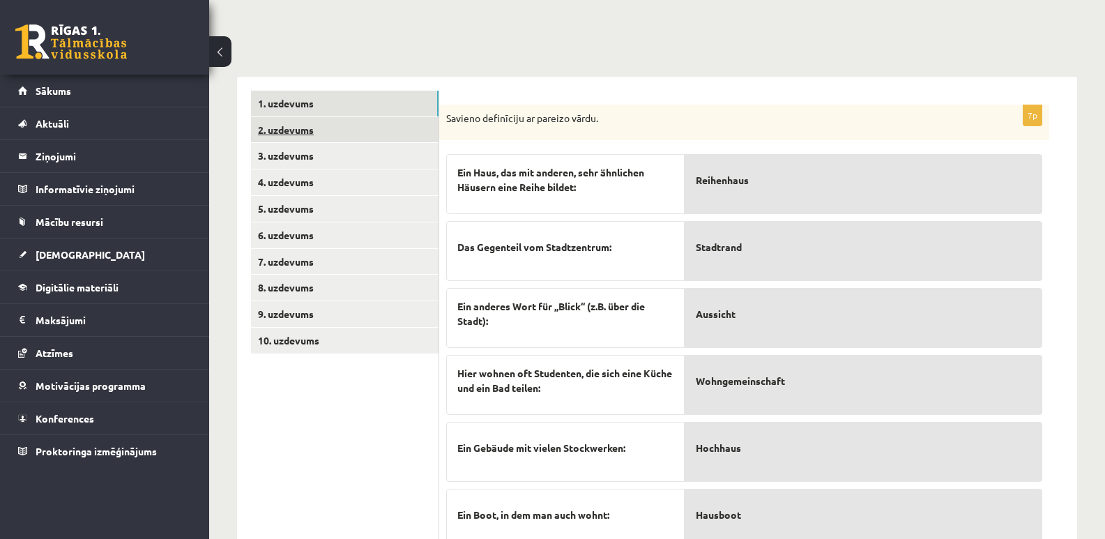
click at [284, 117] on link "2. uzdevums" at bounding box center [345, 130] width 188 height 26
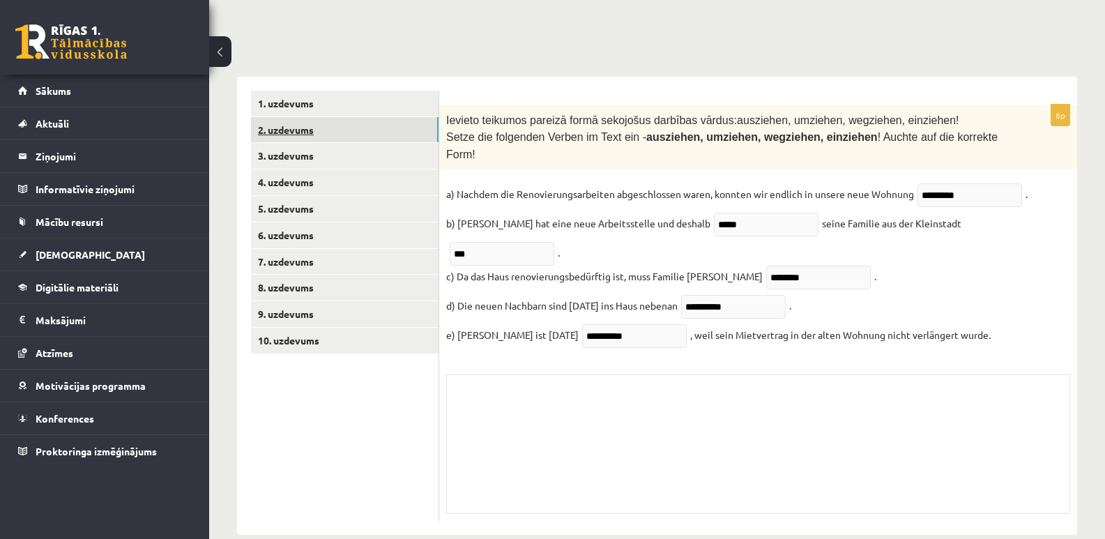
scroll to position [328, 0]
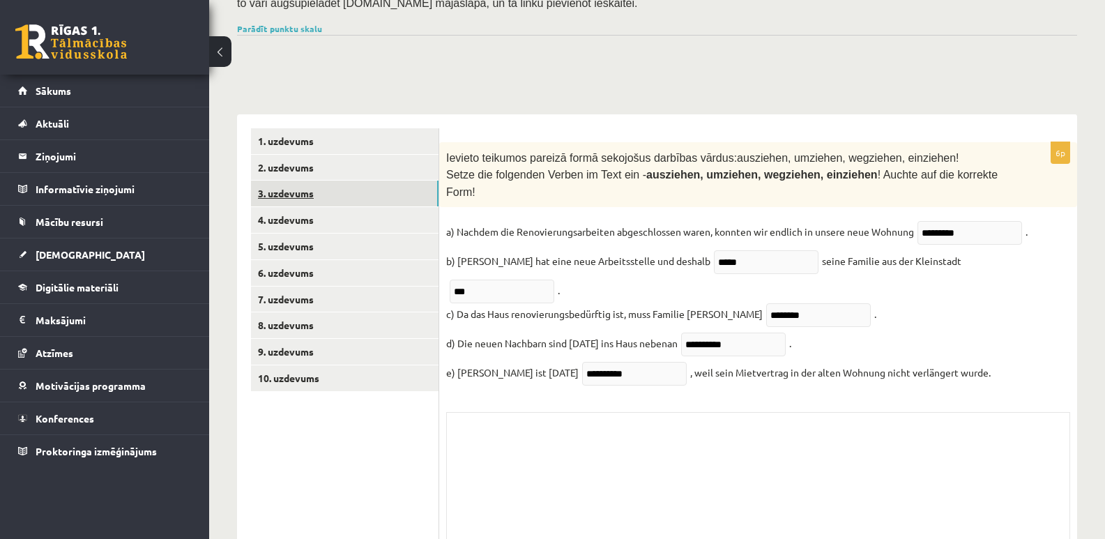
click at [310, 181] on link "3. uzdevums" at bounding box center [345, 194] width 188 height 26
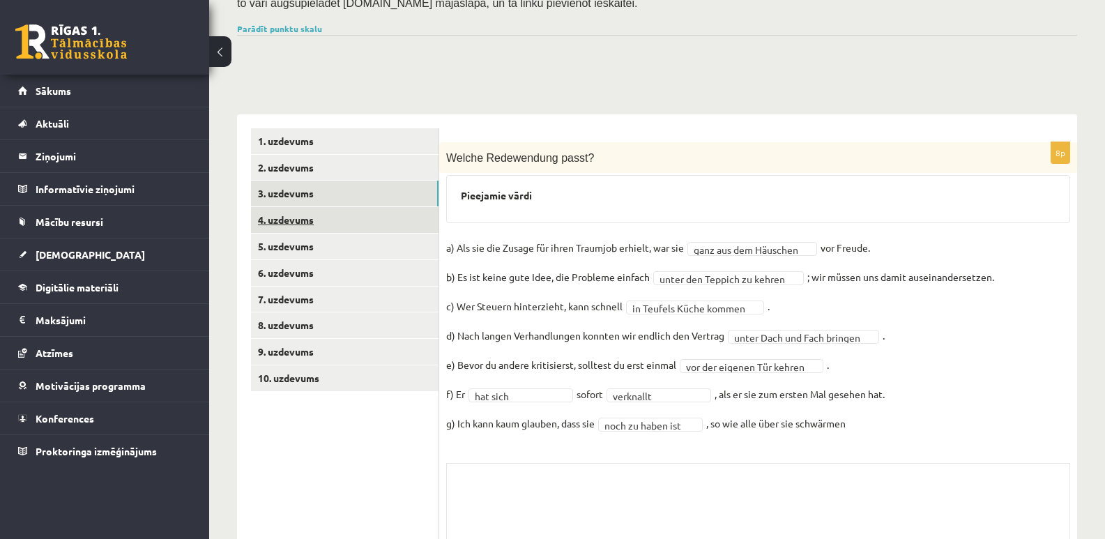
click at [301, 207] on link "4. uzdevums" at bounding box center [345, 220] width 188 height 26
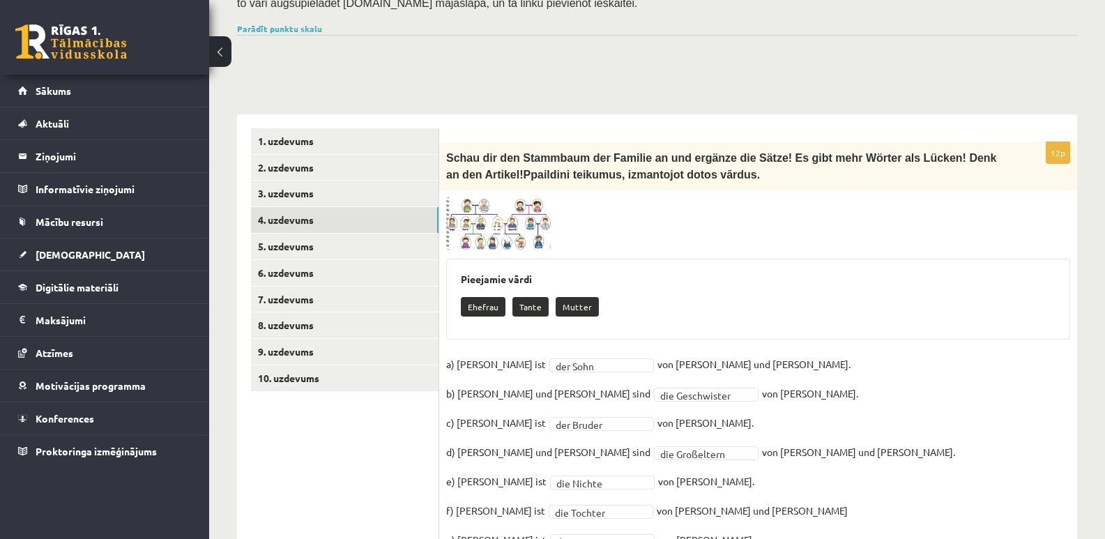
click at [489, 297] on p "Ehefrau" at bounding box center [483, 307] width 45 height 20
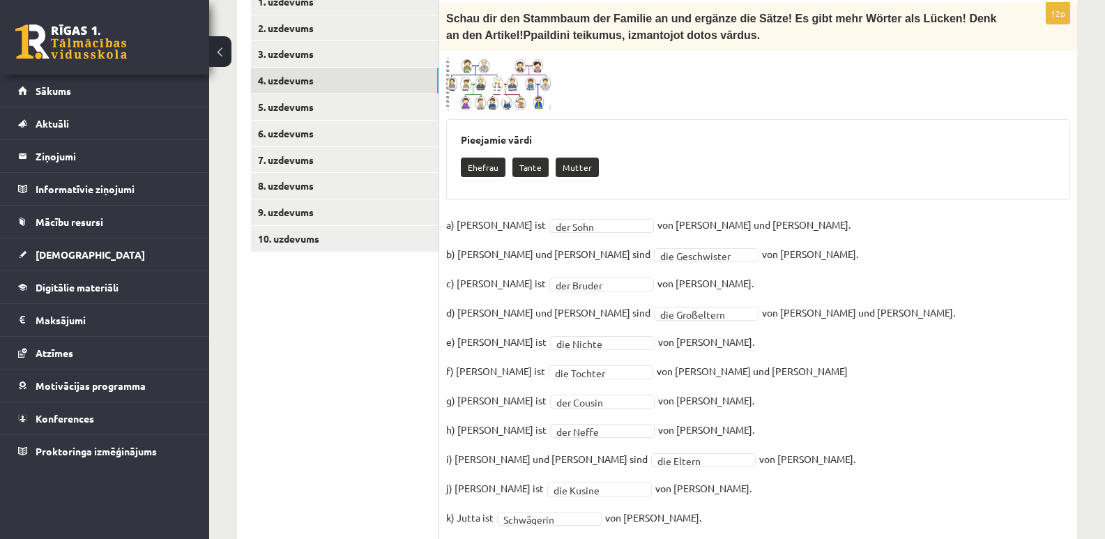
scroll to position [398, 0]
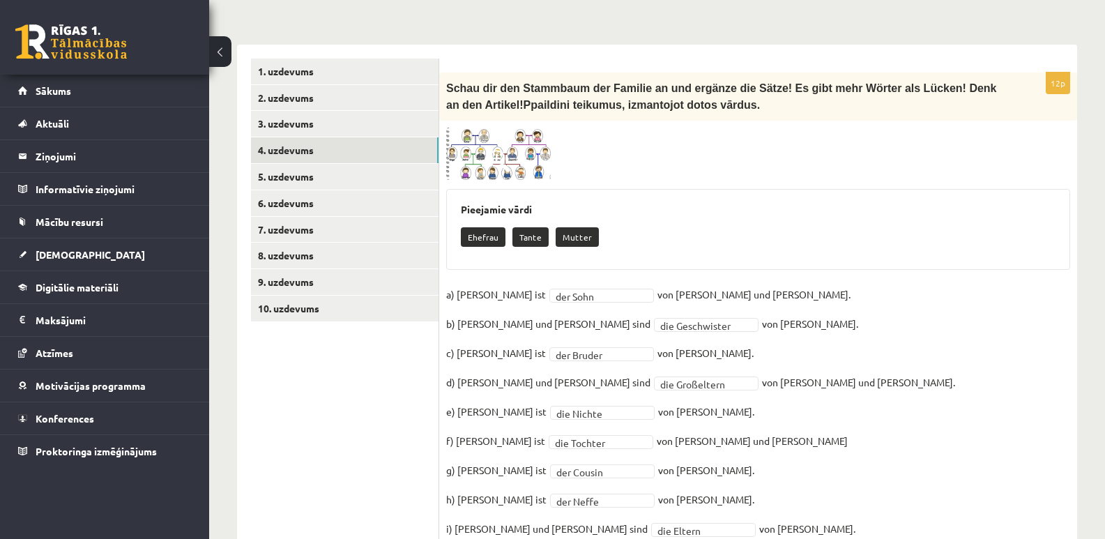
click at [523, 130] on img at bounding box center [498, 154] width 105 height 53
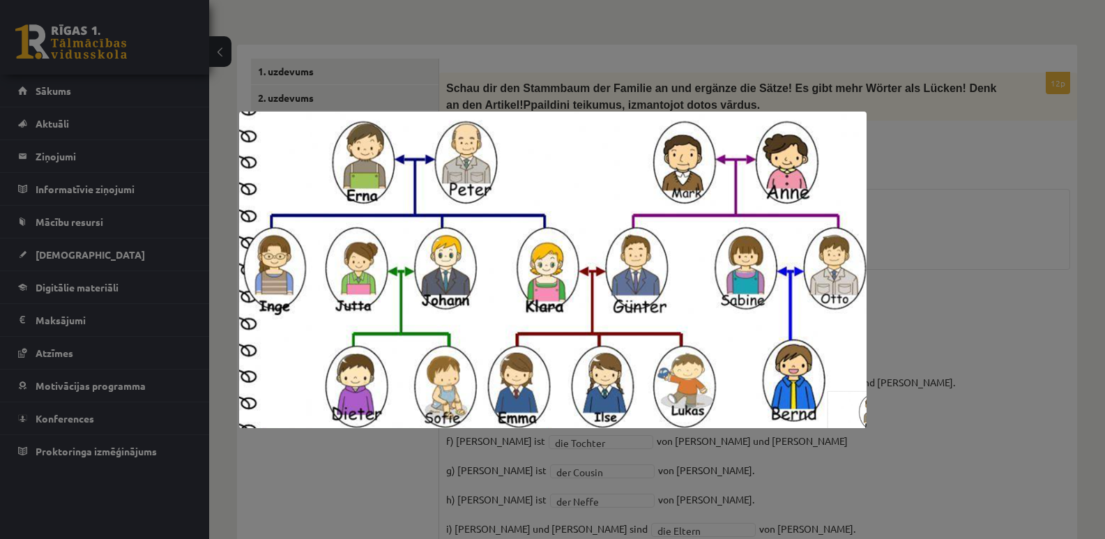
click at [1047, 254] on div at bounding box center [552, 269] width 1105 height 539
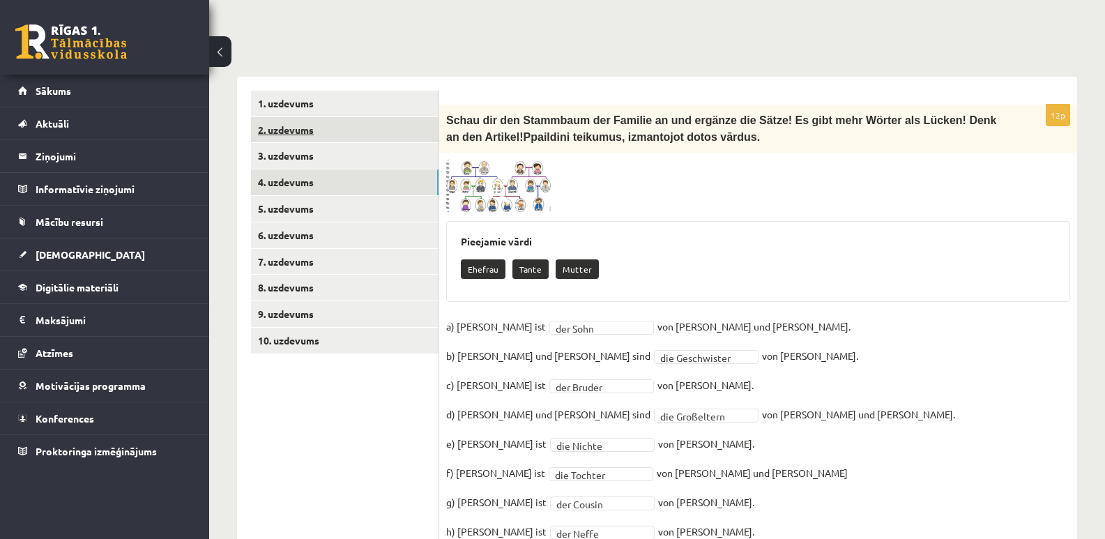
scroll to position [327, 0]
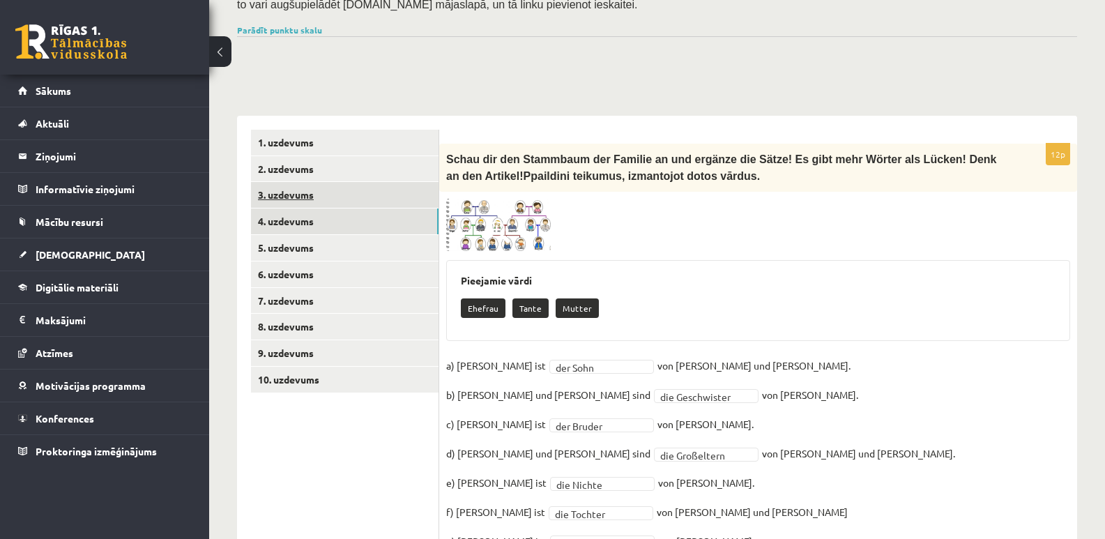
click at [310, 182] on link "3. uzdevums" at bounding box center [345, 195] width 188 height 26
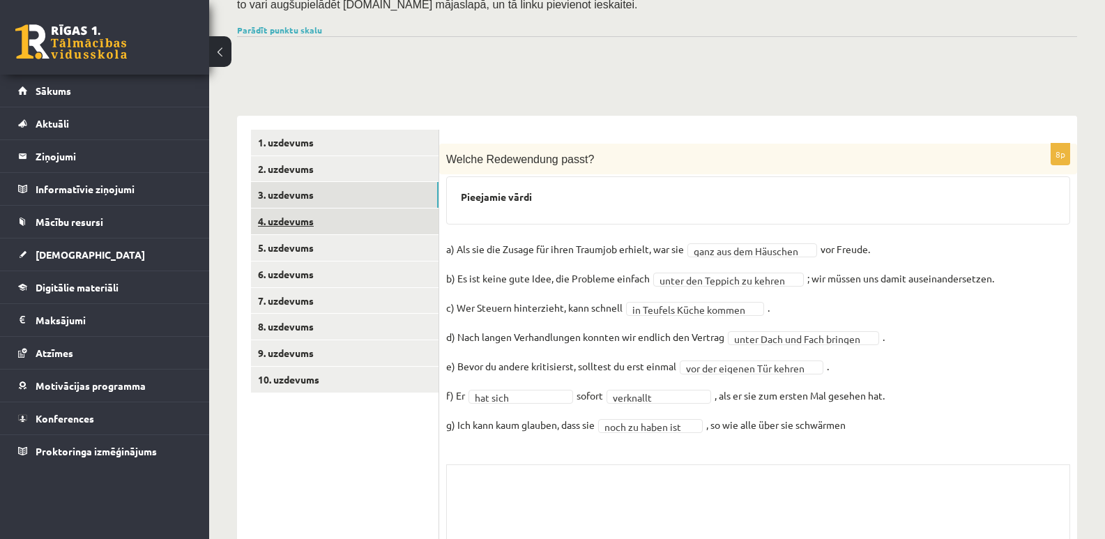
click at [300, 208] on link "4. uzdevums" at bounding box center [345, 221] width 188 height 26
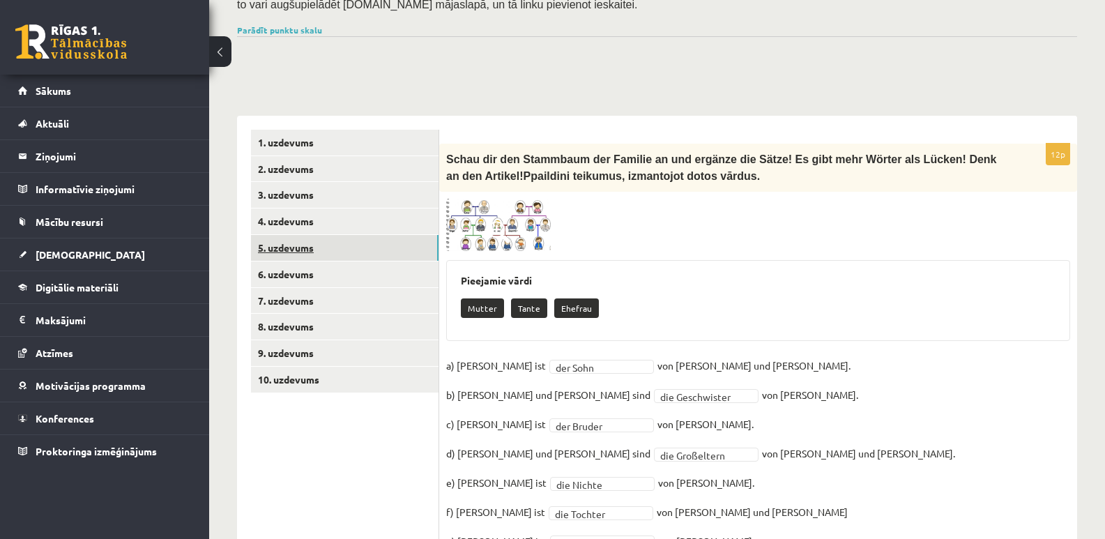
click at [306, 235] on link "5. uzdevums" at bounding box center [345, 248] width 188 height 26
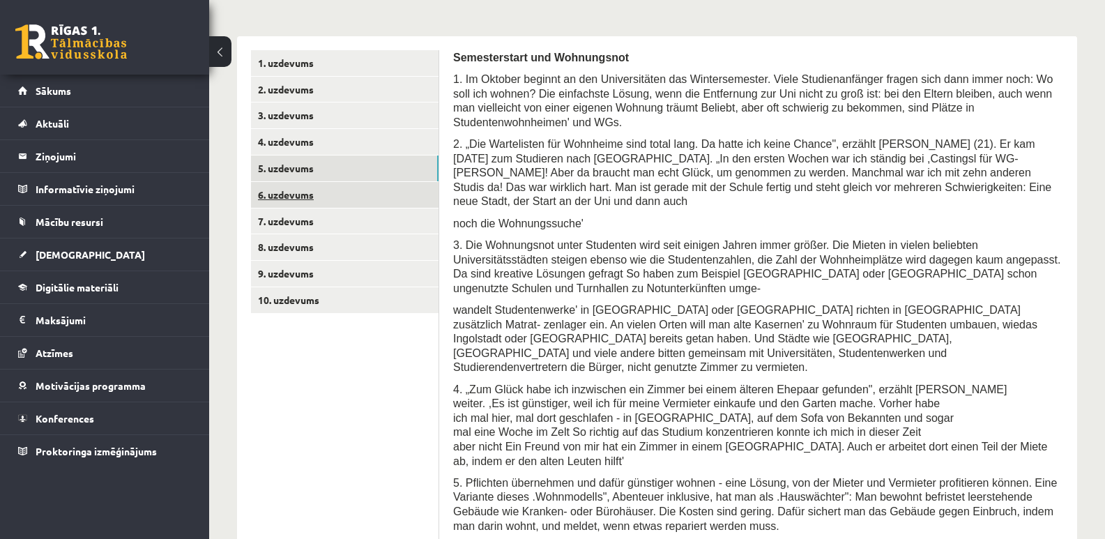
scroll to position [382, 0]
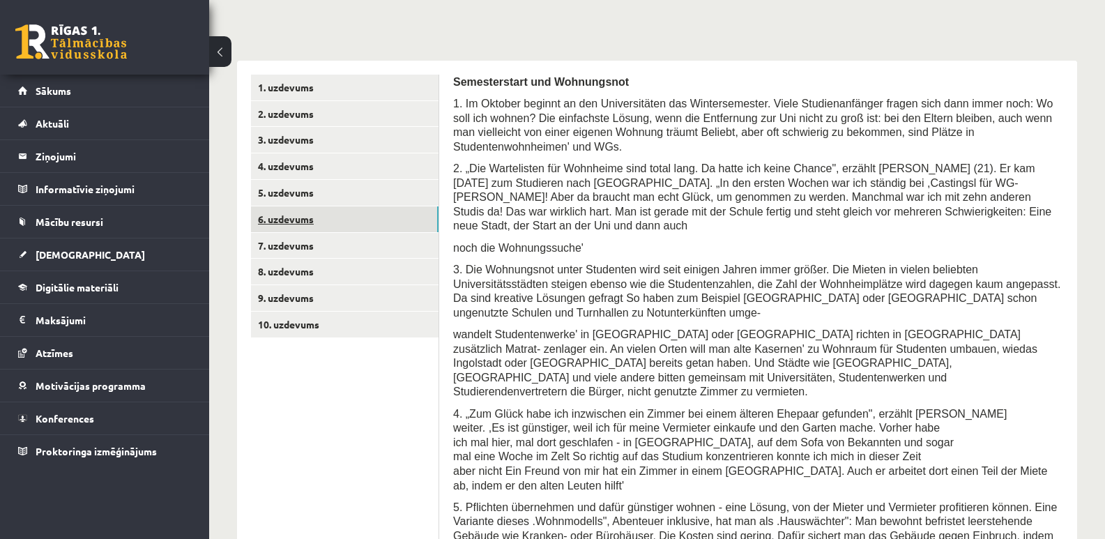
click at [300, 206] on link "6. uzdevums" at bounding box center [345, 219] width 188 height 26
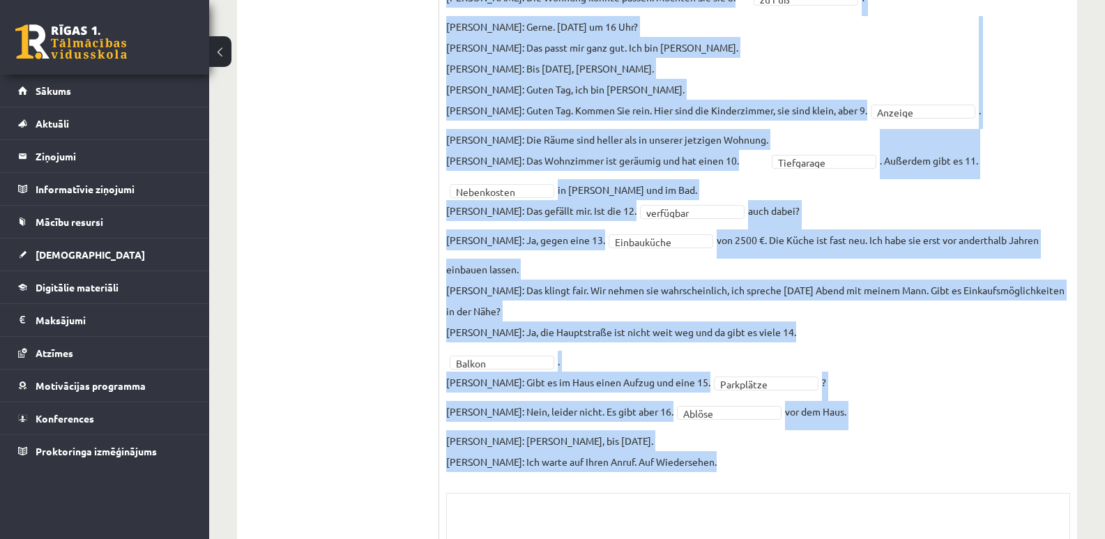
scroll to position [832, 0]
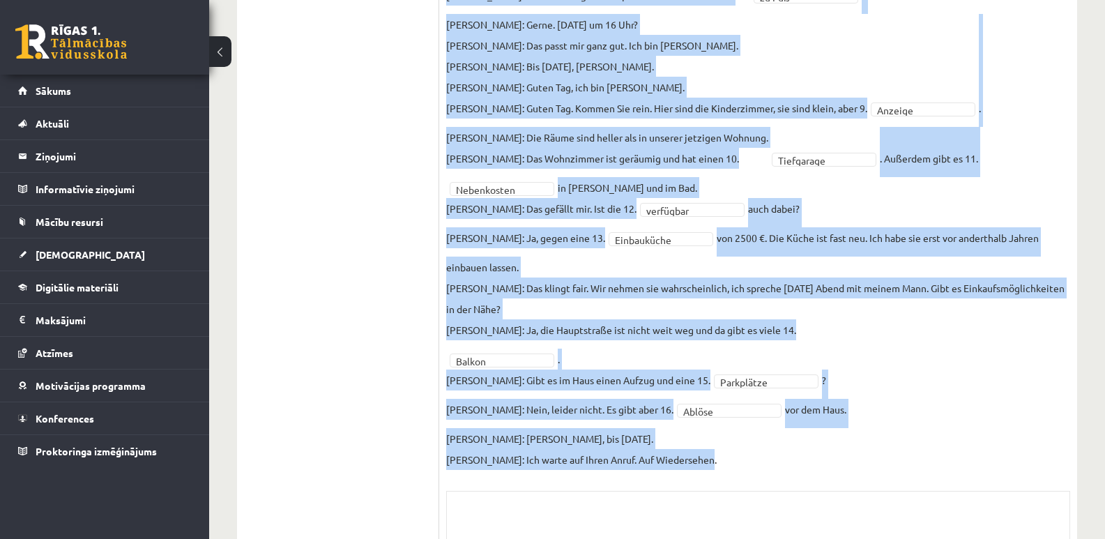
drag, startPoint x: 448, startPoint y: 98, endPoint x: 872, endPoint y: 420, distance: 532.8
click at [872, 420] on fieldset "**********" at bounding box center [758, 102] width 624 height 736
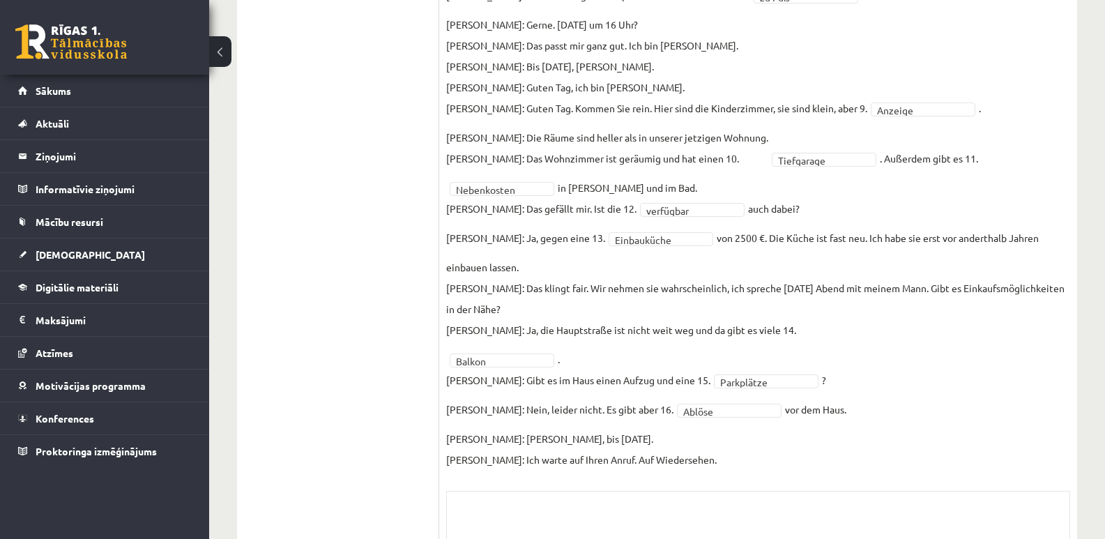
click at [400, 151] on ul "1. uzdevums 2. uzdevums 3. uzdevums 4. uzdevums 5. uzdevums 6. uzdevums 7. uzde…" at bounding box center [345, 131] width 188 height 1012
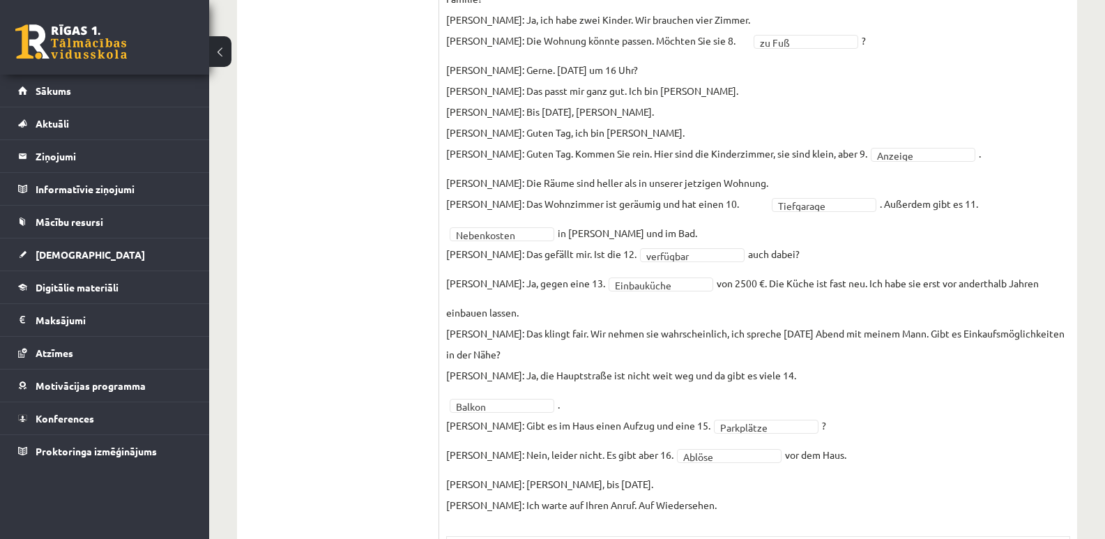
scroll to position [762, 0]
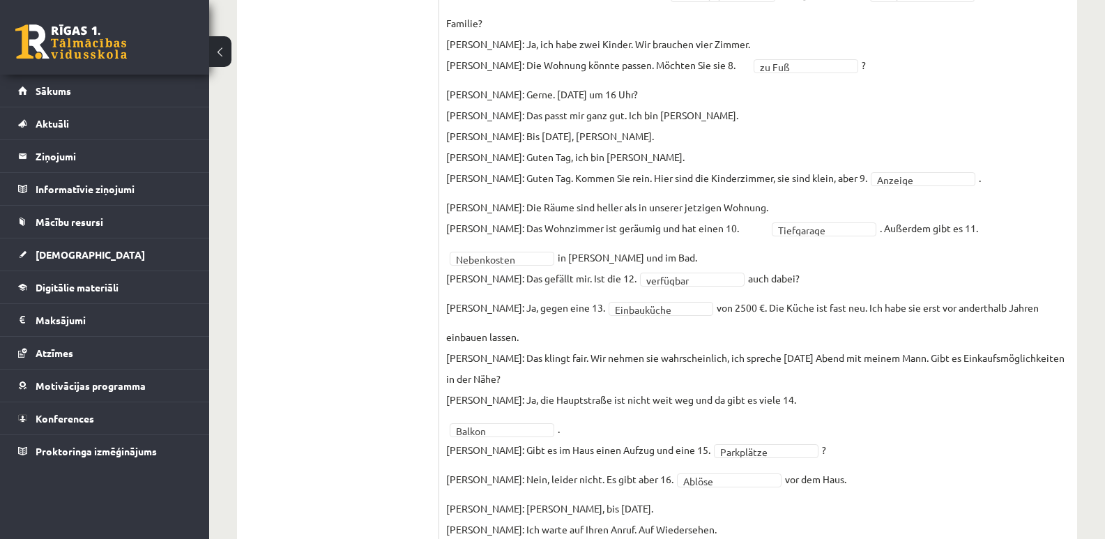
drag, startPoint x: 680, startPoint y: 229, endPoint x: 627, endPoint y: 229, distance: 53.0
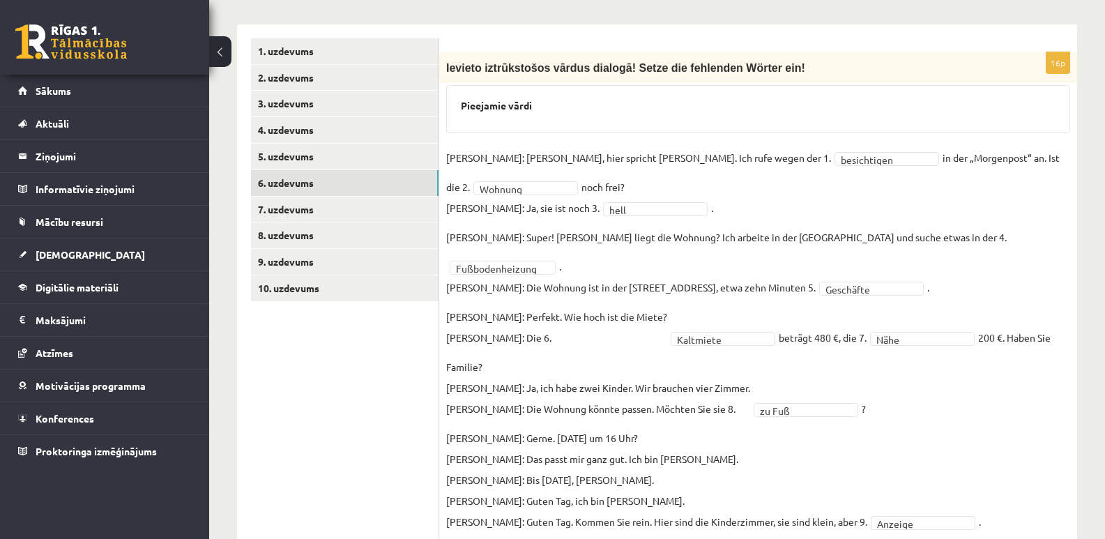
scroll to position [413, 0]
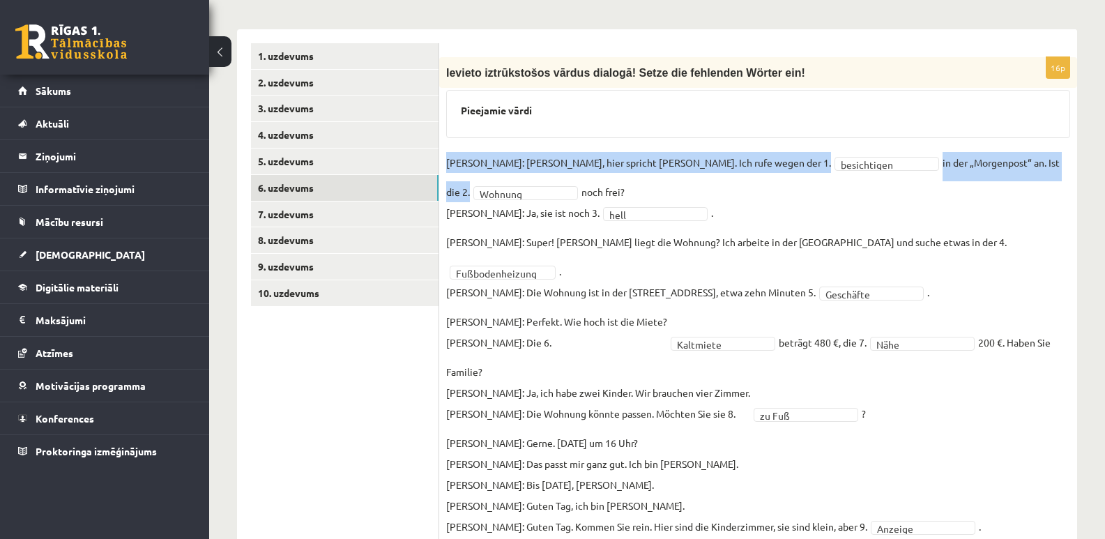
drag, startPoint x: 446, startPoint y: 132, endPoint x: 494, endPoint y: 167, distance: 58.8
click at [494, 167] on fieldset "**********" at bounding box center [758, 520] width 624 height 736
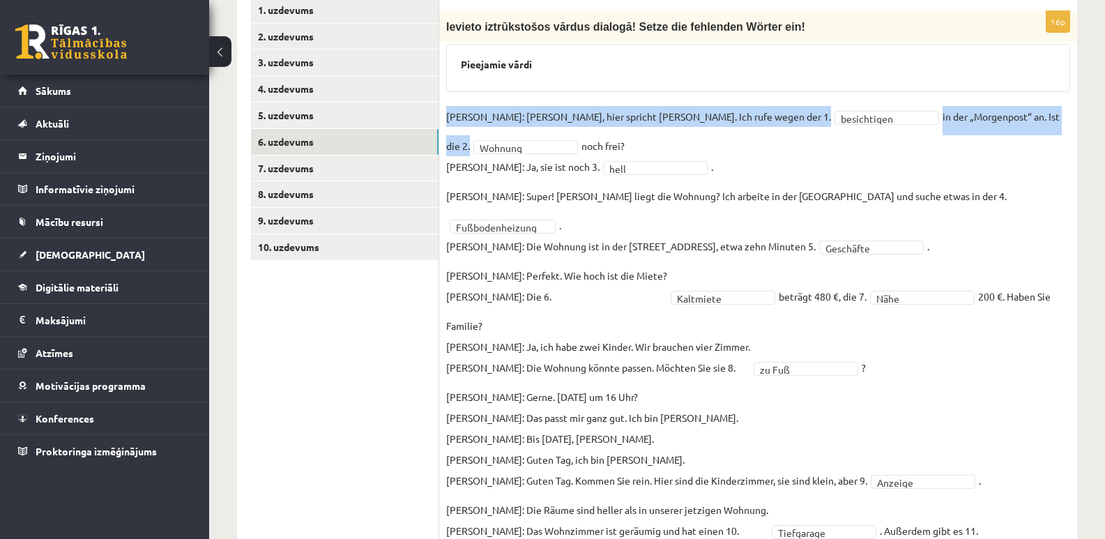
scroll to position [483, 0]
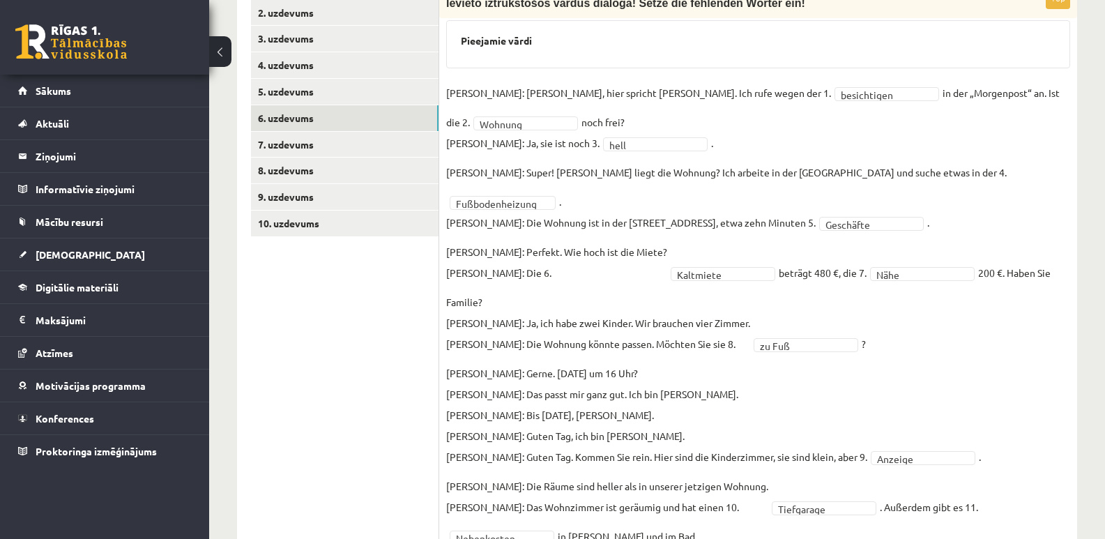
click at [627, 241] on p "Frau Nowak: Perfekt. Wie hoch ist die Miete? Herr Bartels: Die 6." at bounding box center [556, 262] width 221 height 42
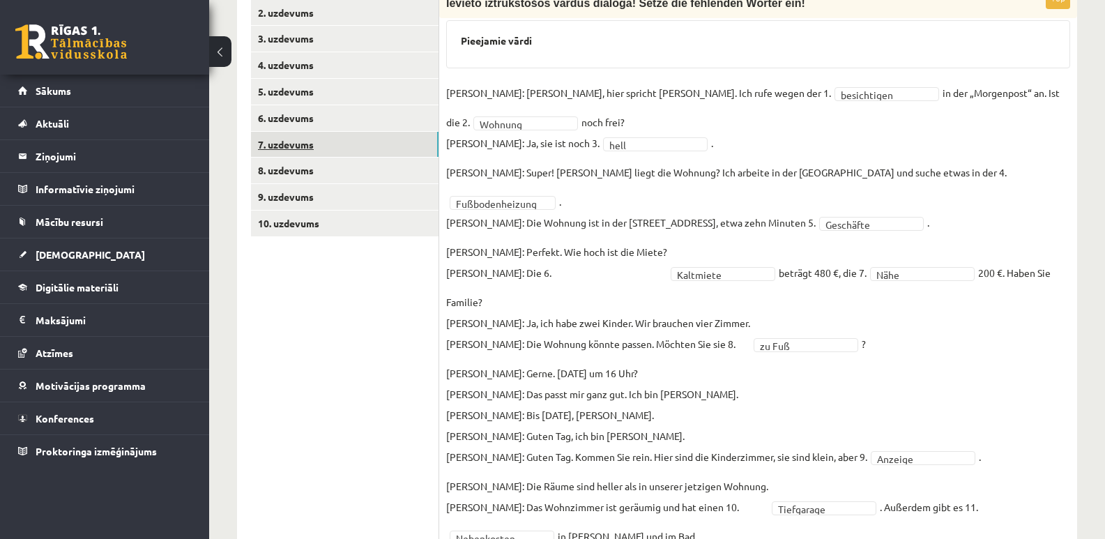
click at [293, 132] on link "7. uzdevums" at bounding box center [345, 145] width 188 height 26
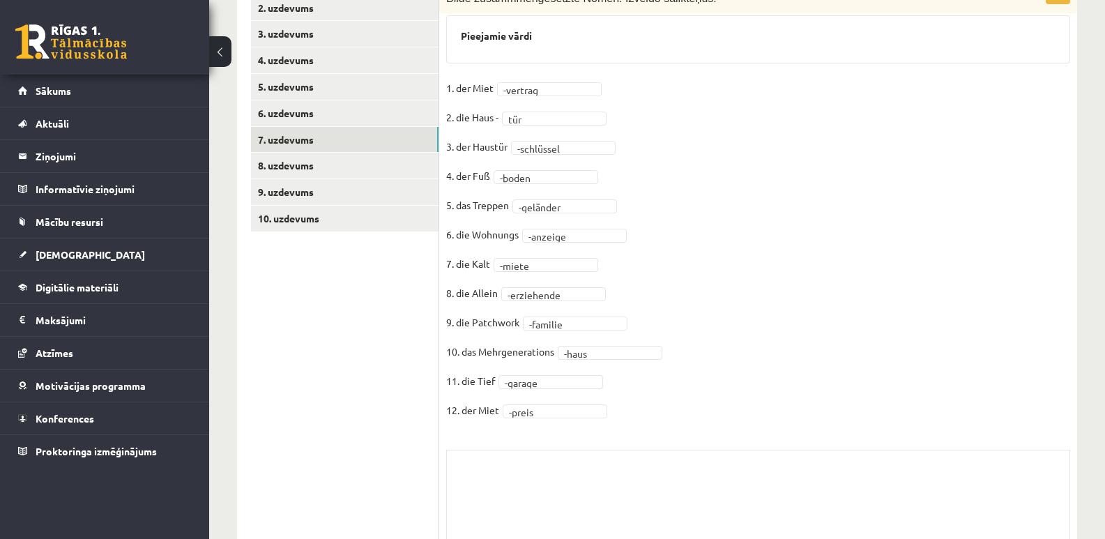
scroll to position [490, 0]
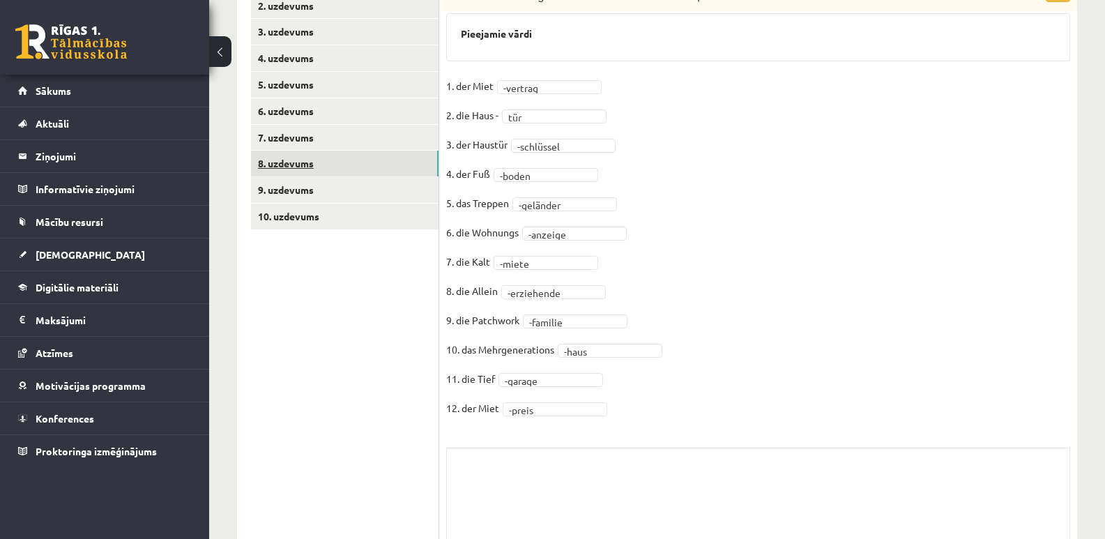
click at [284, 151] on link "8. uzdevums" at bounding box center [345, 164] width 188 height 26
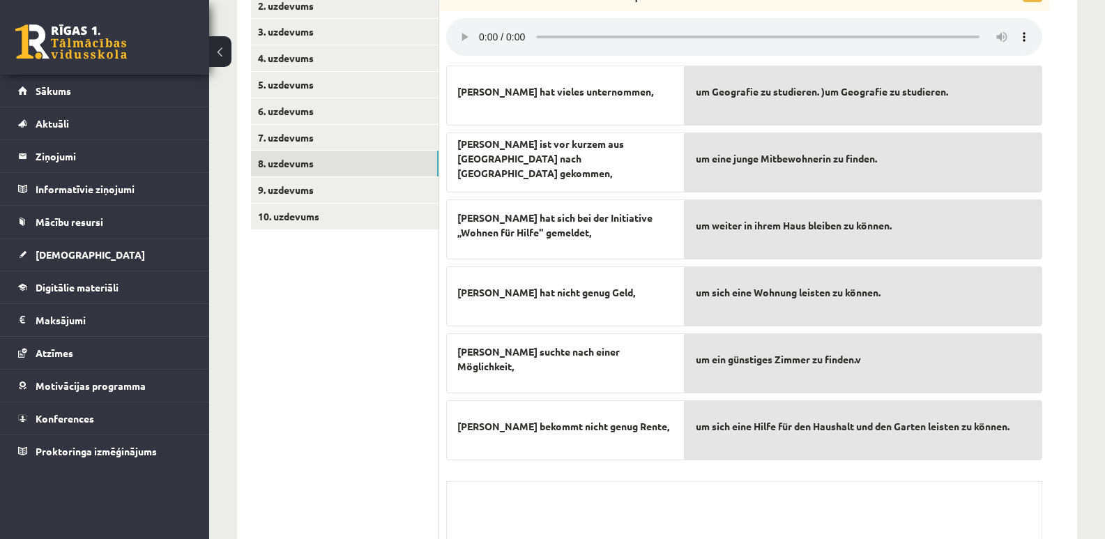
click at [873, 453] on div "6p Noklausies tekstu un savieno! Was passt zusammen? Verbinde! Simone hat viele…" at bounding box center [744, 303] width 610 height 647
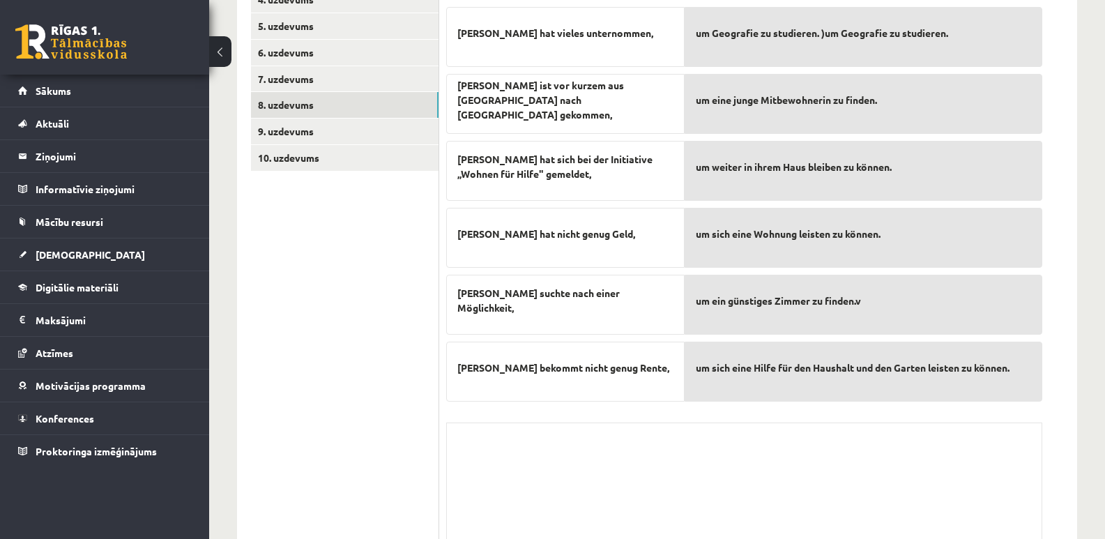
scroll to position [524, 0]
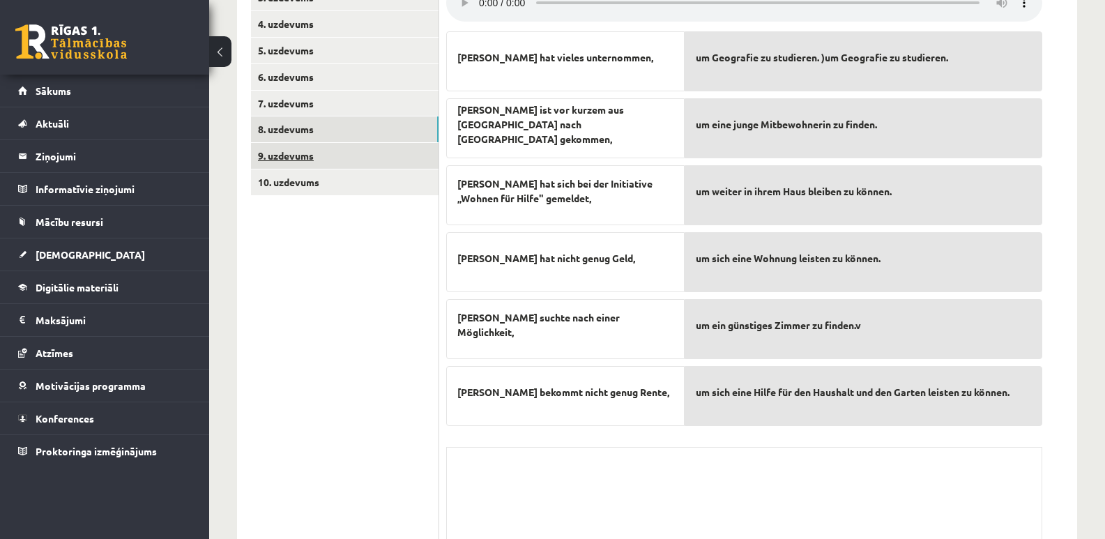
click at [363, 143] on link "9. uzdevums" at bounding box center [345, 156] width 188 height 26
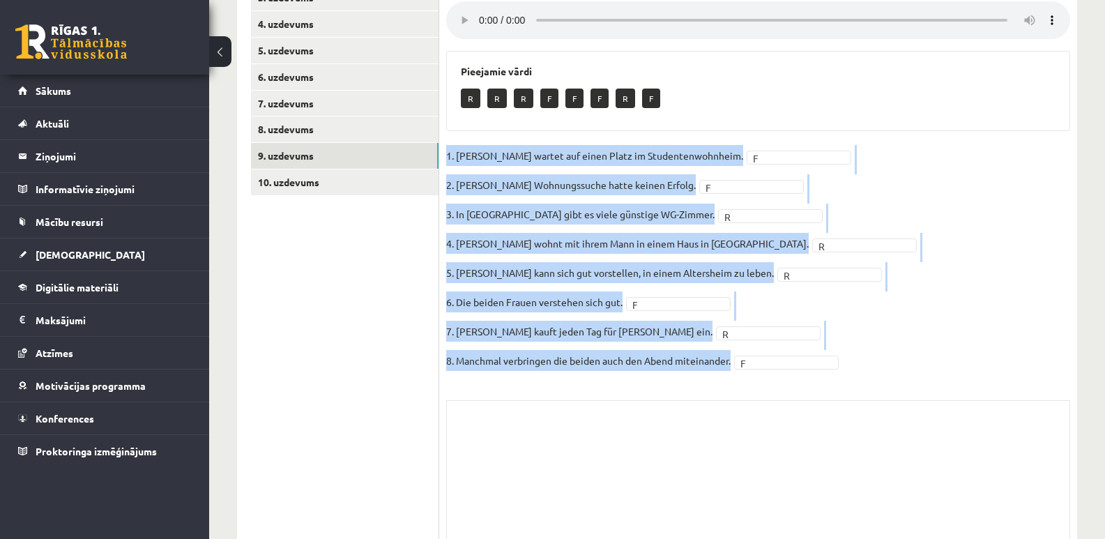
drag, startPoint x: 441, startPoint y: 125, endPoint x: 765, endPoint y: 344, distance: 390.6
click at [765, 344] on div "8p Noklausies tekstu un at zīmē, vai apgalvojums ir pareizs vai nepareizs ! Hör…" at bounding box center [758, 246] width 638 height 601
copy fieldset "1. Simone wartet auf einen Platz im Studentenwohnheim. F 2. Simones Wohnungssuc…"
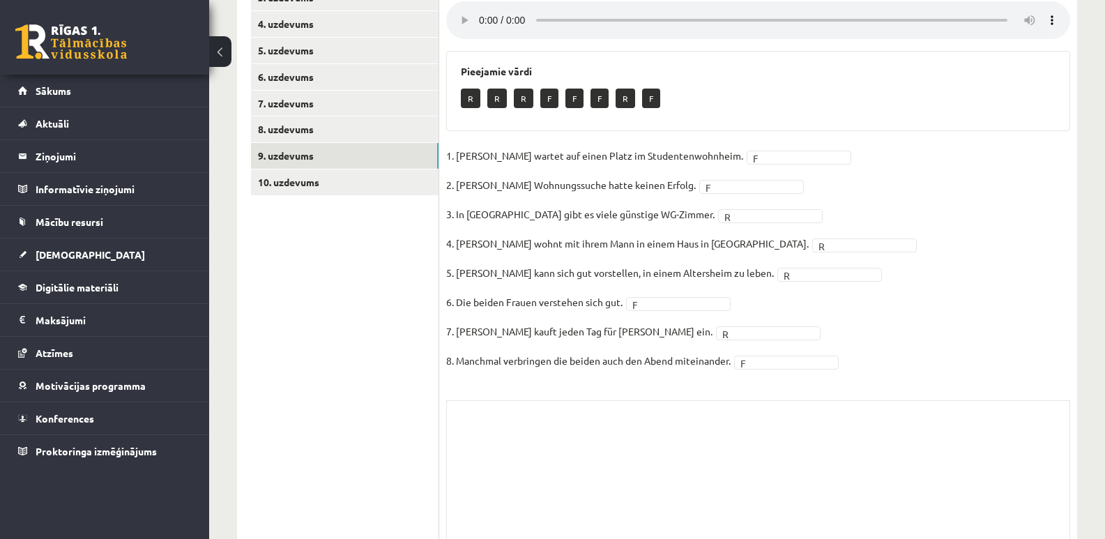
click at [875, 400] on div "Skolotāja pielikums" at bounding box center [758, 469] width 624 height 139
click at [296, 169] on link "10. uzdevums" at bounding box center [345, 182] width 188 height 26
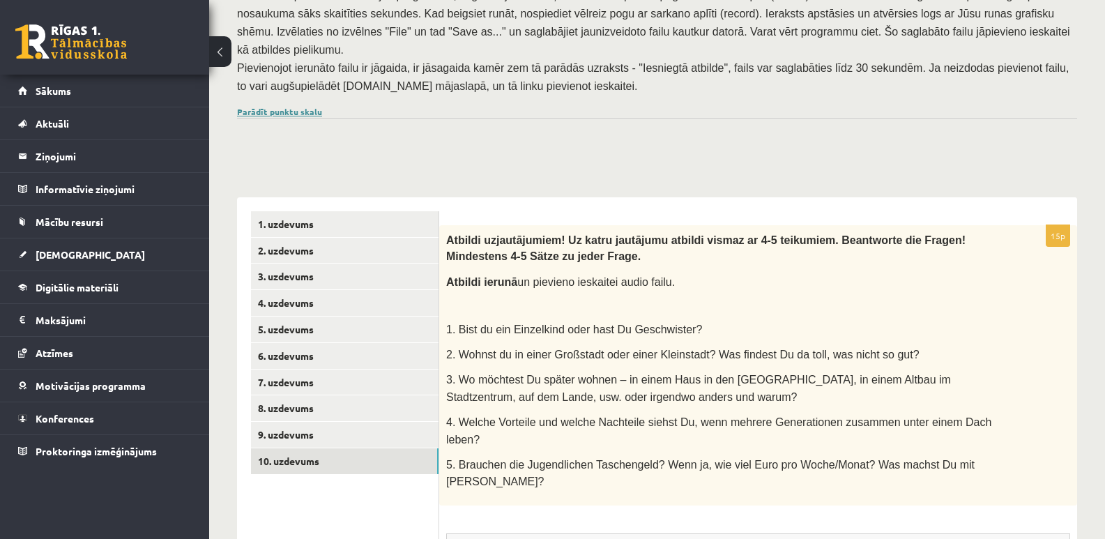
scroll to position [0, 0]
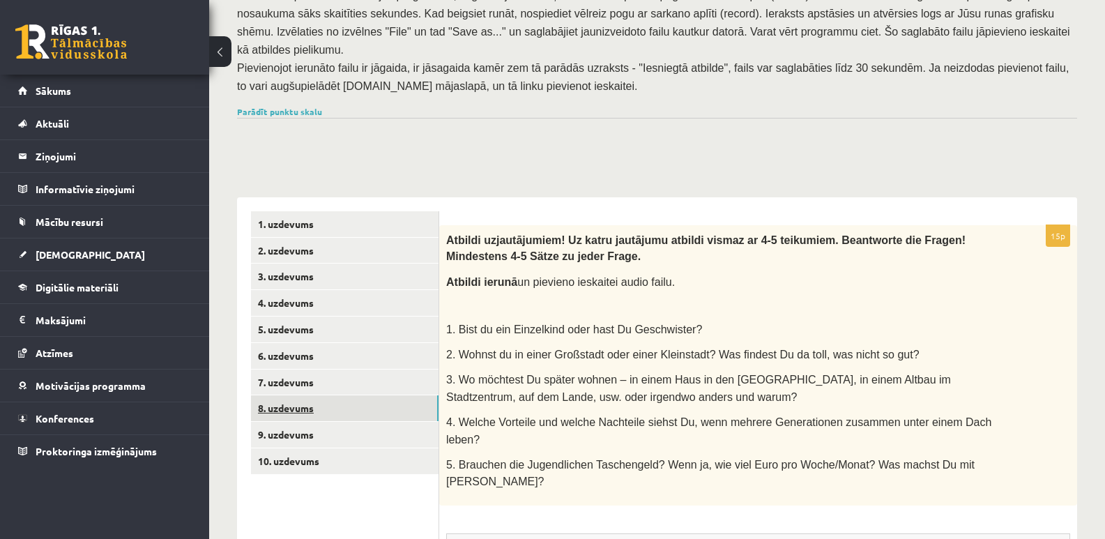
click at [274, 395] on link "8. uzdevums" at bounding box center [345, 408] width 188 height 26
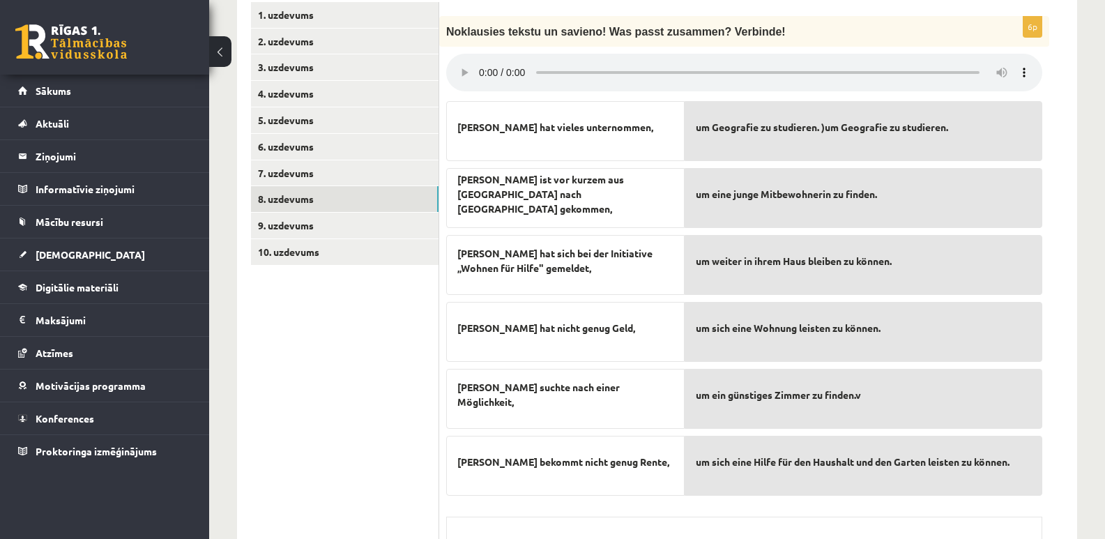
scroll to position [385, 0]
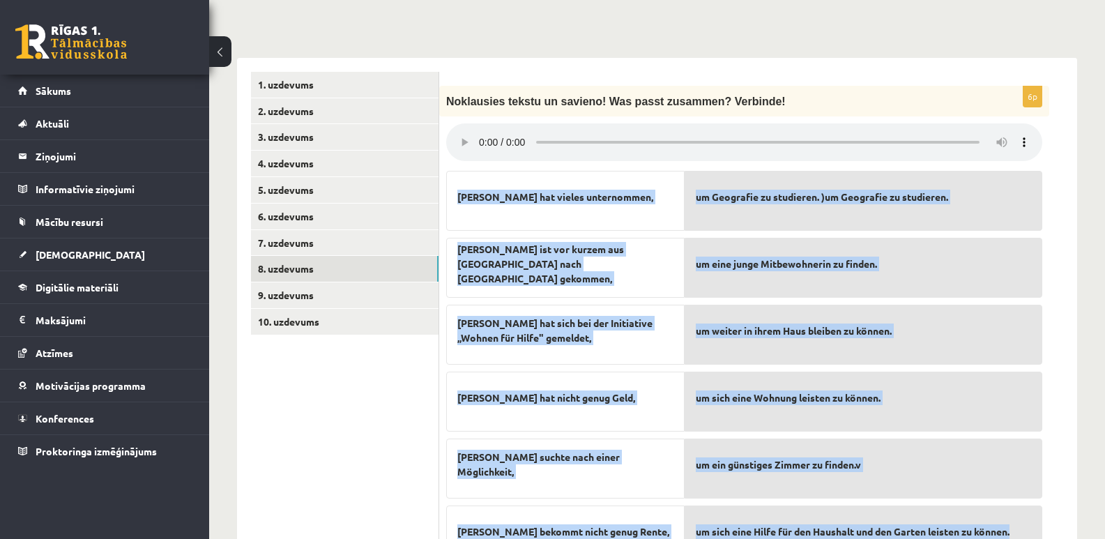
drag, startPoint x: 459, startPoint y: 169, endPoint x: 1018, endPoint y: 506, distance: 652.7
click at [1018, 506] on fieldset "Simone hat vieles unternommen, Simone ist vor kurzem aus Mayen nach Bonn gekomm…" at bounding box center [744, 365] width 596 height 402
copy fieldset "Simone hat vieles unternommen, Simone ist vor kurzem aus Mayen nach Bonn gekomm…"
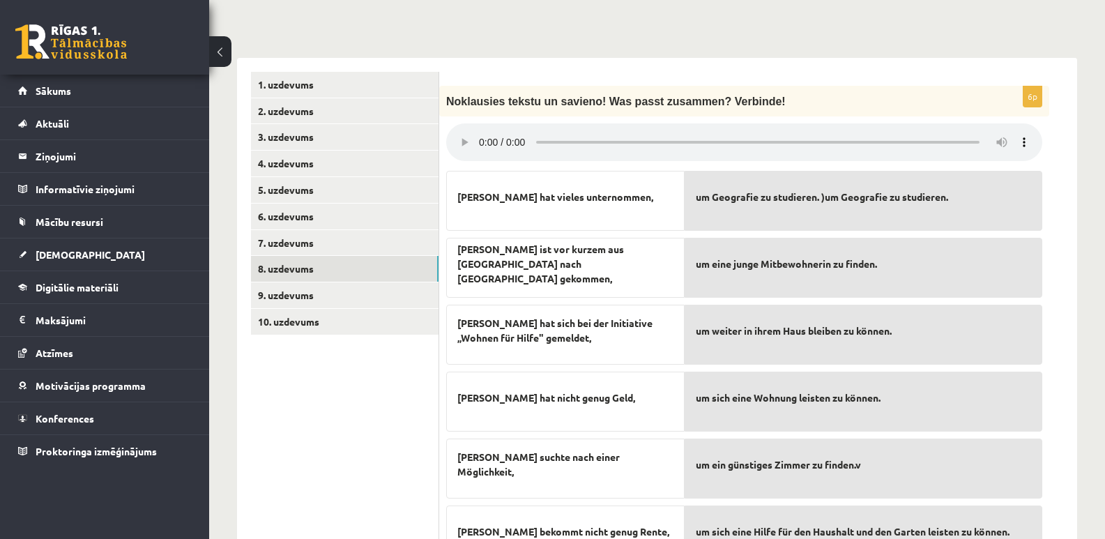
click at [397, 349] on ul "1. uzdevums 2. uzdevums 3. uzdevums 4. uzdevums 5. uzdevums 6. uzdevums 7. uzde…" at bounding box center [345, 402] width 188 height 661
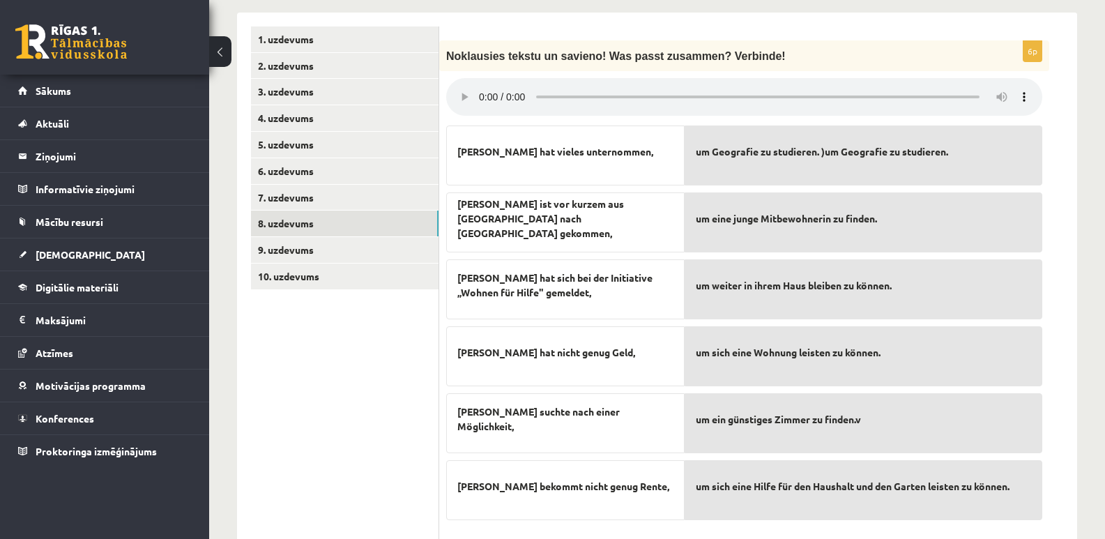
scroll to position [455, 0]
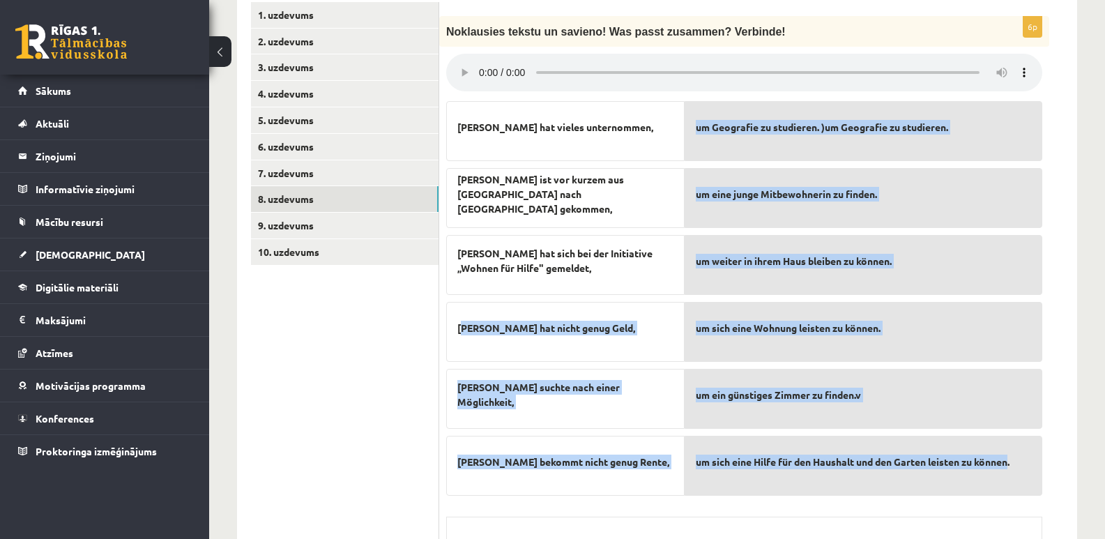
drag, startPoint x: 461, startPoint y: 302, endPoint x: 1015, endPoint y: 449, distance: 573.5
click at [1015, 449] on fieldset "Simone hat vieles unternommen, Simone ist vor kurzem aus Mayen nach Bonn gekomm…" at bounding box center [744, 295] width 596 height 402
click at [508, 314] on p "Simone hat nicht genug Geld," at bounding box center [565, 327] width 216 height 29
drag, startPoint x: 457, startPoint y: 294, endPoint x: 1036, endPoint y: 473, distance: 606.5
click at [1036, 473] on div "6p Noklausies tekstu un savieno! Was passt zusammen? Verbinde! Simone hat viele…" at bounding box center [744, 339] width 610 height 647
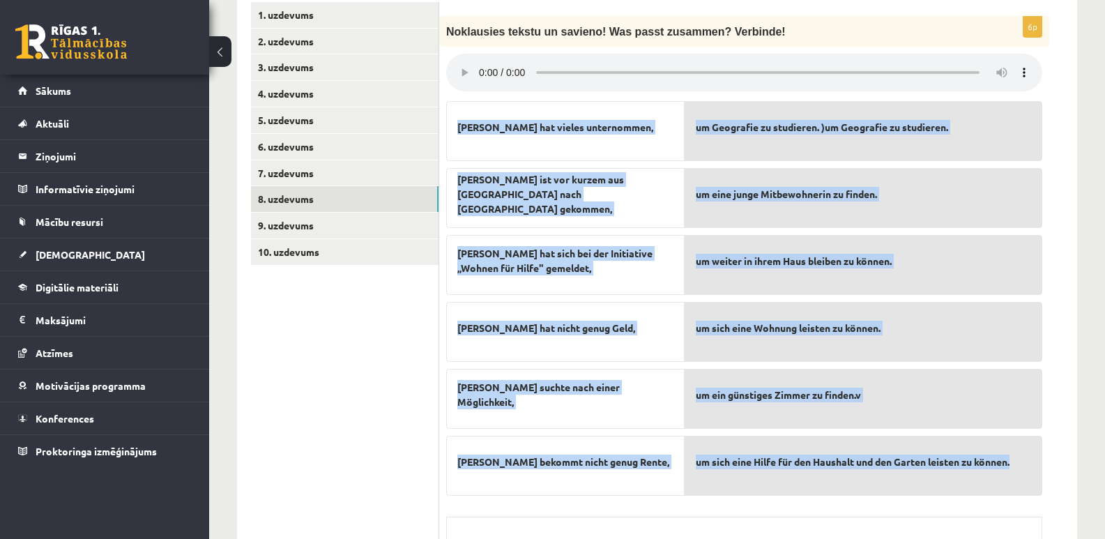
drag, startPoint x: 454, startPoint y: 96, endPoint x: 1026, endPoint y: 460, distance: 678.3
click at [1026, 460] on fieldset "Simone hat vieles unternommen, Simone ist vor kurzem aus Mayen nach Bonn gekomm…" at bounding box center [744, 295] width 596 height 402
copy fieldset "Simone hat vieles unternommen, Simone ist vor kurzem aus Mayen nach Bonn gekomm…"
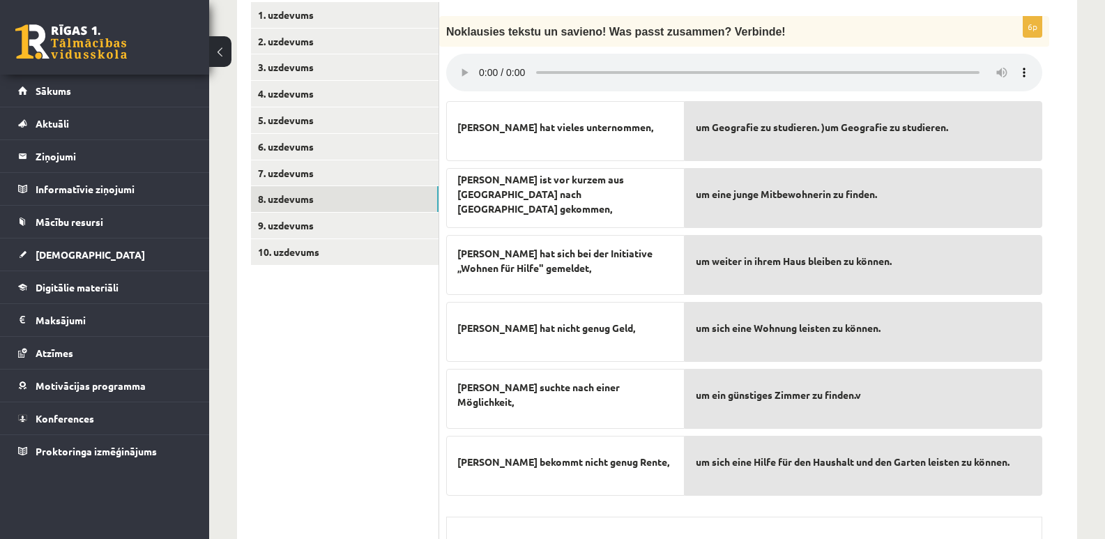
click at [363, 459] on ul "1. uzdevums 2. uzdevums 3. uzdevums 4. uzdevums 5. uzdevums 6. uzdevums 7. uzde…" at bounding box center [345, 332] width 188 height 661
click at [298, 213] on link "9. uzdevums" at bounding box center [345, 226] width 188 height 26
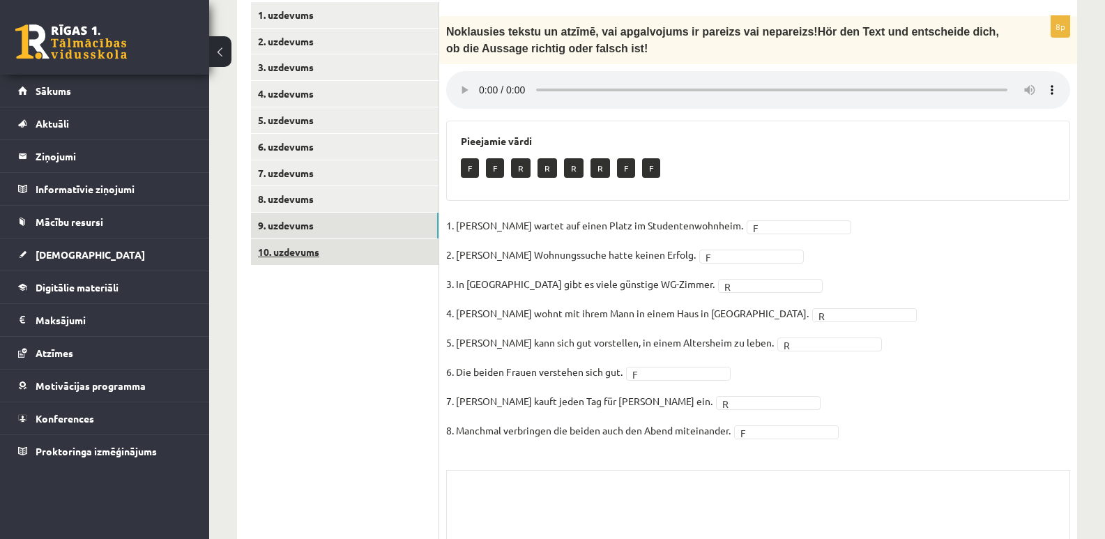
click at [300, 239] on link "10. uzdevums" at bounding box center [345, 252] width 188 height 26
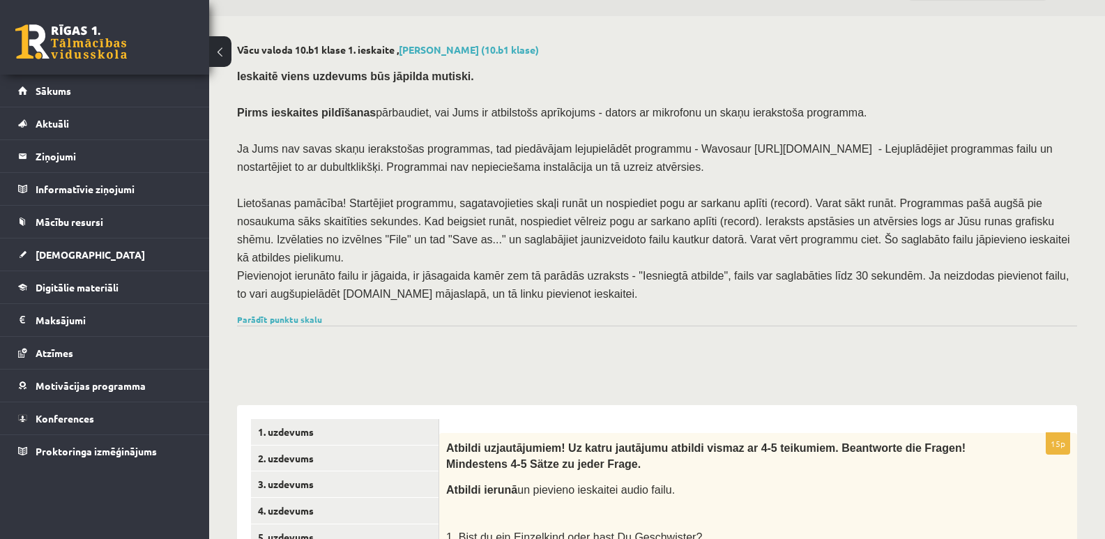
scroll to position [36, 0]
click at [262, 314] on div "Parādīt punktu skalu Atzīme No Līdz 1 0 19 2 20 29 3 30 39 4 40 48 5 49 58 6 59…" at bounding box center [657, 320] width 840 height 13
click at [266, 315] on link "Parādīt punktu skalu" at bounding box center [279, 320] width 85 height 11
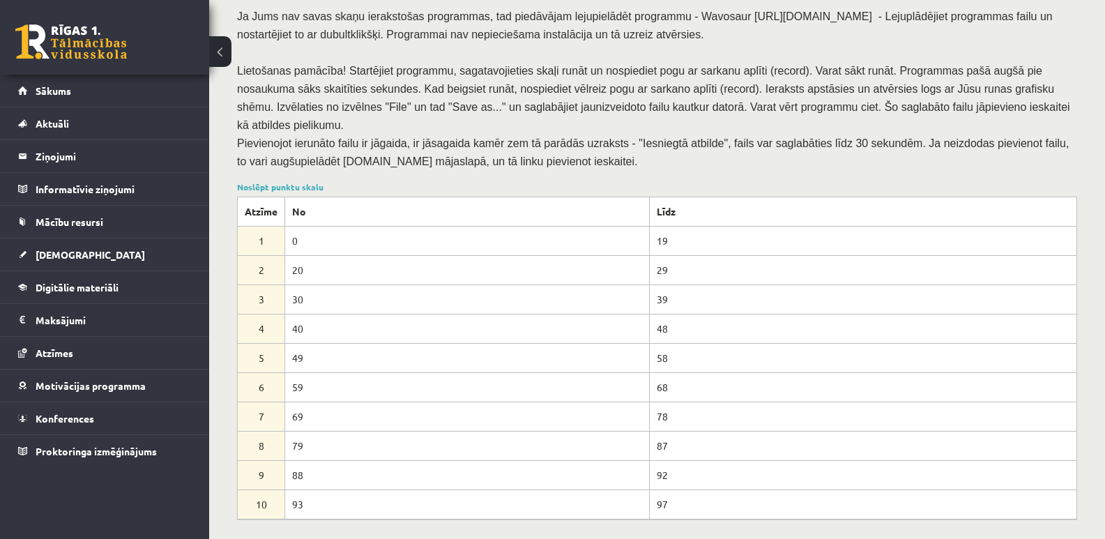
scroll to position [176, 0]
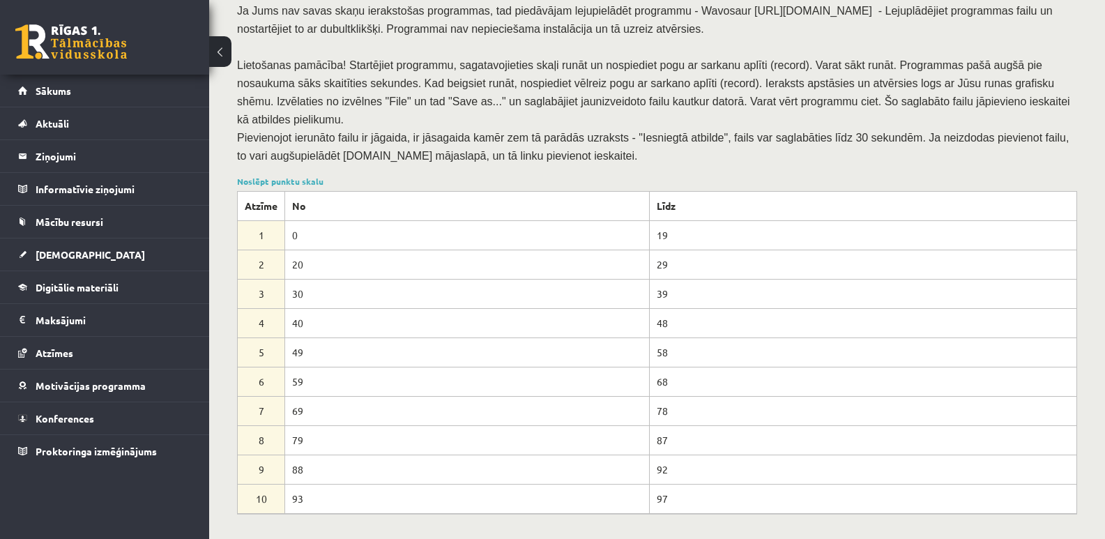
click at [365, 175] on div "Noslēpt punktu skalu Atzīme No Līdz 1 0 19 2 20 29 3 30 39 4 40 48 5 49 58 6 59…" at bounding box center [657, 344] width 840 height 339
click at [297, 176] on link "Noslēpt punktu skalu" at bounding box center [280, 181] width 86 height 11
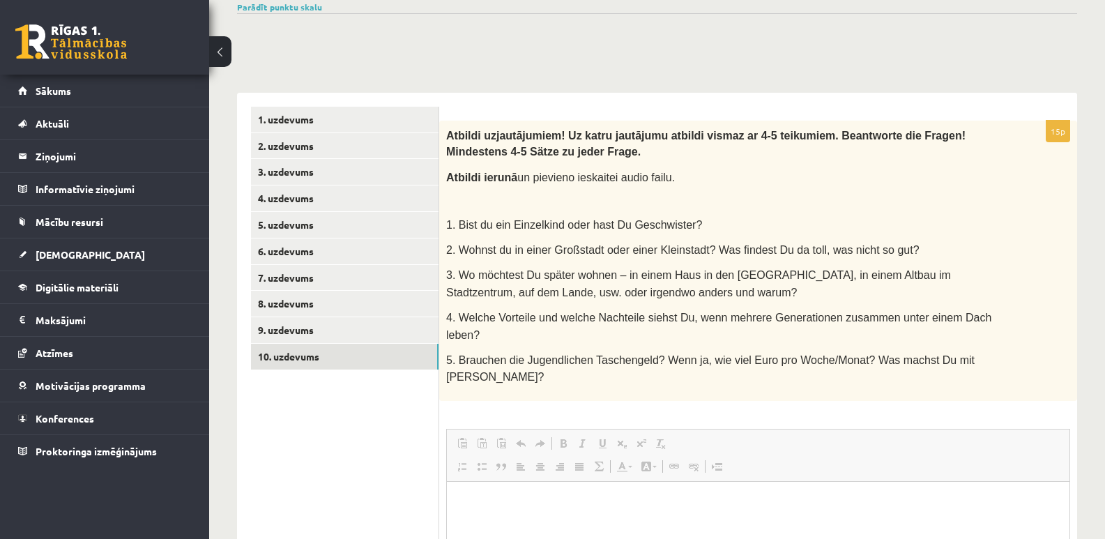
scroll to position [349, 0]
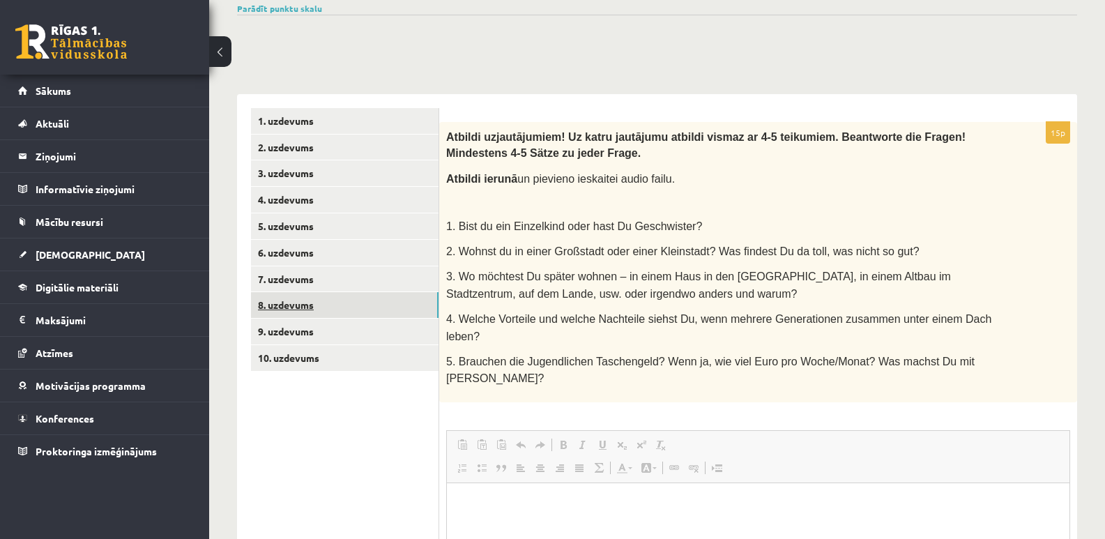
click at [317, 292] on link "8. uzdevums" at bounding box center [345, 305] width 188 height 26
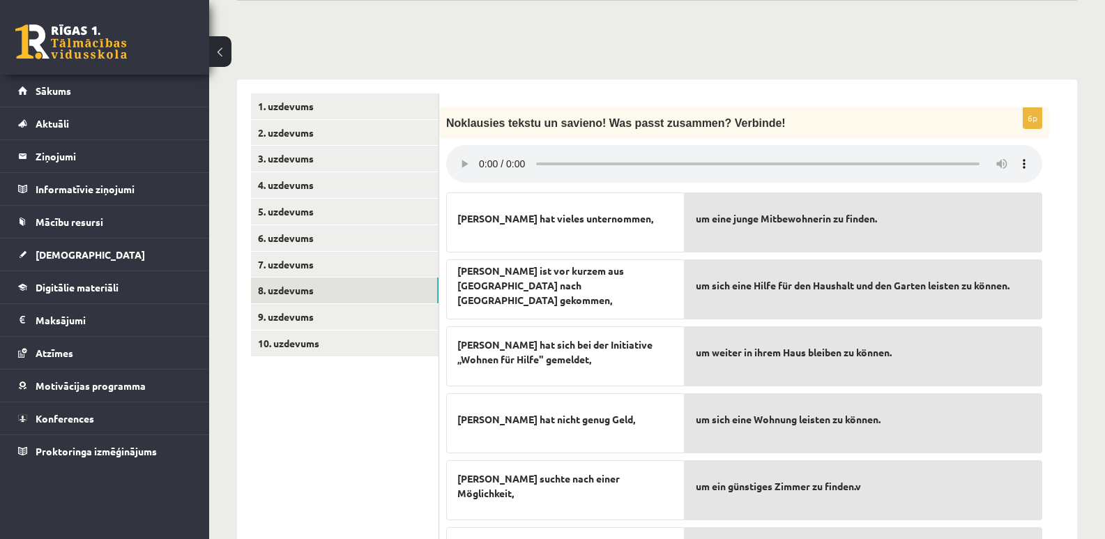
scroll to position [386, 0]
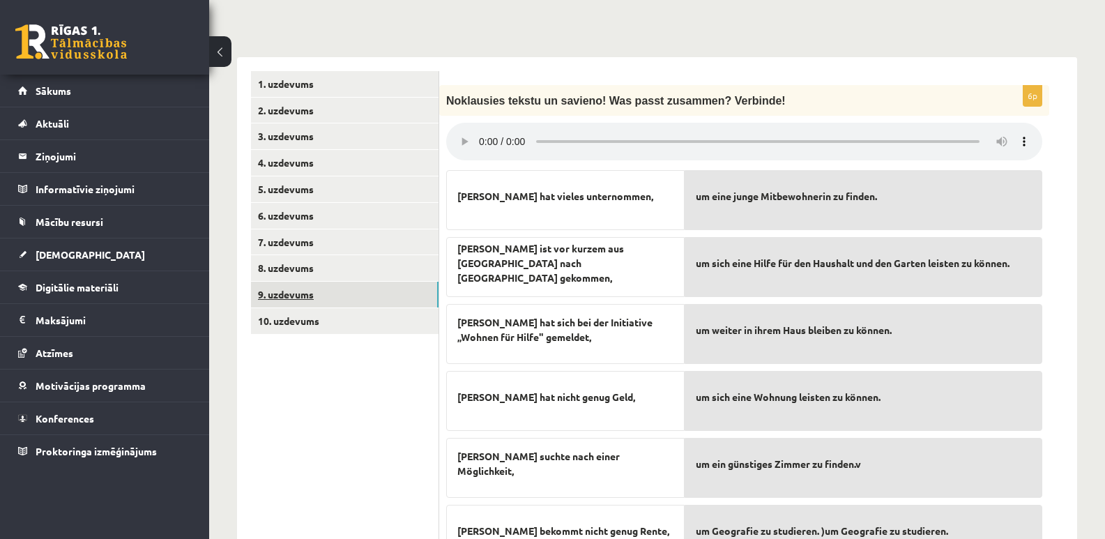
click at [285, 282] on link "9. uzdevums" at bounding box center [345, 295] width 188 height 26
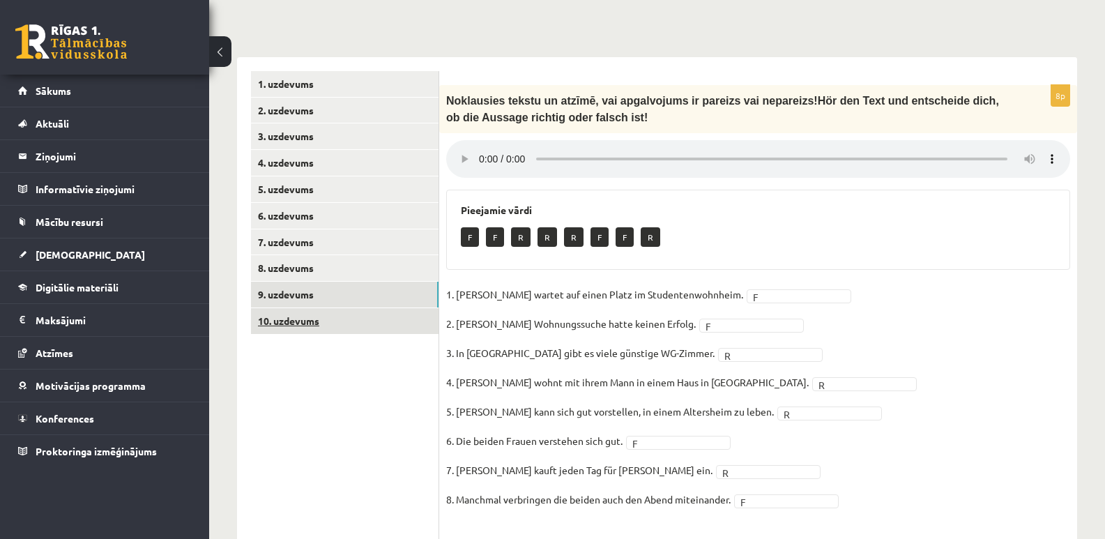
click at [353, 308] on link "10. uzdevums" at bounding box center [345, 321] width 188 height 26
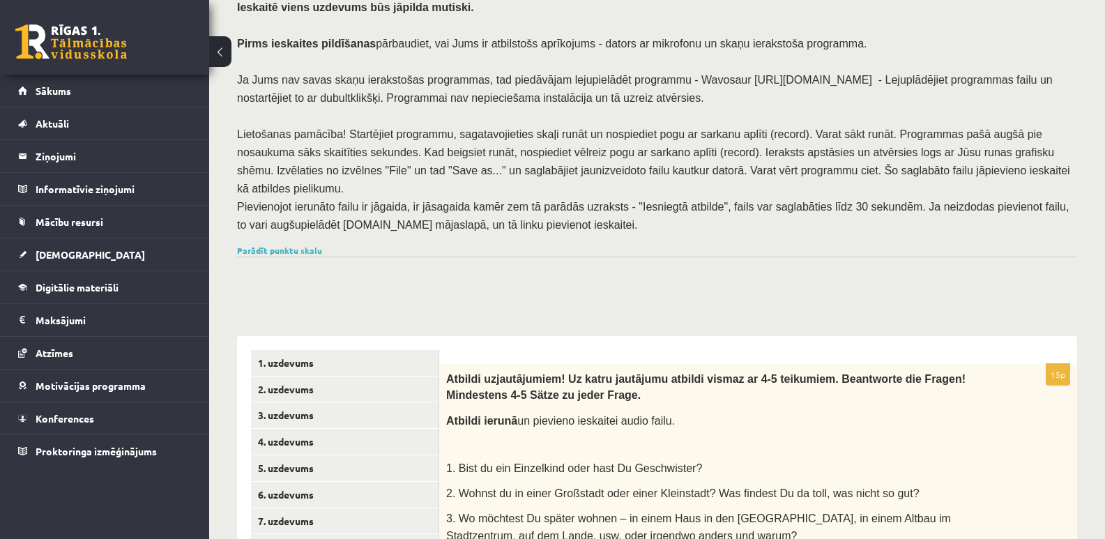
scroll to position [0, 0]
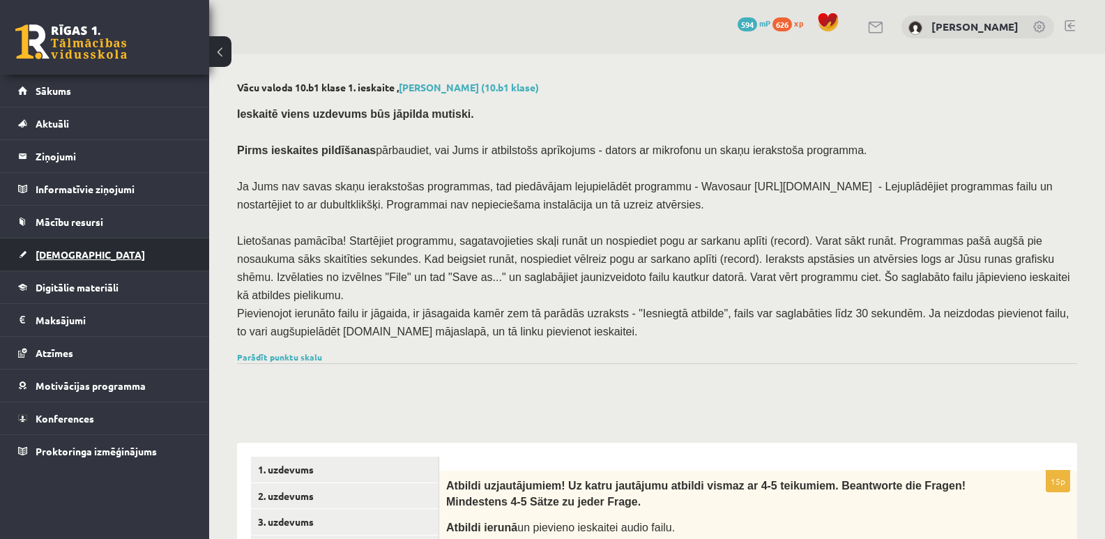
click at [54, 256] on span "[DEMOGRAPHIC_DATA]" at bounding box center [90, 254] width 109 height 13
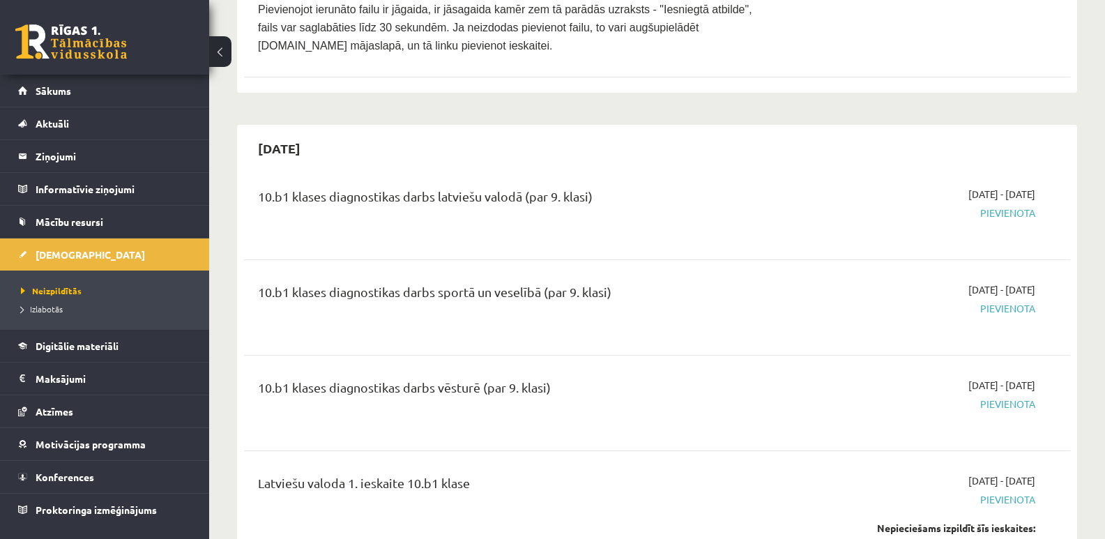
scroll to position [1046, 0]
click at [51, 91] on span "Sākums" at bounding box center [54, 90] width 36 height 13
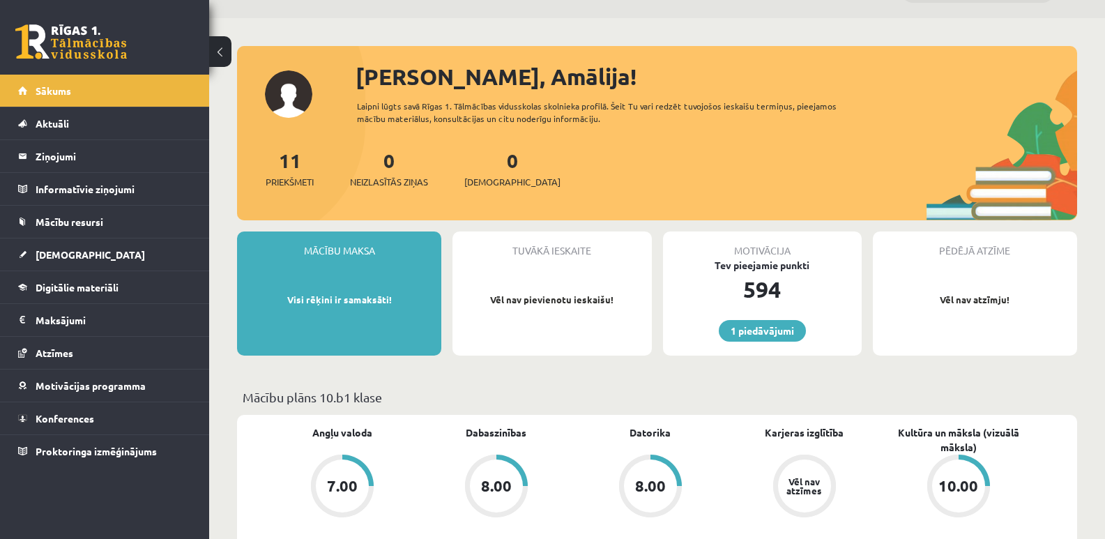
scroll to position [70, 0]
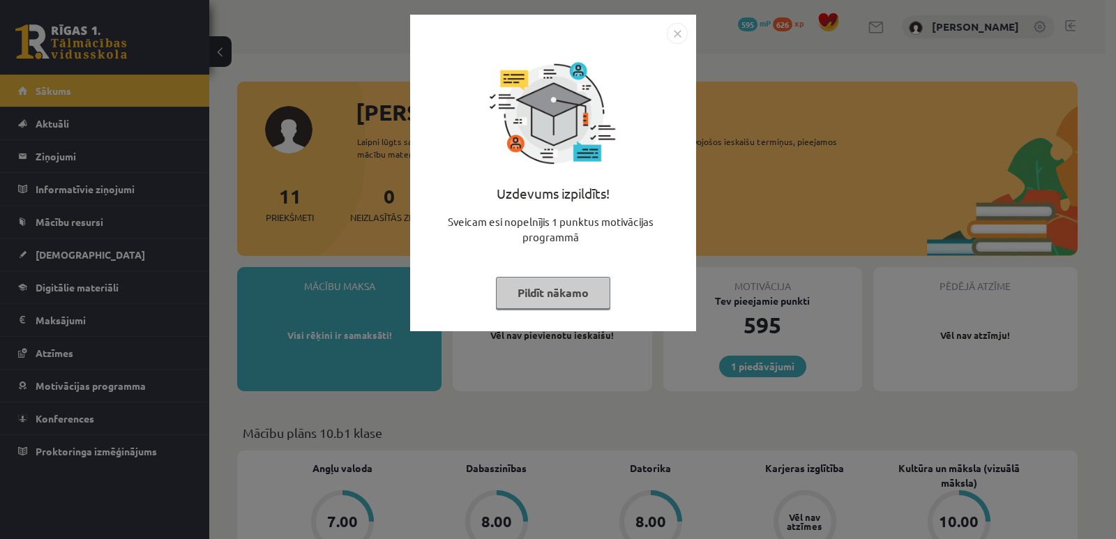
click at [674, 29] on img "Close" at bounding box center [677, 33] width 21 height 21
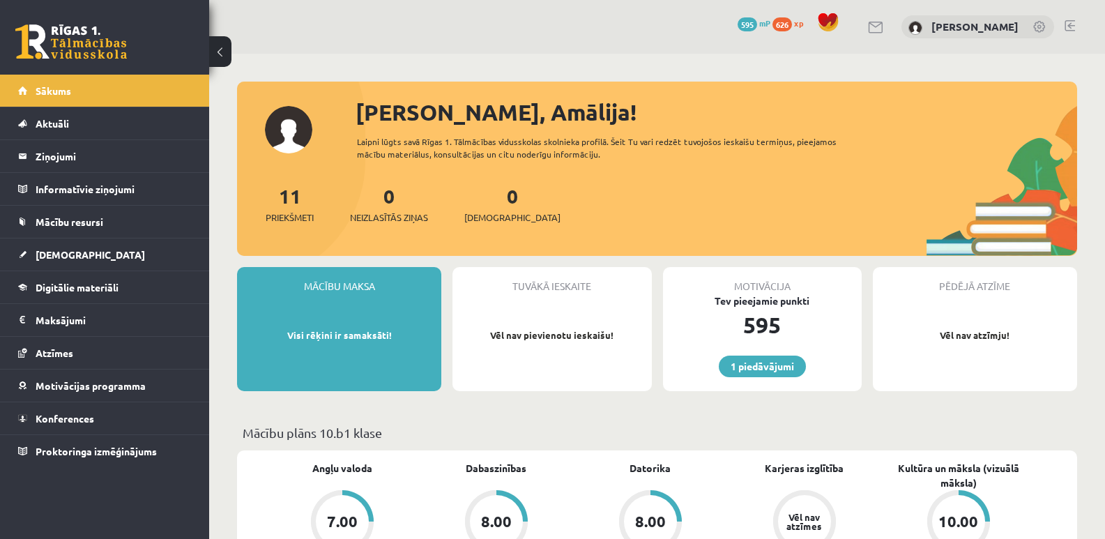
click at [763, 24] on link "595 mP" at bounding box center [754, 22] width 33 height 11
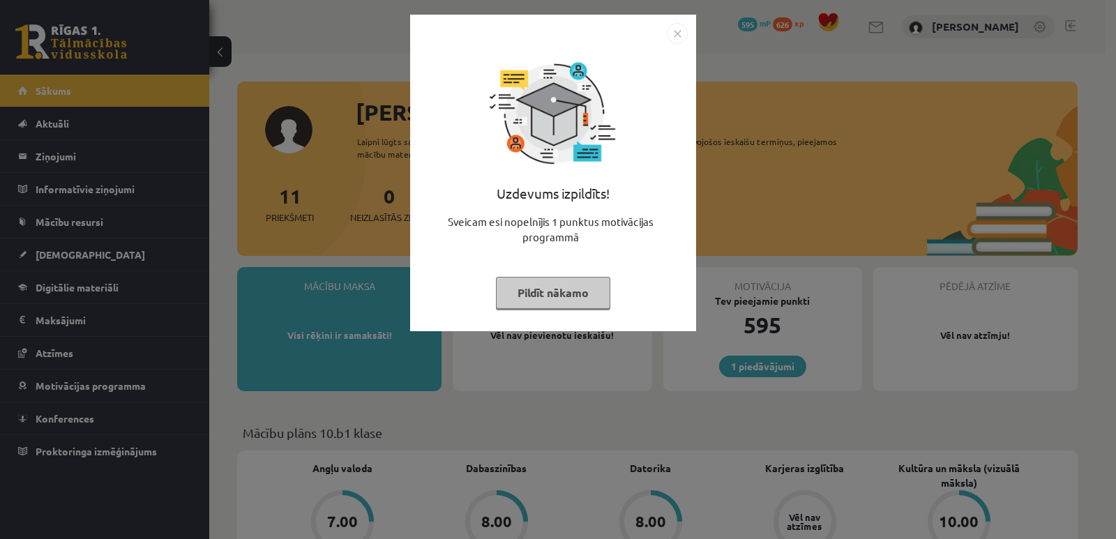
click at [519, 295] on button "Pildīt nākamo" at bounding box center [553, 293] width 114 height 32
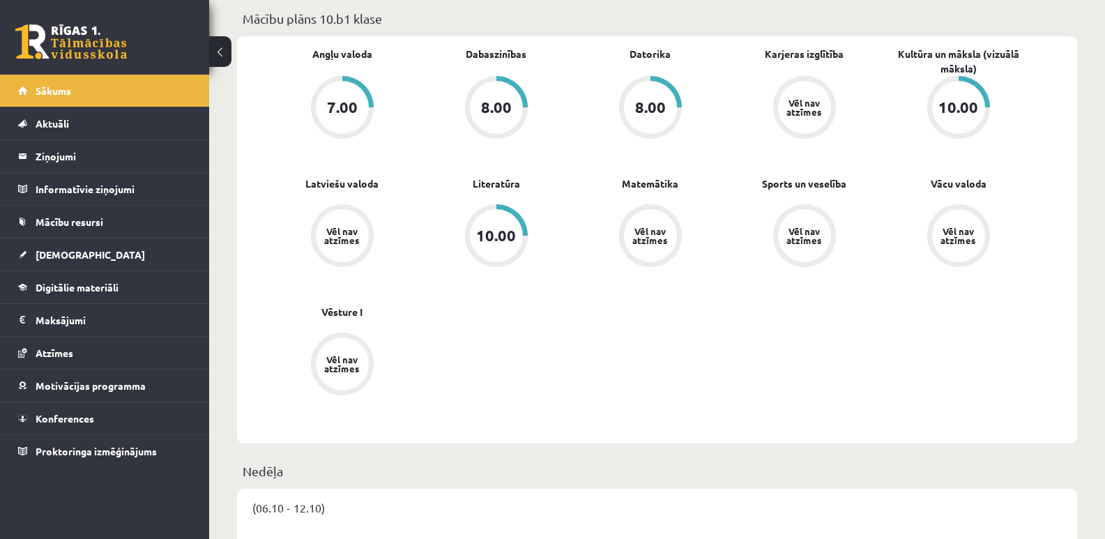
scroll to position [418, 0]
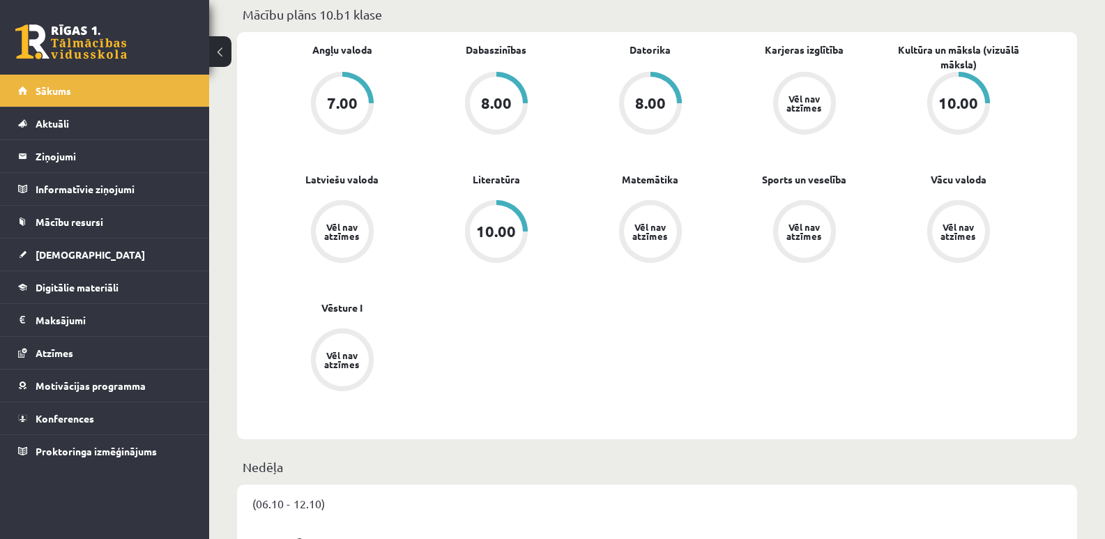
click at [964, 222] on div "Vēl nav atzīmes" at bounding box center [958, 231] width 39 height 18
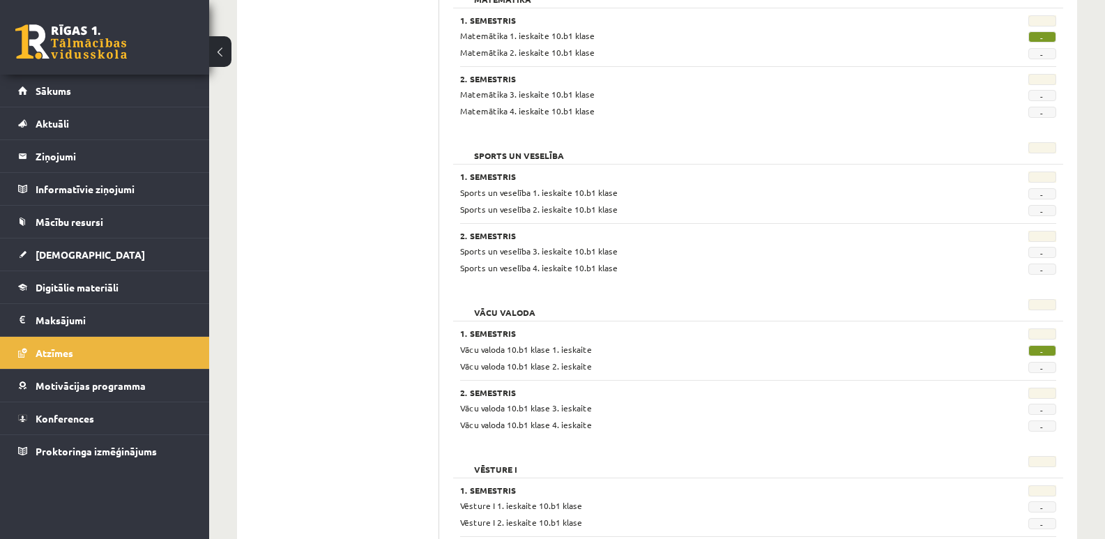
scroll to position [1185, 0]
click at [1040, 349] on span "-" at bounding box center [1042, 349] width 28 height 11
drag, startPoint x: 1044, startPoint y: 348, endPoint x: 535, endPoint y: 350, distance: 508.3
click at [535, 350] on span "Vācu valoda 10.b1 klase 1. ieskaite" at bounding box center [526, 347] width 132 height 11
click at [79, 251] on link "[DEMOGRAPHIC_DATA]" at bounding box center [105, 254] width 174 height 32
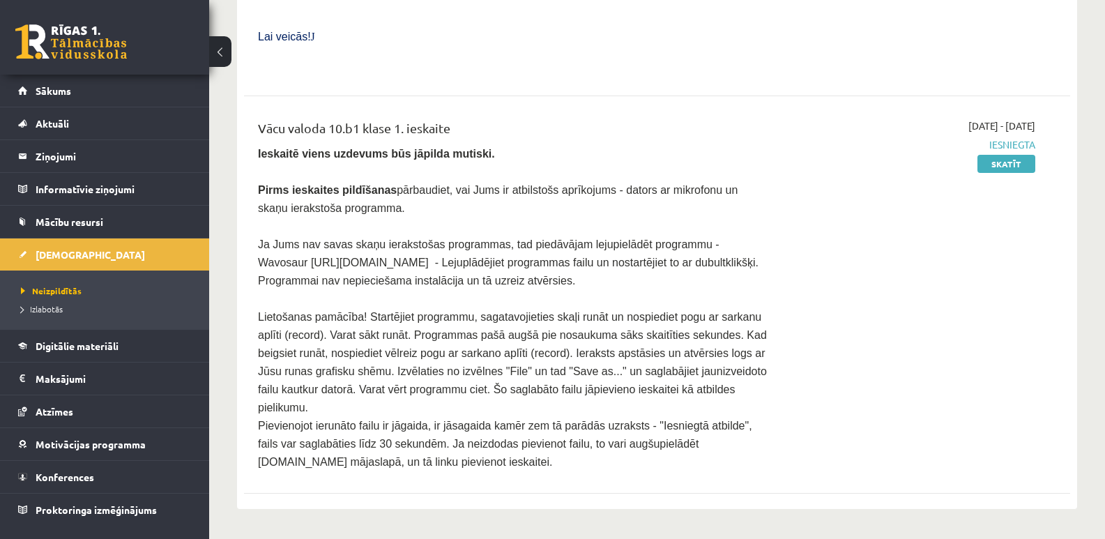
scroll to position [627, 0]
click at [993, 155] on link "Skatīt" at bounding box center [1006, 164] width 58 height 18
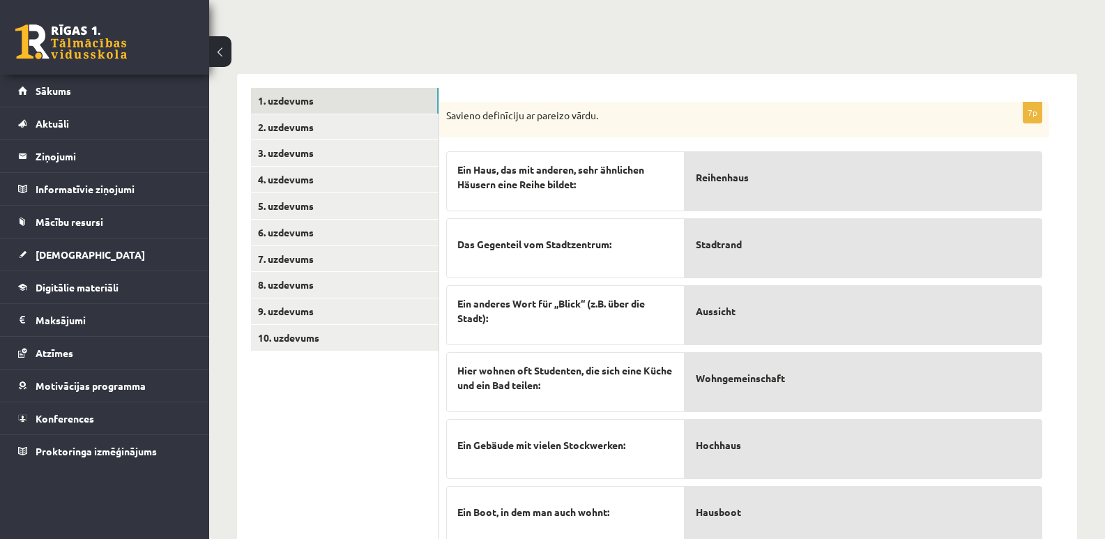
scroll to position [349, 0]
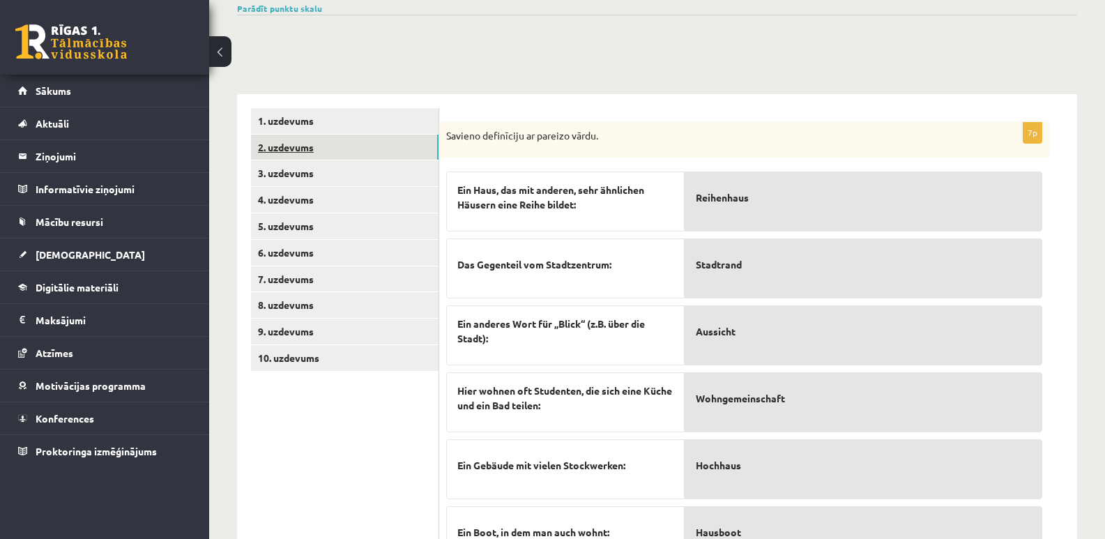
click at [289, 135] on link "2. uzdevums" at bounding box center [345, 148] width 188 height 26
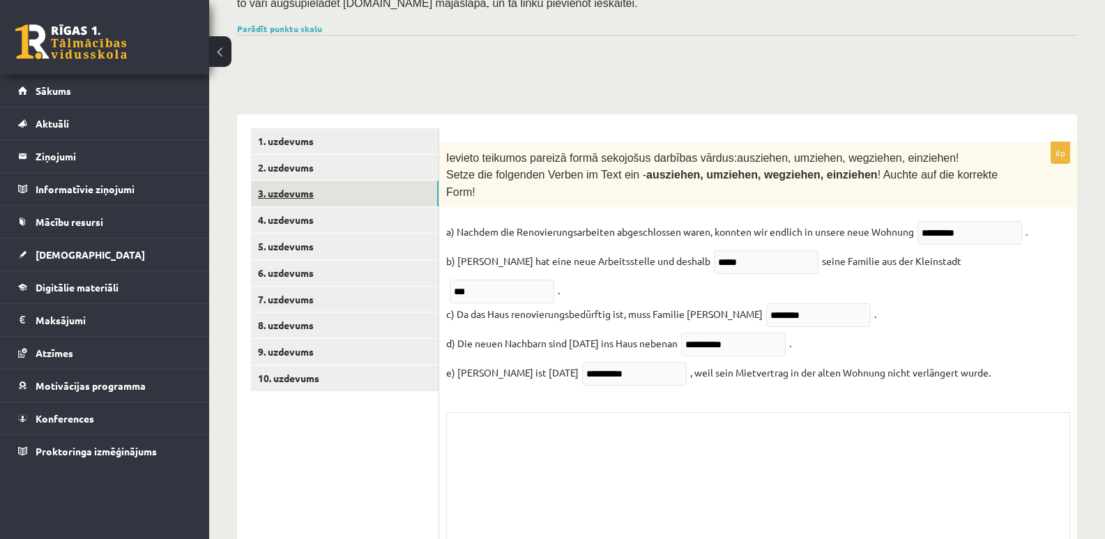
click at [308, 181] on link "3. uzdevums" at bounding box center [345, 194] width 188 height 26
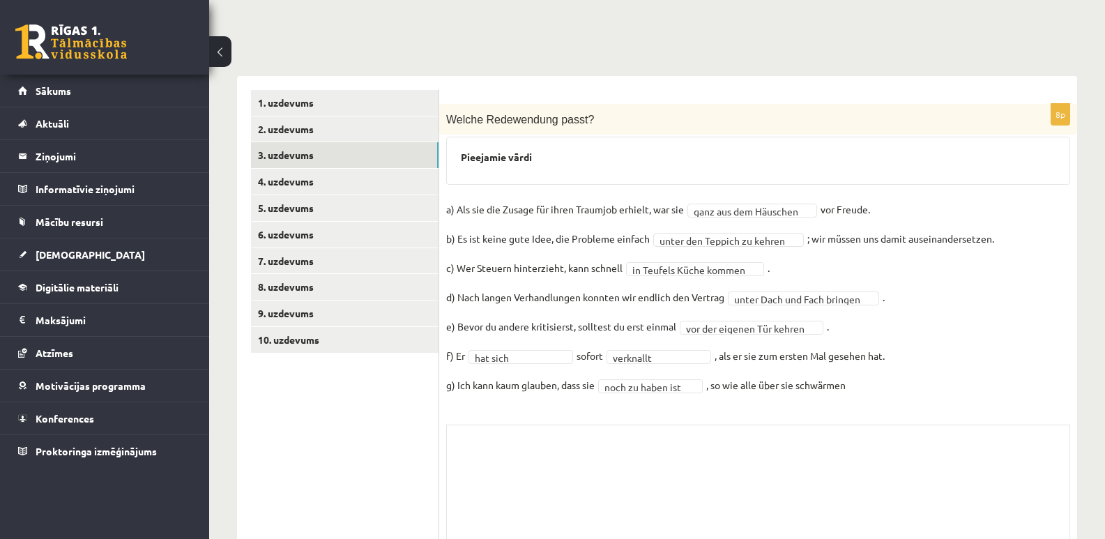
scroll to position [344, 0]
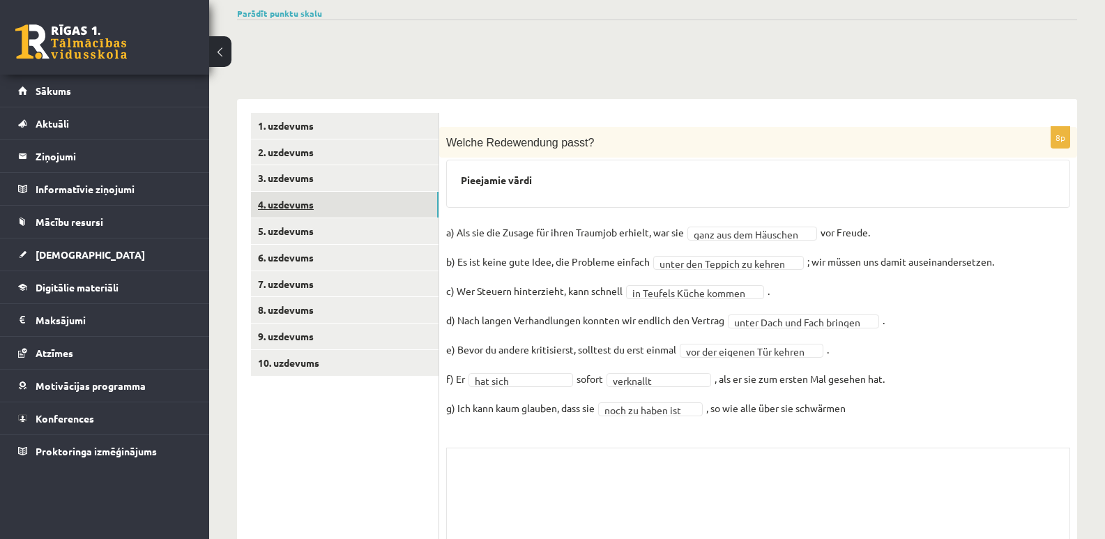
click at [296, 192] on link "4. uzdevums" at bounding box center [345, 205] width 188 height 26
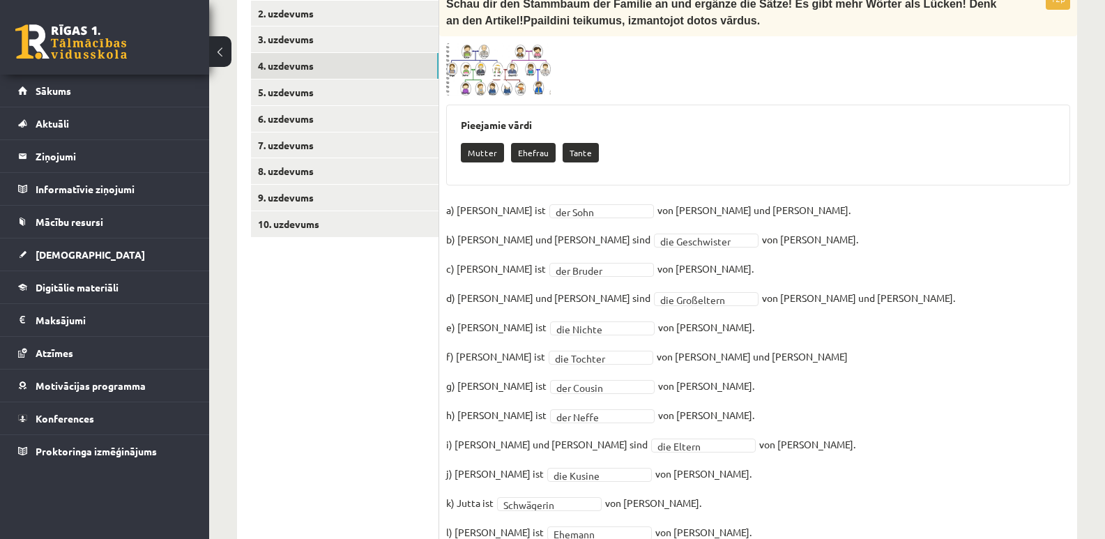
scroll to position [483, 0]
click at [291, 79] on link "5. uzdevums" at bounding box center [345, 92] width 188 height 26
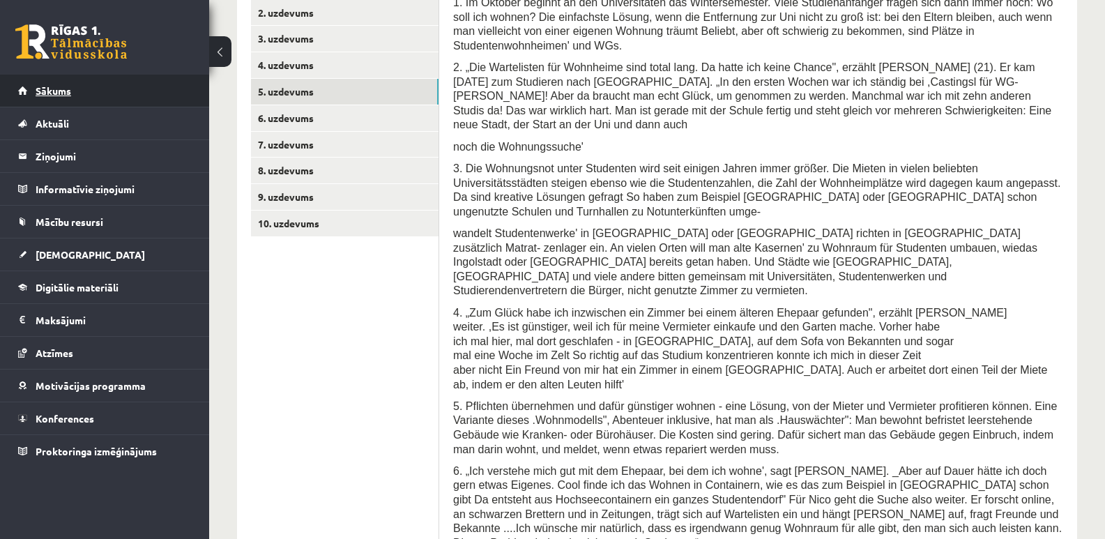
click at [46, 85] on span "Sākums" at bounding box center [54, 90] width 36 height 13
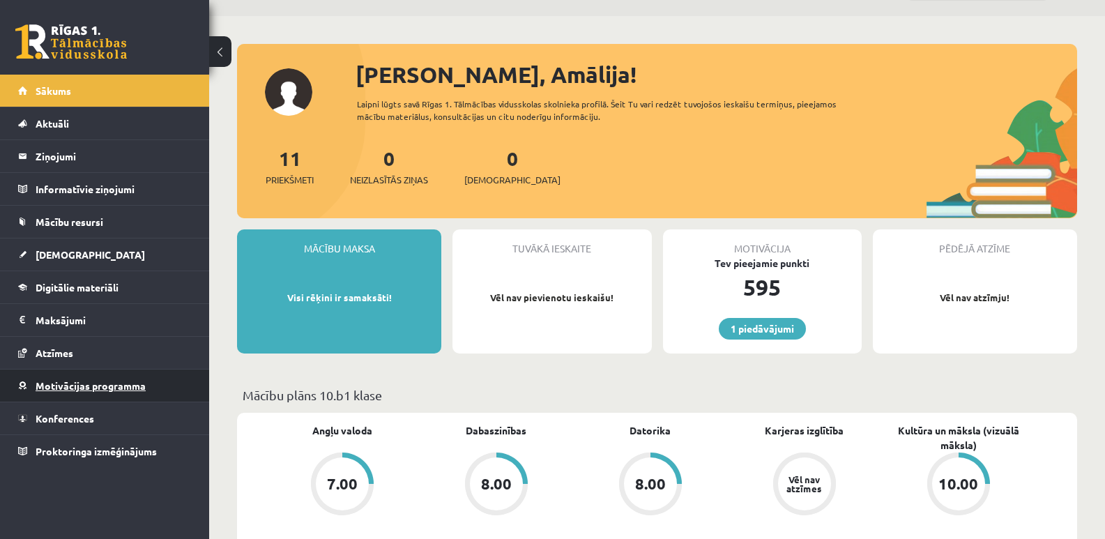
scroll to position [70, 0]
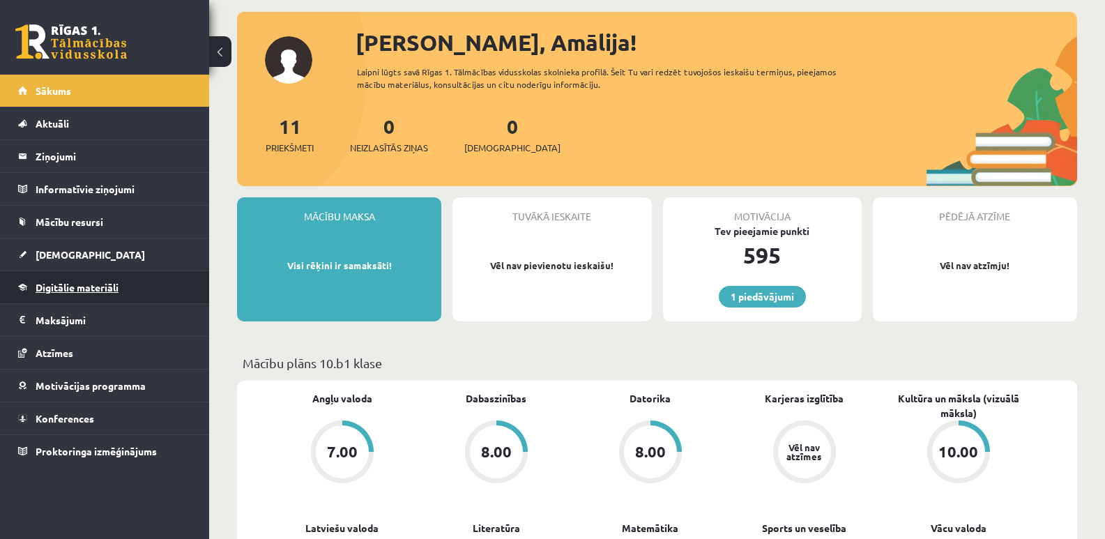
click at [44, 290] on span "Digitālie materiāli" at bounding box center [77, 287] width 83 height 13
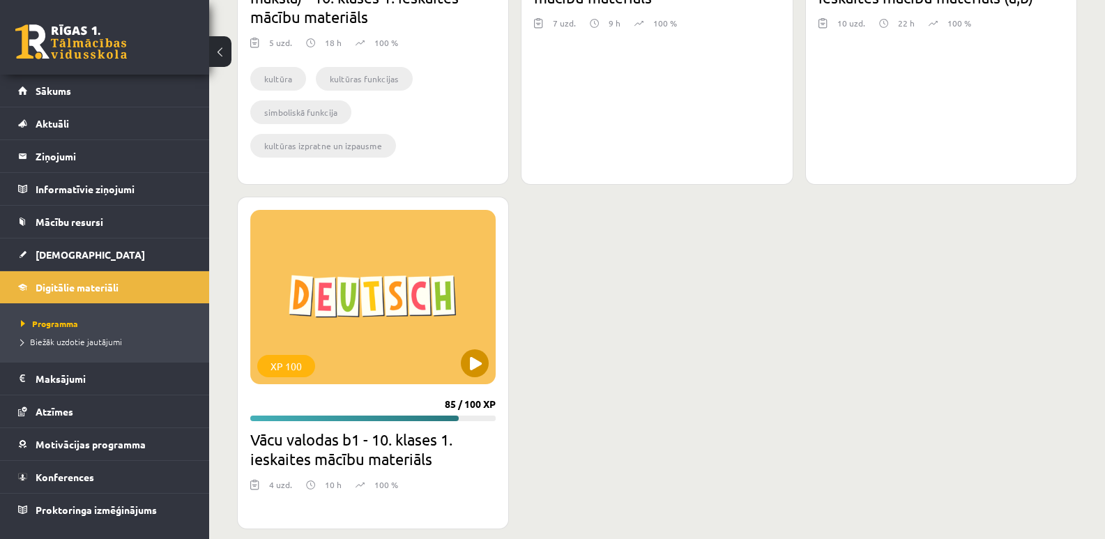
scroll to position [1201, 0]
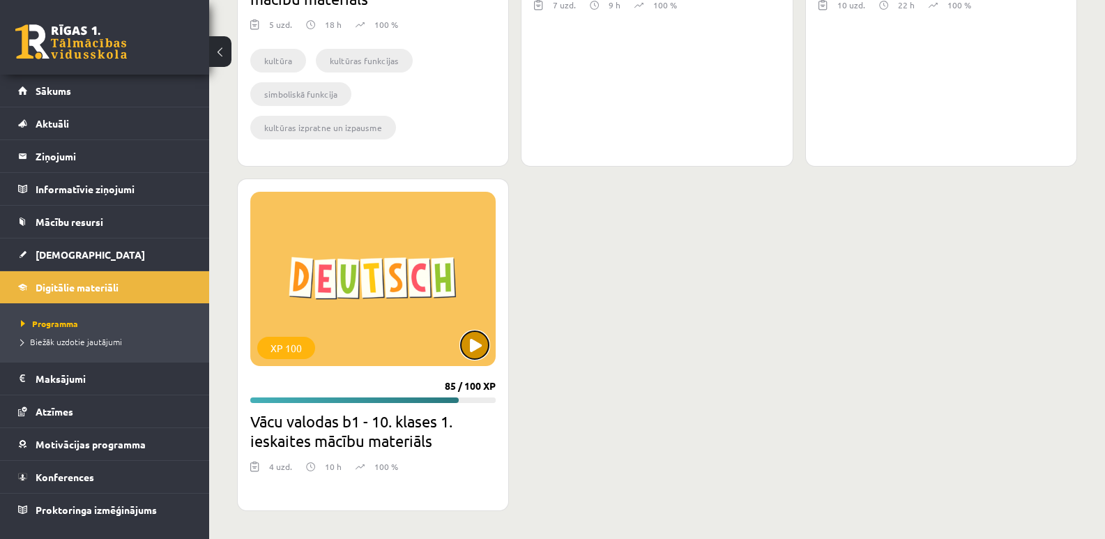
click at [473, 341] on button at bounding box center [475, 345] width 28 height 28
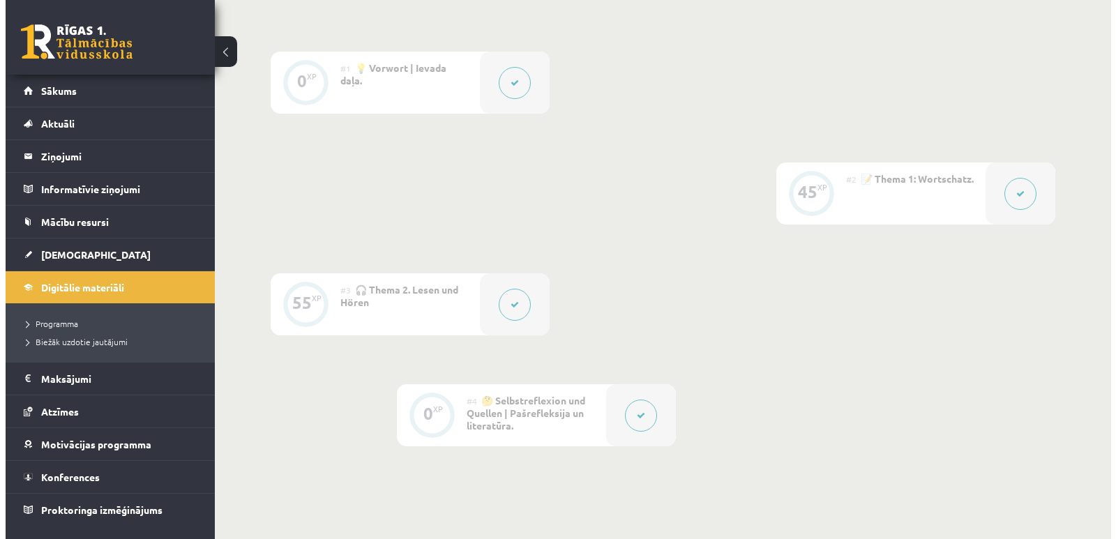
scroll to position [349, 0]
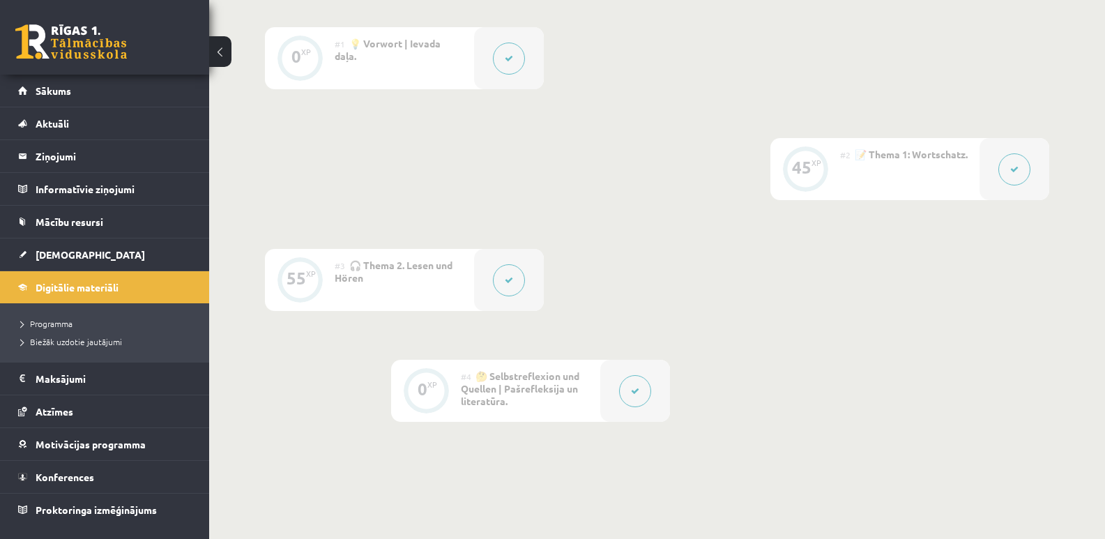
click at [641, 395] on button at bounding box center [635, 391] width 32 height 32
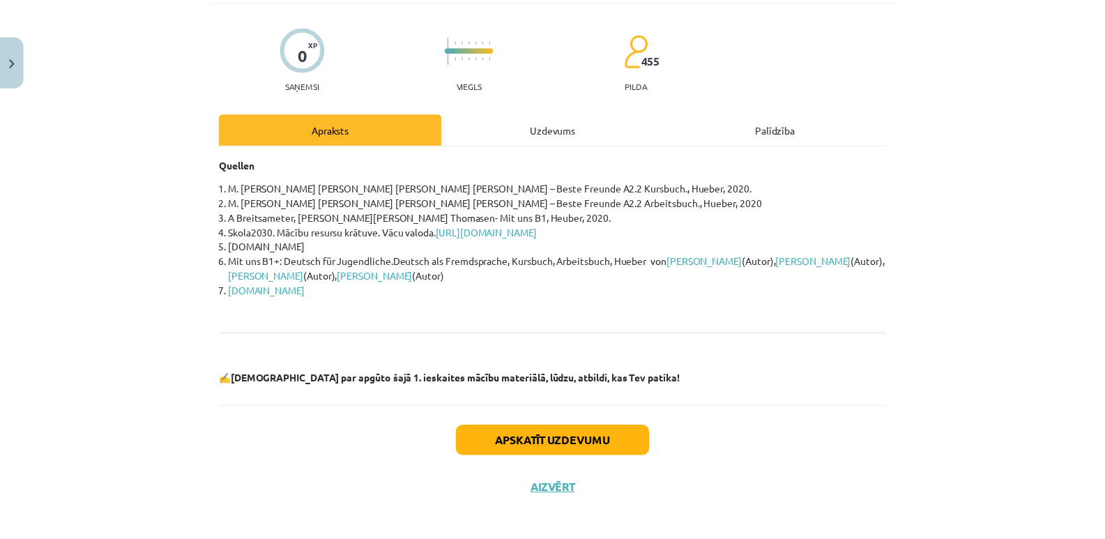
scroll to position [100, 0]
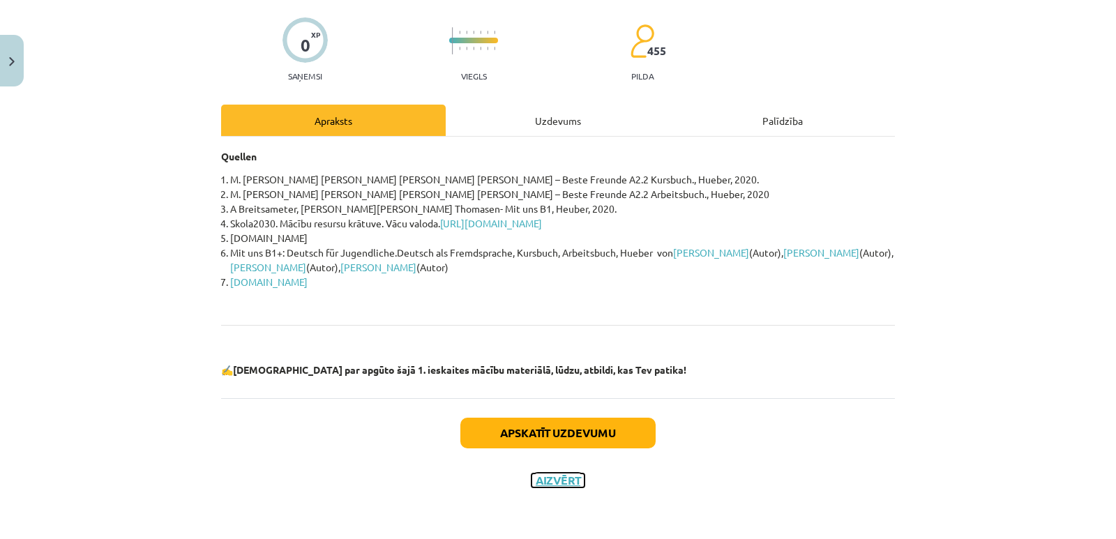
click at [537, 477] on button "Aizvērt" at bounding box center [557, 480] width 53 height 14
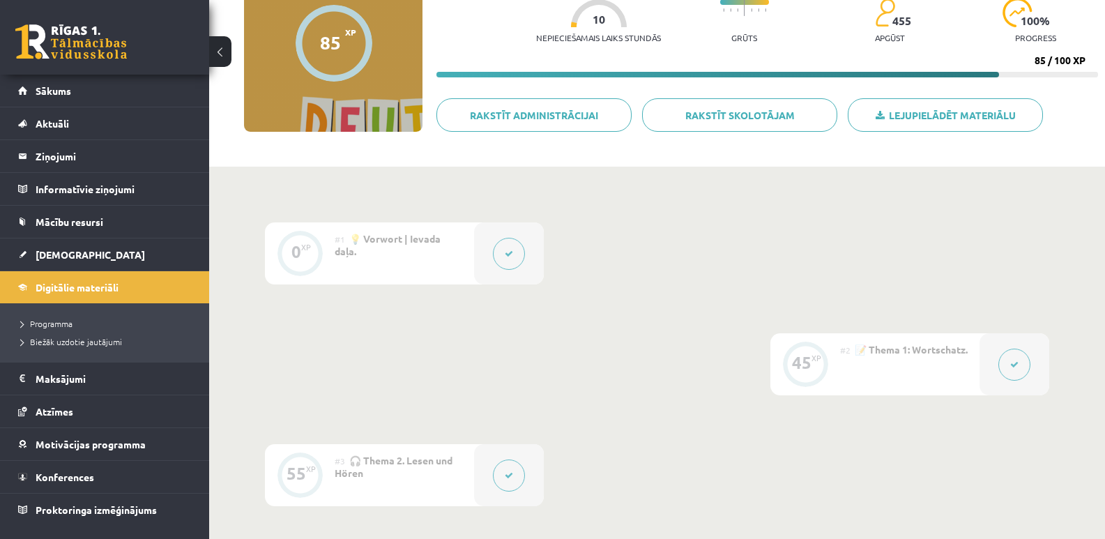
scroll to position [0, 0]
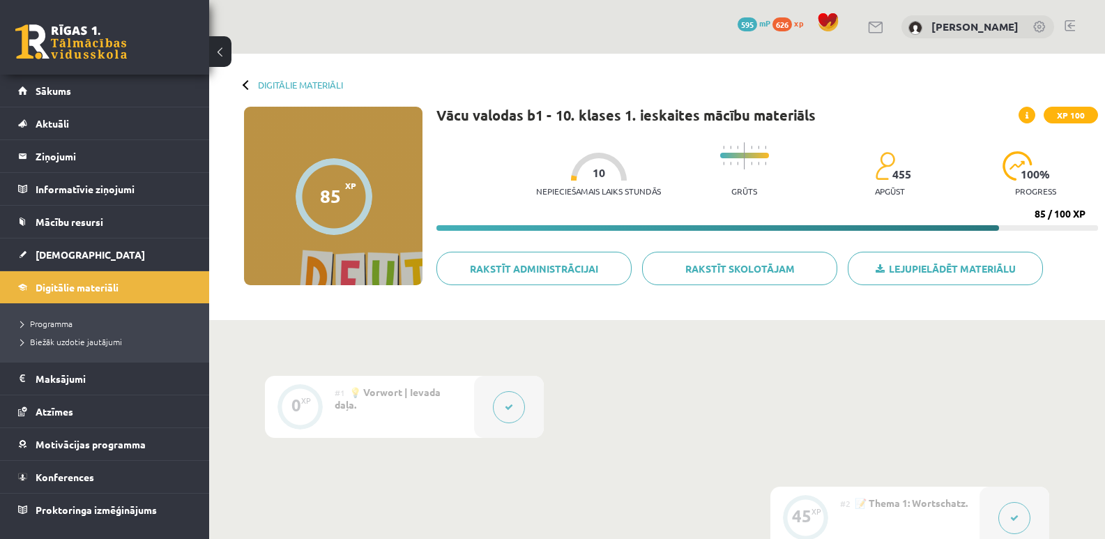
click at [248, 82] on div at bounding box center [248, 84] width 10 height 10
click at [277, 82] on link "Digitālie materiāli" at bounding box center [300, 84] width 85 height 10
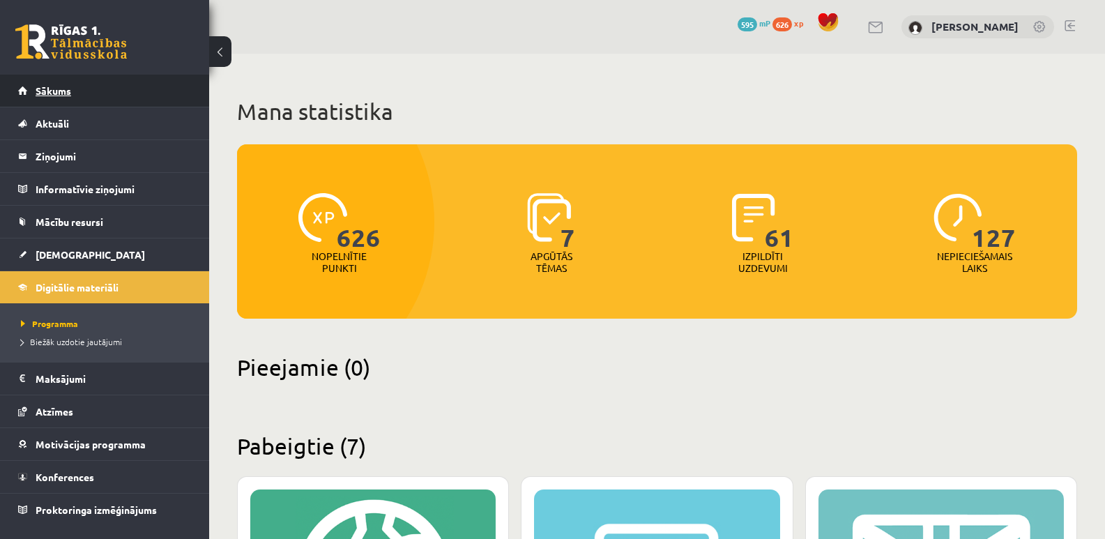
click at [78, 96] on link "Sākums" at bounding box center [105, 91] width 174 height 32
